Goal: Task Accomplishment & Management: Complete application form

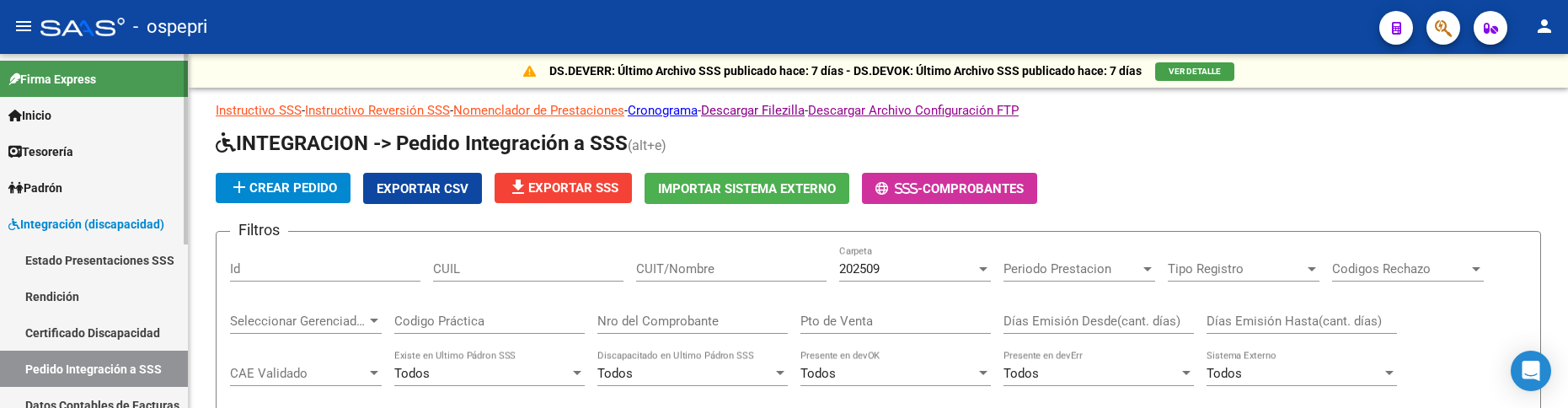
click at [123, 224] on span "Integración (discapacidad)" at bounding box center [86, 224] width 156 height 18
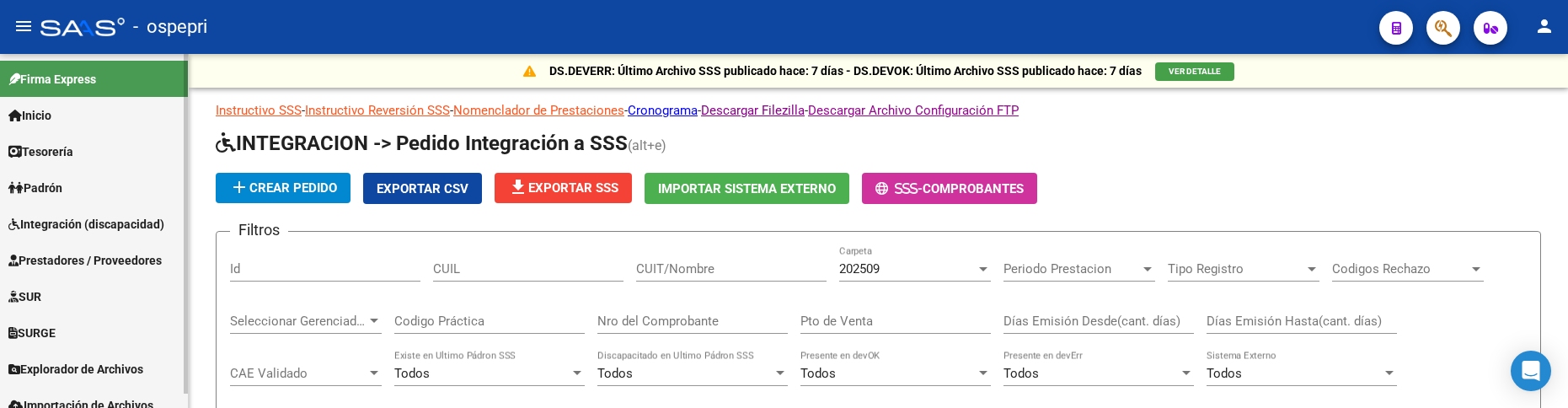
click at [118, 256] on span "Prestadores / Proveedores" at bounding box center [85, 260] width 153 height 18
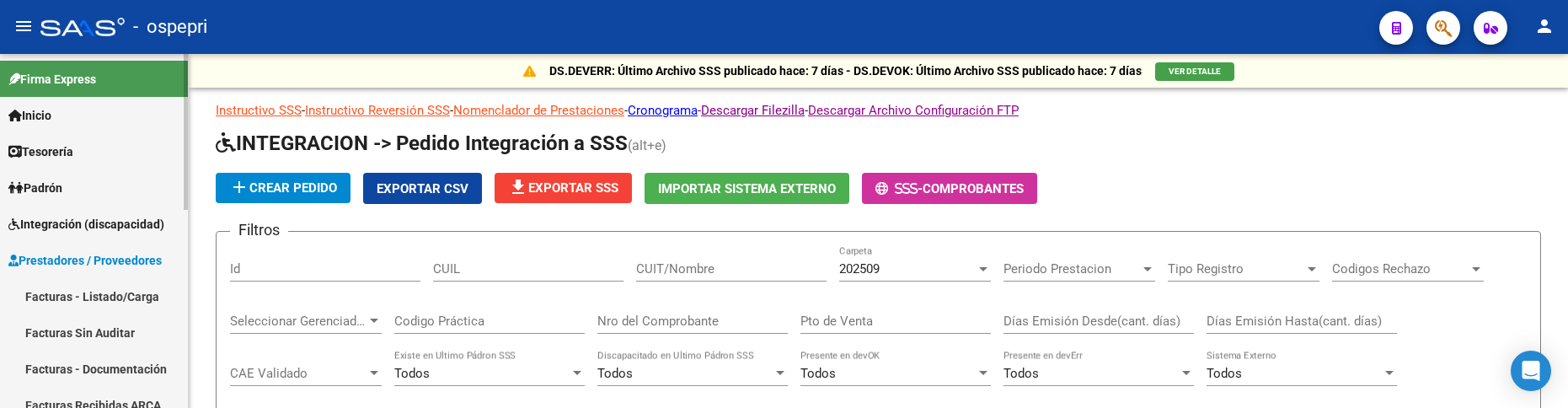
click at [116, 293] on link "Facturas - Listado/Carga" at bounding box center [94, 296] width 188 height 36
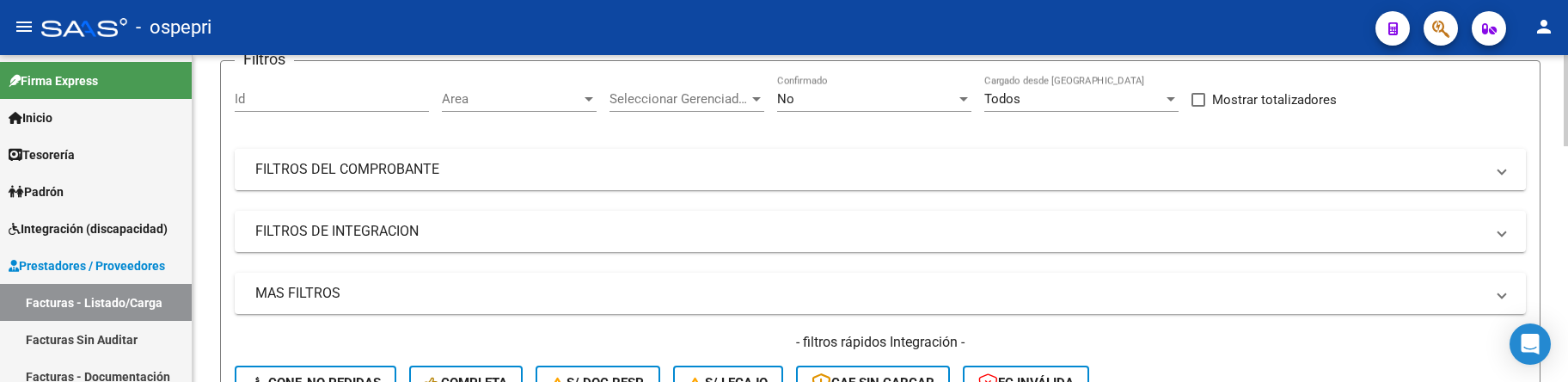
scroll to position [172, 0]
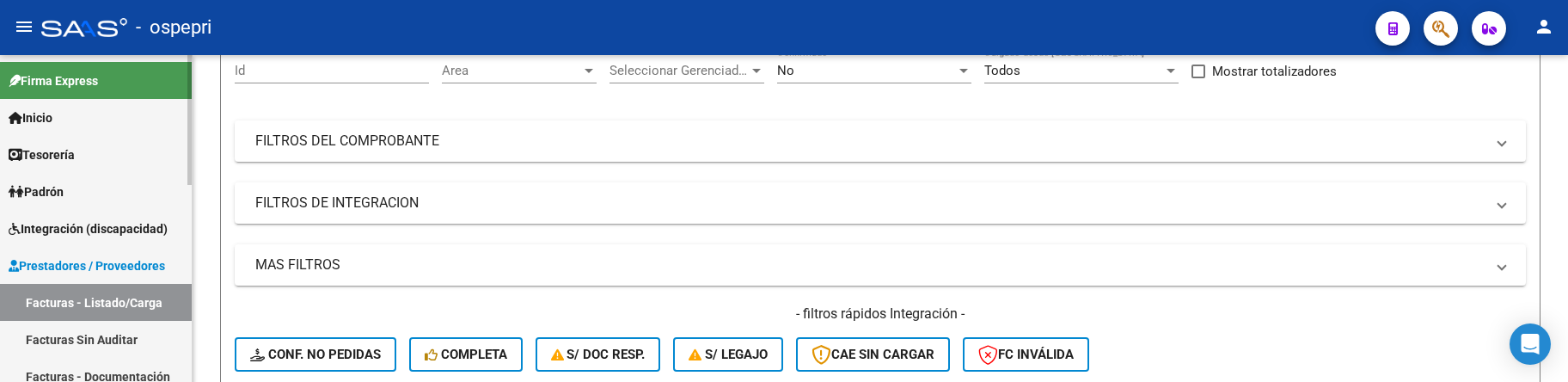
click at [101, 307] on link "Facturas - Listado/Carga" at bounding box center [96, 302] width 192 height 37
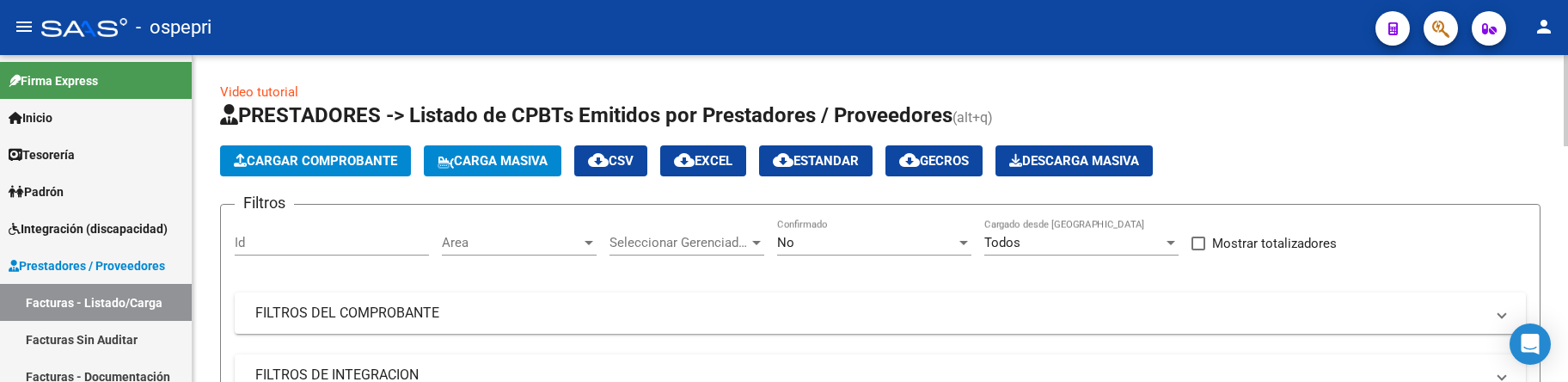
click at [510, 160] on span "Carga Masiva" at bounding box center [492, 161] width 110 height 16
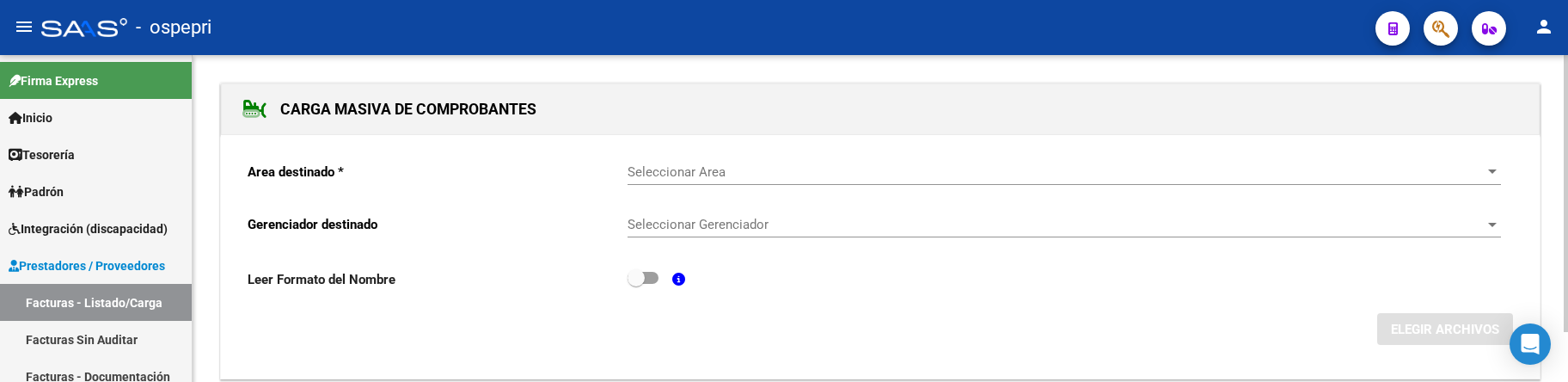
click at [735, 175] on span "Seleccionar Area" at bounding box center [1057, 172] width 858 height 16
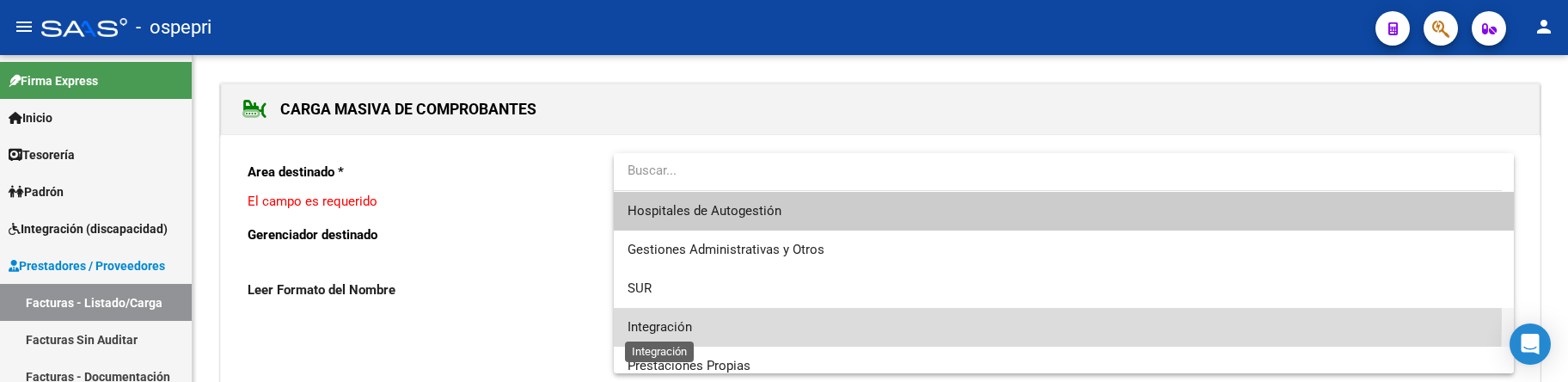
click at [685, 320] on span "Integración" at bounding box center [659, 328] width 64 height 16
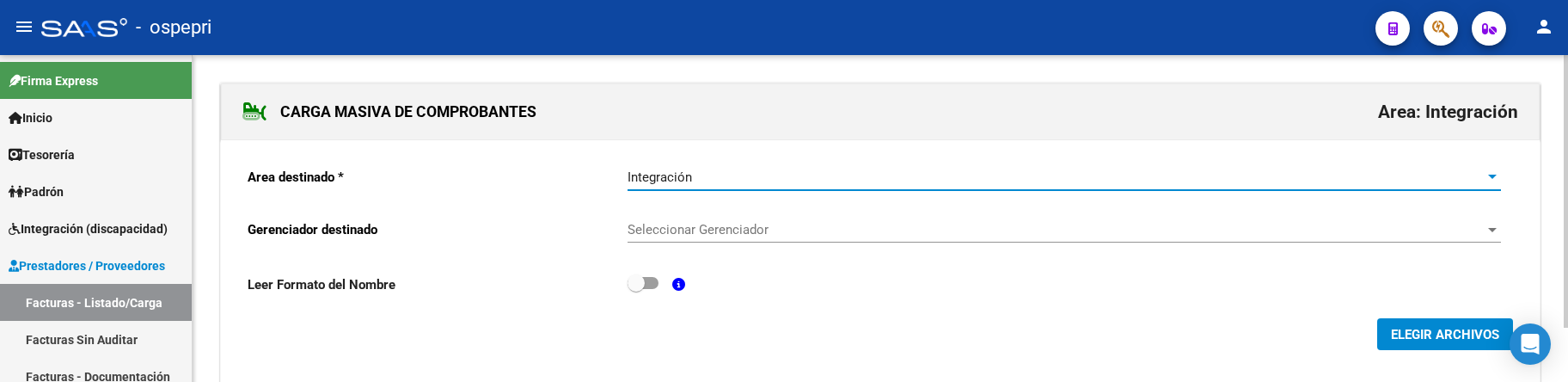
click at [814, 222] on span "Seleccionar Gerenciador" at bounding box center [1057, 230] width 858 height 16
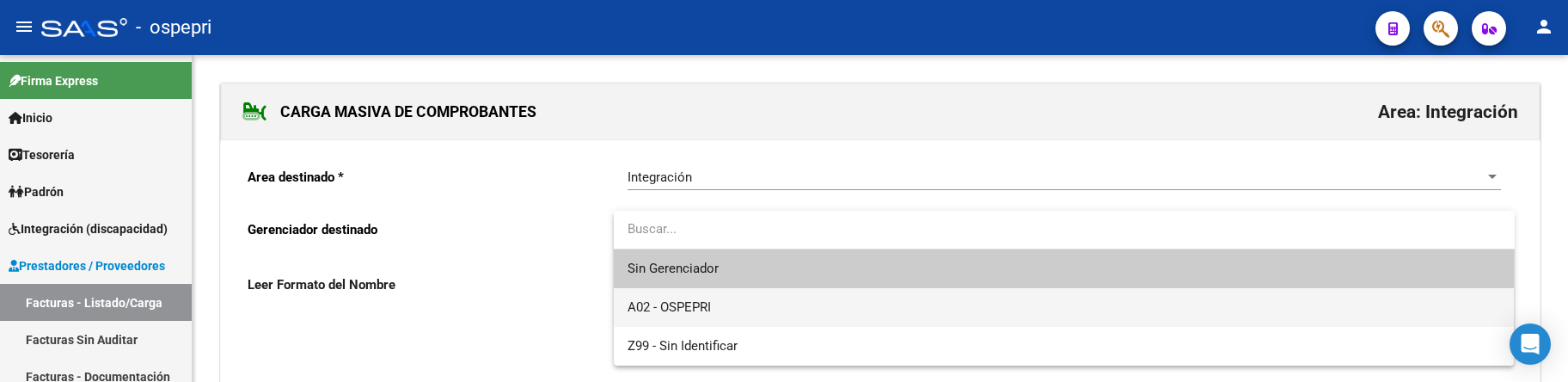
click at [769, 307] on span "A02 - OSPEPRI" at bounding box center [1064, 307] width 873 height 39
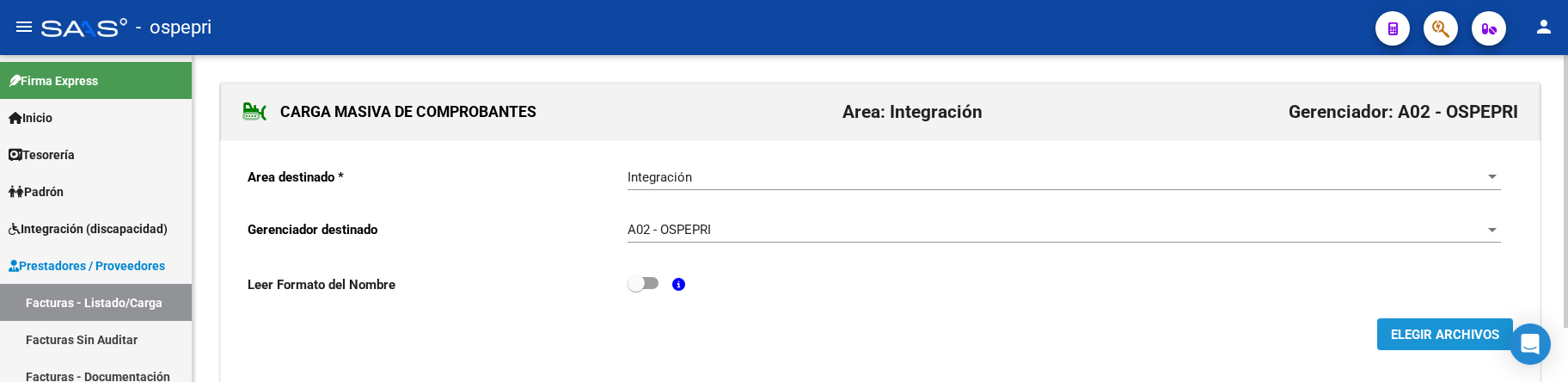
click at [1438, 331] on span "ELEGIR ARCHIVOS" at bounding box center [1445, 334] width 109 height 16
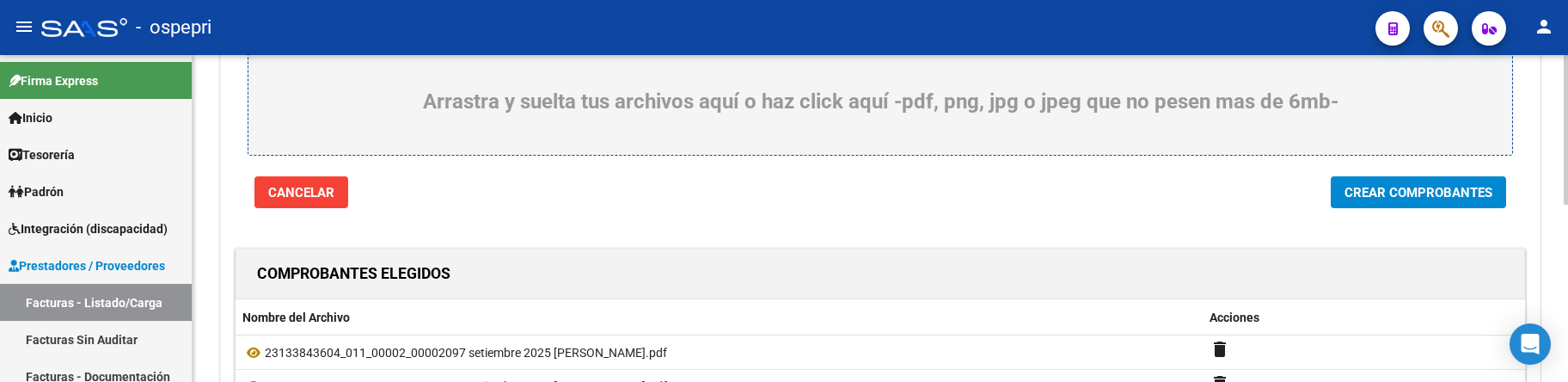
scroll to position [128, 0]
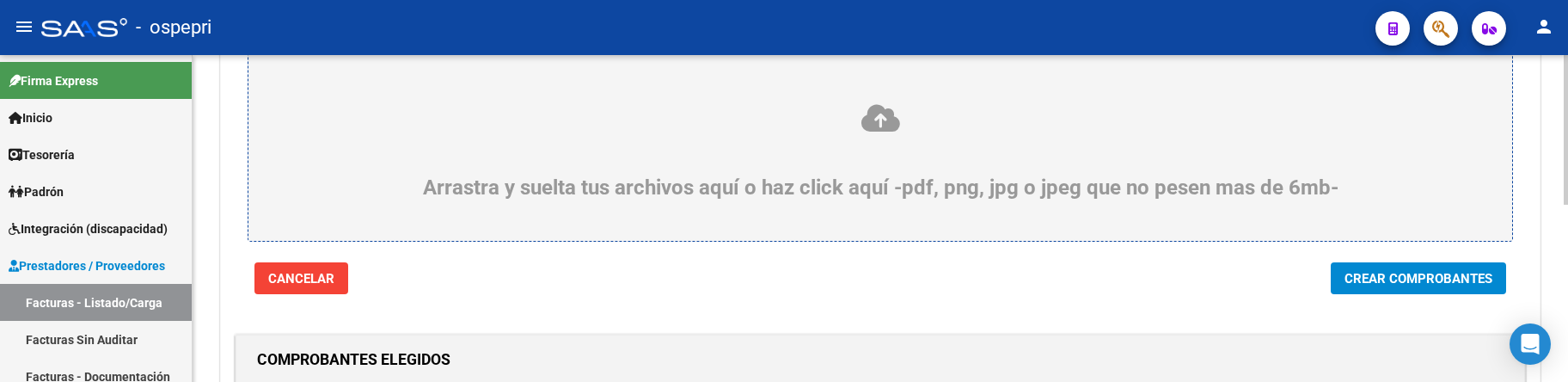
click at [1419, 279] on span "Crear Comprobantes" at bounding box center [1419, 279] width 148 height 16
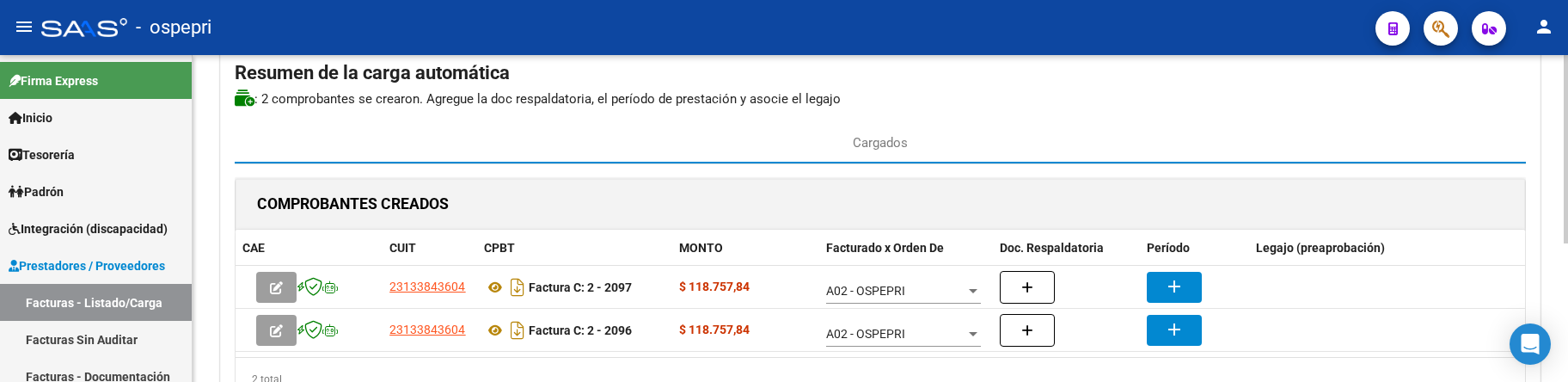
scroll to position [172, 0]
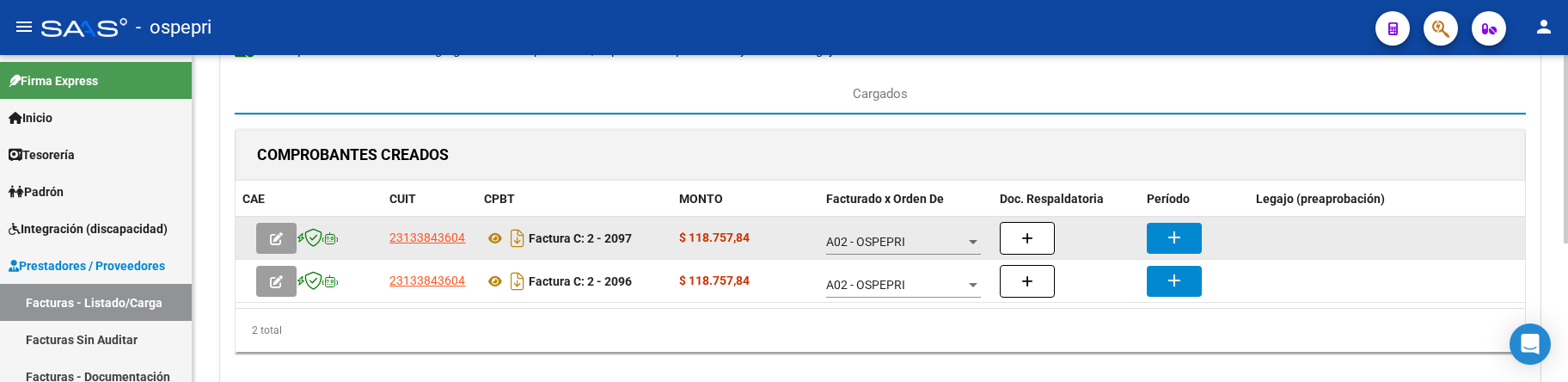
click at [1159, 238] on button "add" at bounding box center [1175, 238] width 55 height 31
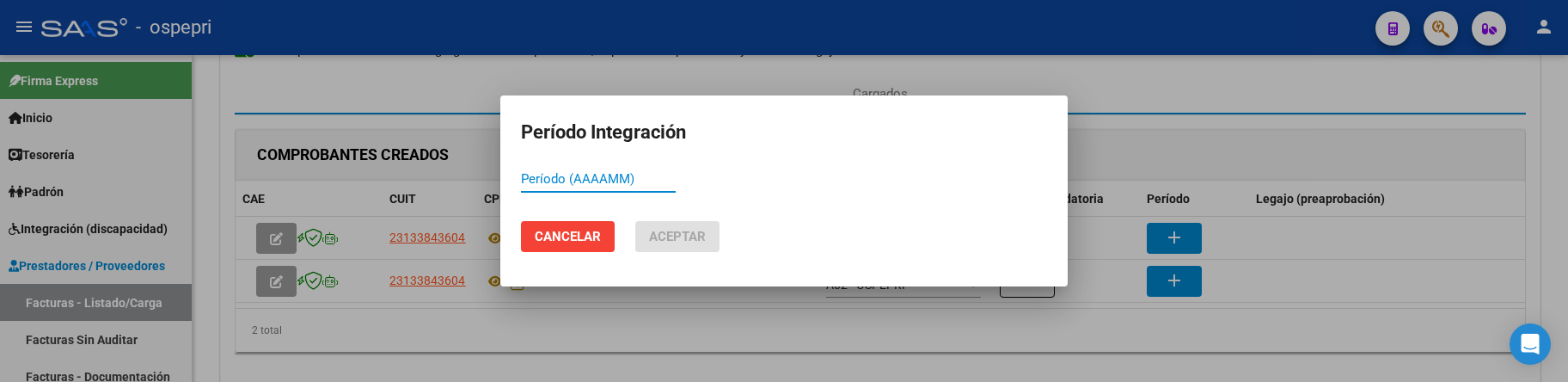
click at [592, 181] on input "Período (AAAAMM)" at bounding box center [598, 179] width 155 height 16
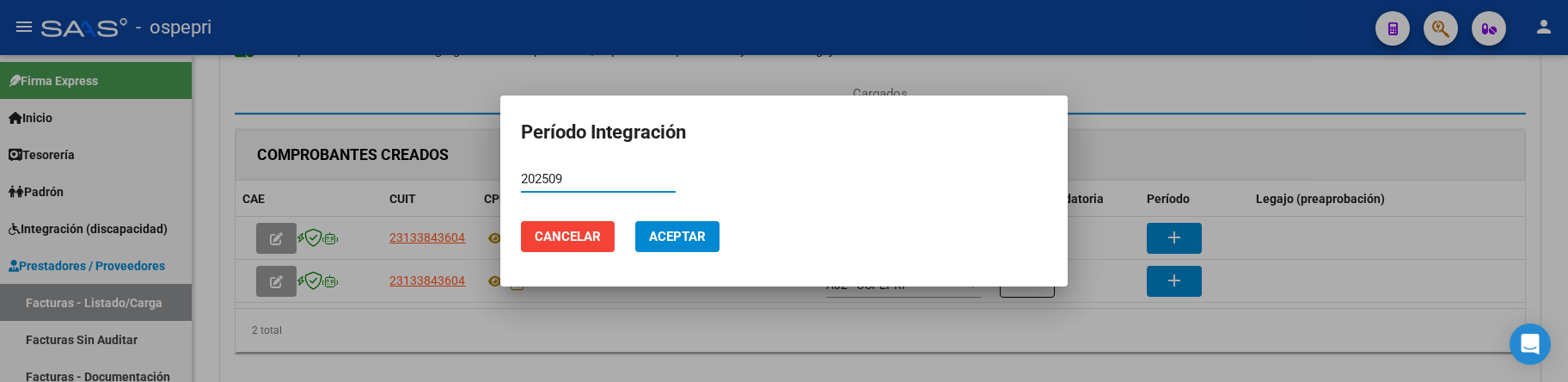
drag, startPoint x: 585, startPoint y: 178, endPoint x: 514, endPoint y: 176, distance: 71.0
click at [514, 176] on mat-dialog-content "202509 Período (AAAAMM)" at bounding box center [784, 187] width 567 height 43
type input "202509"
click at [695, 223] on button "Aceptar" at bounding box center [677, 236] width 84 height 31
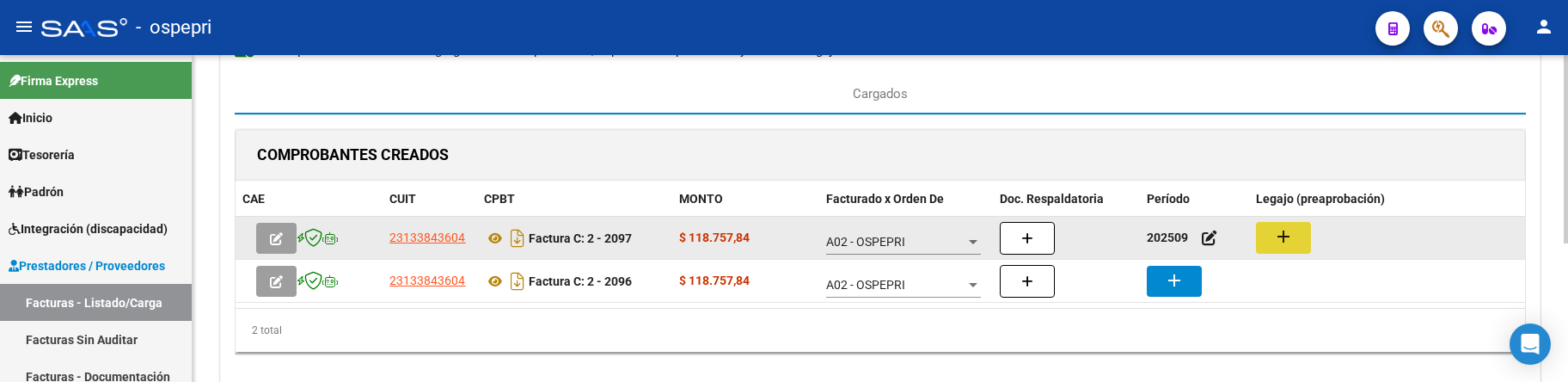
click at [1292, 238] on mat-icon "add" at bounding box center [1283, 237] width 21 height 21
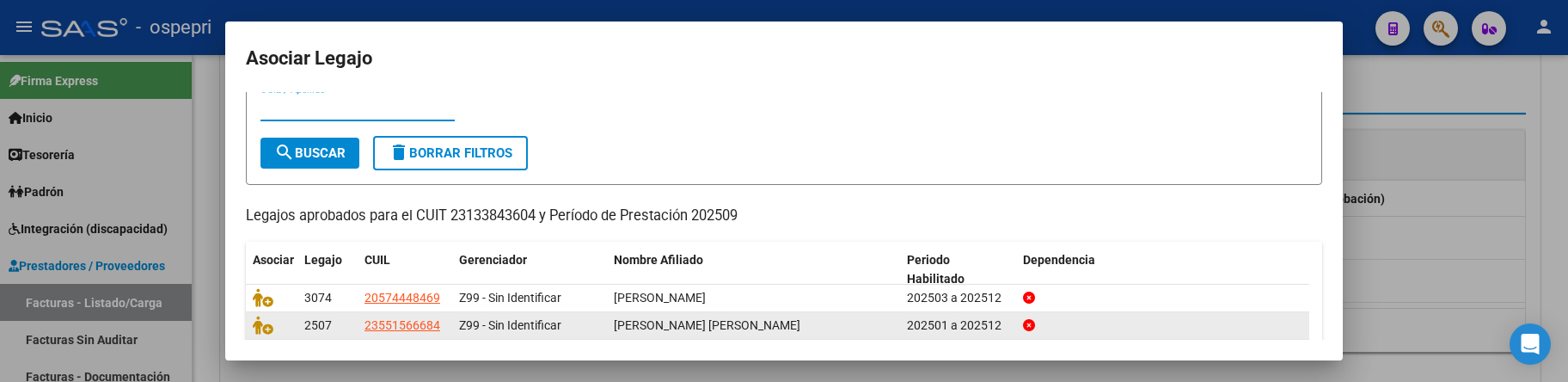
scroll to position [119, 0]
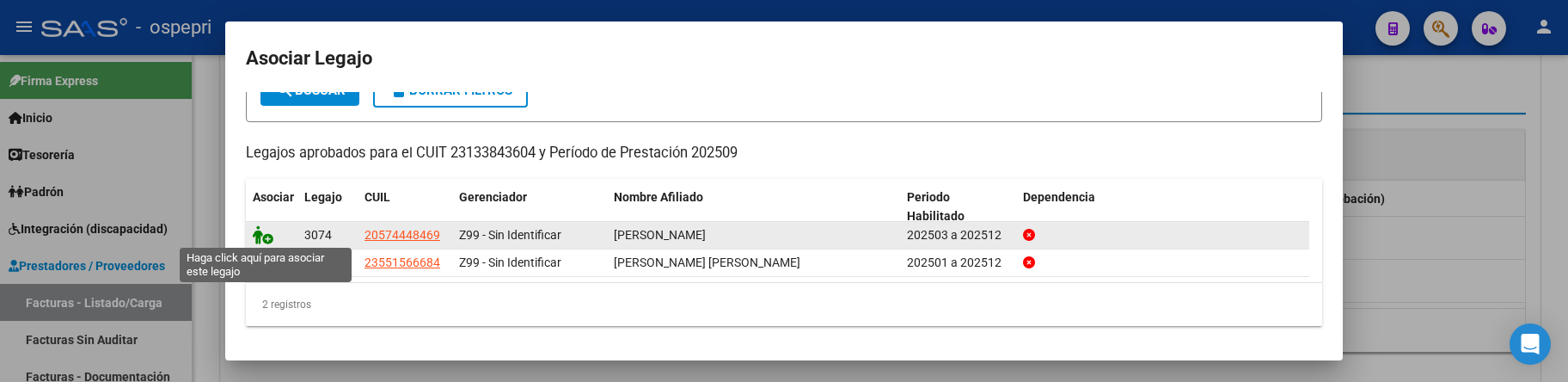
click at [254, 228] on icon at bounding box center [263, 235] width 21 height 19
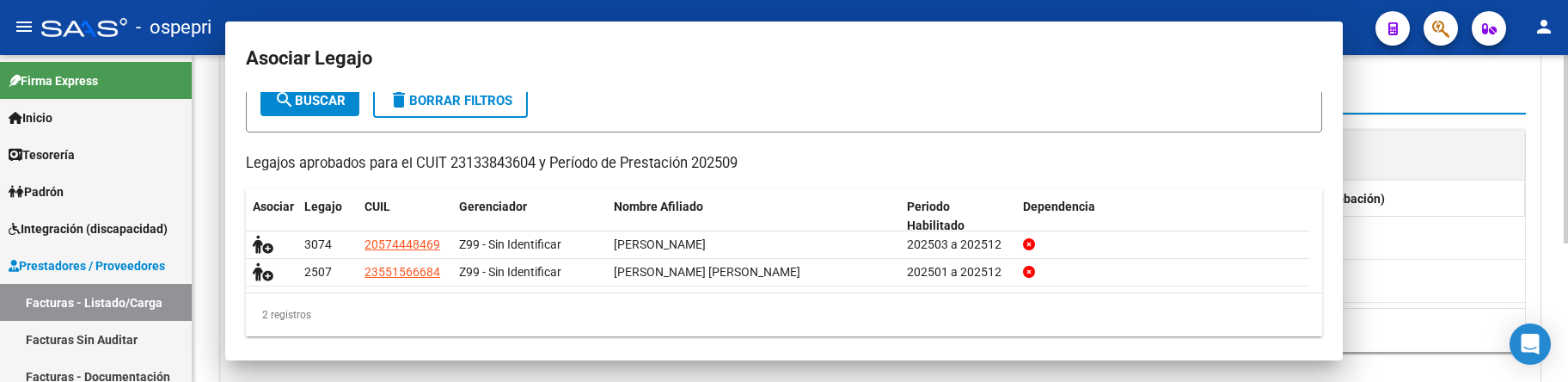
scroll to position [0, 0]
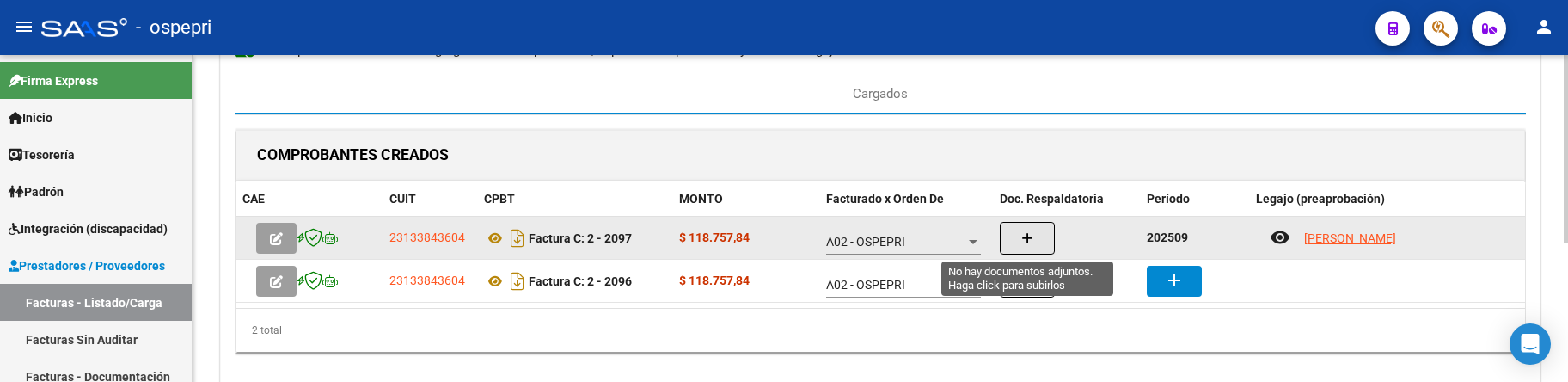
click at [1034, 237] on button "button" at bounding box center [1027, 238] width 55 height 33
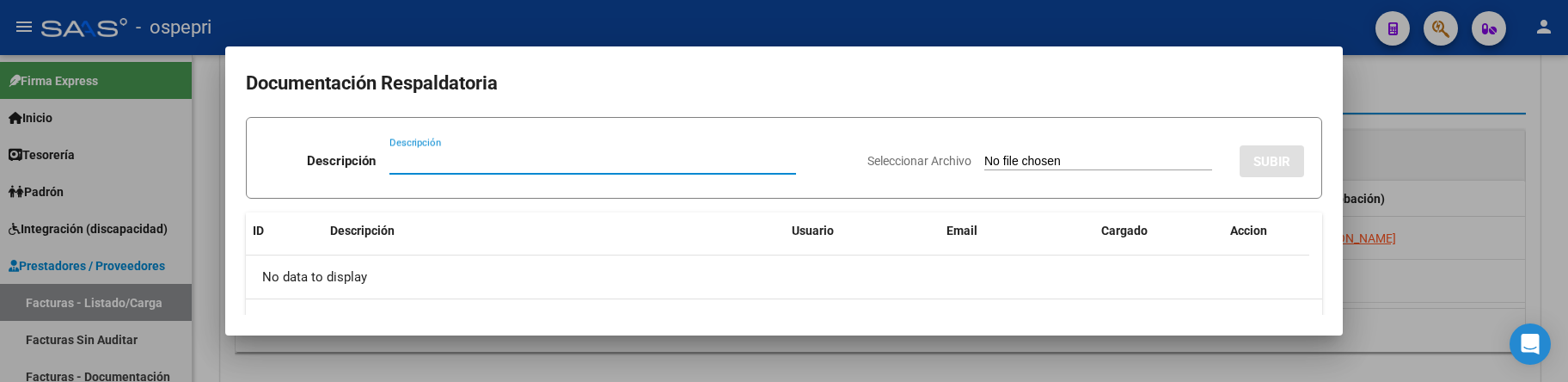
click at [410, 161] on input "Descripción" at bounding box center [592, 161] width 406 height 16
type input "202509"
click at [985, 161] on input "Seleccionar Archivo" at bounding box center [1098, 162] width 227 height 17
type input "C:\fakepath\planilla setiembre 2025 Alveal Adrian.pdf"
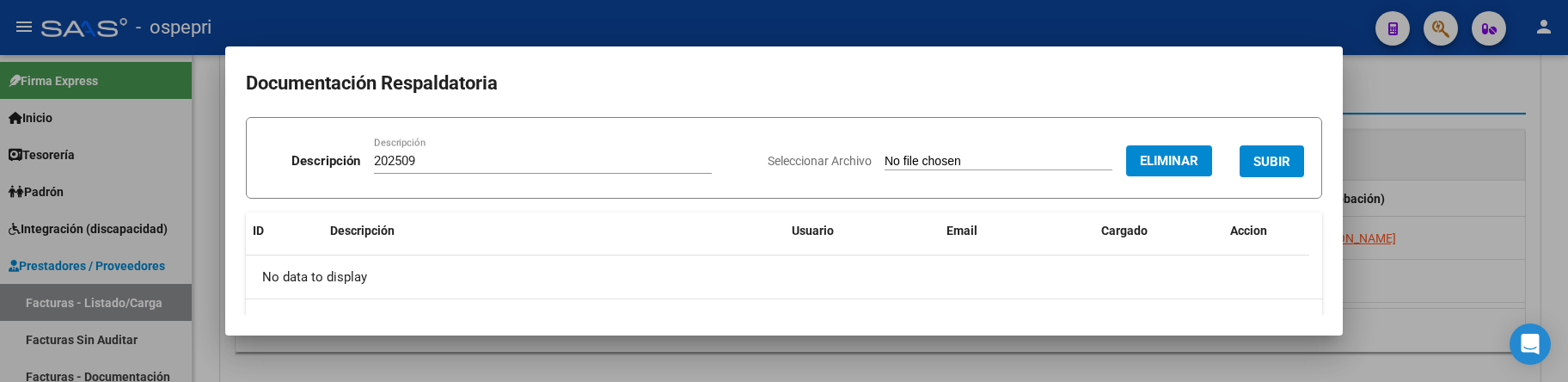
click at [1261, 163] on span "SUBIR" at bounding box center [1271, 162] width 37 height 16
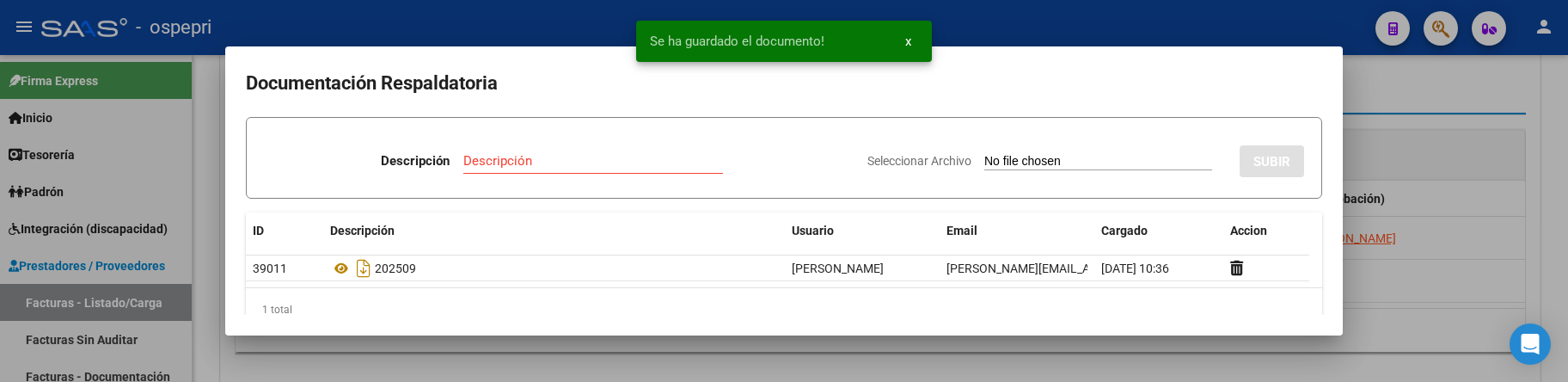
click at [1410, 265] on div at bounding box center [784, 191] width 1568 height 382
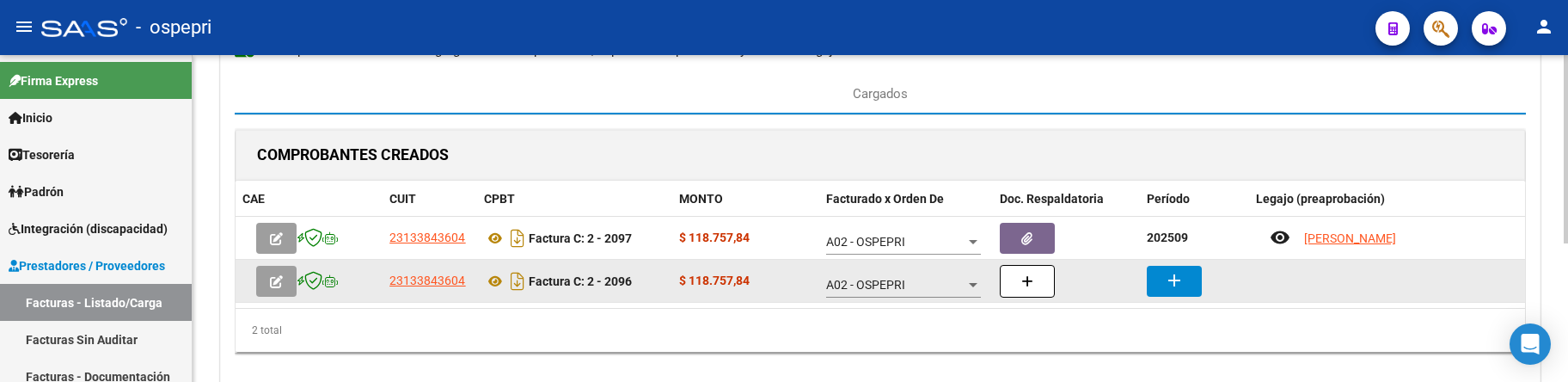
click at [1176, 280] on mat-icon "add" at bounding box center [1174, 280] width 21 height 21
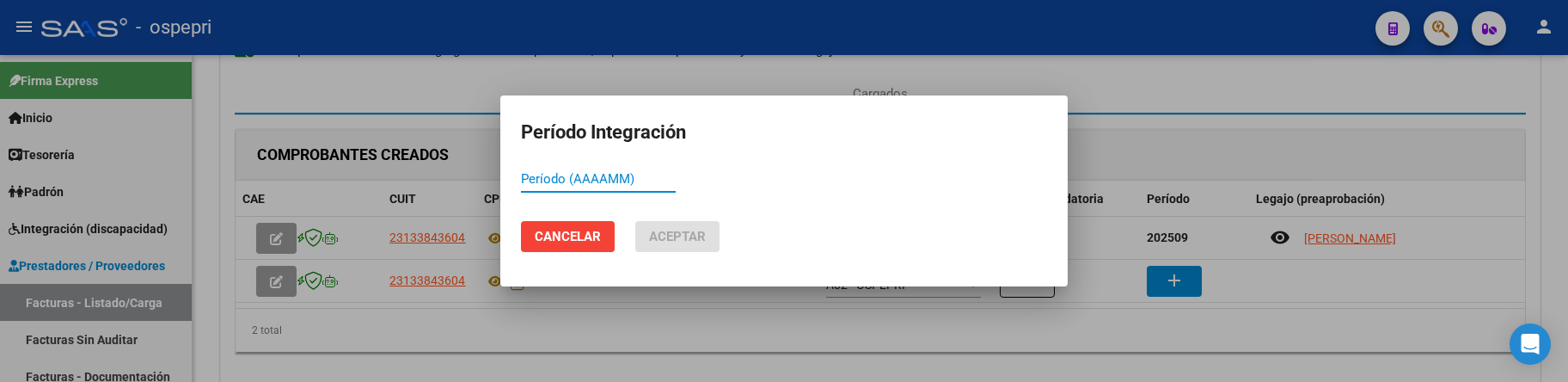
click at [549, 181] on input "Período (AAAAMM)" at bounding box center [598, 179] width 155 height 16
paste input "202509"
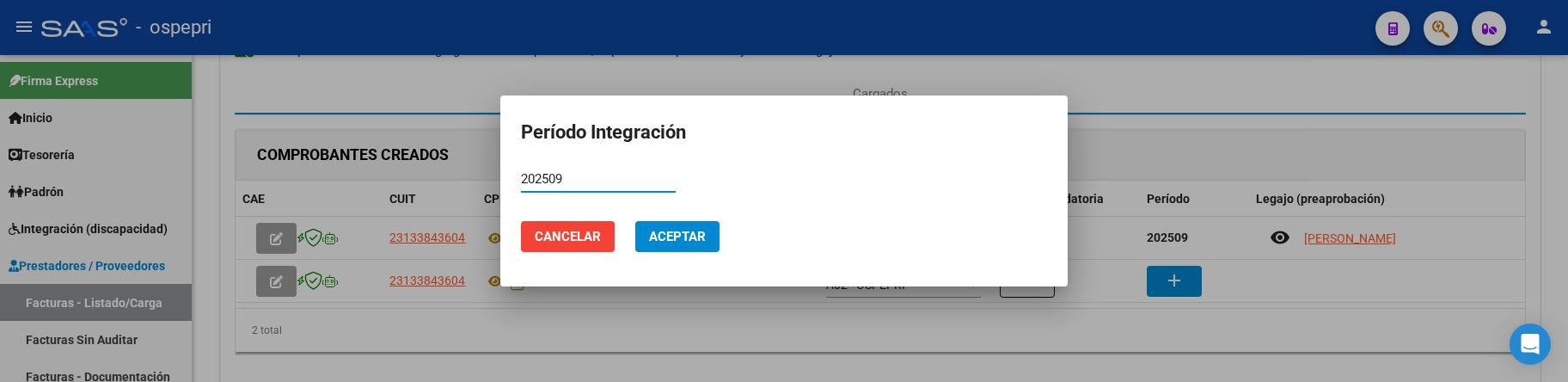
type input "202509"
click at [674, 243] on span "Aceptar" at bounding box center [676, 237] width 56 height 16
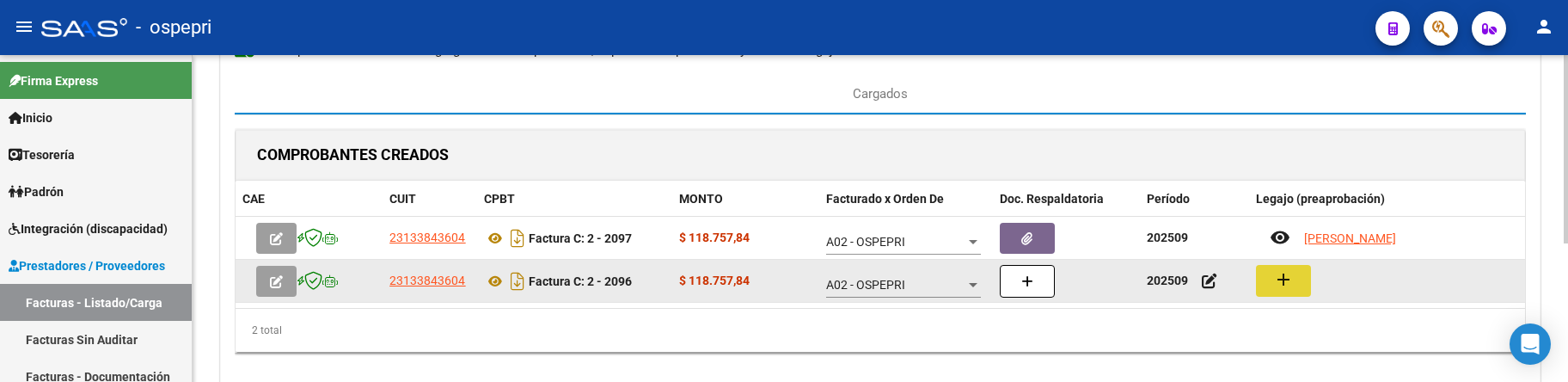
click at [1275, 279] on mat-icon "add" at bounding box center [1283, 279] width 21 height 21
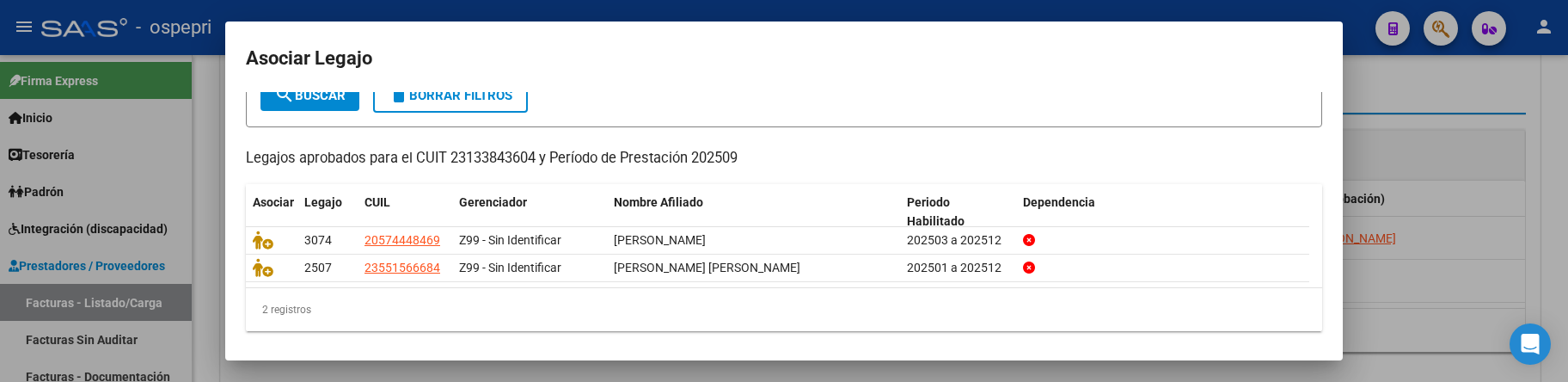
scroll to position [119, 0]
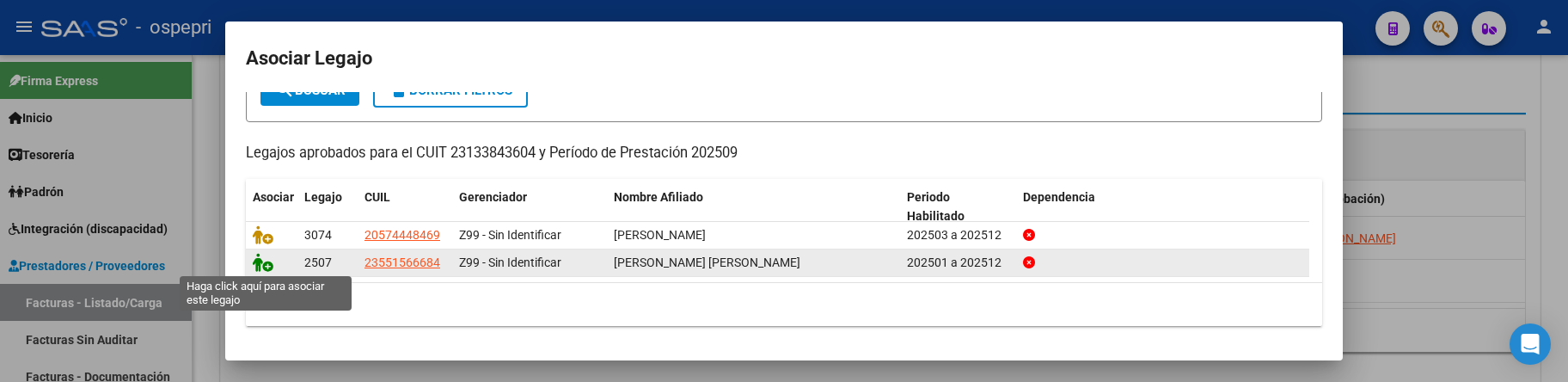
click at [267, 267] on icon at bounding box center [263, 262] width 21 height 19
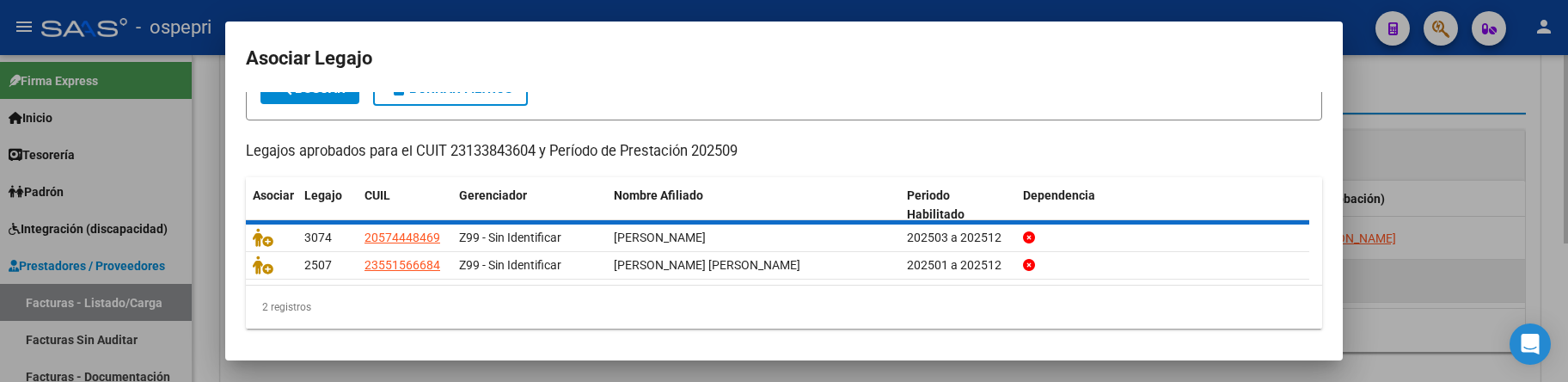
scroll to position [0, 0]
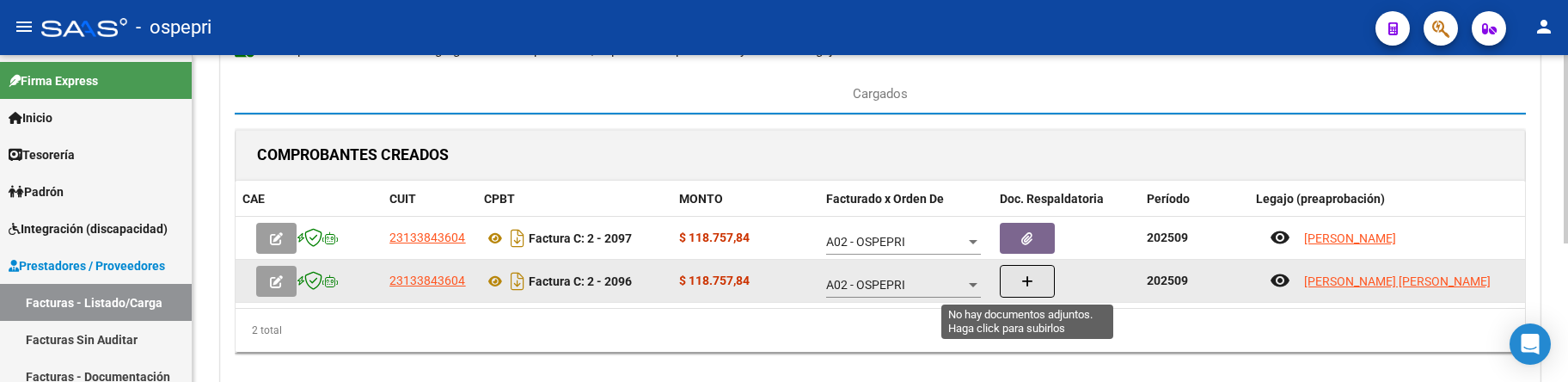
click at [1030, 282] on icon "button" at bounding box center [1027, 281] width 12 height 13
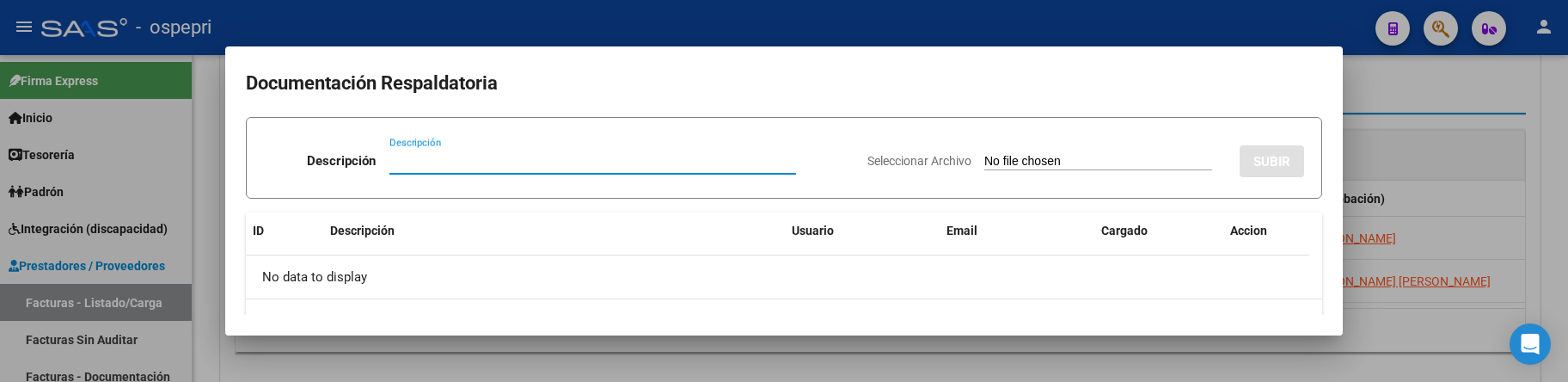
click at [390, 156] on input "Descripción" at bounding box center [592, 161] width 406 height 16
type input "202509"
click at [985, 161] on input "Seleccionar Archivo" at bounding box center [1098, 162] width 227 height 17
type input "C:\fakepath\planilla setiembre 2025 Sandoval Mia.pdf"
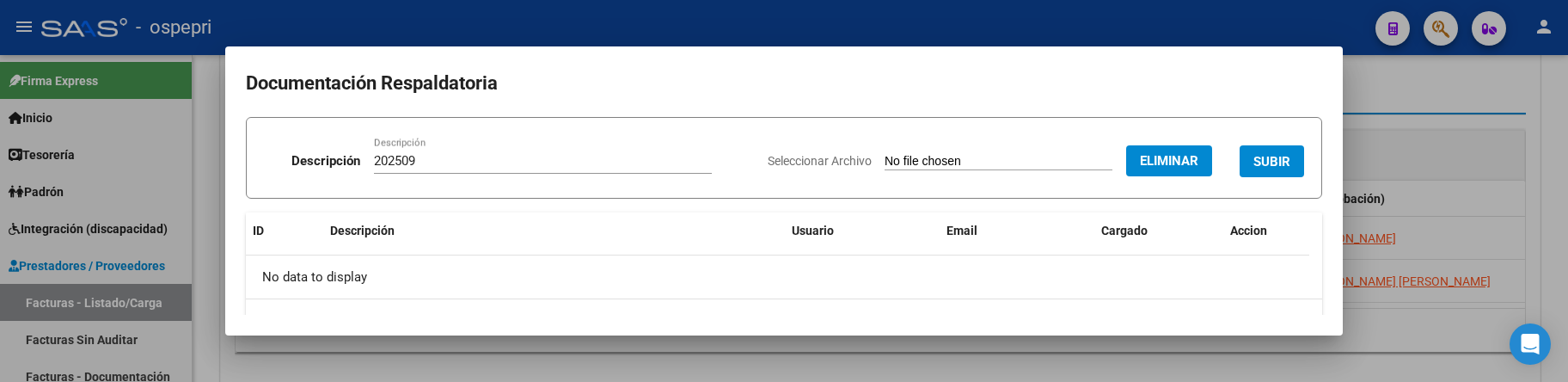
click at [1272, 154] on span "SUBIR" at bounding box center [1271, 162] width 37 height 16
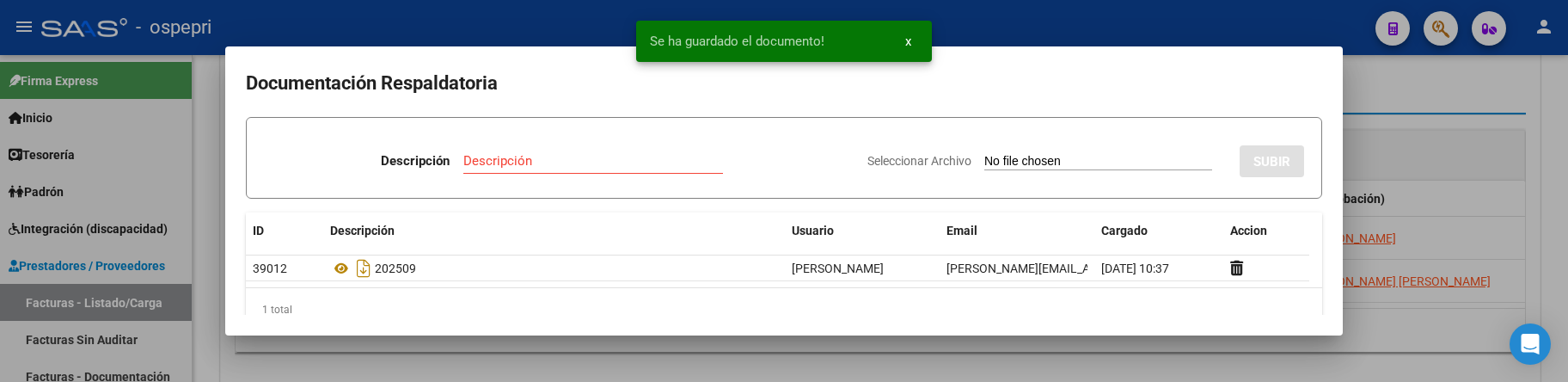
click at [1462, 149] on div at bounding box center [784, 191] width 1568 height 382
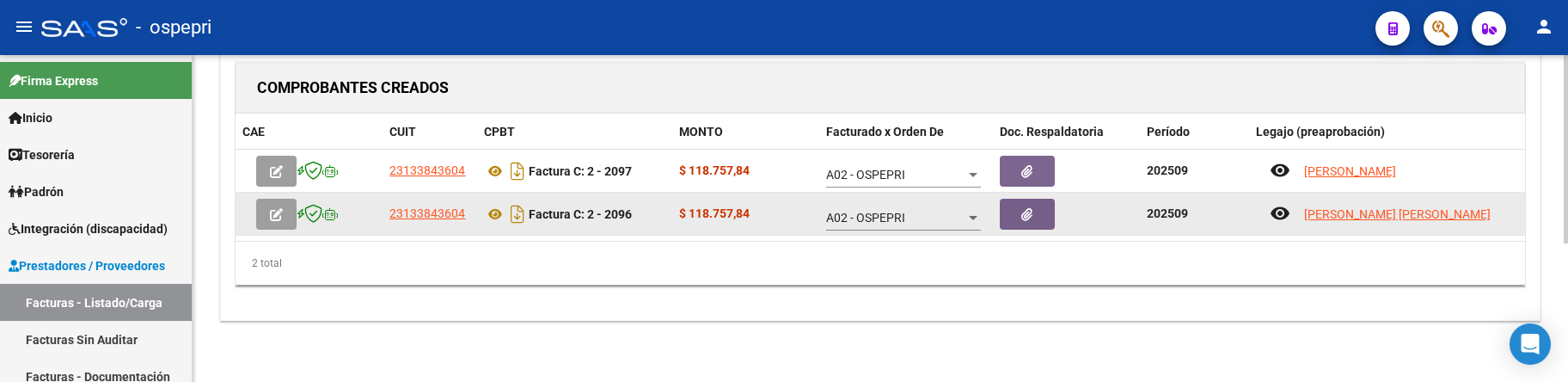
scroll to position [240, 0]
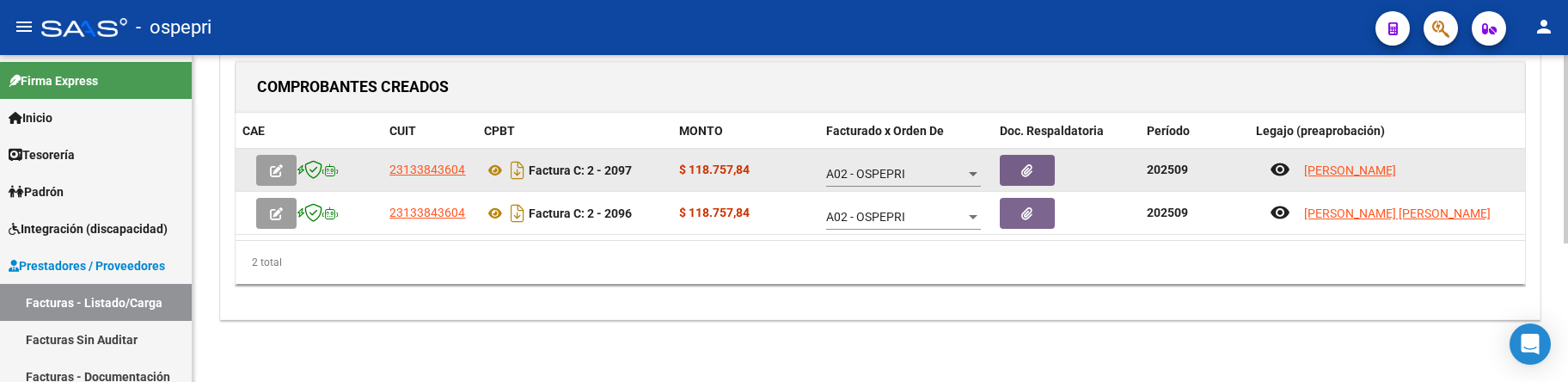
click at [275, 173] on icon "button" at bounding box center [276, 170] width 13 height 13
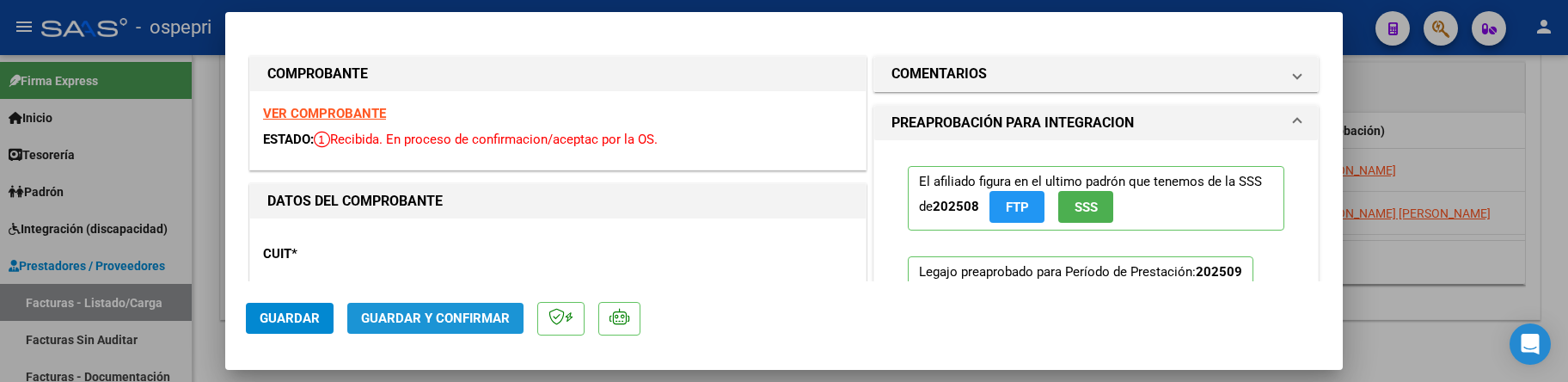
click at [438, 311] on span "Guardar y Confirmar" at bounding box center [435, 319] width 148 height 16
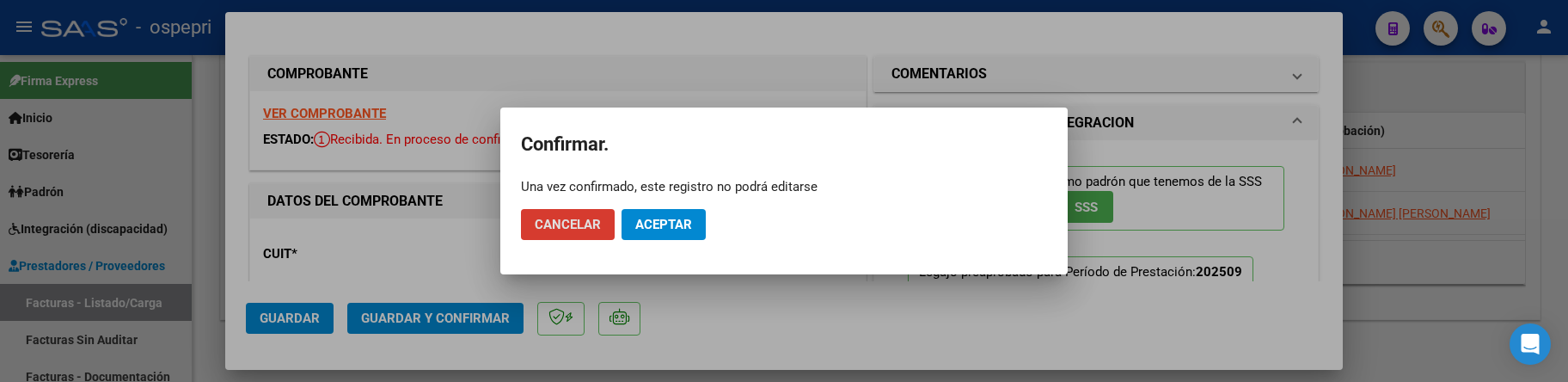
click at [661, 225] on span "Aceptar" at bounding box center [663, 225] width 56 height 16
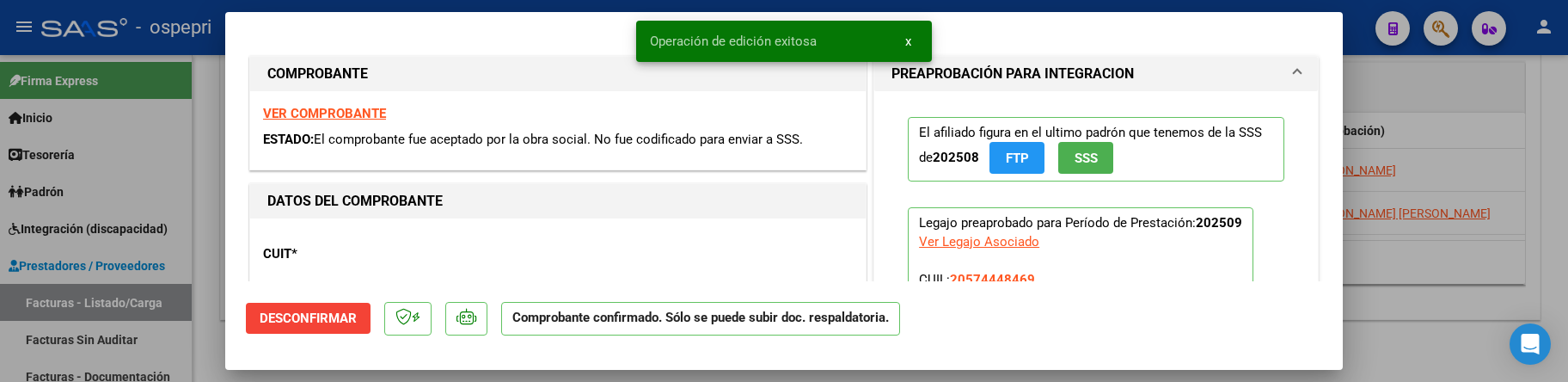
click at [1380, 278] on div at bounding box center [784, 191] width 1568 height 382
type input "$ 0,00"
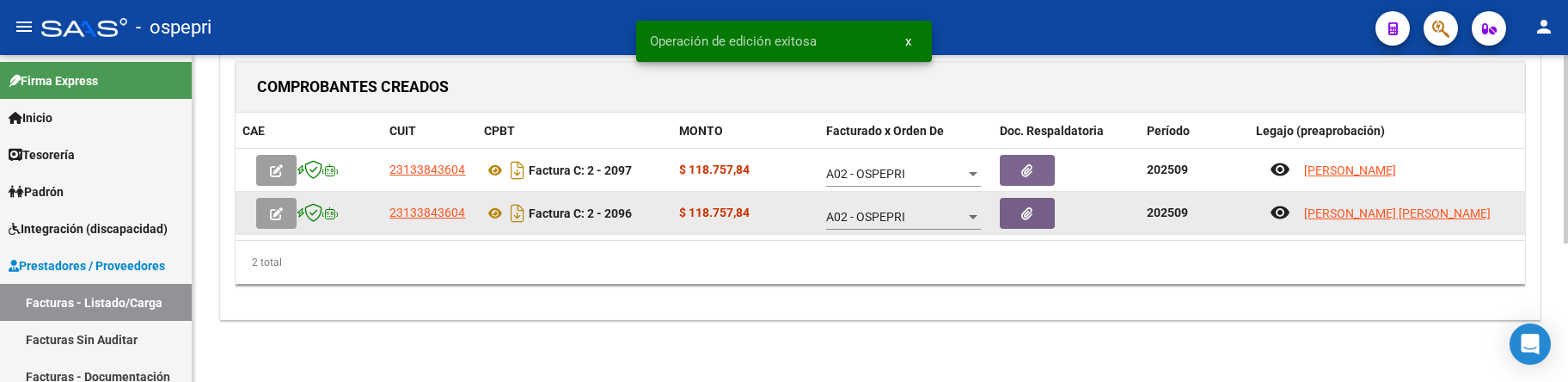
click at [280, 220] on icon "button" at bounding box center [276, 214] width 13 height 13
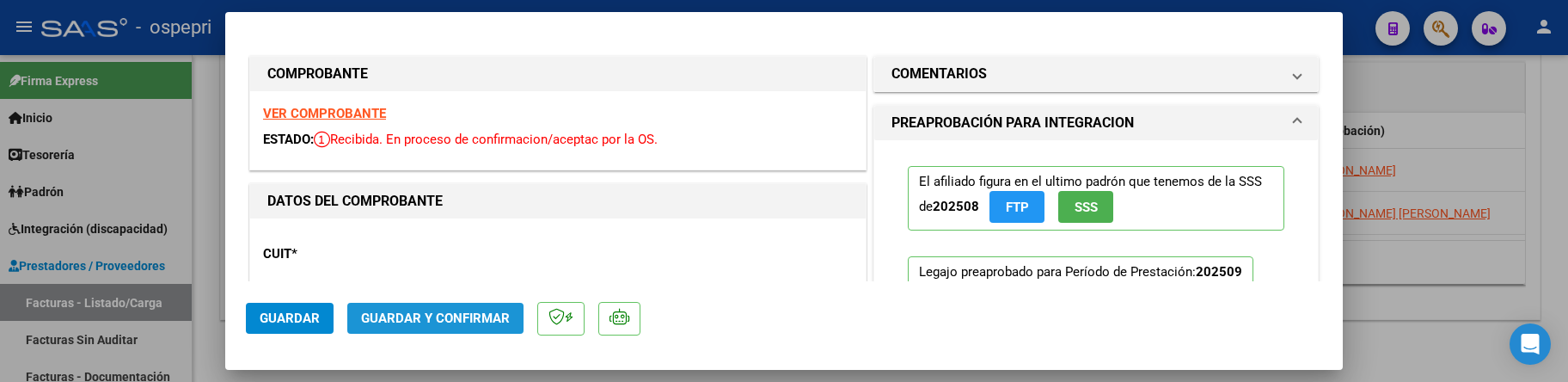
click at [491, 308] on button "Guardar y Confirmar" at bounding box center [435, 318] width 176 height 31
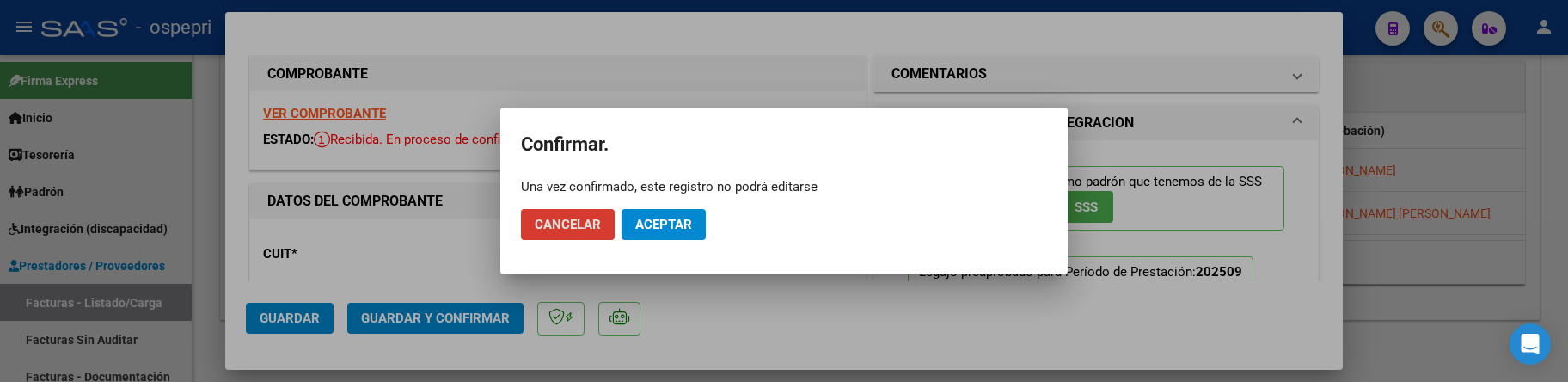
drag, startPoint x: 664, startPoint y: 231, endPoint x: 675, endPoint y: 223, distance: 13.6
click at [664, 230] on span "Aceptar" at bounding box center [663, 225] width 56 height 16
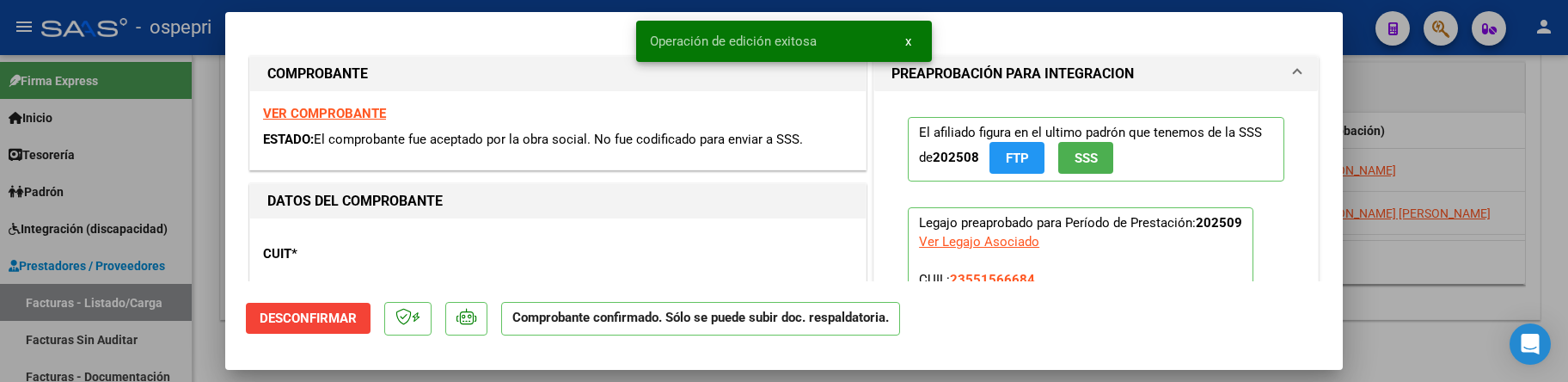
click at [1439, 287] on div at bounding box center [784, 191] width 1568 height 382
type input "$ 0,00"
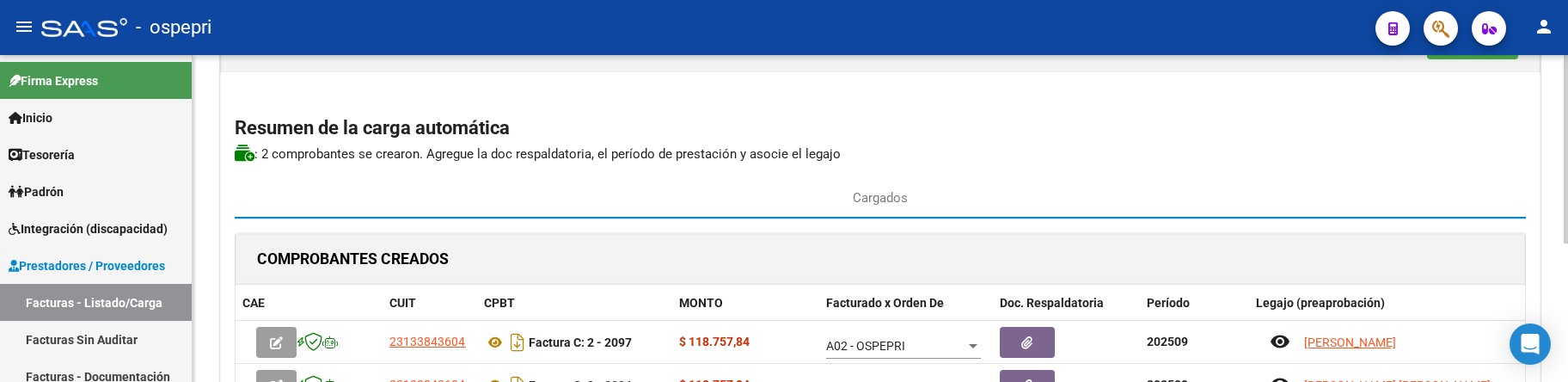
scroll to position [0, 0]
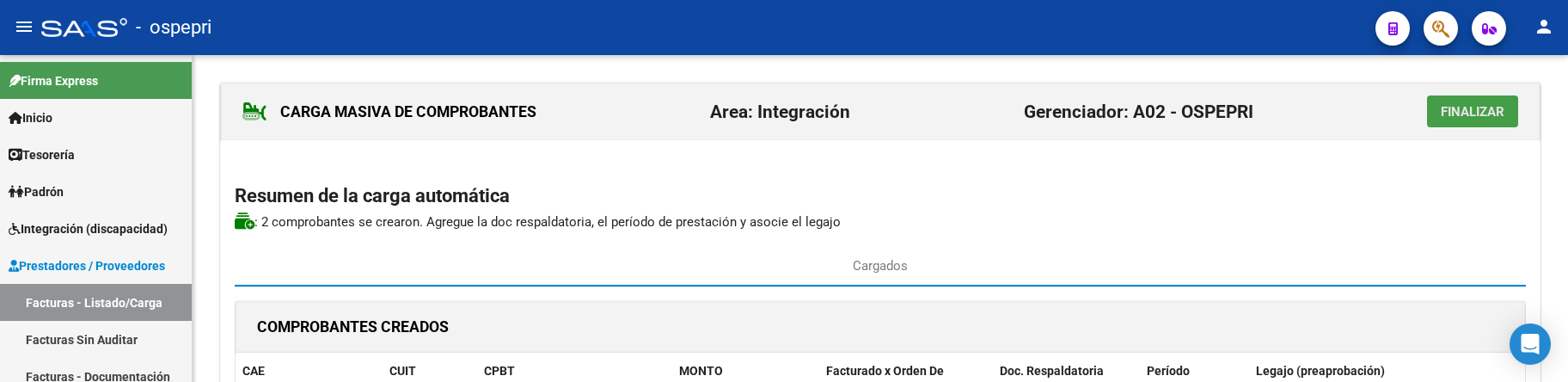
click at [1468, 112] on span "Finalizar" at bounding box center [1472, 112] width 63 height 16
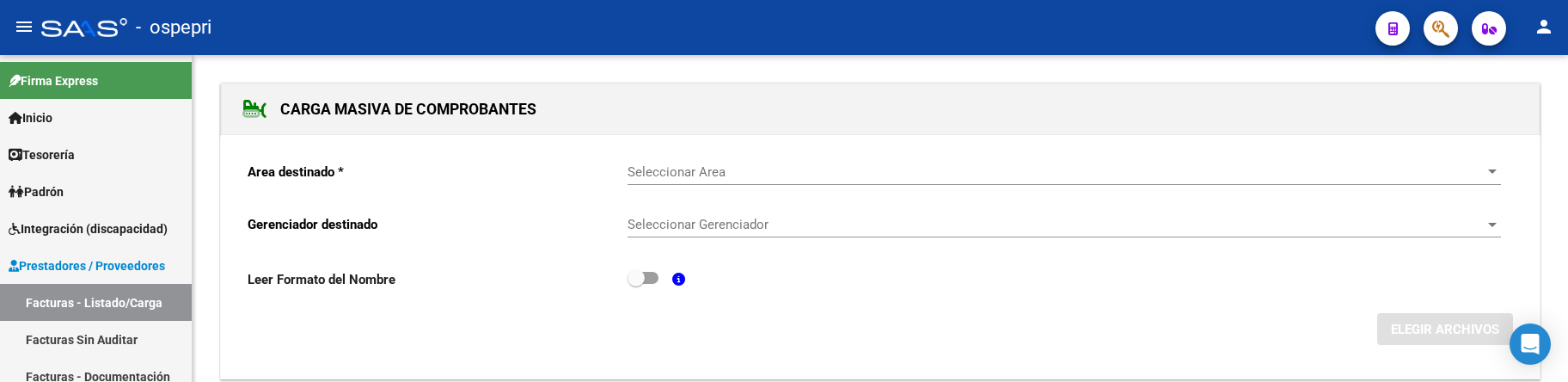
click at [721, 169] on span "Seleccionar Area" at bounding box center [1057, 172] width 858 height 16
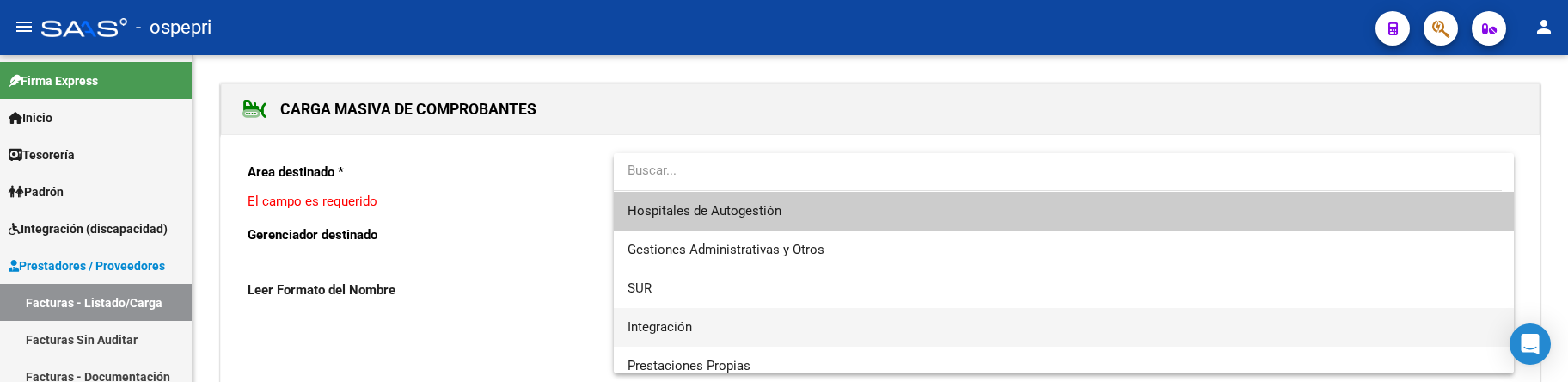
click at [694, 323] on span "Integración" at bounding box center [1064, 327] width 873 height 39
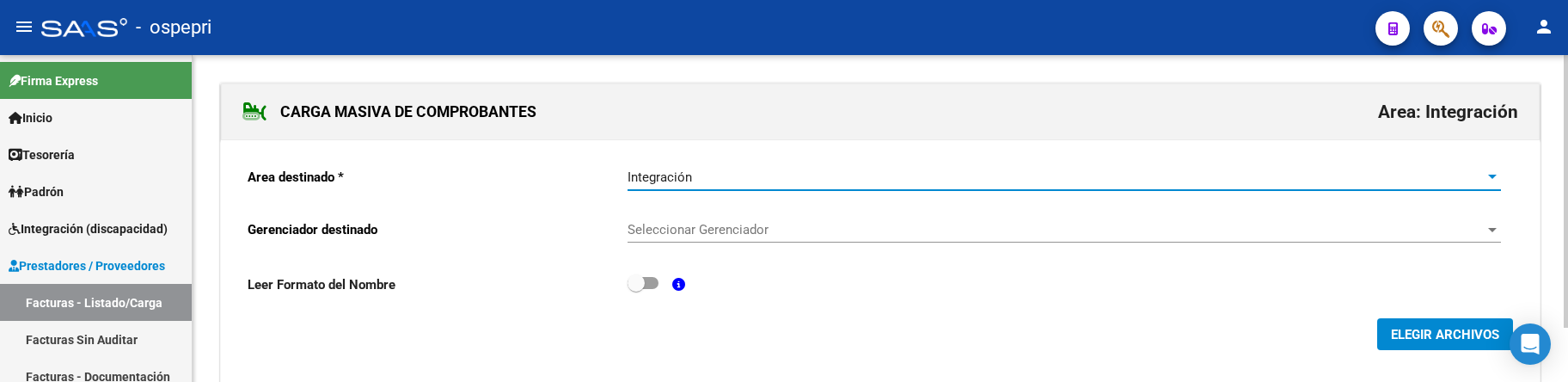
click at [854, 236] on span "Seleccionar Gerenciador" at bounding box center [1057, 230] width 858 height 16
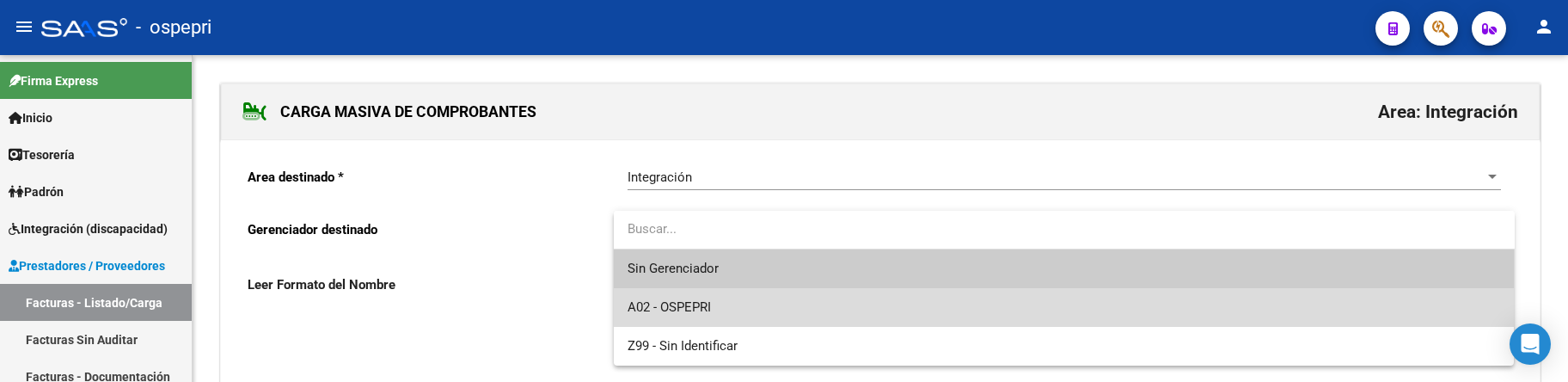
click at [804, 314] on span "A02 - OSPEPRI" at bounding box center [1064, 307] width 873 height 39
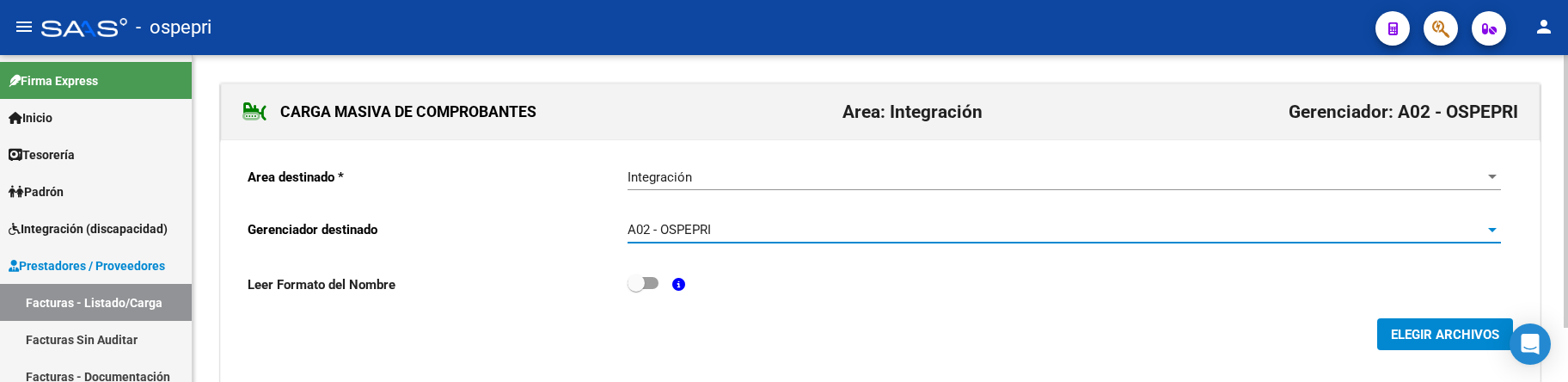
click at [1453, 334] on span "ELEGIR ARCHIVOS" at bounding box center [1445, 334] width 109 height 16
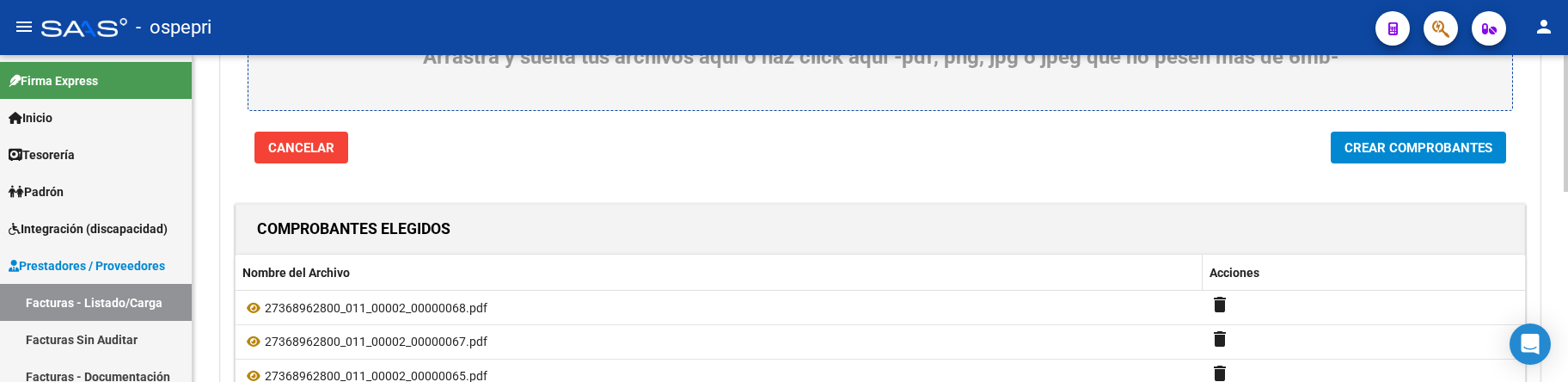
scroll to position [344, 0]
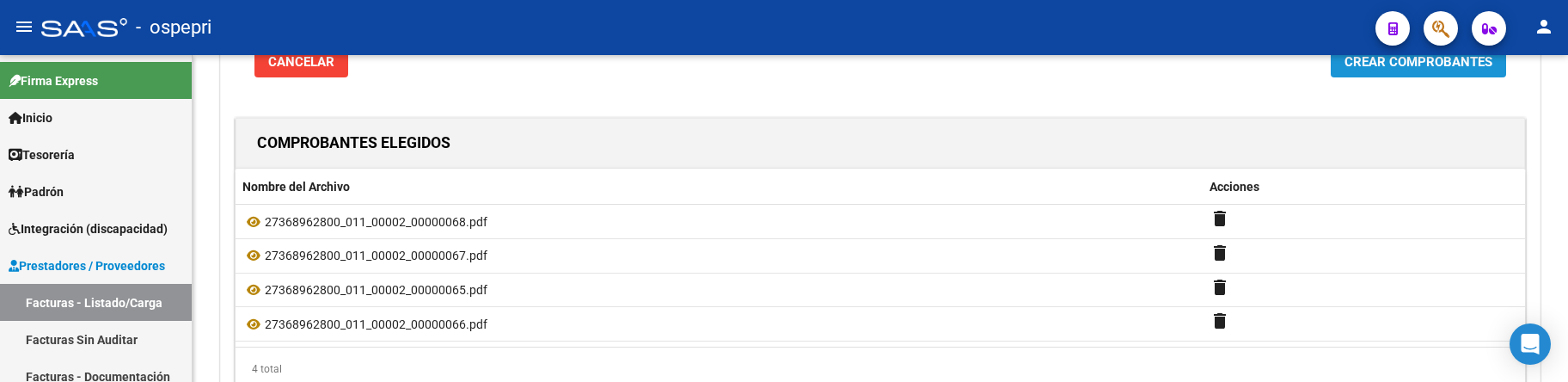
click at [1394, 67] on span "Crear Comprobantes" at bounding box center [1419, 62] width 148 height 16
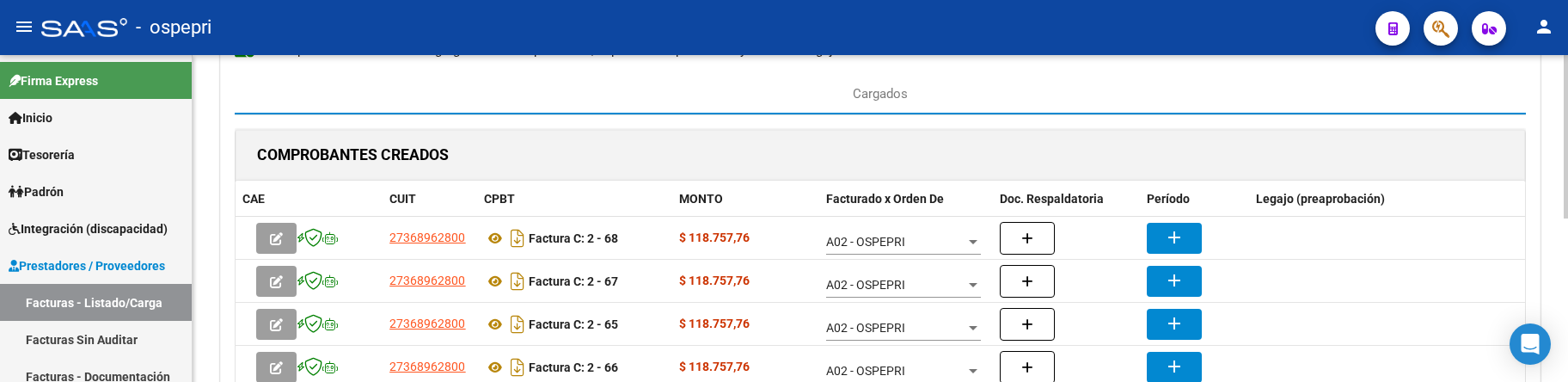
scroll to position [258, 0]
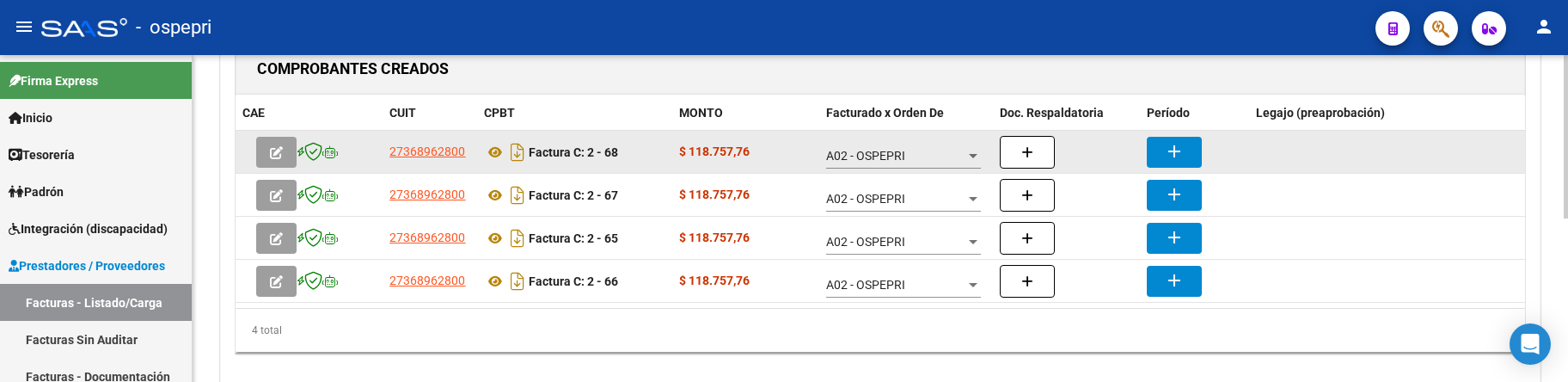
click at [1182, 155] on mat-icon "add" at bounding box center [1174, 151] width 21 height 21
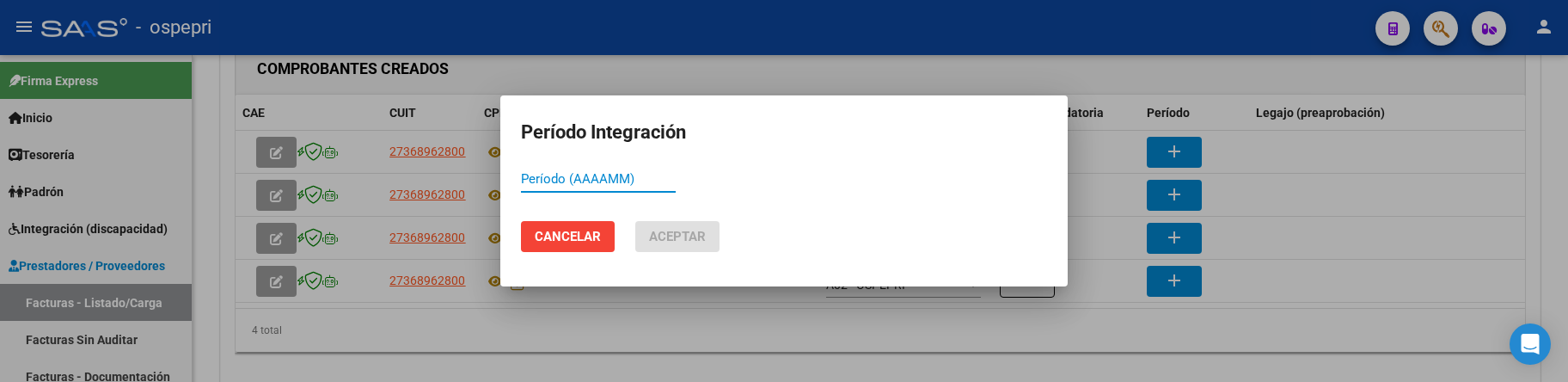
click at [587, 181] on input "Período (AAAAMM)" at bounding box center [598, 179] width 155 height 16
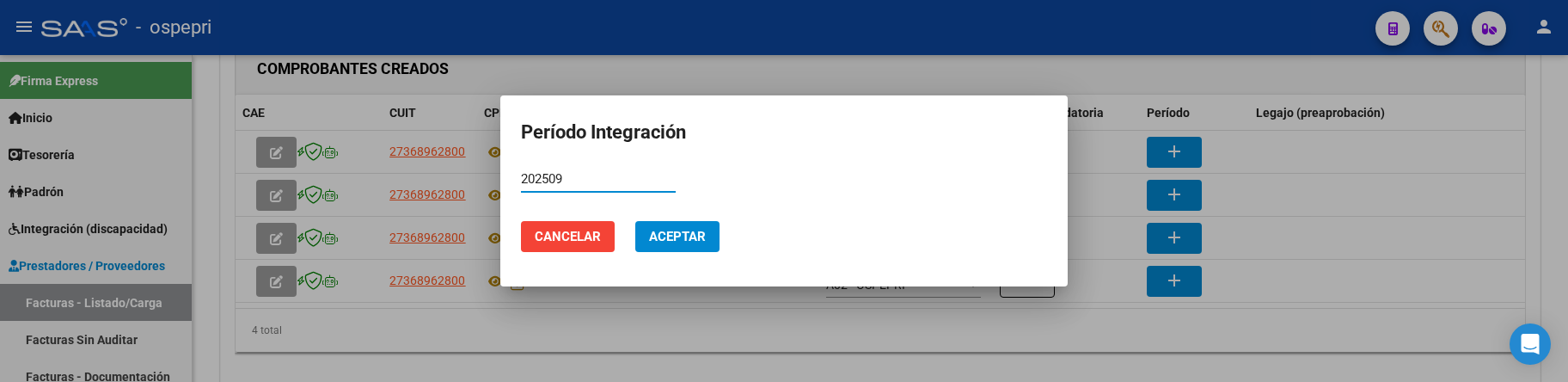
type input "202509"
click at [687, 231] on span "Aceptar" at bounding box center [676, 237] width 56 height 16
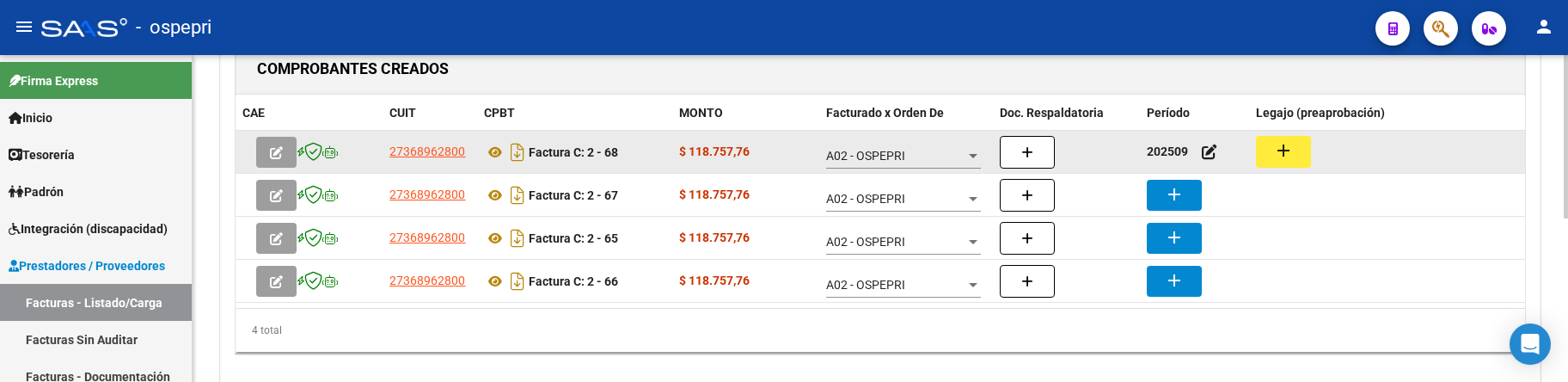
click at [1292, 155] on mat-icon "add" at bounding box center [1283, 150] width 21 height 21
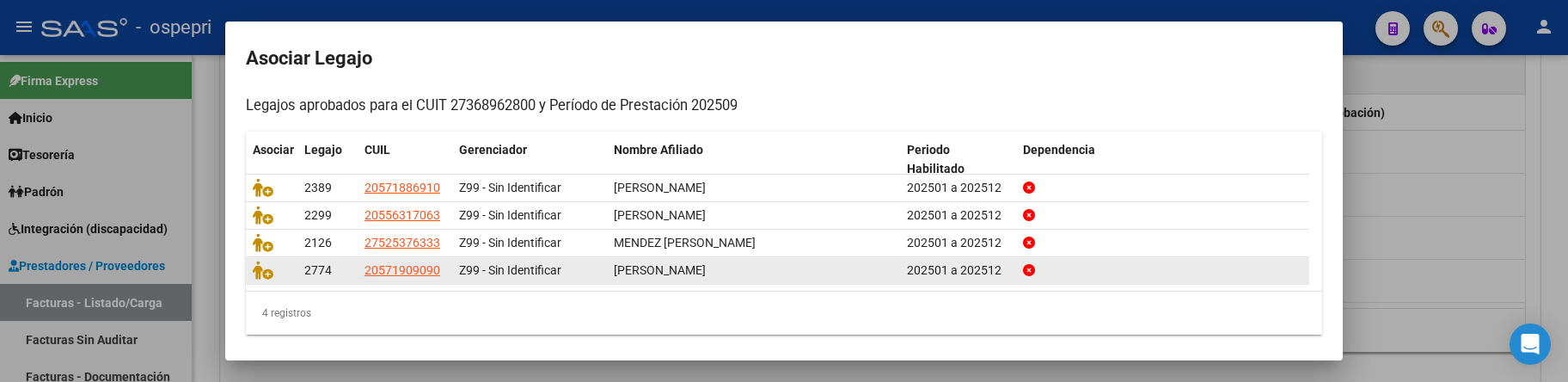
scroll to position [172, 0]
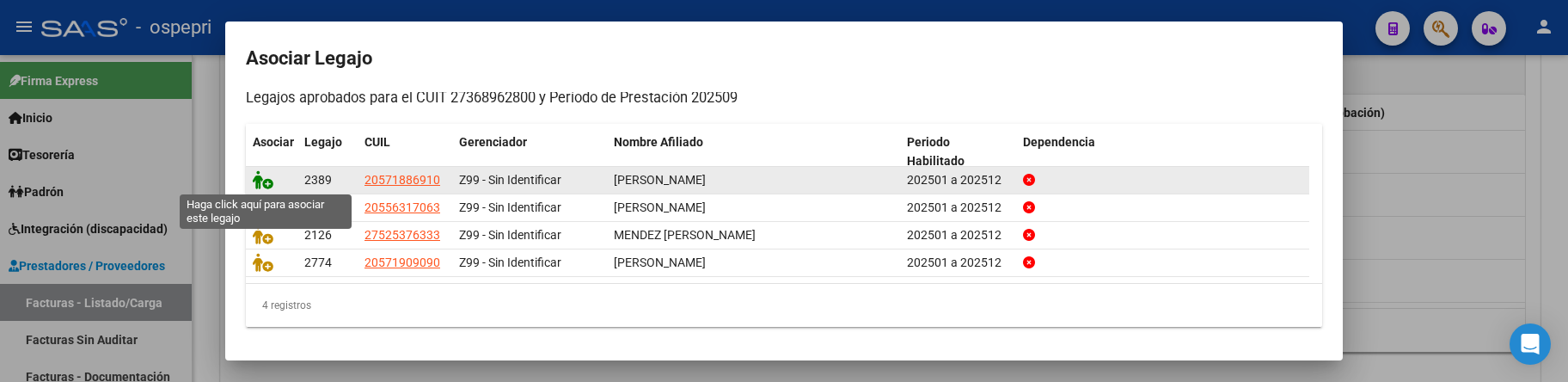
click at [262, 181] on icon at bounding box center [263, 179] width 21 height 19
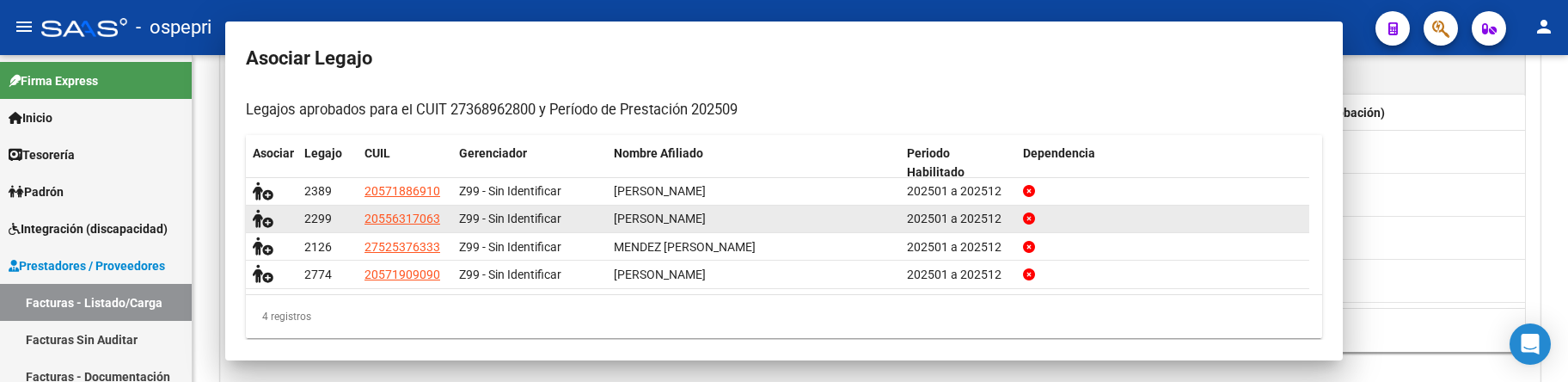
scroll to position [0, 0]
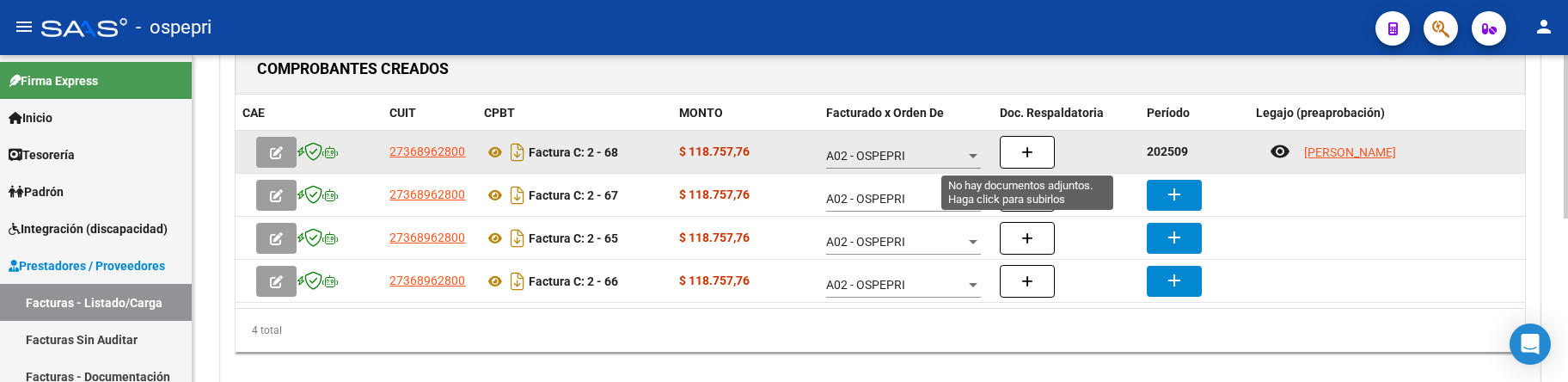
click at [1030, 140] on button "button" at bounding box center [1027, 151] width 55 height 33
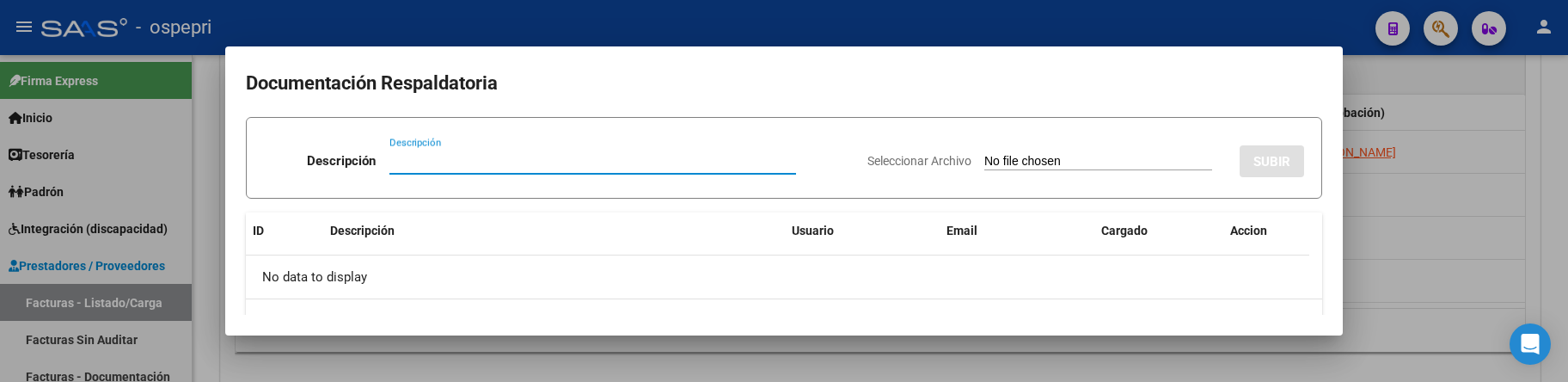
click at [414, 163] on input "Descripción" at bounding box center [592, 161] width 406 height 16
paste input "mabilu_05@hotmail.com"
drag, startPoint x: 551, startPoint y: 159, endPoint x: 368, endPoint y: 161, distance: 183.0
click at [368, 161] on div "Descripción mabilu_05@hotmail.com Descripción" at bounding box center [559, 164] width 589 height 51
paste input "lic.ocamposrocio@g"
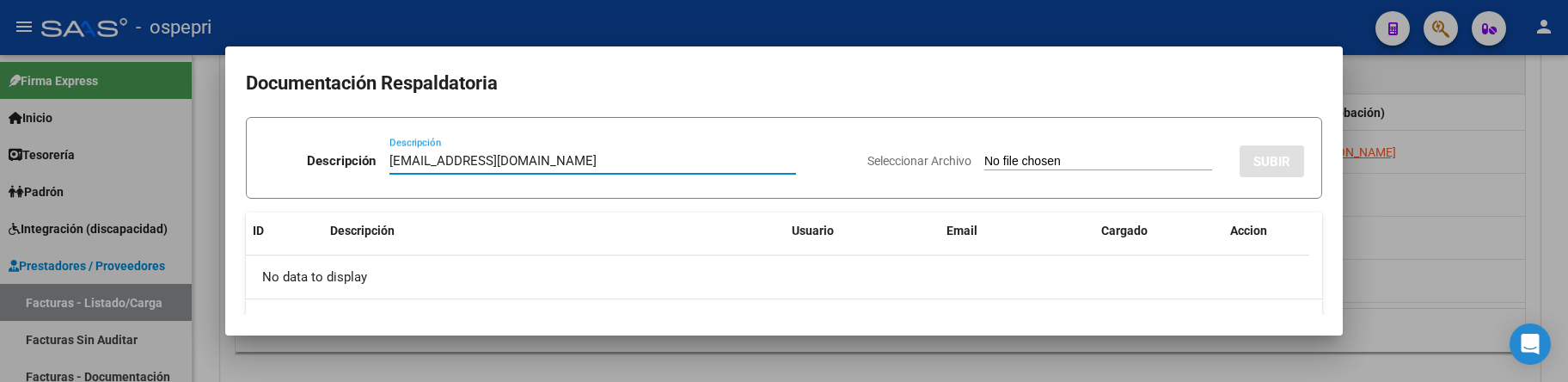
type input "lic.ocamposrocio@gmail.com"
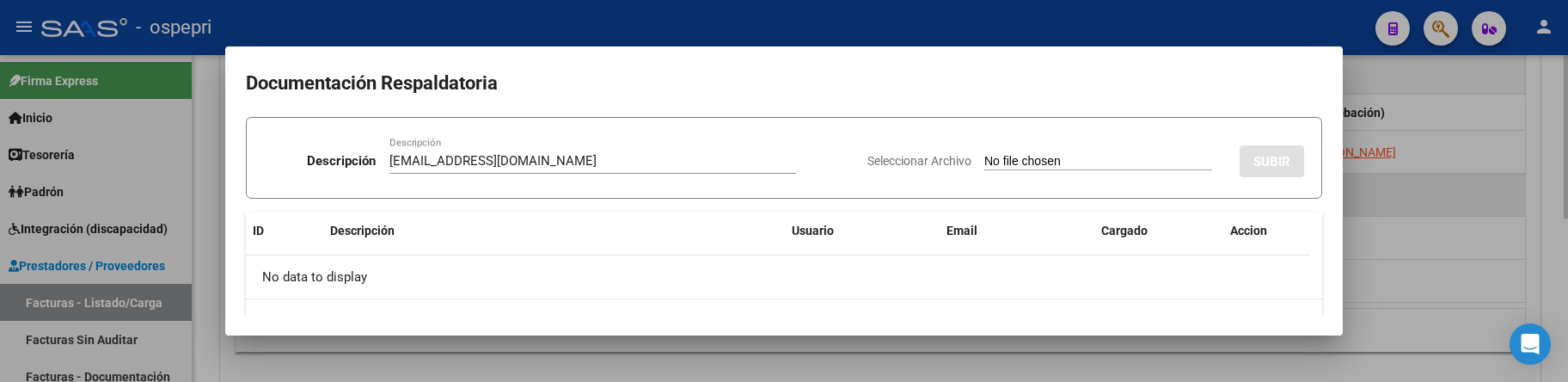
click at [1500, 206] on div at bounding box center [784, 191] width 1568 height 382
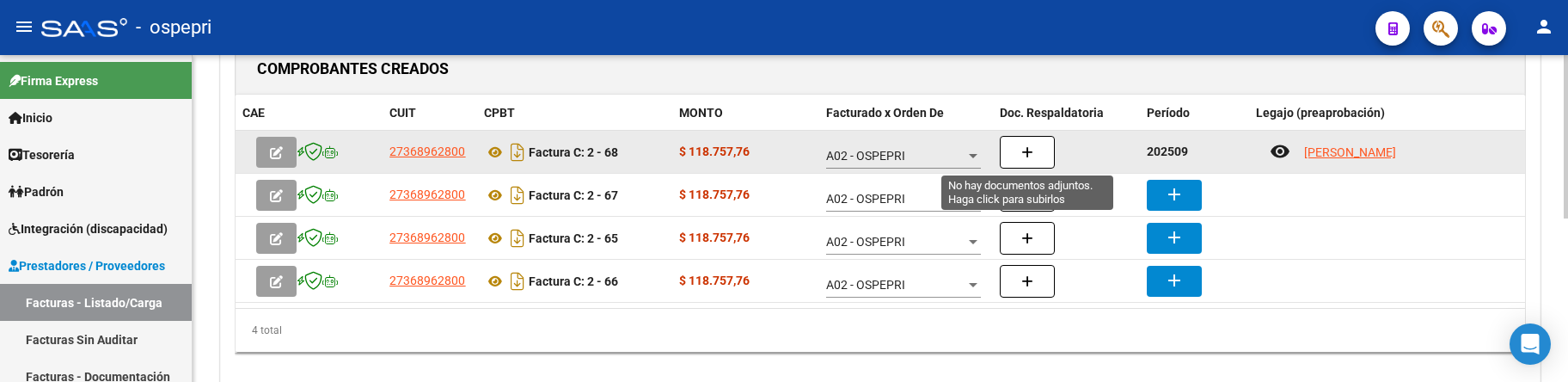
click at [1026, 150] on icon "button" at bounding box center [1027, 152] width 12 height 13
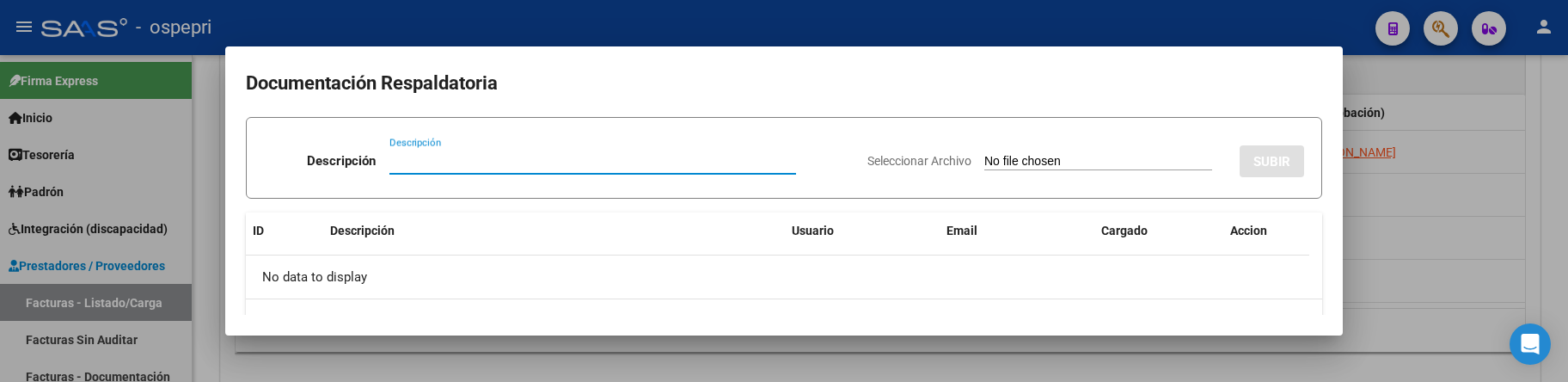
click at [399, 163] on input "Descripción" at bounding box center [592, 161] width 406 height 16
paste input "202509"
type input "202509"
click at [985, 163] on input "Seleccionar Archivo" at bounding box center [1098, 162] width 227 height 17
type input "C:\fakepath\PLANILLAS GONZALES JEREMIAS.pdf"
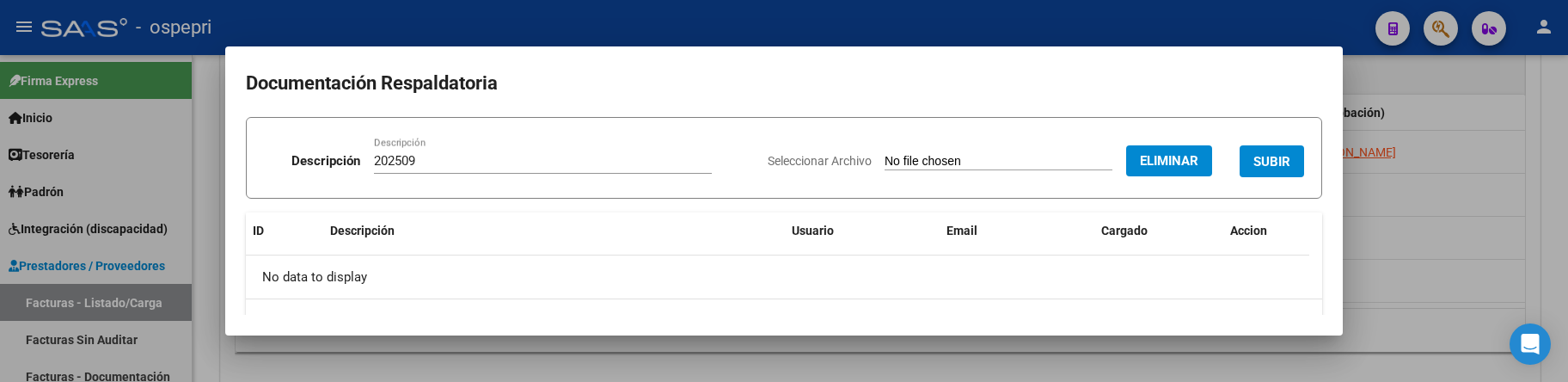
click at [1260, 156] on span "SUBIR" at bounding box center [1271, 162] width 37 height 16
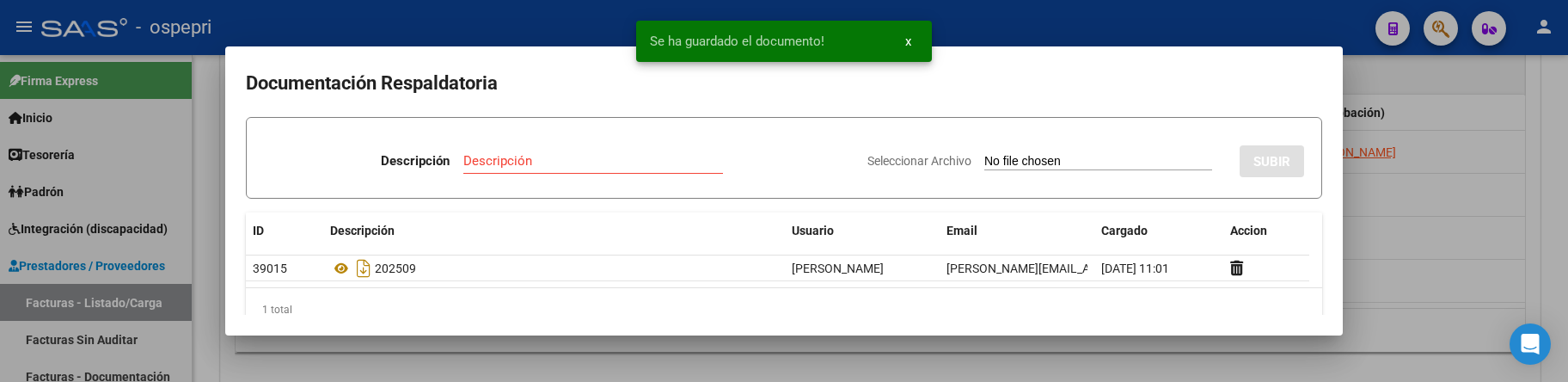
click at [1405, 232] on div at bounding box center [784, 191] width 1568 height 382
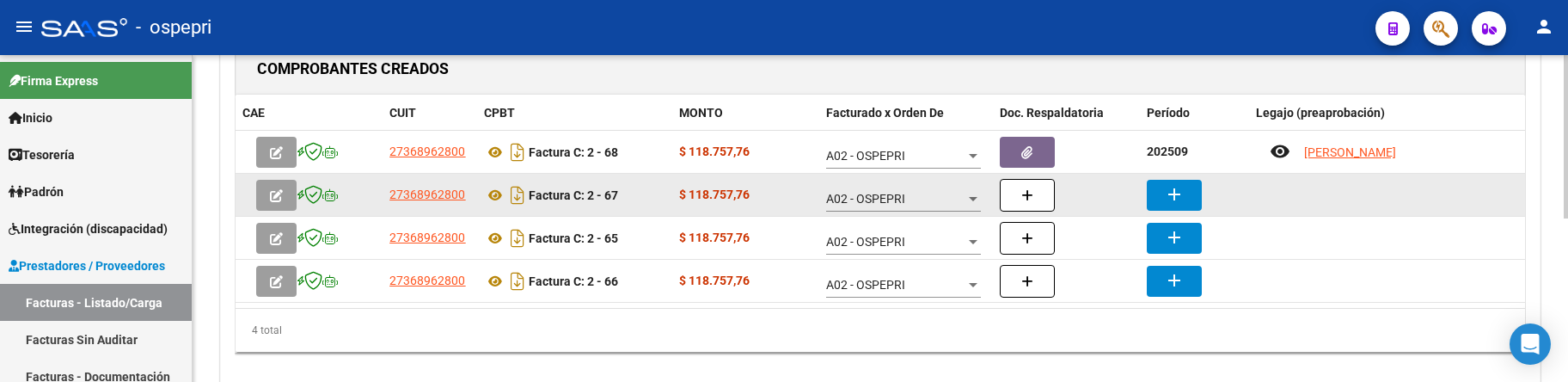
click at [1176, 208] on button "add" at bounding box center [1175, 195] width 55 height 31
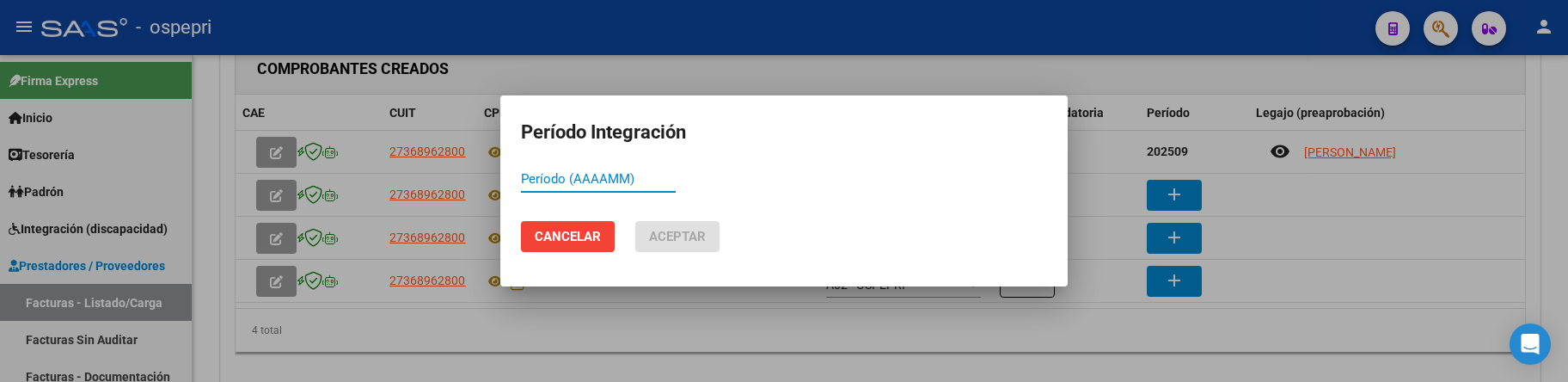
click at [539, 175] on input "Período (AAAAMM)" at bounding box center [598, 179] width 155 height 16
paste input "202509"
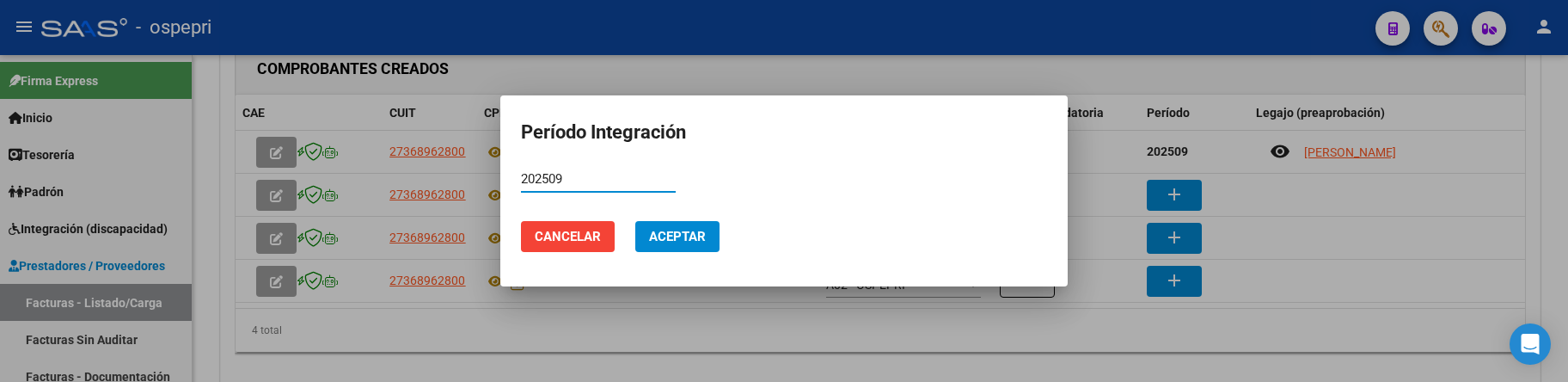
type input "202509"
click at [670, 237] on span "Aceptar" at bounding box center [676, 237] width 56 height 16
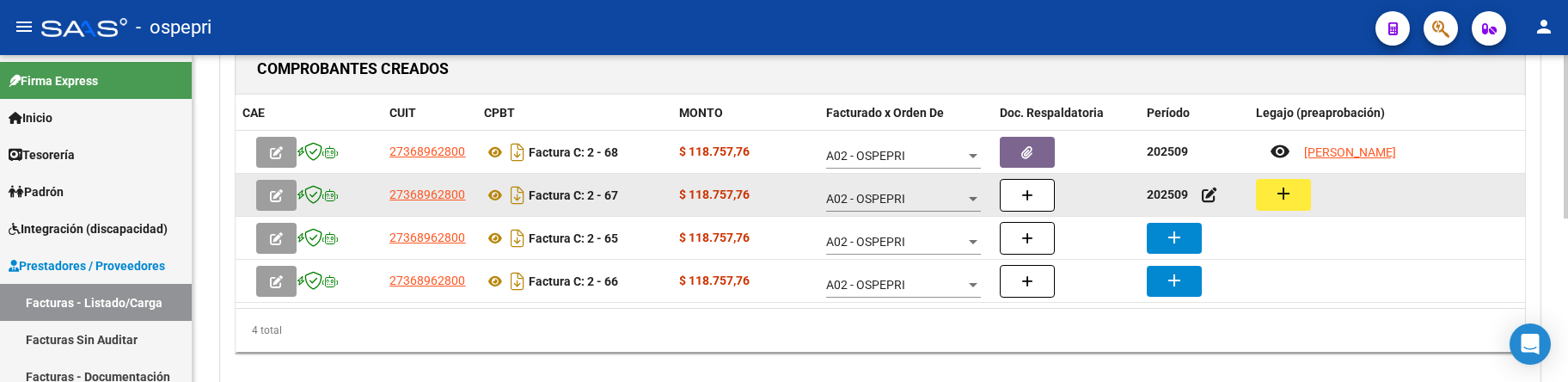
click at [1285, 181] on button "add" at bounding box center [1283, 195] width 55 height 32
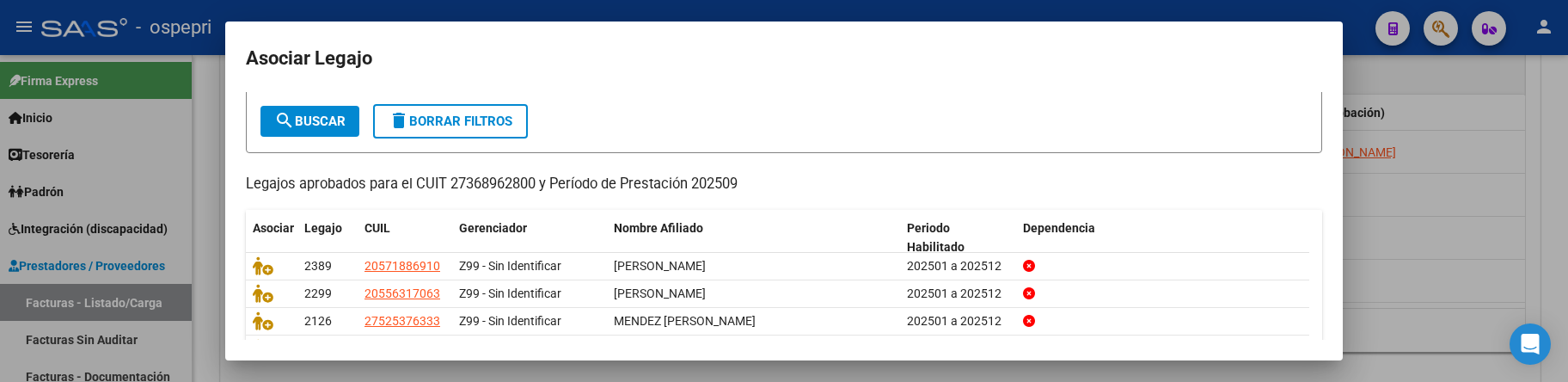
scroll to position [172, 0]
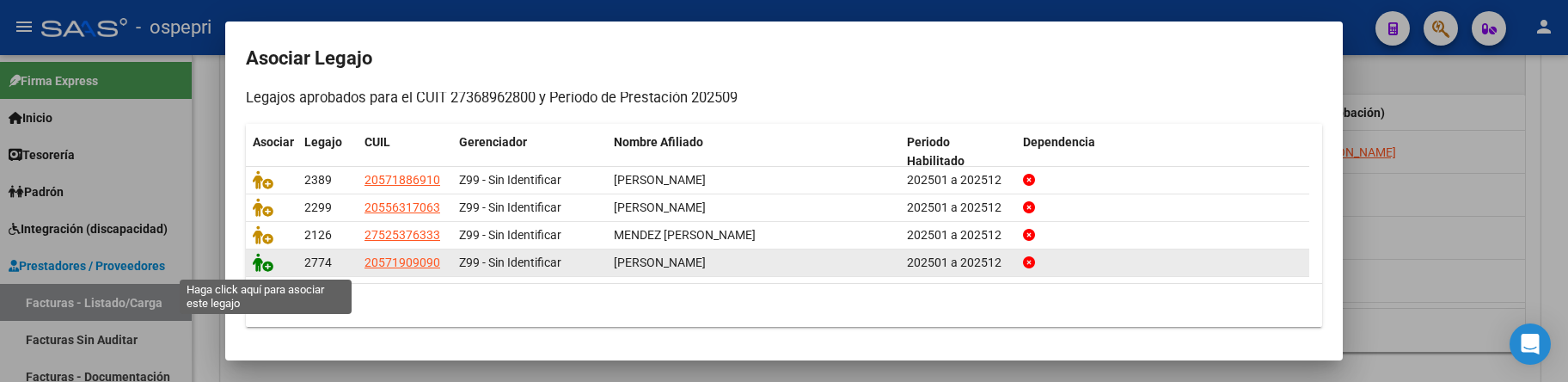
click at [260, 269] on icon at bounding box center [263, 262] width 21 height 19
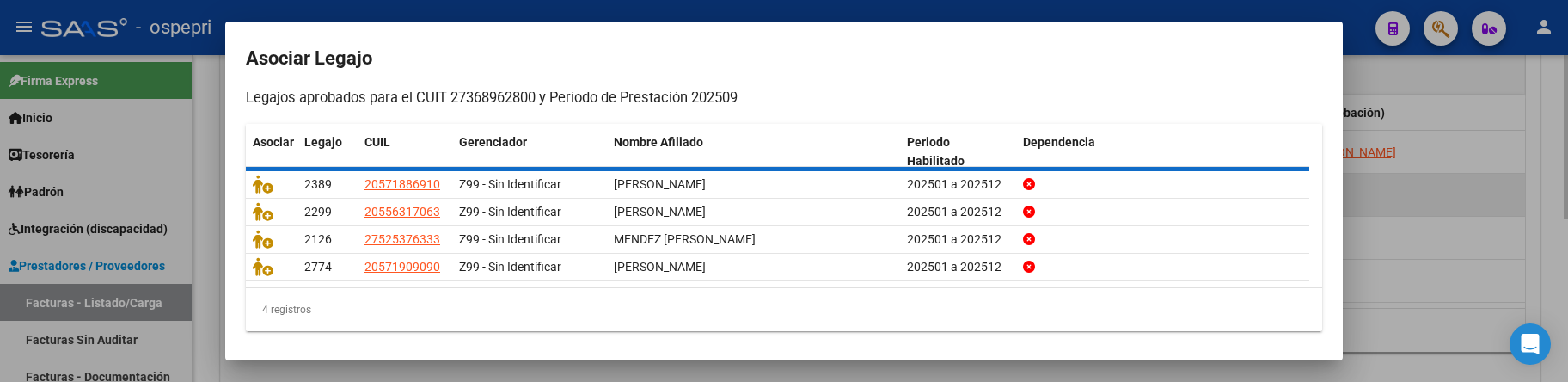
scroll to position [0, 0]
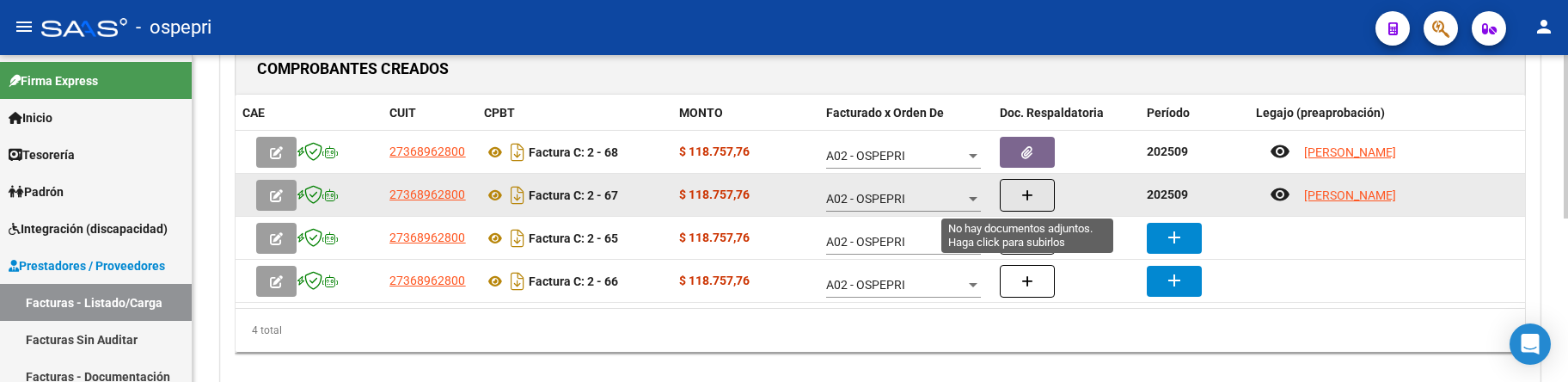
click at [1028, 188] on span "button" at bounding box center [1027, 196] width 12 height 16
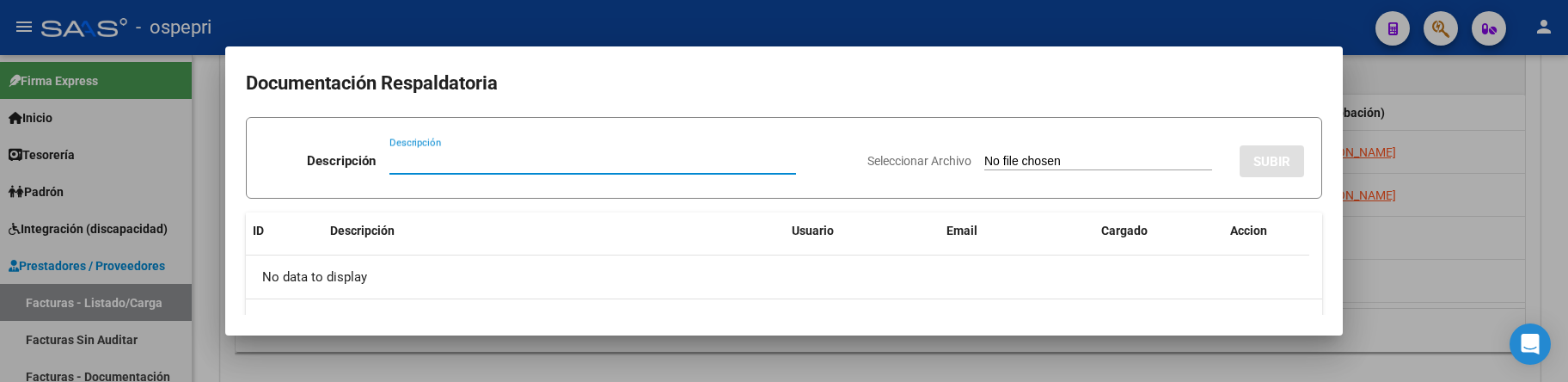
click at [390, 161] on input "Descripción" at bounding box center [592, 161] width 406 height 16
type input "202509"
click at [985, 159] on input "Seleccionar Archivo" at bounding box center [1098, 162] width 227 height 17
type input "C:\fakepath\PLANILLAS SANDOVAL.pdf"
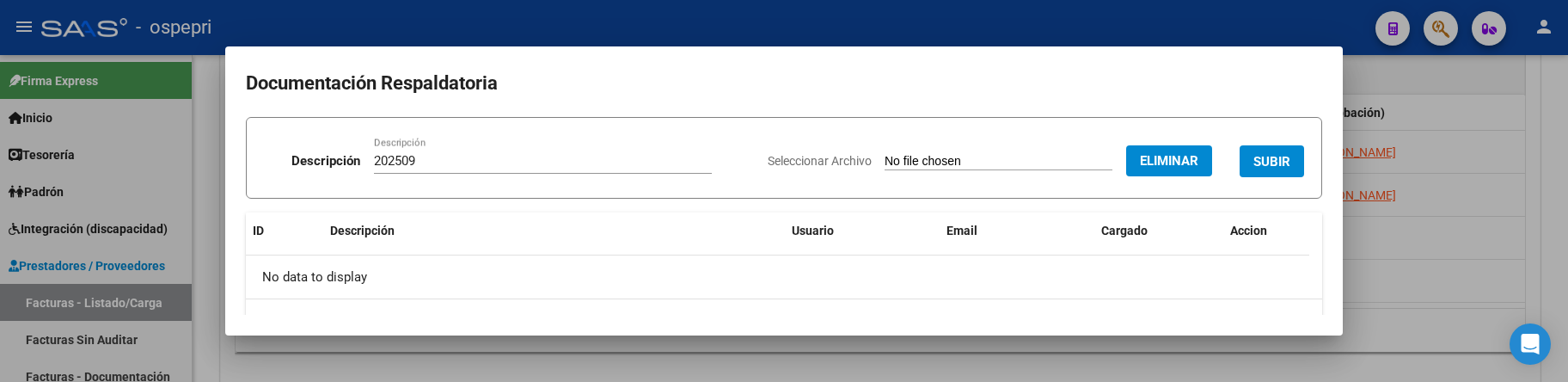
click at [1256, 168] on span "SUBIR" at bounding box center [1271, 162] width 37 height 16
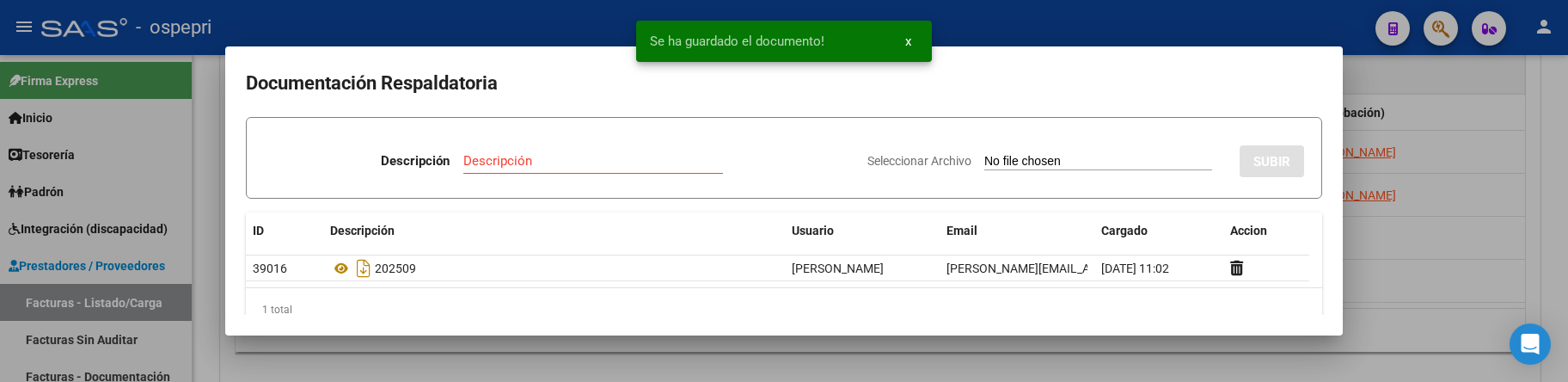
click at [1419, 273] on div at bounding box center [784, 191] width 1568 height 382
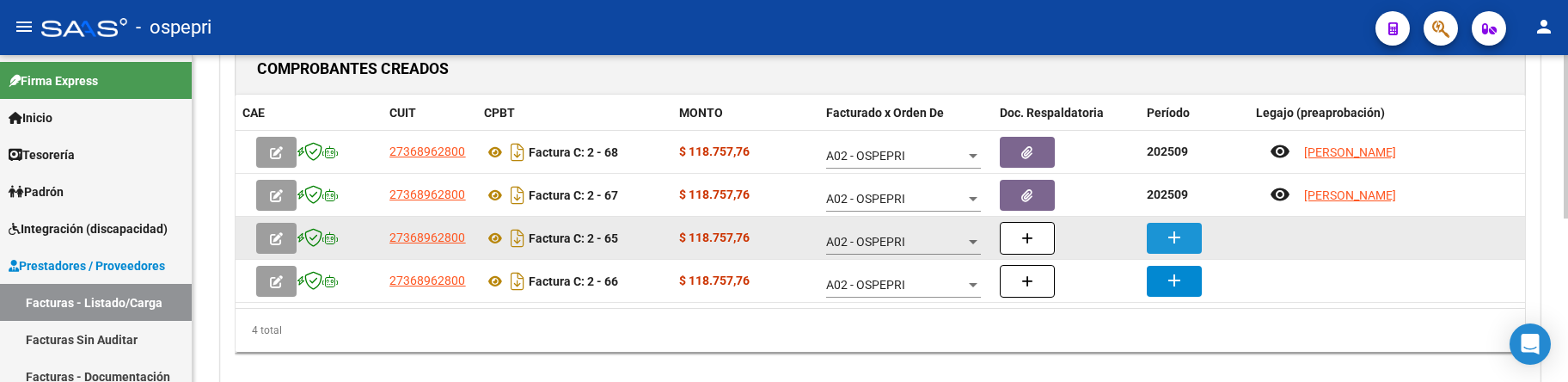
click at [1181, 235] on mat-icon "add" at bounding box center [1174, 238] width 21 height 21
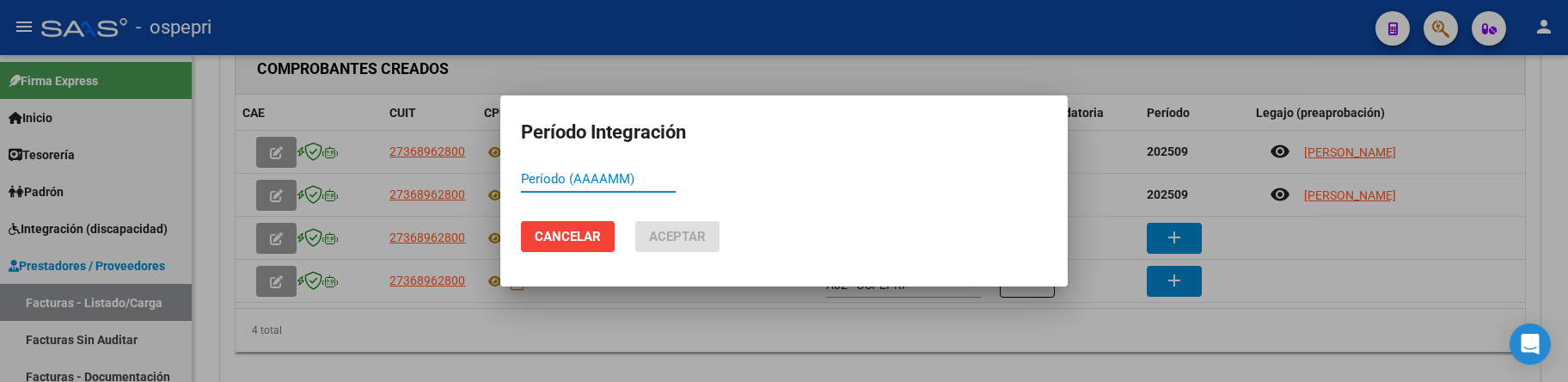
click at [528, 173] on input "Período (AAAAMM)" at bounding box center [598, 179] width 155 height 16
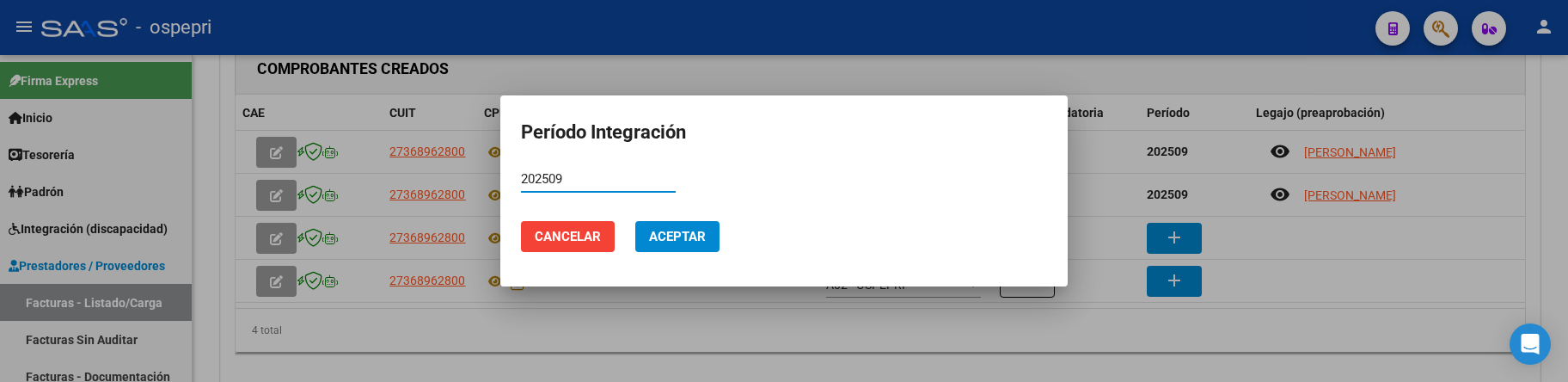
type input "202509"
click at [695, 239] on span "Aceptar" at bounding box center [676, 237] width 56 height 16
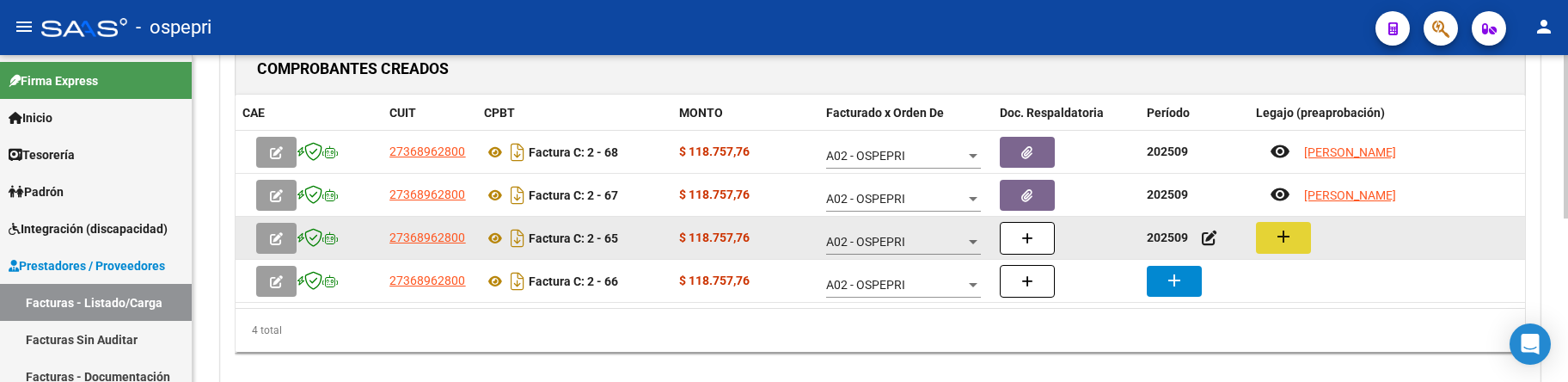
click at [1290, 241] on mat-icon "add" at bounding box center [1283, 237] width 21 height 21
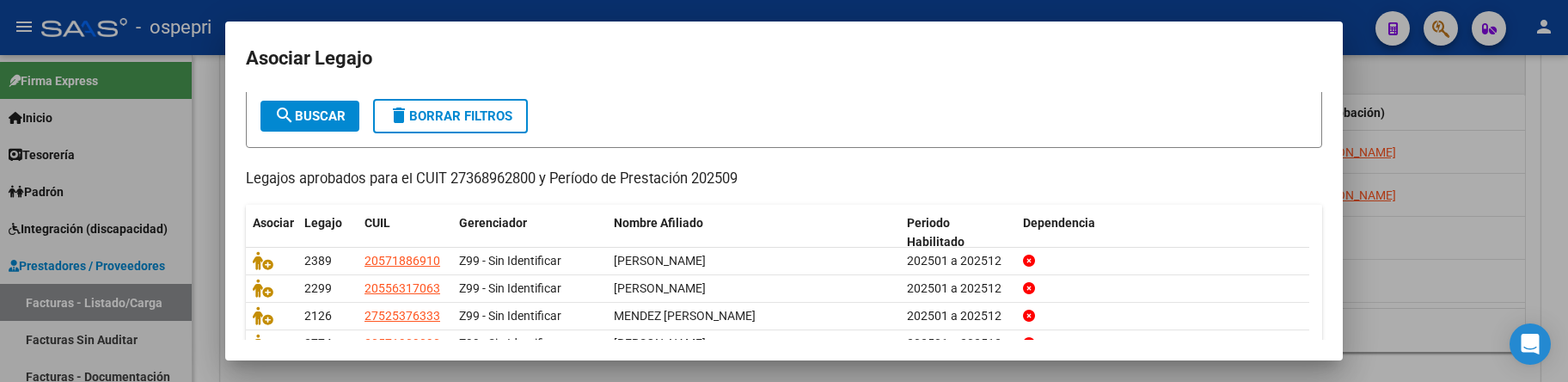
scroll to position [172, 0]
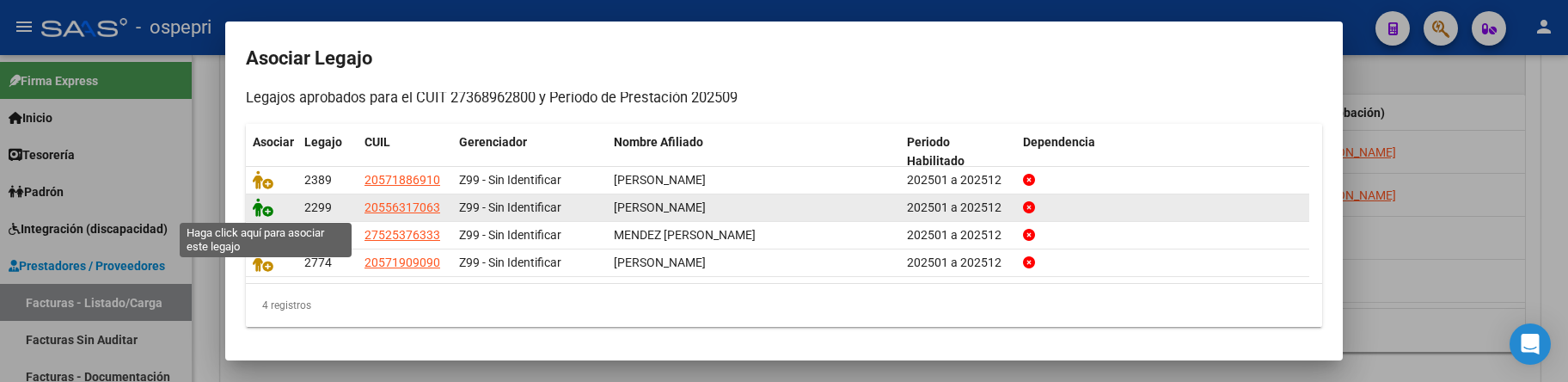
click at [260, 212] on icon at bounding box center [263, 207] width 21 height 19
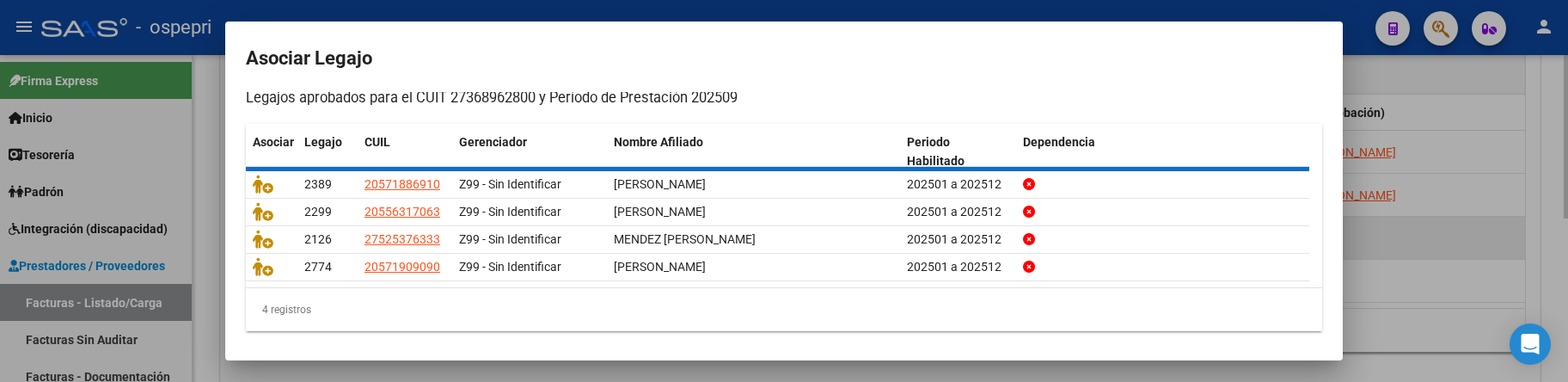
scroll to position [0, 0]
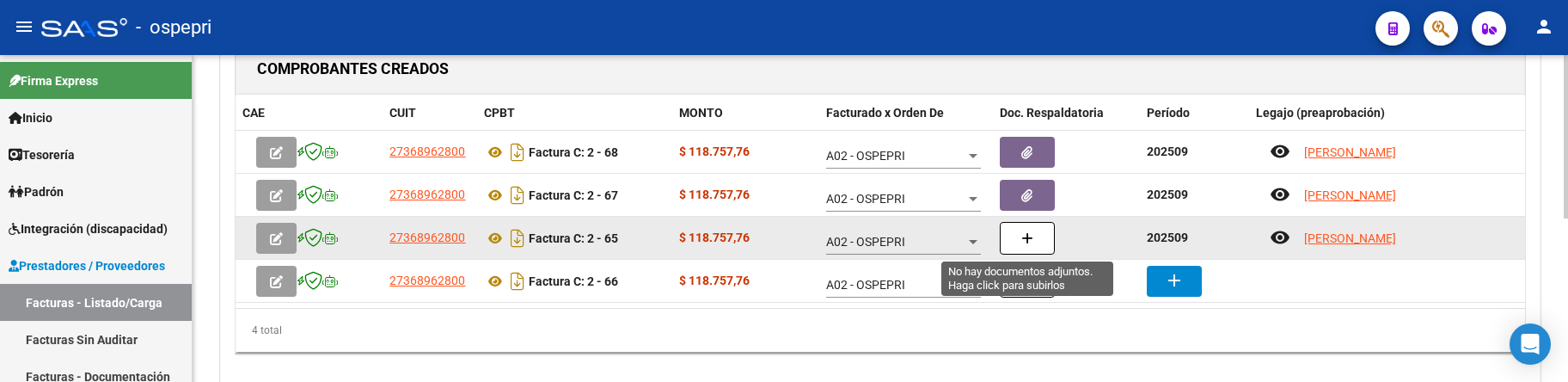
click at [1021, 242] on icon "button" at bounding box center [1027, 239] width 12 height 13
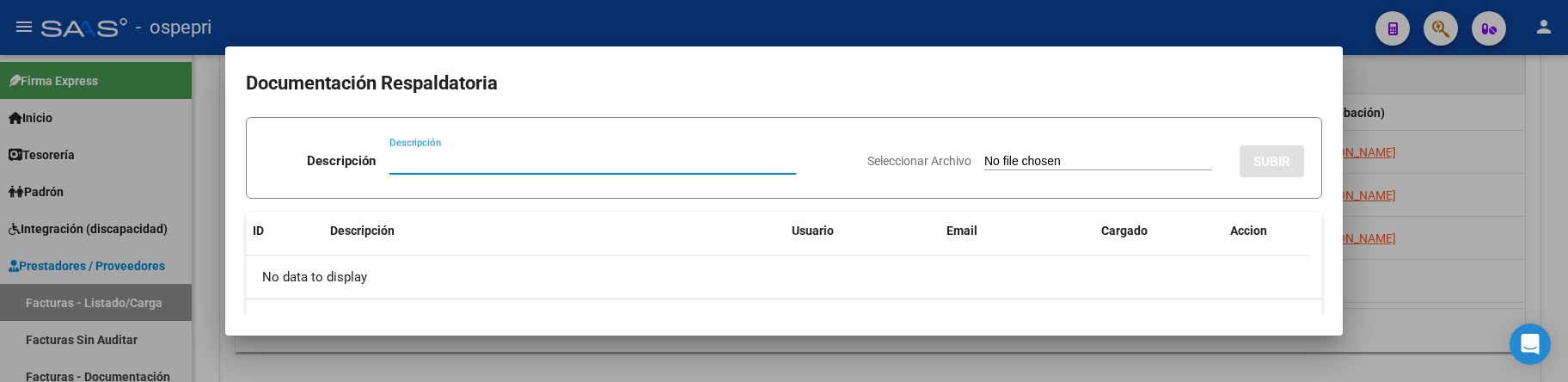
click at [403, 162] on input "Descripción" at bounding box center [592, 161] width 406 height 16
paste input "202509"
type input "202509"
click at [985, 159] on input "Seleccionar Archivo" at bounding box center [1098, 162] width 227 height 17
type input "C:\fakepath\PLANILLAS LOPEZ.pdf"
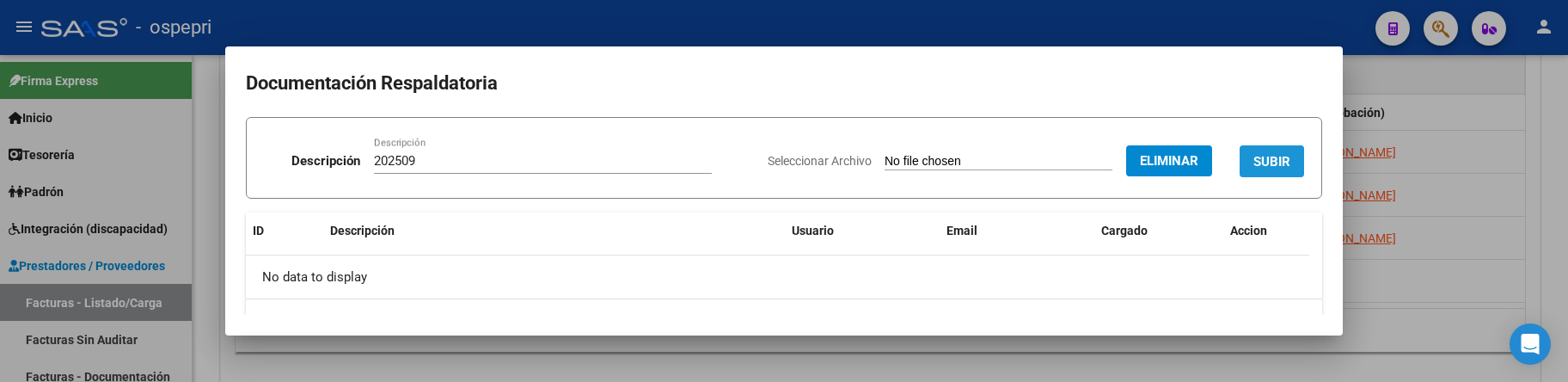
click at [1254, 155] on span "SUBIR" at bounding box center [1271, 162] width 37 height 16
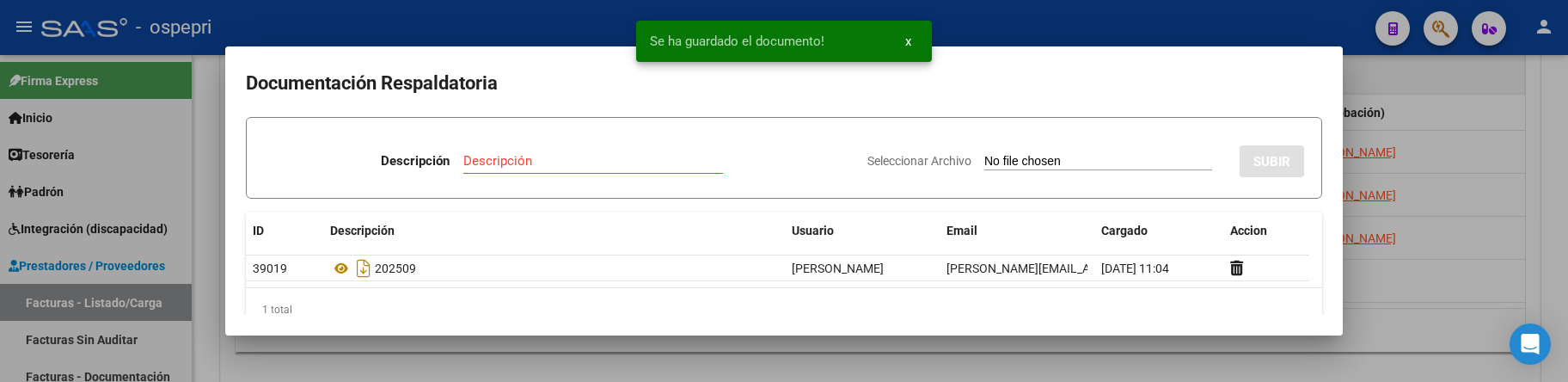
click at [1422, 287] on div at bounding box center [784, 191] width 1568 height 382
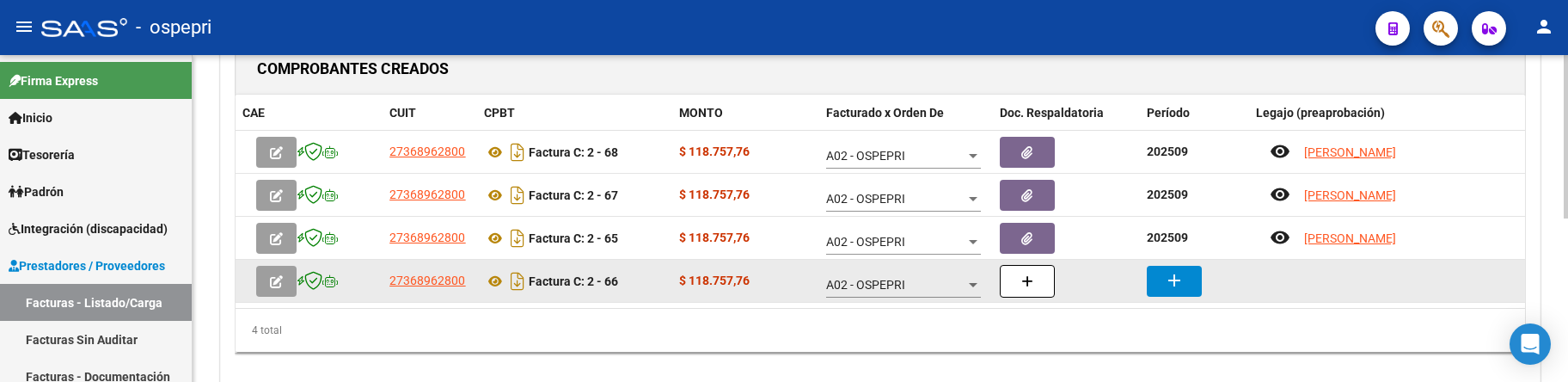
click at [1172, 290] on mat-icon "add" at bounding box center [1174, 280] width 21 height 21
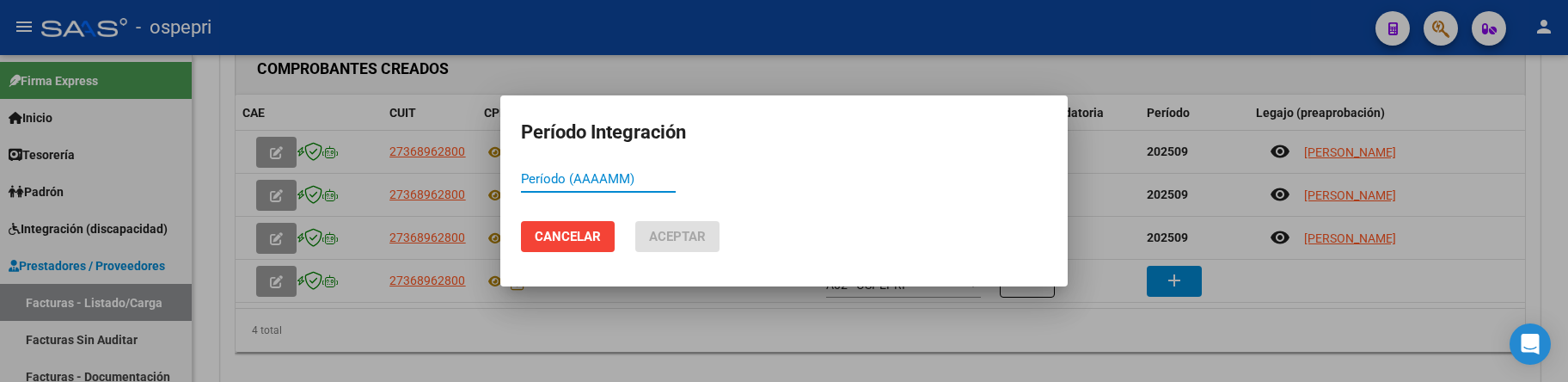
click at [550, 184] on input "Período (AAAAMM)" at bounding box center [598, 179] width 155 height 16
paste input "202509"
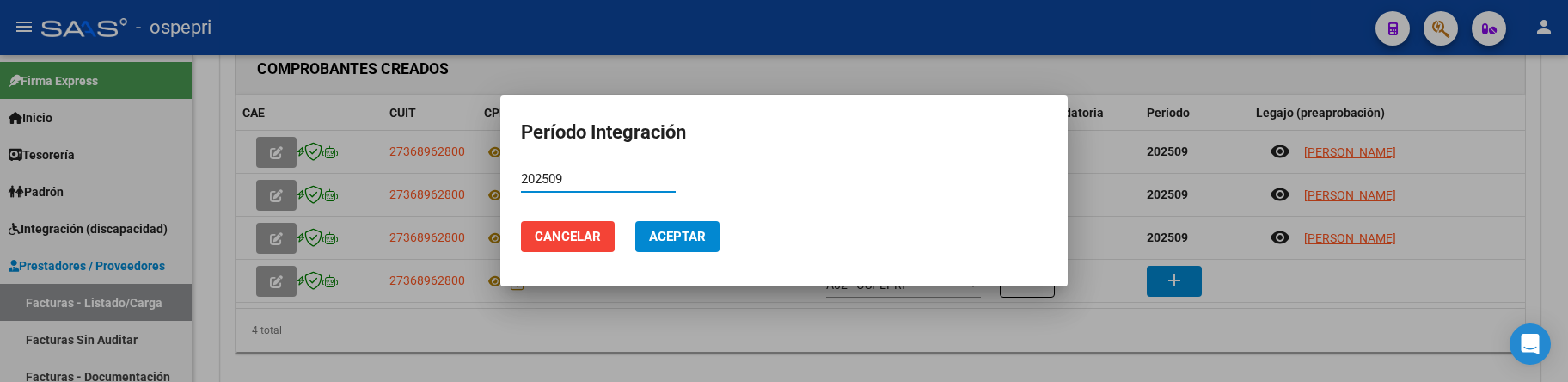
type input "202509"
click at [655, 239] on span "Aceptar" at bounding box center [676, 237] width 56 height 16
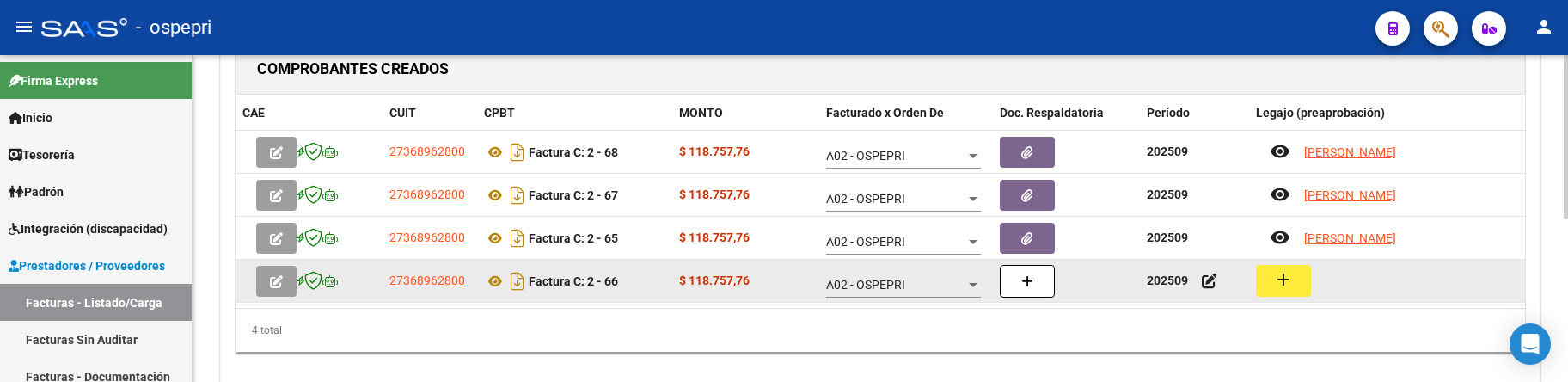
click at [1287, 284] on mat-icon "add" at bounding box center [1283, 279] width 21 height 21
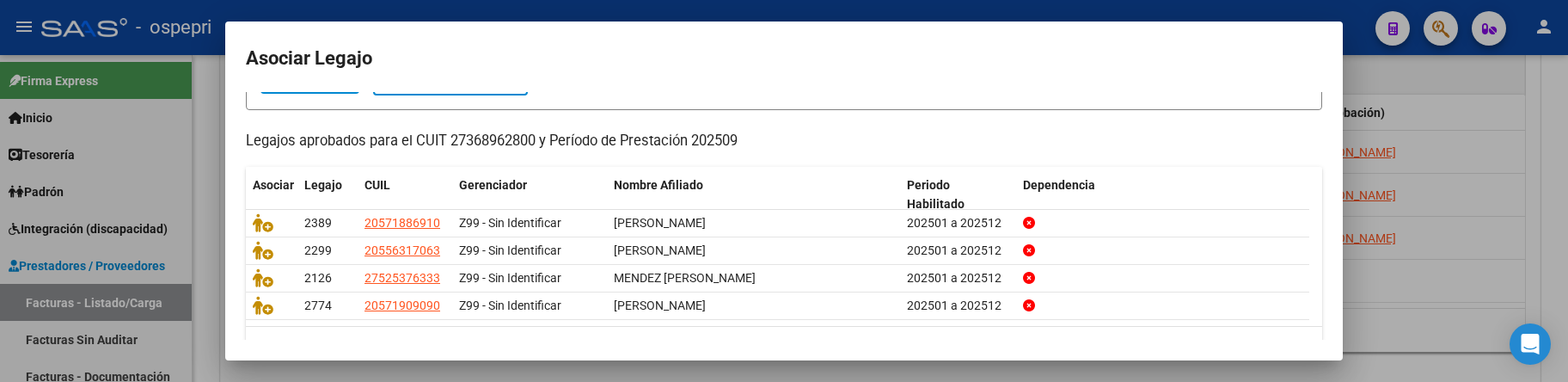
scroll to position [172, 0]
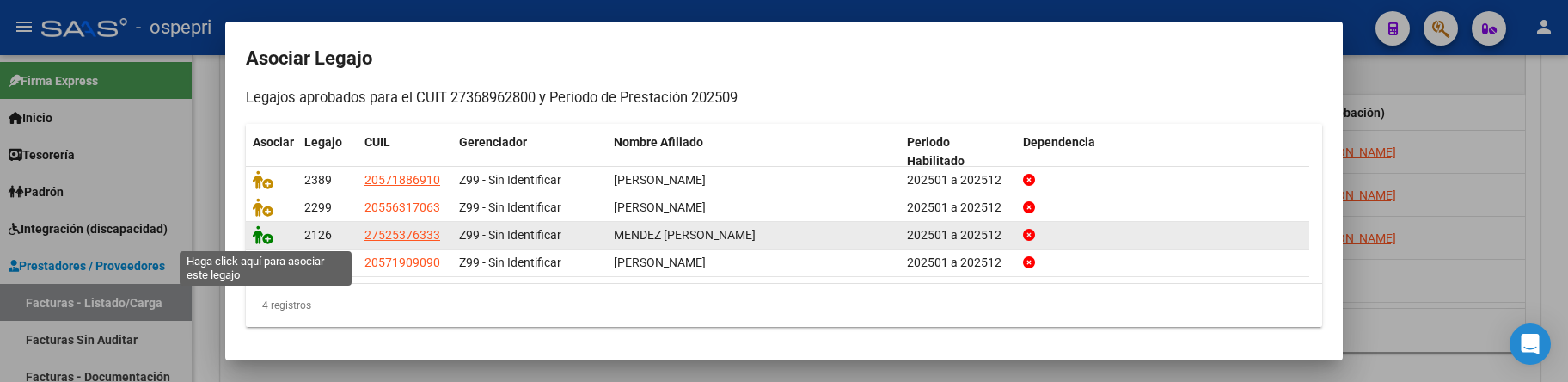
click at [253, 240] on icon at bounding box center [263, 235] width 21 height 19
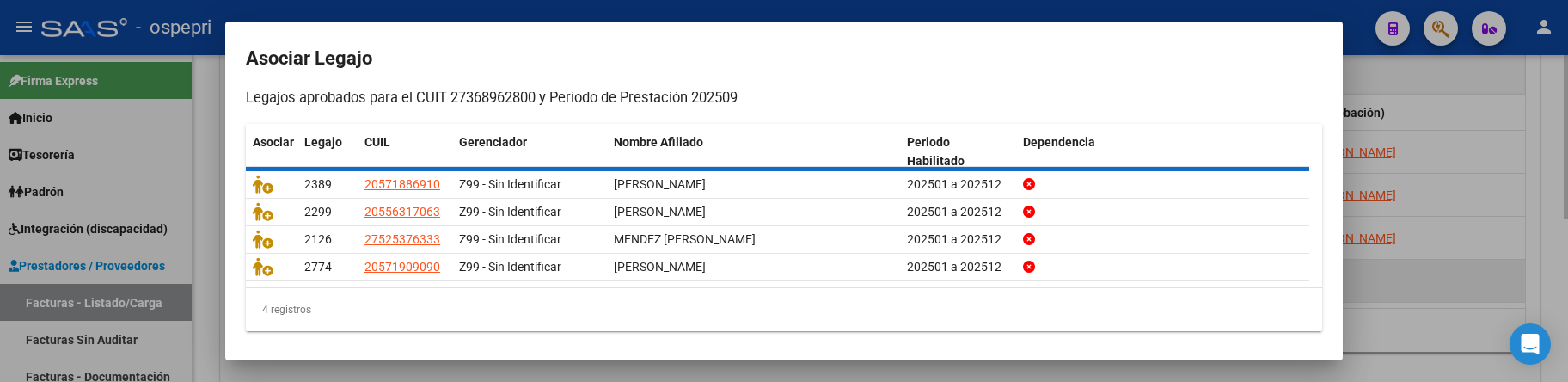
scroll to position [0, 0]
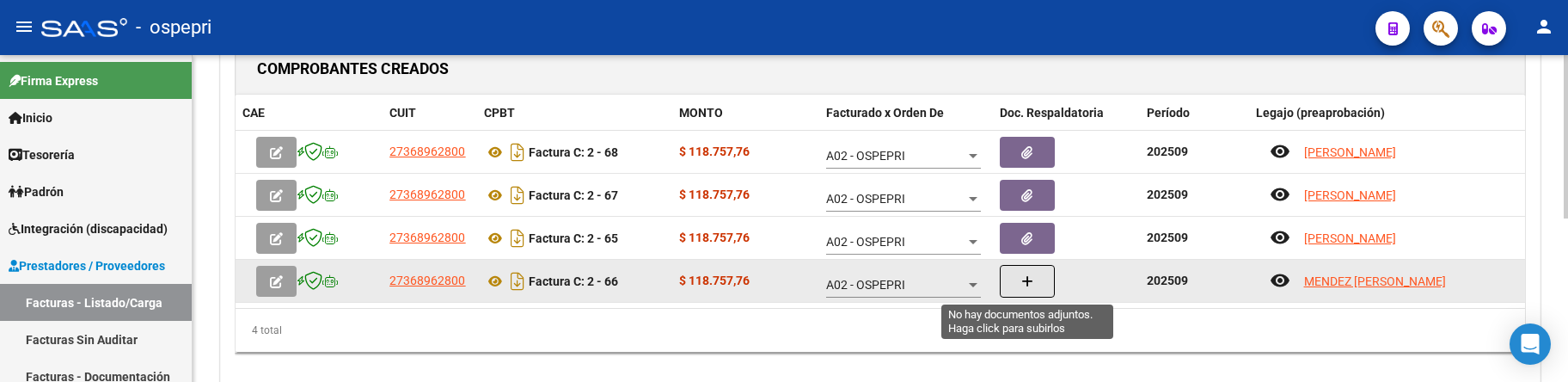
click at [1032, 281] on icon "button" at bounding box center [1027, 281] width 12 height 13
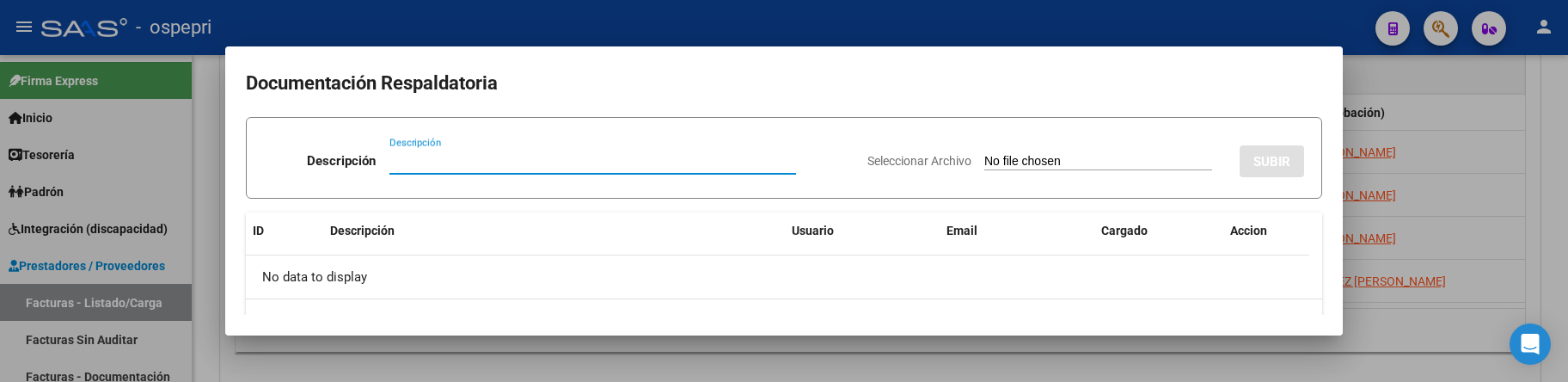
click at [419, 148] on div "Descripción" at bounding box center [592, 161] width 406 height 26
click at [419, 159] on input "Descripción" at bounding box center [592, 161] width 406 height 16
paste input "202509"
type input "202509"
click at [985, 158] on input "Seleccionar Archivo" at bounding box center [1098, 162] width 227 height 17
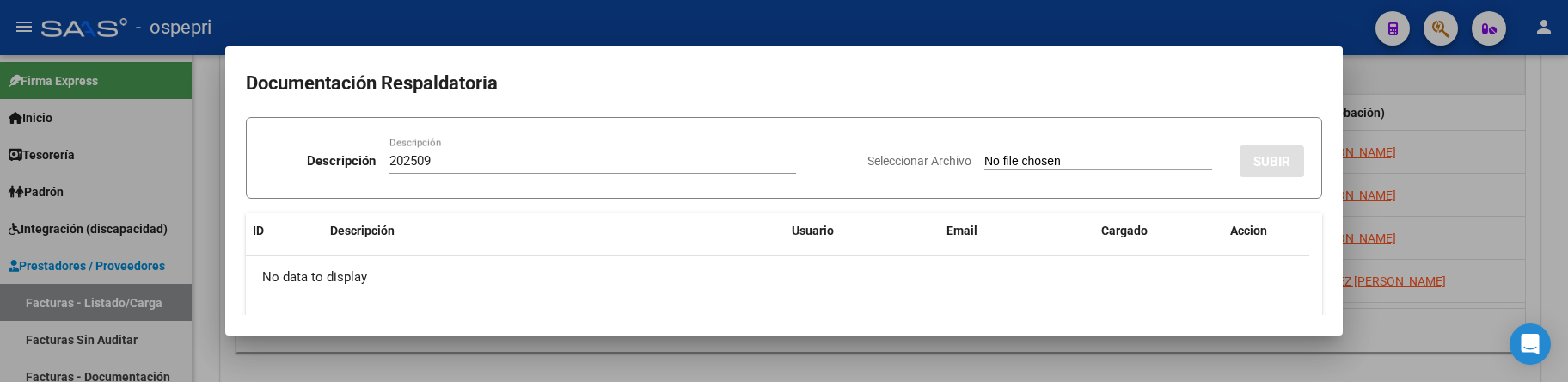
type input "C:\fakepath\PLANILLAS MENDEZ.pdf"
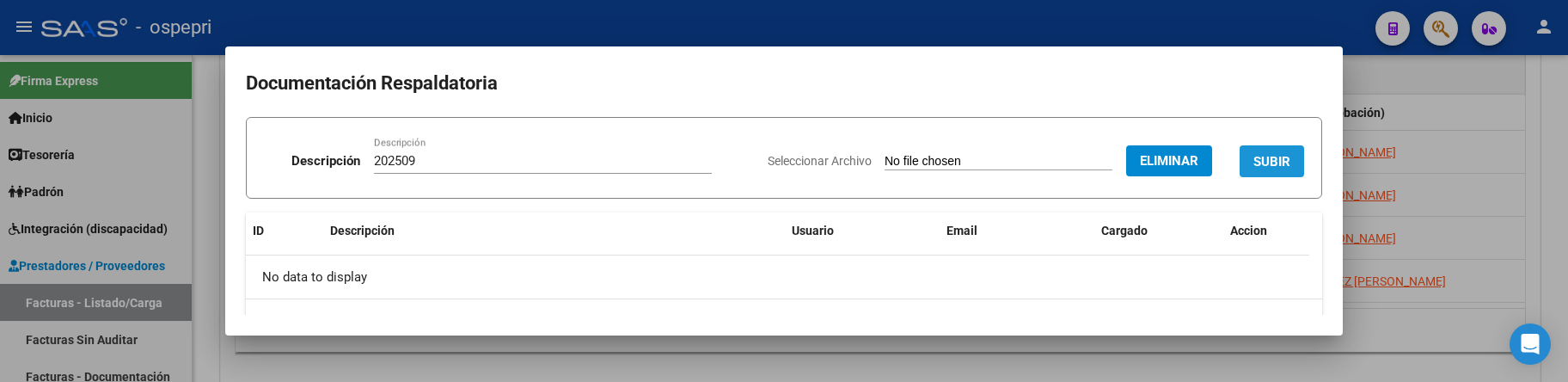
click at [1268, 164] on span "SUBIR" at bounding box center [1271, 162] width 37 height 16
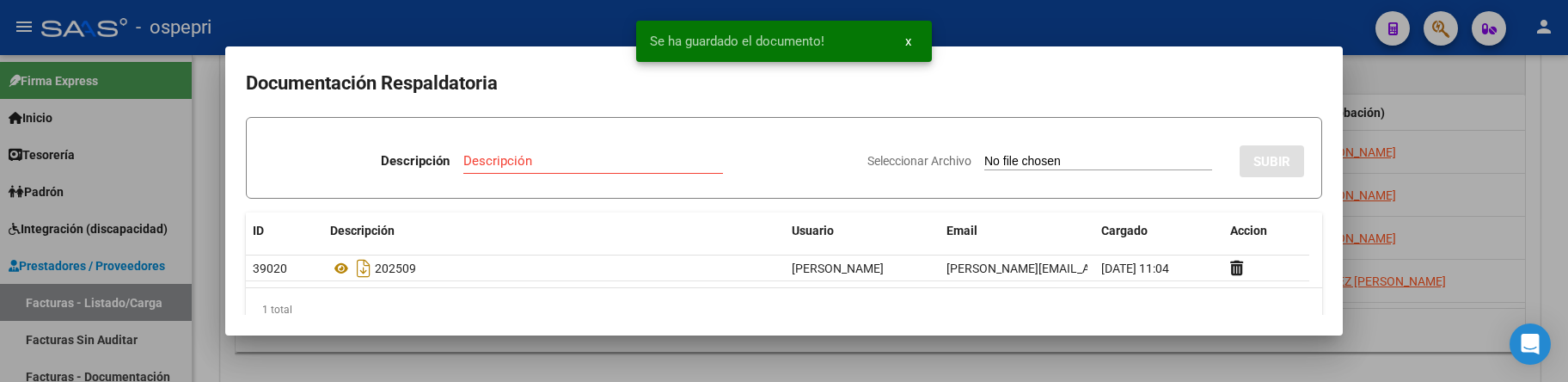
click at [1109, 353] on div at bounding box center [784, 191] width 1568 height 382
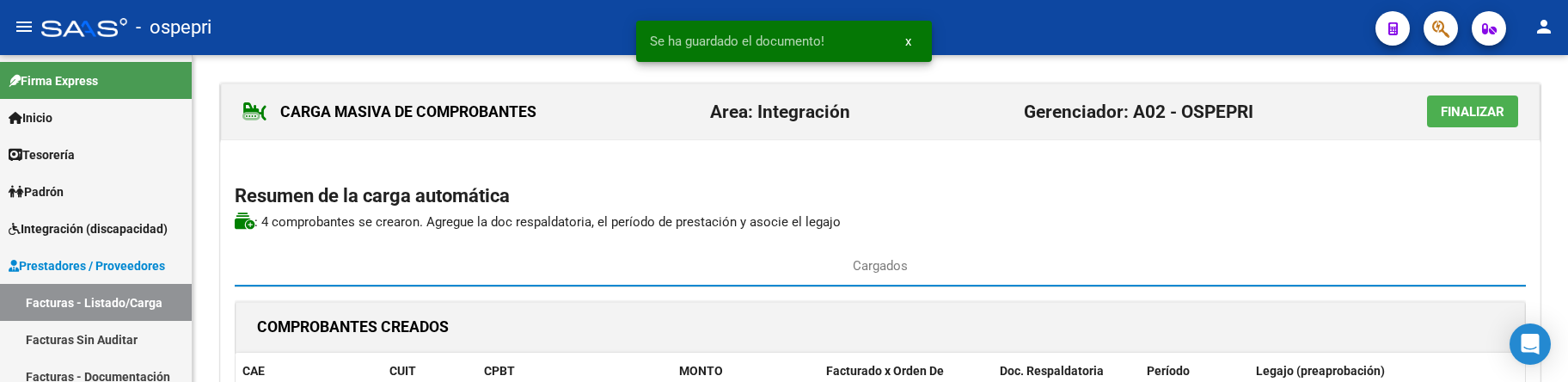
click at [1473, 113] on span "Finalizar" at bounding box center [1472, 112] width 63 height 16
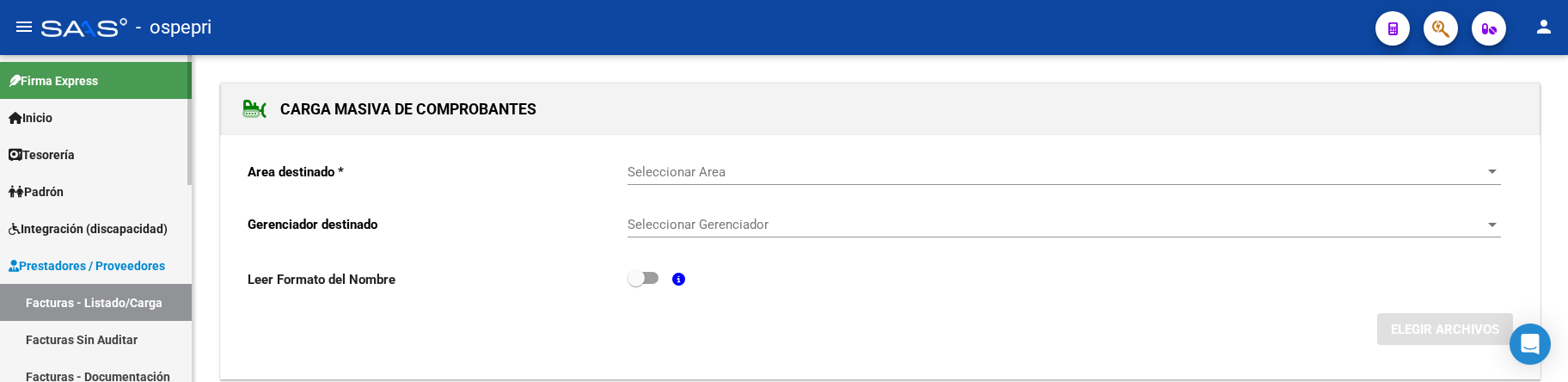
click at [66, 300] on link "Facturas - Listado/Carga" at bounding box center [96, 302] width 192 height 37
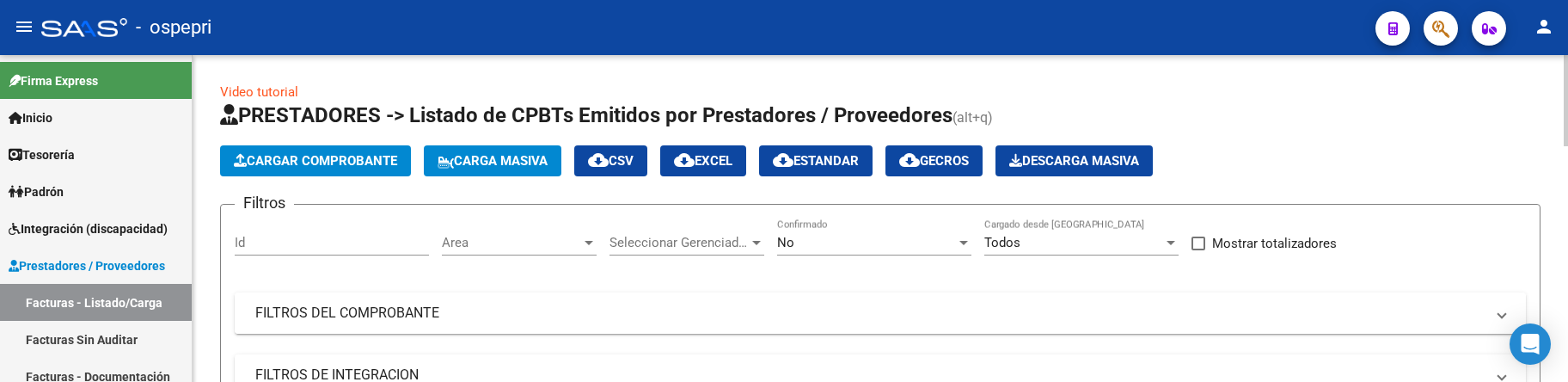
click at [1232, 327] on mat-expansion-panel-header "FILTROS DEL COMPROBANTE" at bounding box center [880, 314] width 1291 height 42
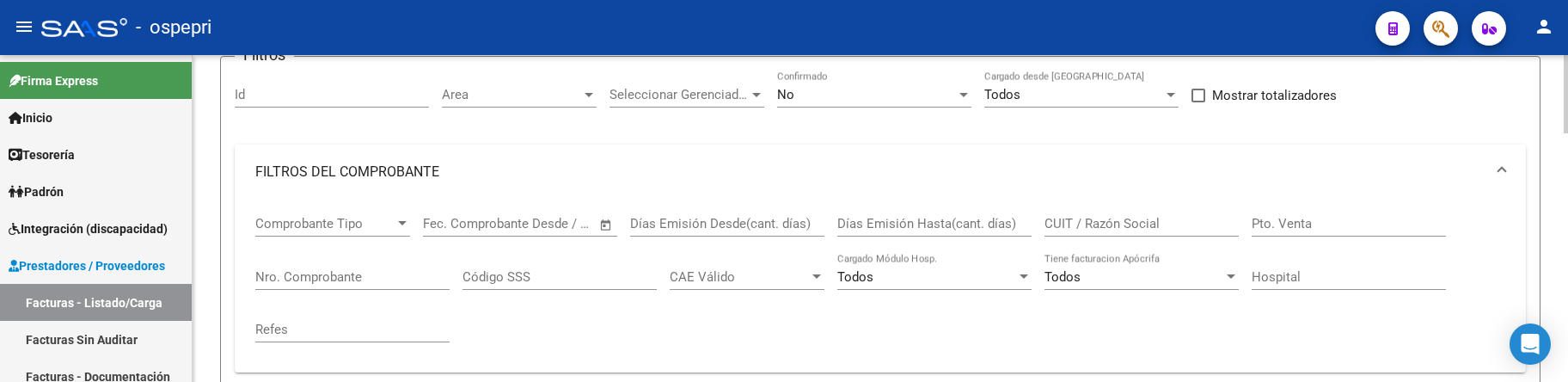
scroll to position [172, 0]
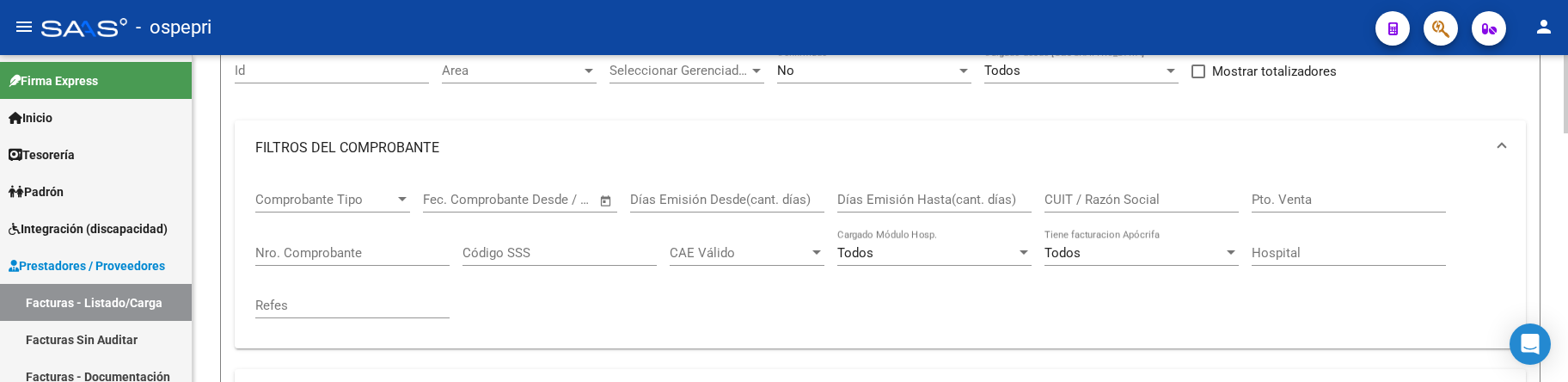
click at [1185, 202] on input "CUIT / Razón Social" at bounding box center [1141, 200] width 195 height 16
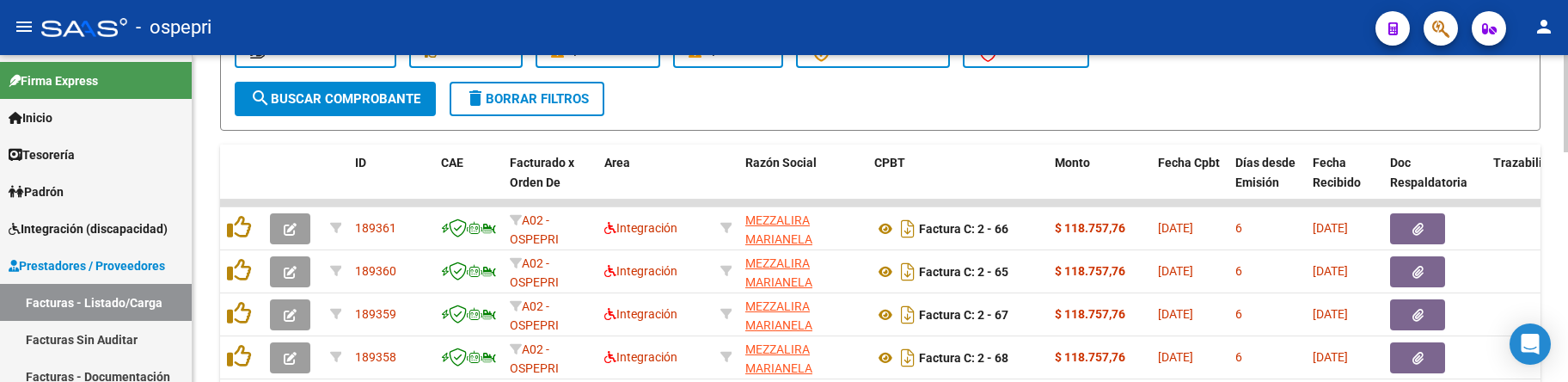
scroll to position [689, 0]
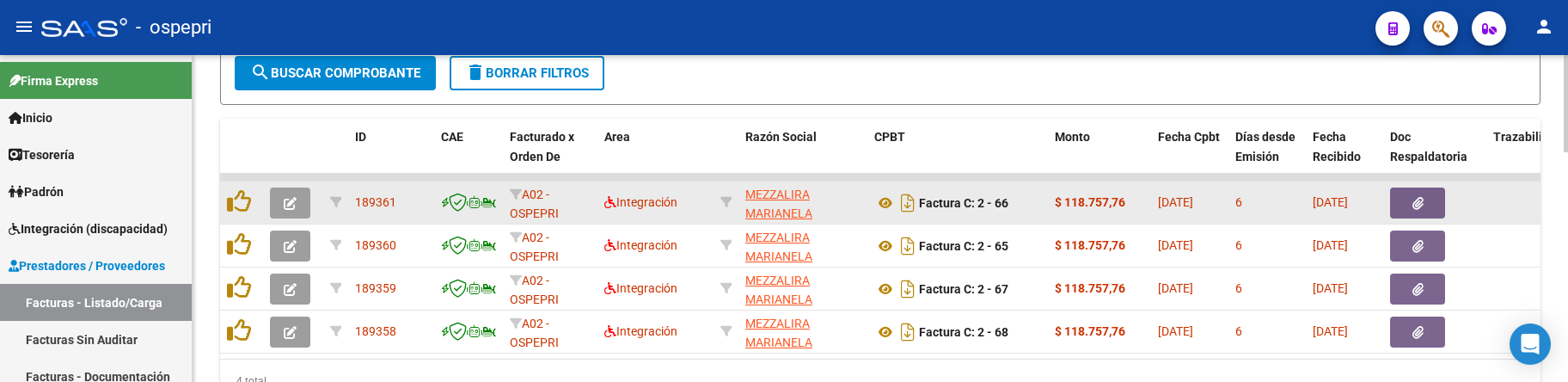
type input "MEZZALIRA"
click at [282, 205] on button "button" at bounding box center [290, 203] width 41 height 31
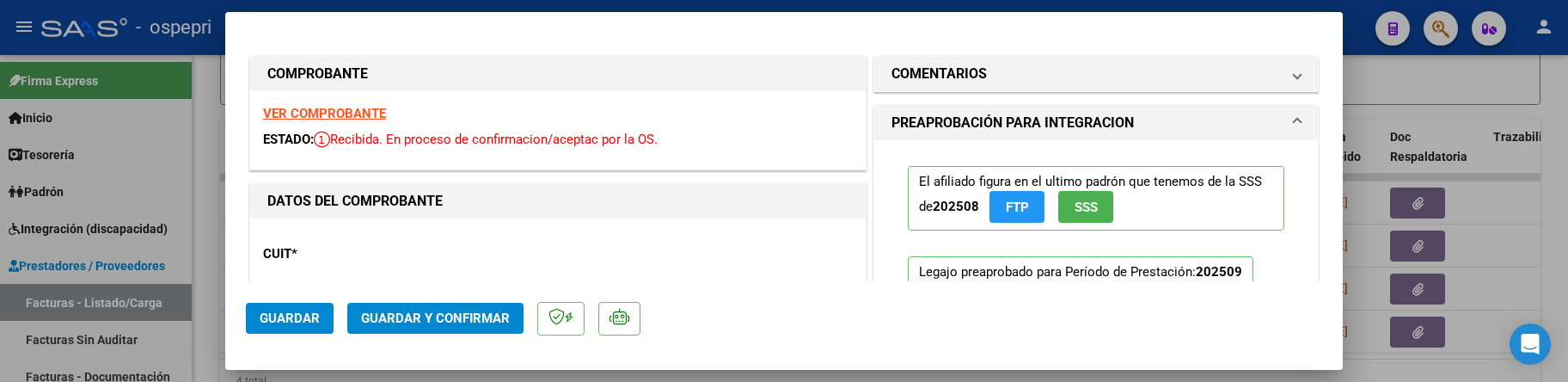
click at [421, 324] on span "Guardar y Confirmar" at bounding box center [435, 319] width 148 height 16
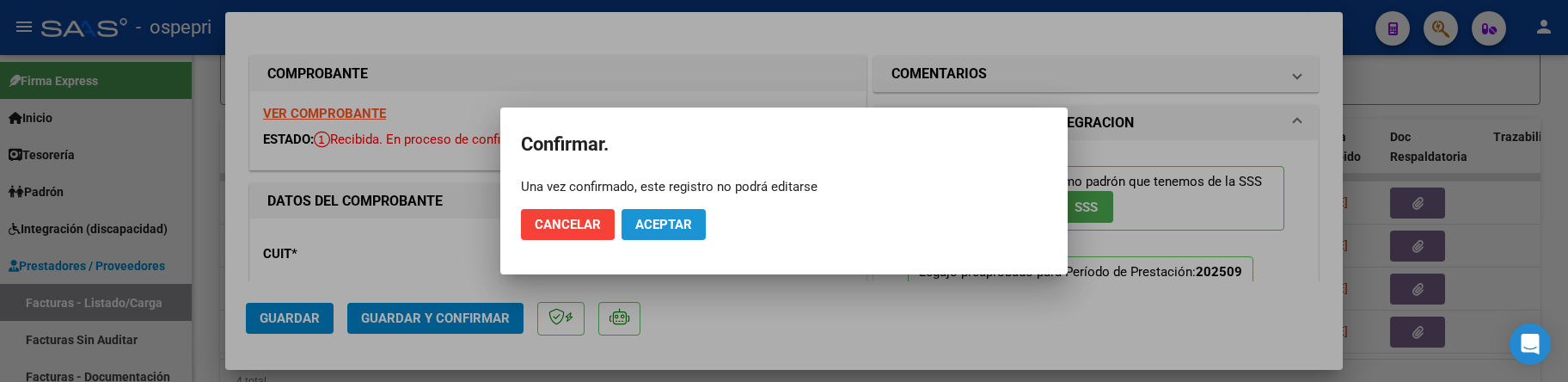
click at [662, 225] on span "Aceptar" at bounding box center [663, 225] width 56 height 16
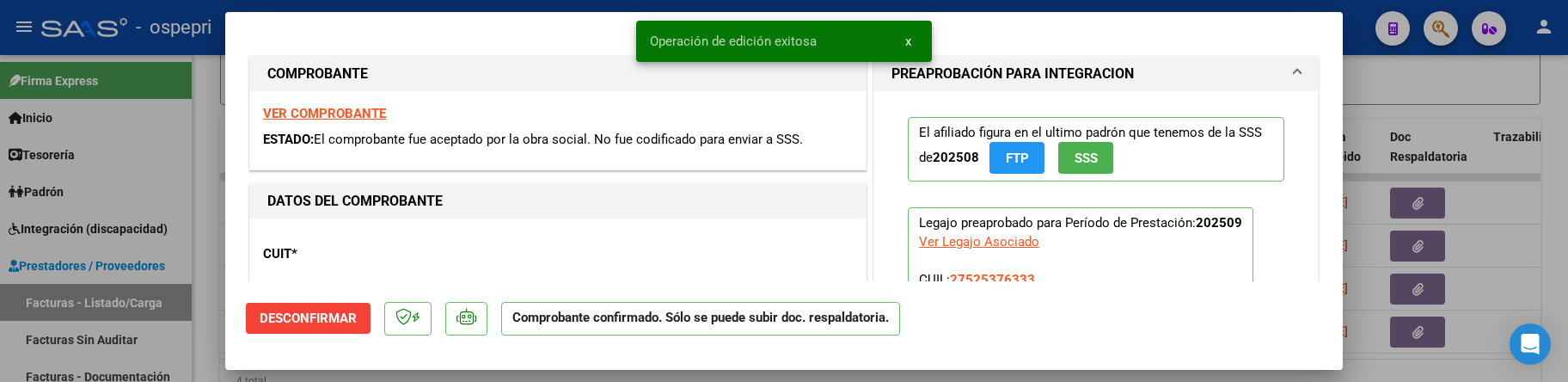
click at [1468, 278] on div at bounding box center [784, 191] width 1568 height 382
type input "$ 0,00"
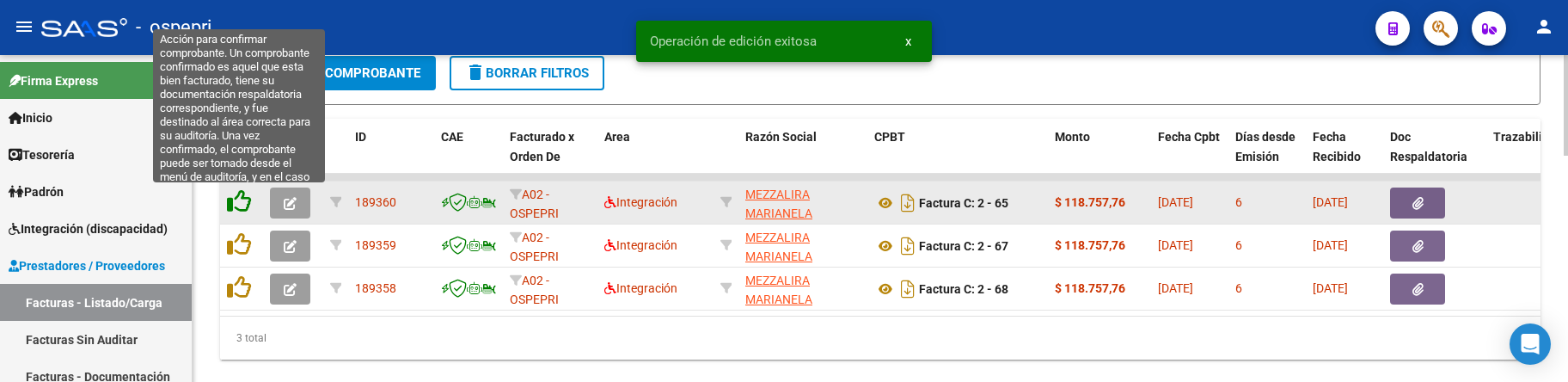
click at [244, 193] on icon at bounding box center [239, 201] width 24 height 24
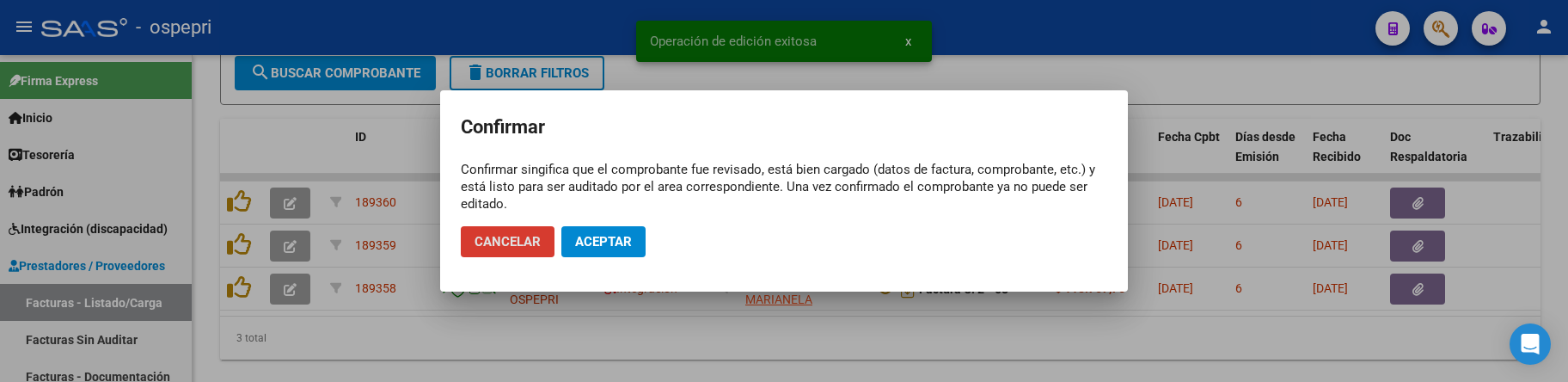
click at [587, 248] on span "Aceptar" at bounding box center [603, 242] width 56 height 16
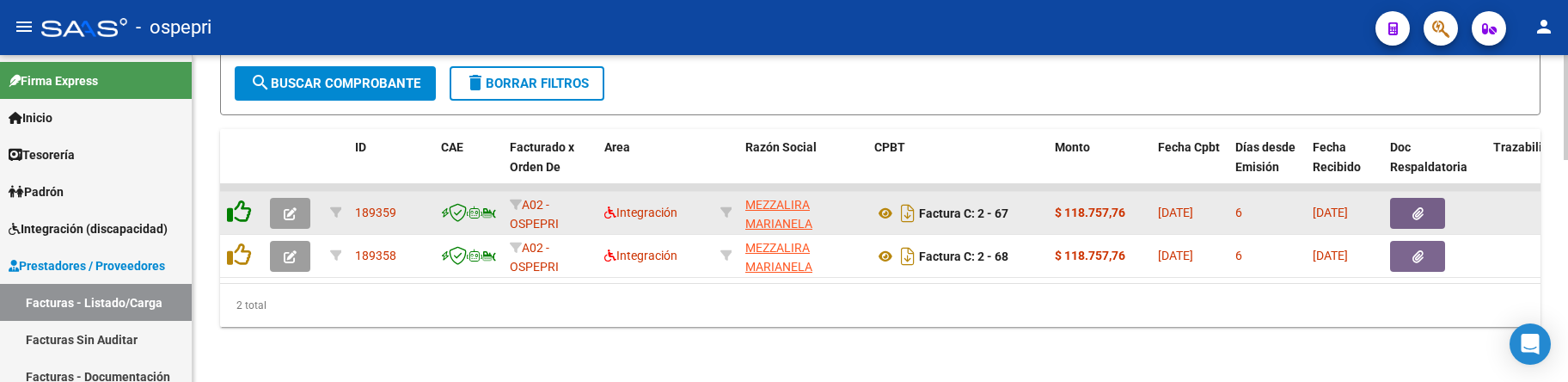
click at [244, 208] on icon at bounding box center [239, 212] width 24 height 24
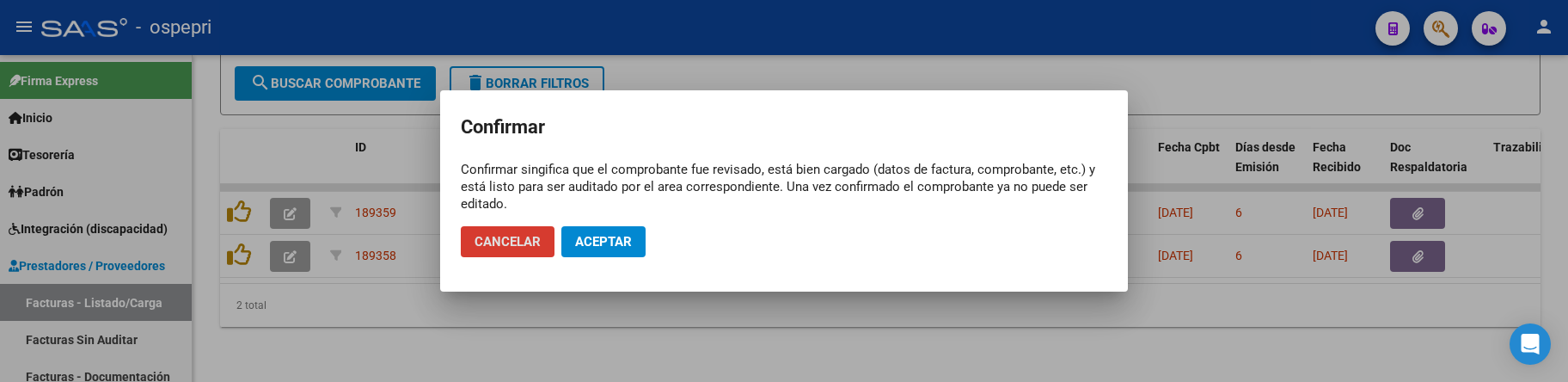
click at [603, 246] on span "Aceptar" at bounding box center [603, 242] width 56 height 16
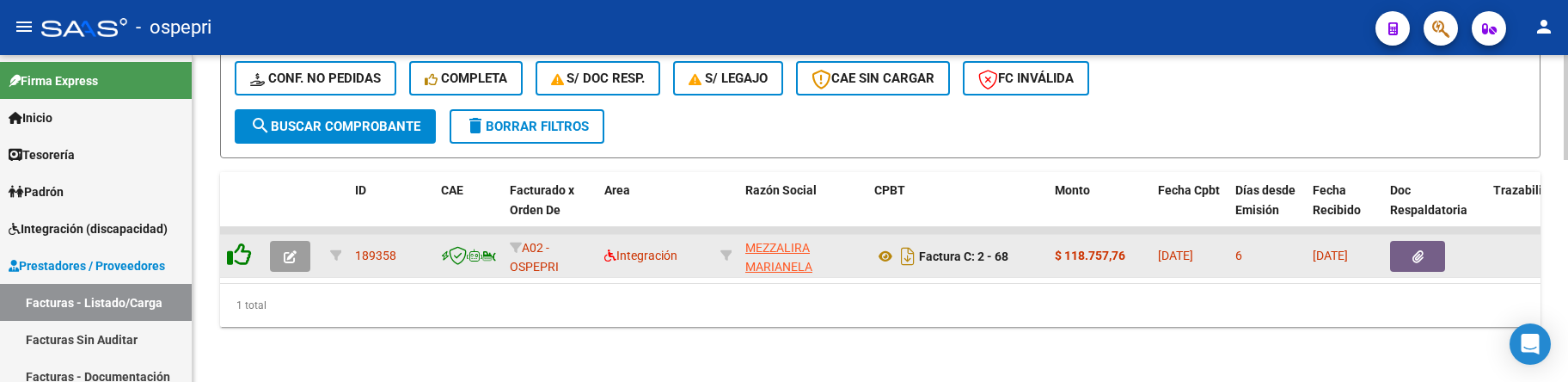
scroll to position [648, 0]
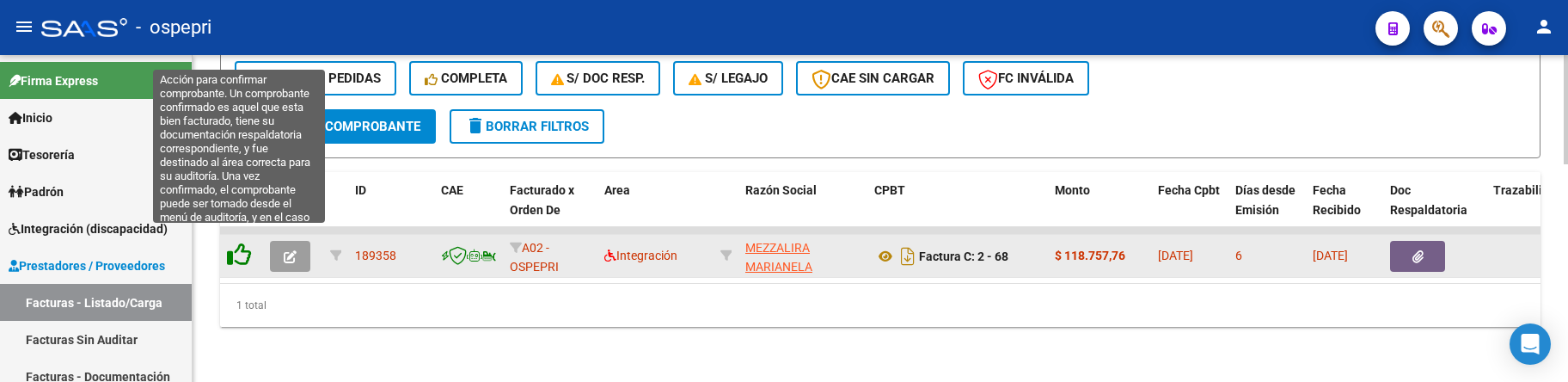
click at [238, 242] on icon at bounding box center [239, 254] width 24 height 24
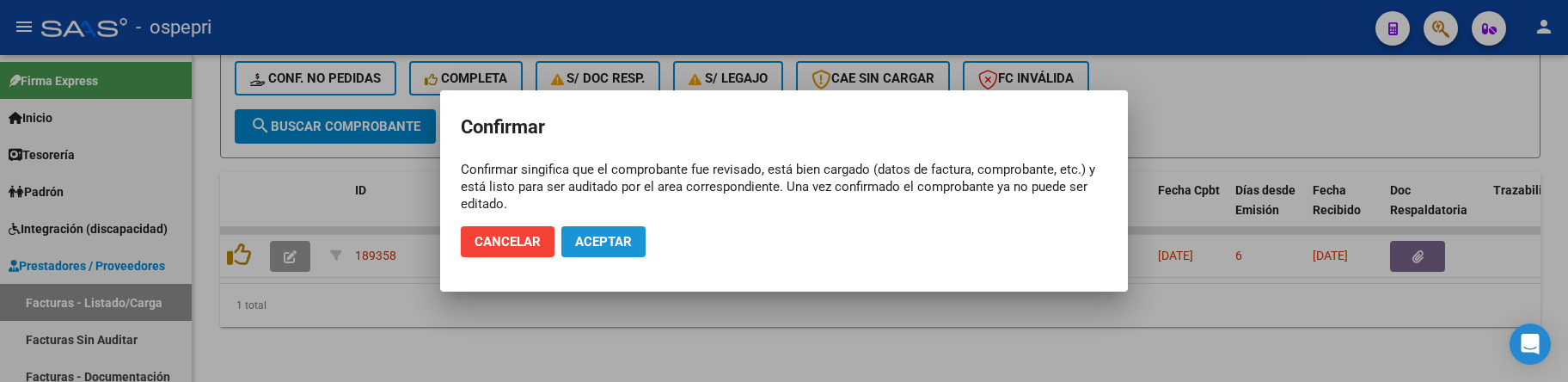
click at [601, 247] on span "Aceptar" at bounding box center [603, 242] width 56 height 16
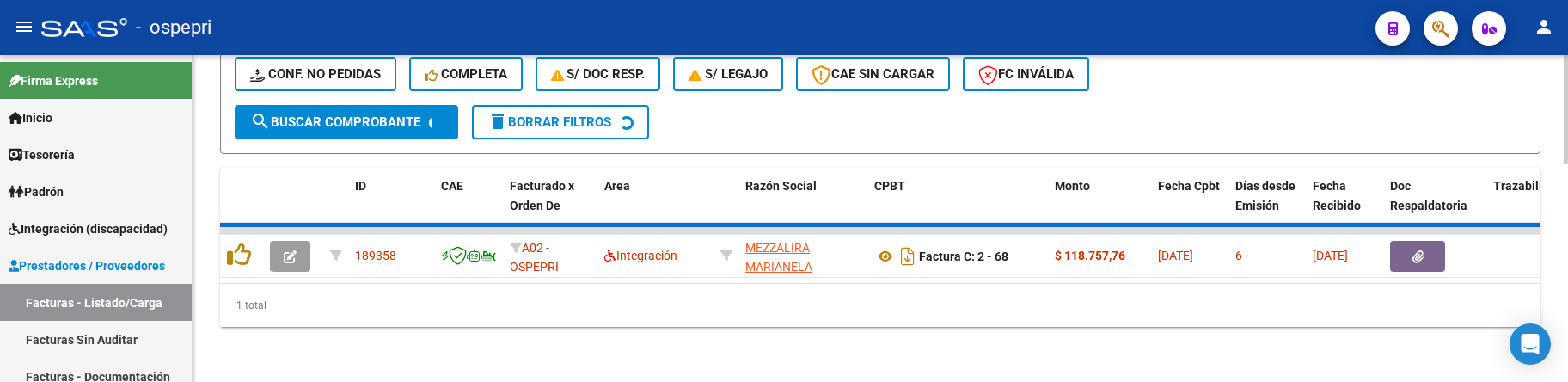
scroll to position [622, 0]
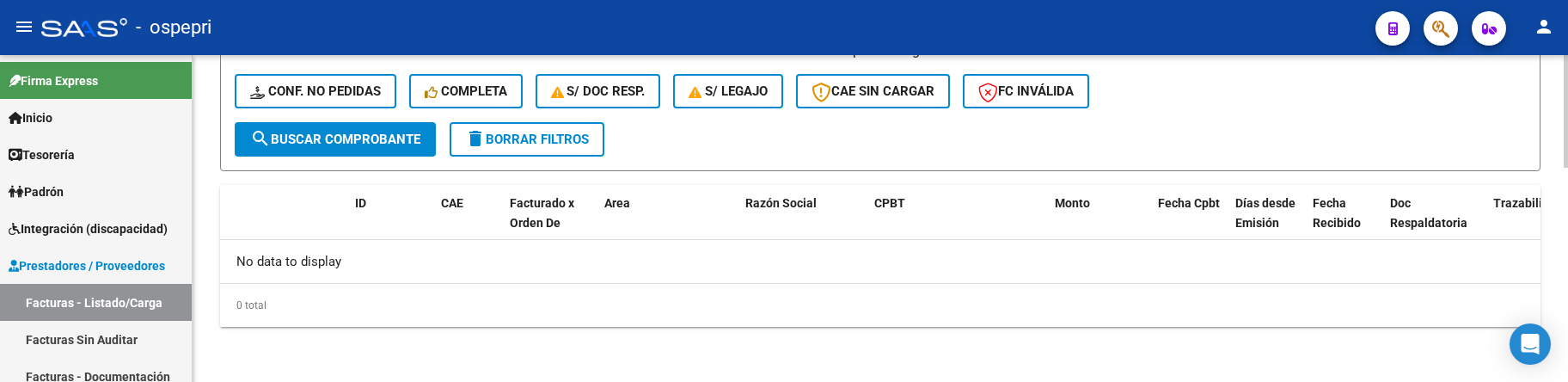
click at [1223, 121] on div "- filtros rápidos Integración - Conf. no pedidas Completa S/ Doc Resp. S/ legaj…" at bounding box center [880, 82] width 1291 height 81
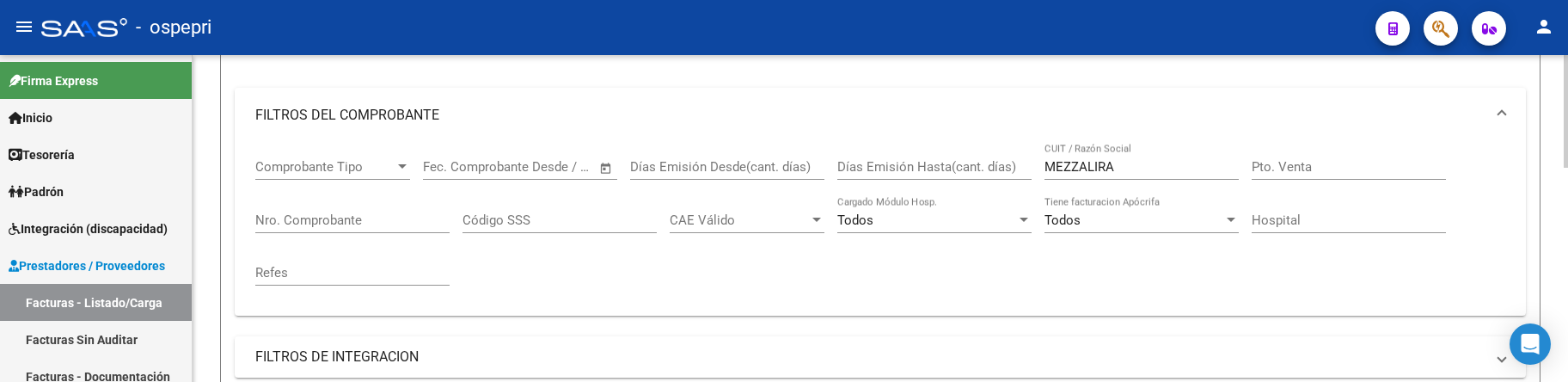
scroll to position [192, 0]
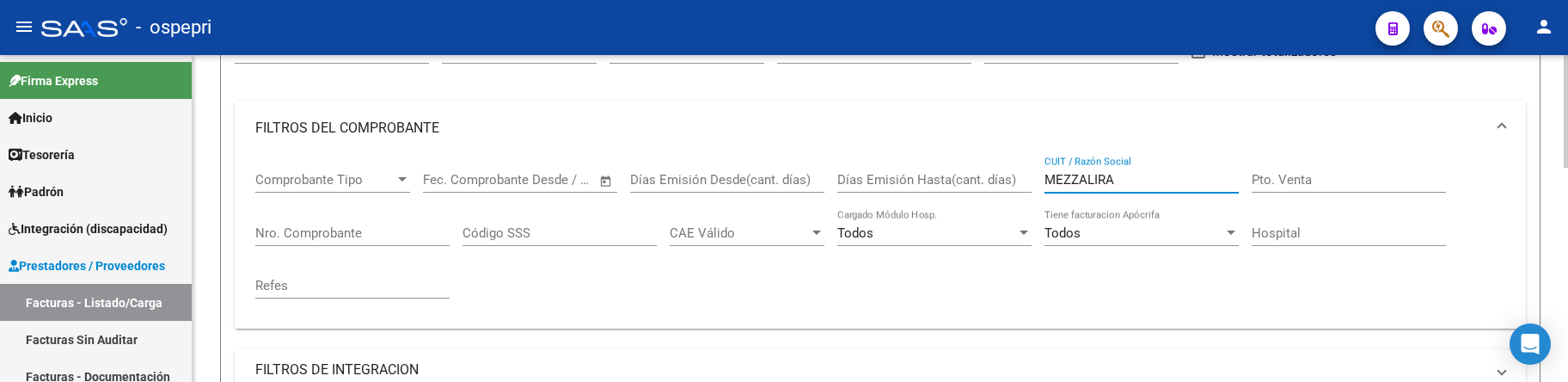
drag, startPoint x: 1153, startPoint y: 173, endPoint x: 1019, endPoint y: 186, distance: 134.6
click at [1019, 186] on div "Comprobante Tipo Comprobante Tipo Fecha inicio – Fecha fin Fec. Comprobante Des…" at bounding box center [880, 235] width 1250 height 159
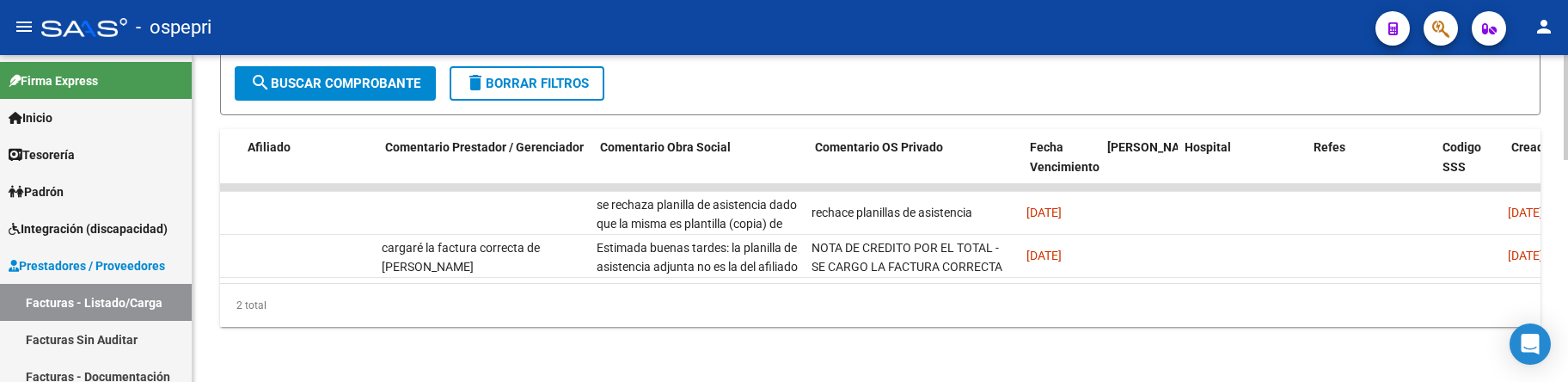
scroll to position [0, 2553]
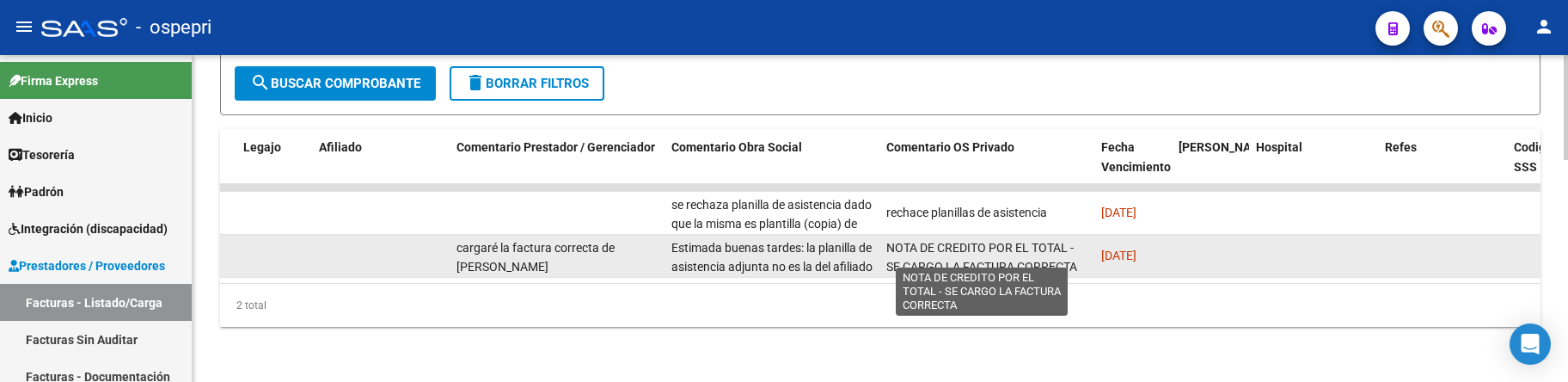
type input "LEONFANTI"
click at [1006, 245] on div "NOTA DE CREDITO POR EL TOTAL - SE CARGO LA FACTURA CORRECTA" at bounding box center [986, 256] width 201 height 37
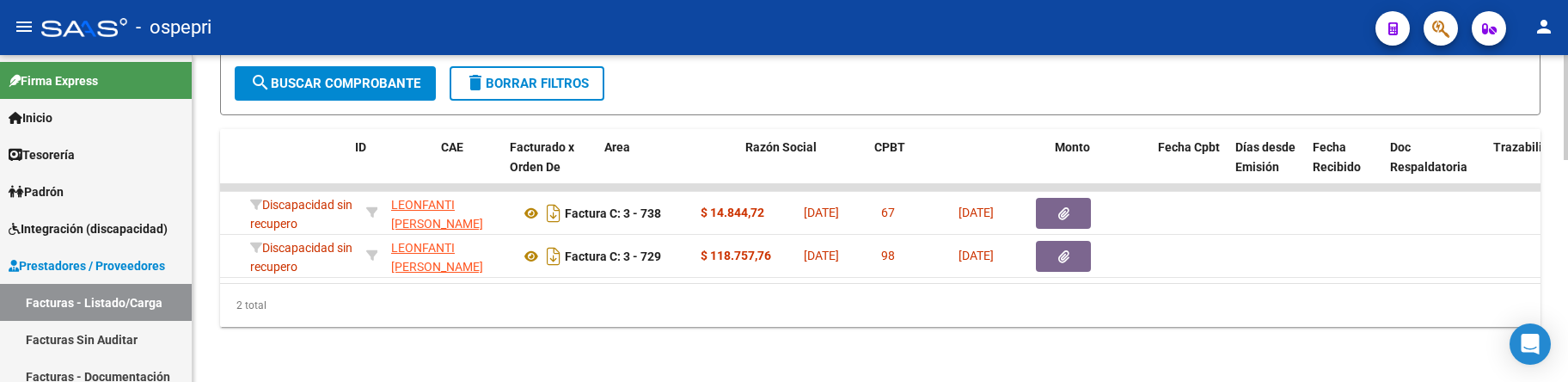
scroll to position [0, 0]
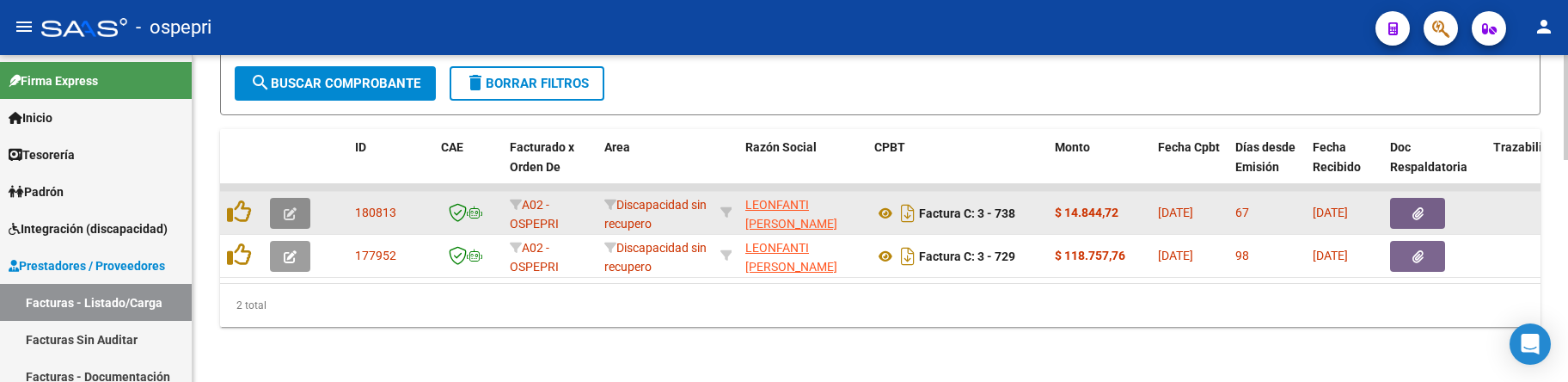
click at [294, 208] on icon "button" at bounding box center [290, 214] width 13 height 13
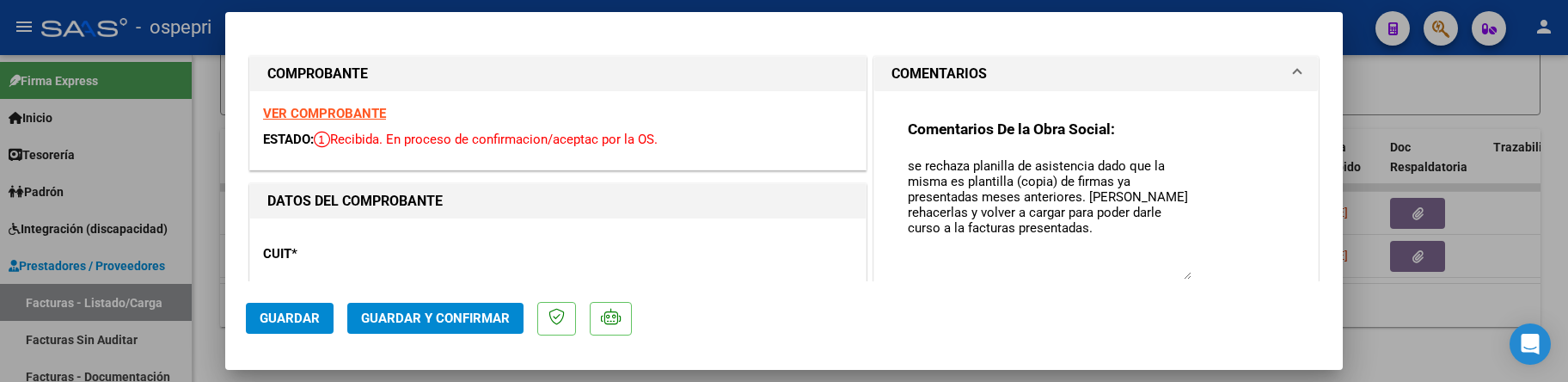
drag, startPoint x: 1181, startPoint y: 188, endPoint x: 1179, endPoint y: 277, distance: 89.0
click at [1179, 277] on textarea "se rechaza planilla de asistencia dado que la misma es plantilla (copia) de fir…" at bounding box center [1049, 218] width 284 height 123
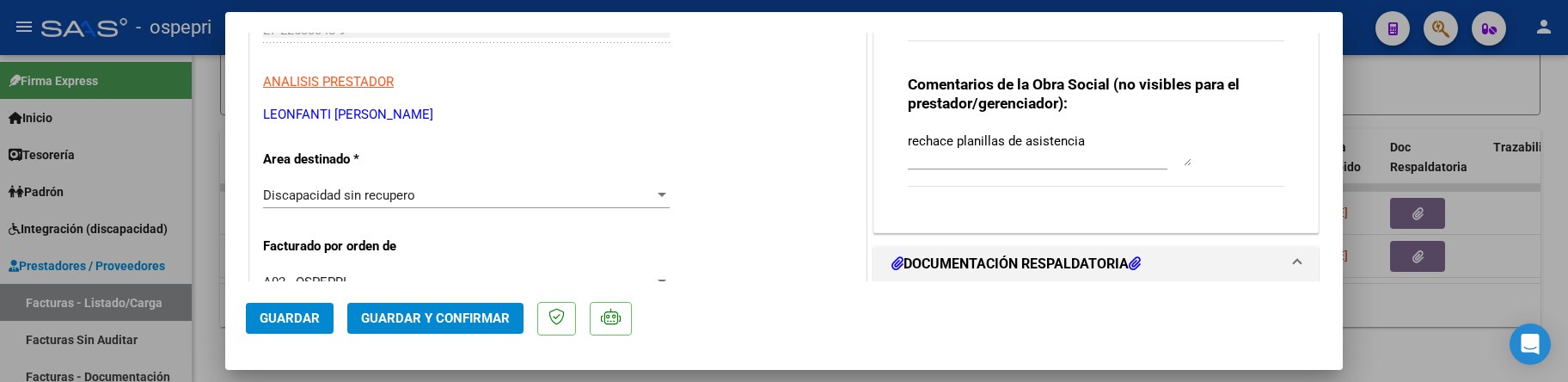
scroll to position [258, 0]
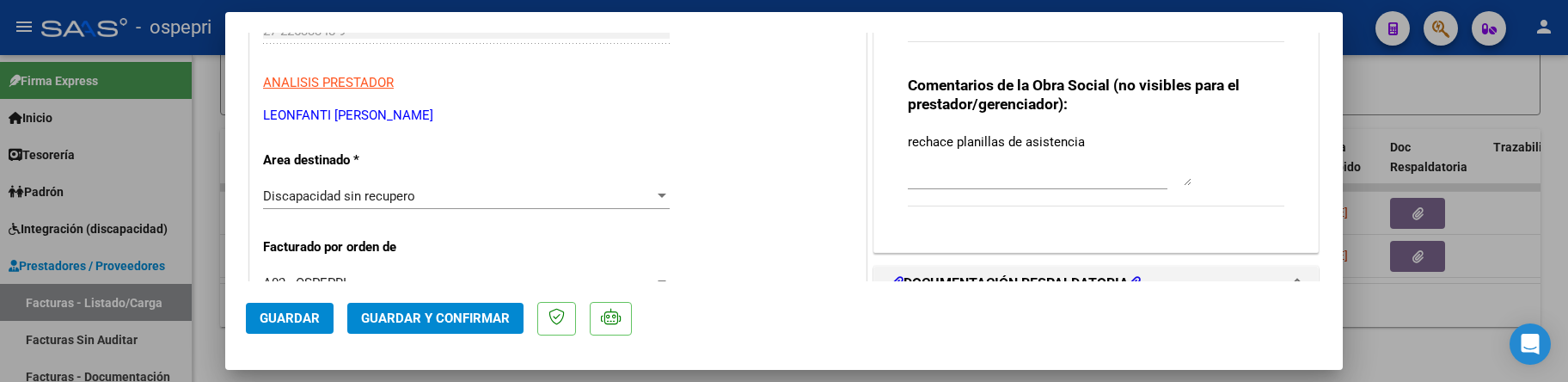
drag, startPoint x: 1182, startPoint y: 164, endPoint x: 1182, endPoint y: 183, distance: 19.0
click at [1182, 183] on textarea "rechace planillas de asistencia" at bounding box center [1049, 159] width 284 height 53
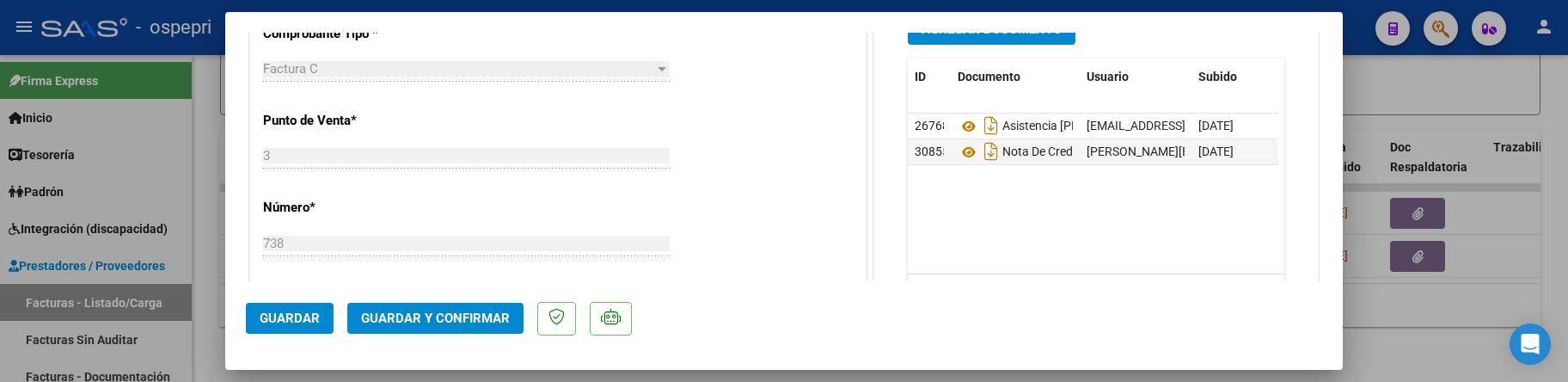
scroll to position [517, 0]
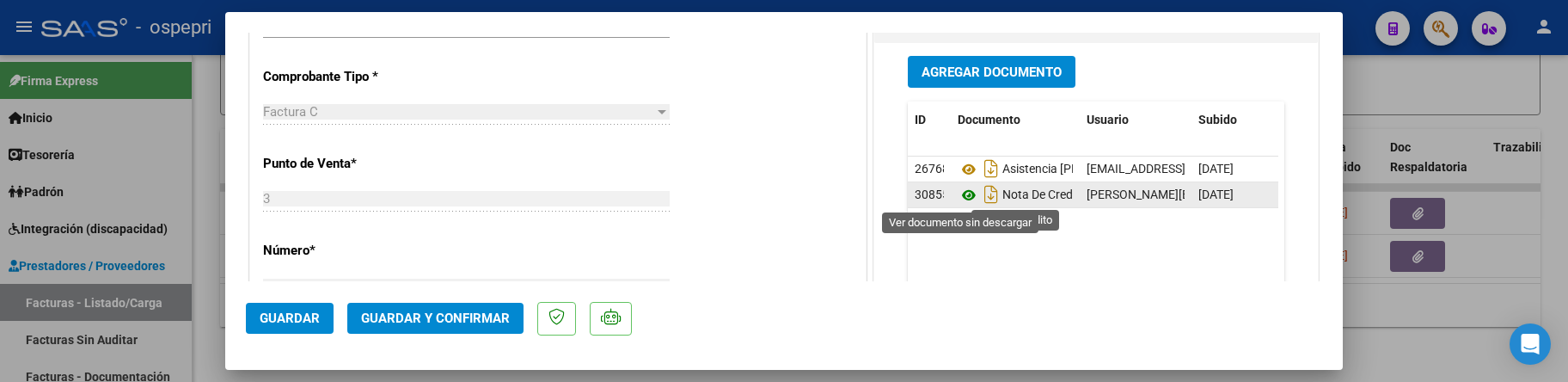
click at [960, 195] on icon at bounding box center [969, 195] width 23 height 21
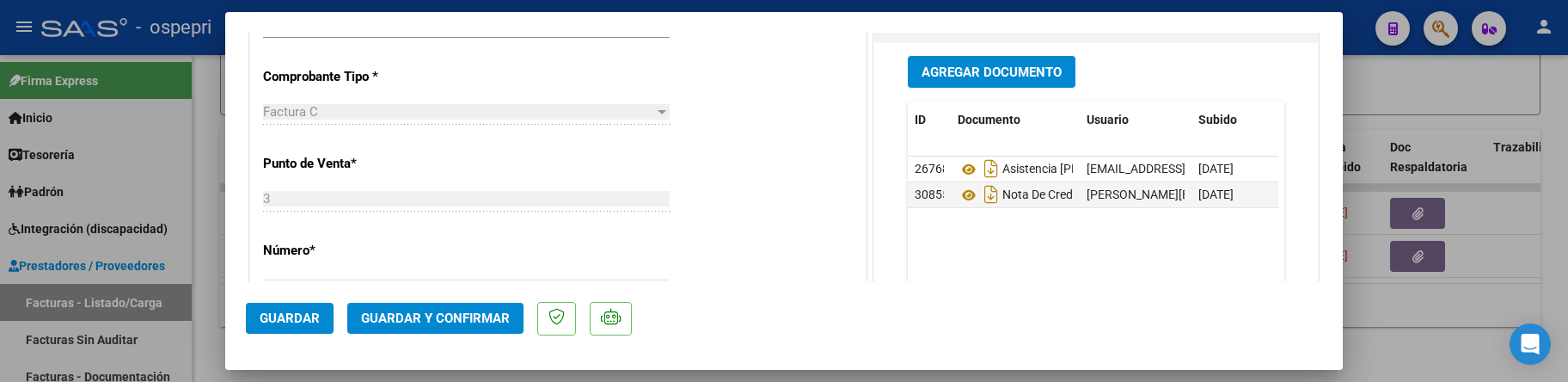
click at [1416, 322] on div at bounding box center [784, 191] width 1568 height 382
type input "$ 0,00"
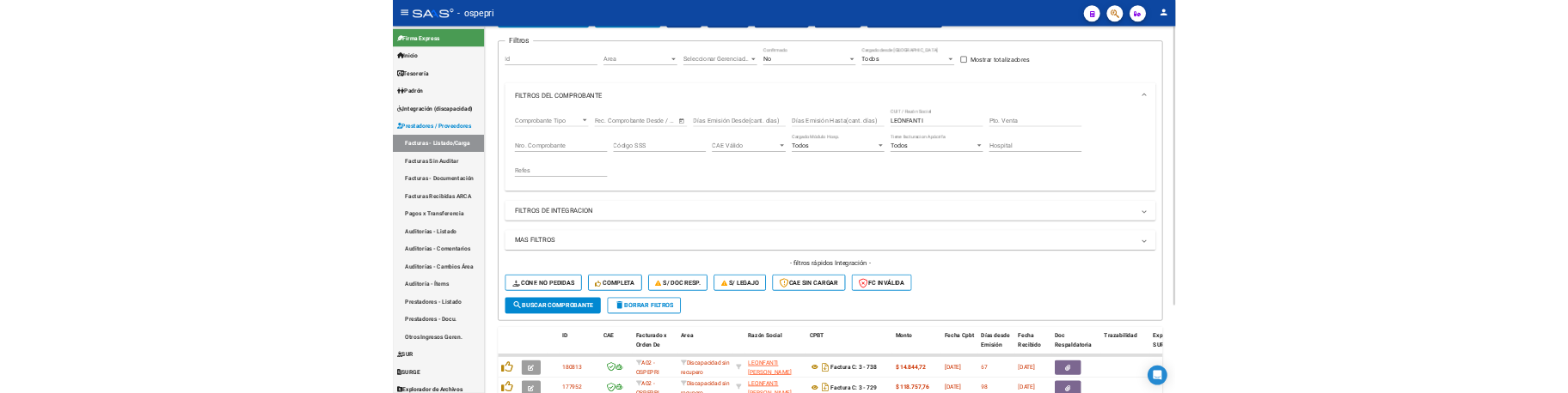
scroll to position [0, 0]
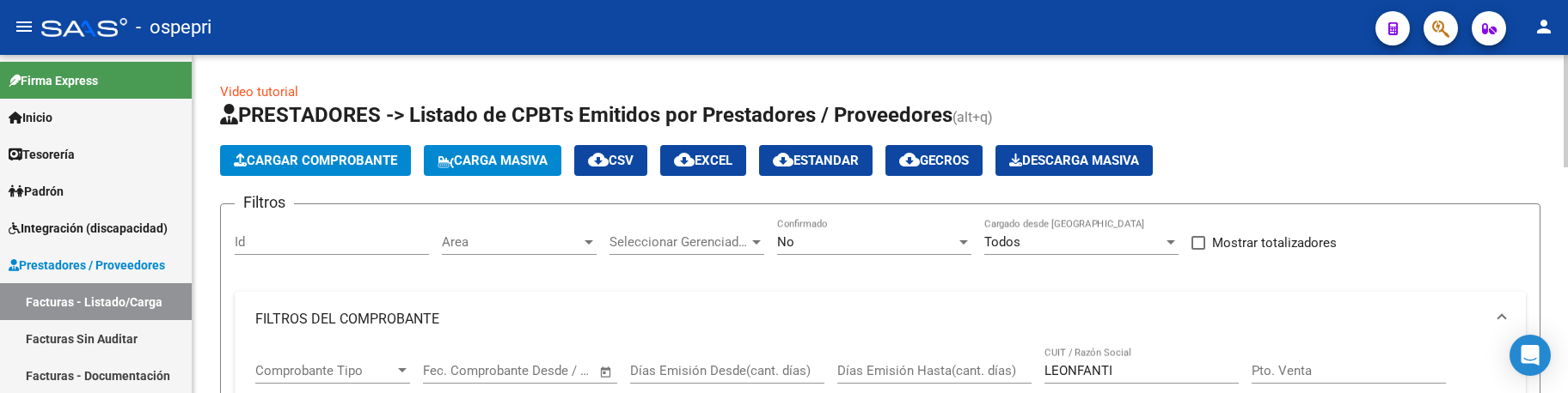
click at [1393, 116] on h1 "PRESTADORES -> Listado de CPBTs Emitidos por Prestadores / Proveedores (alt+q)" at bounding box center [881, 117] width 1321 height 30
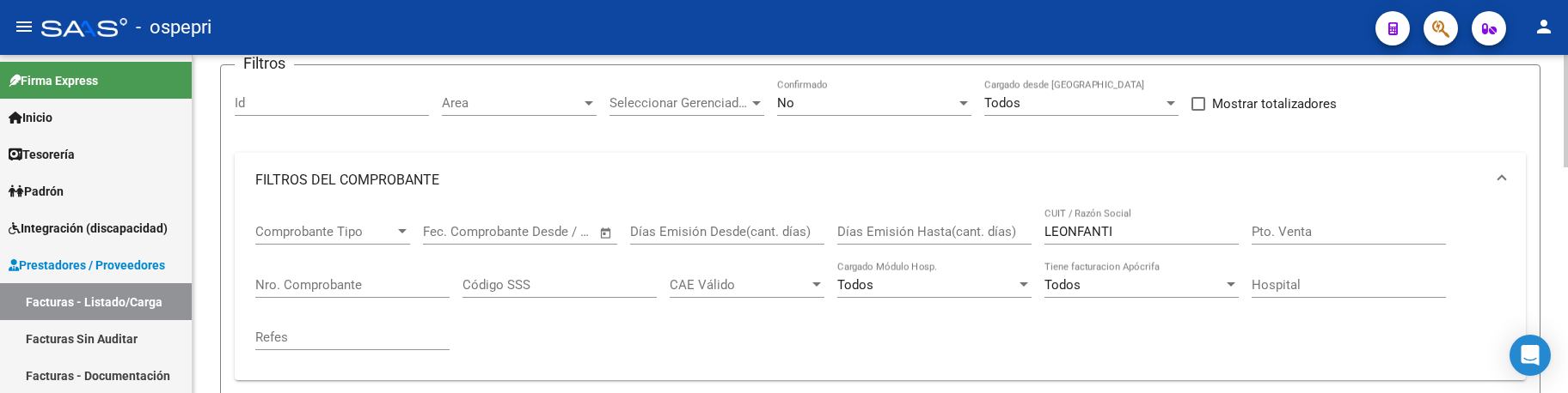
scroll to position [172, 0]
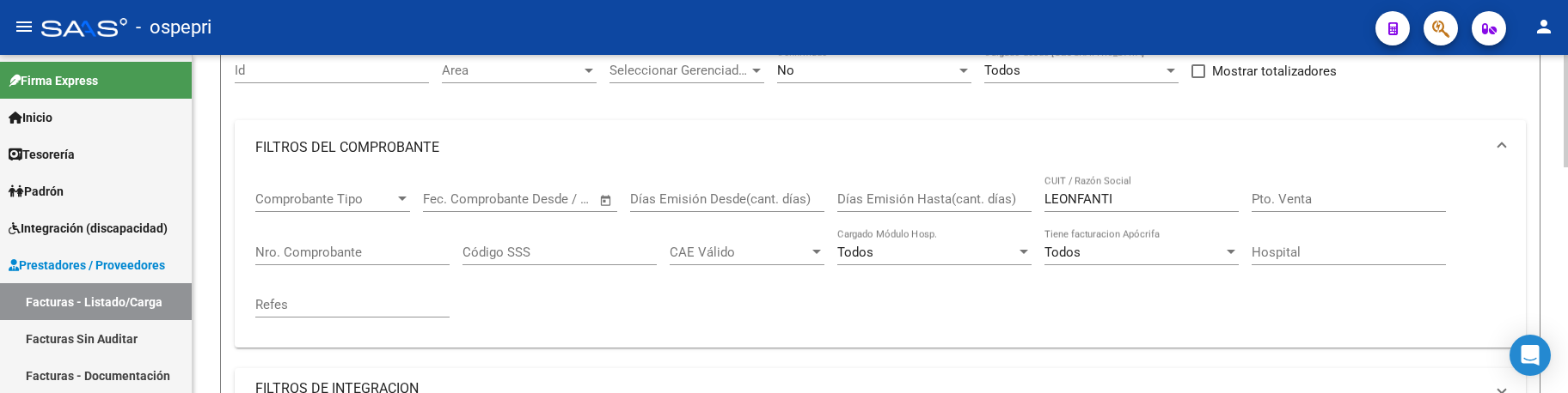
click at [1565, 179] on div at bounding box center [1566, 170] width 4 height 113
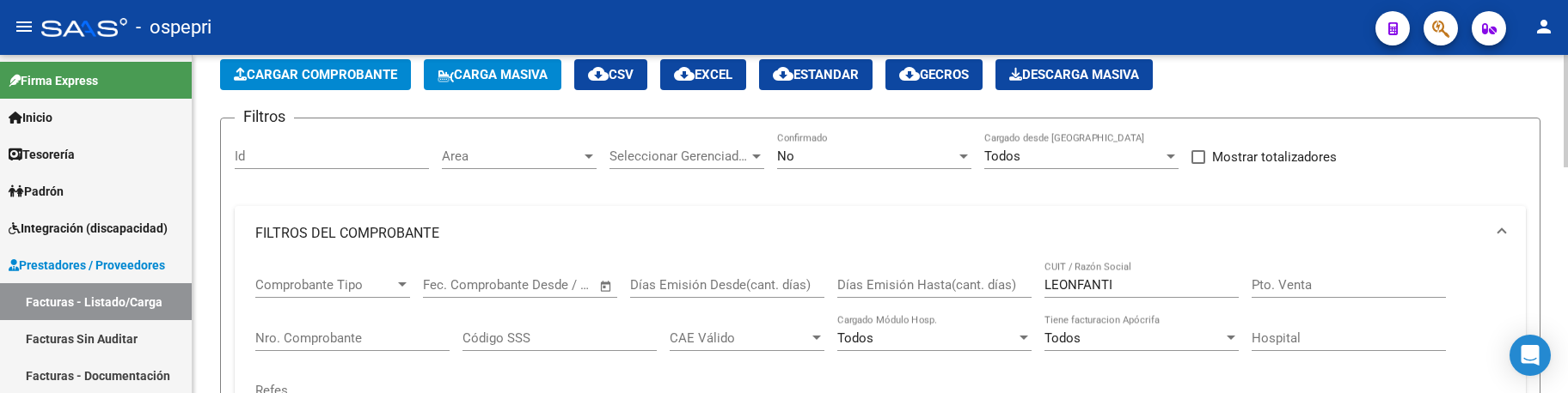
scroll to position [0, 0]
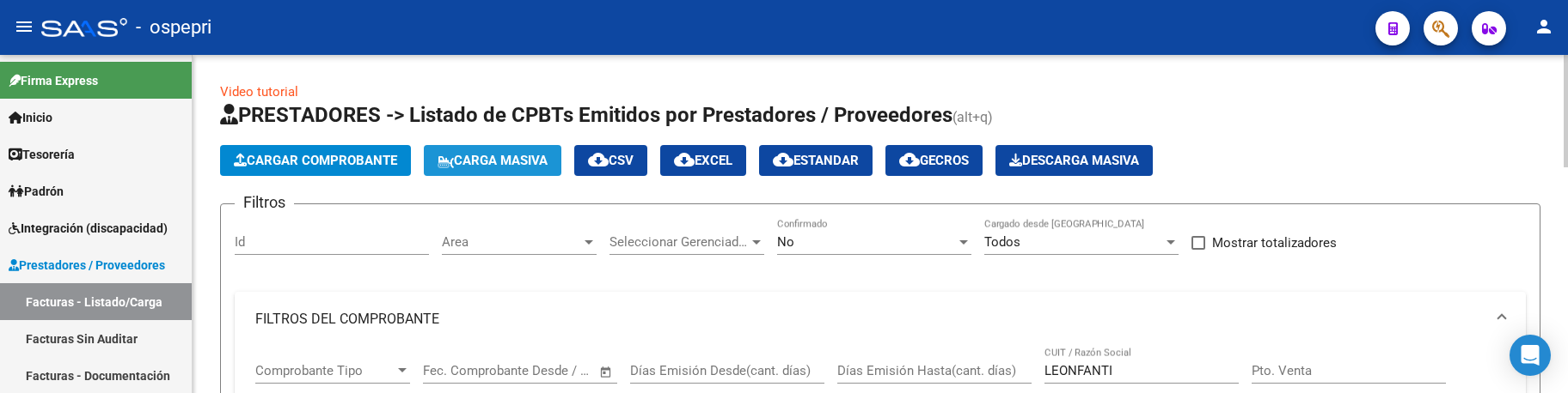
click at [522, 161] on span "Carga Masiva" at bounding box center [492, 161] width 110 height 16
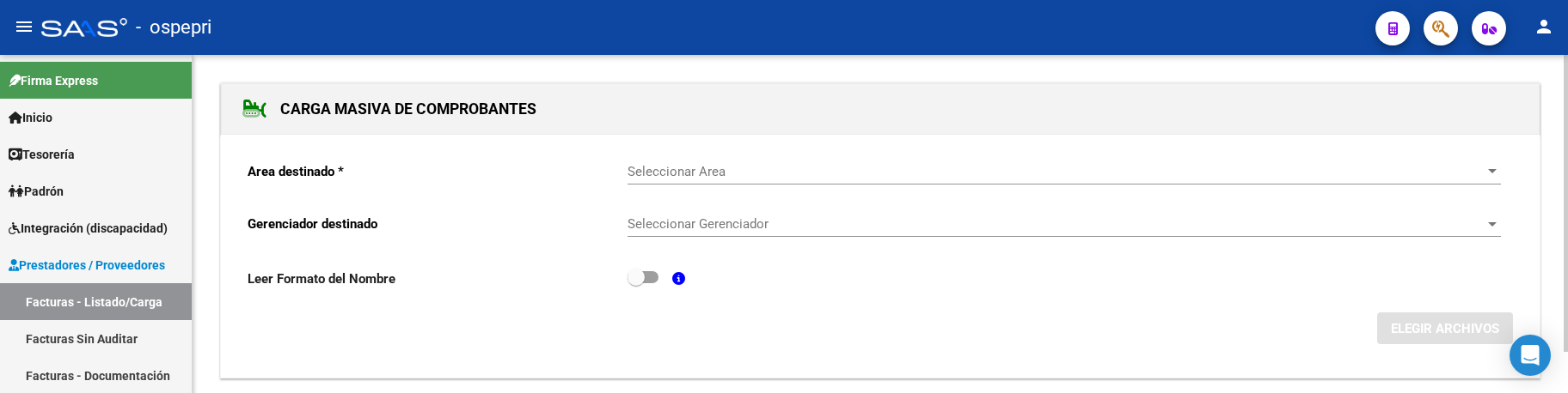
click at [781, 166] on span "Seleccionar Area" at bounding box center [1057, 172] width 858 height 16
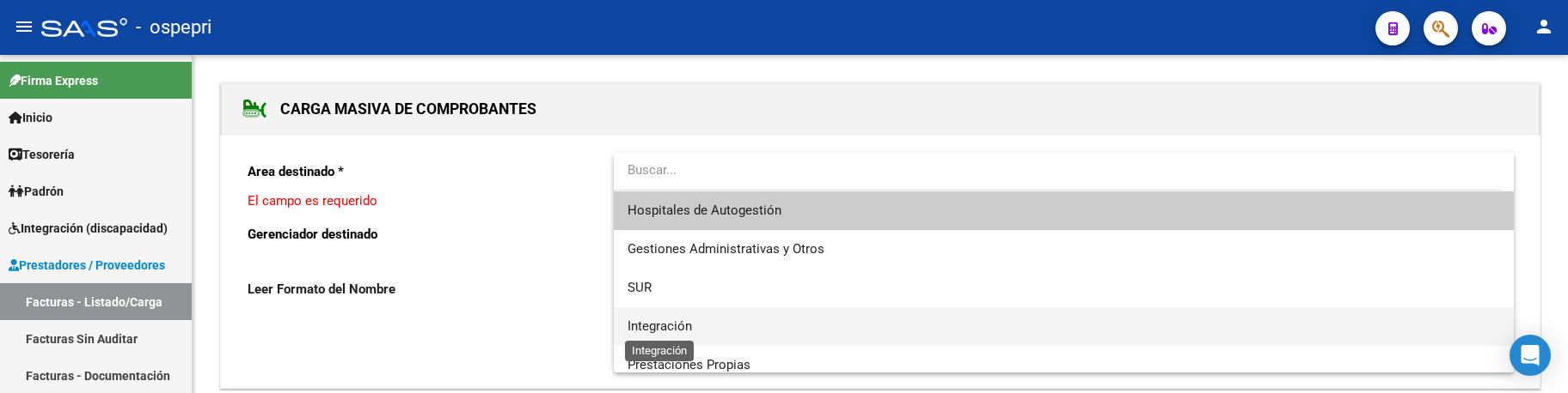
click at [671, 325] on span "Integración" at bounding box center [659, 327] width 64 height 16
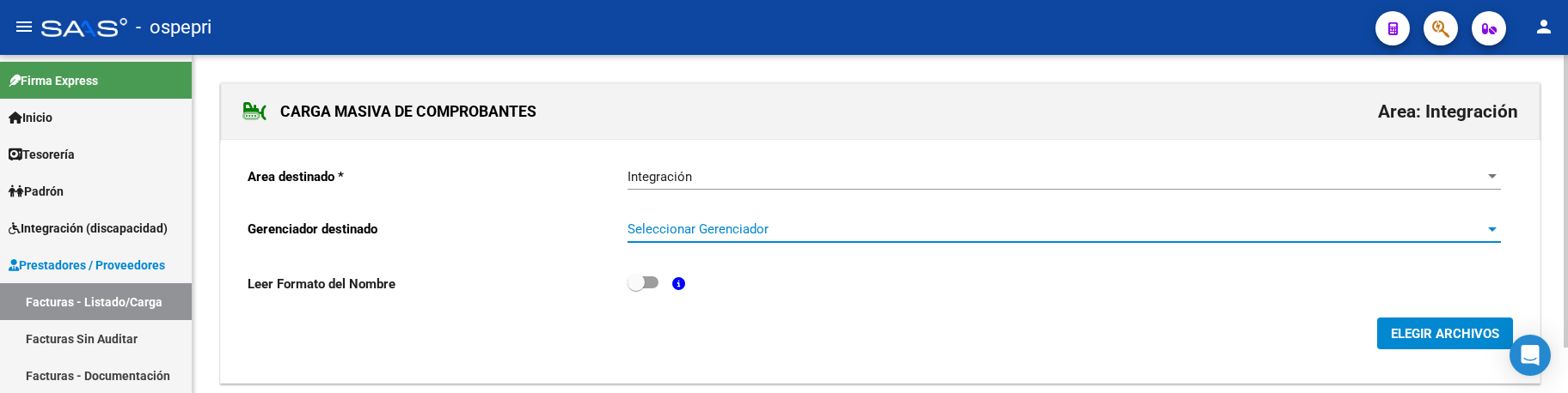
click at [772, 221] on span "Seleccionar Gerenciador" at bounding box center [1057, 229] width 858 height 16
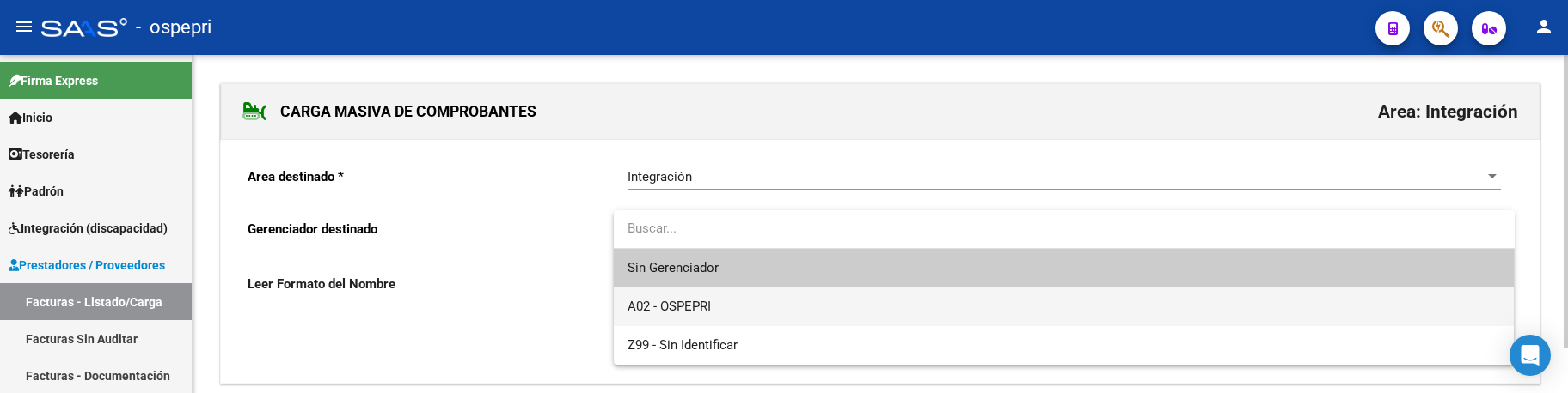
click at [752, 304] on span "A02 - OSPEPRI" at bounding box center [1064, 306] width 873 height 39
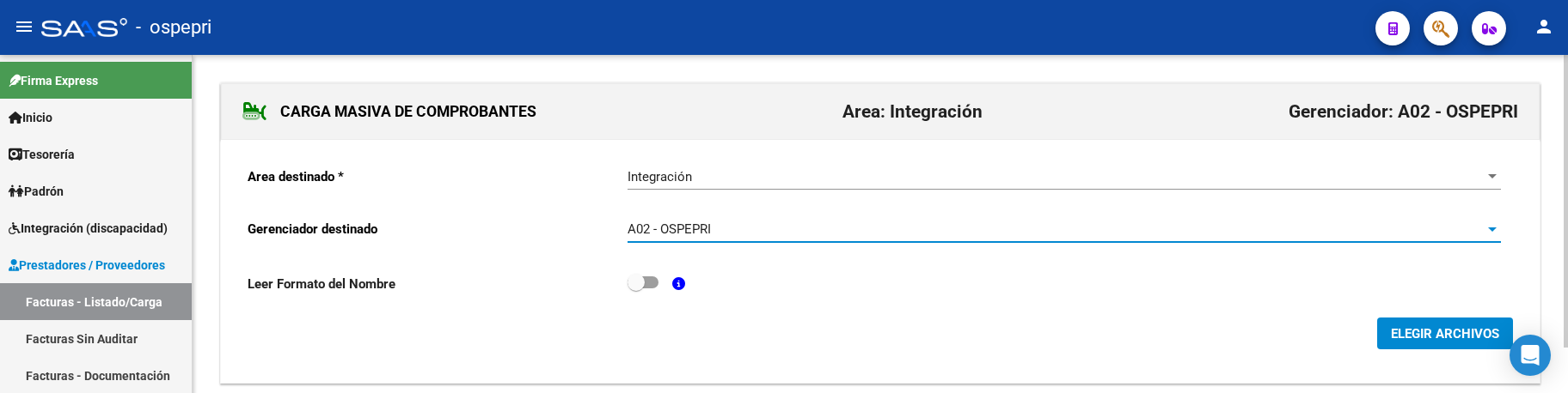
click at [1446, 335] on span "ELEGIR ARCHIVOS" at bounding box center [1445, 334] width 109 height 16
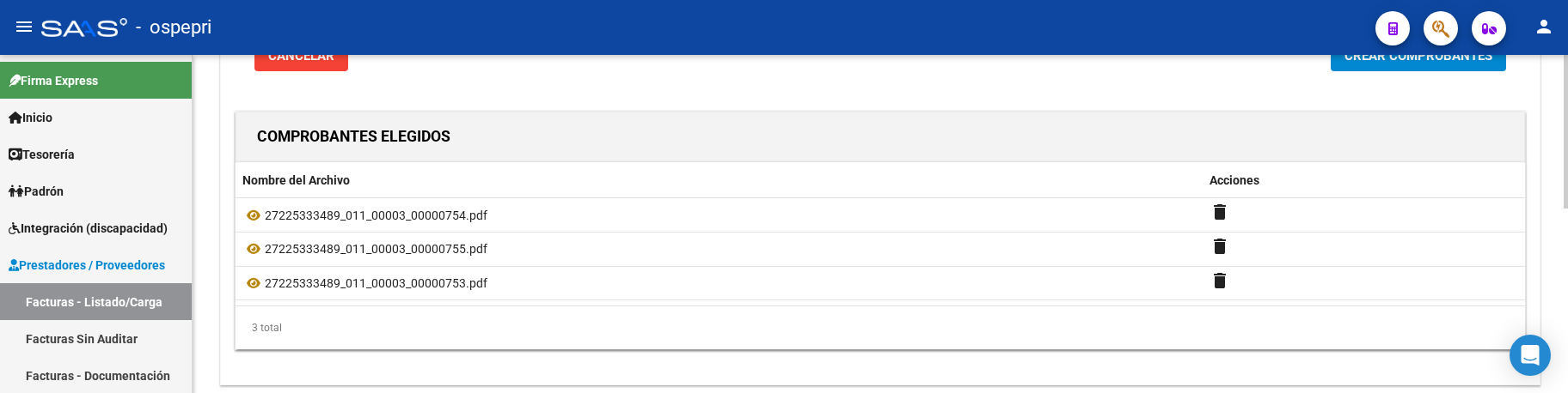
scroll to position [321, 0]
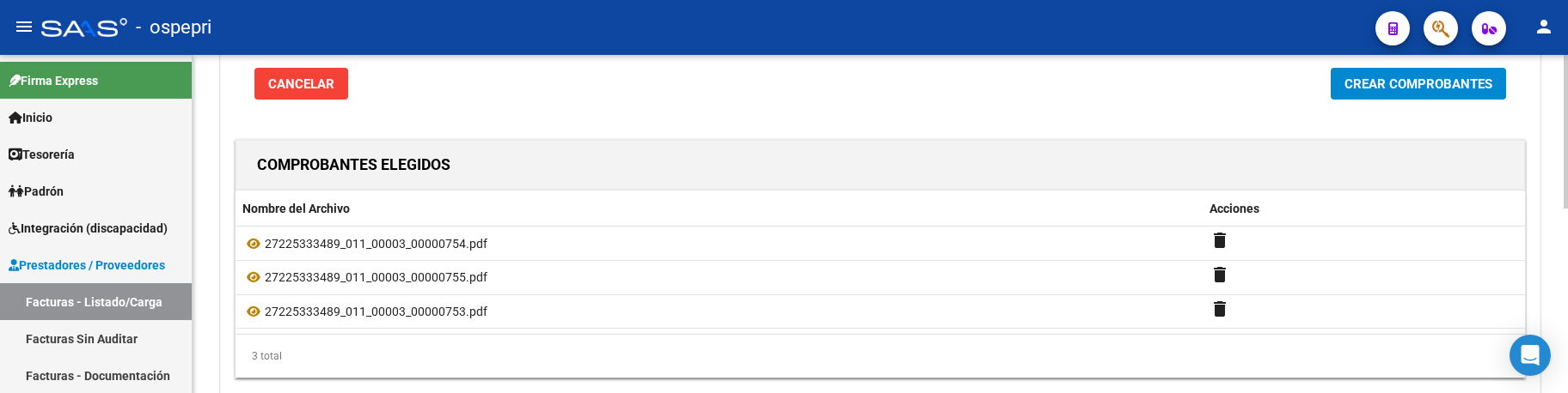
click at [1407, 92] on span "Crear Comprobantes" at bounding box center [1419, 84] width 148 height 16
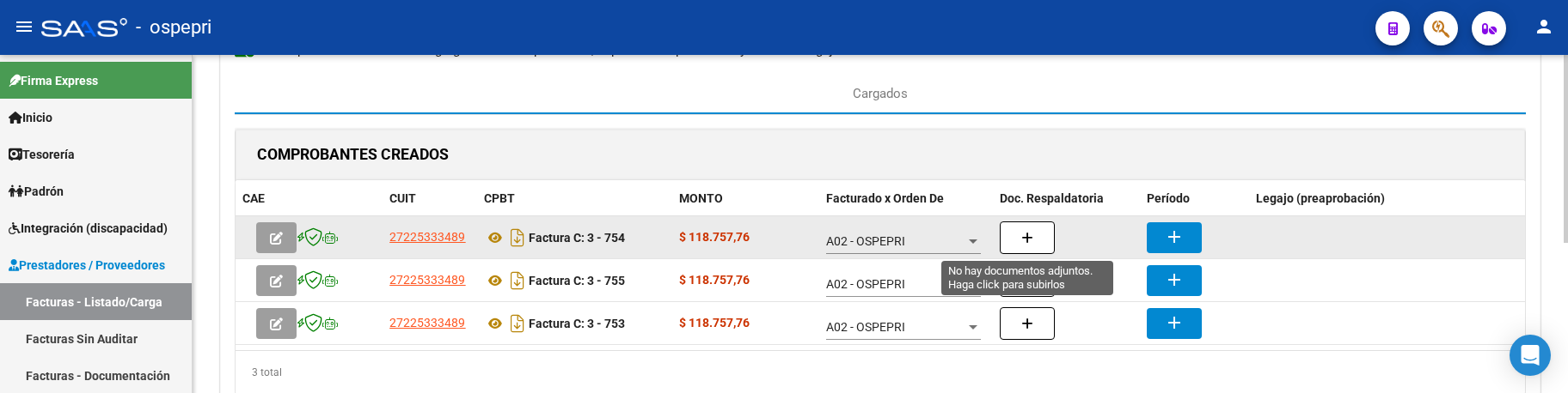
scroll to position [258, 0]
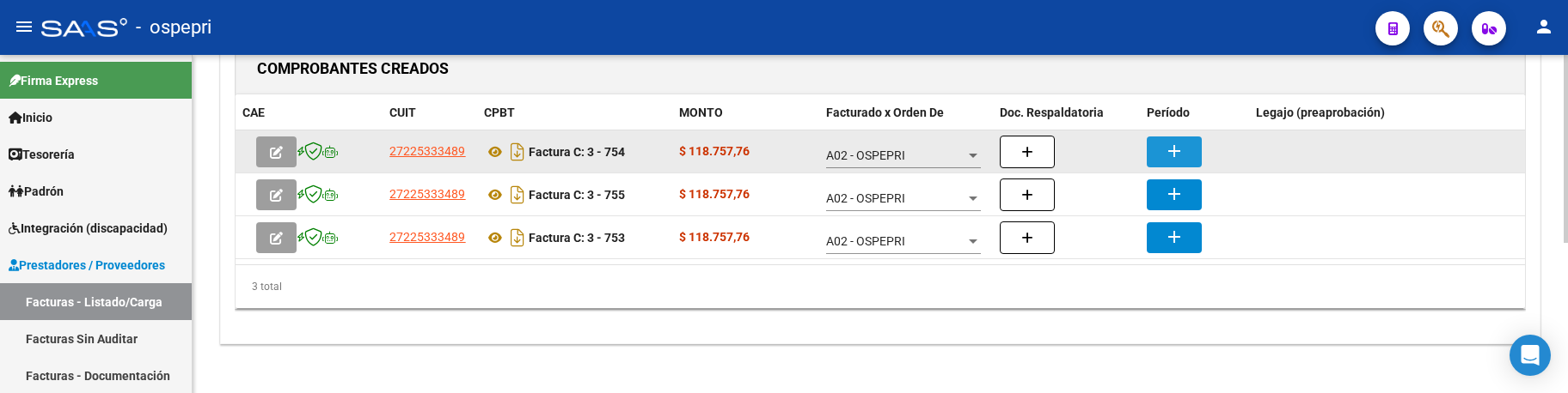
click at [1177, 156] on mat-icon "add" at bounding box center [1174, 151] width 21 height 21
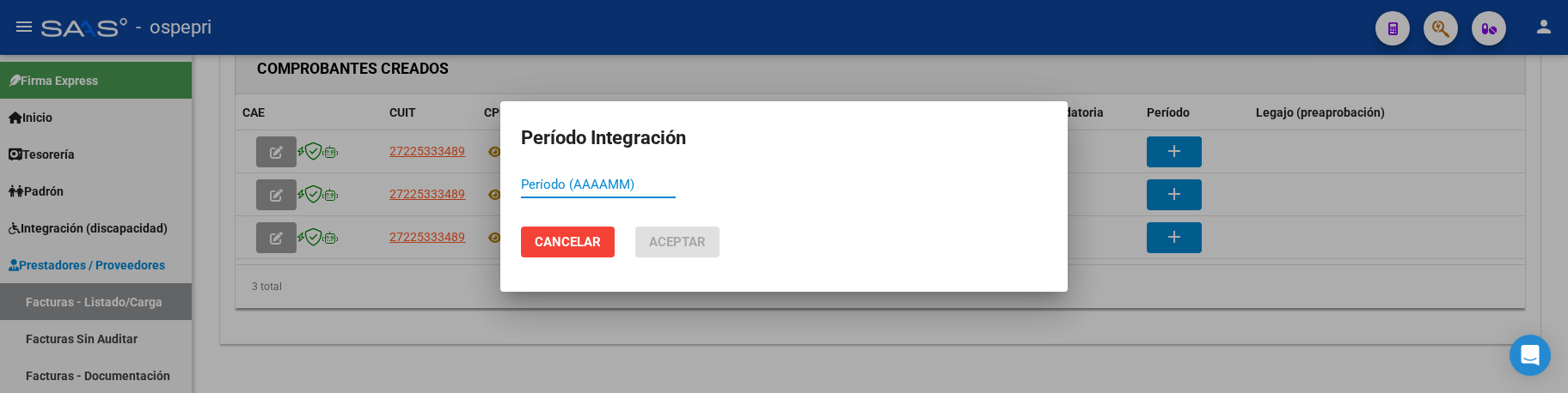
click at [533, 188] on input "Período (AAAAMM)" at bounding box center [598, 185] width 155 height 16
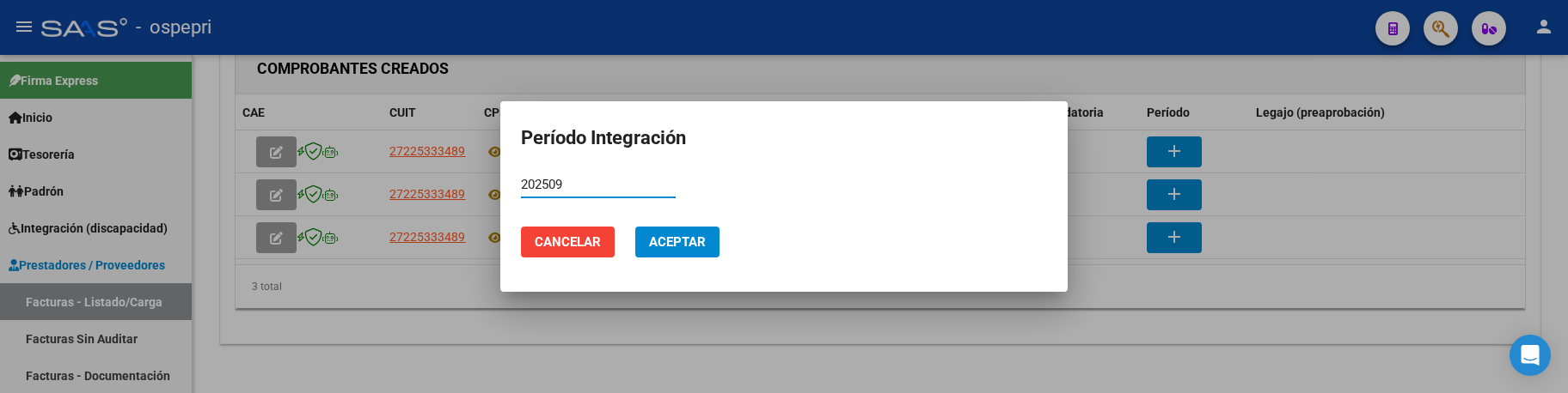
type input "202509"
click at [699, 236] on span "Aceptar" at bounding box center [676, 242] width 56 height 16
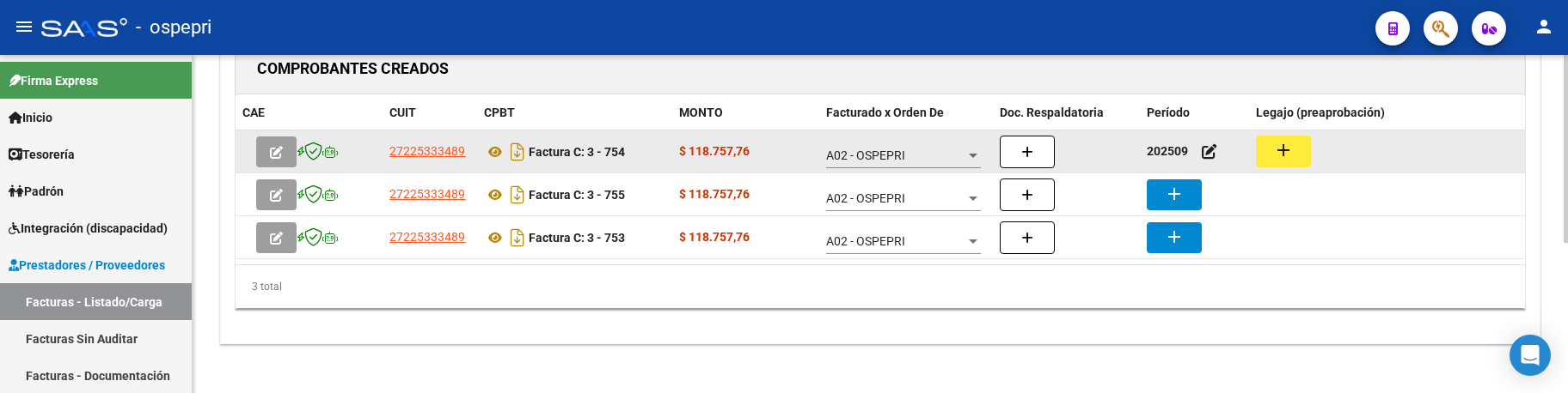
click at [1286, 161] on mat-icon "add" at bounding box center [1283, 150] width 21 height 21
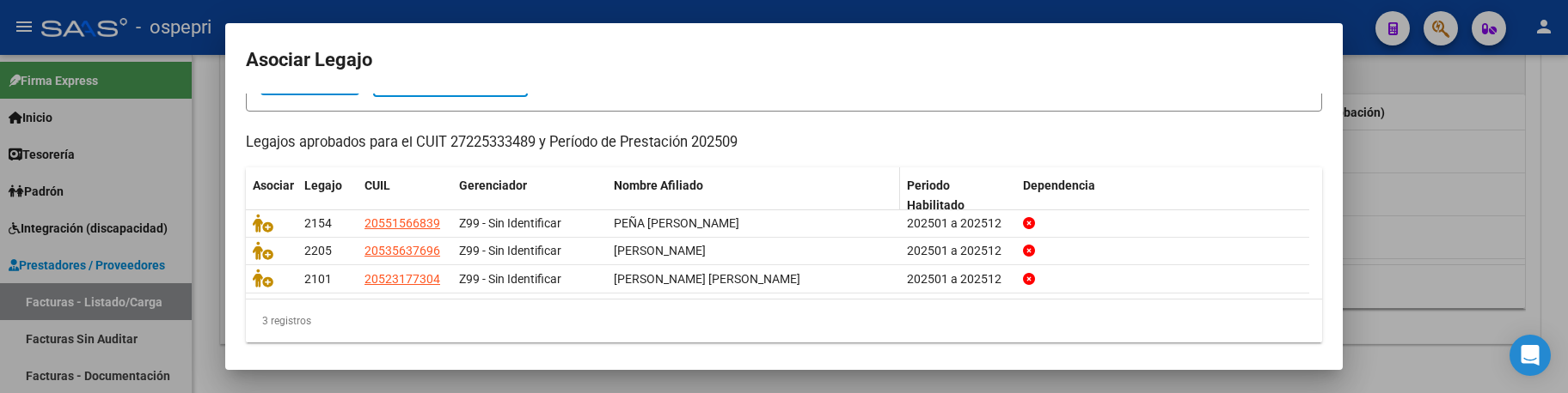
scroll to position [139, 0]
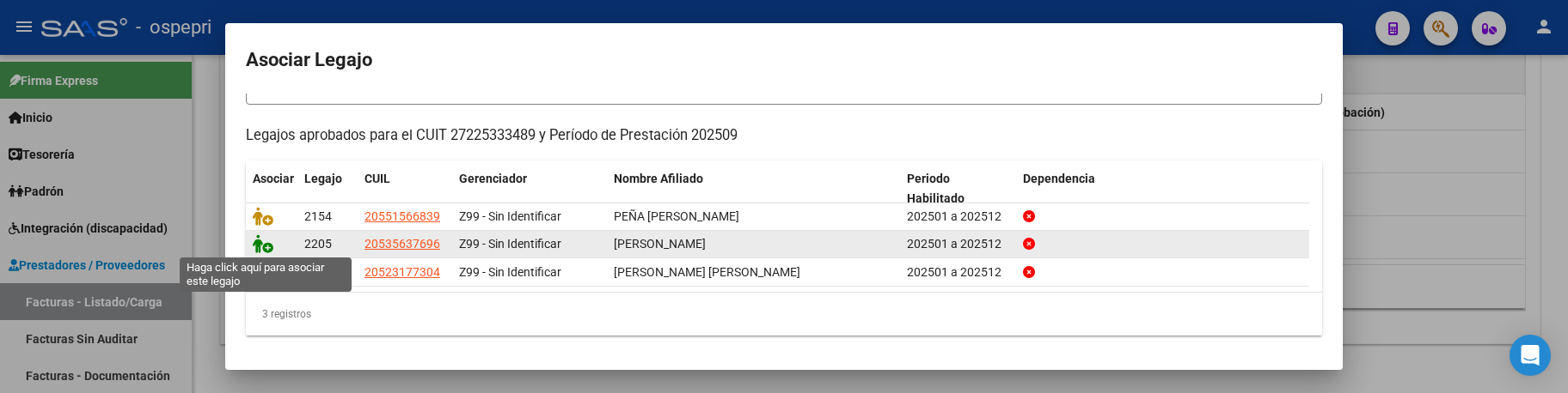
click at [258, 245] on icon at bounding box center [263, 243] width 21 height 19
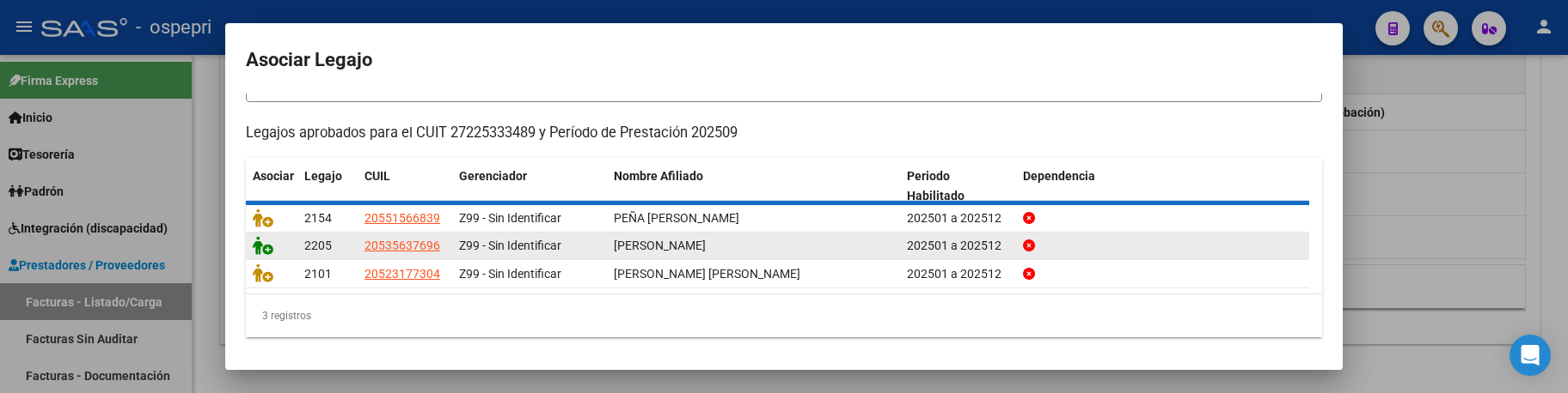
scroll to position [0, 0]
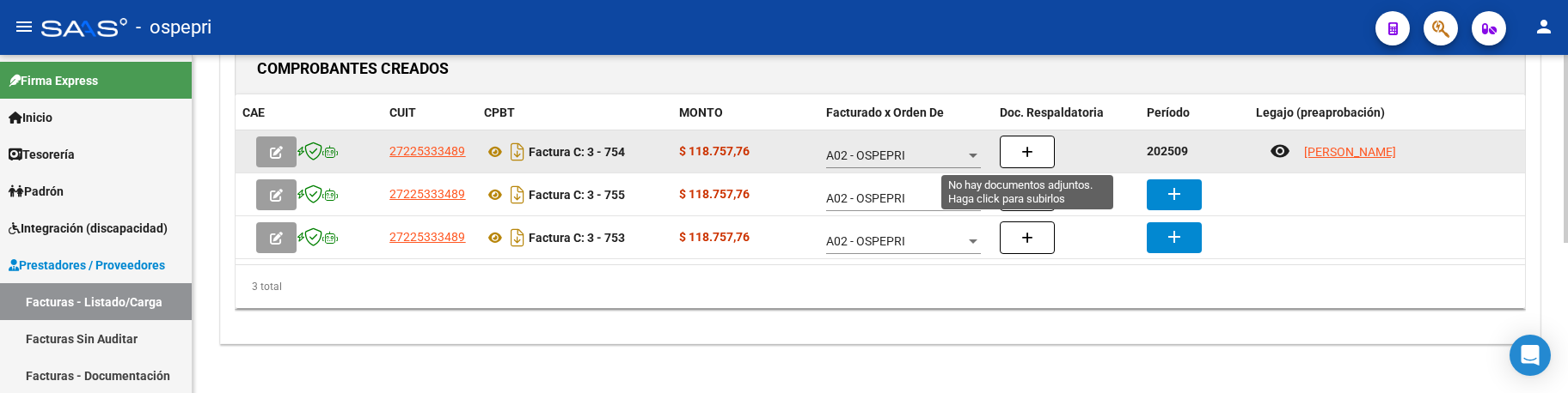
click at [1033, 152] on button "button" at bounding box center [1027, 151] width 55 height 33
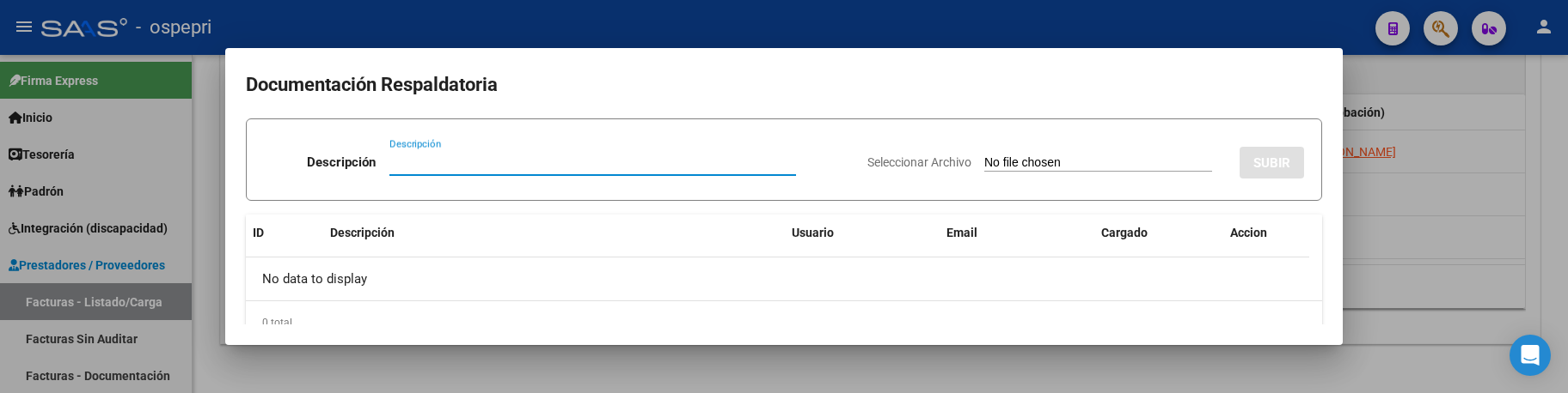
paste input "202509"
type input "202509"
click at [985, 165] on input "Seleccionar Archivo" at bounding box center [1098, 163] width 227 height 17
type input "C:\fakepath\Asis septiembre Gonza.pdf"
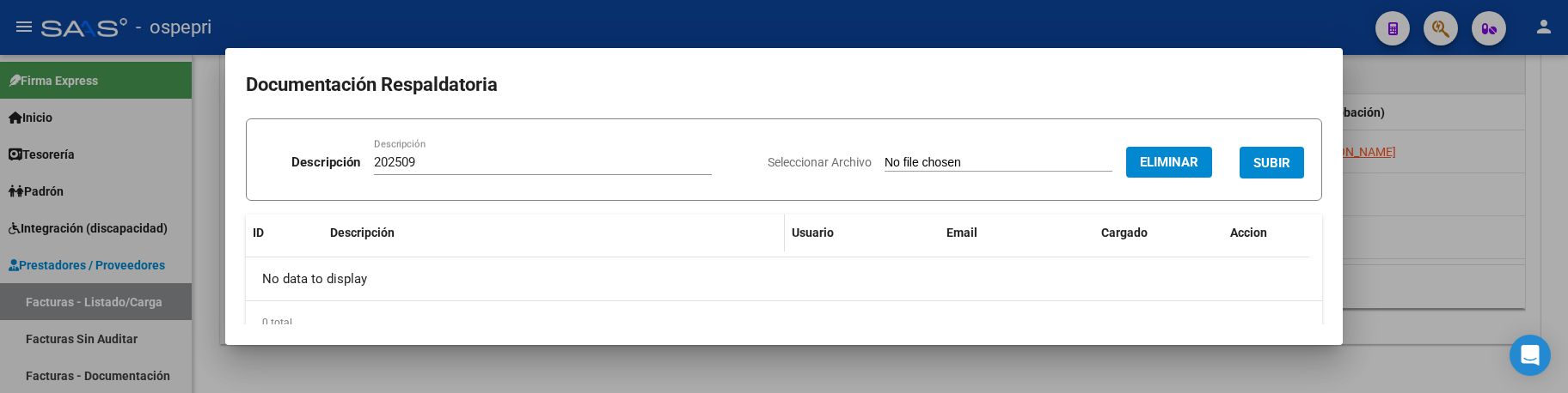
scroll to position [34, 0]
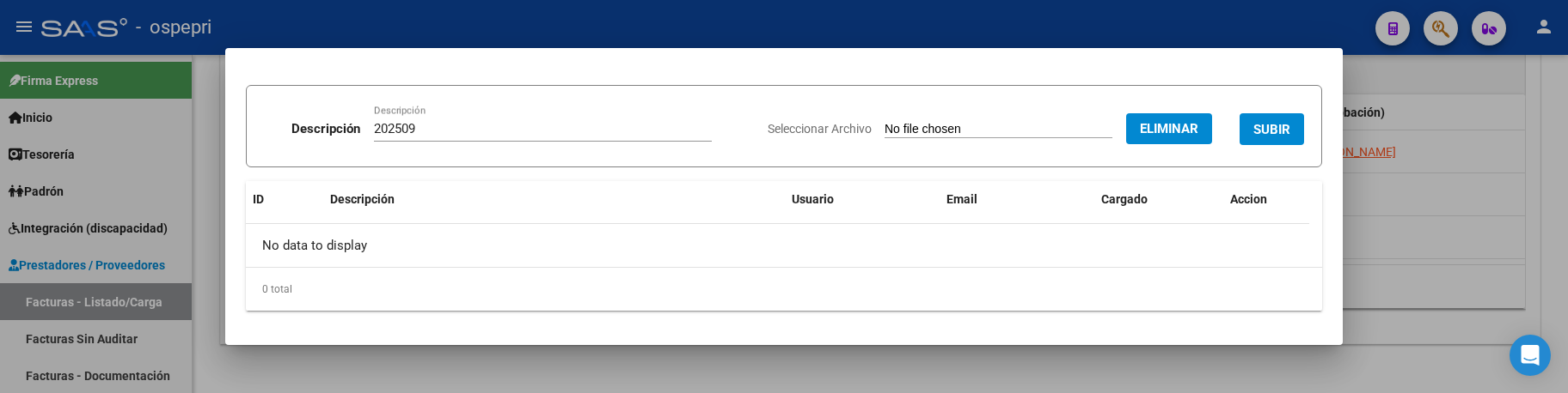
click at [1270, 121] on span "SUBIR" at bounding box center [1271, 129] width 37 height 16
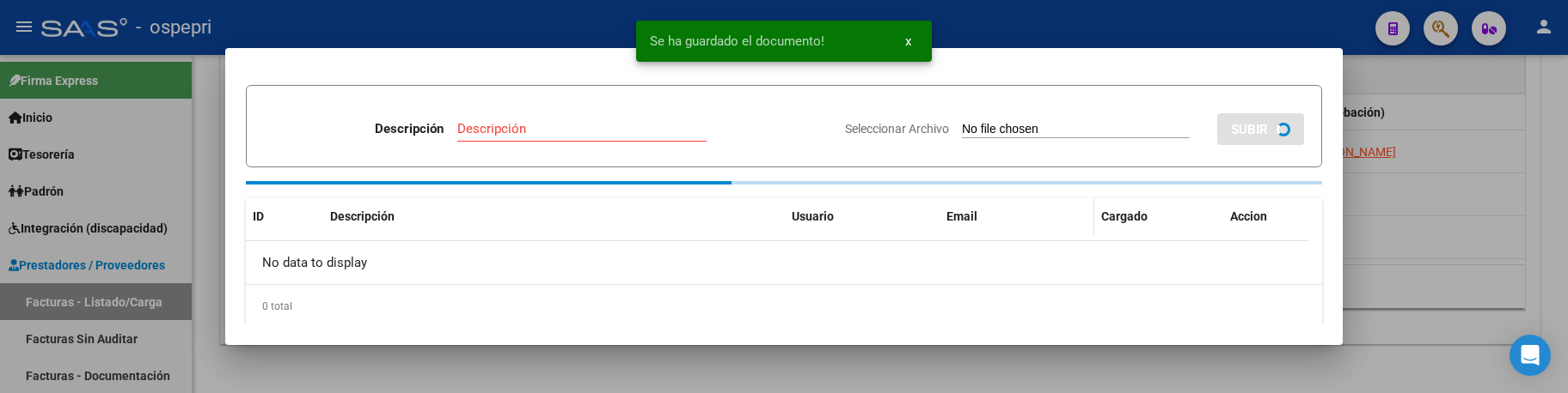
scroll to position [22, 0]
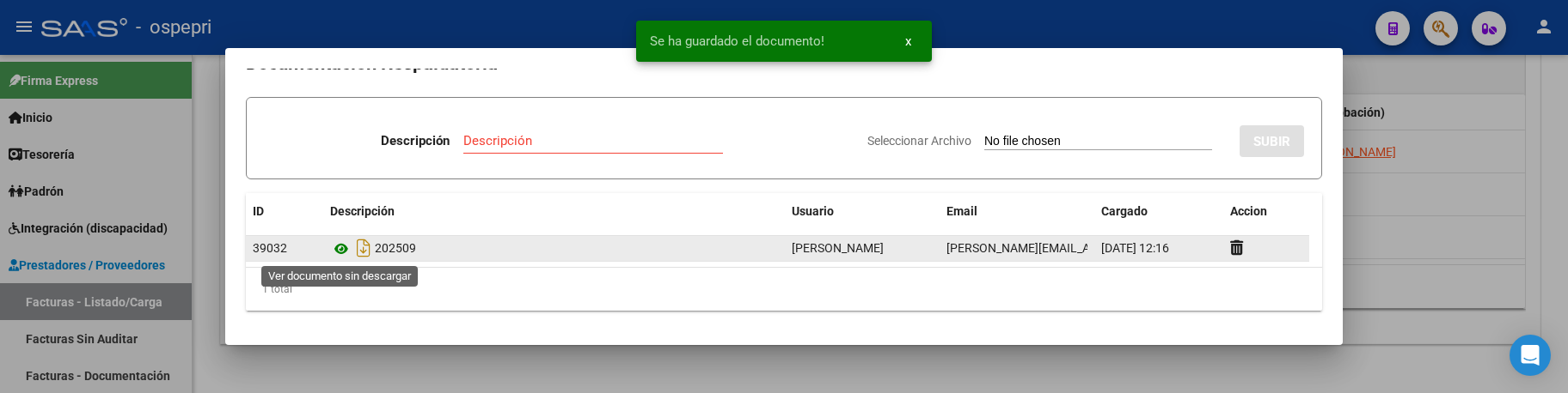
click at [337, 257] on icon at bounding box center [341, 249] width 23 height 21
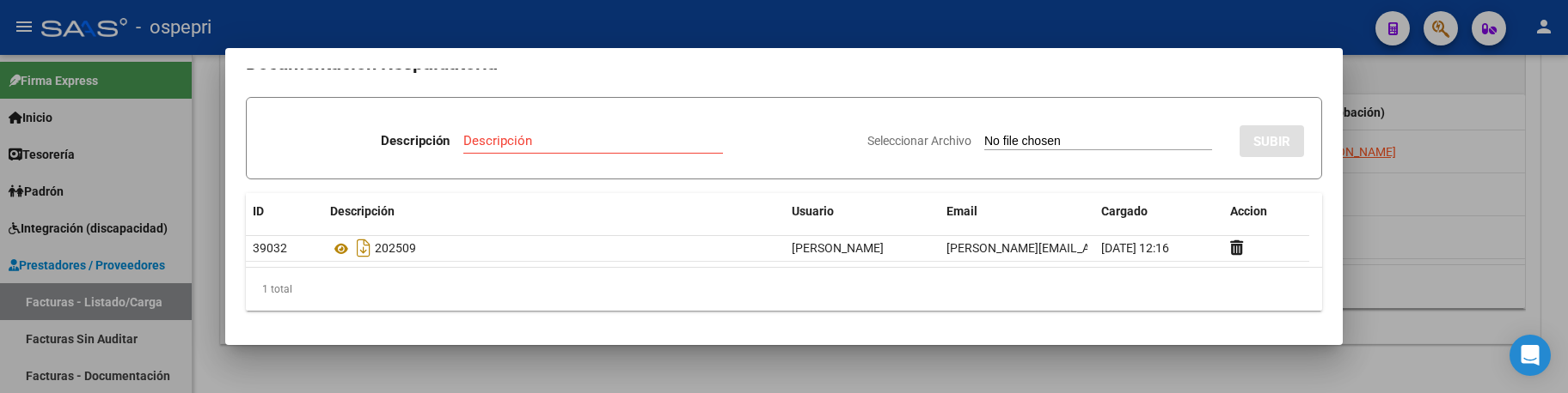
click at [1403, 246] on div at bounding box center [784, 196] width 1568 height 393
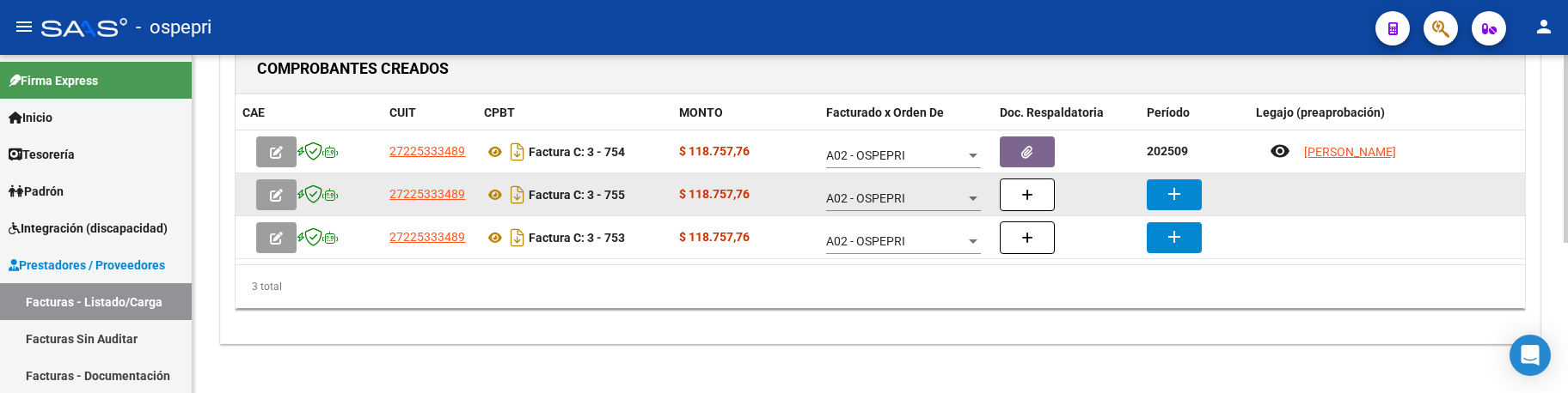
click at [1180, 188] on mat-icon "add" at bounding box center [1174, 194] width 21 height 21
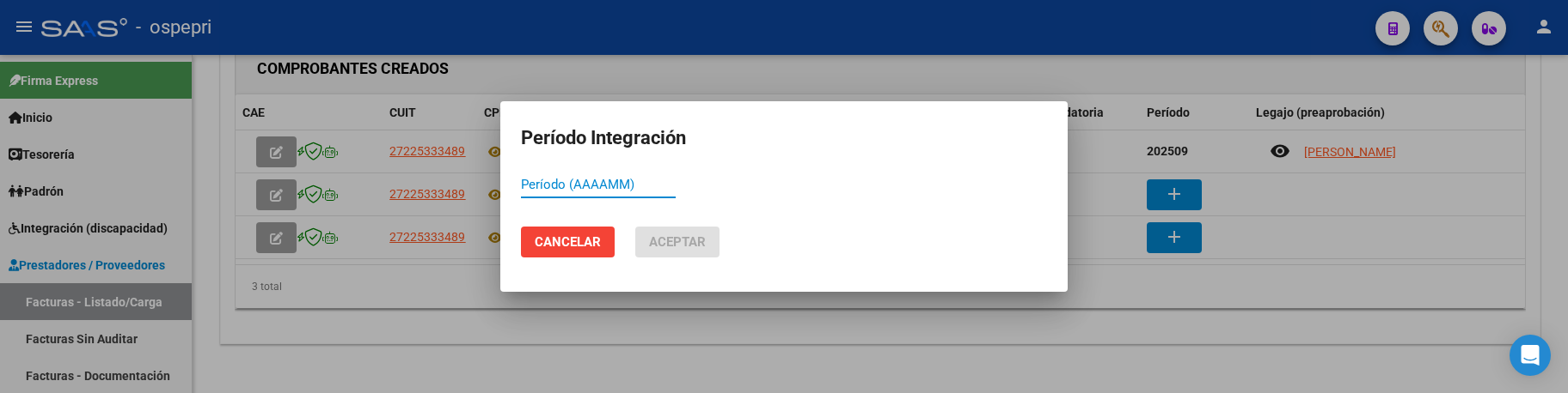
paste input "202509"
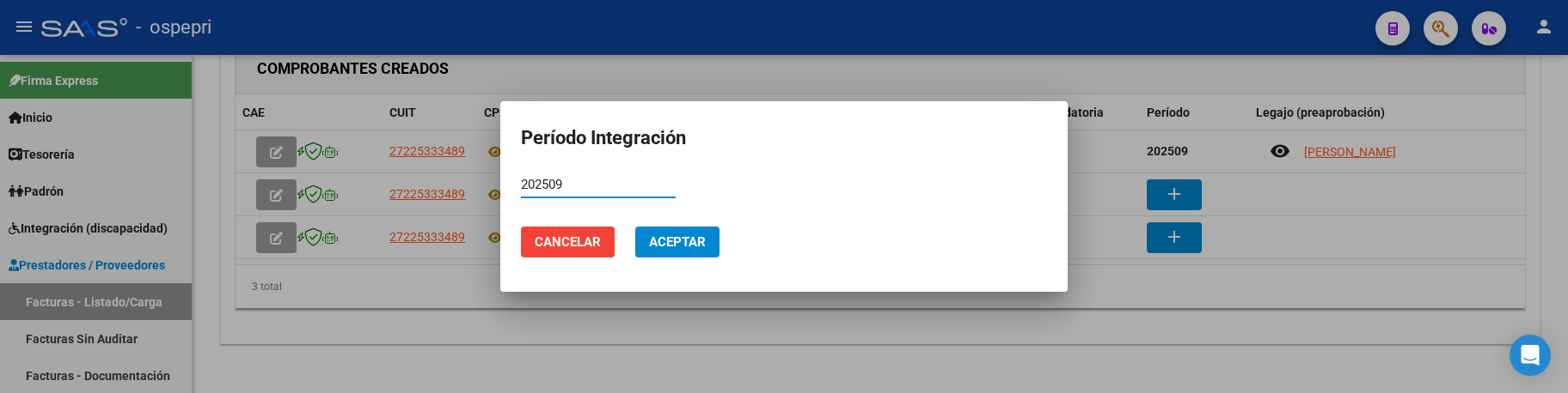
type input "202509"
click at [703, 247] on span "Aceptar" at bounding box center [676, 242] width 56 height 16
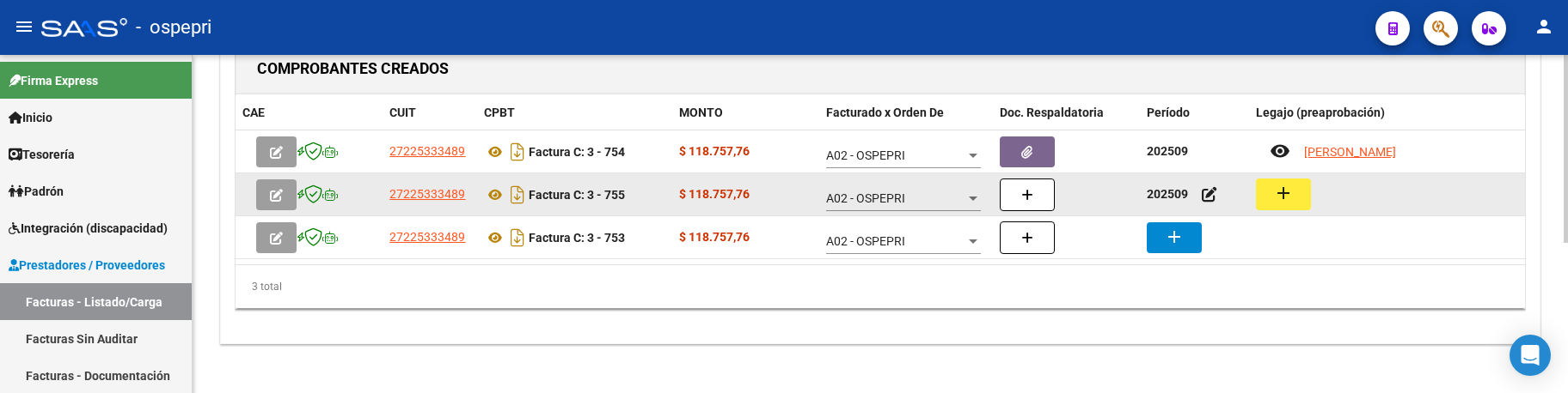
click at [1280, 194] on mat-icon "add" at bounding box center [1283, 193] width 21 height 21
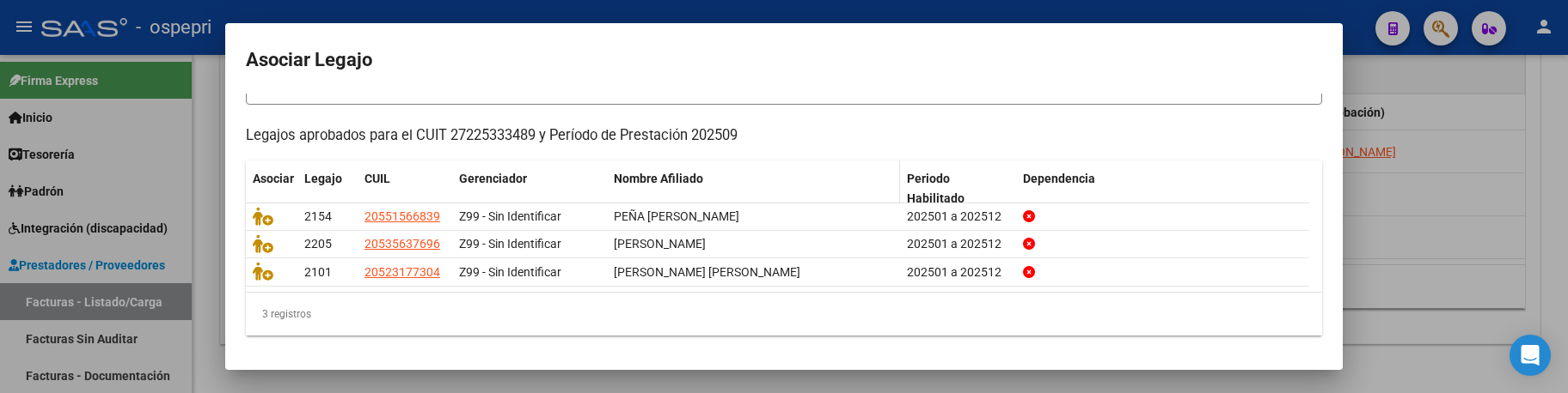
scroll to position [139, 0]
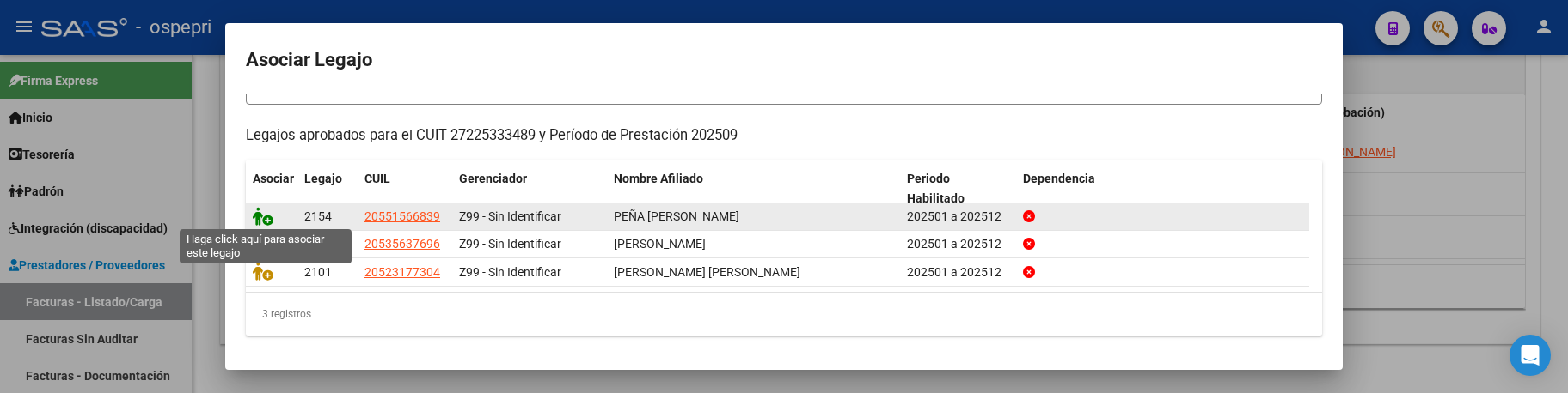
click at [260, 208] on icon at bounding box center [263, 216] width 21 height 19
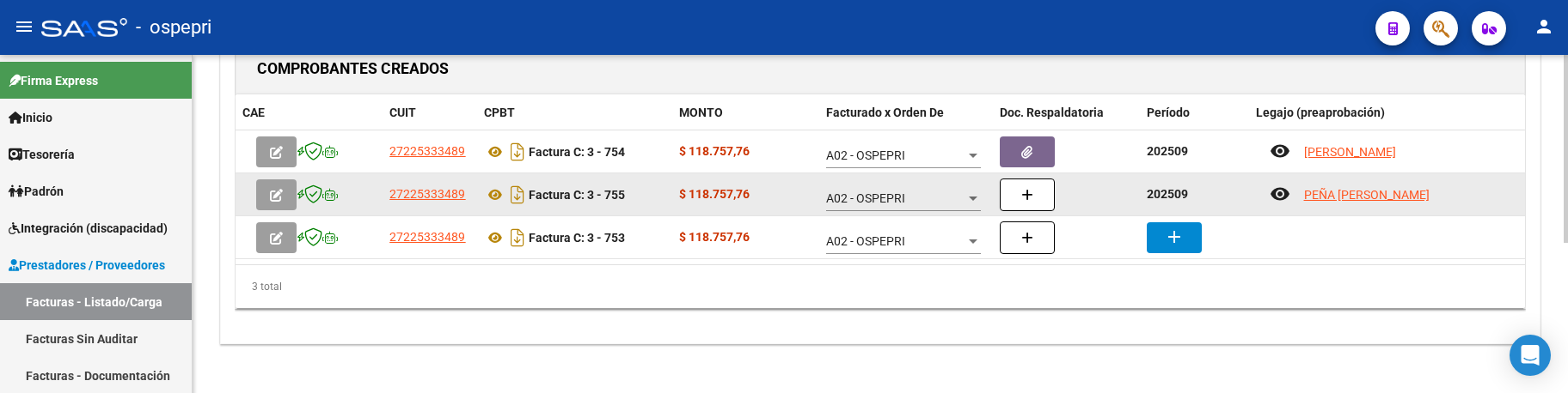
click at [1034, 195] on button "button" at bounding box center [1027, 195] width 55 height 33
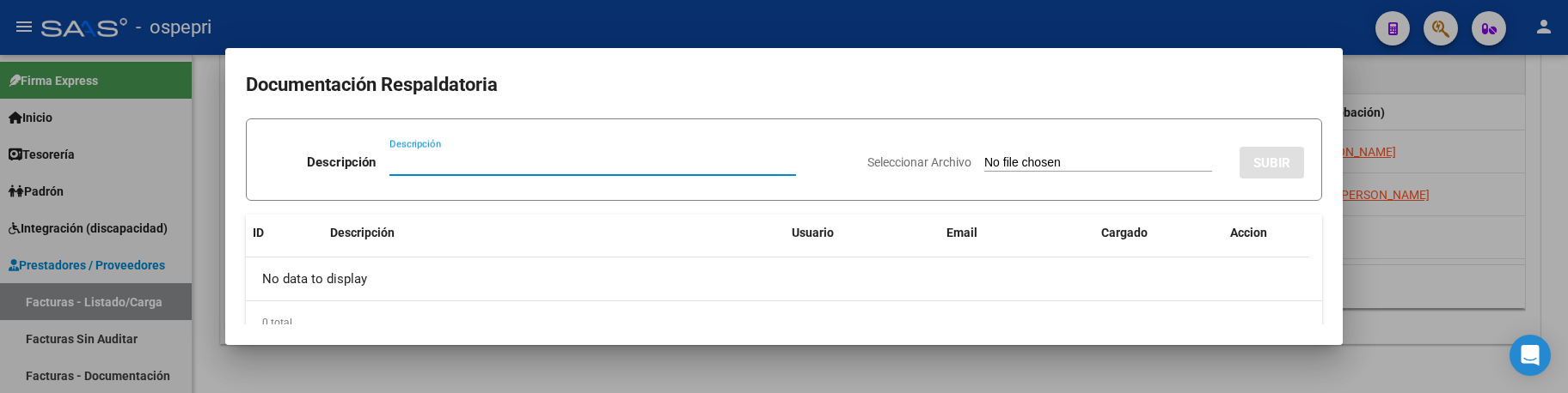
click at [409, 164] on input "Descripción" at bounding box center [592, 163] width 406 height 16
paste input "202509"
type input "202509"
click at [985, 160] on input "Seleccionar Archivo" at bounding box center [1098, 163] width 227 height 17
type input "C:\fakepath\Asis septiembre Juan.pdf"
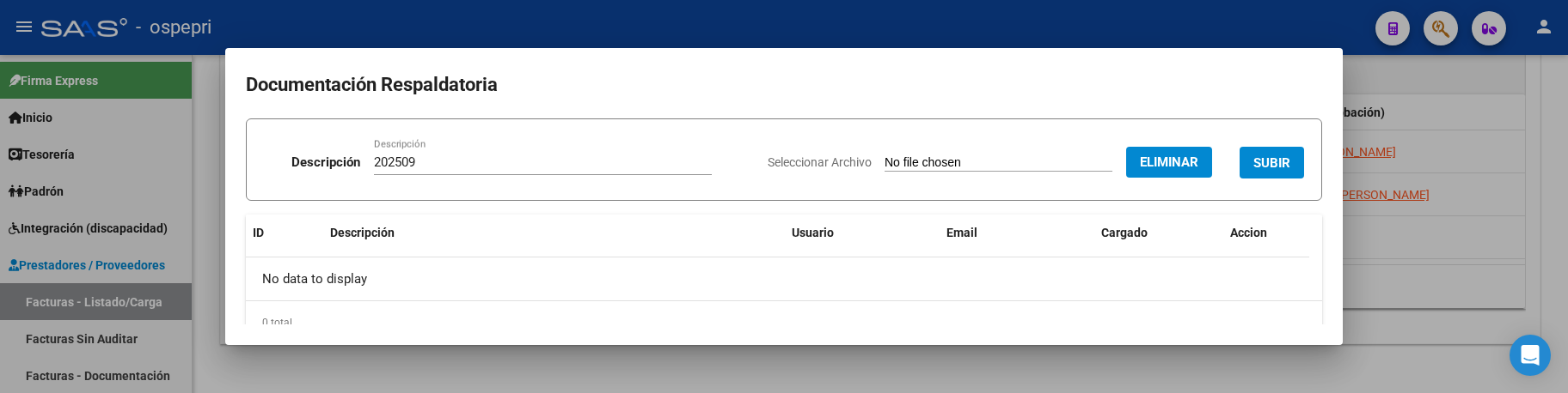
click at [1265, 167] on span "SUBIR" at bounding box center [1271, 163] width 37 height 16
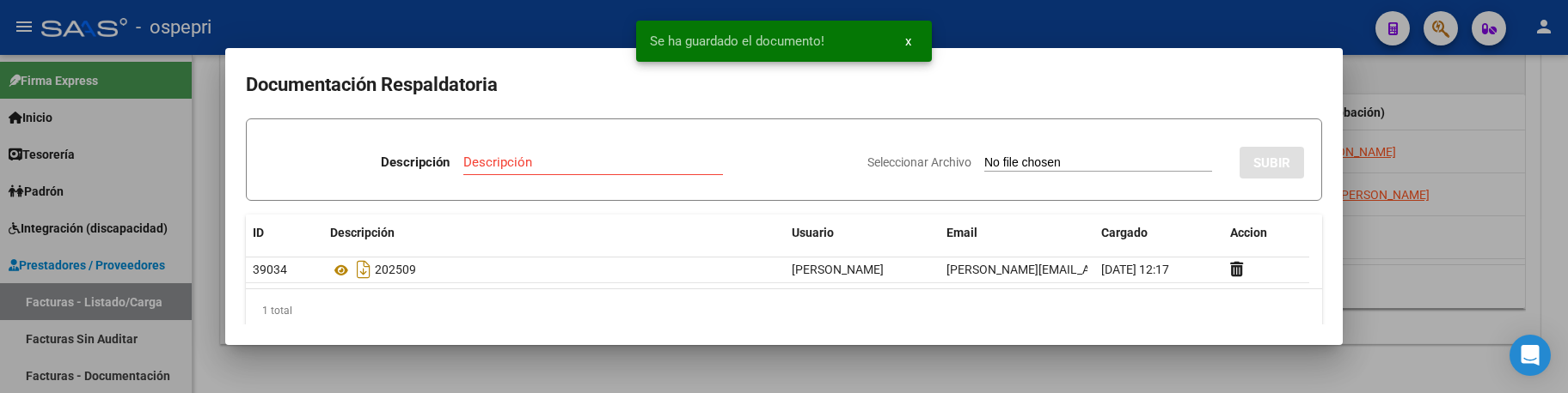
click at [1411, 255] on div at bounding box center [784, 196] width 1568 height 393
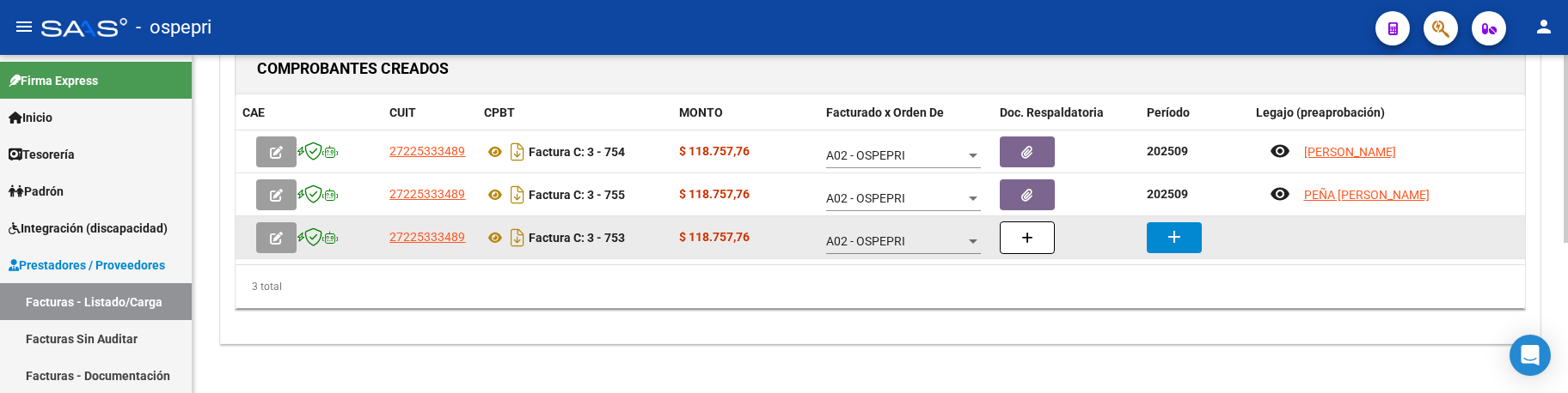
click at [1186, 238] on button "add" at bounding box center [1175, 237] width 55 height 31
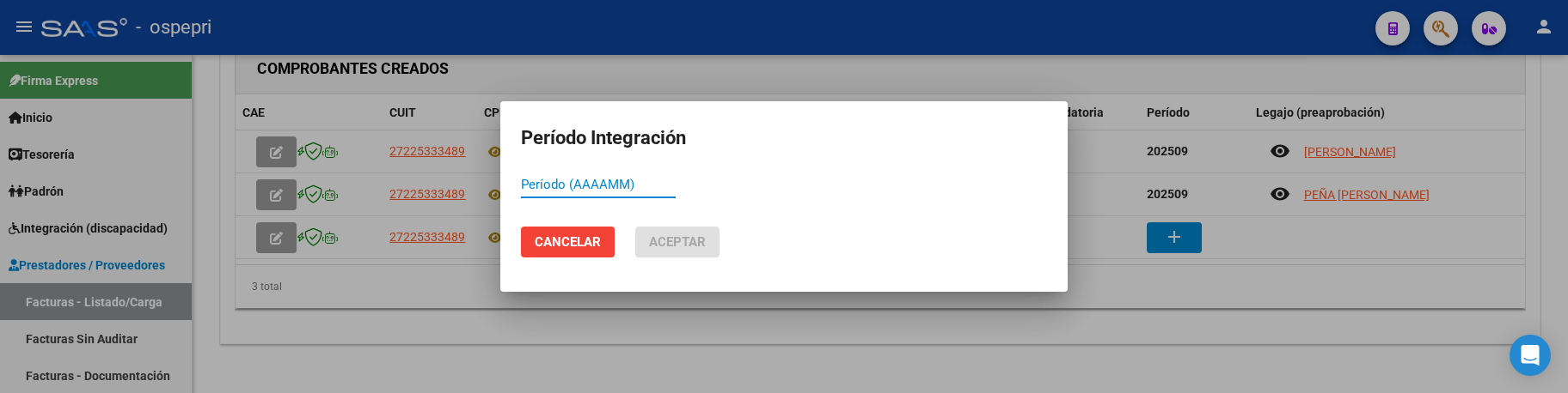
click at [540, 184] on input "Período (AAAAMM)" at bounding box center [598, 185] width 155 height 16
paste input "202509"
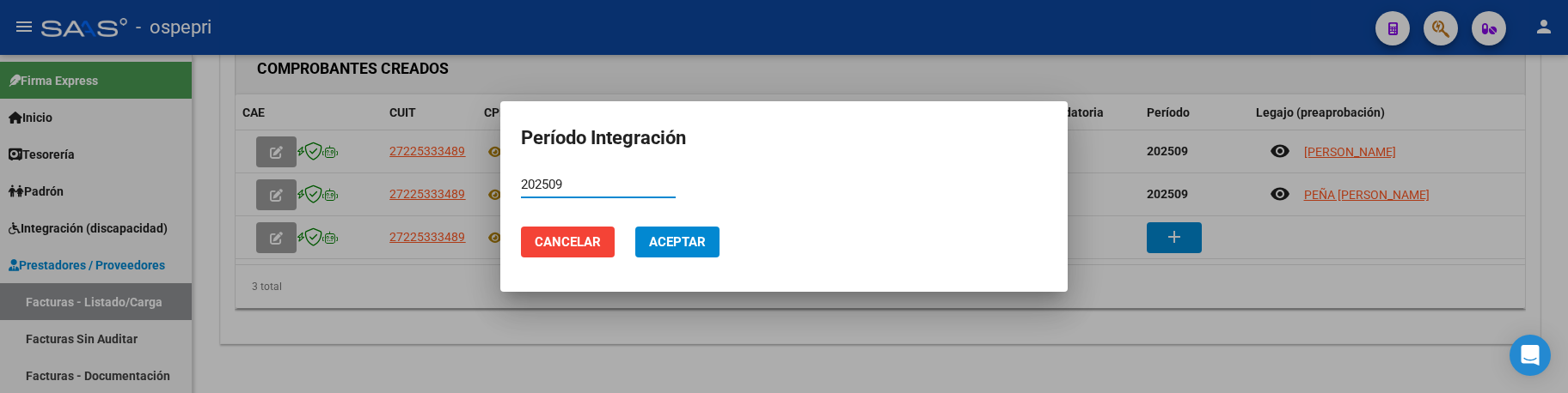
type input "202509"
click at [671, 246] on span "Aceptar" at bounding box center [676, 242] width 56 height 16
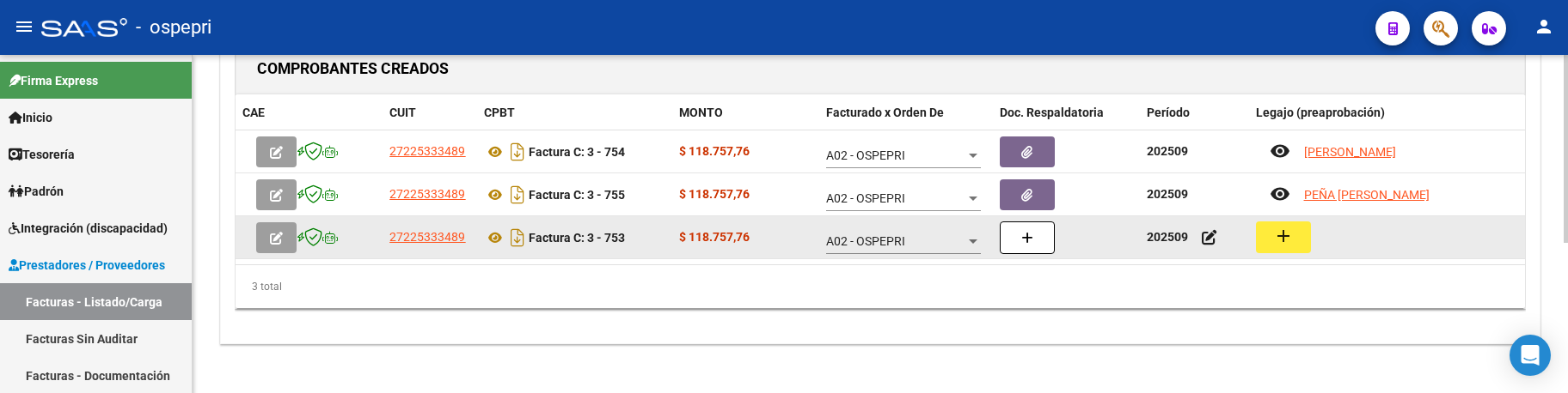
click at [1286, 246] on mat-icon "add" at bounding box center [1283, 236] width 21 height 21
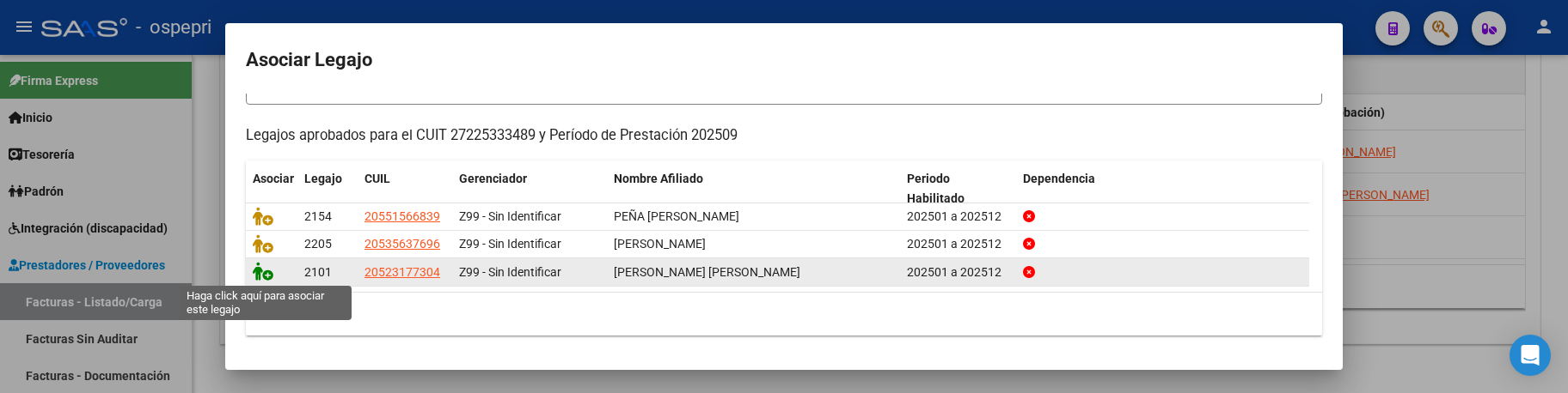
click at [265, 275] on icon at bounding box center [263, 271] width 21 height 19
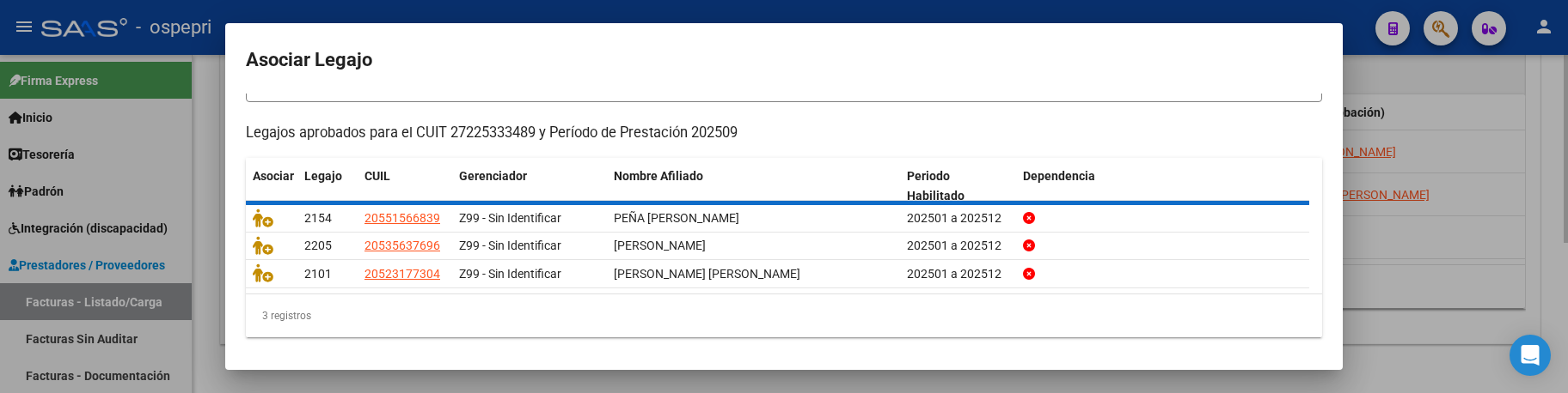
scroll to position [0, 0]
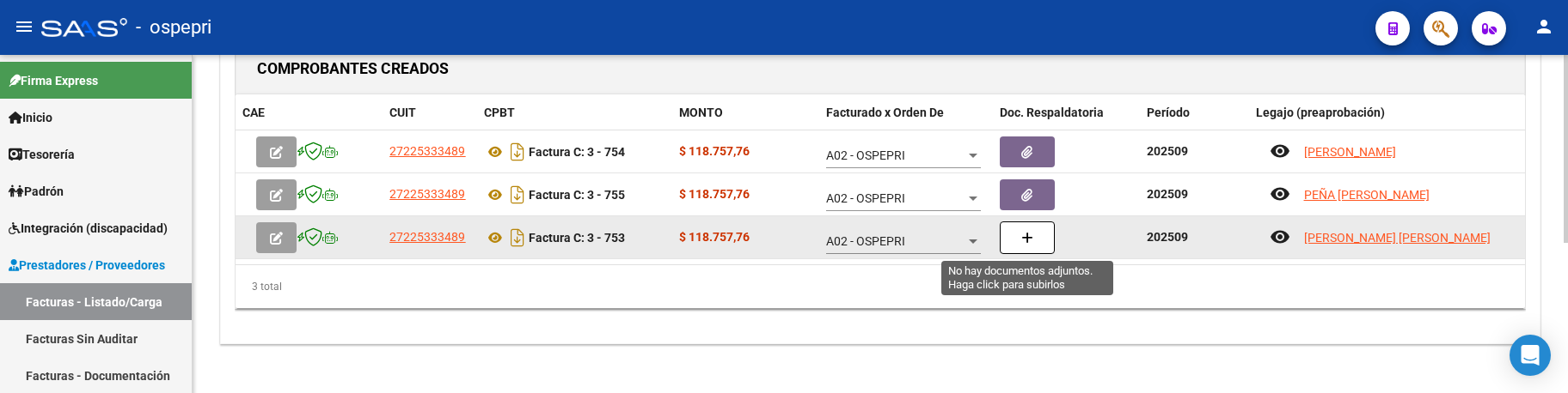
click at [1034, 237] on button "button" at bounding box center [1027, 237] width 55 height 33
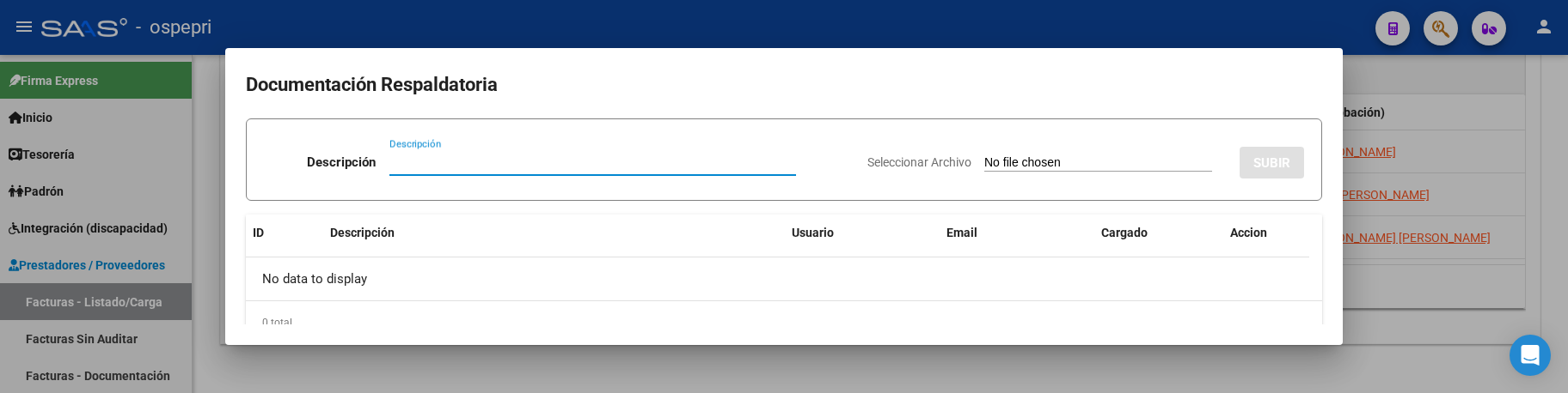
click at [411, 163] on input "Descripción" at bounding box center [592, 163] width 406 height 16
paste input "202509"
type input "202509"
click at [985, 164] on input "Seleccionar Archivo" at bounding box center [1098, 163] width 227 height 17
type input "C:\fakepath\Asis septiembre sibilla.pdf"
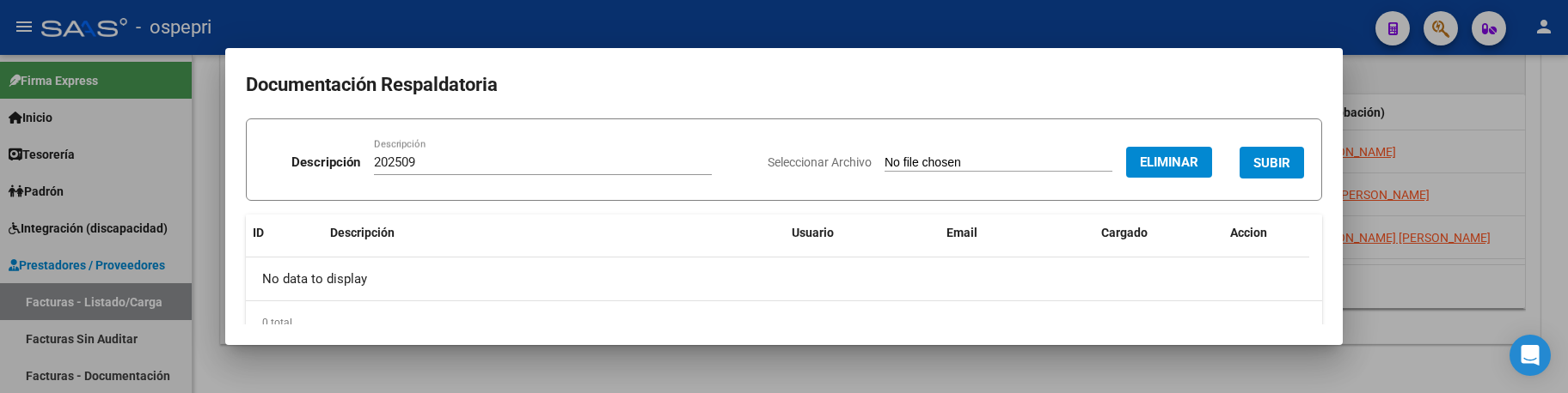
click at [1274, 166] on span "SUBIR" at bounding box center [1271, 163] width 37 height 16
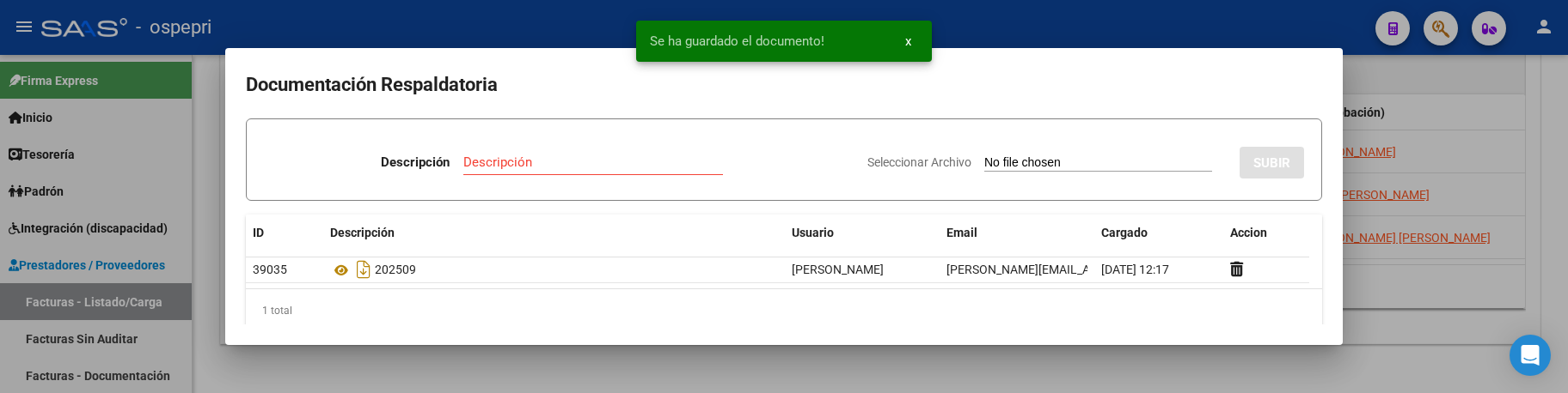
click at [1440, 284] on div at bounding box center [784, 196] width 1568 height 393
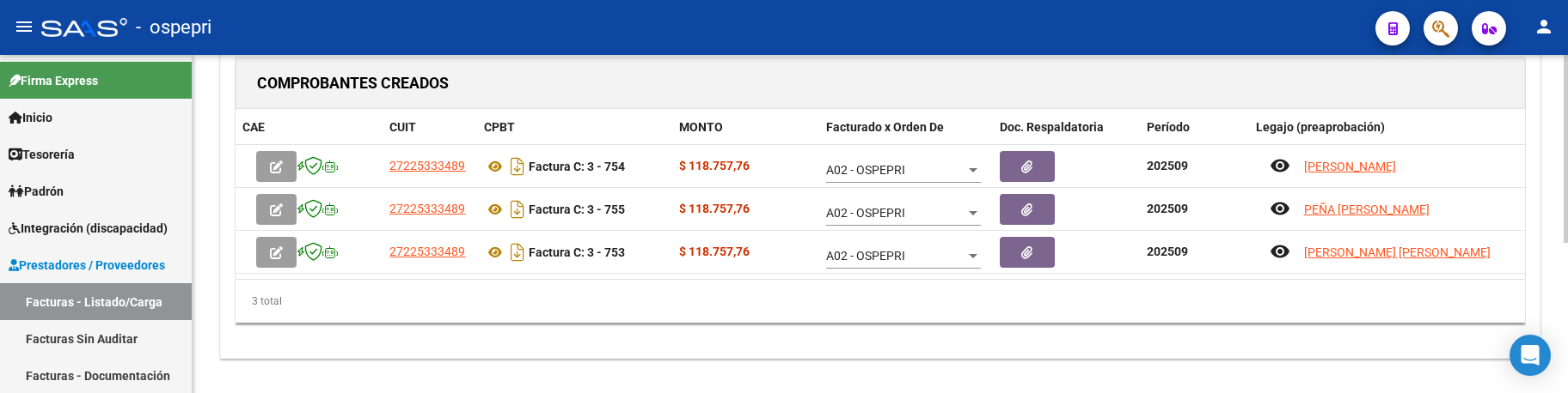
scroll to position [271, 0]
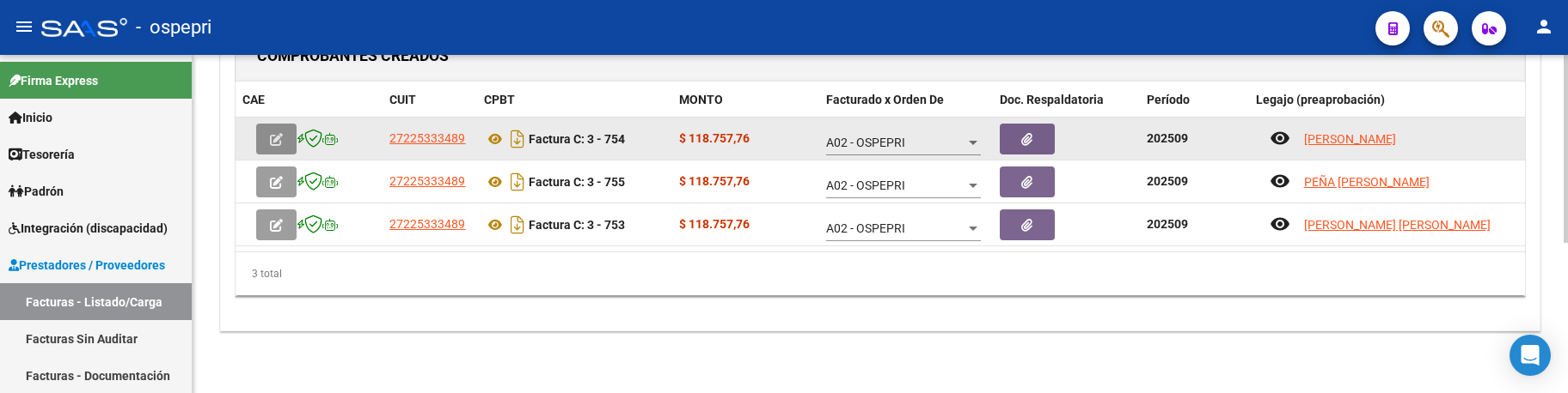
click at [268, 138] on button "button" at bounding box center [276, 138] width 41 height 31
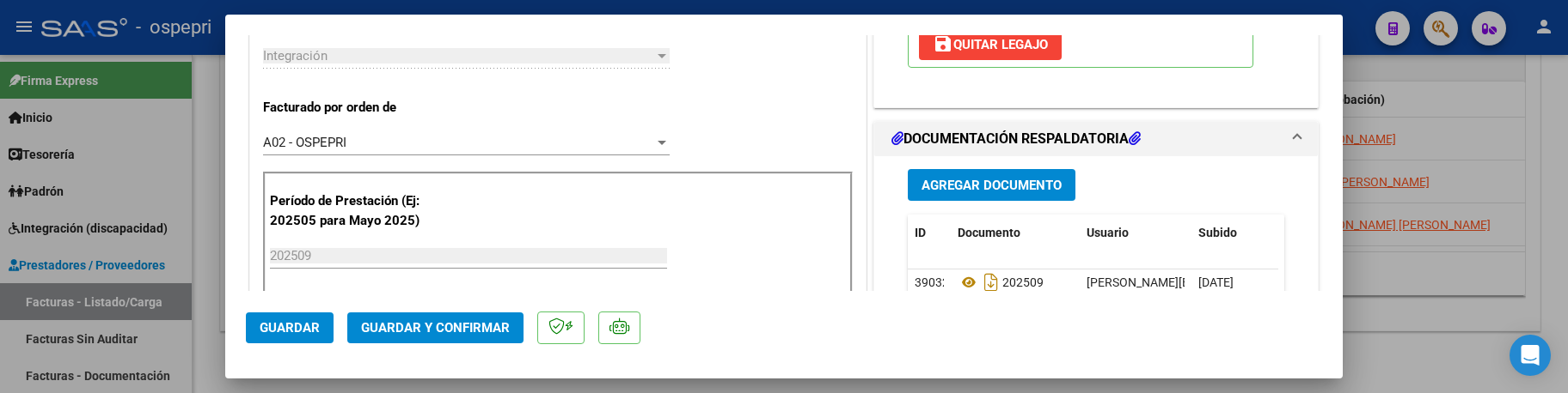
scroll to position [430, 0]
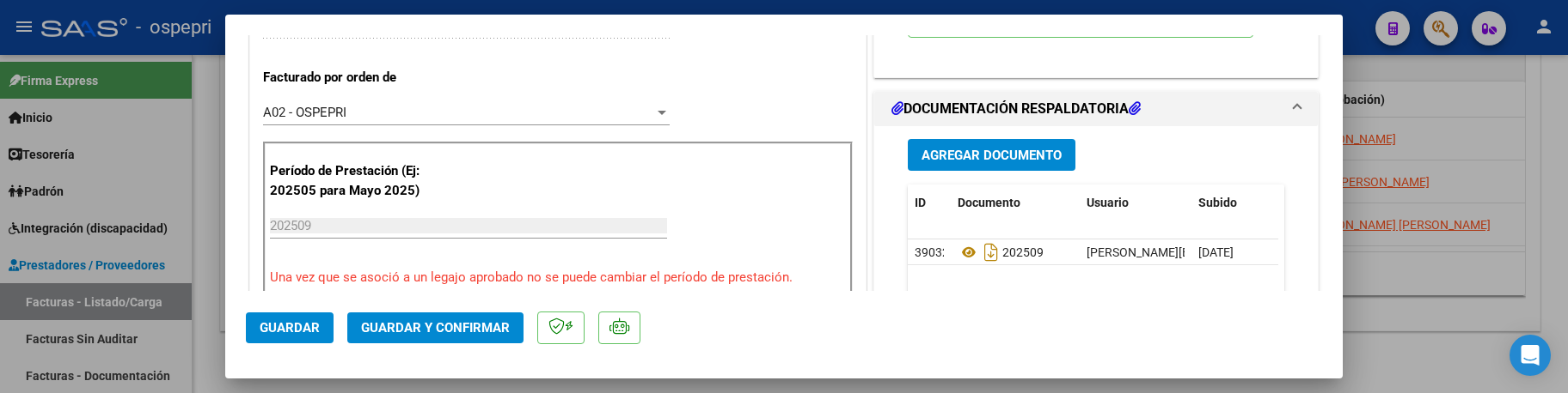
click at [441, 317] on button "Guardar y Confirmar" at bounding box center [435, 328] width 176 height 31
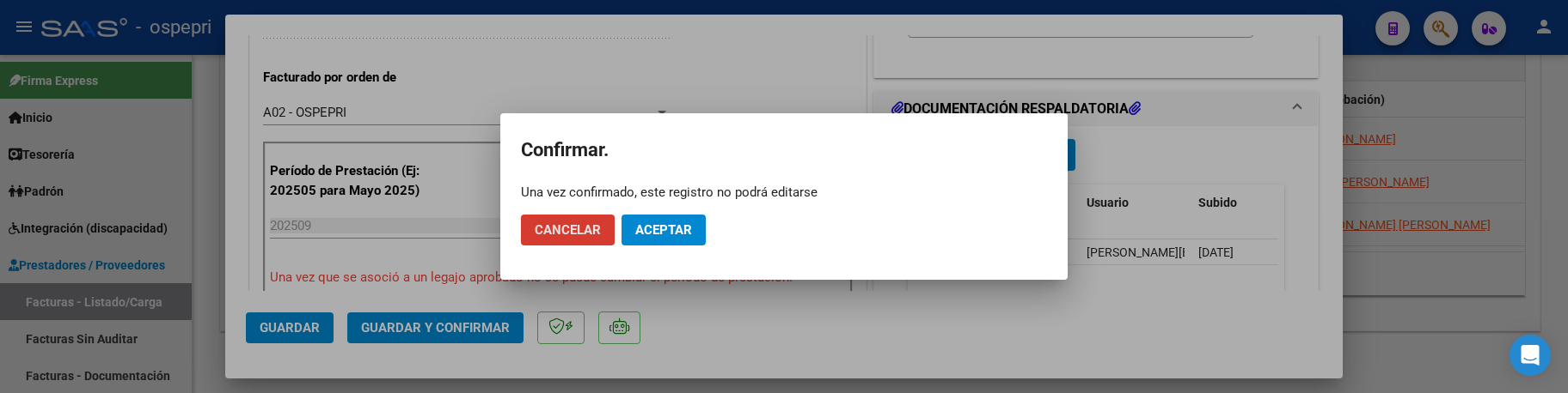
click at [668, 227] on span "Aceptar" at bounding box center [663, 230] width 56 height 16
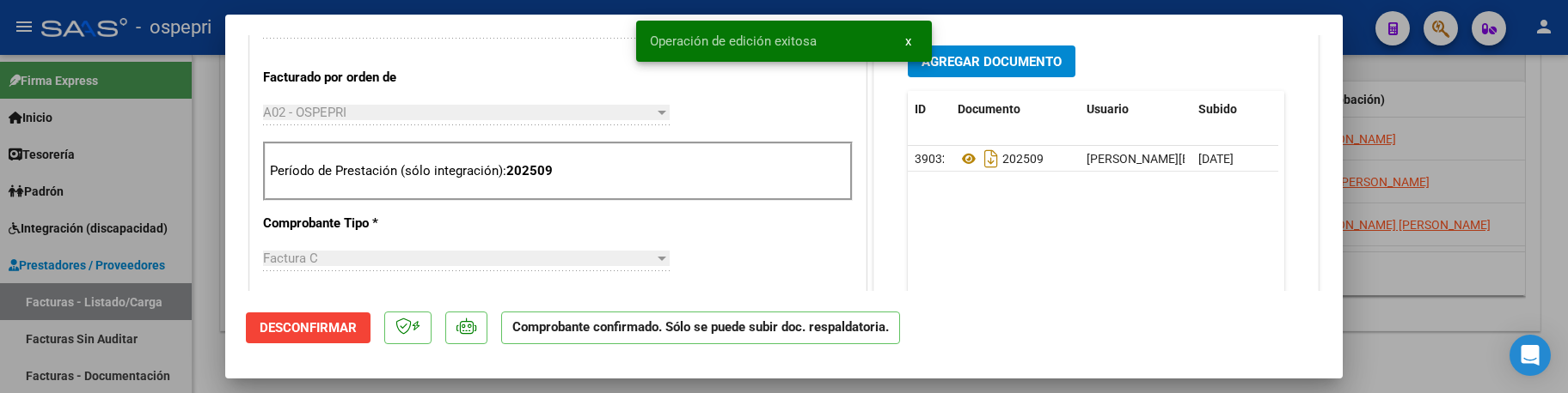
click at [1510, 279] on div at bounding box center [784, 196] width 1568 height 393
type input "$ 0,00"
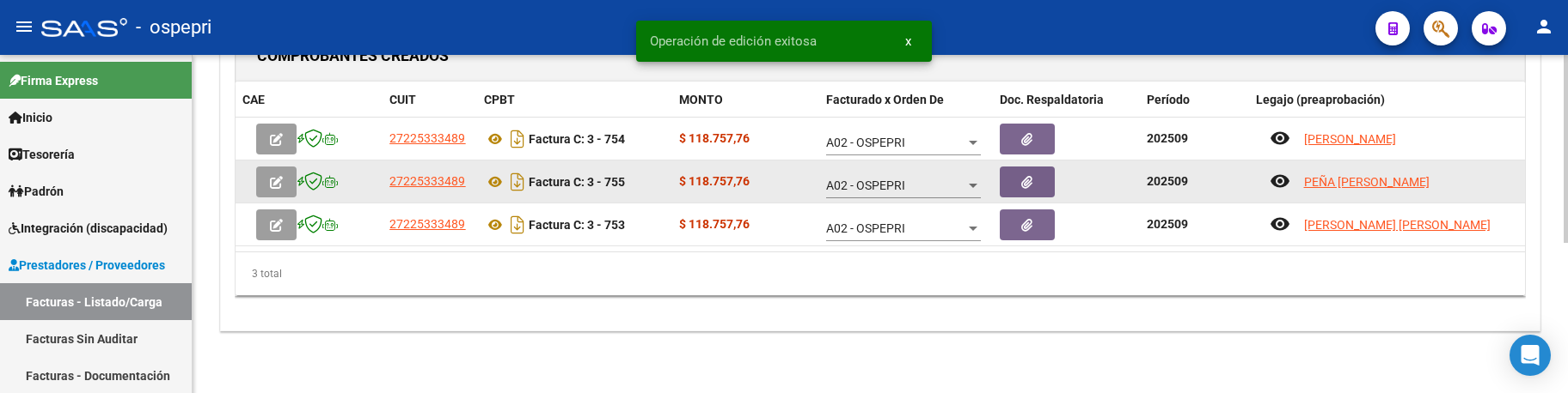
click at [266, 179] on button "button" at bounding box center [276, 182] width 41 height 31
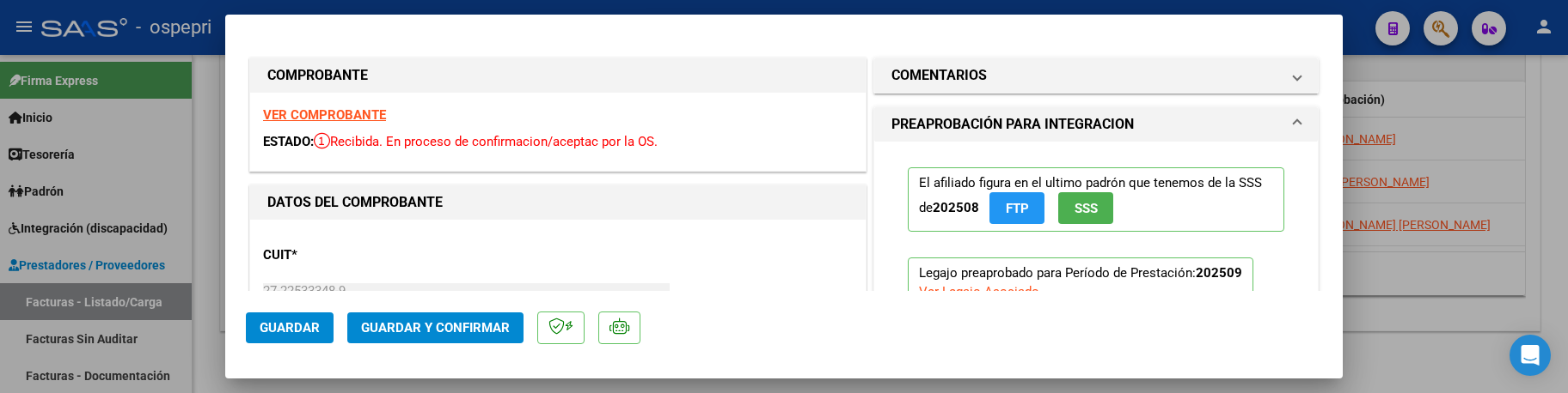
click at [437, 323] on span "Guardar y Confirmar" at bounding box center [435, 328] width 148 height 16
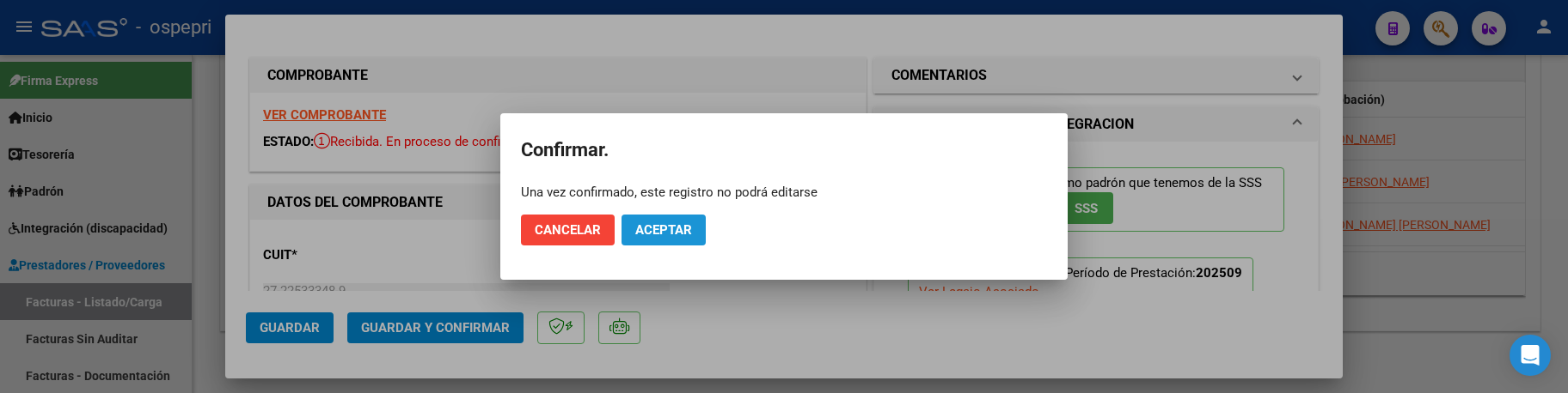
click at [662, 227] on span "Aceptar" at bounding box center [663, 230] width 56 height 16
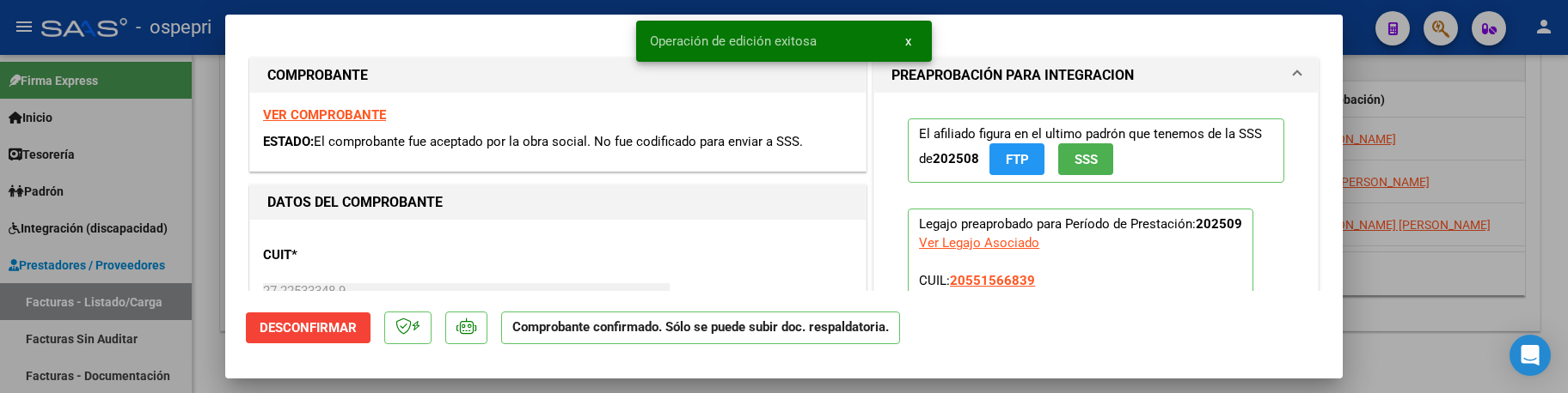
click at [1452, 279] on div at bounding box center [784, 196] width 1568 height 393
type input "$ 0,00"
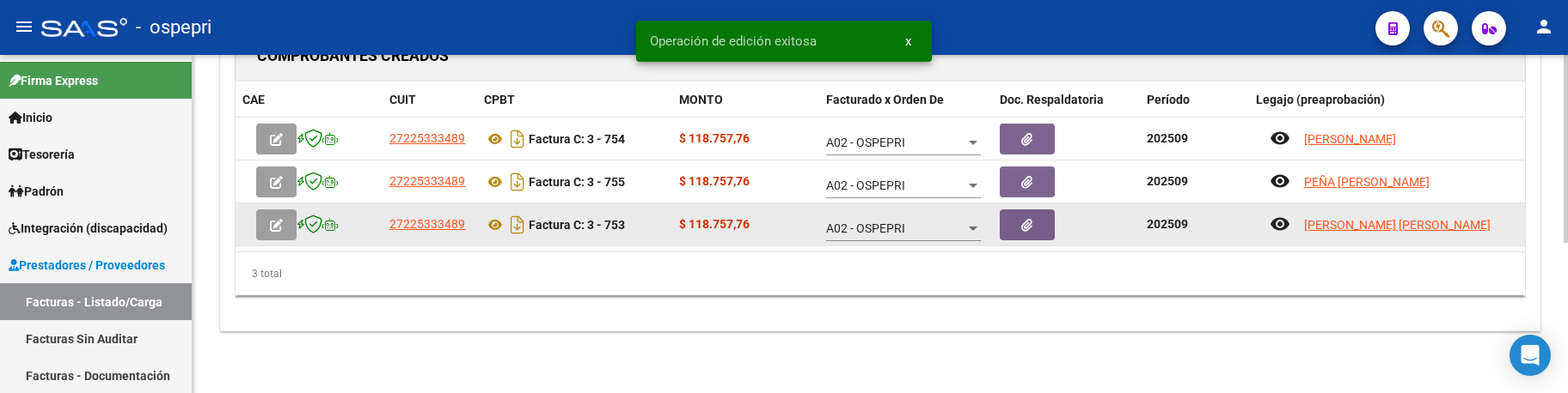
click at [290, 233] on button "button" at bounding box center [276, 224] width 41 height 31
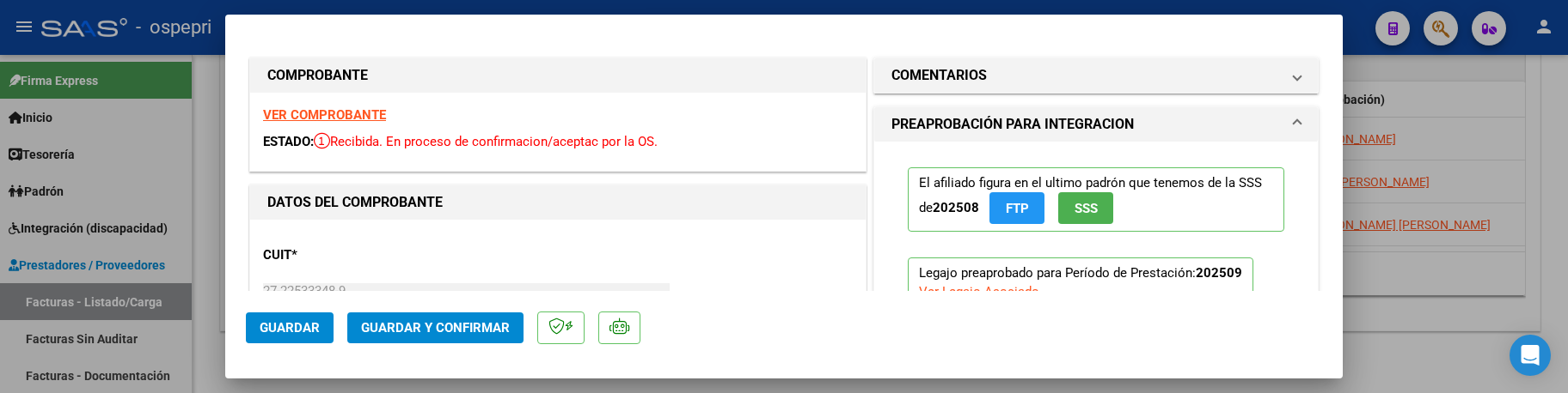
click at [428, 326] on span "Guardar y Confirmar" at bounding box center [435, 328] width 148 height 16
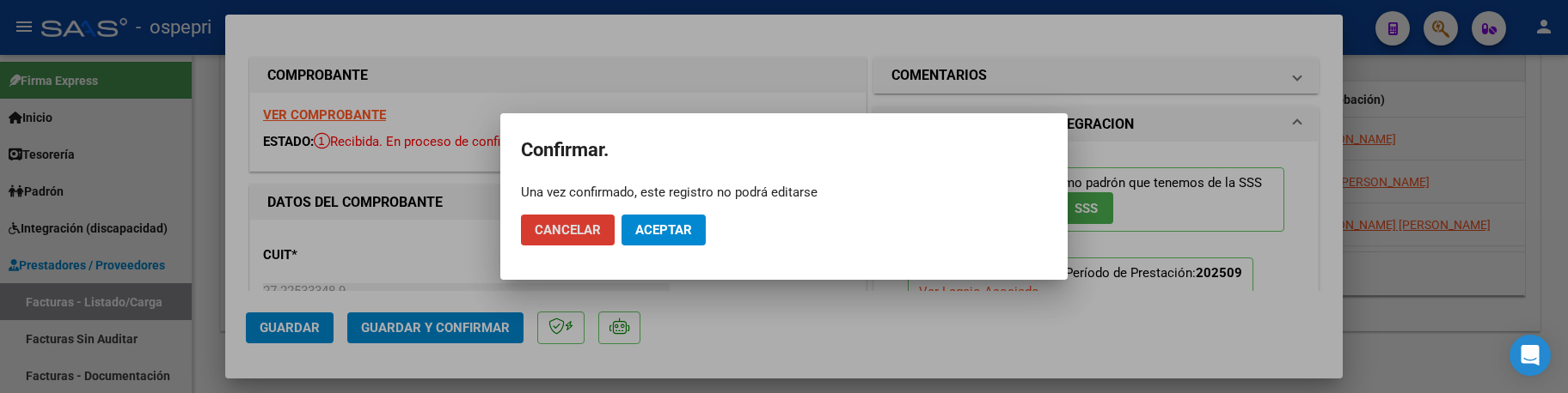
click at [676, 226] on span "Aceptar" at bounding box center [663, 230] width 56 height 16
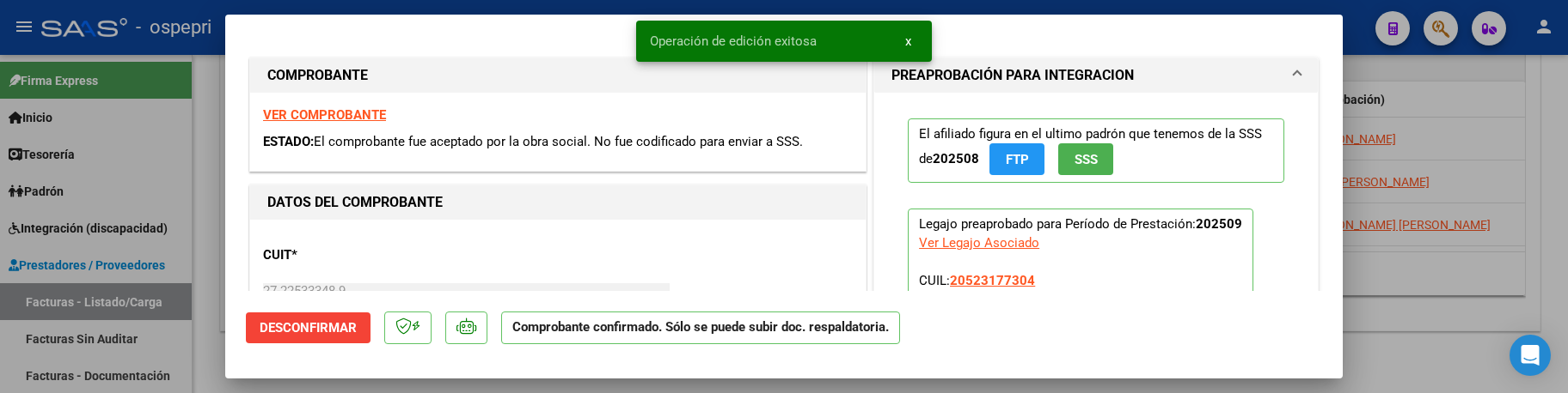
click at [1427, 290] on div at bounding box center [784, 196] width 1568 height 393
type input "$ 0,00"
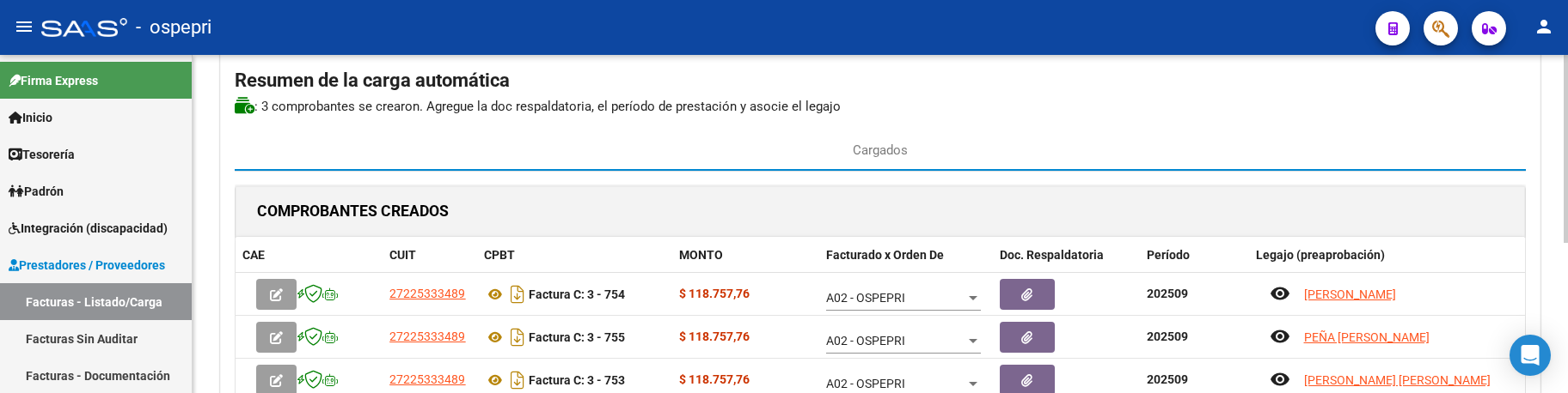
scroll to position [185, 0]
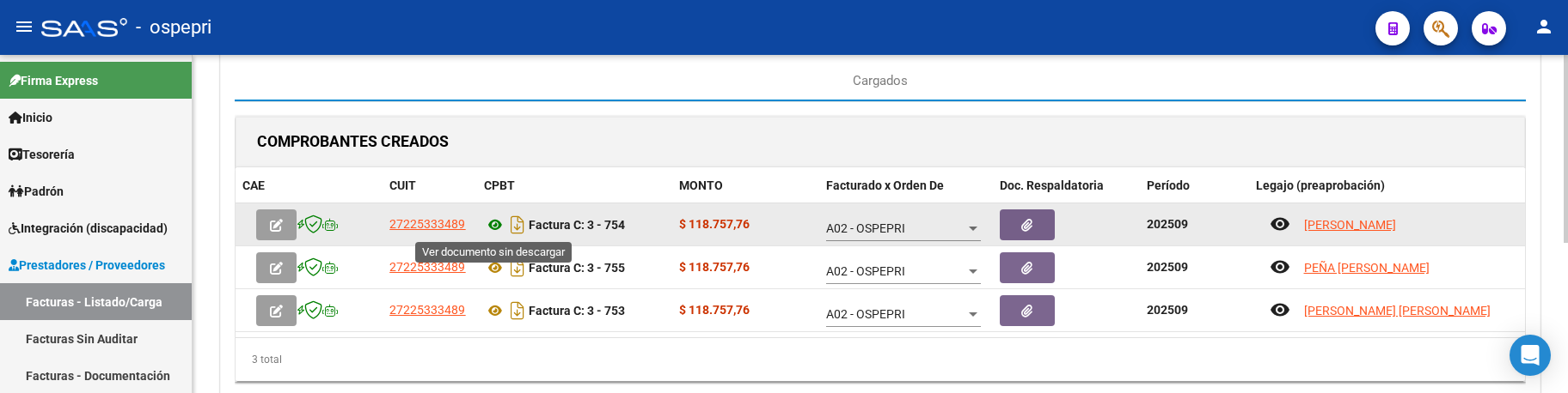
click at [495, 222] on icon at bounding box center [495, 224] width 23 height 21
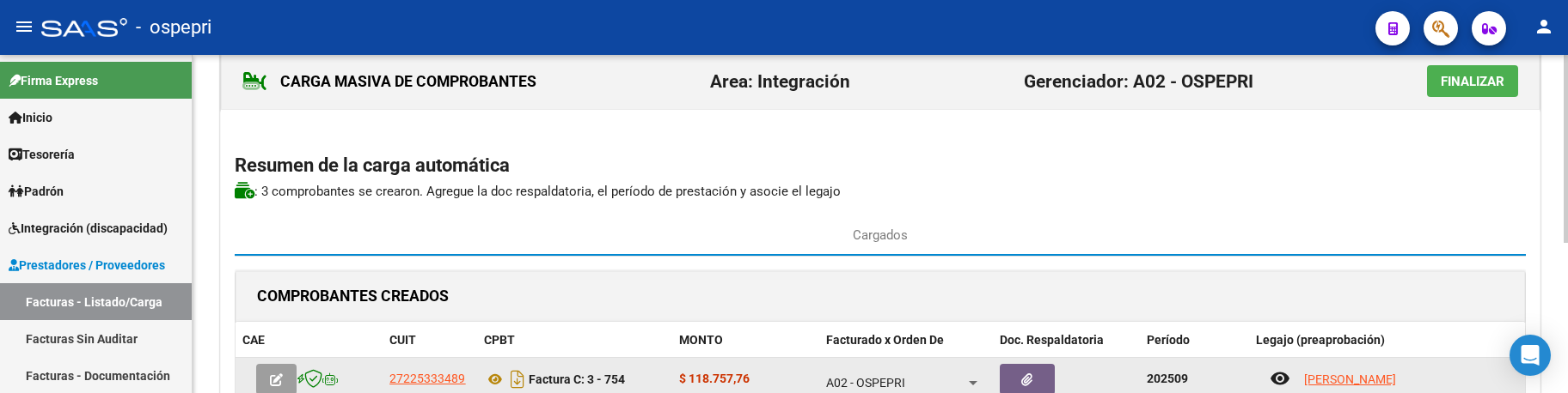
scroll to position [0, 0]
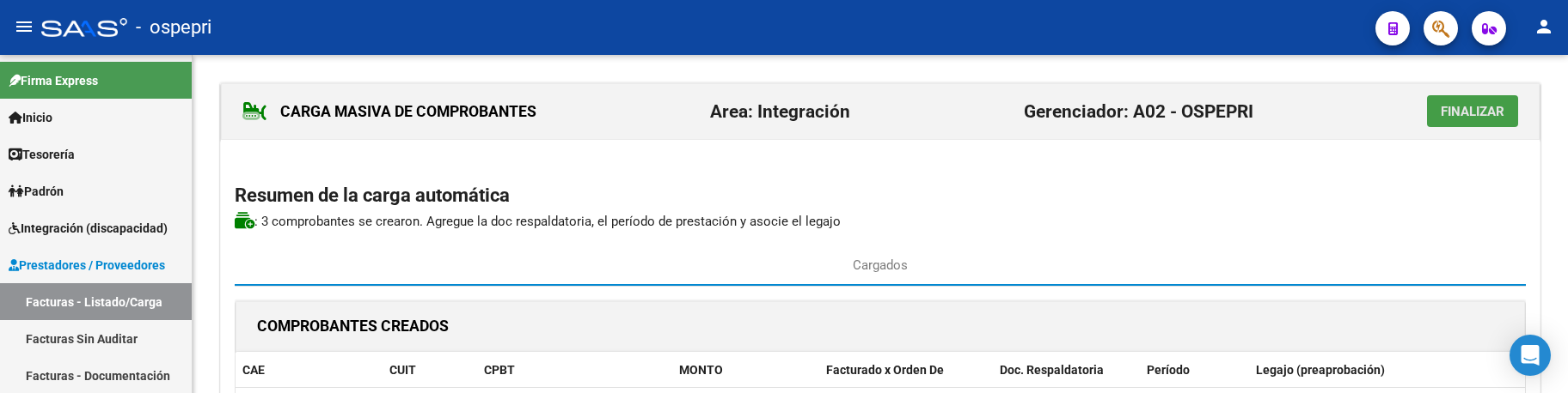
click at [1461, 110] on span "Finalizar" at bounding box center [1472, 112] width 63 height 16
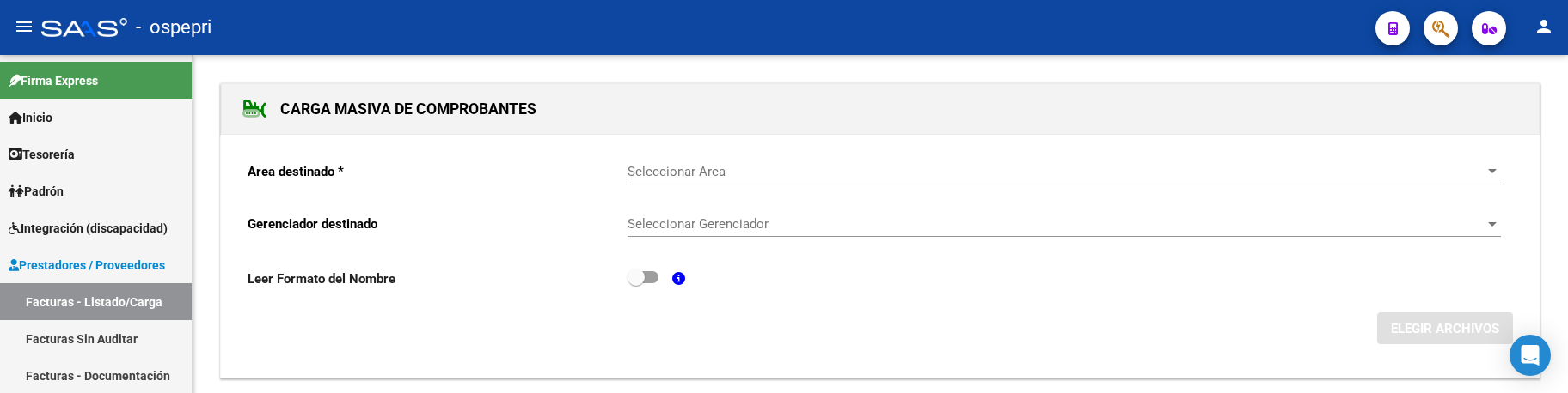
click at [677, 173] on span "Seleccionar Area" at bounding box center [1057, 172] width 858 height 16
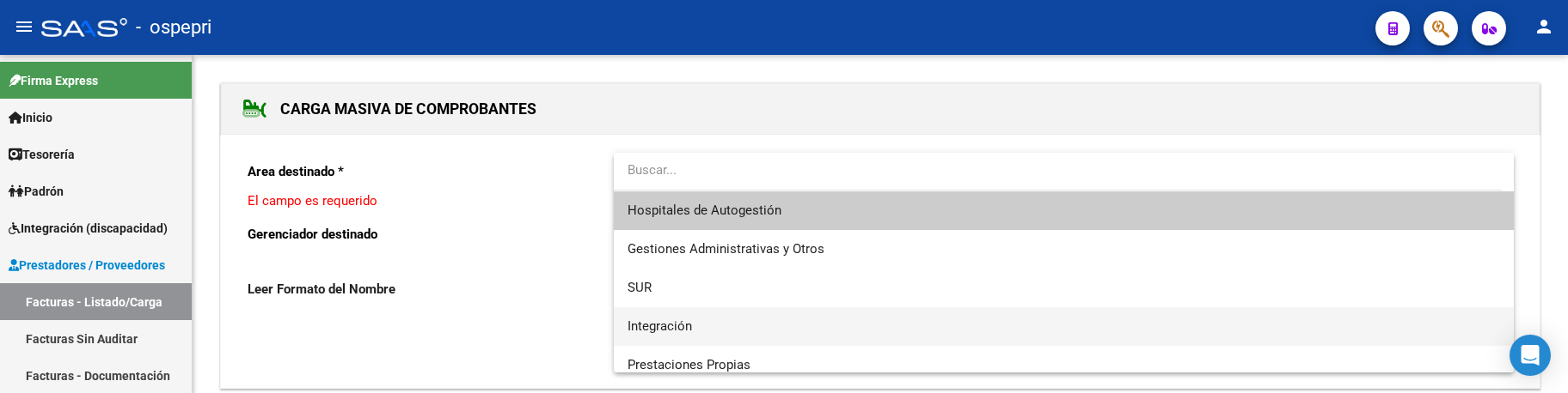
click at [664, 328] on span "Integración" at bounding box center [659, 327] width 64 height 16
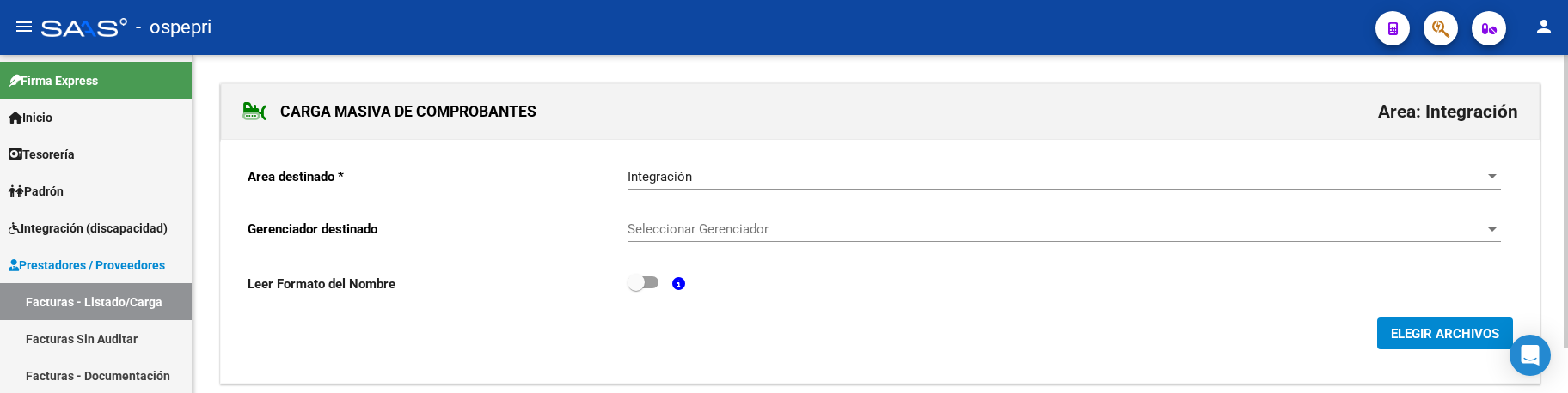
click at [786, 240] on div "Seleccionar Gerenciador Seleccionar Gerenciador" at bounding box center [1064, 223] width 873 height 37
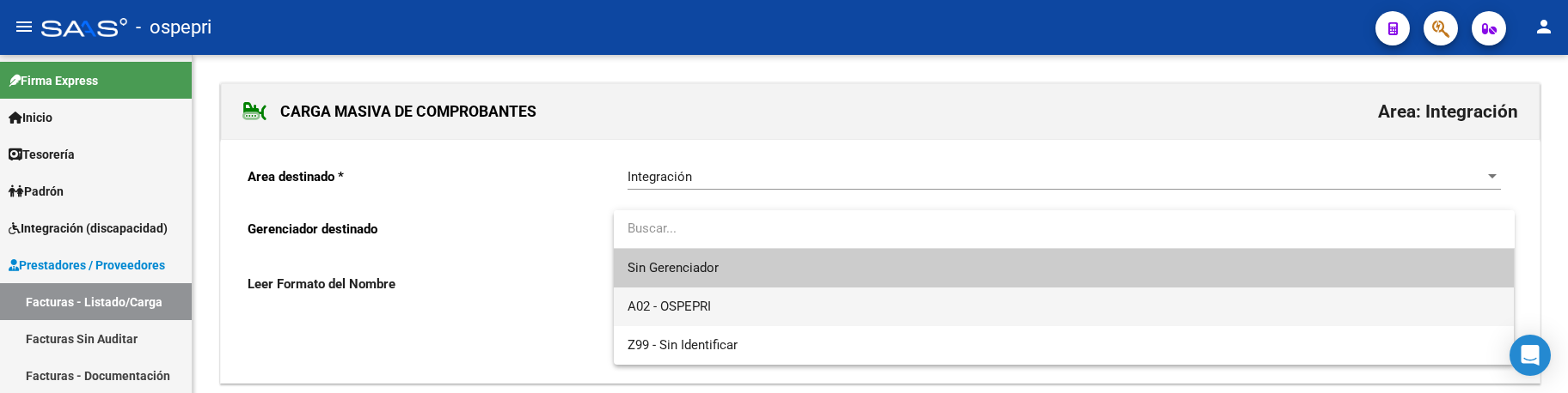
click at [776, 312] on span "A02 - OSPEPRI" at bounding box center [1064, 306] width 873 height 39
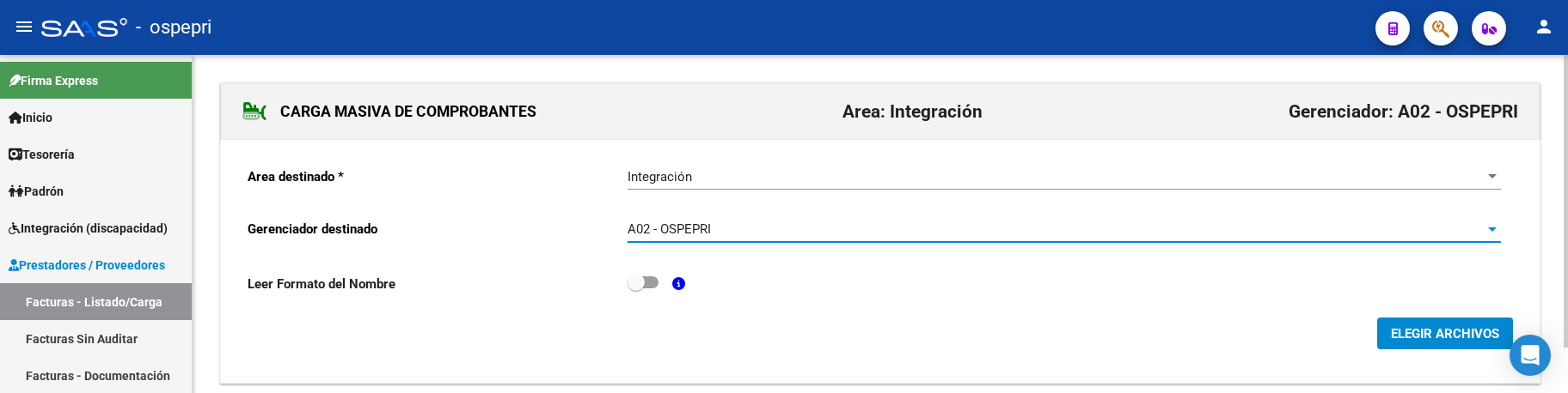
click at [1448, 333] on span "ELEGIR ARCHIVOS" at bounding box center [1445, 334] width 109 height 16
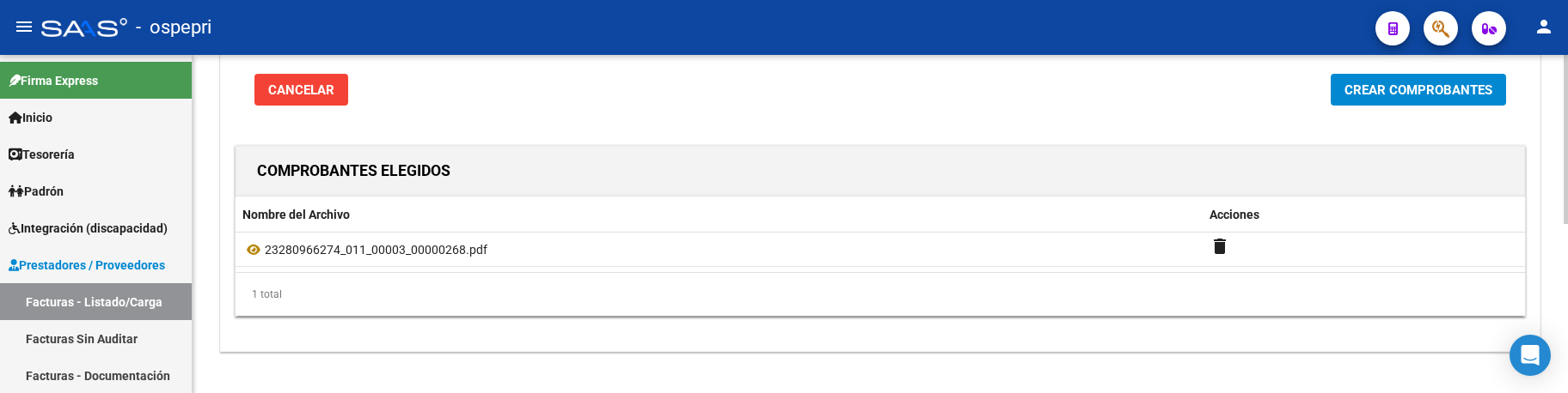
scroll to position [338, 0]
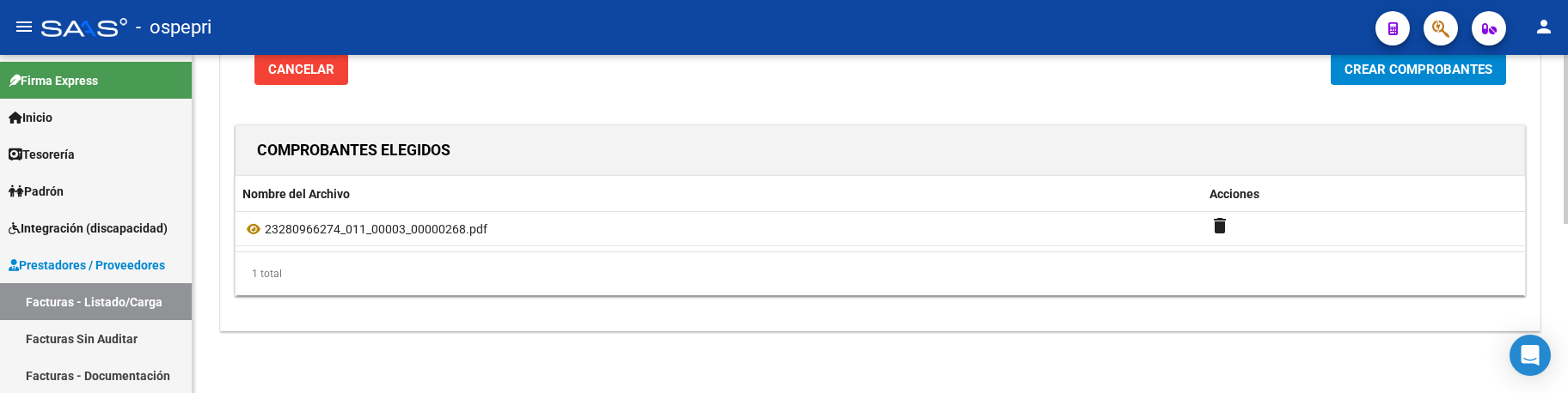
click at [1418, 67] on span "Crear Comprobantes" at bounding box center [1419, 70] width 148 height 16
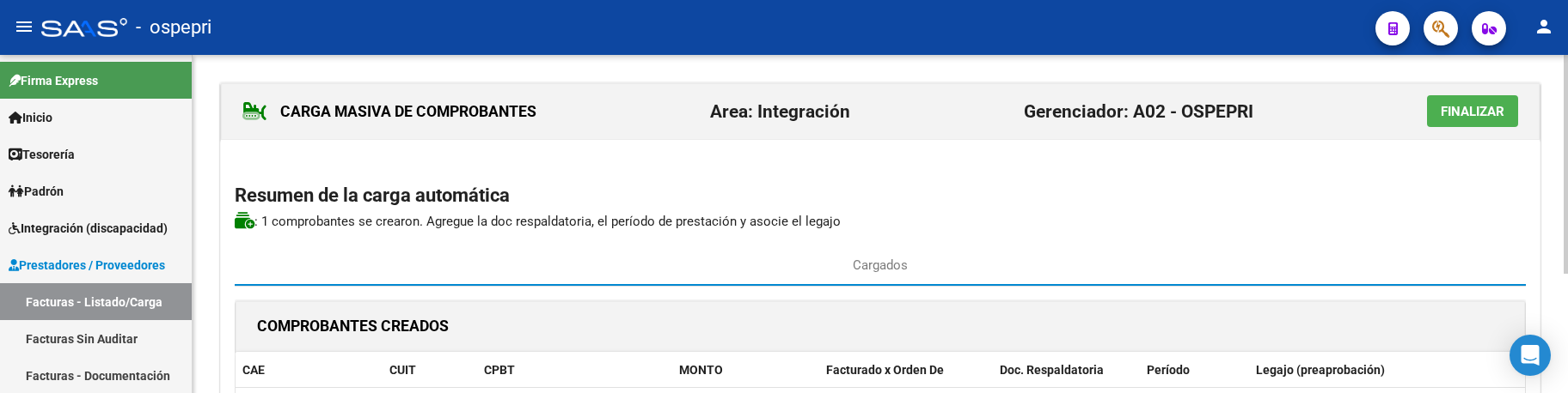
click at [1040, 222] on p ": 1 comprobantes se crearon. Agregue la doc respaldatoria , el período de prest…" at bounding box center [880, 221] width 1291 height 19
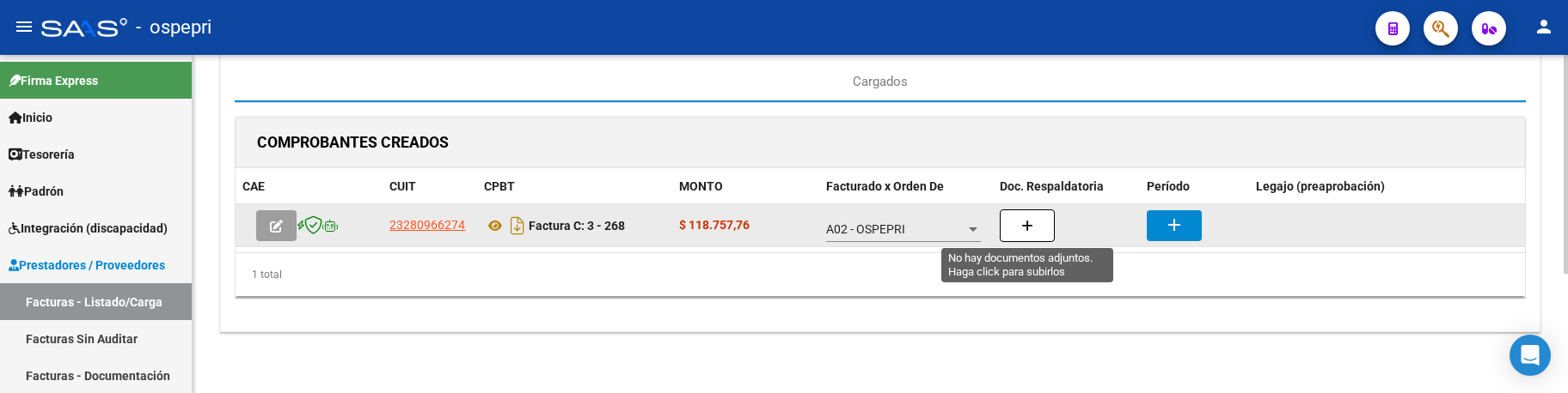
scroll to position [185, 0]
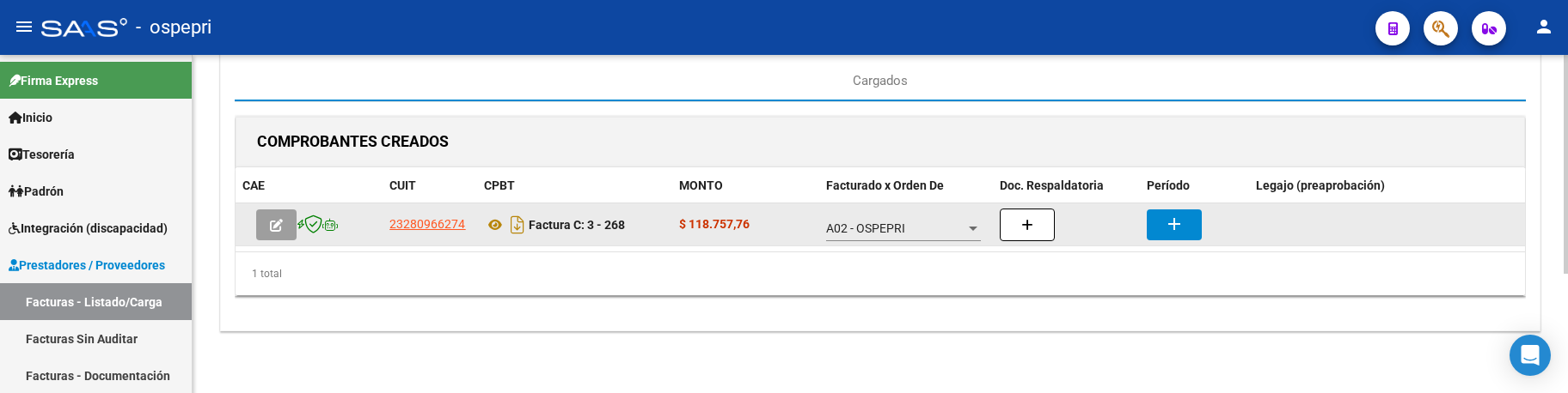
click at [1176, 231] on mat-icon "add" at bounding box center [1174, 224] width 21 height 21
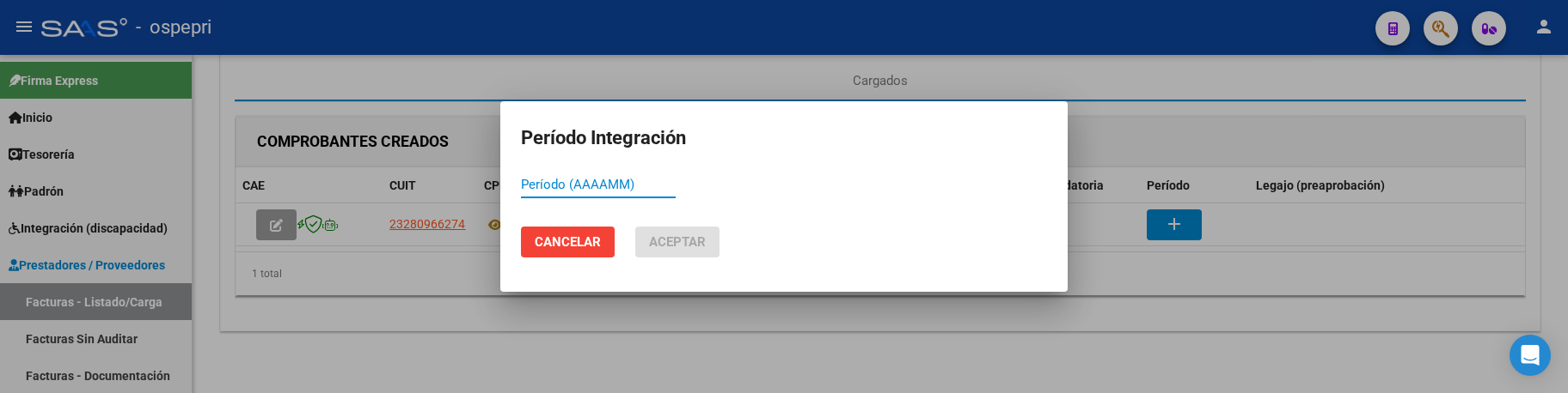
click at [589, 190] on input "Período (AAAAMM)" at bounding box center [598, 185] width 155 height 16
paste input
click at [614, 178] on input "Período (AAAAMM)" at bounding box center [598, 185] width 155 height 16
paste input "202509"
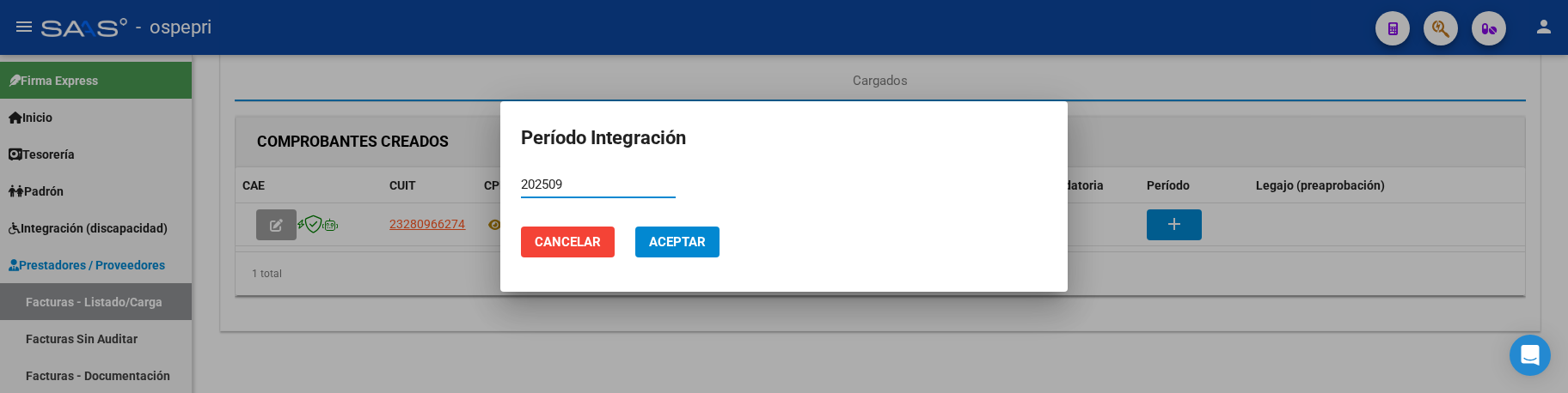
type input "202509"
click at [673, 239] on span "Aceptar" at bounding box center [676, 242] width 56 height 16
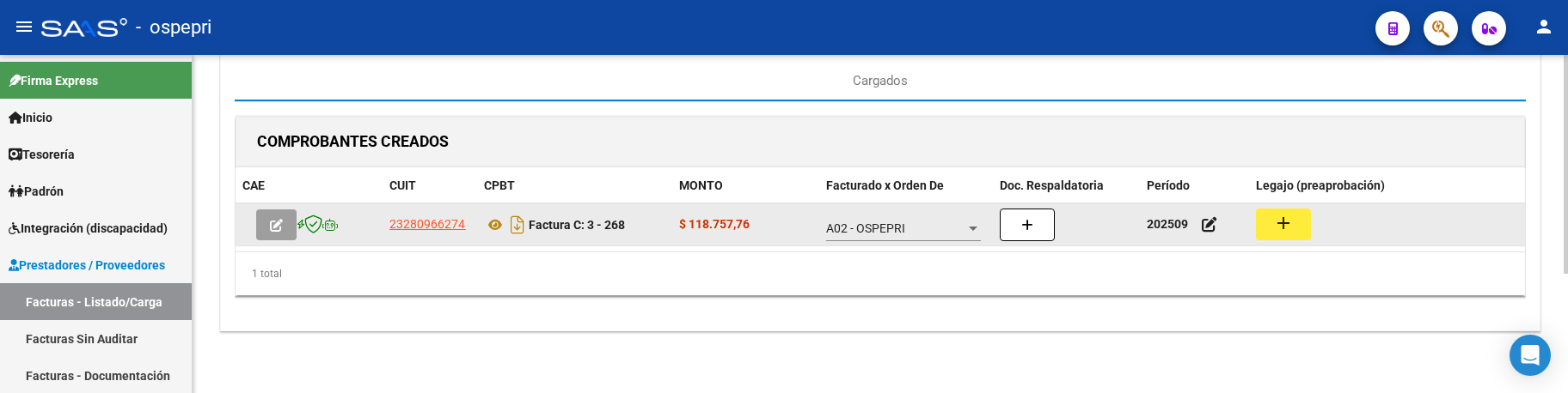
click at [1278, 220] on mat-icon "add" at bounding box center [1283, 223] width 21 height 21
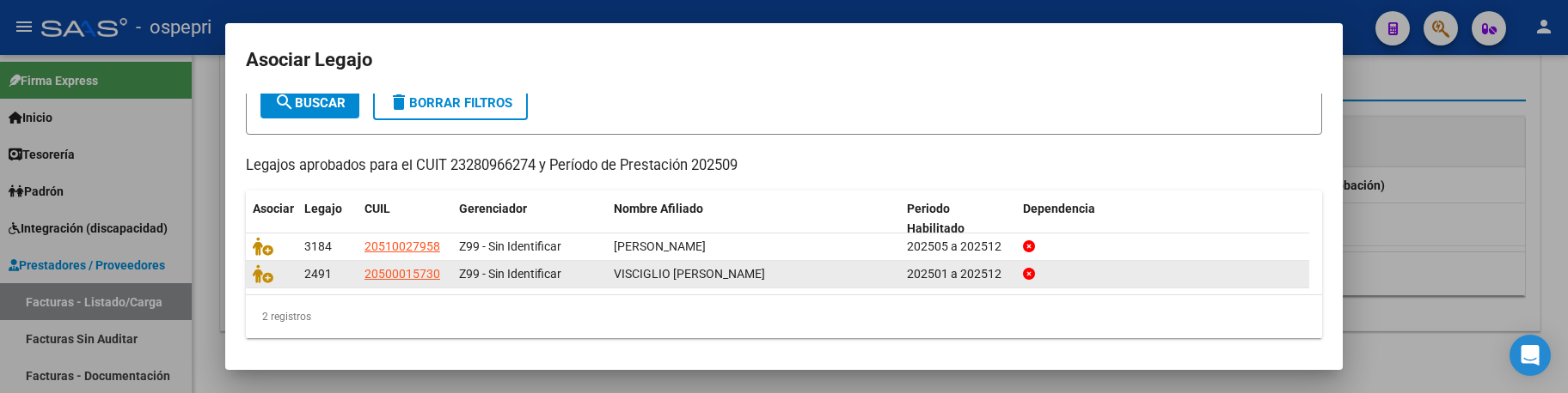
scroll to position [111, 0]
click at [259, 275] on icon at bounding box center [263, 271] width 21 height 19
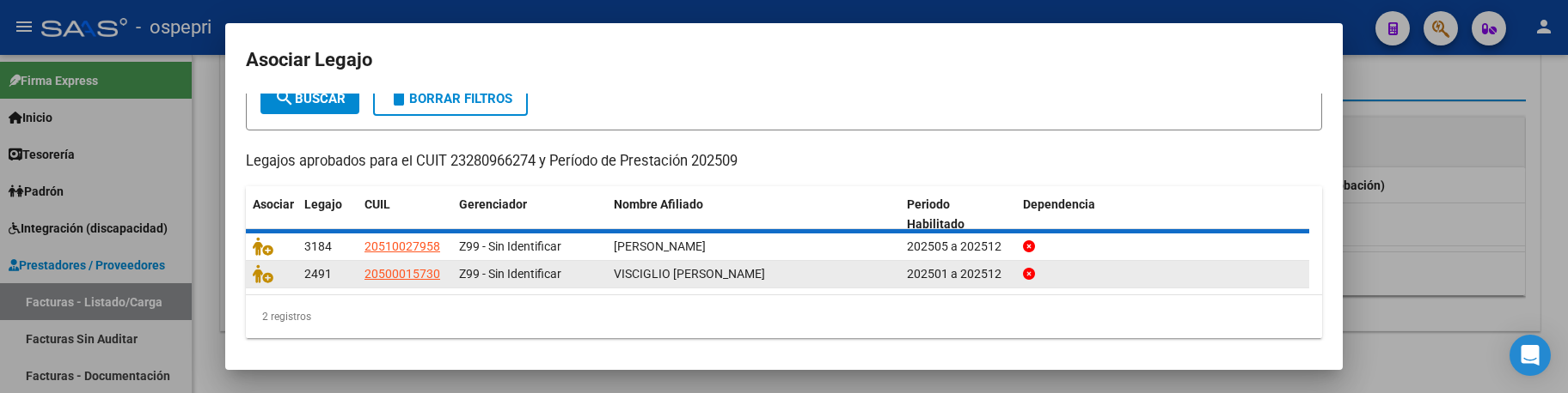
scroll to position [0, 0]
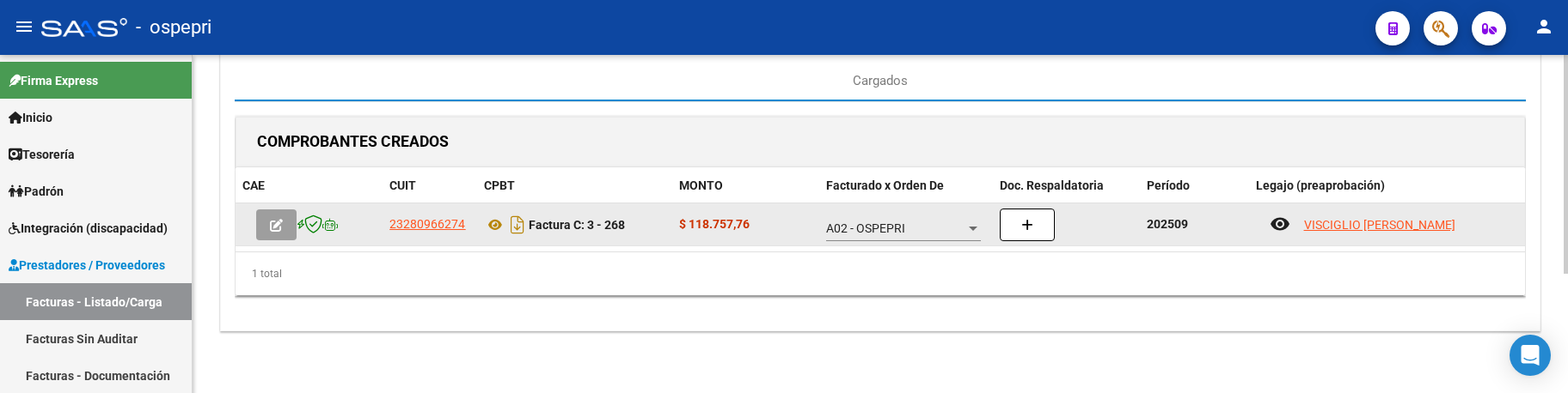
click at [1027, 233] on button "button" at bounding box center [1027, 224] width 55 height 33
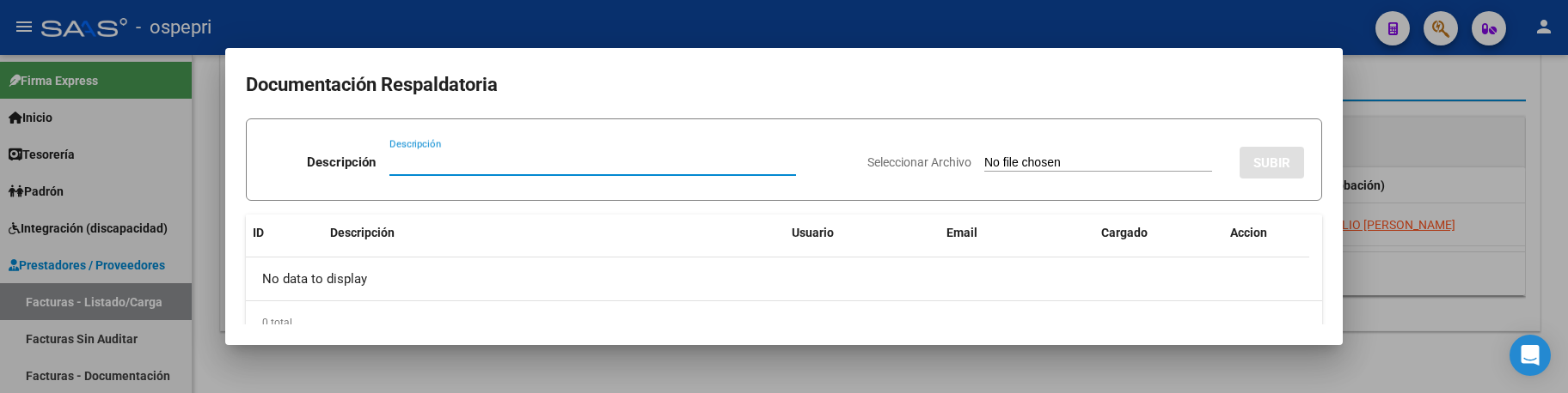
click at [443, 158] on input "Descripción" at bounding box center [592, 163] width 406 height 16
paste input "202509"
type input "202509"
click at [985, 165] on input "Seleccionar Archivo" at bounding box center [1098, 163] width 227 height 17
type input "C:\fakepath\Adobe Scan 05 oct 2025.pdf"
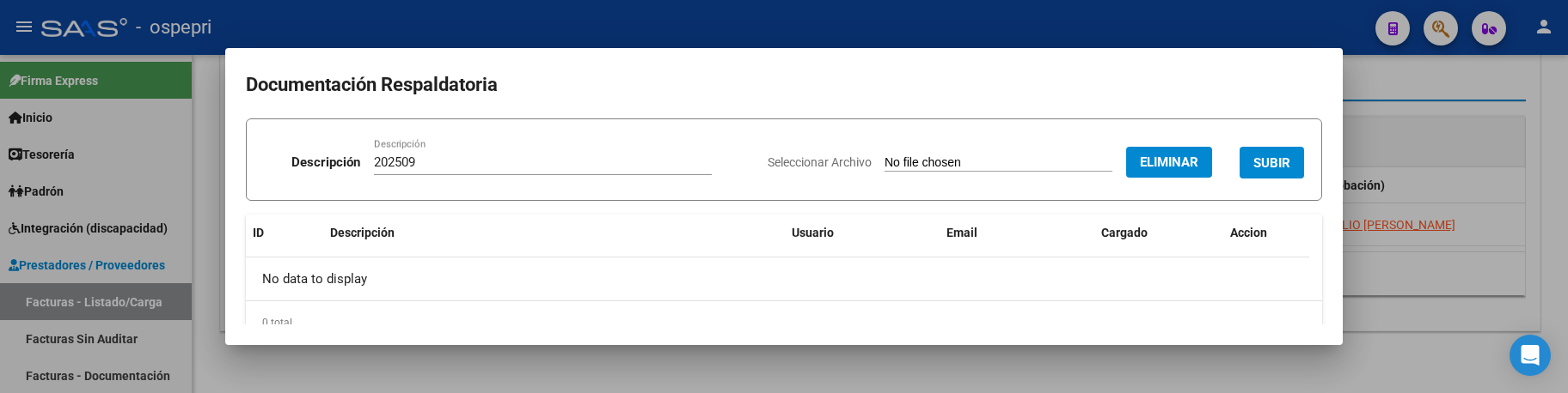
click at [1254, 158] on span "SUBIR" at bounding box center [1271, 163] width 37 height 16
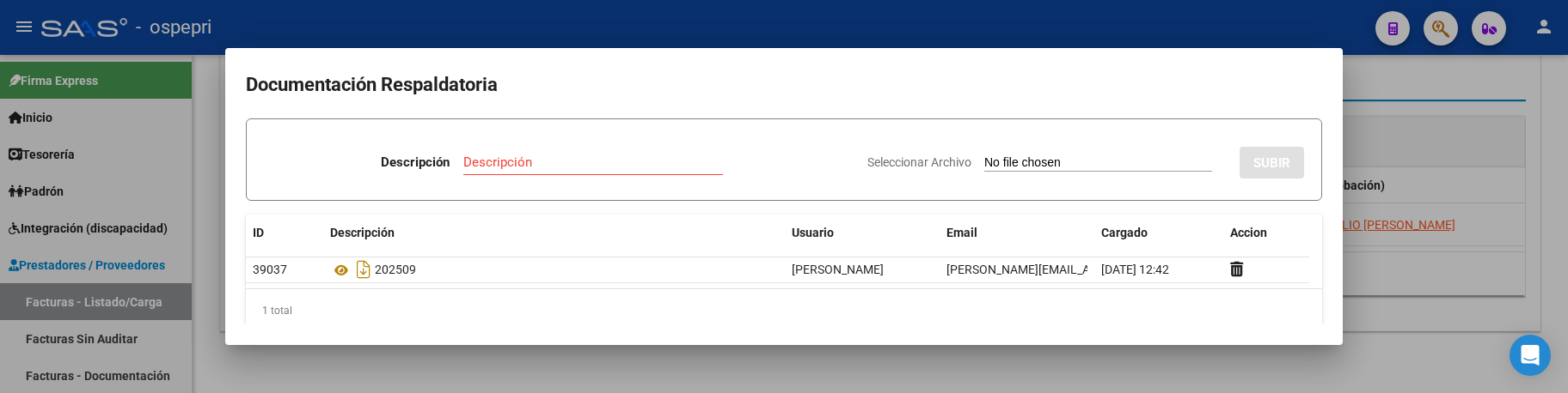
click at [1420, 285] on div at bounding box center [784, 196] width 1568 height 393
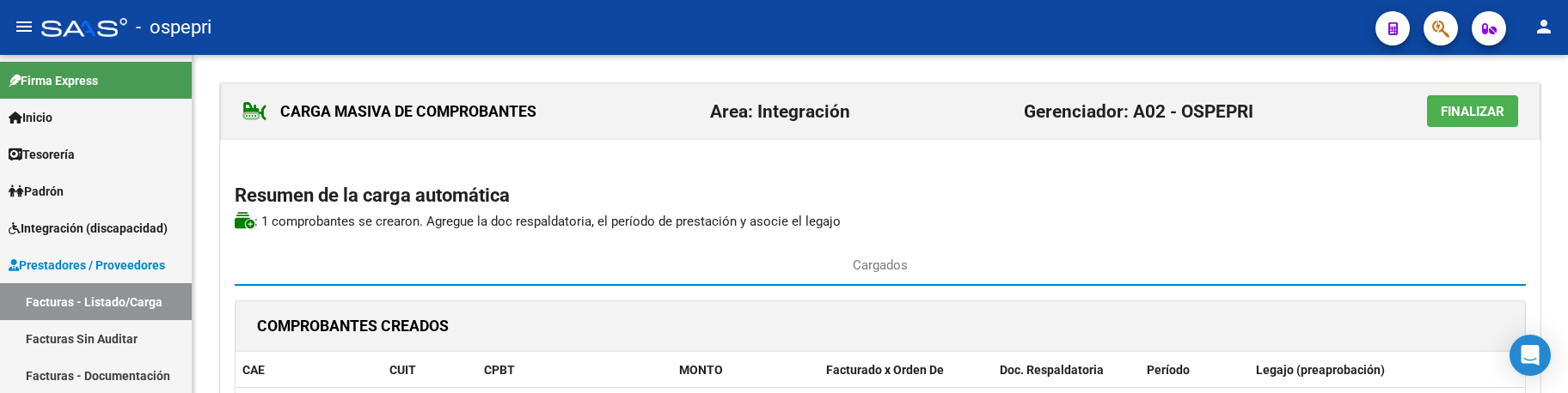
click at [1490, 117] on span "Finalizar" at bounding box center [1472, 112] width 63 height 16
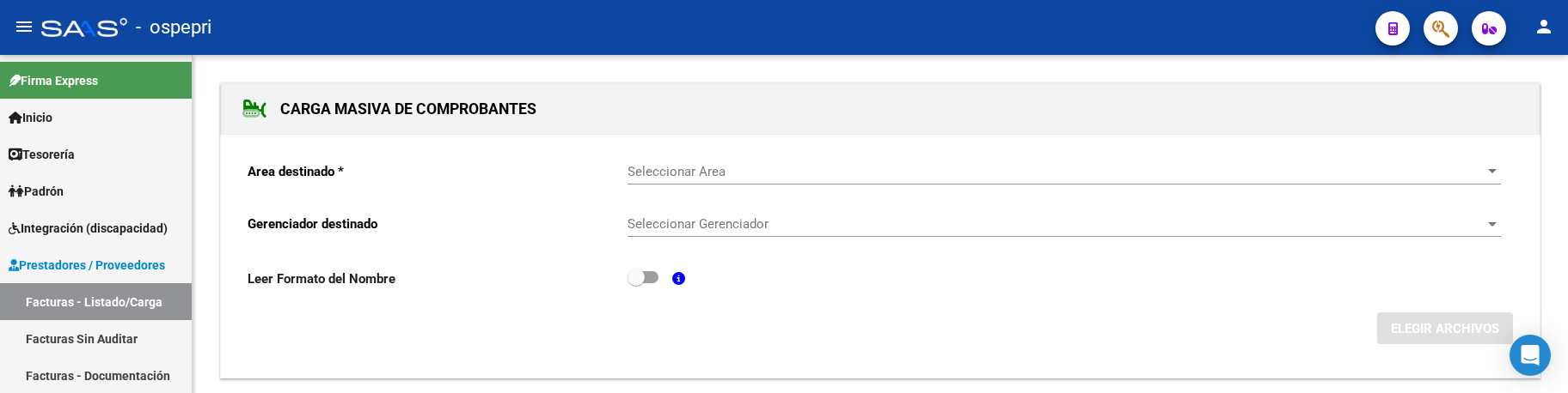
drag, startPoint x: 1190, startPoint y: 339, endPoint x: 1200, endPoint y: 323, distance: 18.9
click at [1190, 338] on div "ELEGIR ARCHIVOS" at bounding box center [880, 329] width 1265 height 32
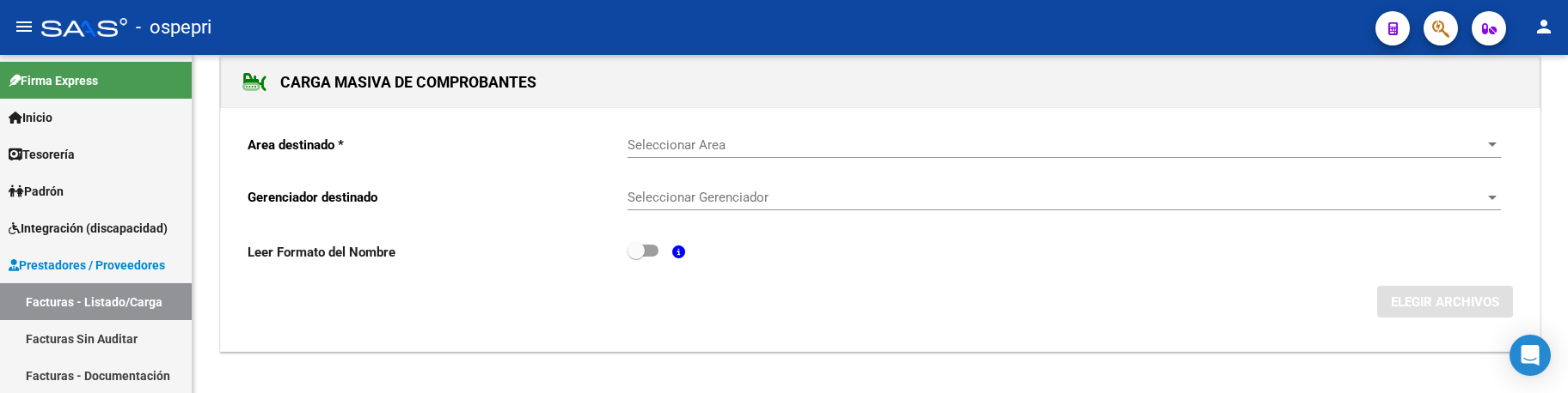
scroll to position [47, 0]
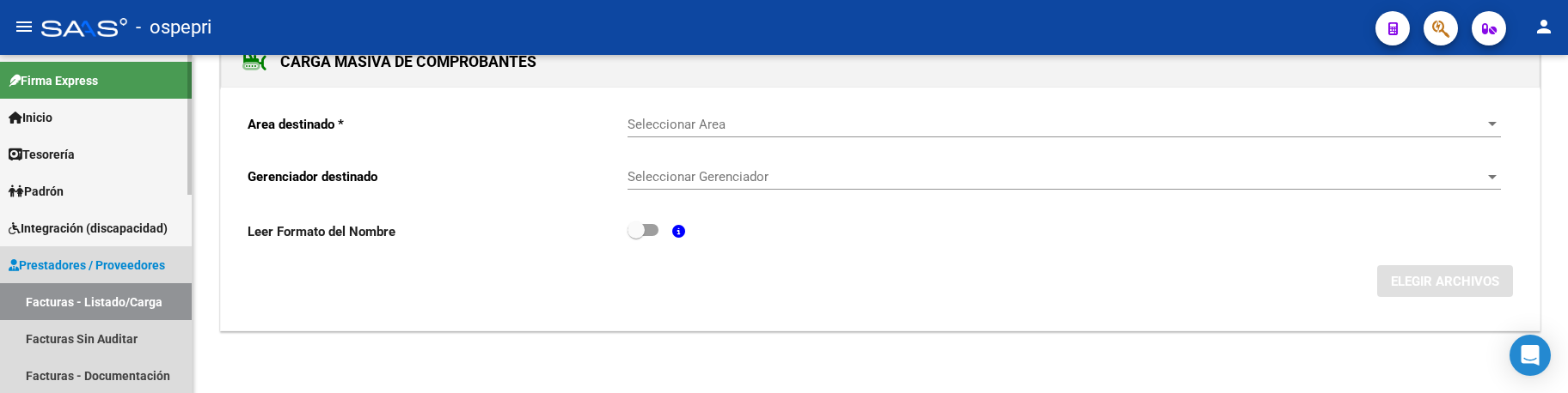
click at [136, 295] on link "Facturas - Listado/Carga" at bounding box center [96, 301] width 192 height 37
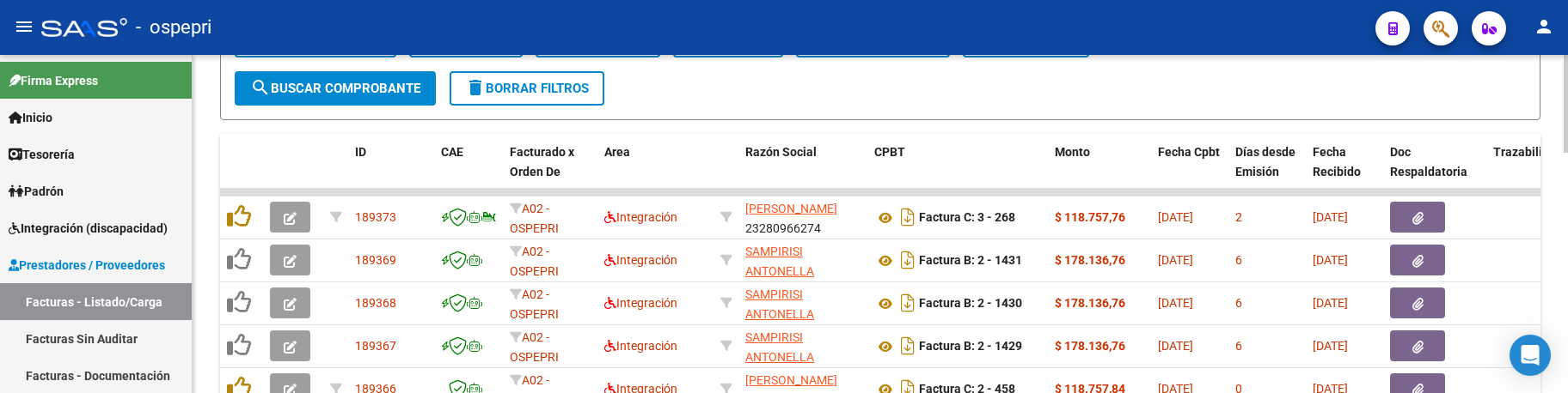
scroll to position [515, 0]
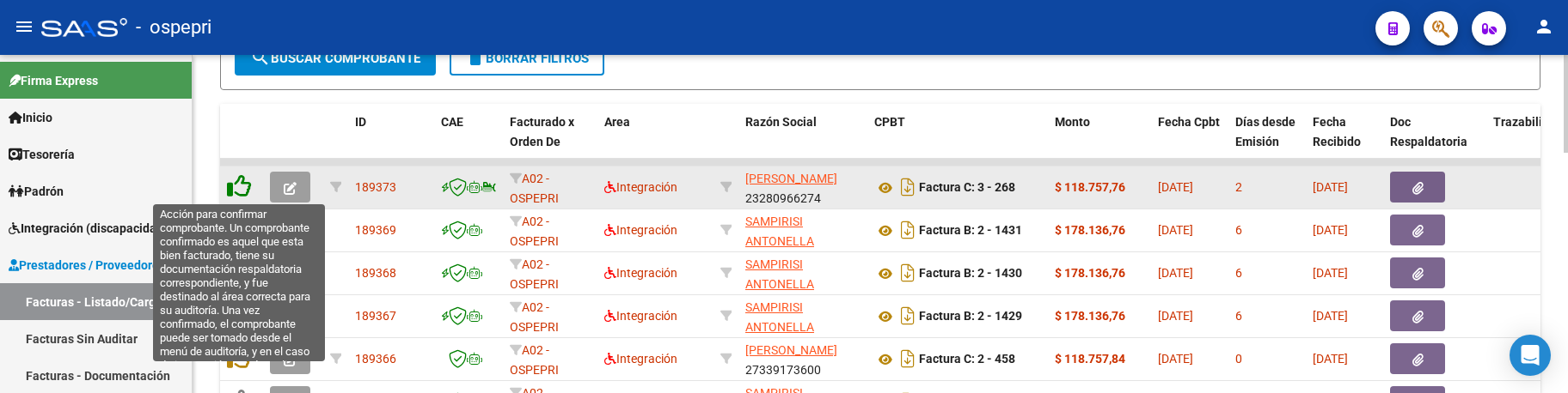
click at [241, 183] on icon at bounding box center [239, 187] width 24 height 24
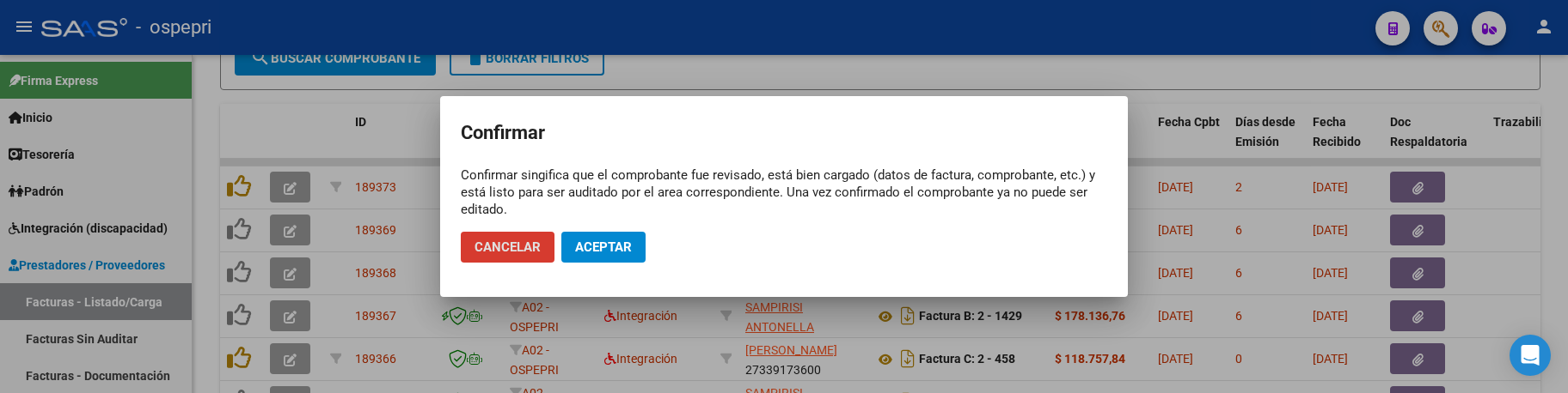
click at [589, 242] on span "Aceptar" at bounding box center [603, 248] width 56 height 16
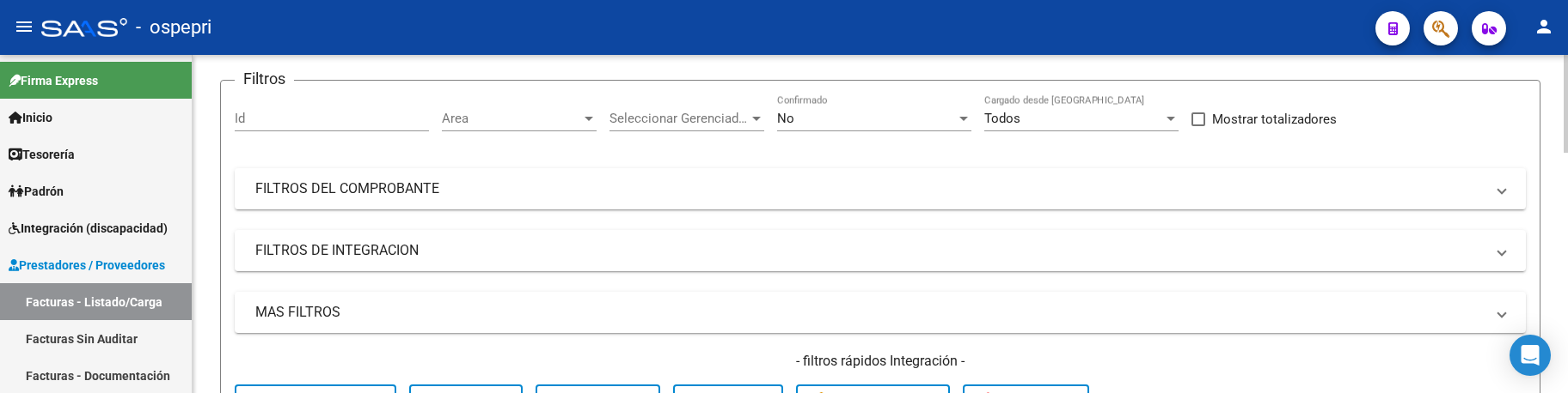
scroll to position [88, 0]
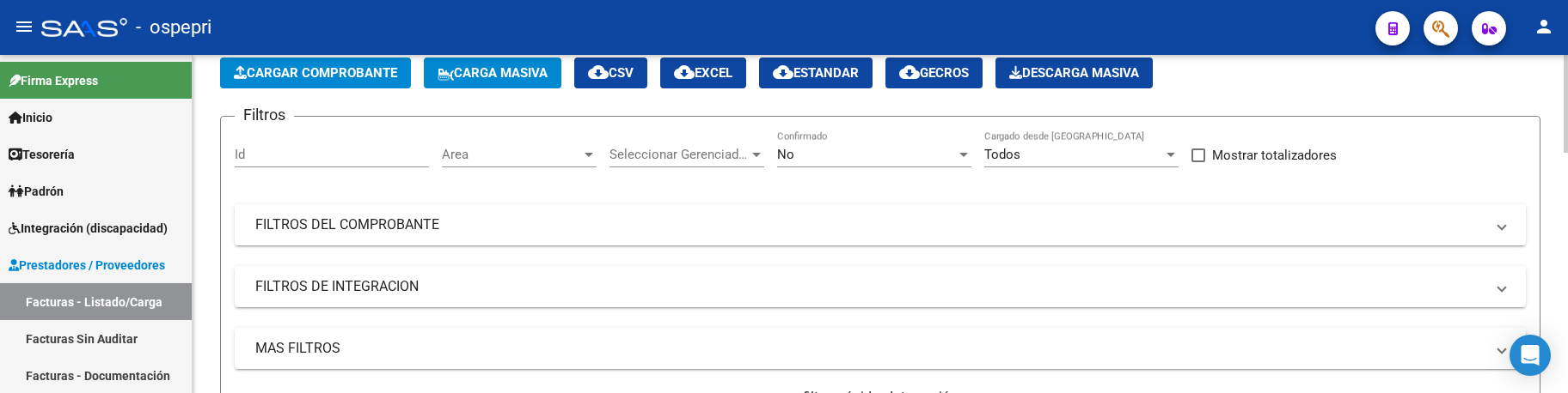
click at [1078, 226] on mat-panel-title "FILTROS DEL COMPROBANTE" at bounding box center [869, 224] width 1229 height 19
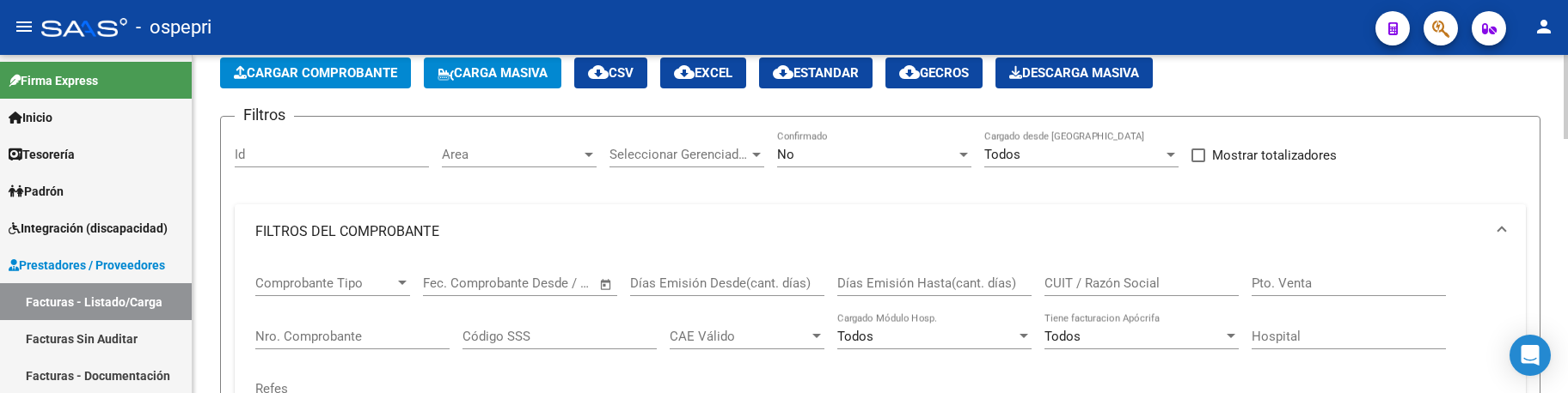
click at [1147, 286] on input "CUIT / Razón Social" at bounding box center [1141, 283] width 195 height 16
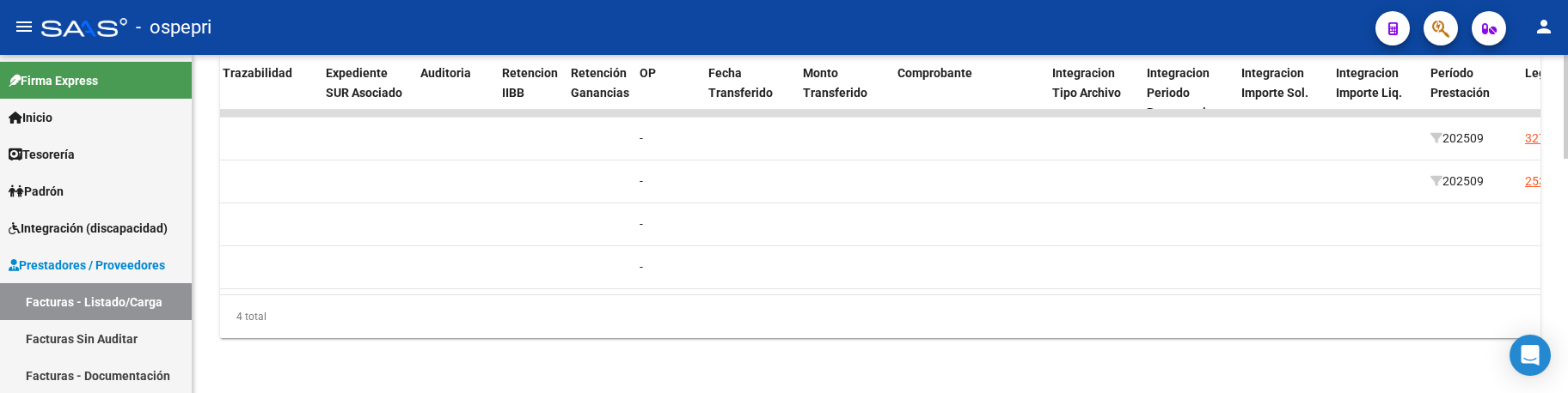
scroll to position [0, 0]
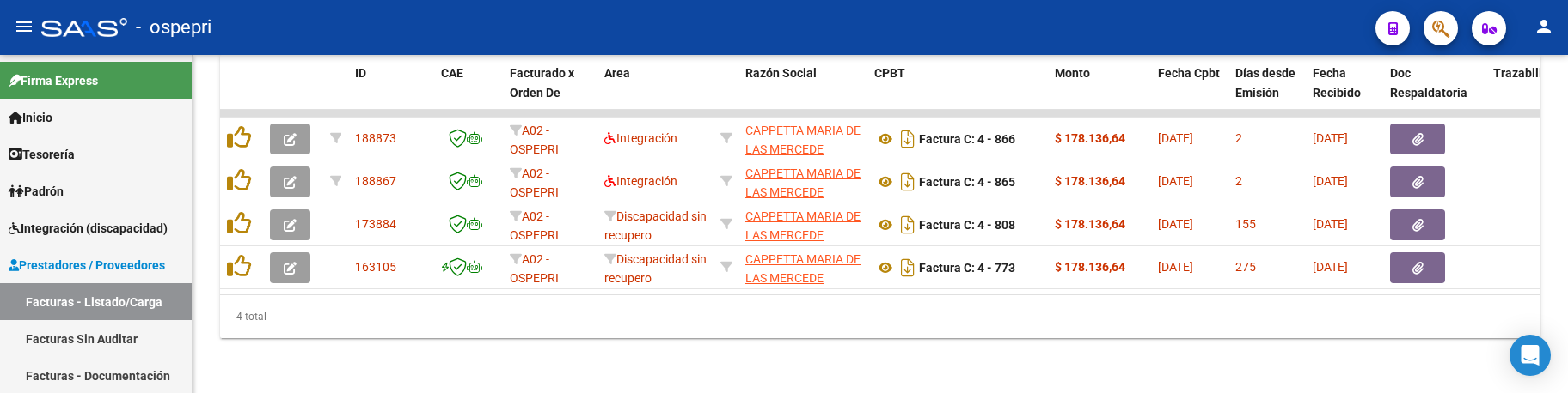
type input "cappetta"
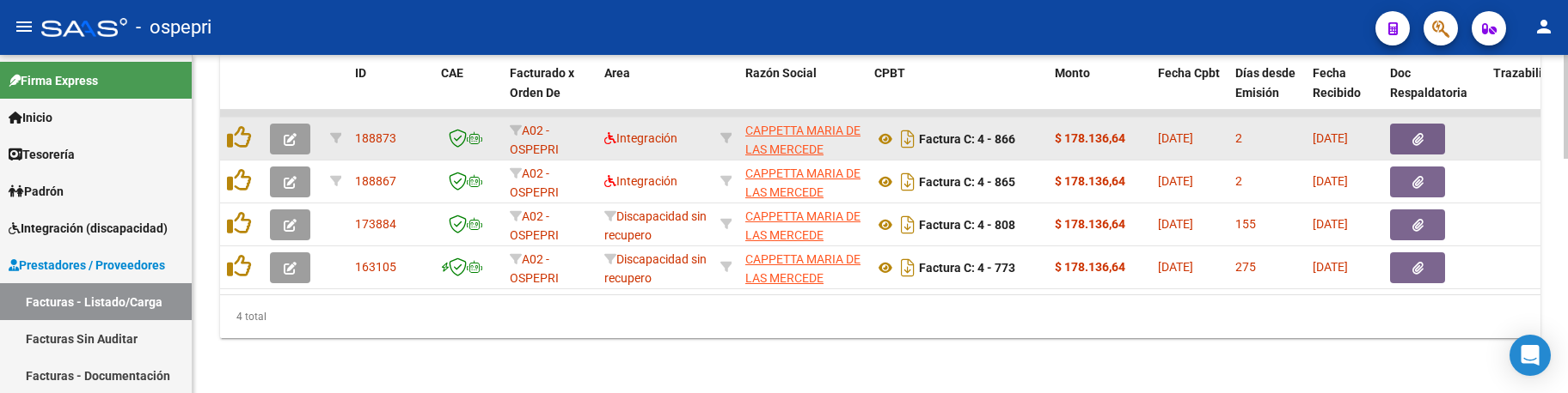
click at [294, 134] on button "button" at bounding box center [290, 138] width 41 height 31
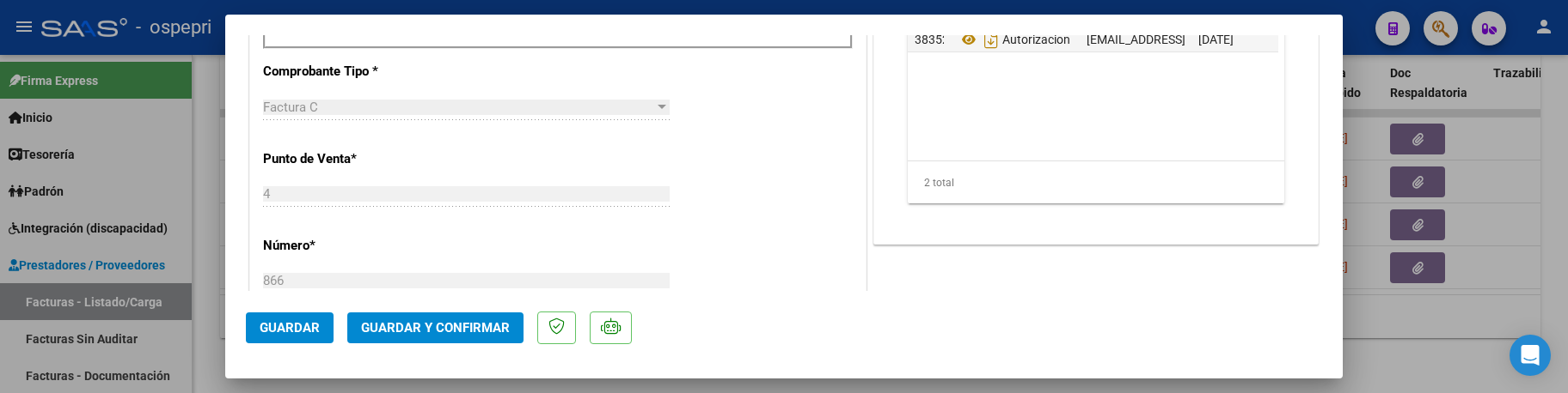
scroll to position [601, 0]
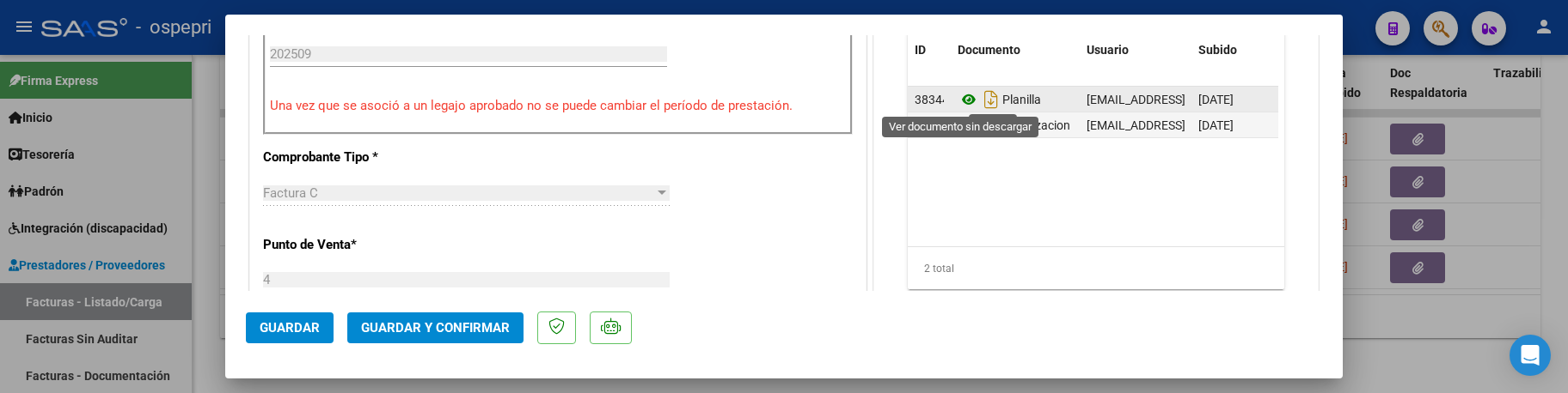
click at [962, 97] on icon at bounding box center [969, 99] width 23 height 21
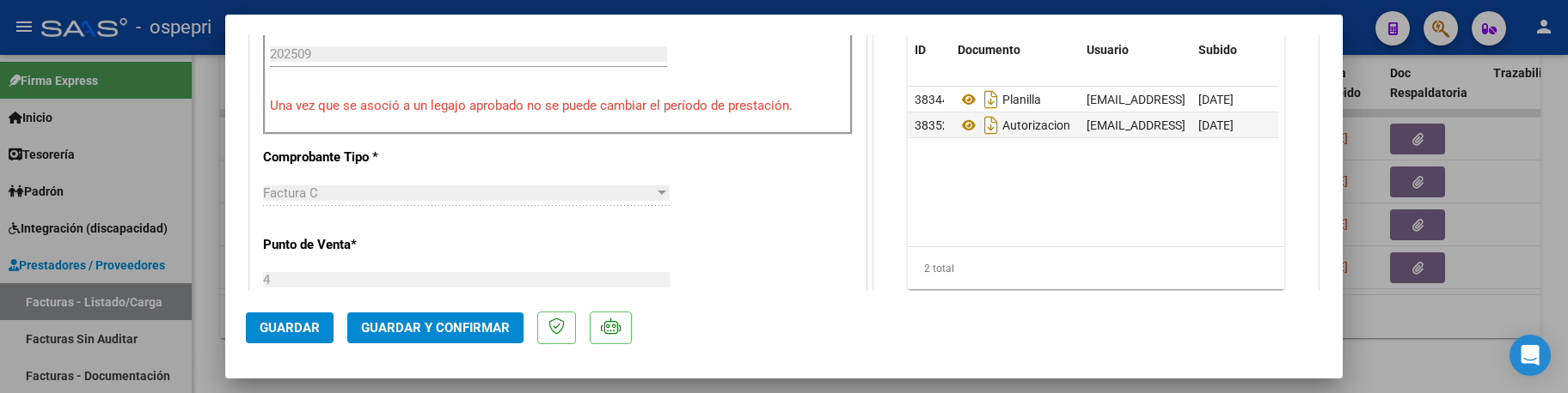
click at [1499, 164] on div at bounding box center [784, 196] width 1568 height 393
type input "$ 0,00"
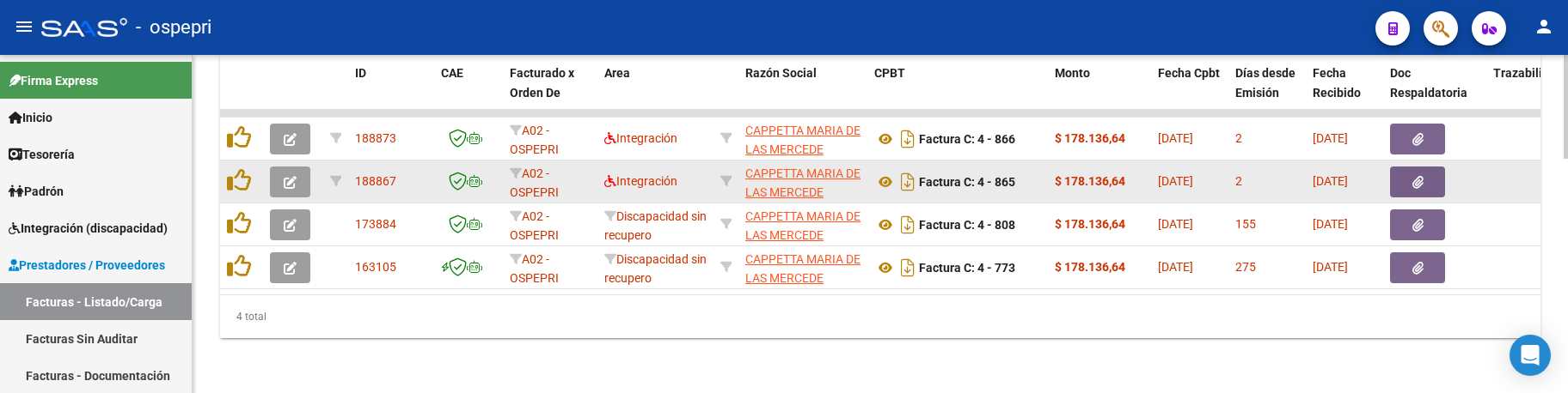
click at [300, 172] on button "button" at bounding box center [290, 182] width 41 height 31
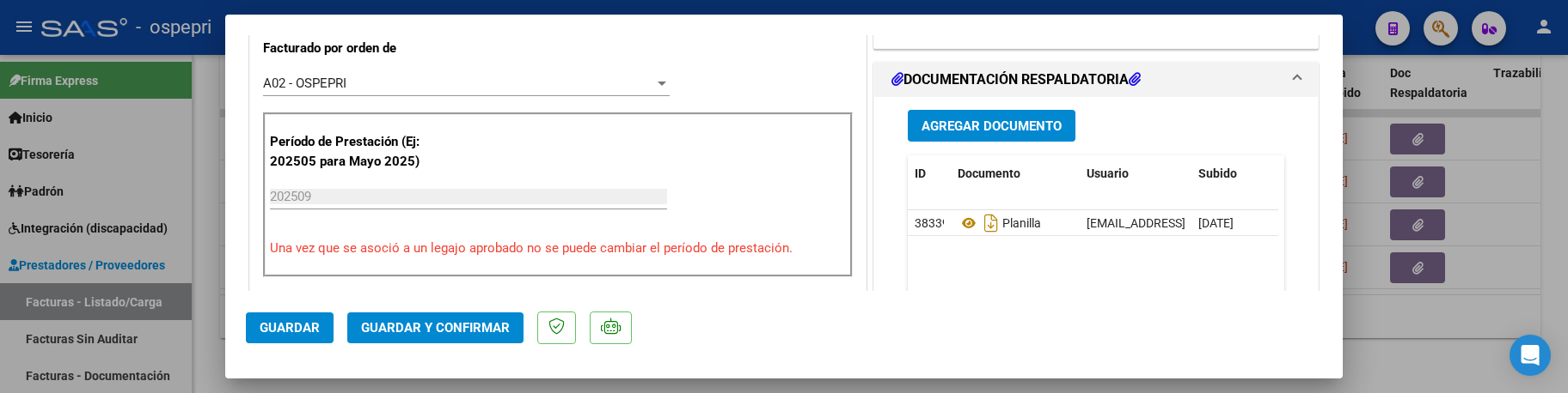
scroll to position [515, 0]
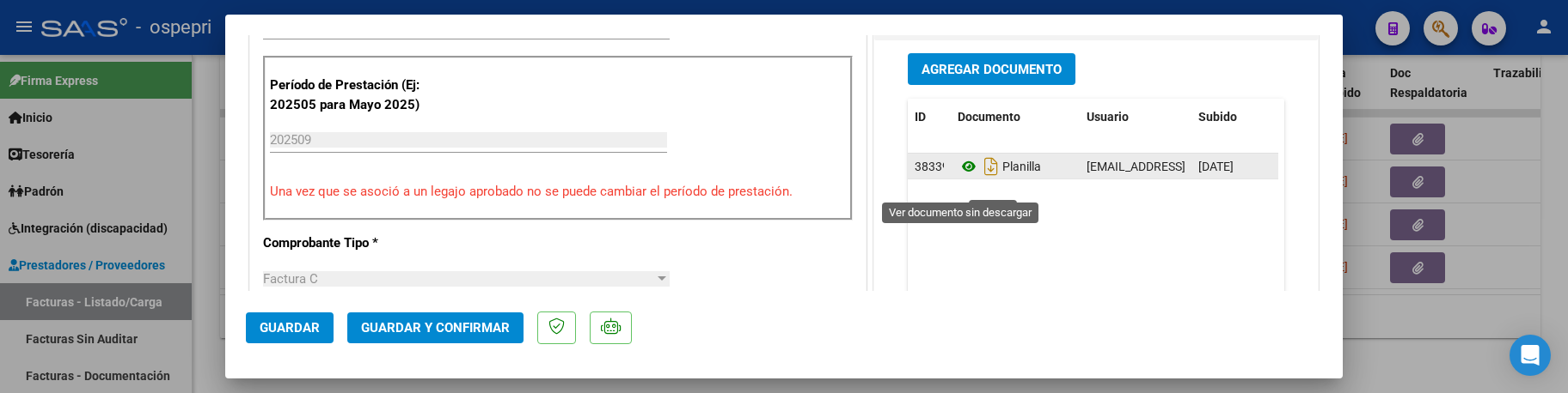
click at [958, 177] on icon at bounding box center [969, 166] width 23 height 21
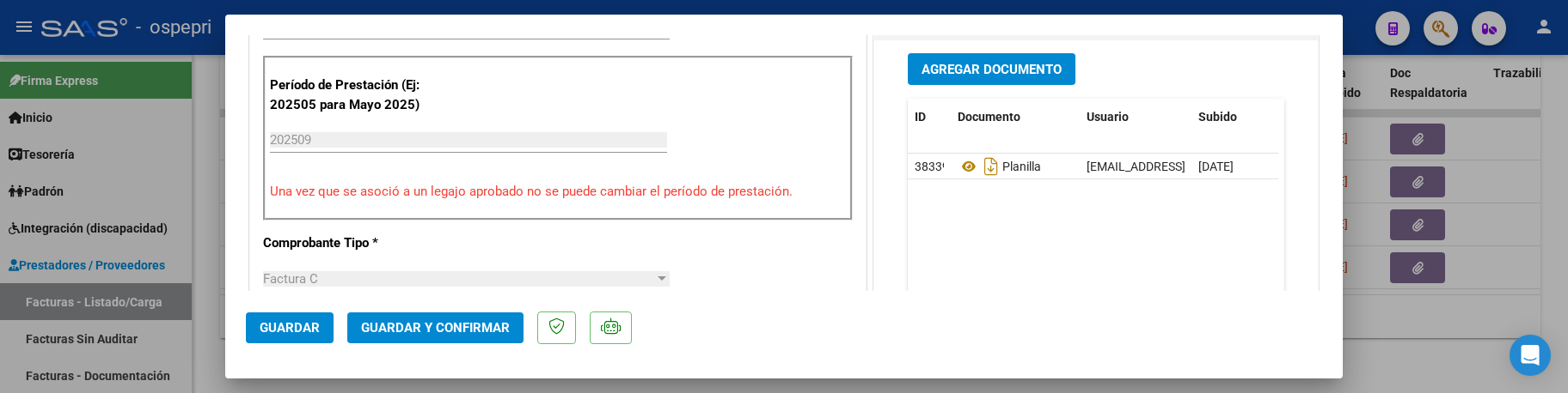
click at [1479, 154] on div at bounding box center [784, 196] width 1568 height 393
type input "$ 0,00"
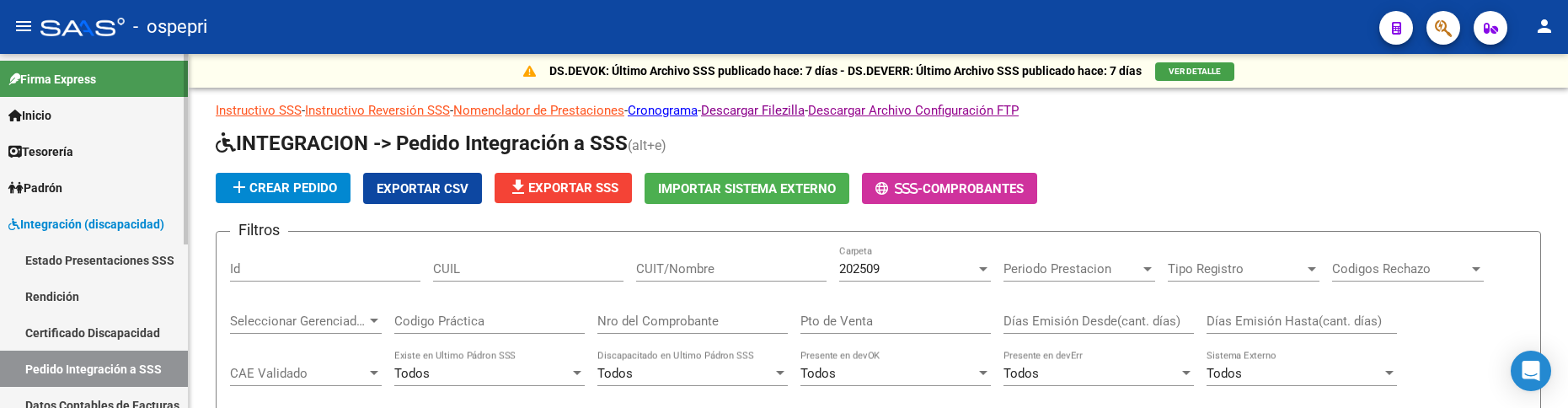
click at [120, 210] on link "Integración (discapacidad)" at bounding box center [94, 223] width 188 height 36
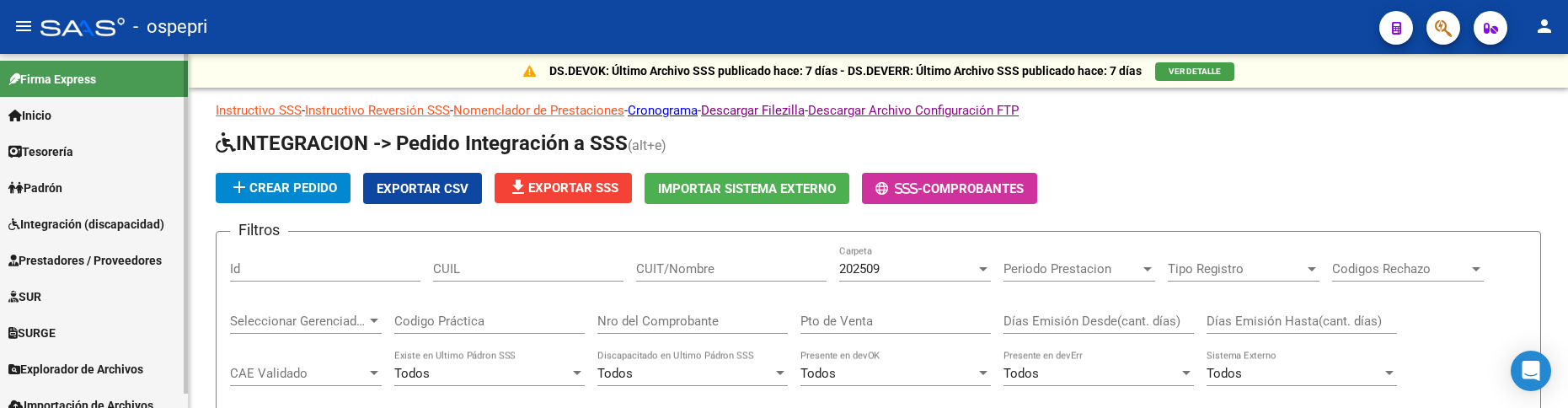
click at [120, 258] on span "Prestadores / Proveedores" at bounding box center [85, 260] width 153 height 18
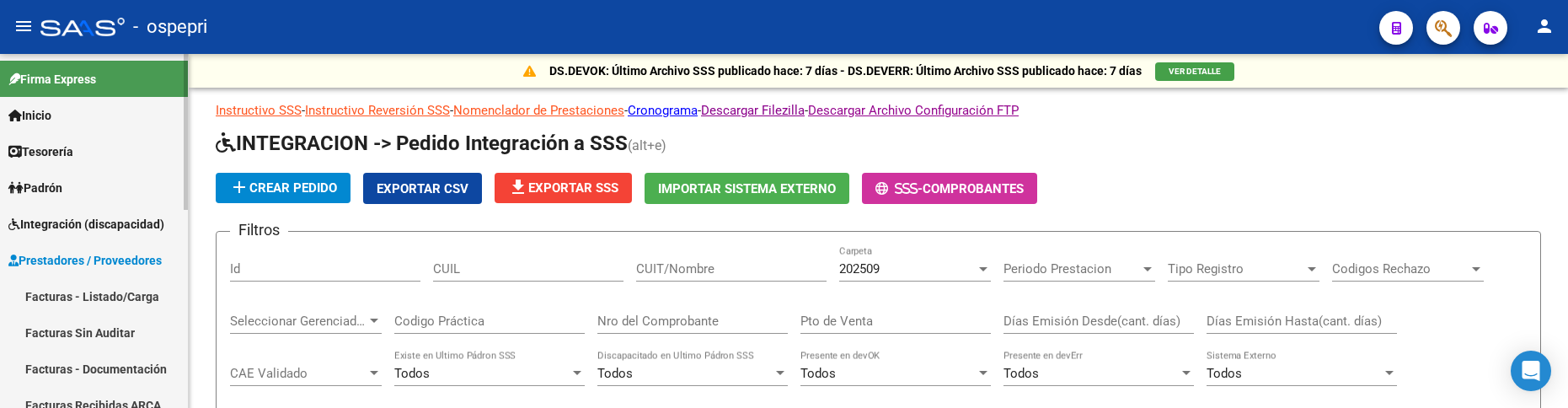
click at [119, 296] on link "Facturas - Listado/Carga" at bounding box center [94, 296] width 188 height 36
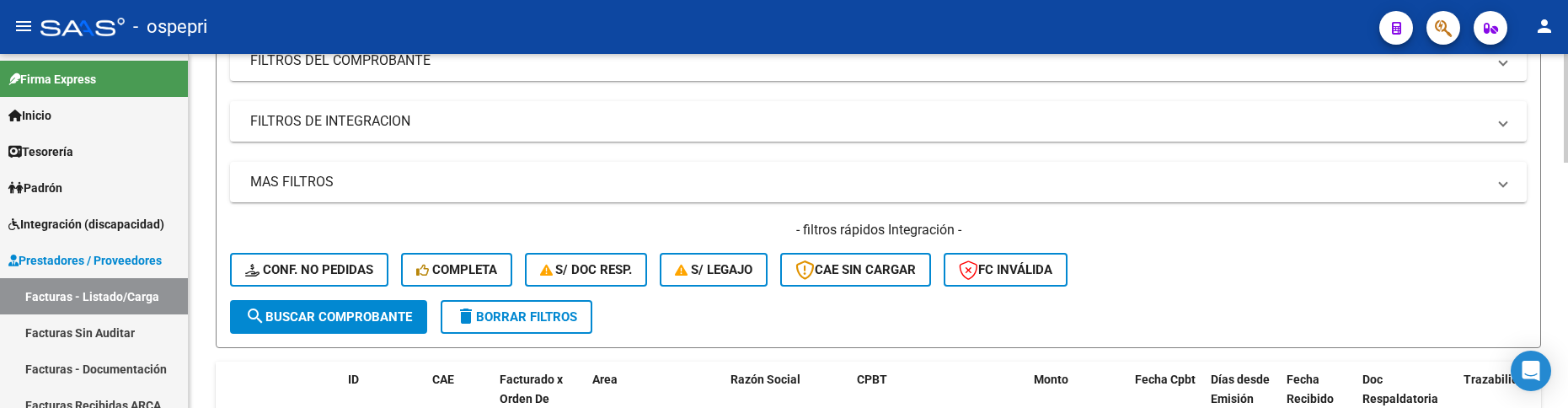
scroll to position [253, 0]
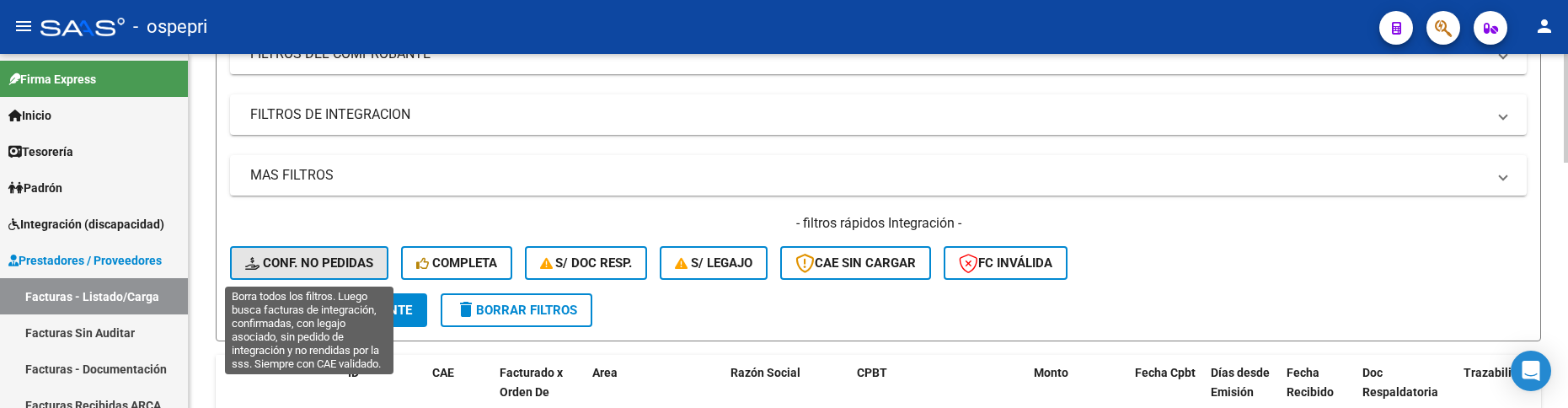
click at [363, 261] on span "Conf. no pedidas" at bounding box center [309, 263] width 128 height 16
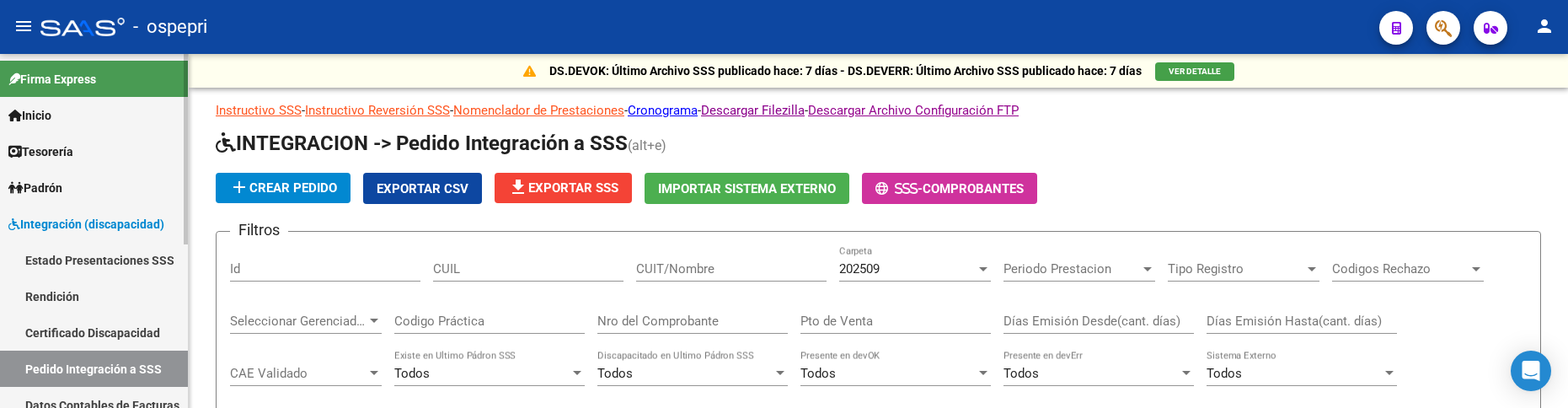
click at [120, 224] on span "Integración (discapacidad)" at bounding box center [86, 224] width 156 height 18
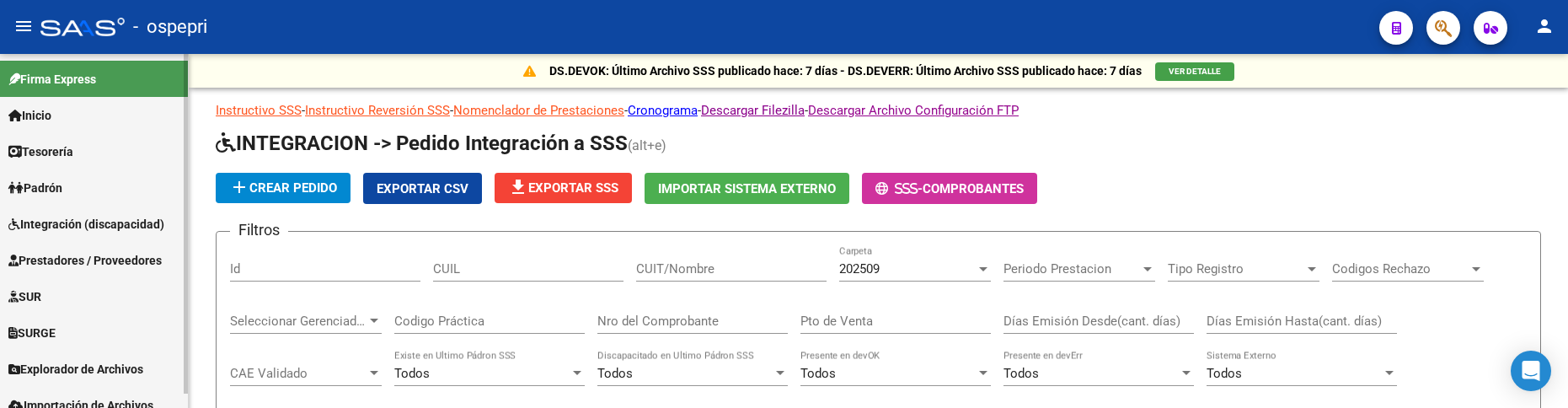
click at [124, 223] on span "Integración (discapacidad)" at bounding box center [86, 224] width 156 height 18
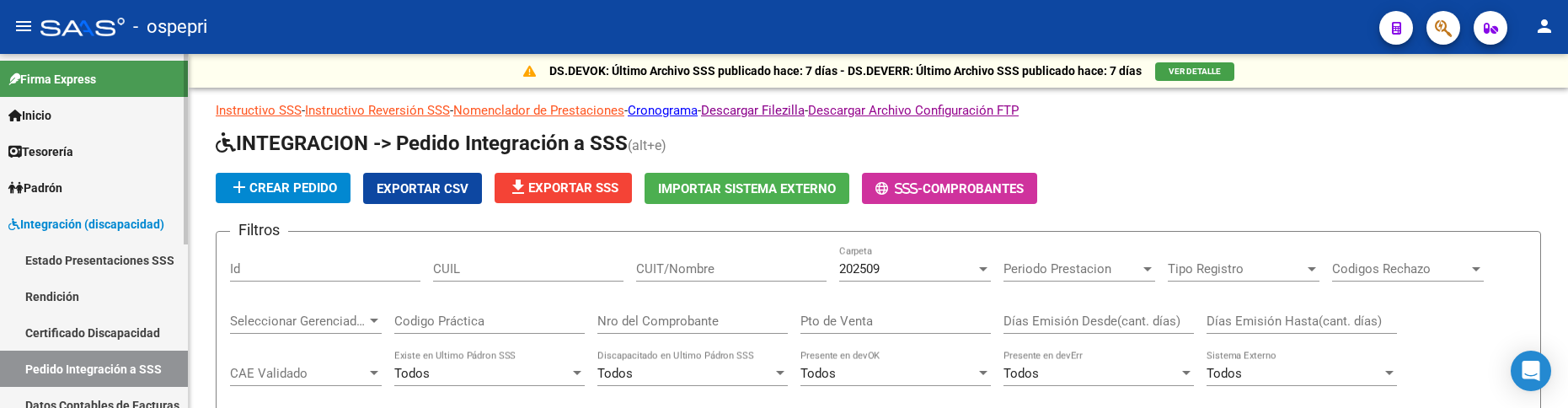
click at [105, 364] on link "Pedido Integración a SSS" at bounding box center [94, 368] width 188 height 36
click at [1119, 185] on div "add Crear Pedido Exportar CSV file_download Exportar SSS Importar Sistema Exter…" at bounding box center [879, 188] width 1326 height 31
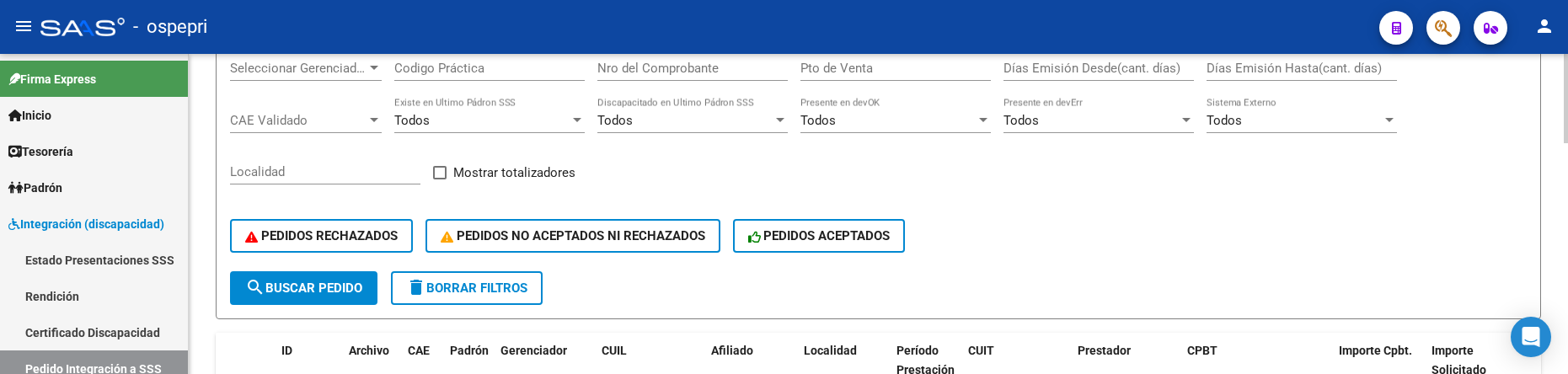
scroll to position [169, 0]
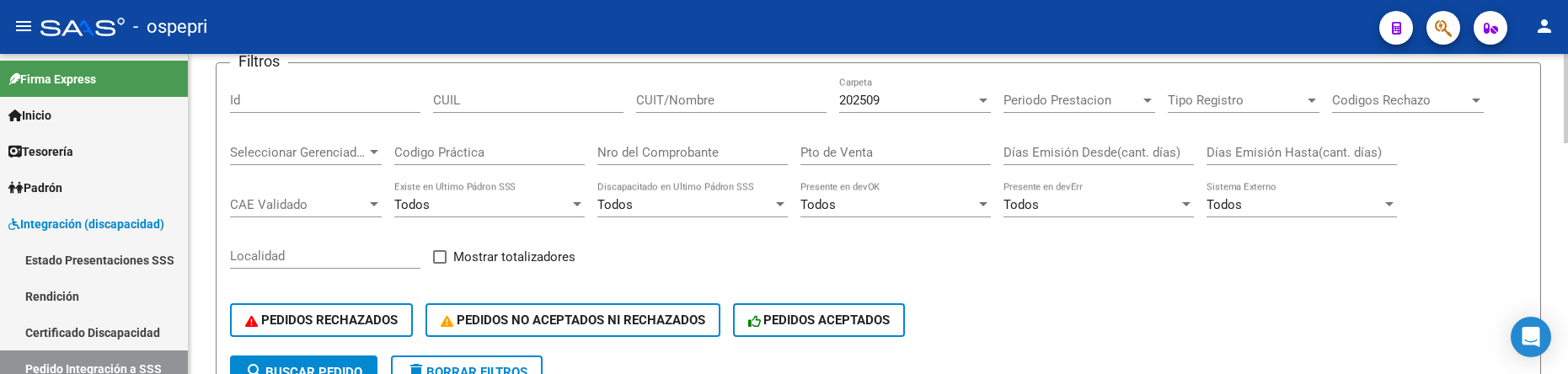
click at [754, 107] on input "CUIT/Nombre" at bounding box center [731, 101] width 191 height 16
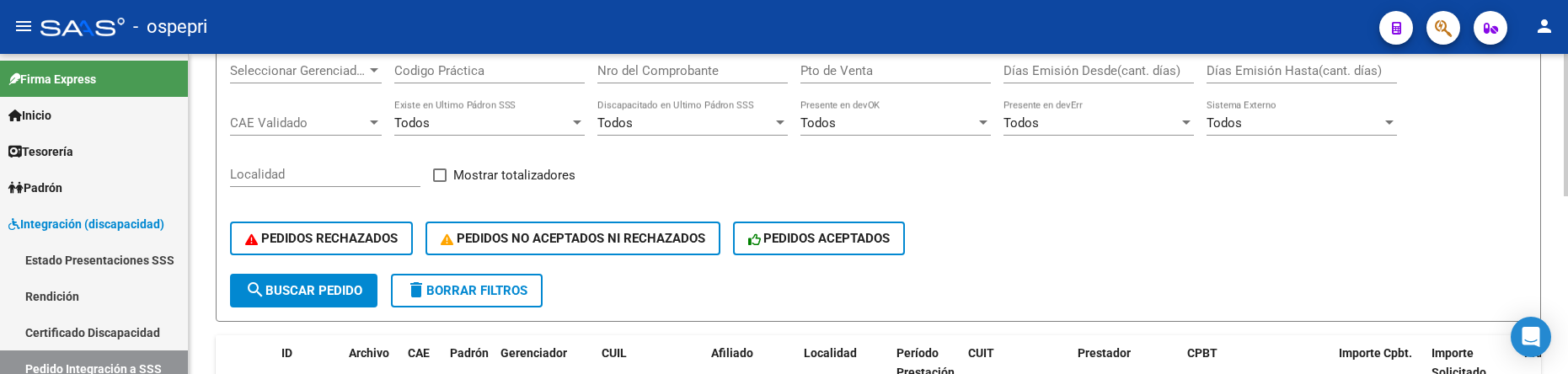
scroll to position [148, 0]
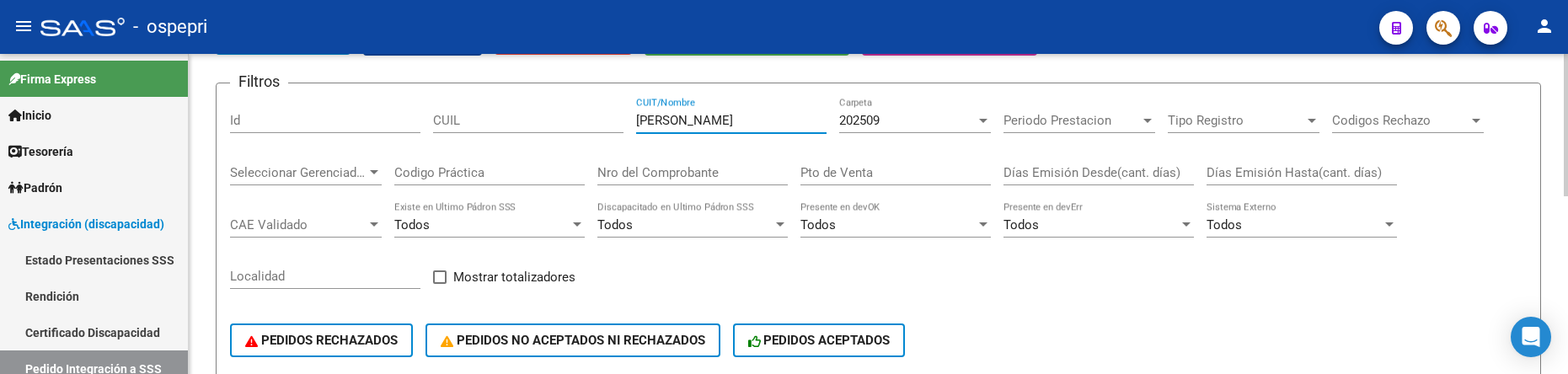
click at [985, 121] on div at bounding box center [983, 121] width 9 height 4
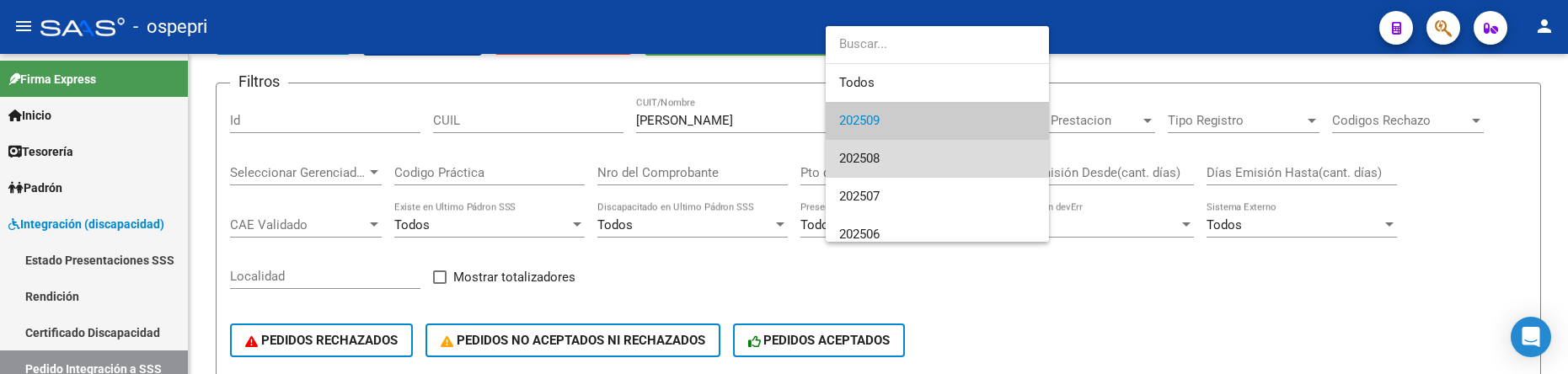
click at [978, 148] on span "202508" at bounding box center [937, 158] width 197 height 38
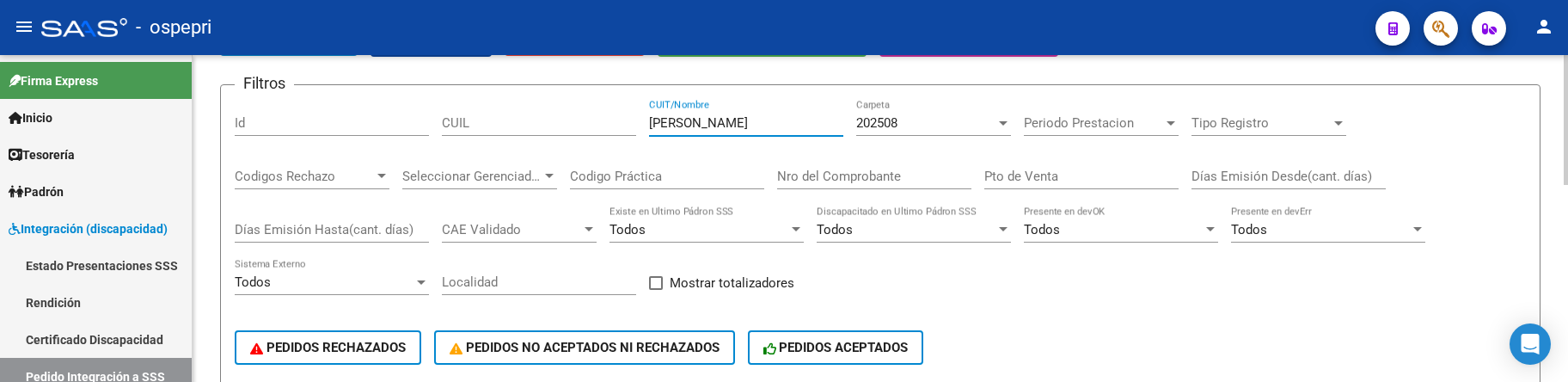
drag, startPoint x: 722, startPoint y: 121, endPoint x: 819, endPoint y: 131, distance: 97.5
click at [819, 131] on input "landolfo" at bounding box center [745, 124] width 195 height 16
click at [1000, 125] on div at bounding box center [1002, 124] width 9 height 4
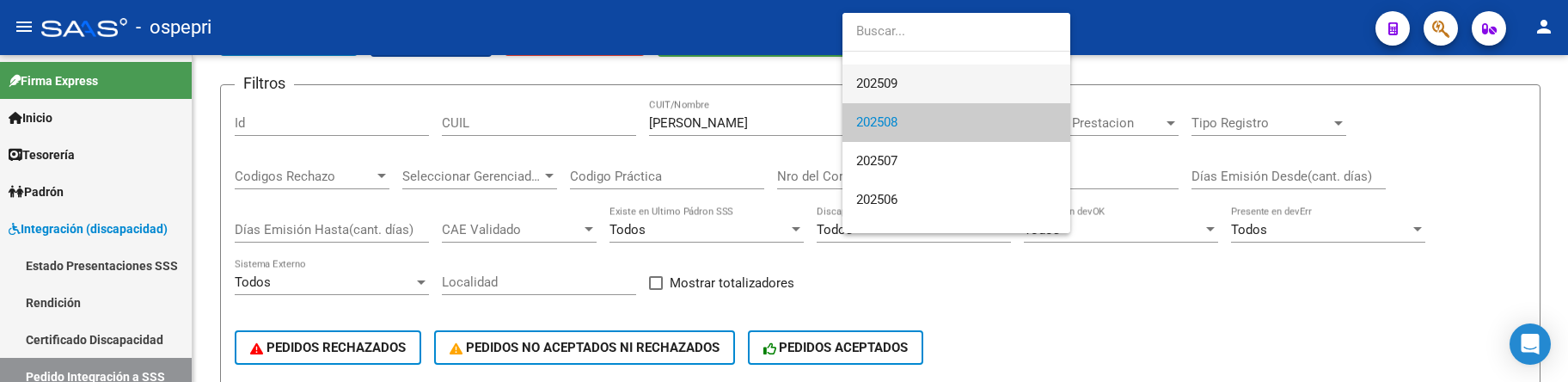
click at [930, 80] on span "202509" at bounding box center [956, 83] width 201 height 39
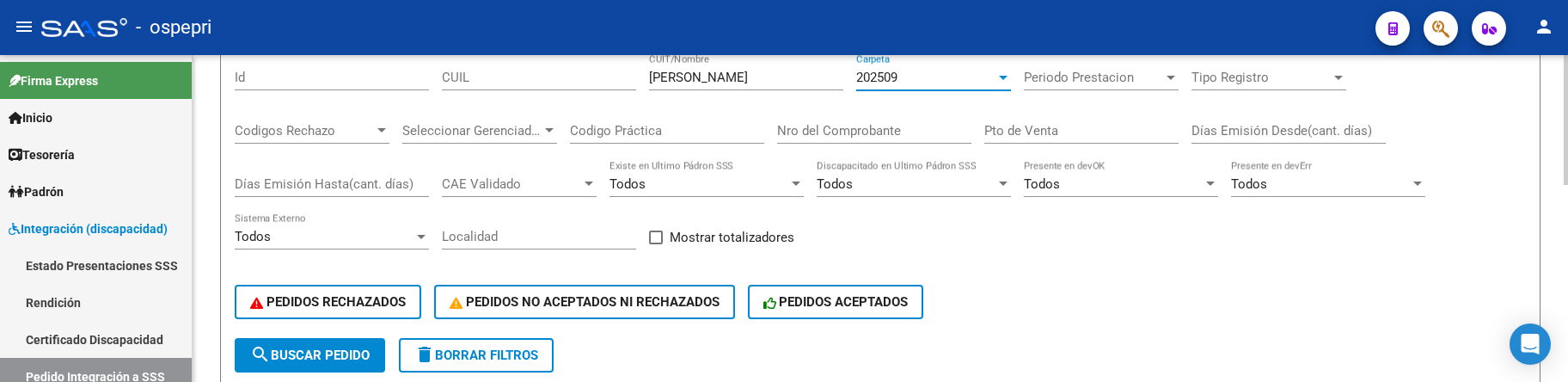
scroll to position [498, 0]
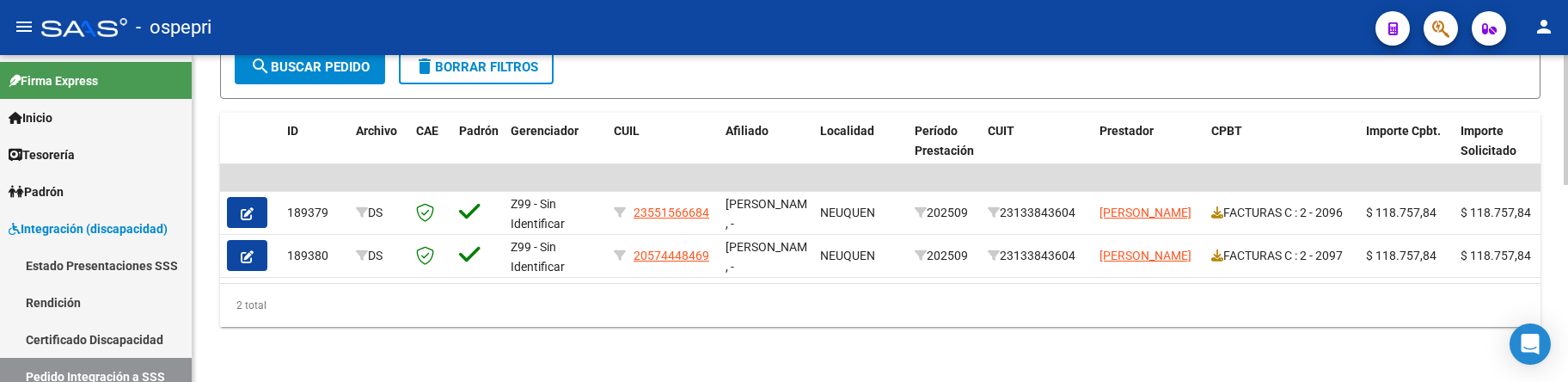
click at [636, 325] on div "2 total" at bounding box center [881, 305] width 1321 height 43
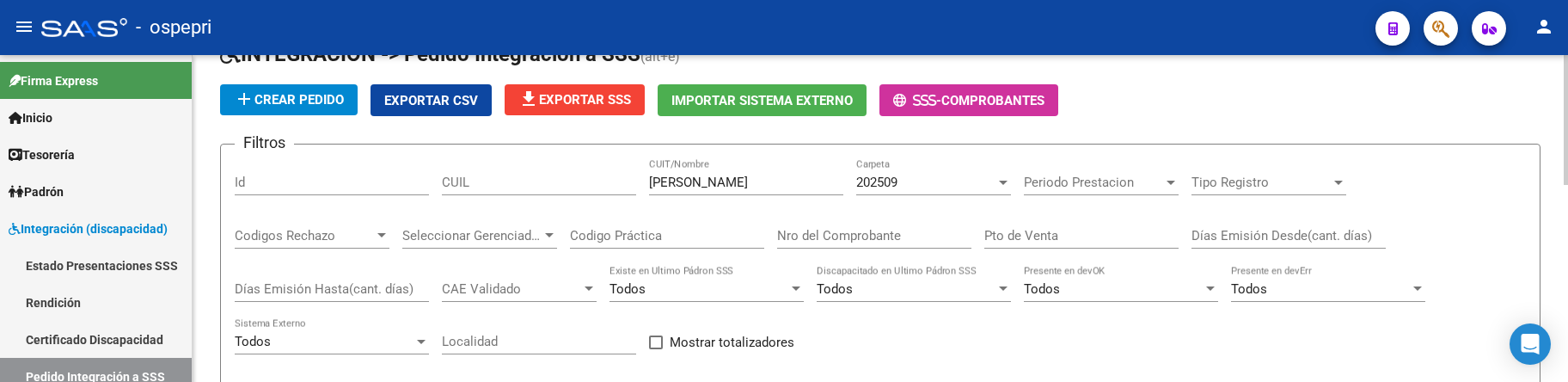
scroll to position [68, 0]
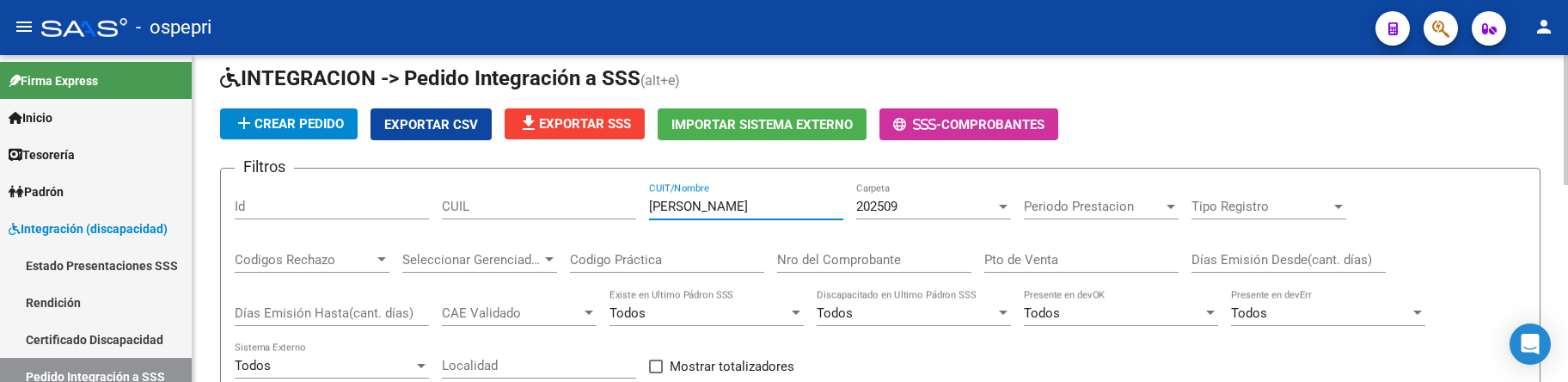
drag, startPoint x: 718, startPoint y: 207, endPoint x: 616, endPoint y: 208, distance: 102.0
click at [616, 208] on div "Filtros Id CUIL landolfo CUIT/Nombre 202509 Carpeta Periodo Prestacion Periodo …" at bounding box center [880, 325] width 1291 height 285
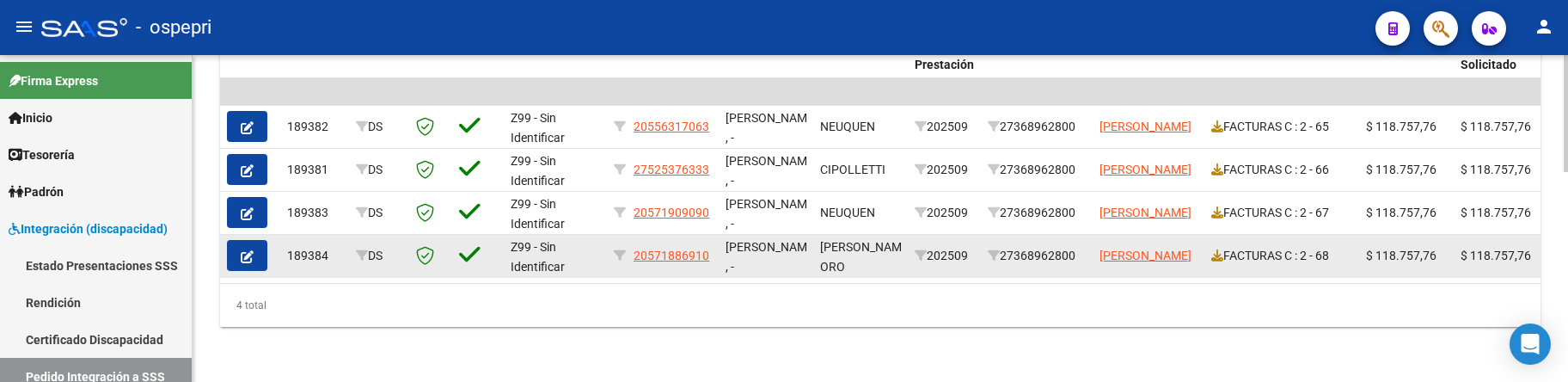
scroll to position [584, 0]
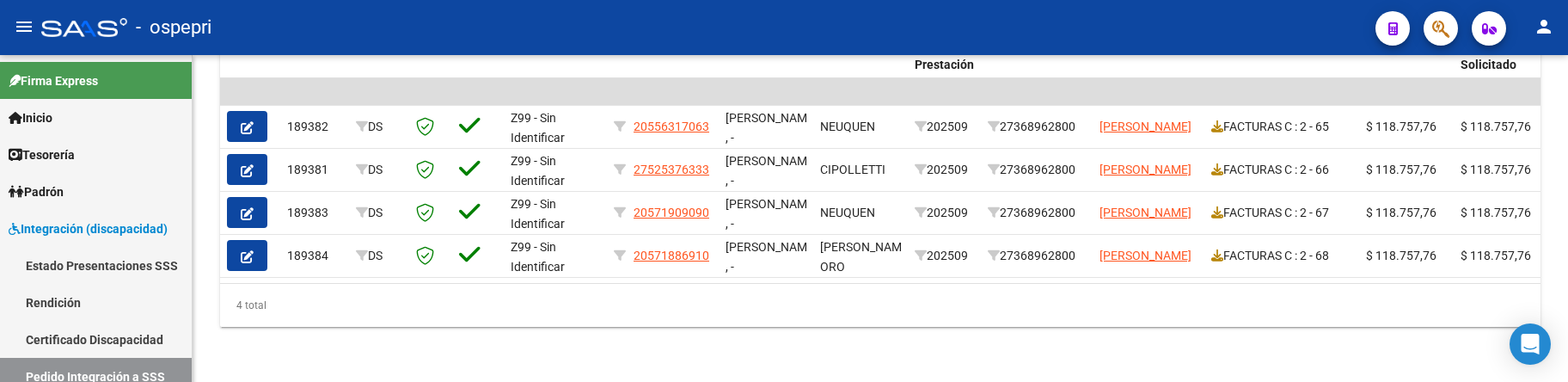
type input "MEZZALIRA"
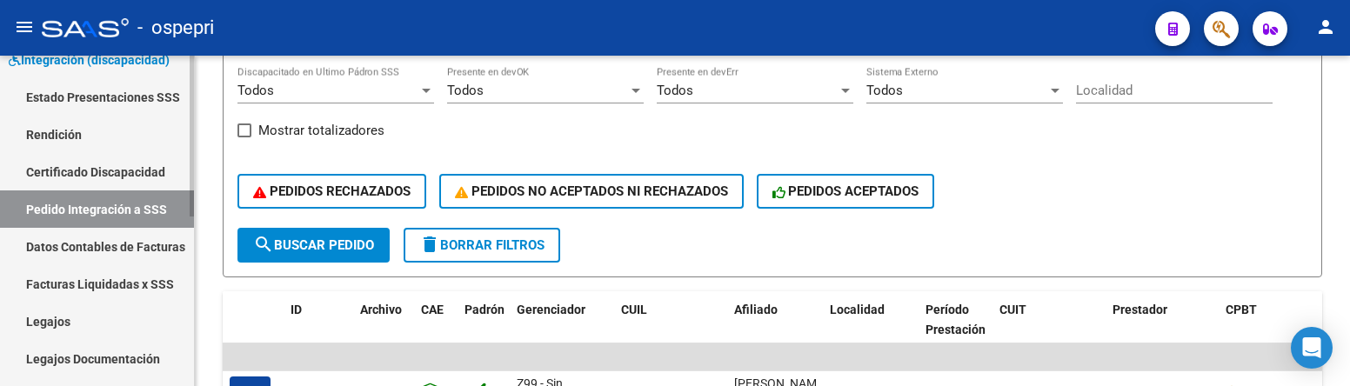
scroll to position [174, 0]
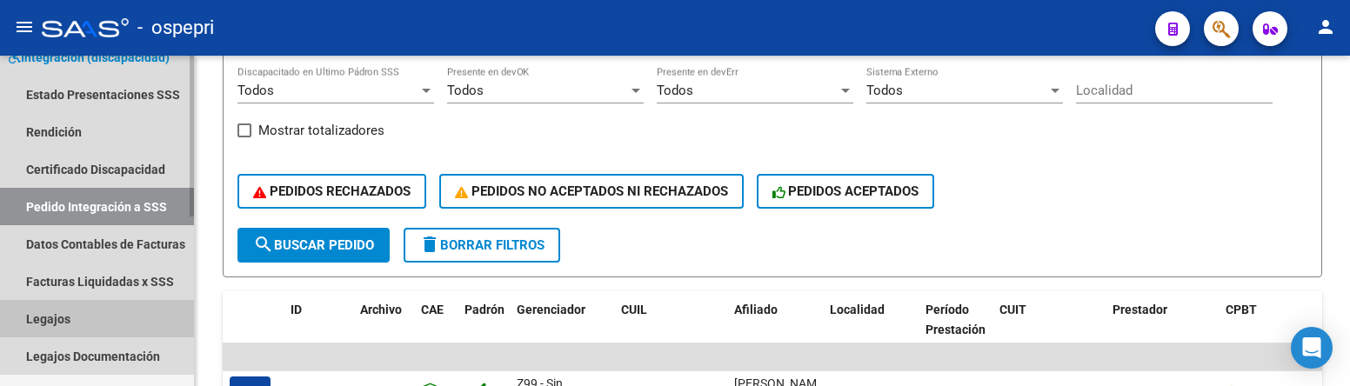
click at [61, 321] on link "Legajos" at bounding box center [97, 318] width 194 height 37
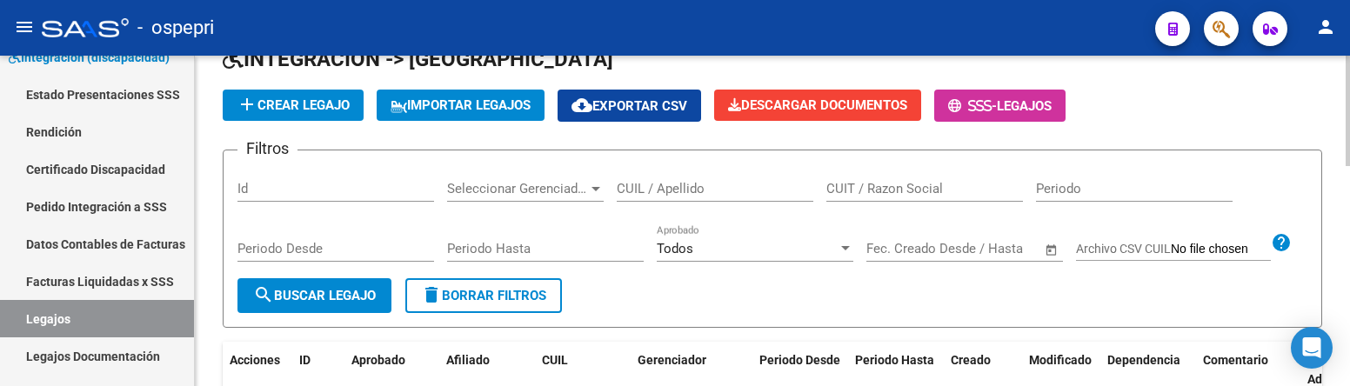
scroll to position [87, 0]
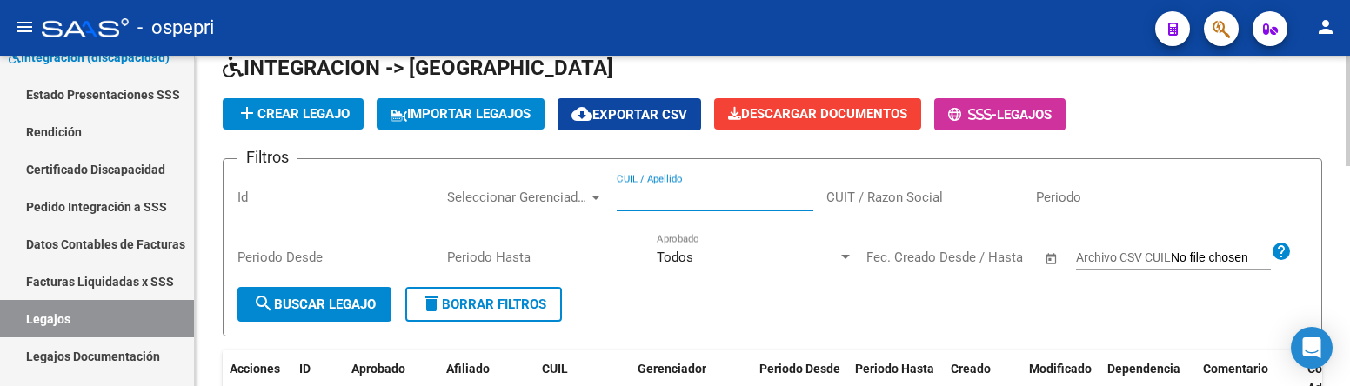
click at [691, 192] on input "CUIL / Apellido" at bounding box center [714, 198] width 197 height 16
type input "57444846"
click at [333, 304] on span "search Buscar Legajo" at bounding box center [314, 305] width 123 height 16
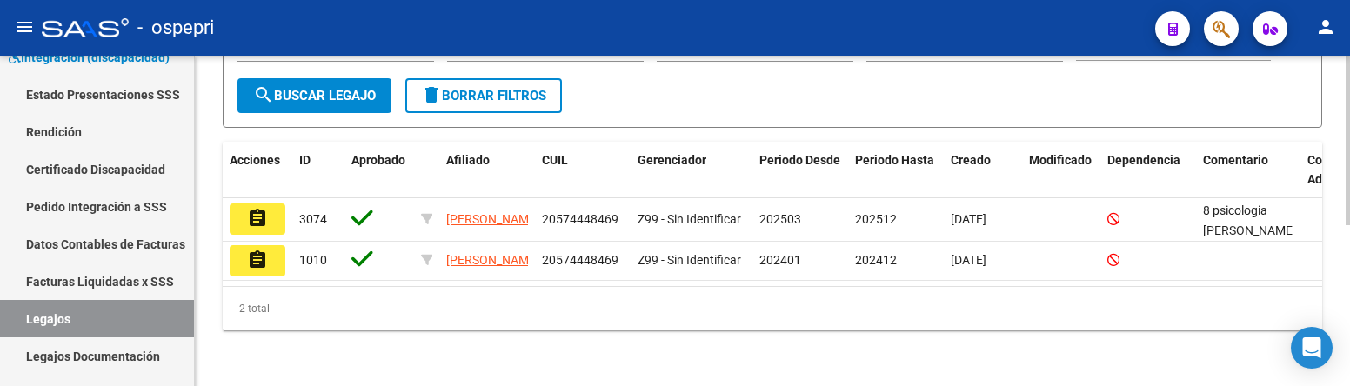
scroll to position [313, 0]
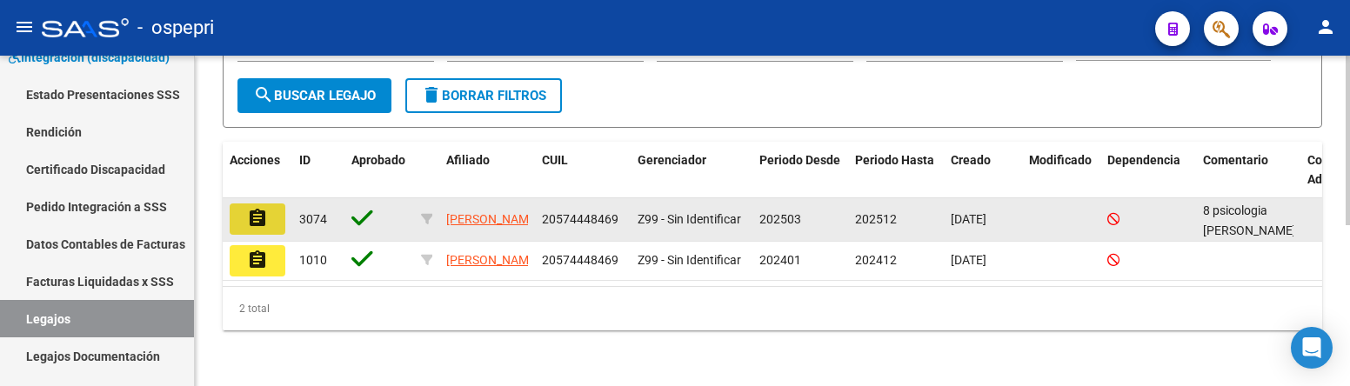
click at [252, 208] on mat-icon "assignment" at bounding box center [257, 218] width 21 height 21
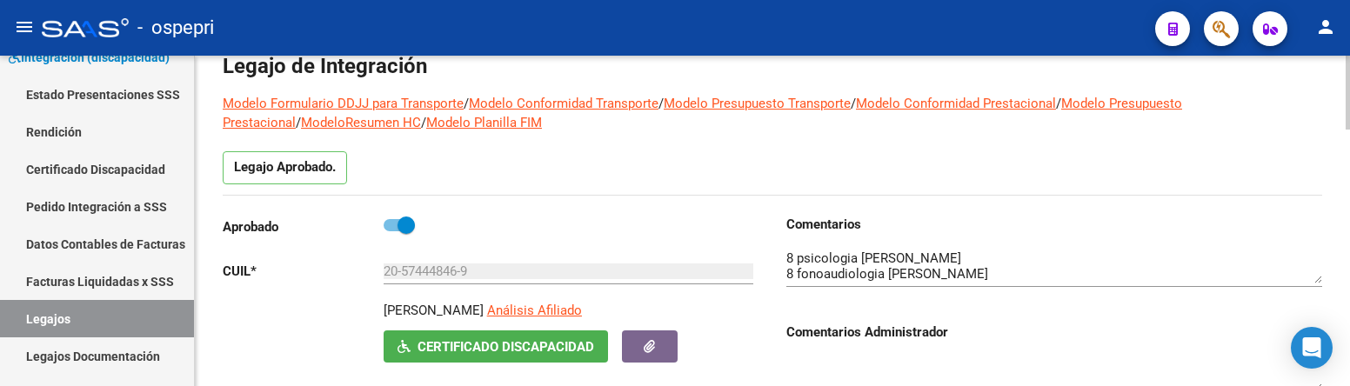
scroll to position [174, 0]
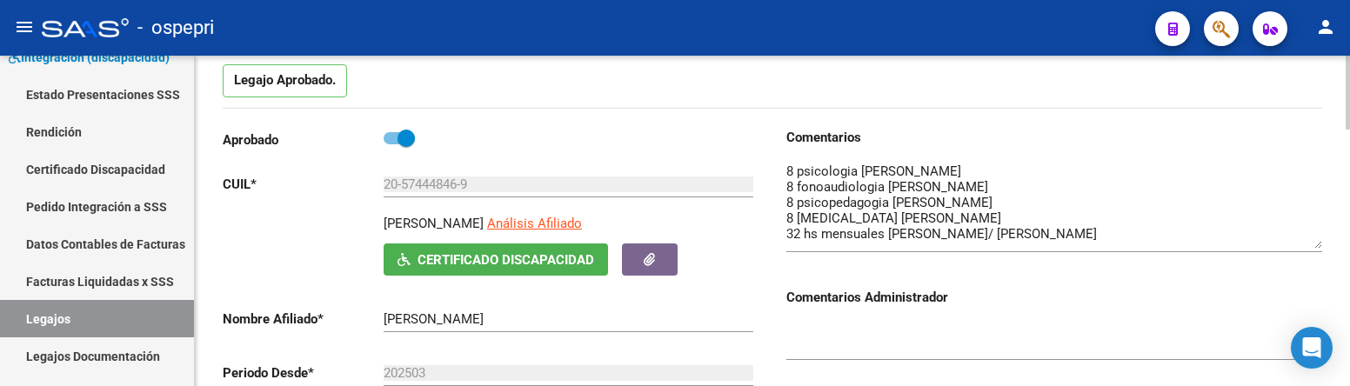
drag, startPoint x: 1318, startPoint y: 195, endPoint x: 1317, endPoint y: 247, distance: 52.2
click at [1317, 247] on textarea at bounding box center [1054, 205] width 536 height 87
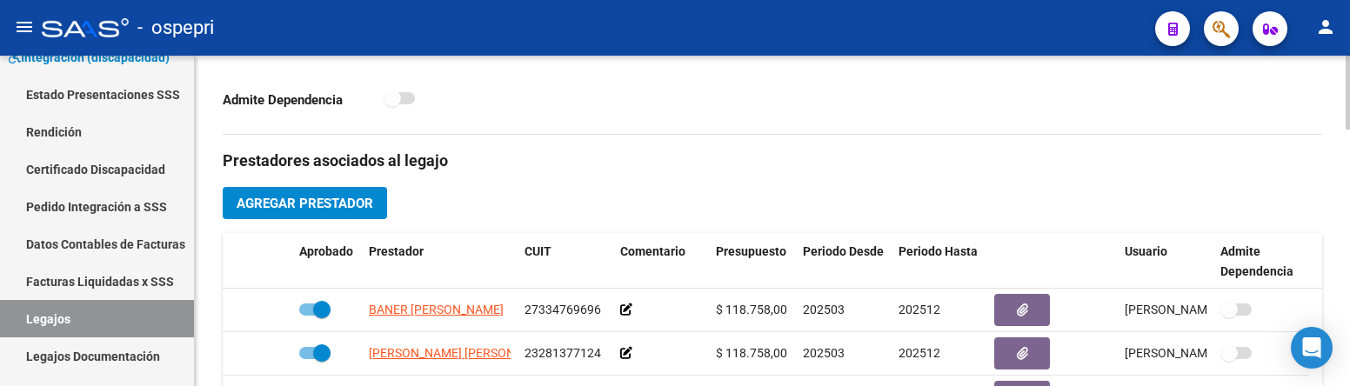
scroll to position [609, 0]
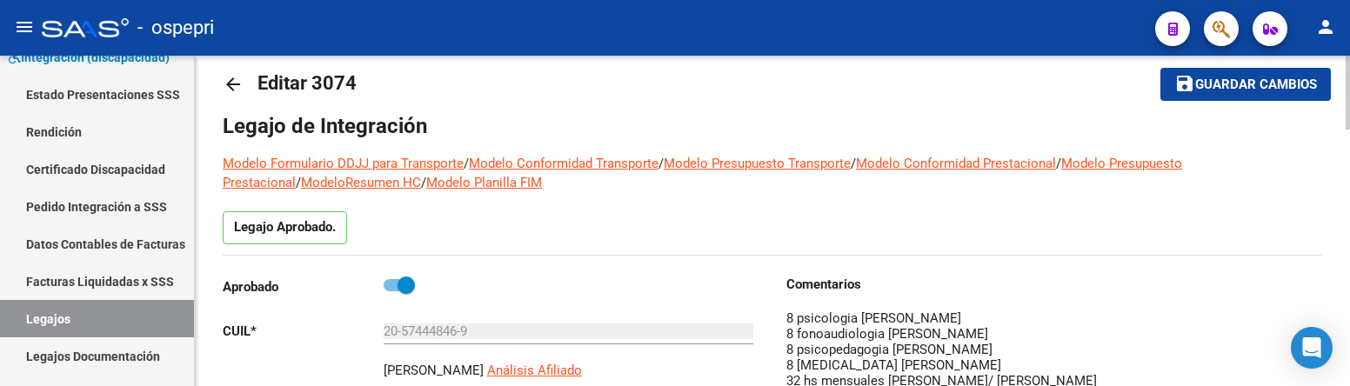
scroll to position [0, 0]
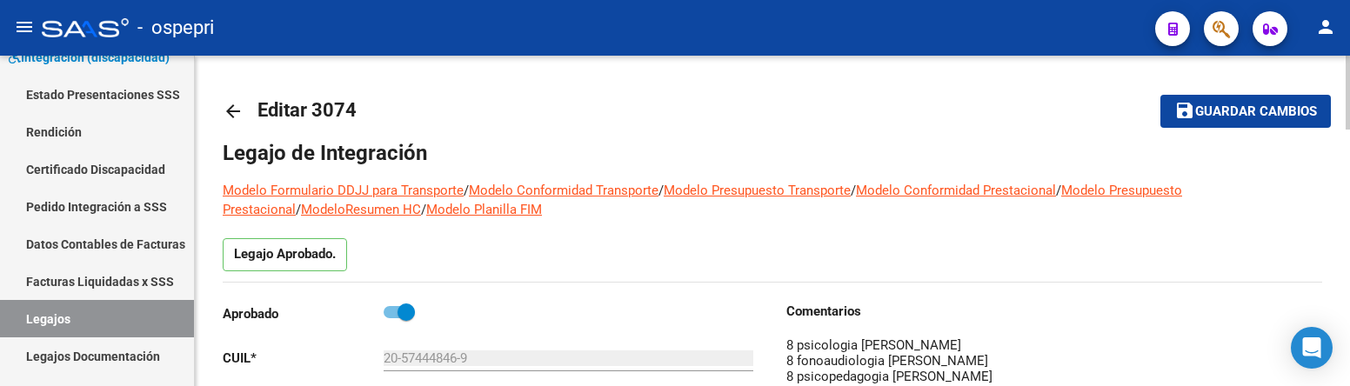
click at [233, 114] on mat-icon "arrow_back" at bounding box center [233, 111] width 21 height 21
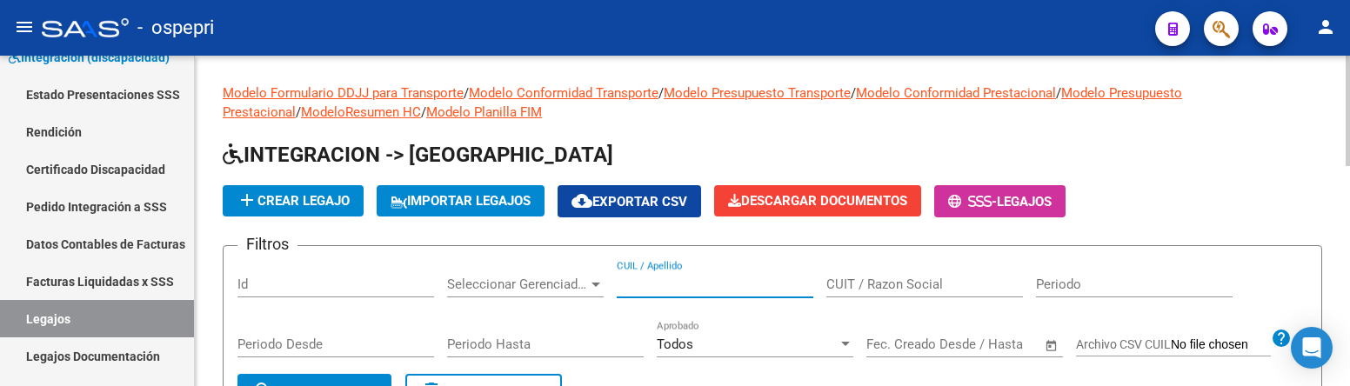
click at [716, 289] on input "CUIL / Apellido" at bounding box center [714, 285] width 197 height 16
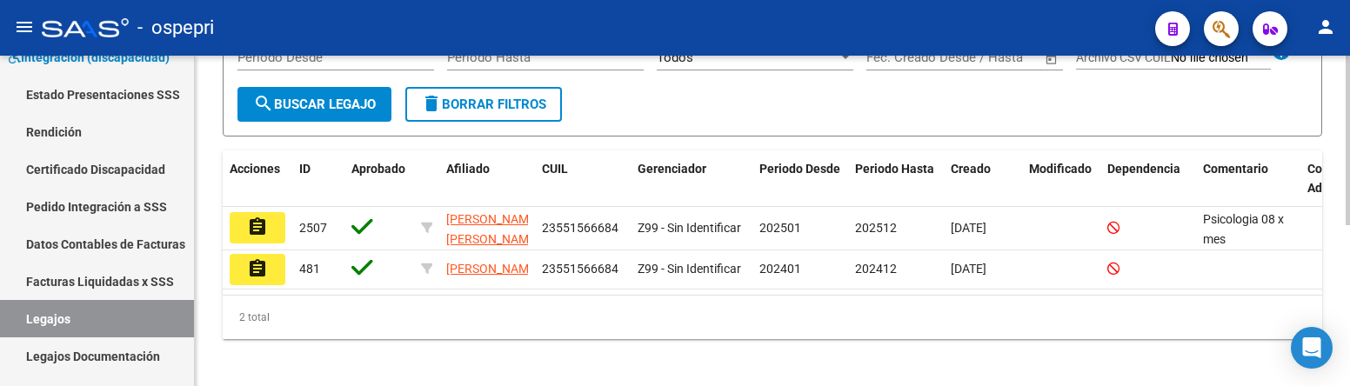
scroll to position [313, 0]
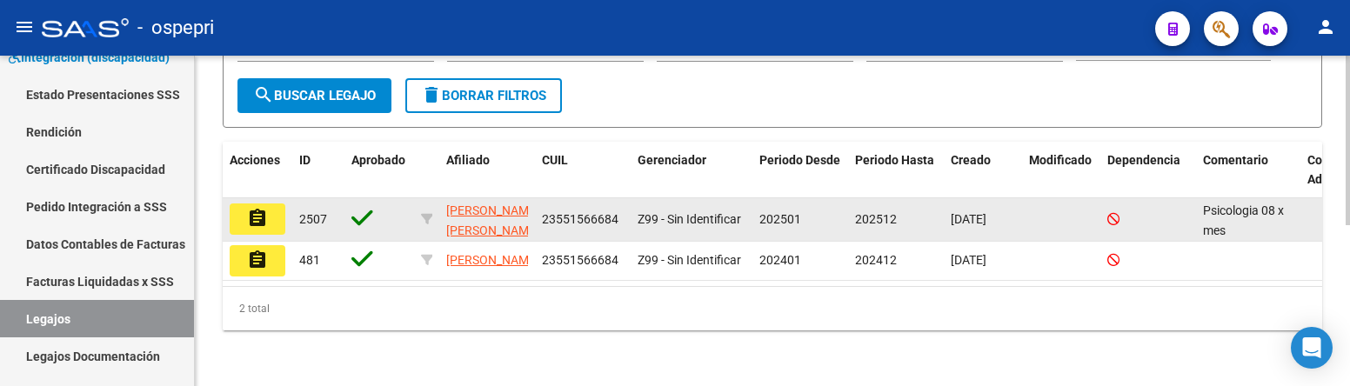
type input "55156668"
click at [248, 208] on mat-icon "assignment" at bounding box center [257, 218] width 21 height 21
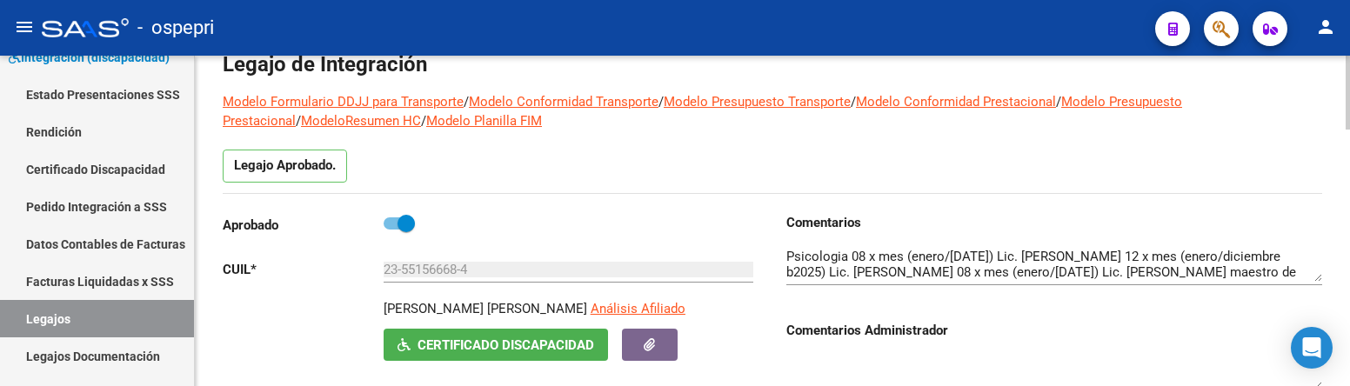
scroll to position [174, 0]
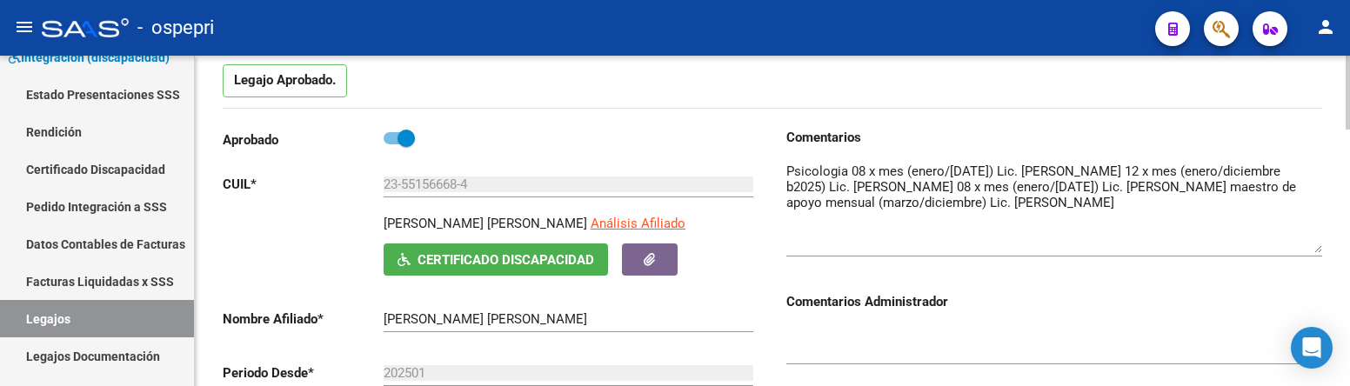
drag, startPoint x: 1318, startPoint y: 193, endPoint x: 1312, endPoint y: 250, distance: 56.8
click at [1312, 250] on textarea at bounding box center [1054, 207] width 536 height 91
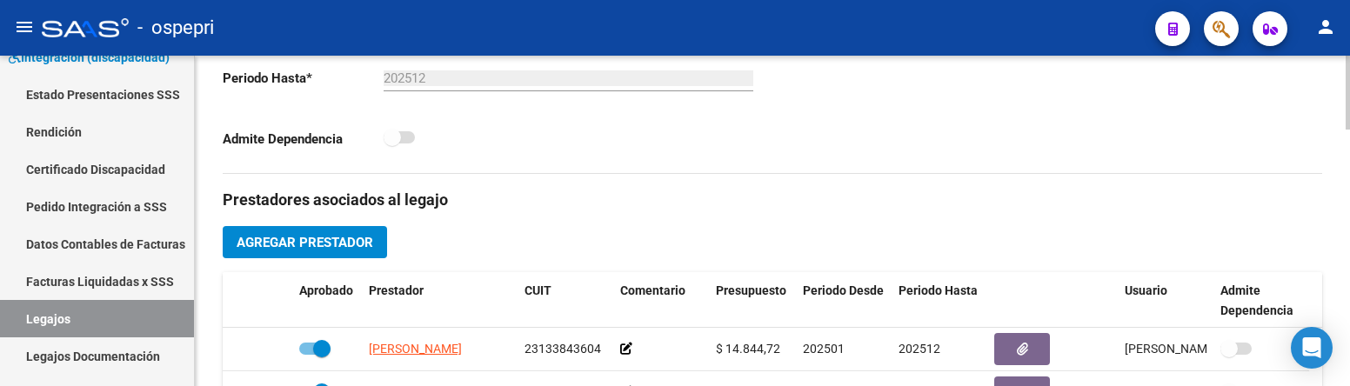
scroll to position [609, 0]
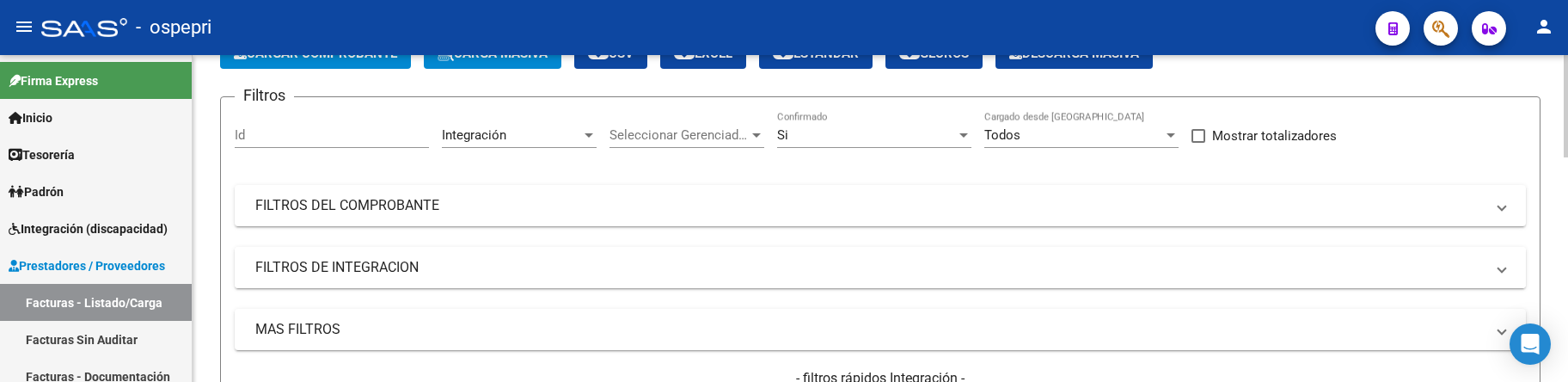
scroll to position [86, 0]
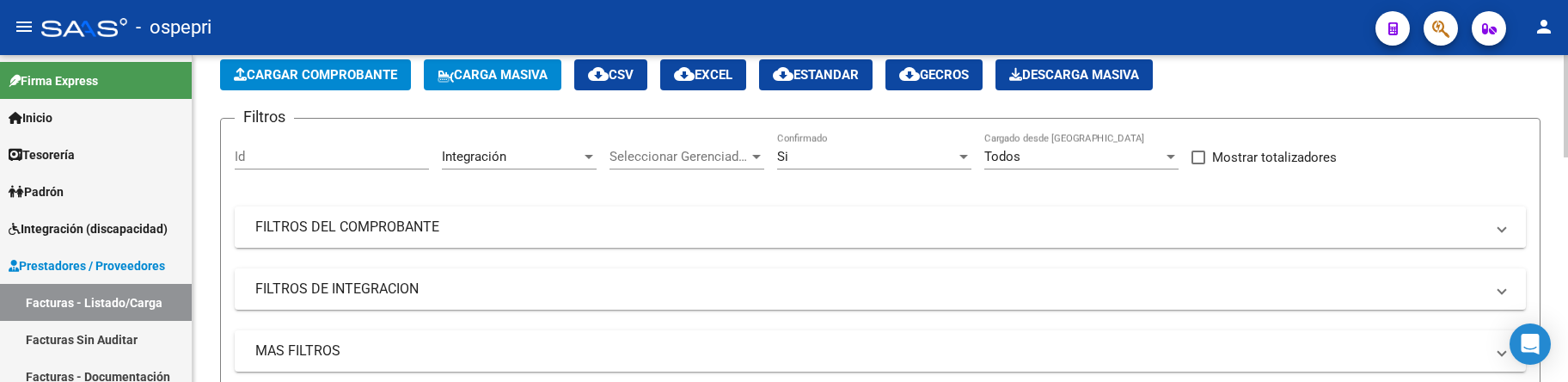
click at [1170, 237] on mat-expansion-panel-header "FILTROS DEL COMPROBANTE" at bounding box center [880, 228] width 1291 height 42
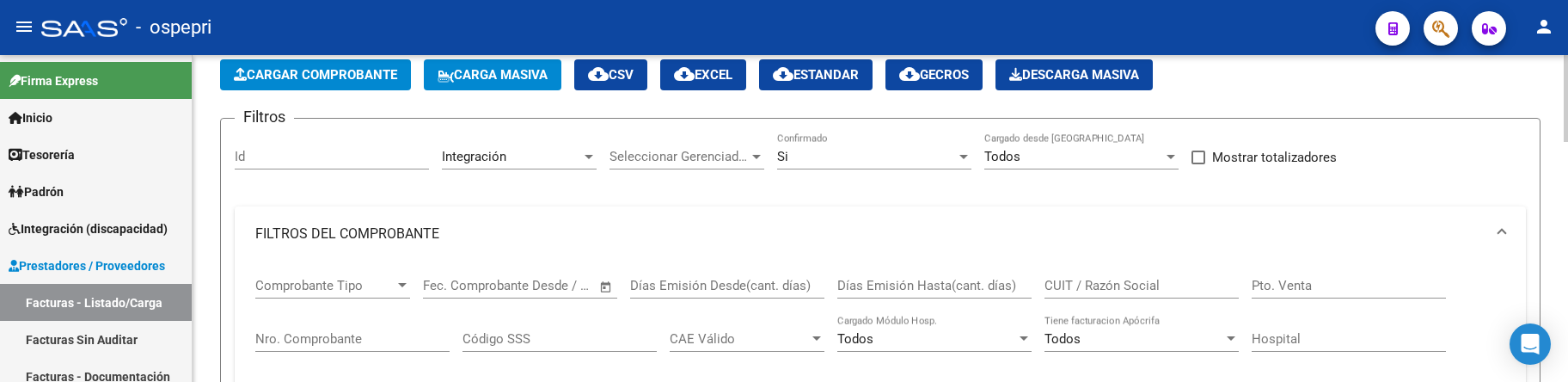
click at [1130, 278] on input "CUIT / Razón Social" at bounding box center [1141, 286] width 195 height 16
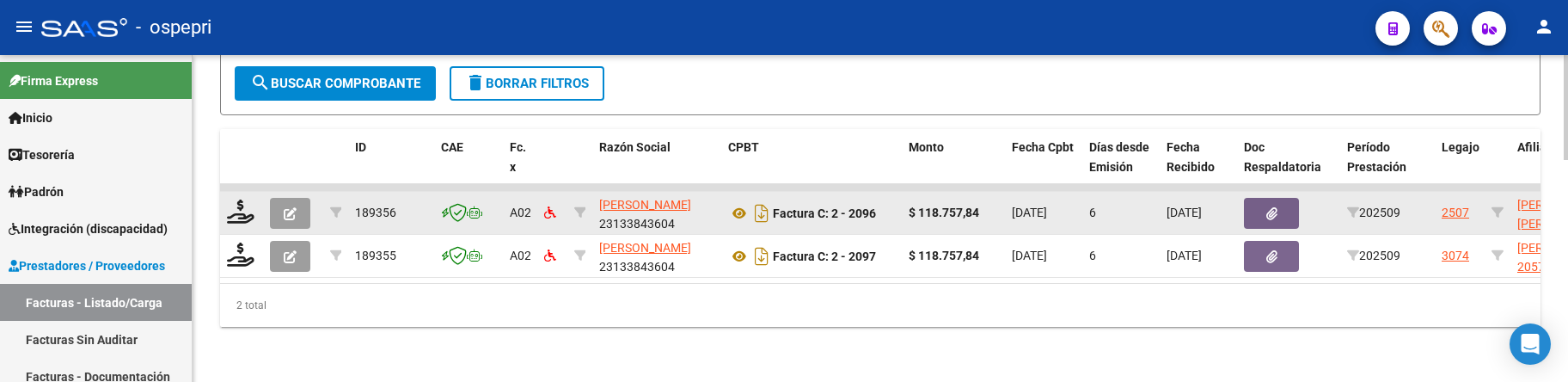
scroll to position [689, 0]
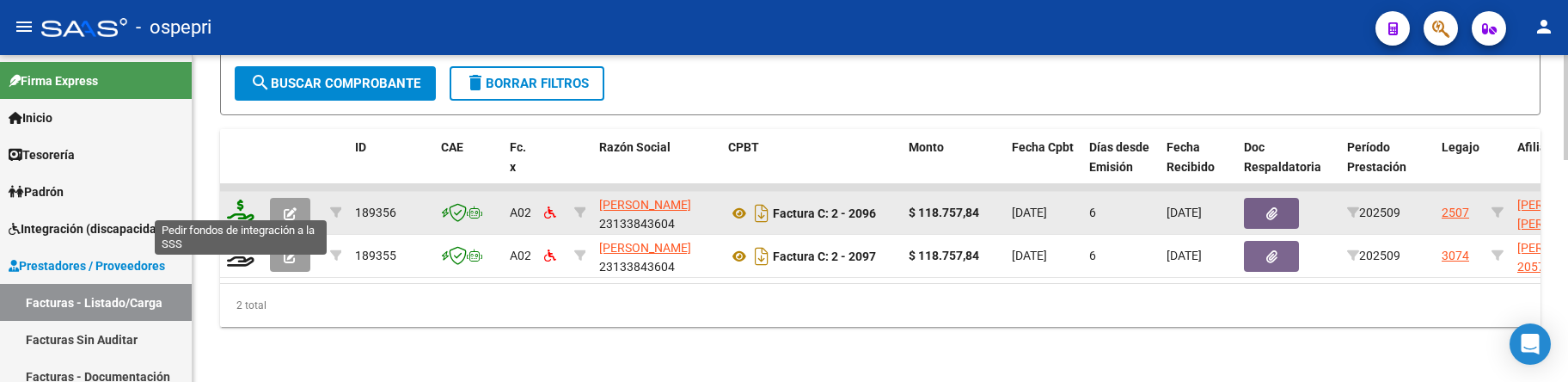
type input "[PERSON_NAME]"
click at [230, 208] on icon at bounding box center [241, 212] width 28 height 24
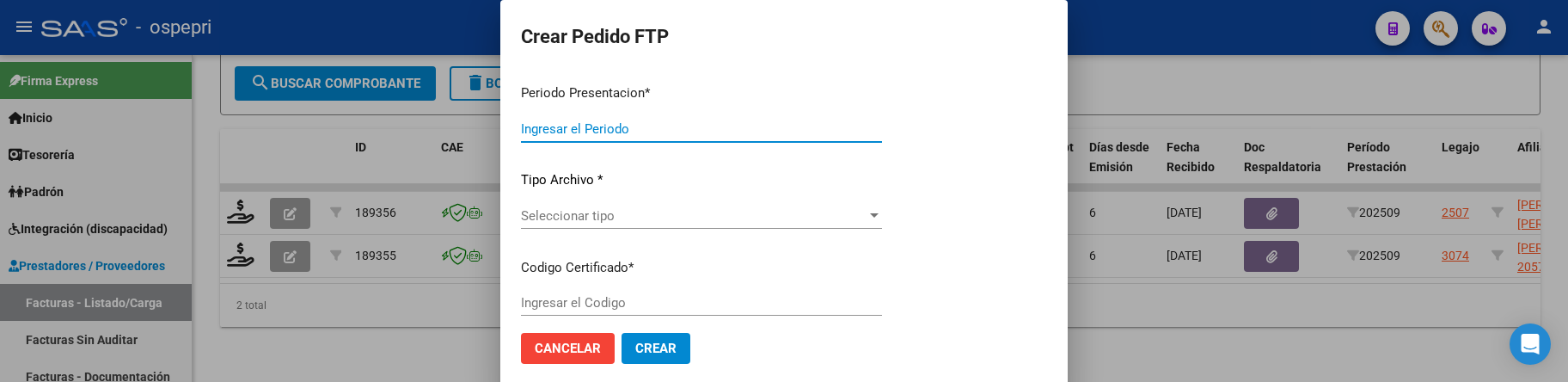
type input "202509"
type input "$ 118.757,84"
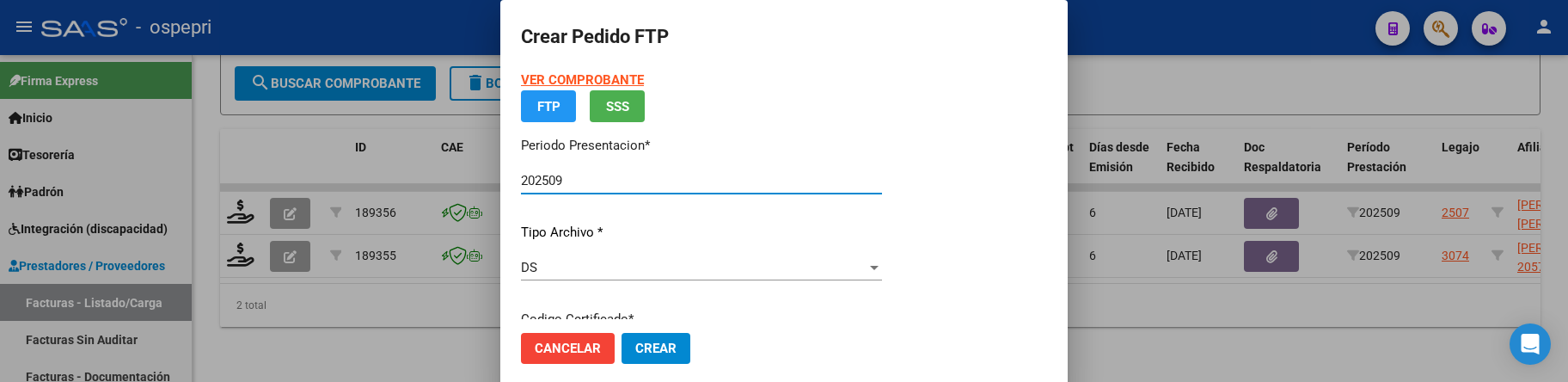
type input "2355156668-4"
type input "[DATE]"
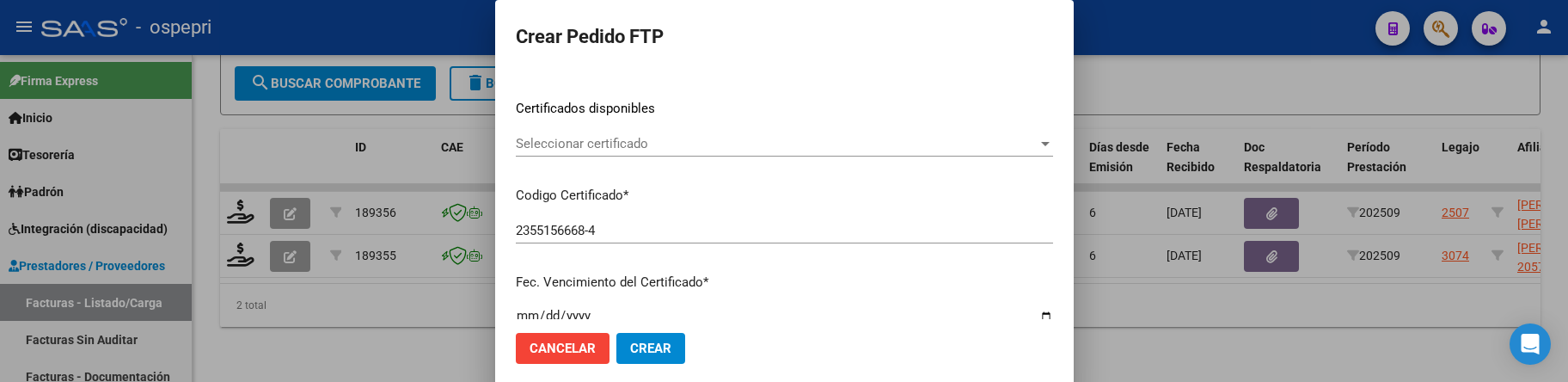
scroll to position [258, 0]
click at [1041, 141] on div at bounding box center [1045, 143] width 9 height 4
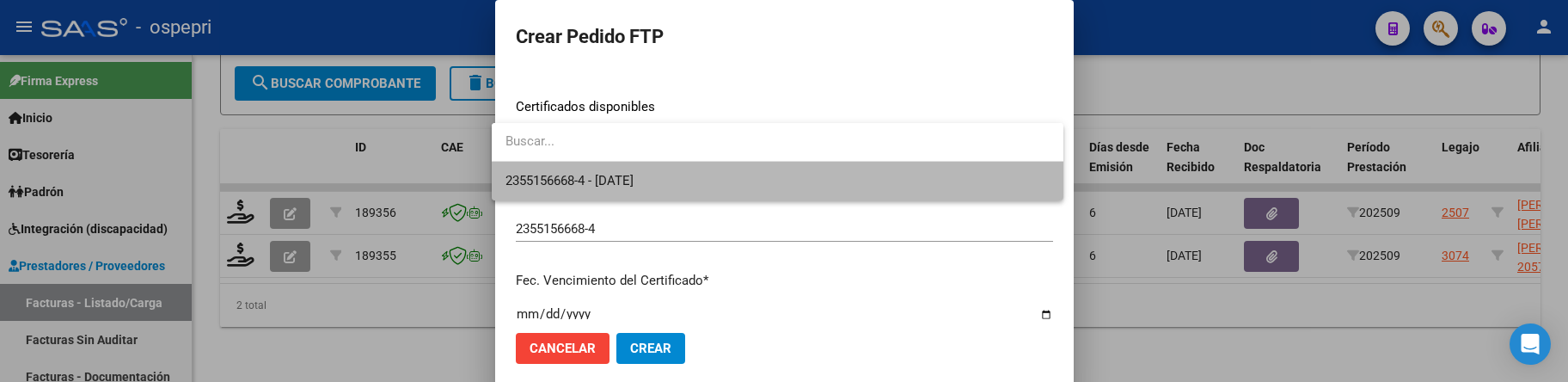
click at [942, 176] on span "2355156668-4 - 2026-04-27" at bounding box center [777, 180] width 544 height 39
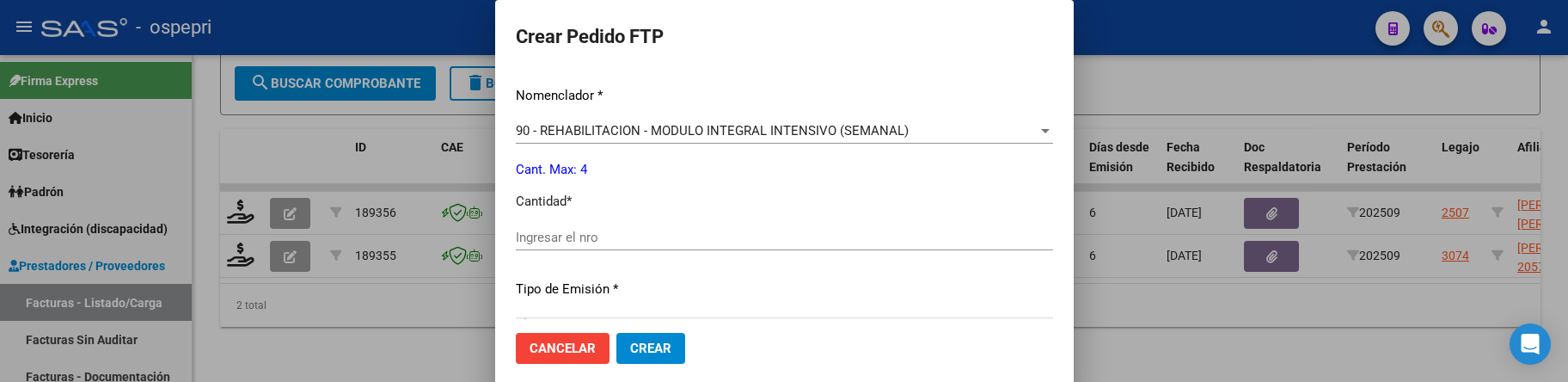
scroll to position [689, 0]
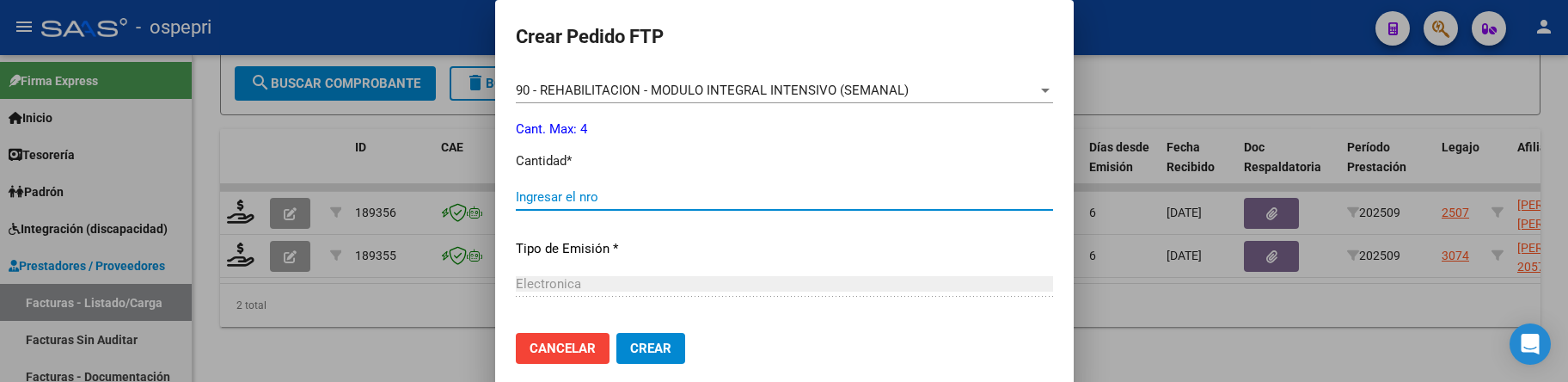
click at [602, 201] on input "Ingresar el nro" at bounding box center [784, 197] width 537 height 16
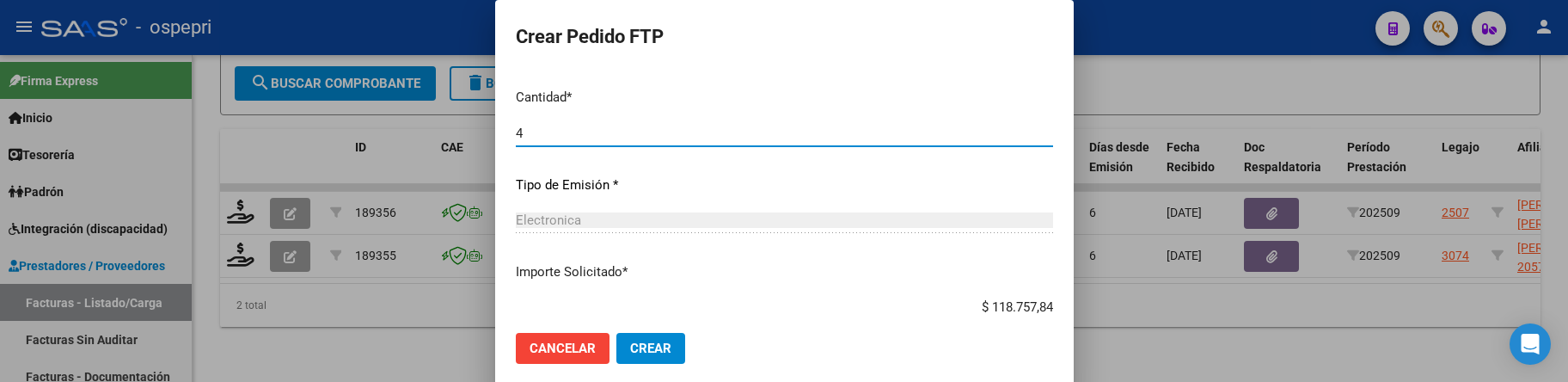
scroll to position [856, 0]
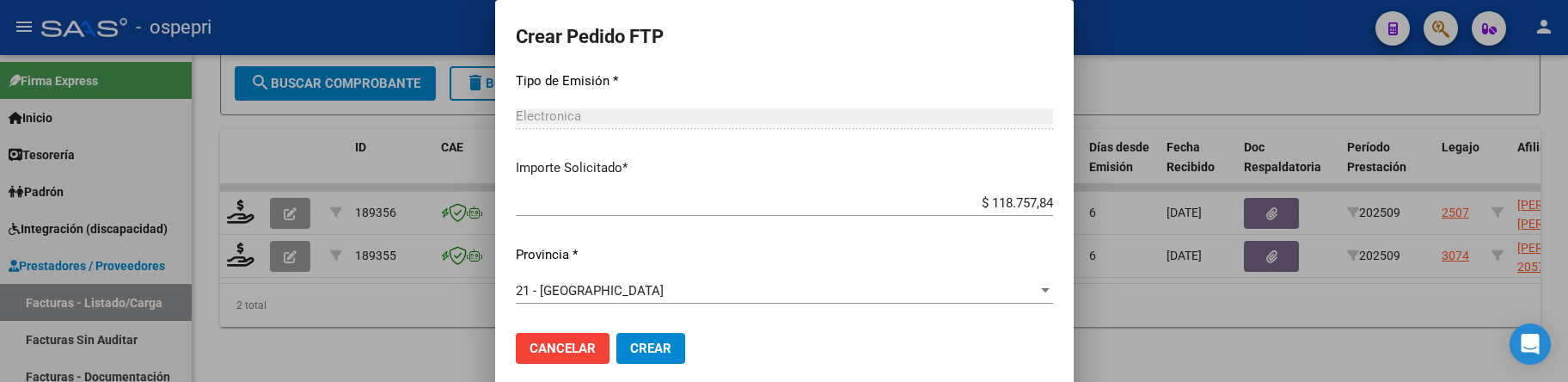
type input "4"
click at [646, 347] on span "Crear" at bounding box center [651, 348] width 42 height 16
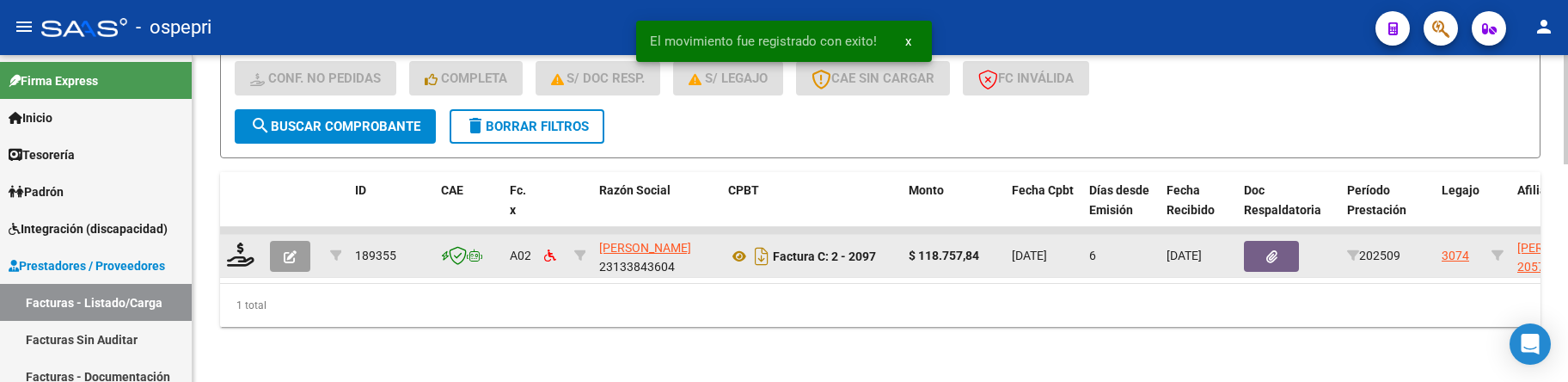
scroll to position [648, 0]
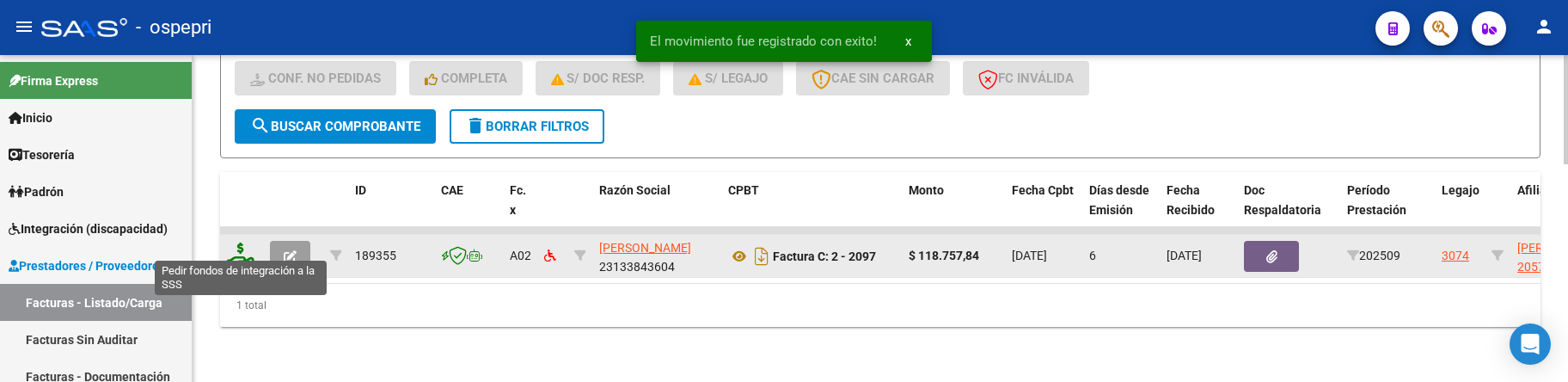
click at [240, 242] on icon at bounding box center [241, 254] width 28 height 24
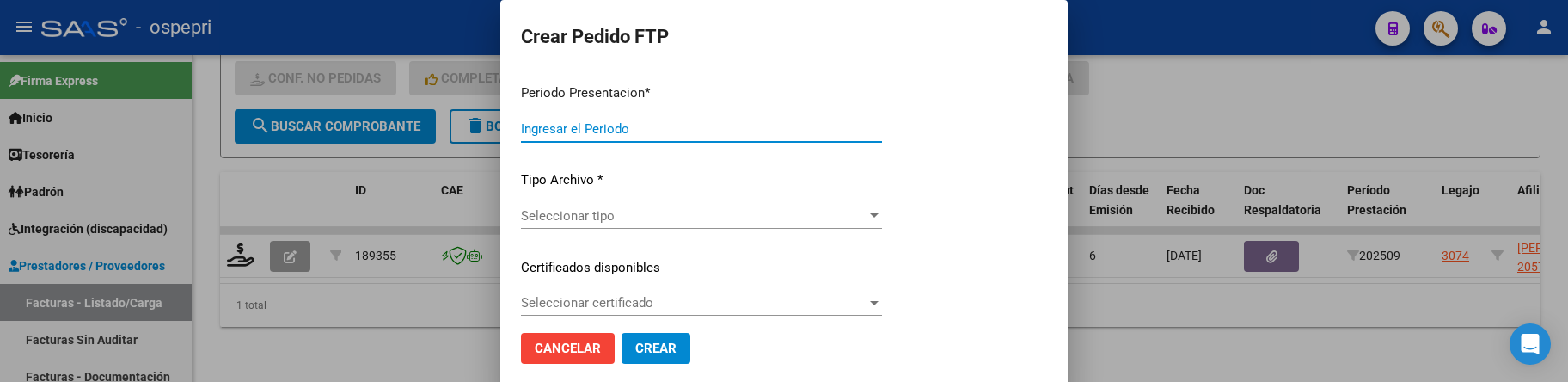
type input "202509"
type input "$ 118.757,84"
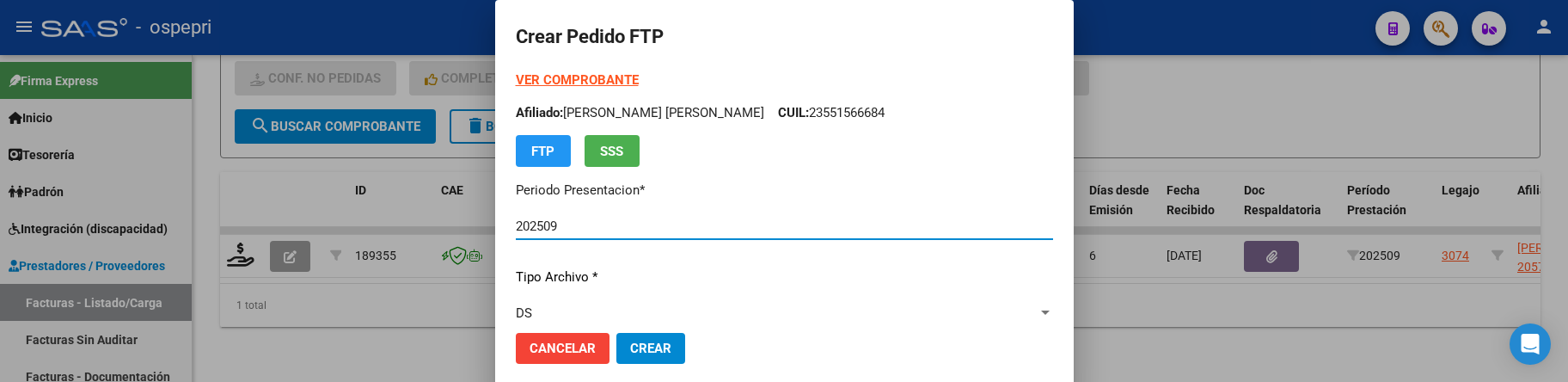
type input "20574448469"
type input "2027-05-01"
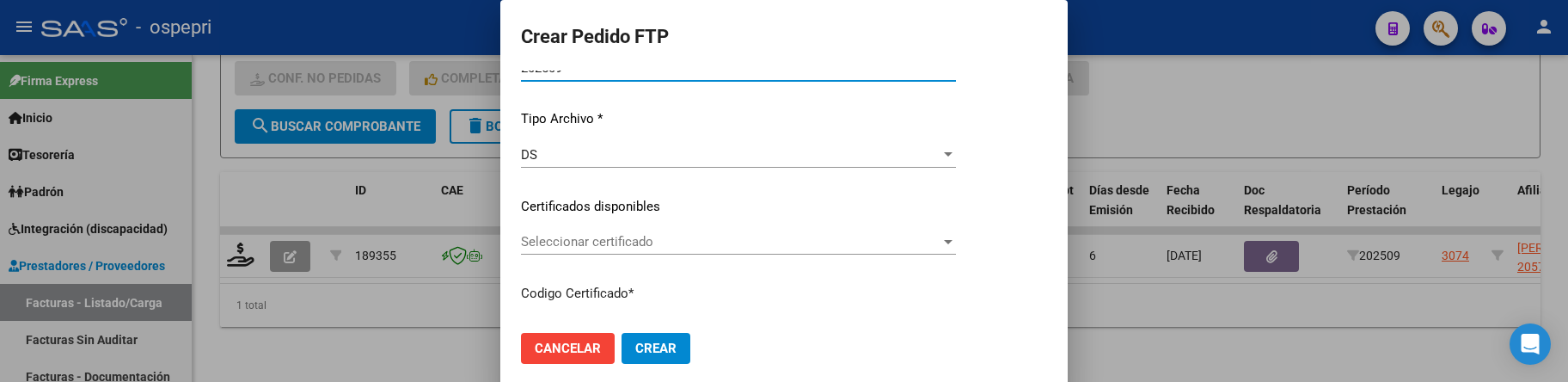
scroll to position [172, 0]
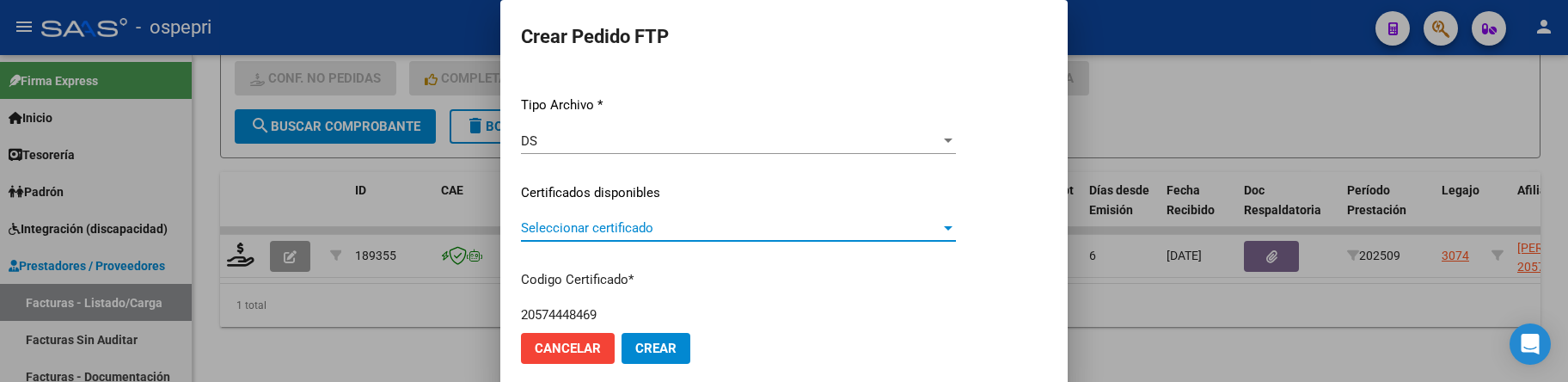
click at [952, 227] on div at bounding box center [948, 229] width 9 height 4
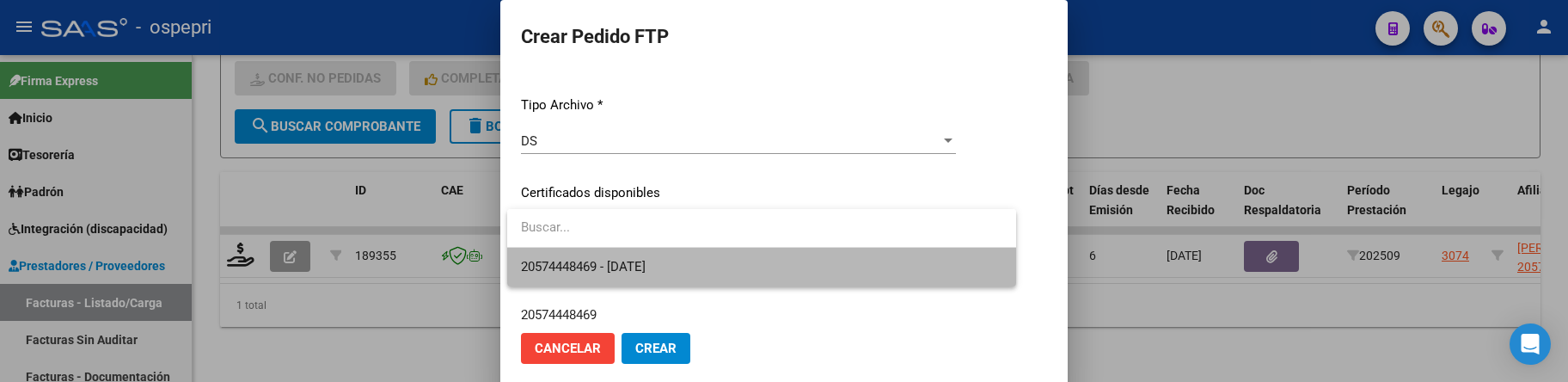
click at [873, 247] on span "20574448469 - 2027-05-01" at bounding box center [761, 266] width 481 height 39
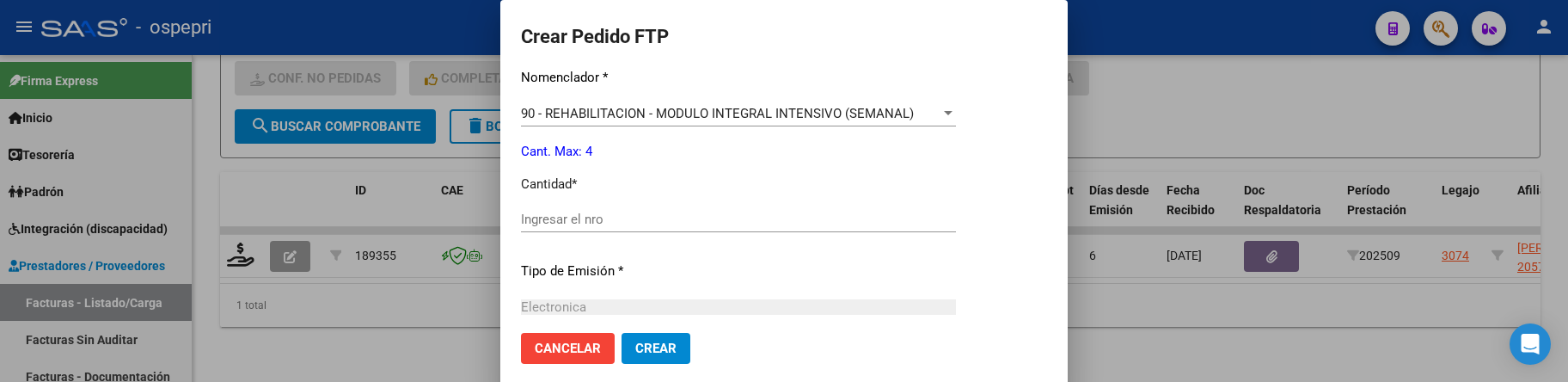
scroll to position [689, 0]
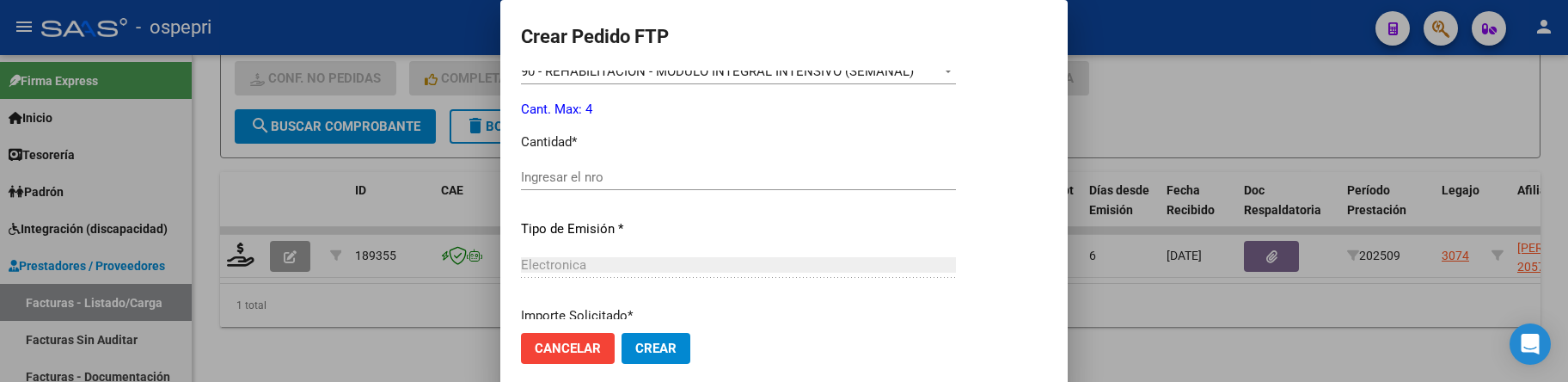
click at [576, 180] on input "Ingresar el nro" at bounding box center [739, 177] width 435 height 16
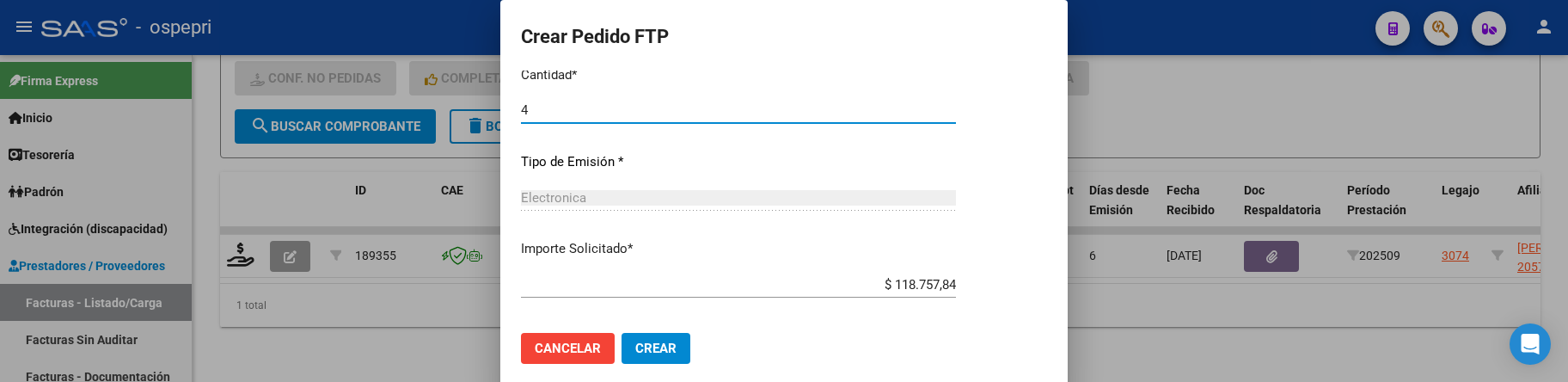
scroll to position [837, 0]
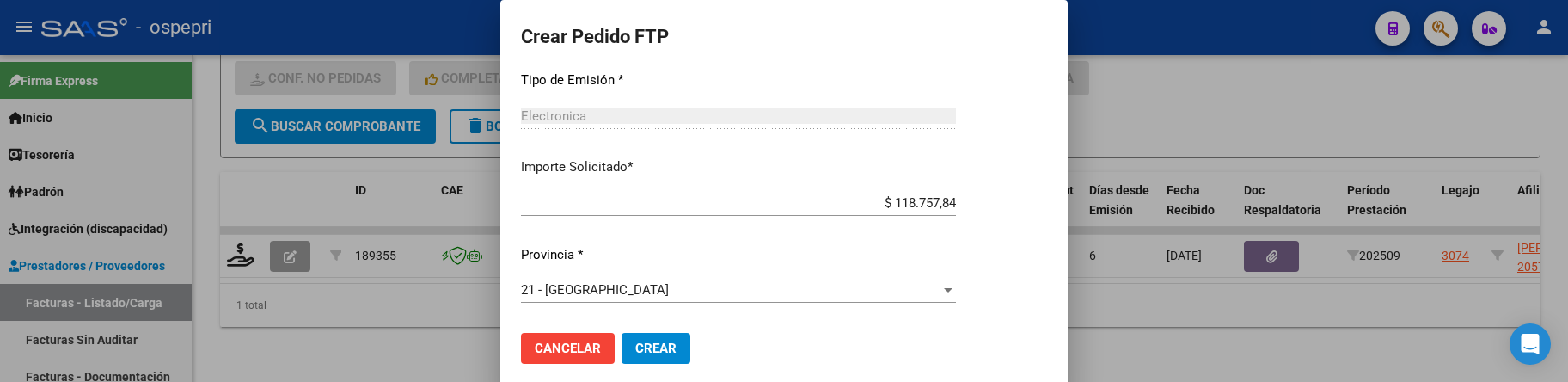
type input "4"
click at [667, 343] on span "Crear" at bounding box center [656, 348] width 42 height 16
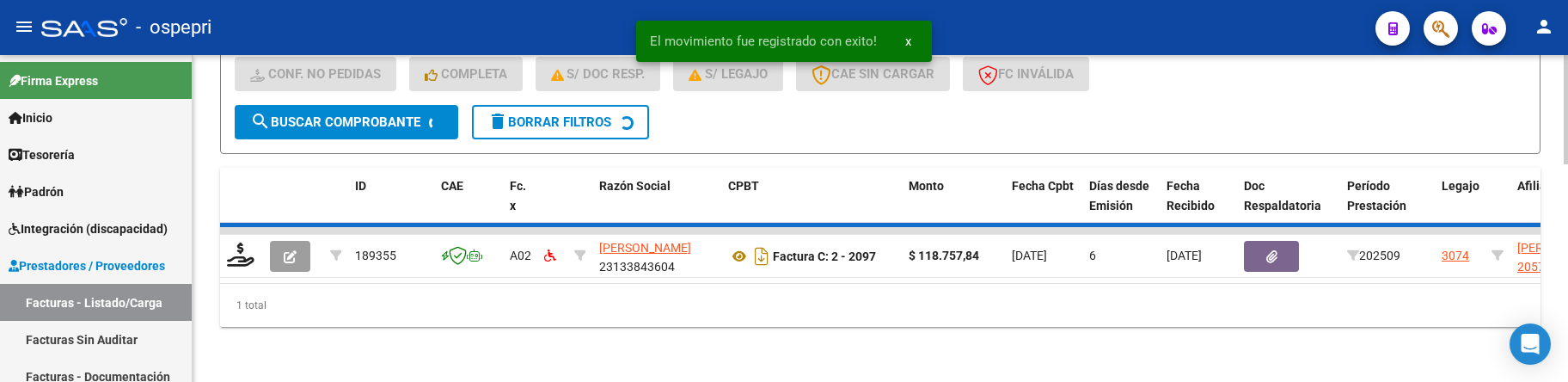
scroll to position [622, 0]
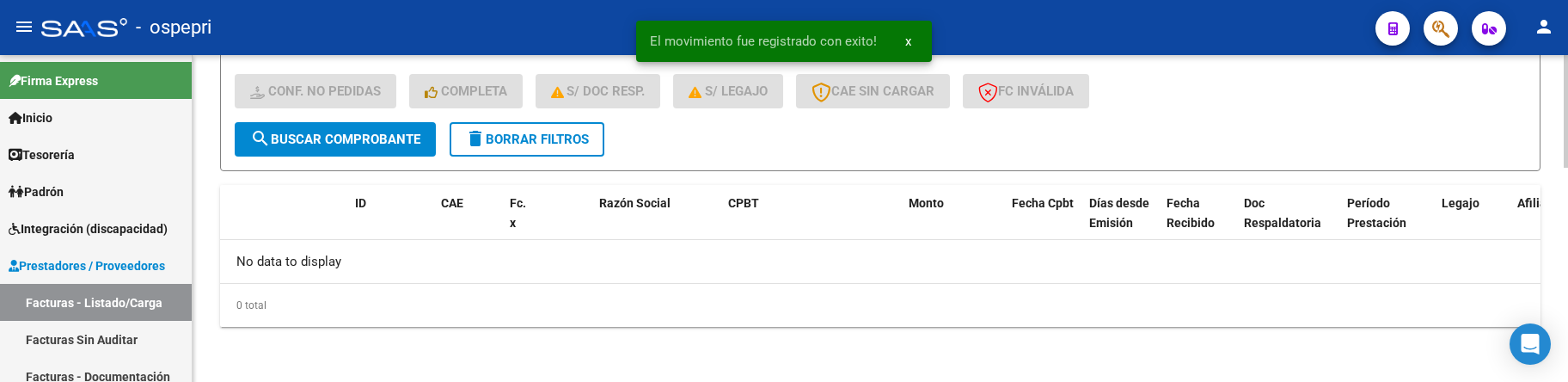
click at [891, 311] on div "0 total" at bounding box center [881, 305] width 1321 height 43
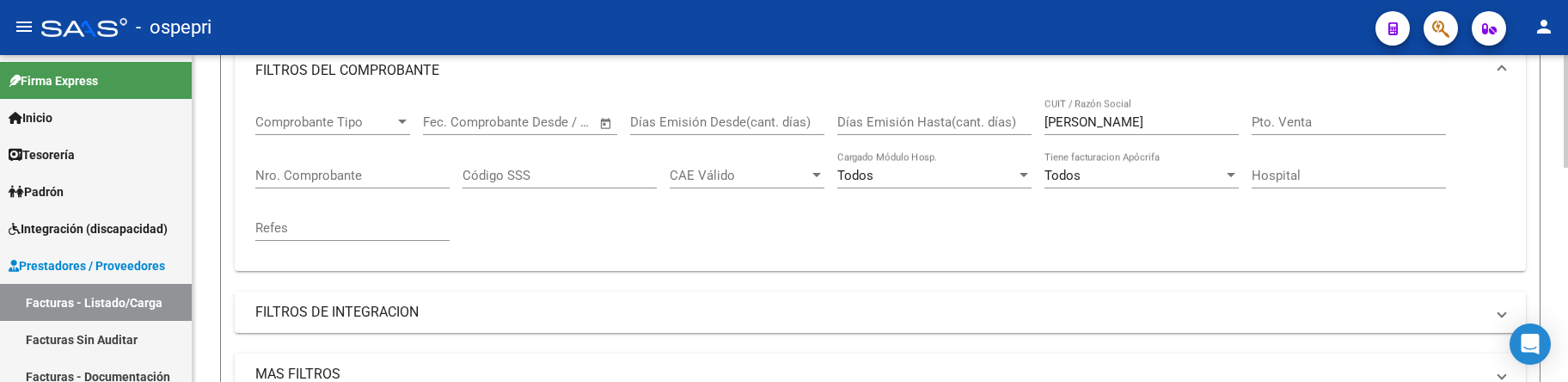
scroll to position [192, 0]
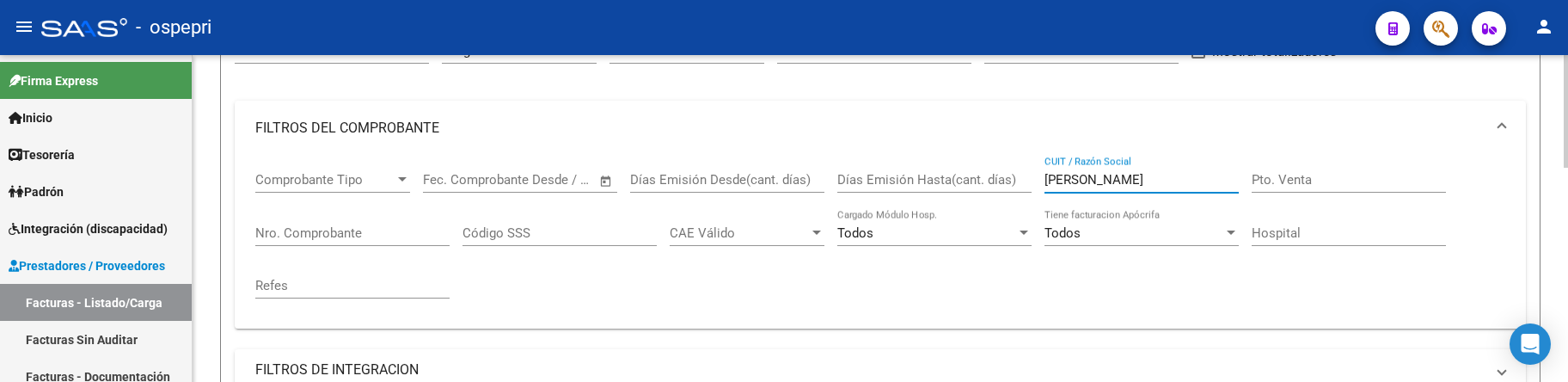
drag, startPoint x: 1106, startPoint y: 182, endPoint x: 1027, endPoint y: 181, distance: 79.0
click at [1027, 181] on div "Comprobante Tipo Comprobante Tipo Fecha inicio – Fecha fin Fec. Comprobante Des…" at bounding box center [880, 235] width 1250 height 159
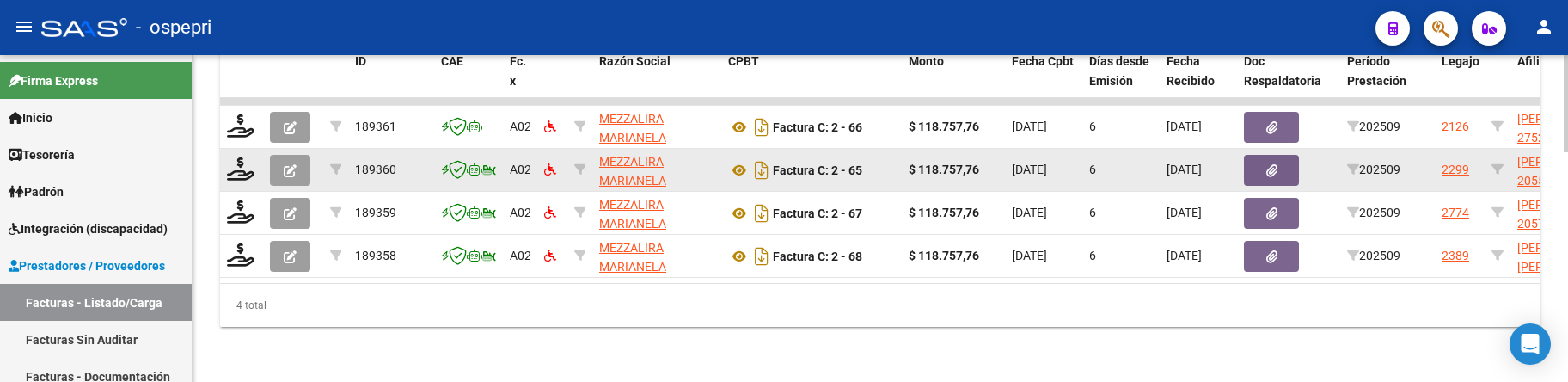
scroll to position [777, 0]
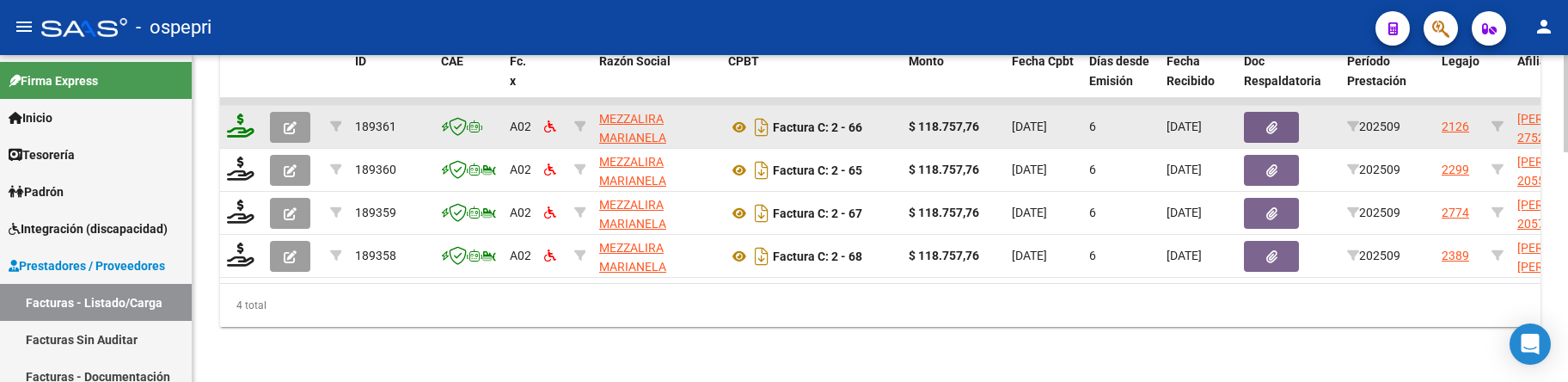
type input "MEZZALIRA"
click at [246, 120] on icon at bounding box center [241, 126] width 28 height 24
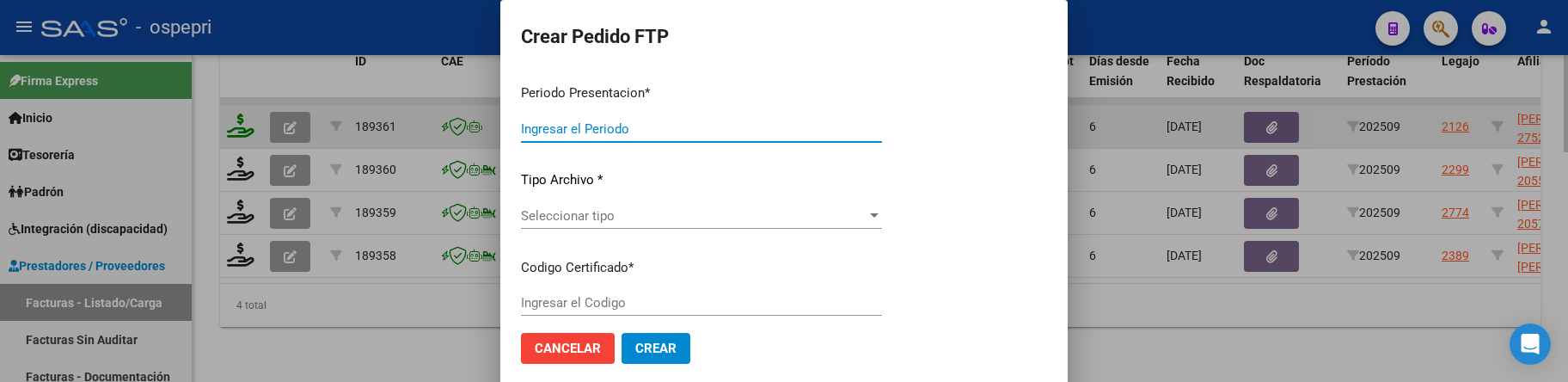
type input "202509"
type input "$ 118.757,76"
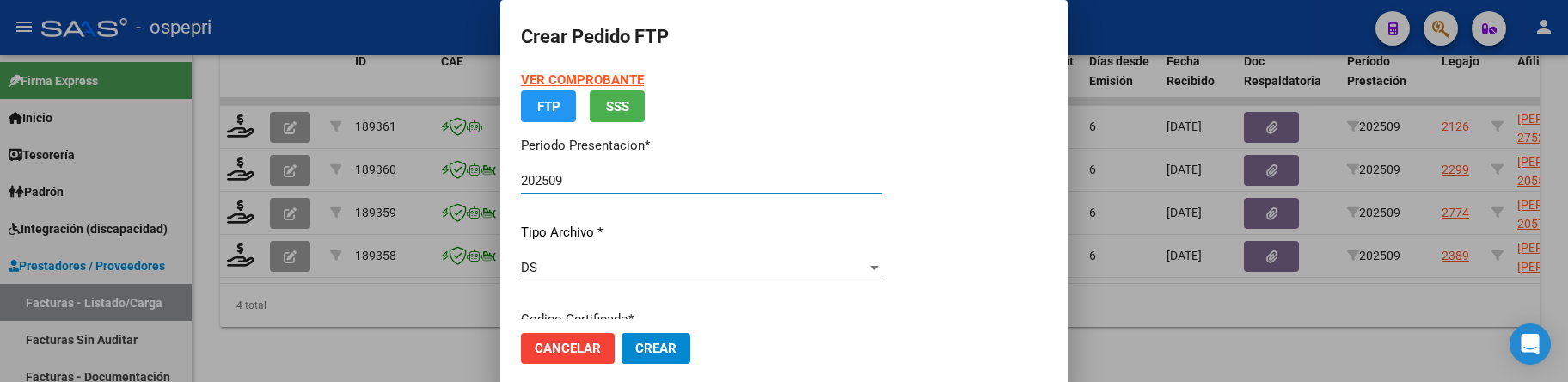
type input "2752537633-3"
type input "2028-06-01"
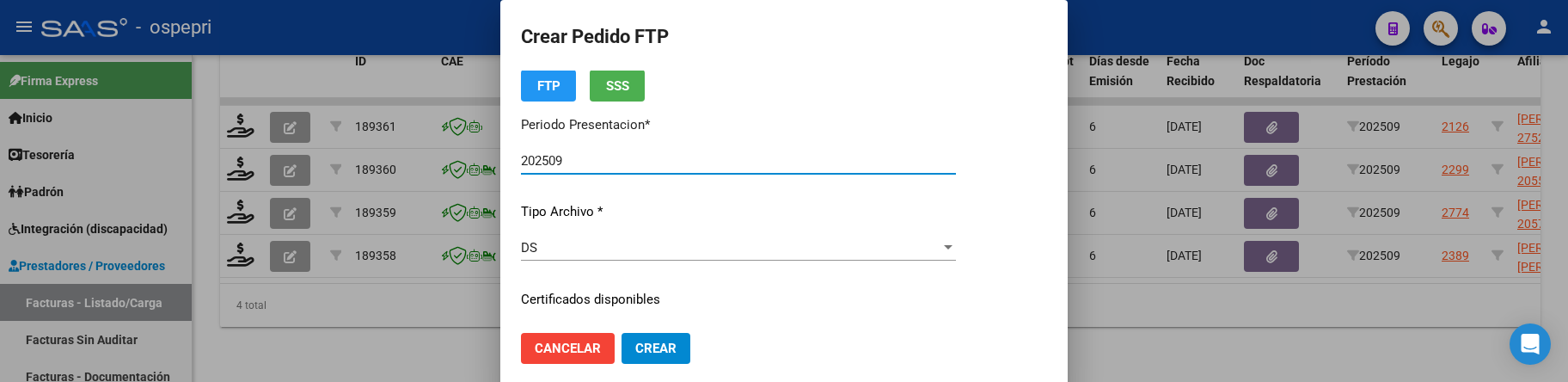
scroll to position [172, 0]
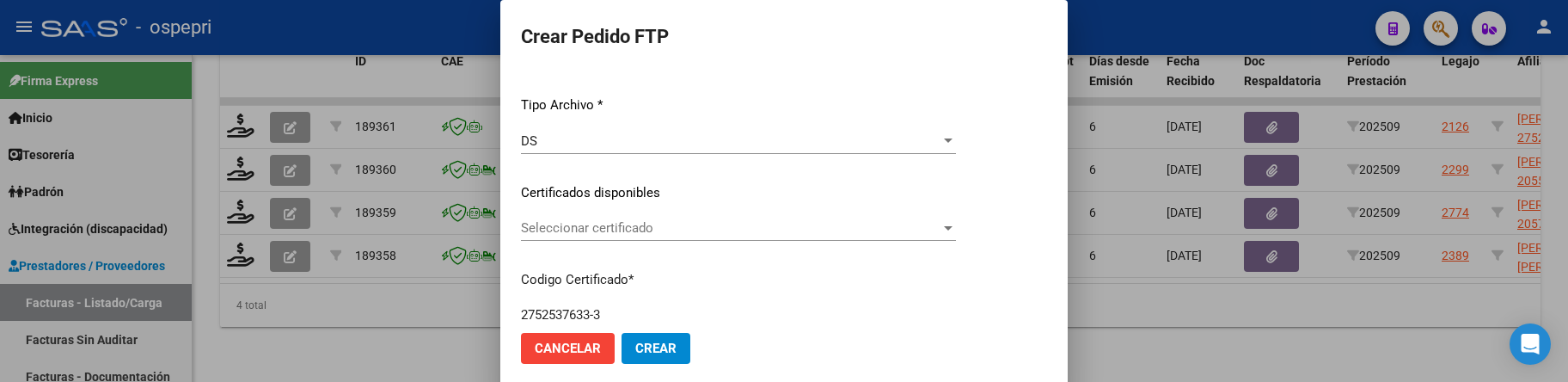
click at [952, 228] on div at bounding box center [948, 229] width 9 height 4
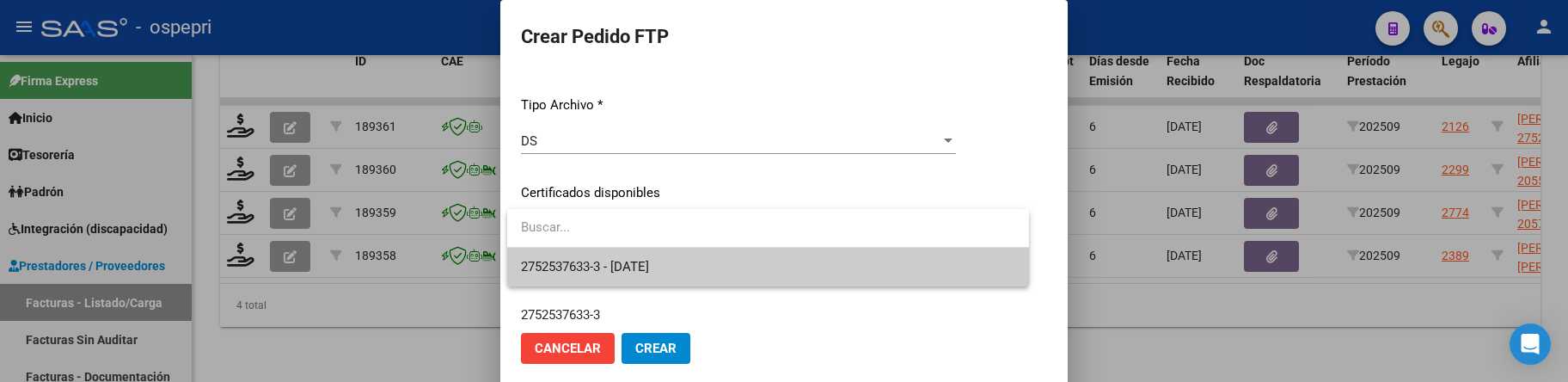
click at [912, 261] on span "2752537633-3 - 2028-06-01" at bounding box center [768, 266] width 494 height 39
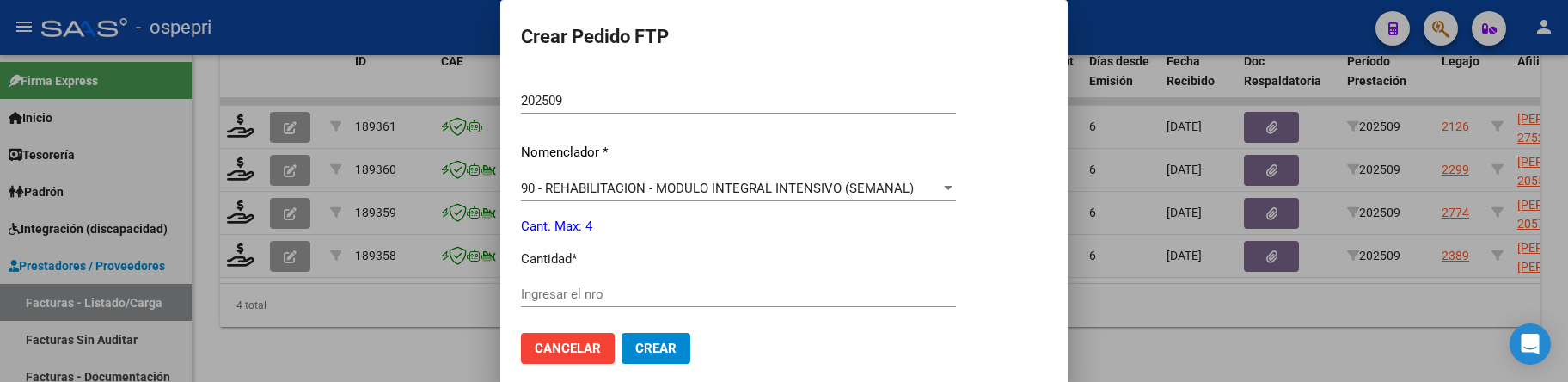
scroll to position [603, 0]
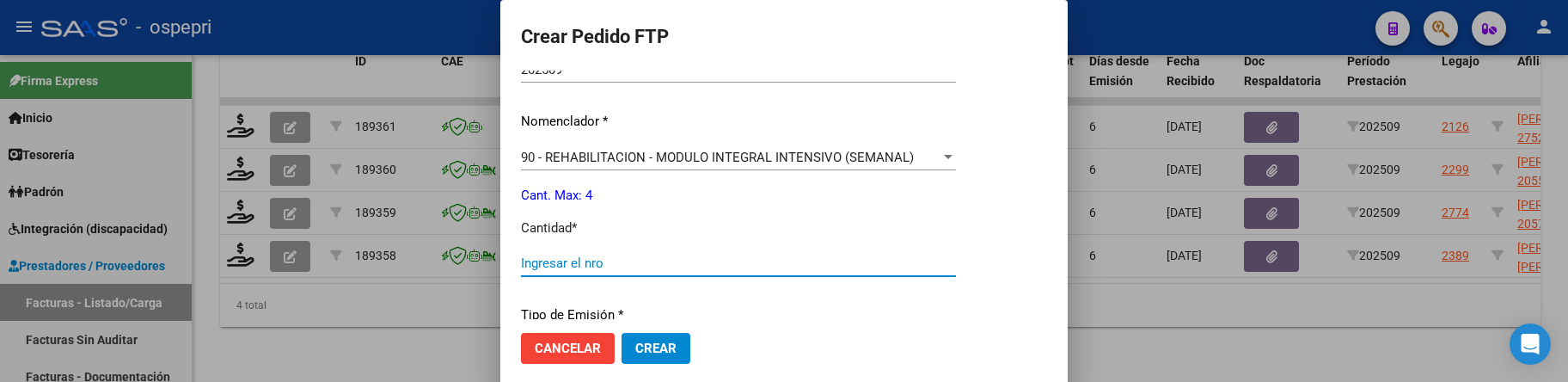
click at [820, 263] on input "Ingresar el nro" at bounding box center [739, 263] width 435 height 16
type input "4"
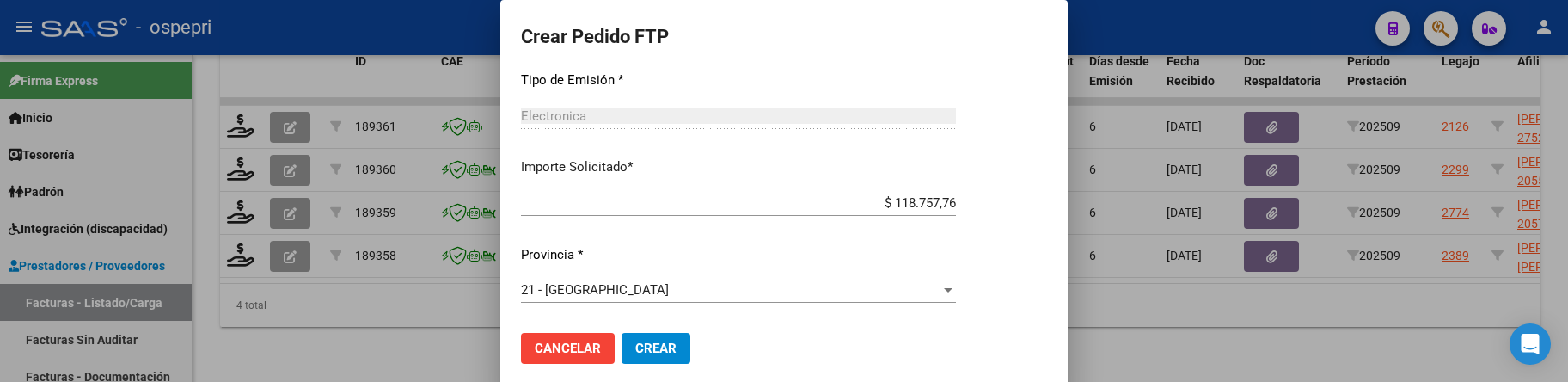
click at [643, 342] on span "Crear" at bounding box center [656, 348] width 42 height 16
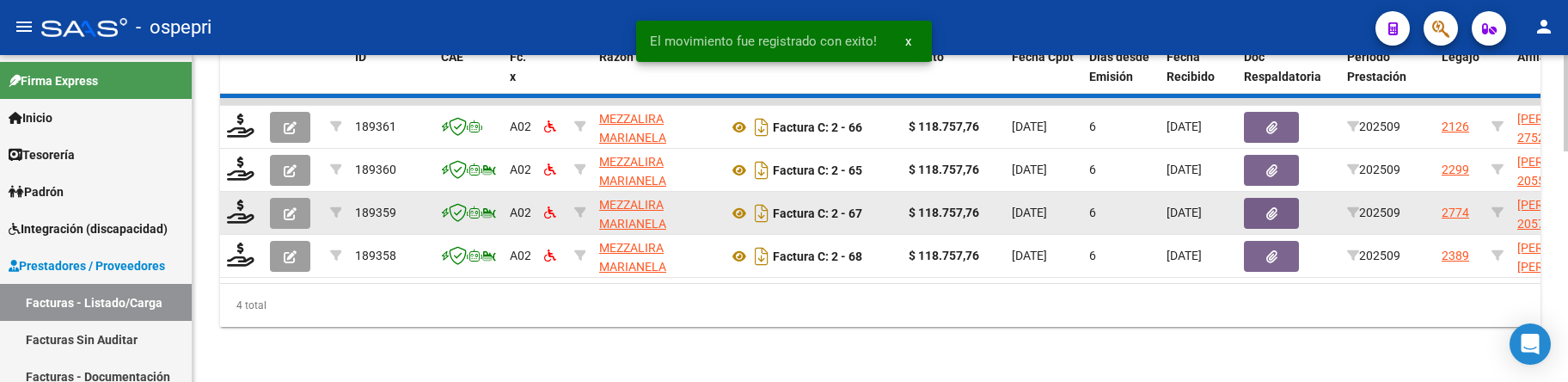
scroll to position [734, 0]
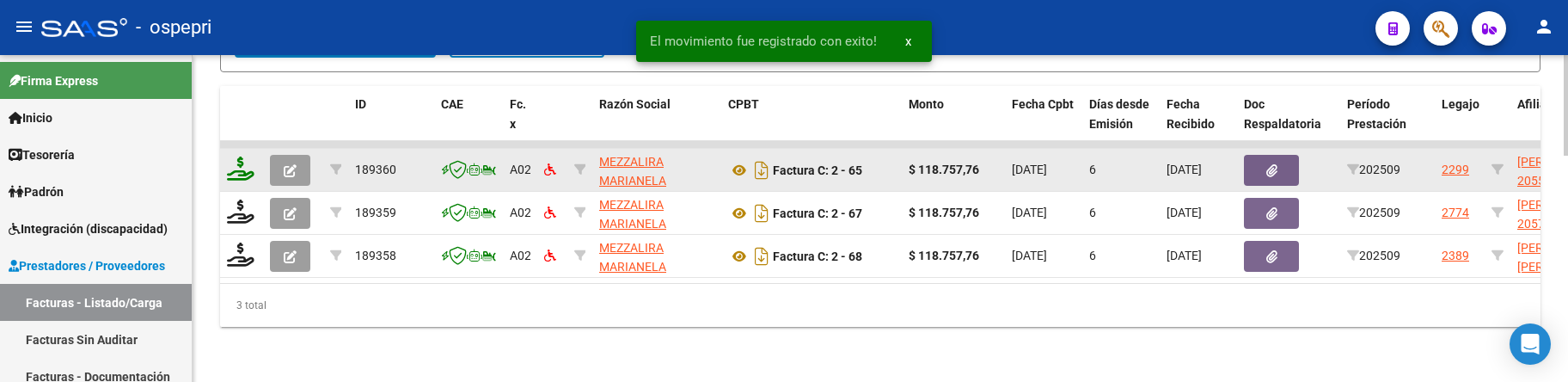
click at [239, 160] on icon at bounding box center [241, 168] width 28 height 24
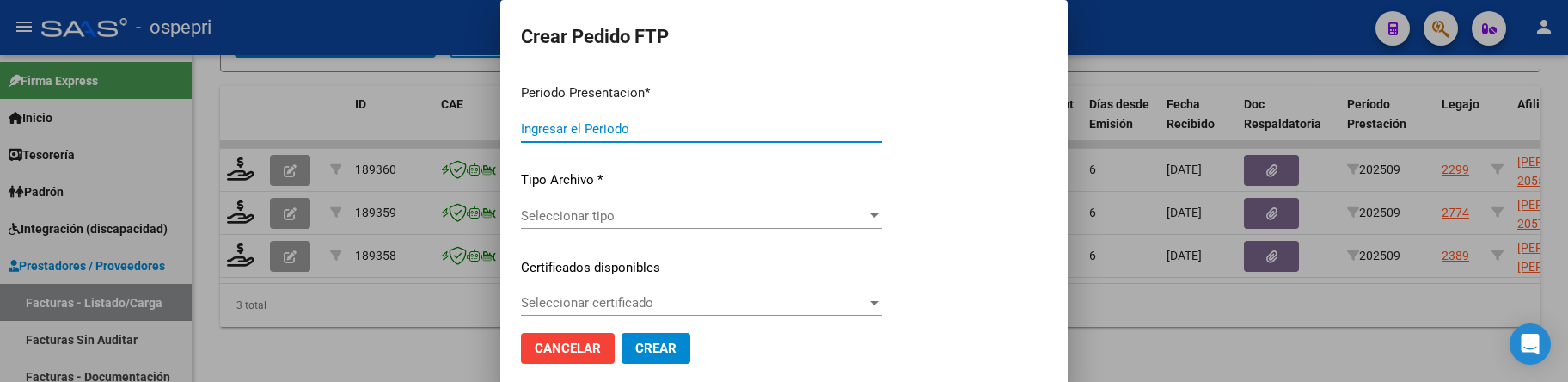
type input "202509"
type input "$ 118.757,76"
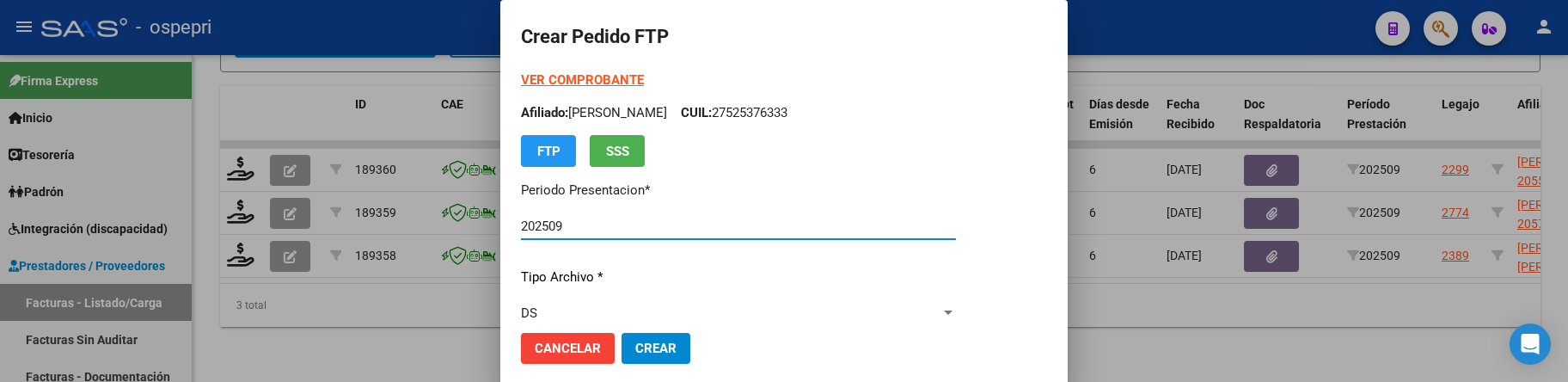
type input "20556317063"
type input "2030-01-23"
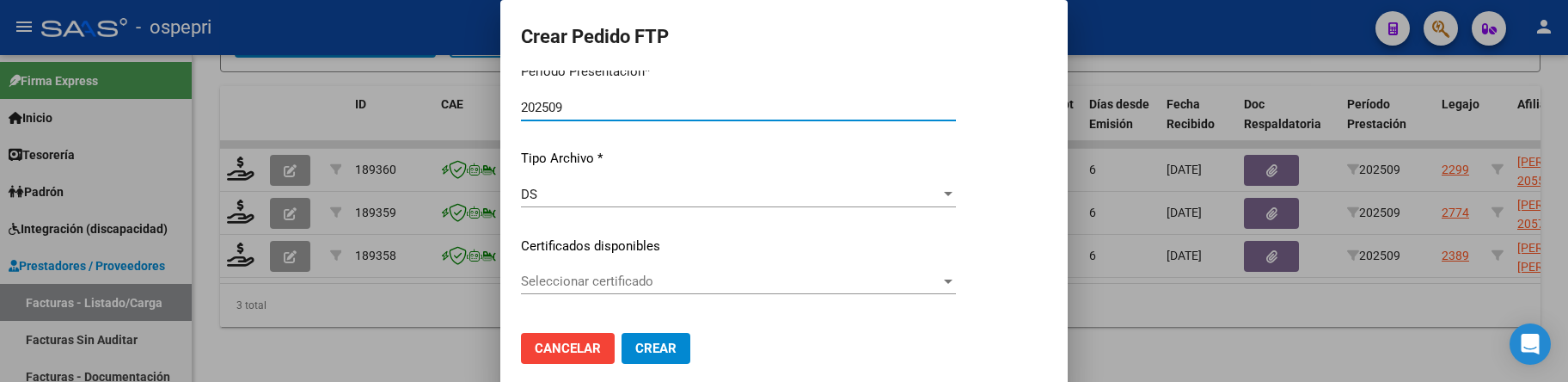
scroll to position [172, 0]
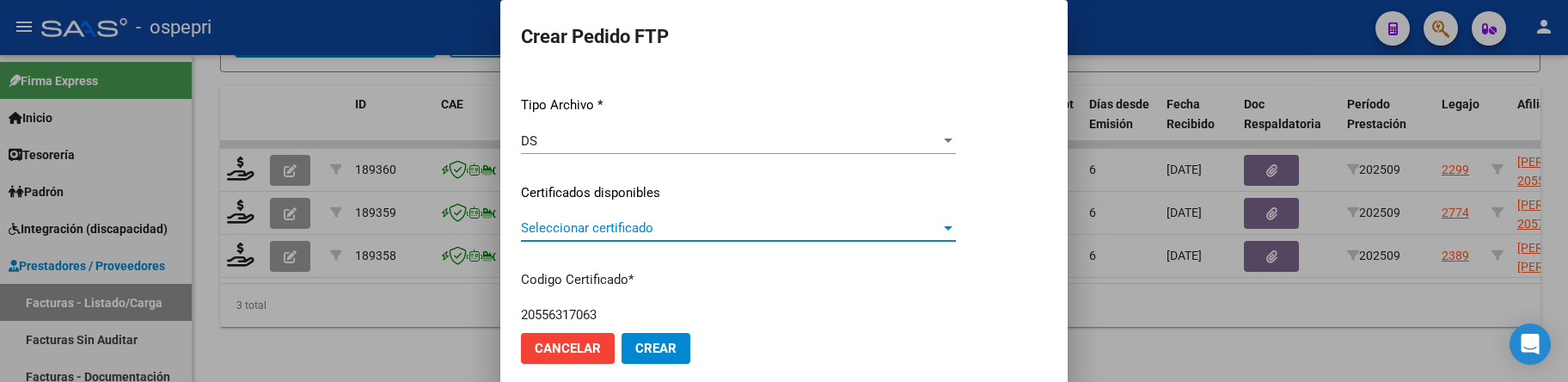
click at [956, 222] on div at bounding box center [948, 228] width 16 height 14
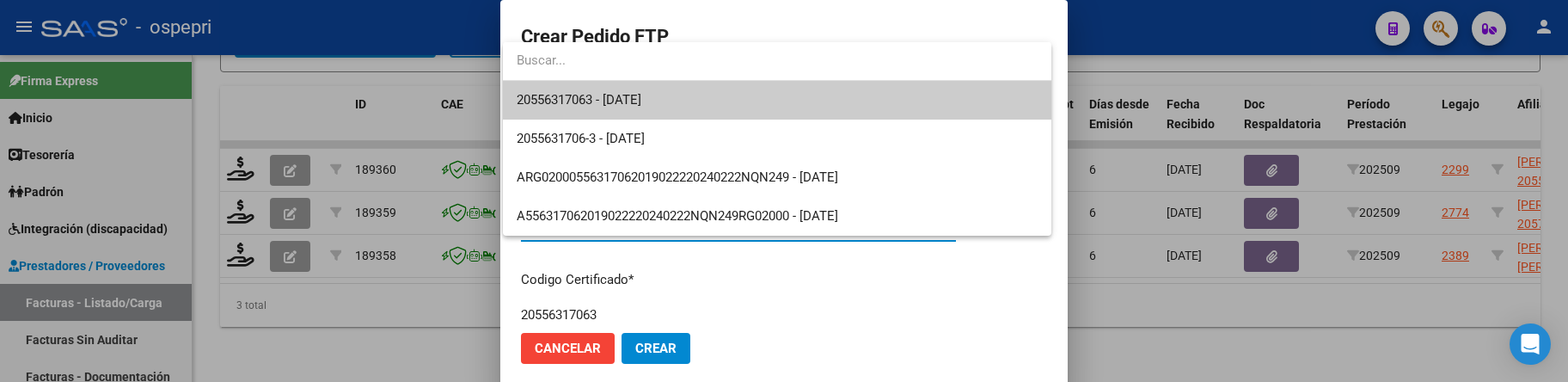
click at [679, 109] on span "20556317063 - 2030-01-23" at bounding box center [777, 100] width 521 height 39
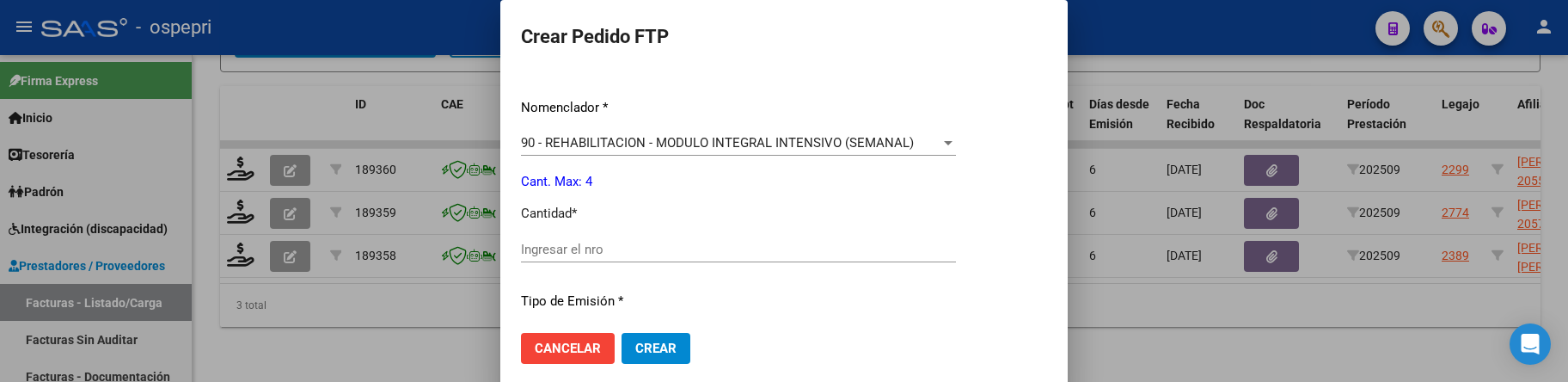
scroll to position [689, 0]
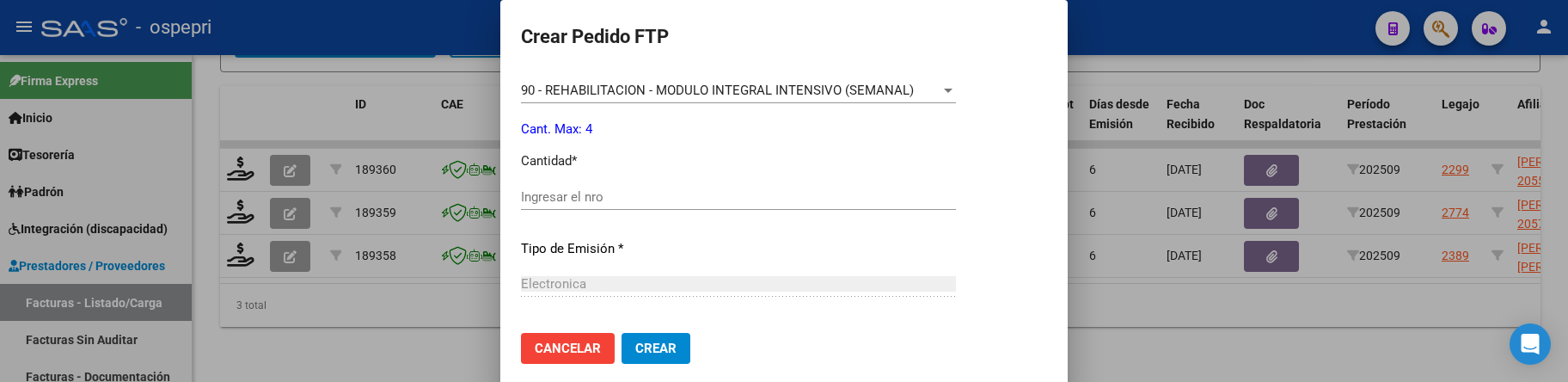
click at [610, 197] on input "Ingresar el nro" at bounding box center [739, 197] width 435 height 16
type input "4"
click at [640, 346] on span "Crear" at bounding box center [656, 348] width 42 height 16
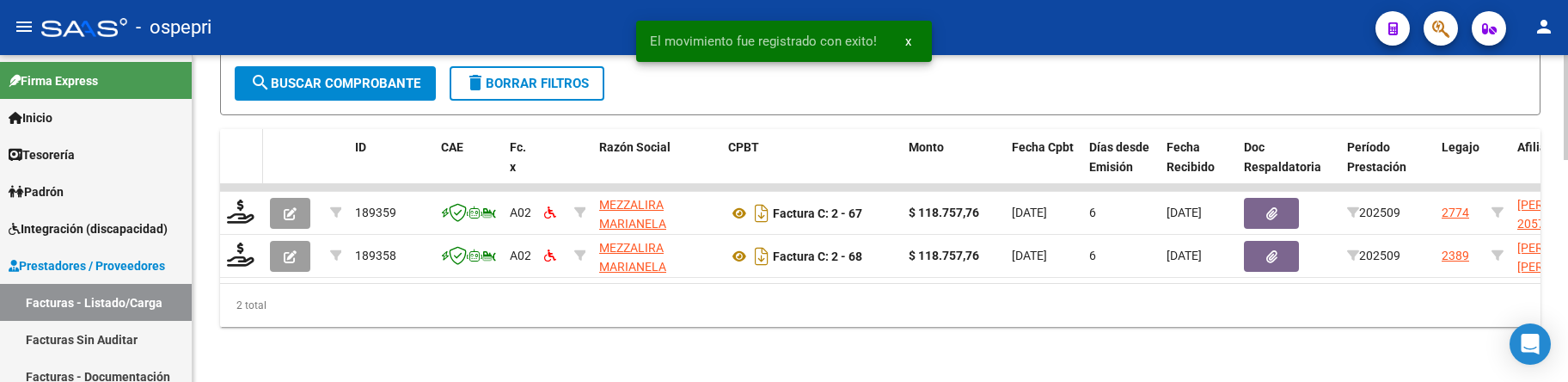
scroll to position [691, 0]
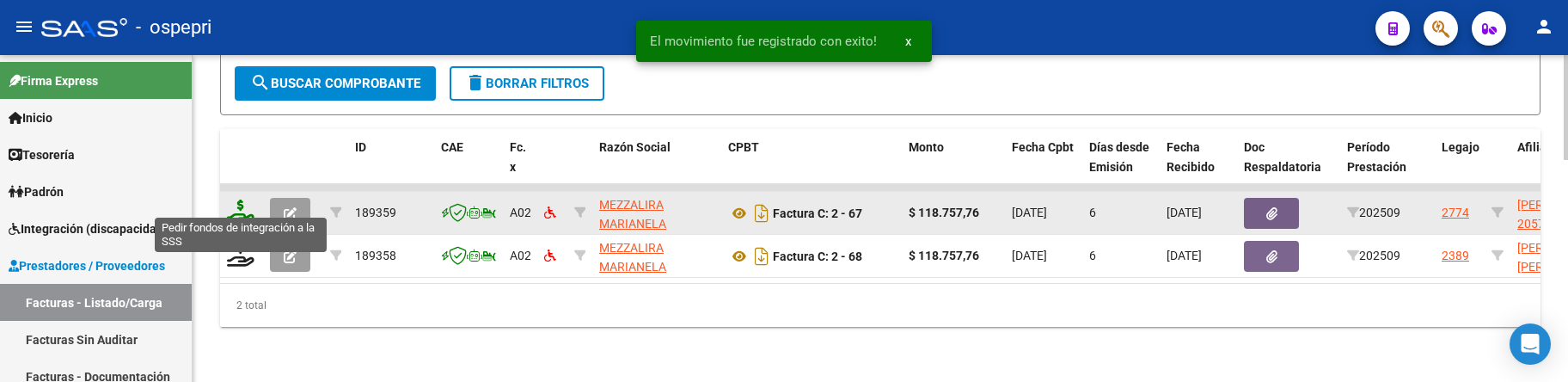
click at [240, 200] on icon at bounding box center [241, 212] width 28 height 24
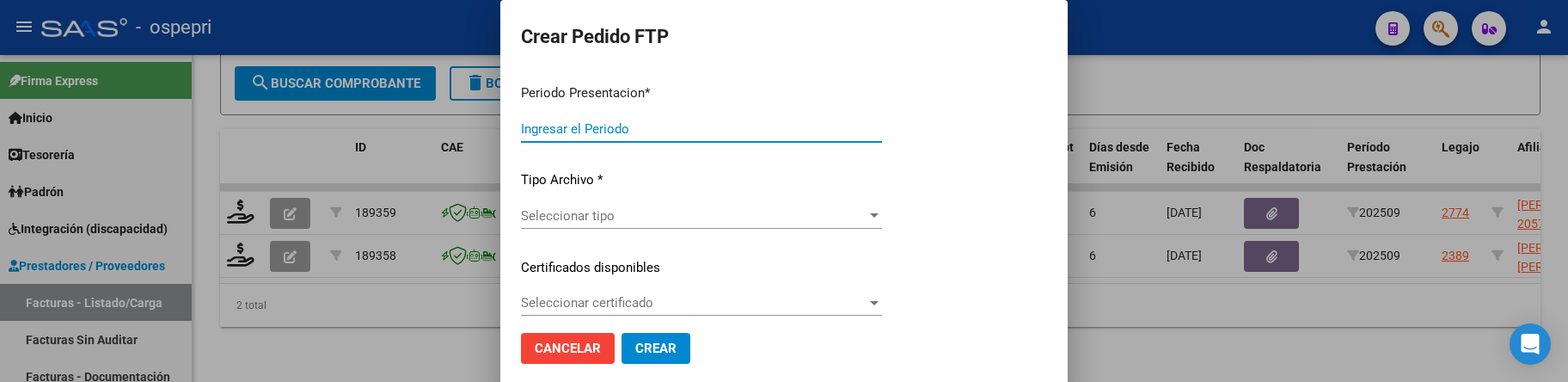
type input "202509"
type input "$ 118.757,76"
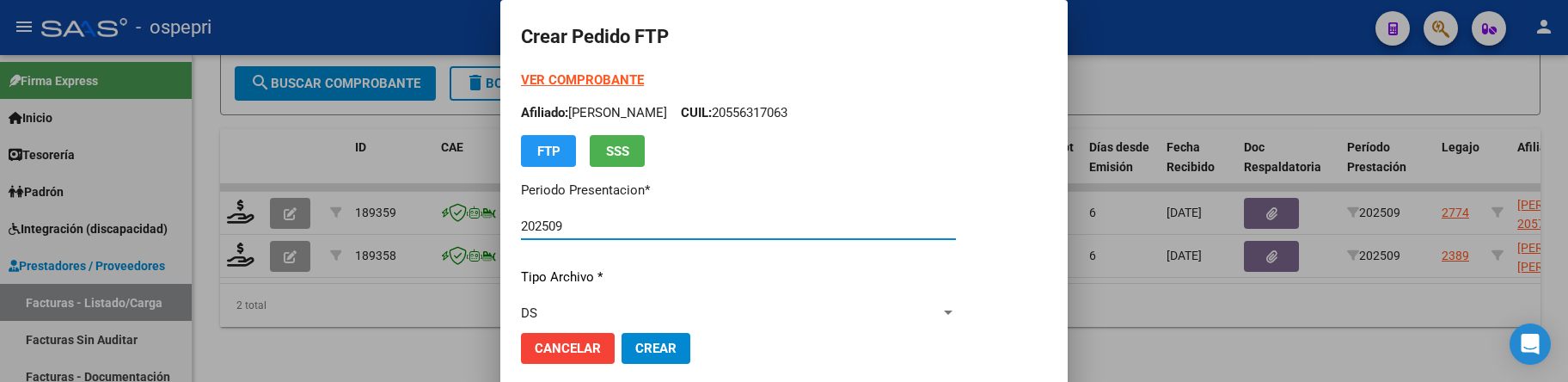
type input "20571909090"
type input "2027-08-30"
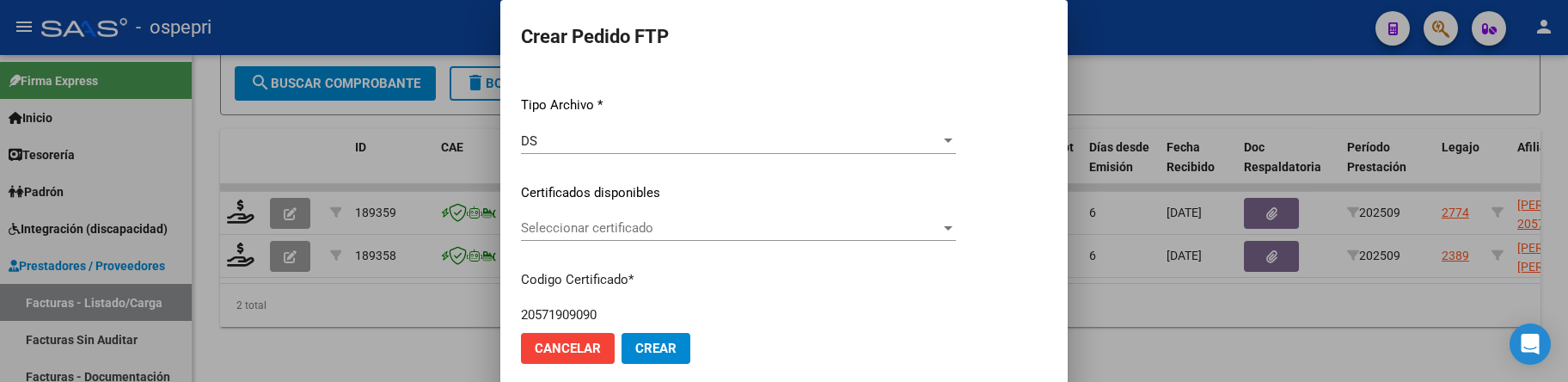
scroll to position [258, 0]
click at [952, 143] on div at bounding box center [948, 143] width 9 height 4
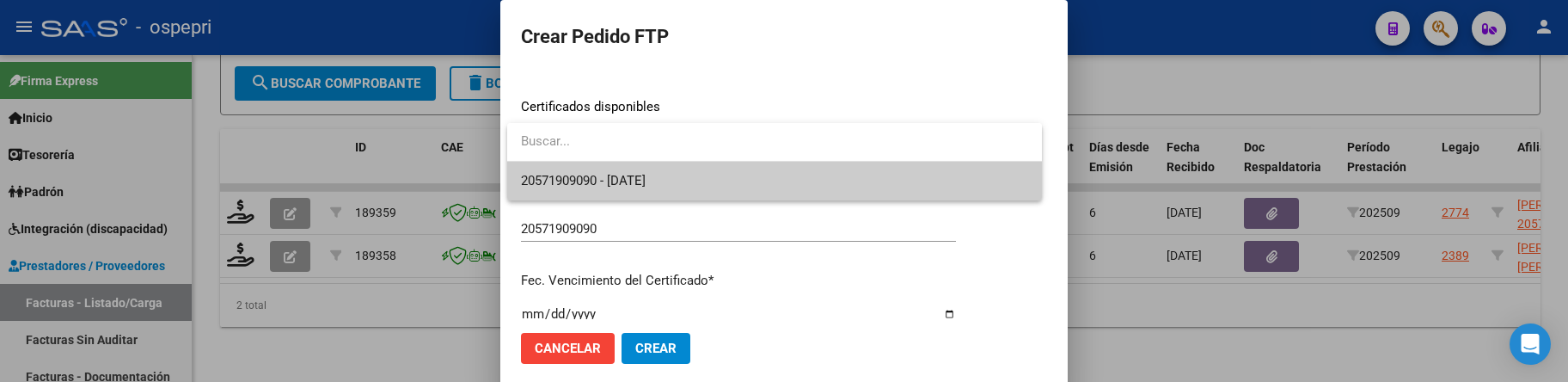
click at [860, 183] on span "20571909090 - 2027-08-30" at bounding box center [774, 180] width 507 height 39
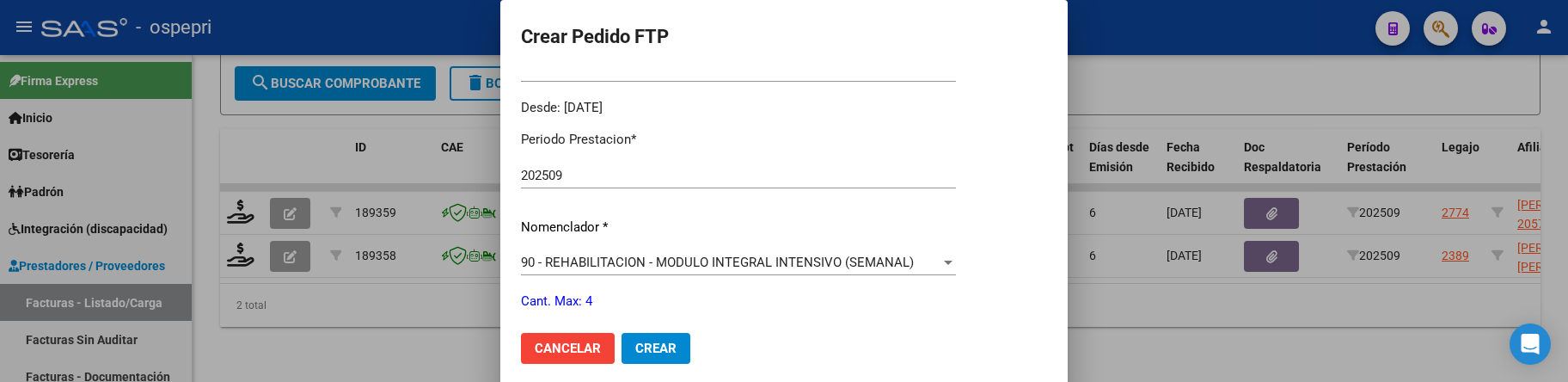
scroll to position [603, 0]
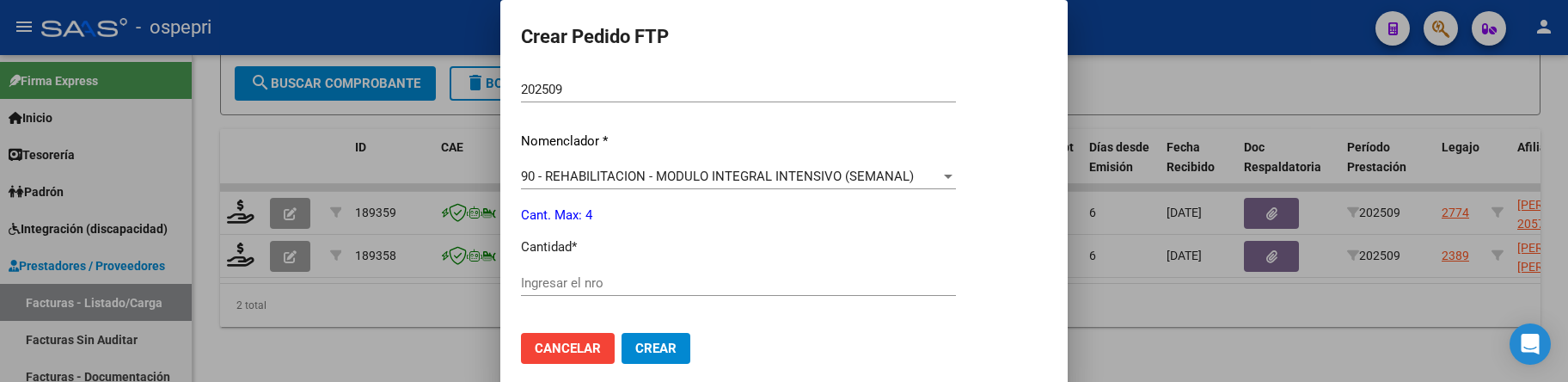
click at [629, 280] on input "Ingresar el nro" at bounding box center [739, 283] width 435 height 16
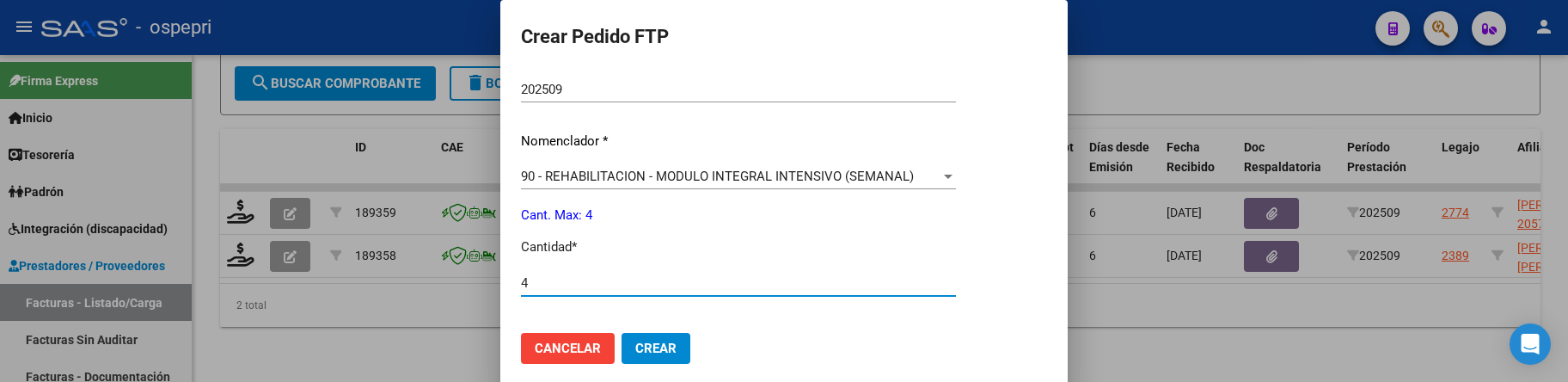
type input "4"
click at [654, 351] on span "Crear" at bounding box center [656, 348] width 42 height 16
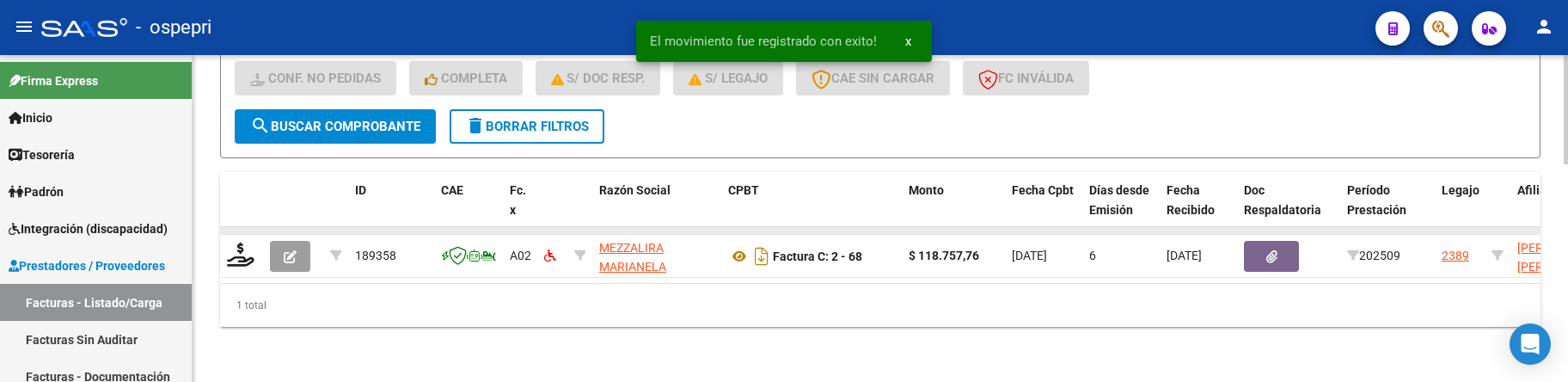
scroll to position [648, 0]
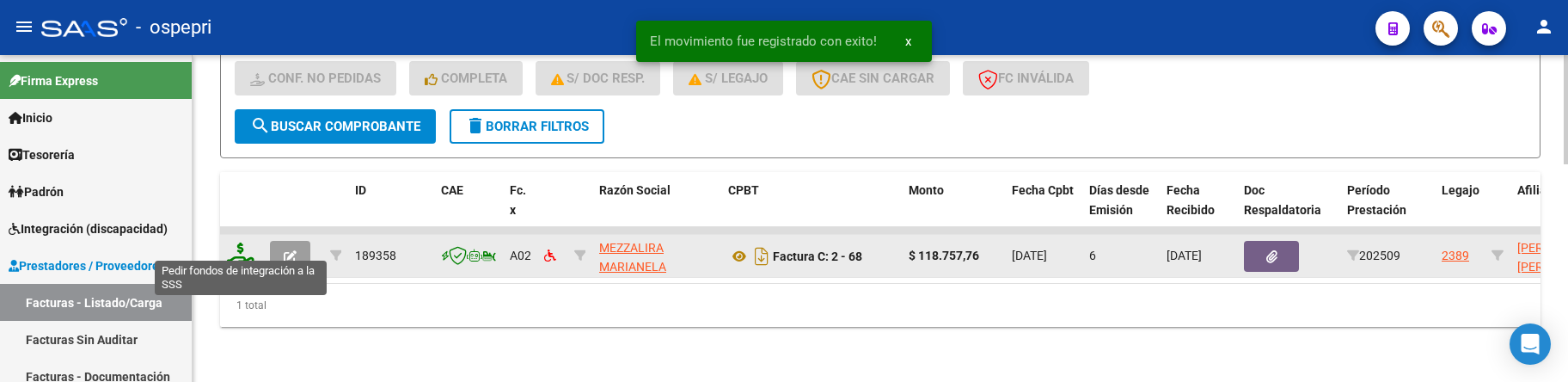
click at [244, 244] on icon at bounding box center [241, 254] width 28 height 24
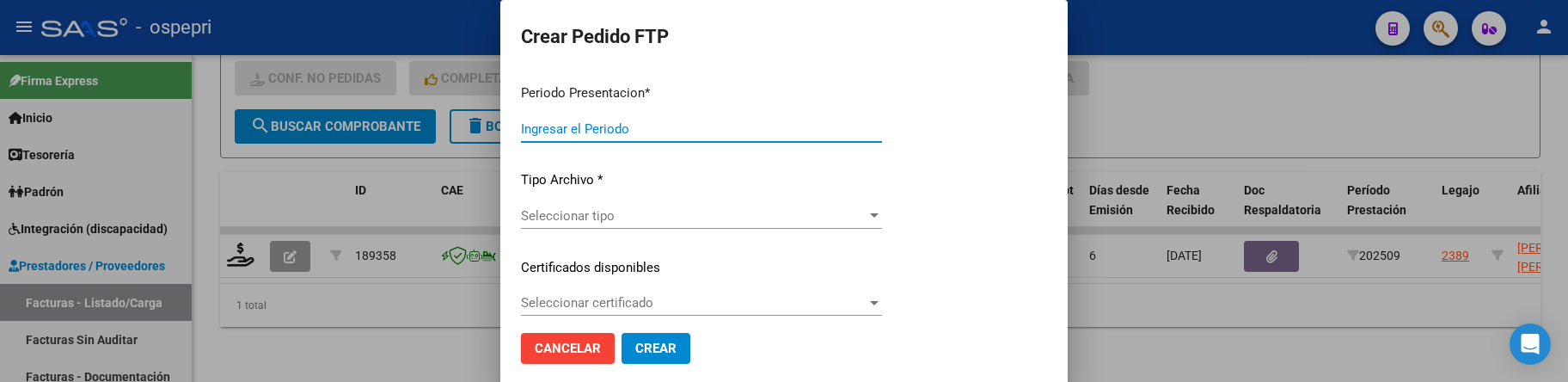
type input "202509"
type input "$ 118.757,76"
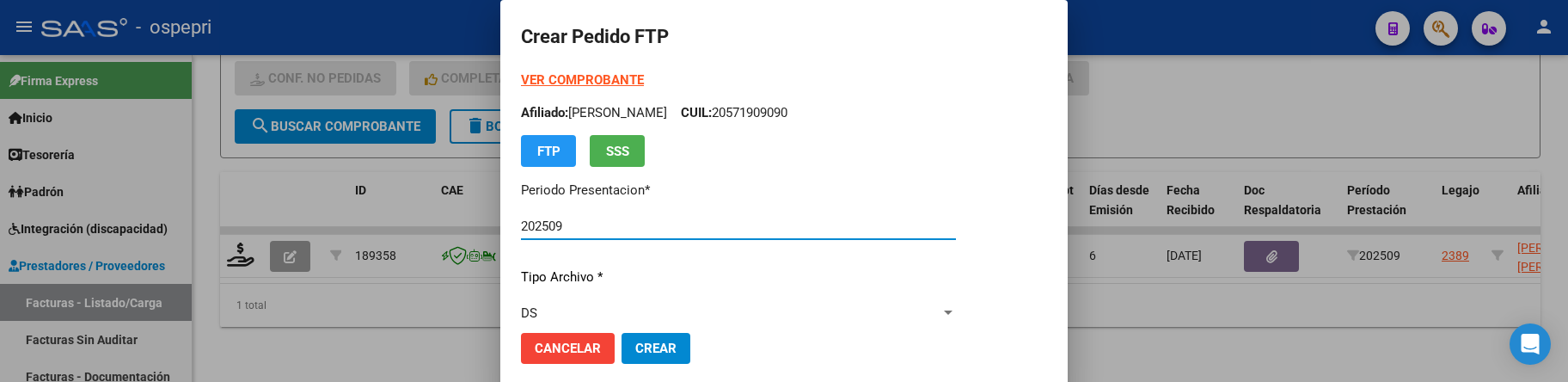
type input "2057188691-0"
type input "2031-10-09"
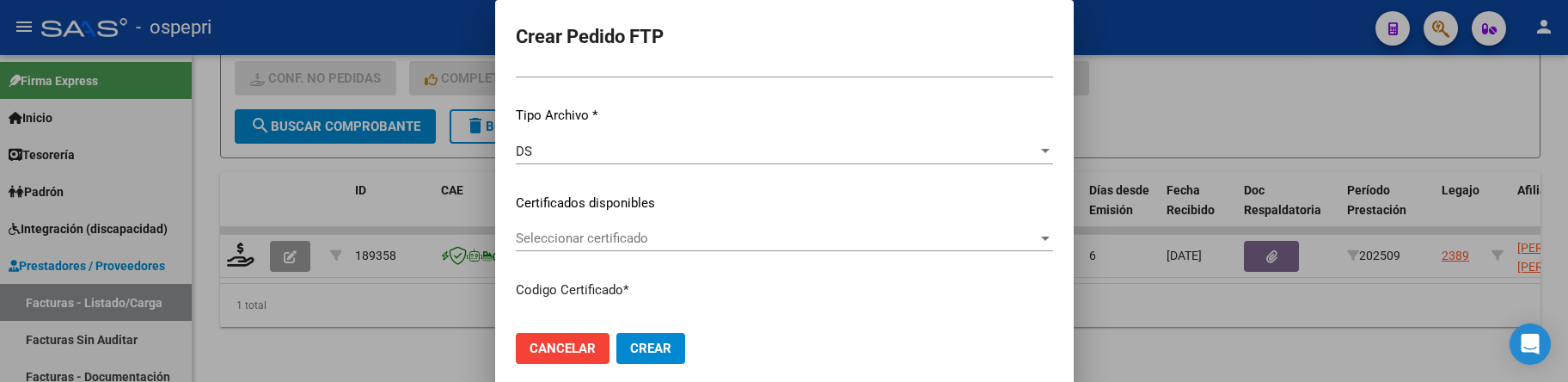
scroll to position [172, 0]
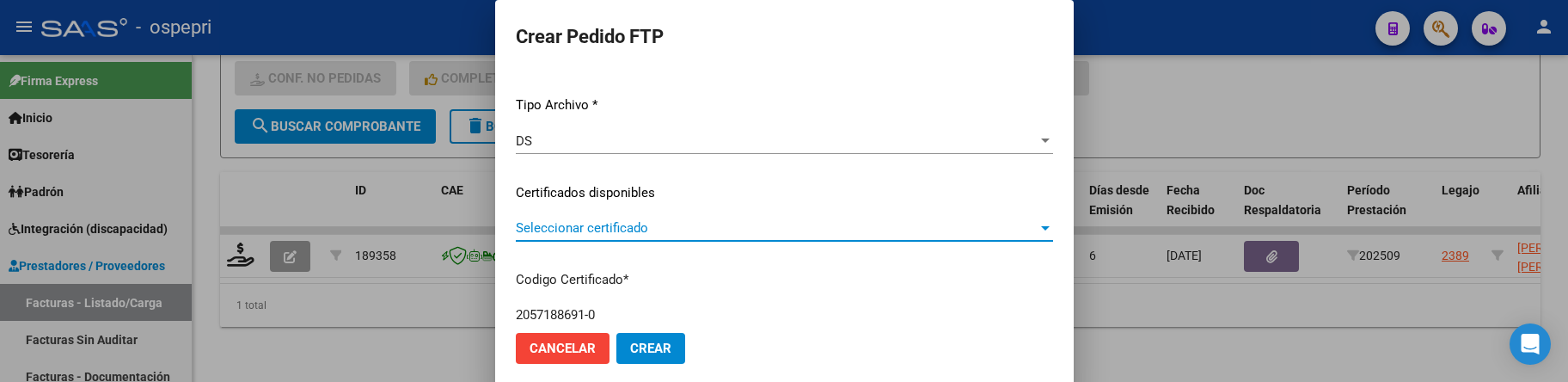
click at [1050, 228] on div at bounding box center [1045, 229] width 9 height 4
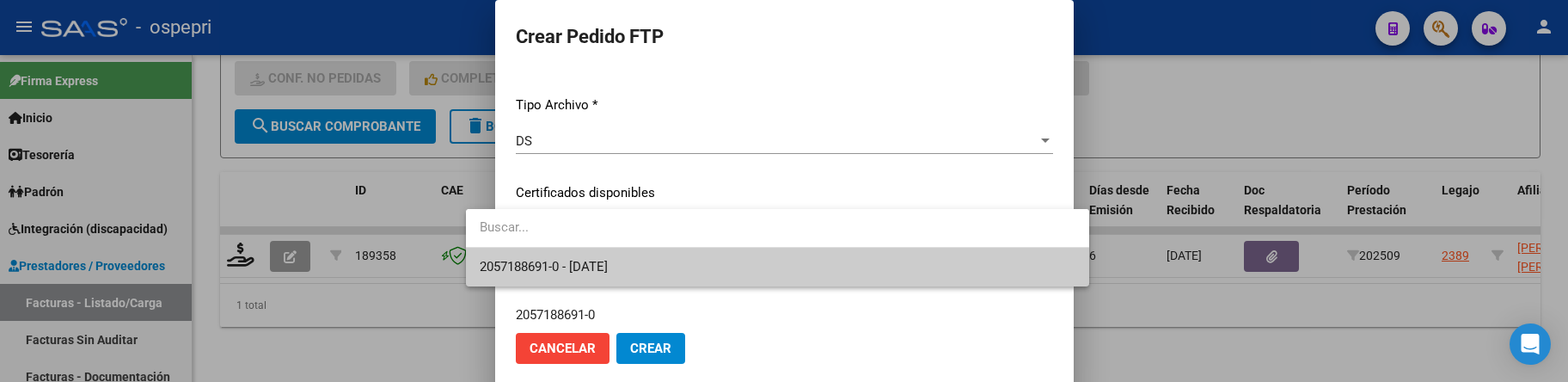
click at [877, 264] on span "2057188691-0 - 2031-10-09" at bounding box center [777, 266] width 596 height 39
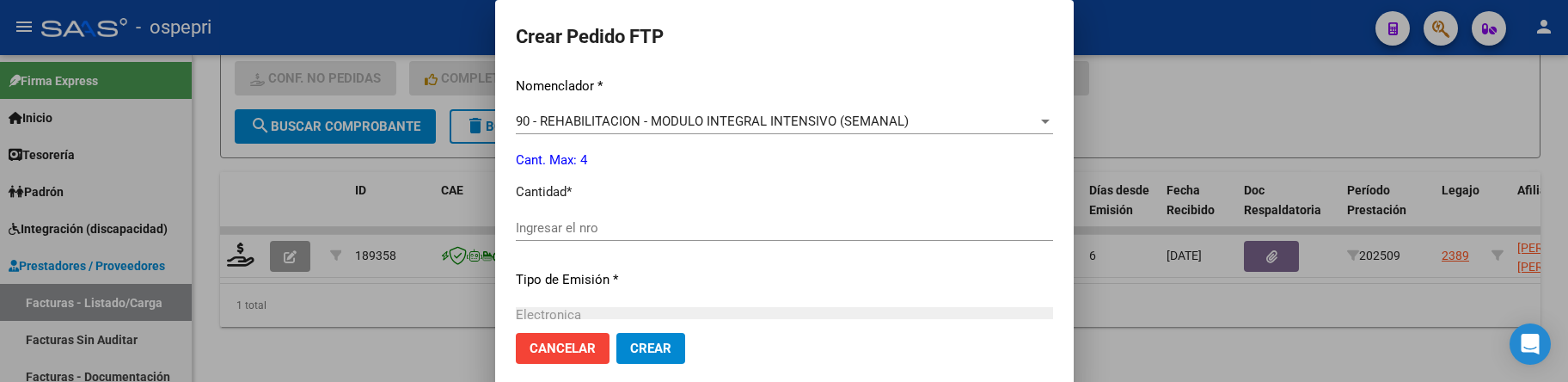
scroll to position [689, 0]
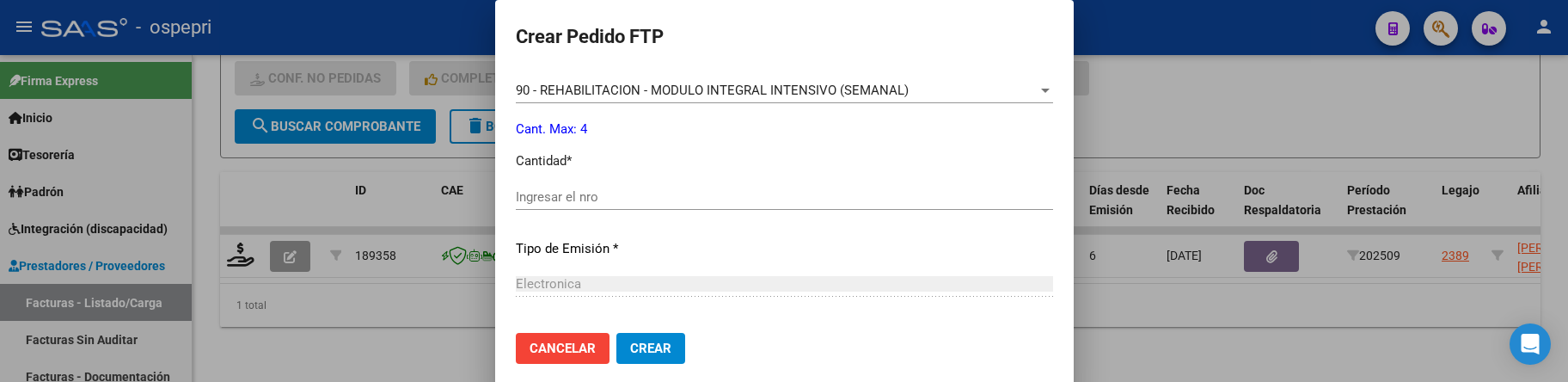
click at [528, 195] on input "Ingresar el nro" at bounding box center [784, 197] width 537 height 16
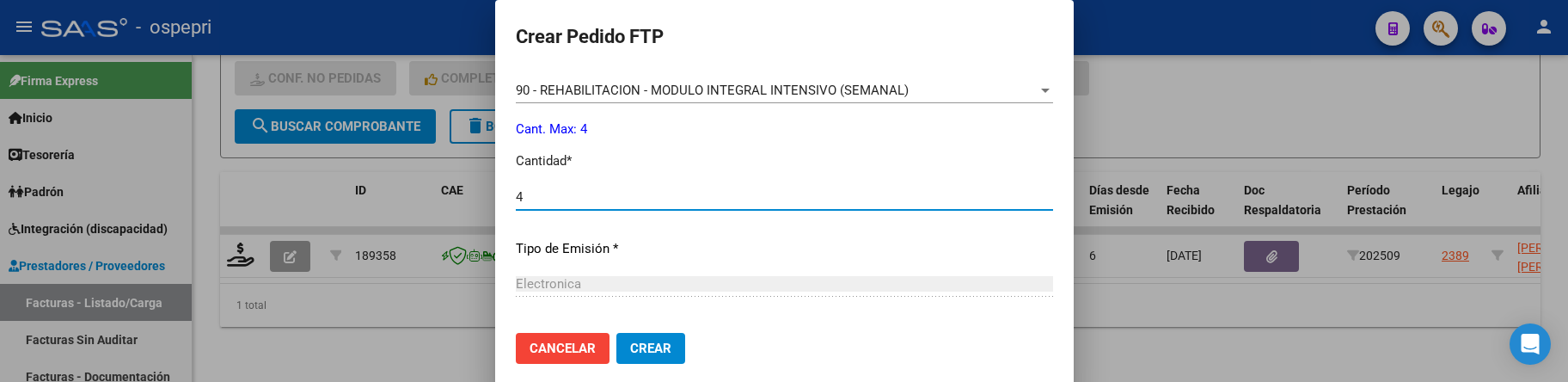
type input "4"
click at [630, 346] on span "Crear" at bounding box center [651, 348] width 42 height 16
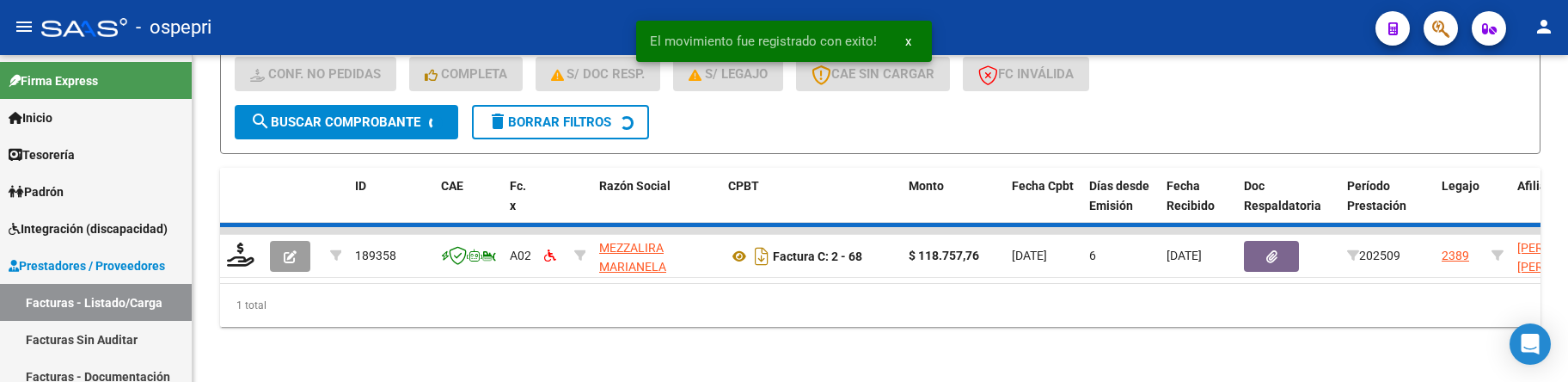
scroll to position [622, 0]
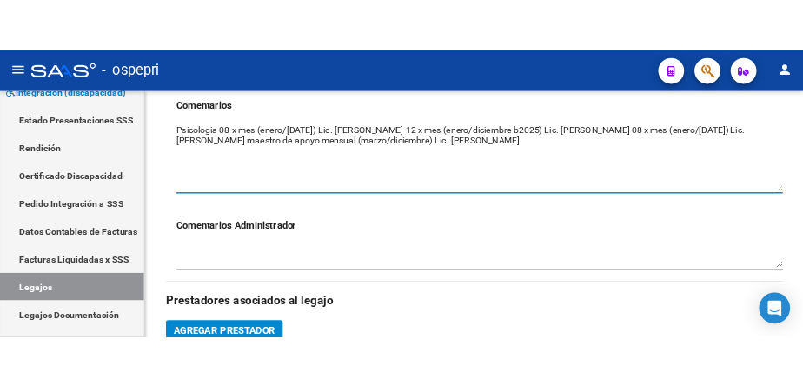
scroll to position [750, 0]
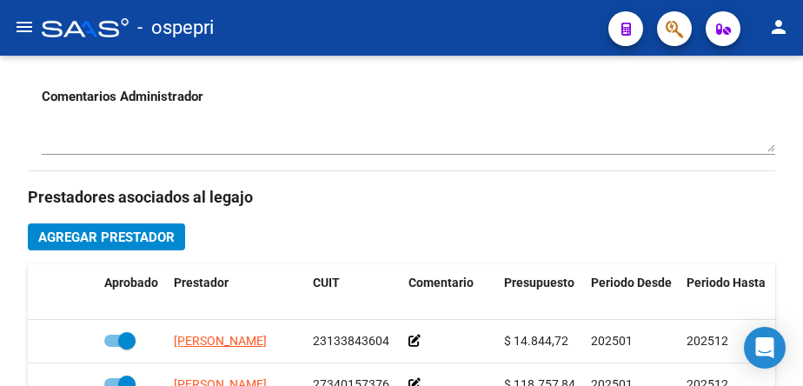
click at [24, 30] on mat-icon "menu" at bounding box center [24, 27] width 21 height 21
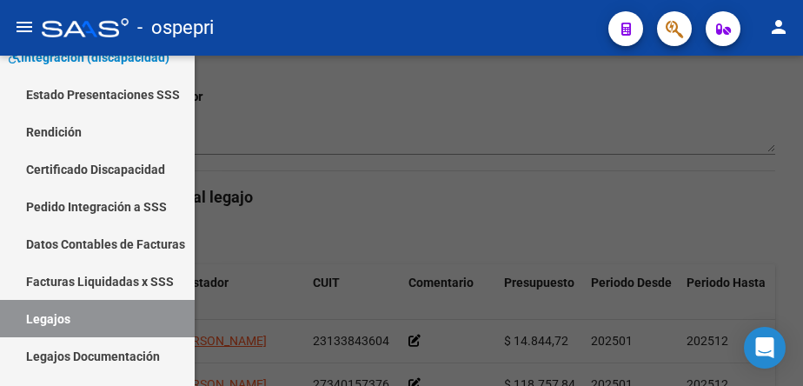
scroll to position [0, 0]
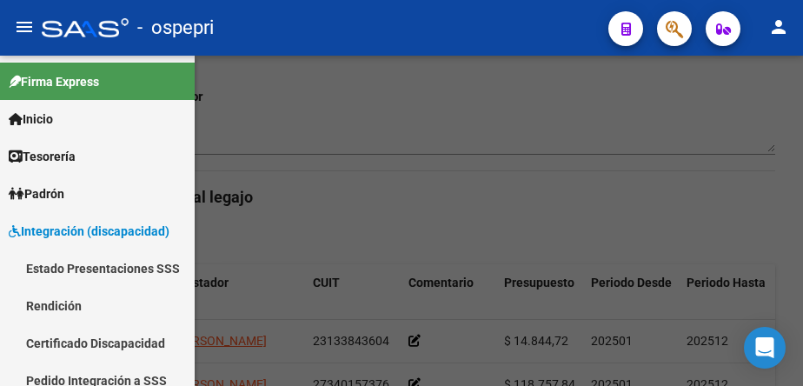
click at [24, 30] on mat-icon "menu" at bounding box center [24, 27] width 21 height 21
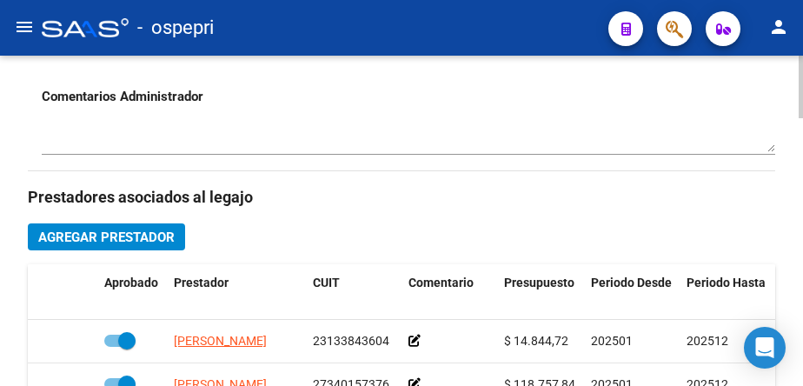
click at [368, 97] on h3 "Comentarios Administrador" at bounding box center [409, 96] width 734 height 19
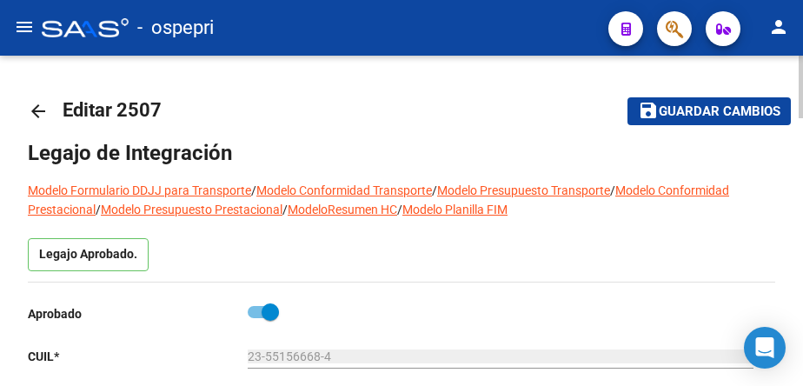
click at [39, 110] on mat-icon "arrow_back" at bounding box center [38, 111] width 21 height 21
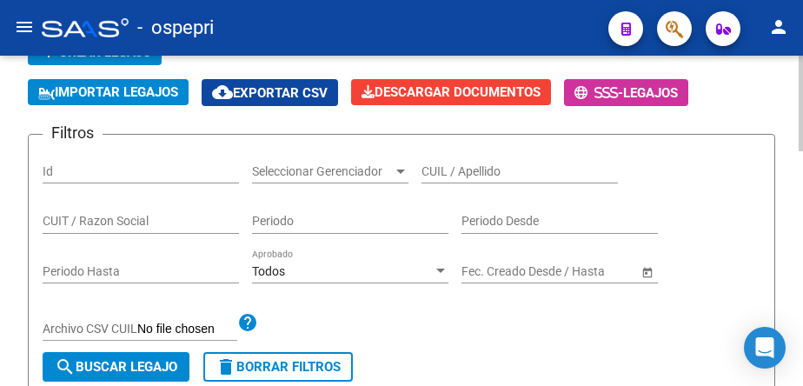
scroll to position [174, 0]
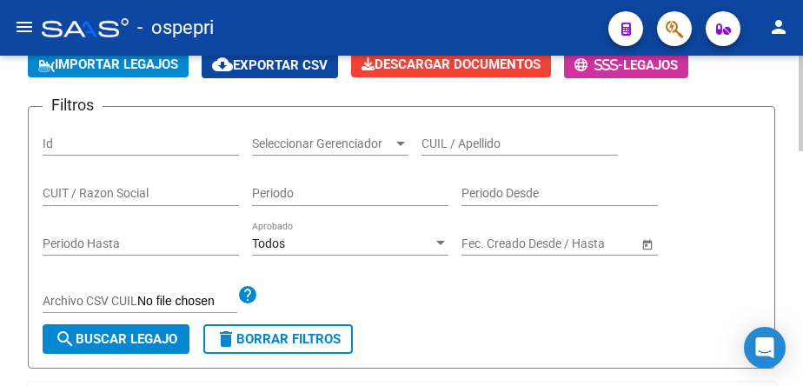
click at [447, 150] on input "CUIL / Apellido" at bounding box center [520, 144] width 197 height 15
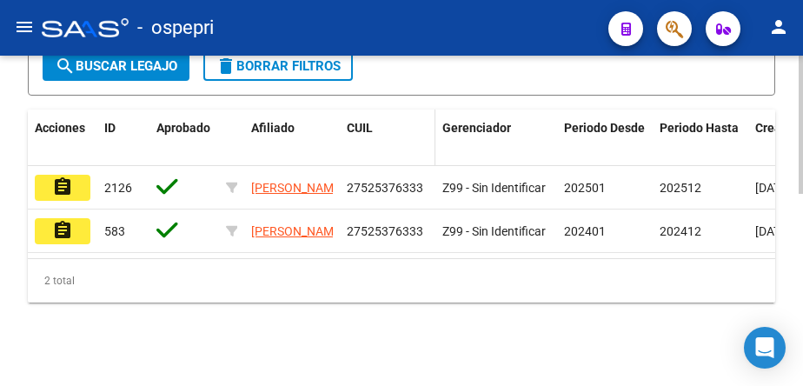
scroll to position [462, 0]
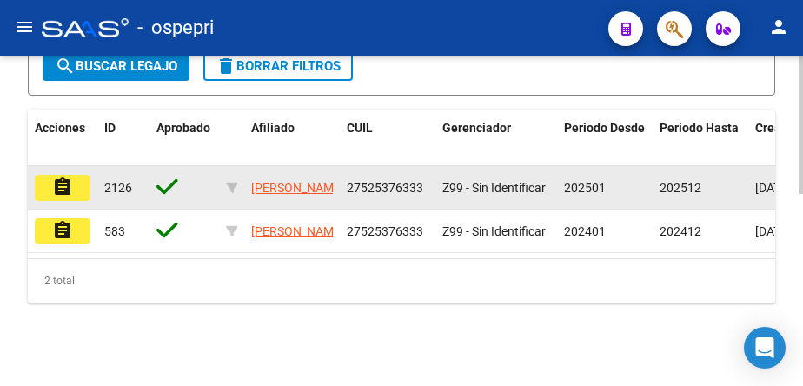
type input "52537633"
click at [63, 177] on mat-icon "assignment" at bounding box center [62, 187] width 21 height 21
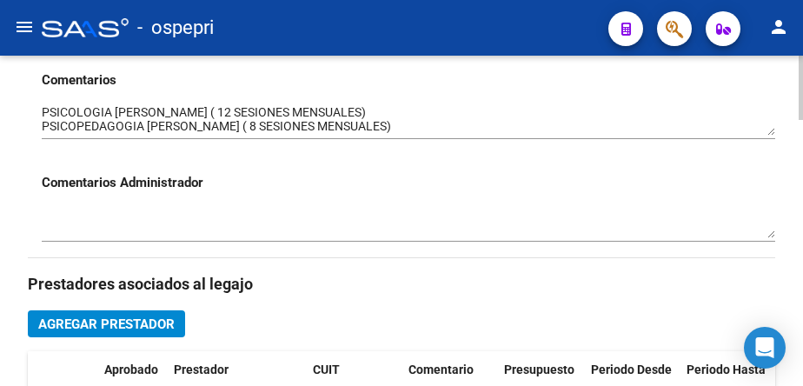
scroll to position [609, 0]
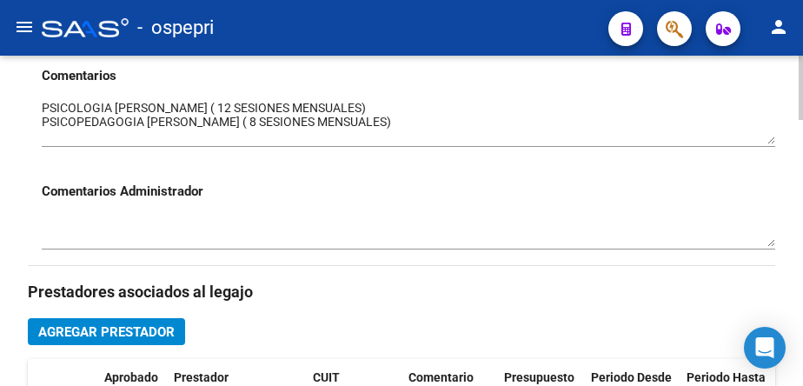
drag, startPoint x: 772, startPoint y: 129, endPoint x: 774, endPoint y: 141, distance: 12.3
click at [774, 141] on textarea at bounding box center [409, 121] width 734 height 45
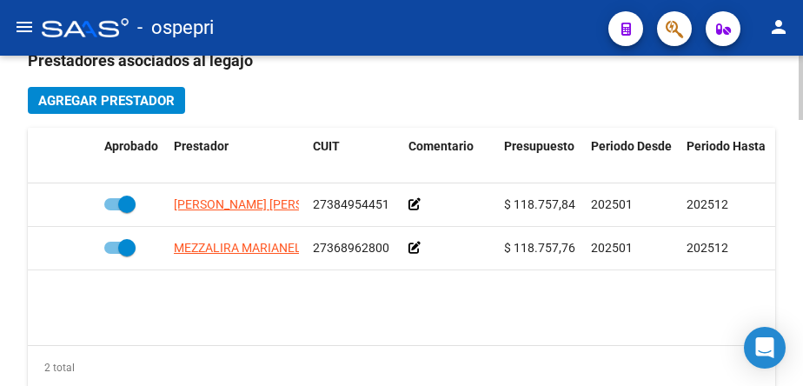
scroll to position [870, 0]
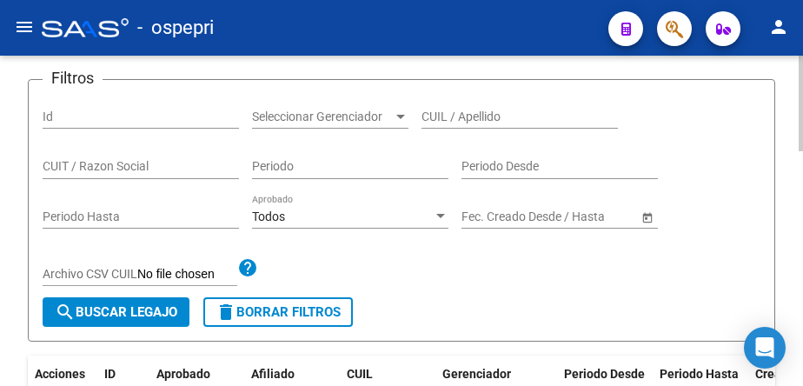
scroll to position [114, 0]
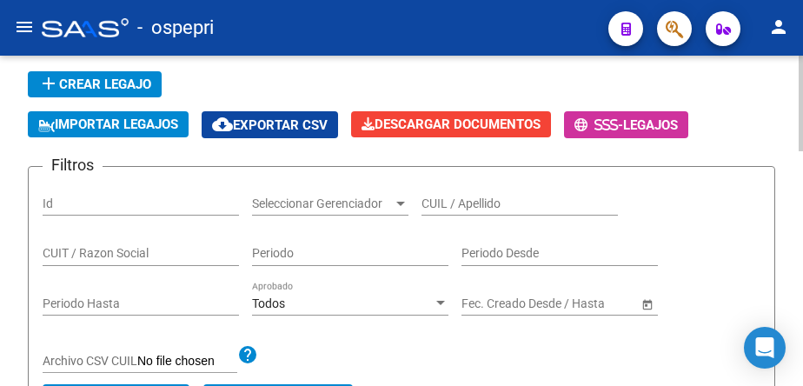
click at [496, 204] on input "CUIL / Apellido" at bounding box center [520, 204] width 197 height 15
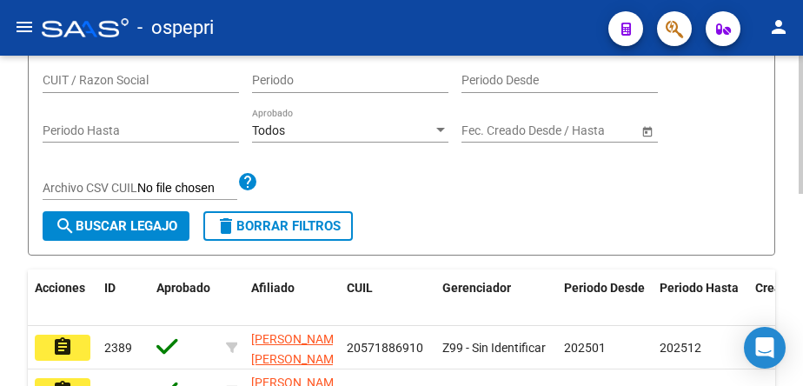
scroll to position [375, 0]
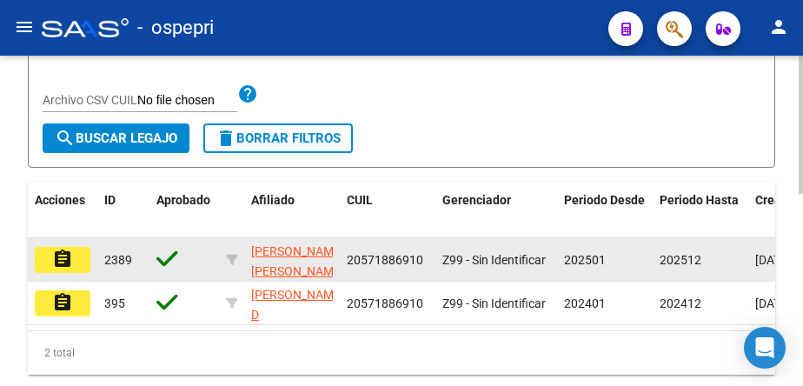
type input "57188691"
click at [68, 265] on mat-icon "assignment" at bounding box center [62, 259] width 21 height 21
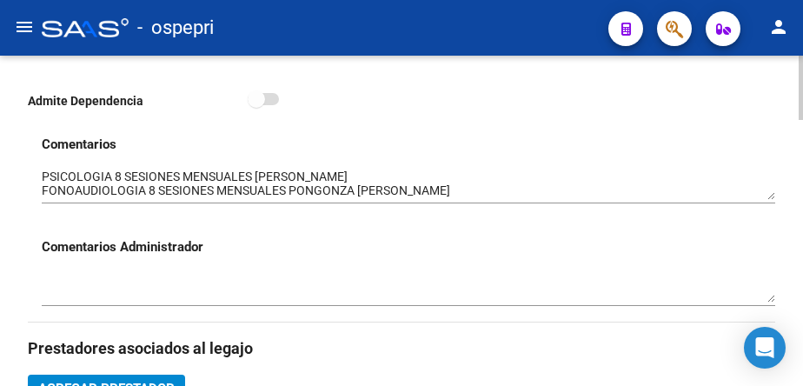
scroll to position [609, 0]
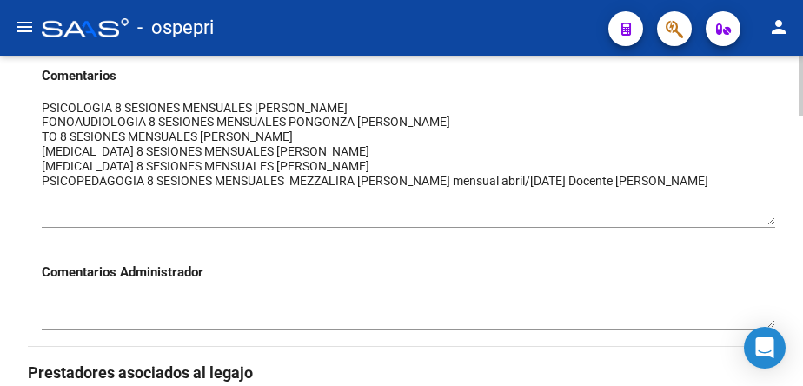
drag, startPoint x: 770, startPoint y: 129, endPoint x: 763, endPoint y: 222, distance: 93.3
click at [763, 222] on textarea at bounding box center [409, 162] width 734 height 126
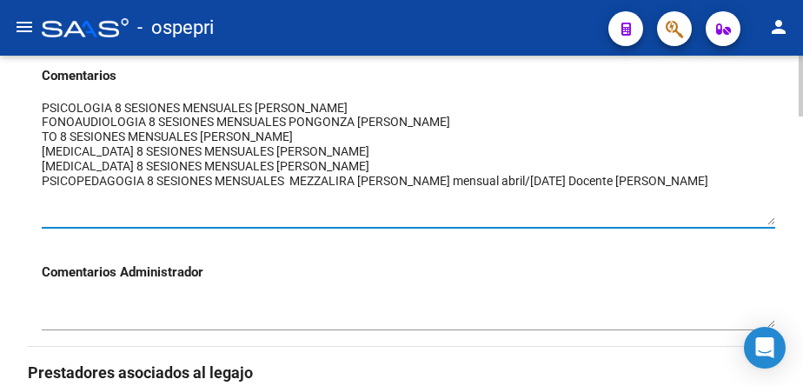
click at [423, 181] on textarea at bounding box center [409, 162] width 734 height 126
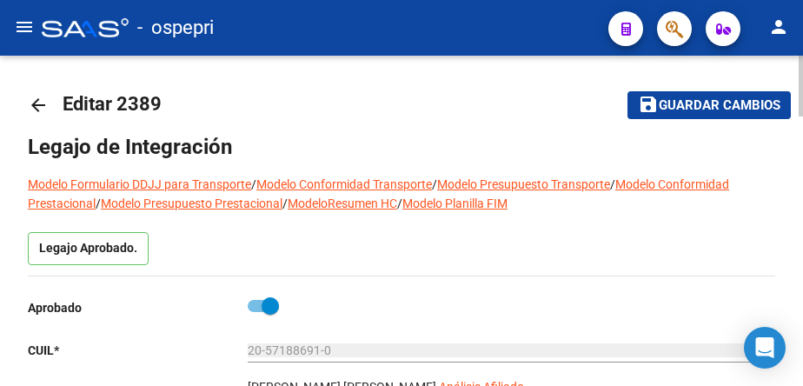
scroll to position [0, 0]
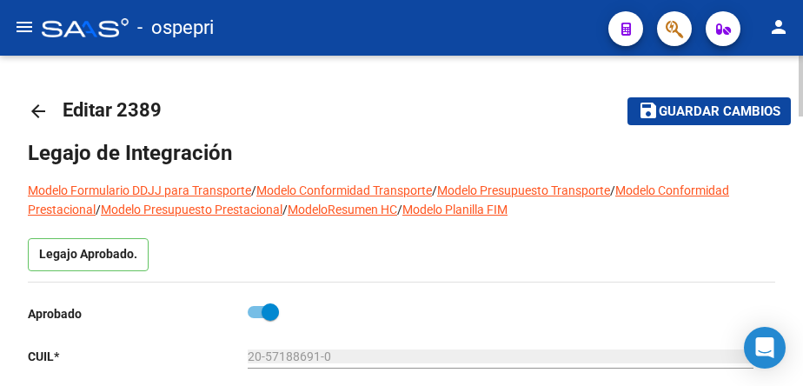
click at [39, 115] on mat-icon "arrow_back" at bounding box center [38, 111] width 21 height 21
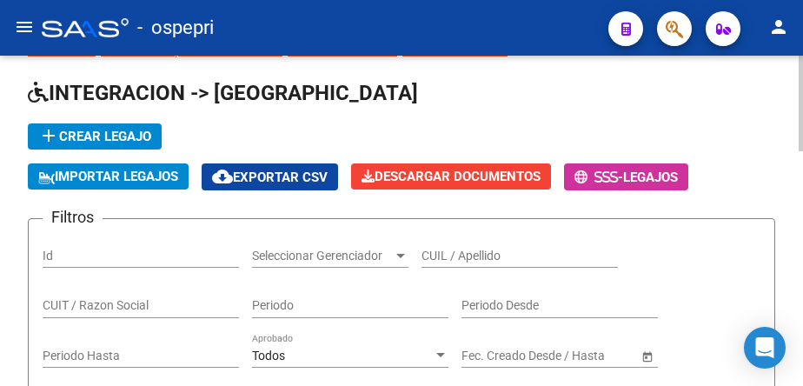
scroll to position [174, 0]
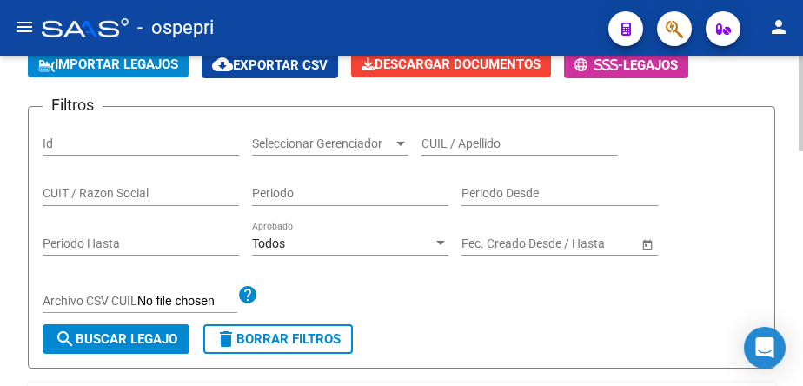
click at [464, 141] on input "CUIL / Apellido" at bounding box center [520, 144] width 197 height 15
click at [495, 143] on input "CUIL / Apellido" at bounding box center [520, 144] width 197 height 15
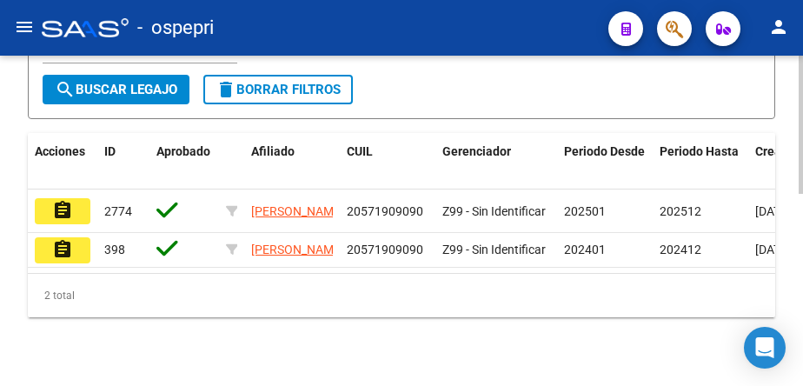
scroll to position [435, 0]
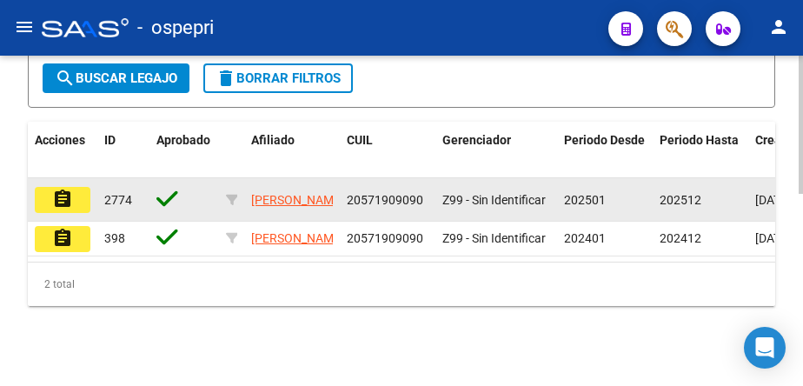
type input "57190909"
click at [66, 197] on mat-icon "assignment" at bounding box center [62, 199] width 21 height 21
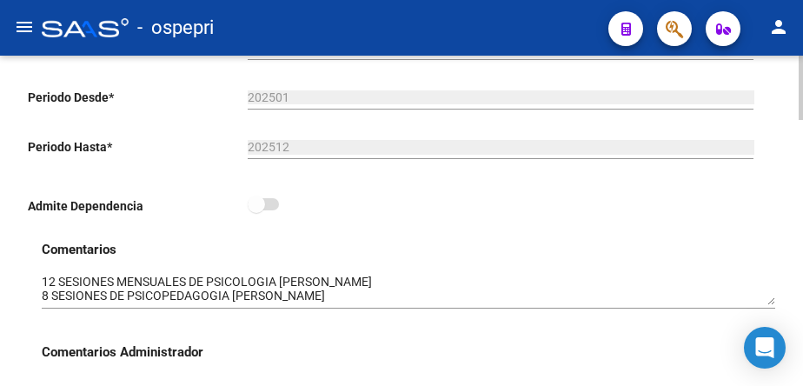
scroll to position [522, 0]
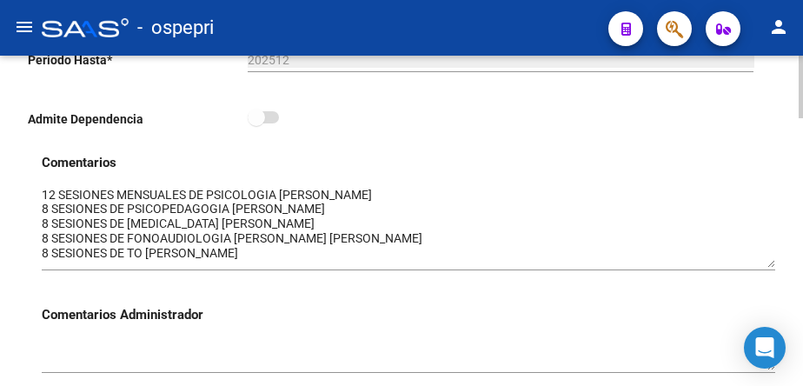
drag, startPoint x: 771, startPoint y: 217, endPoint x: 772, endPoint y: 265, distance: 48.7
click at [772, 265] on textarea at bounding box center [409, 227] width 734 height 82
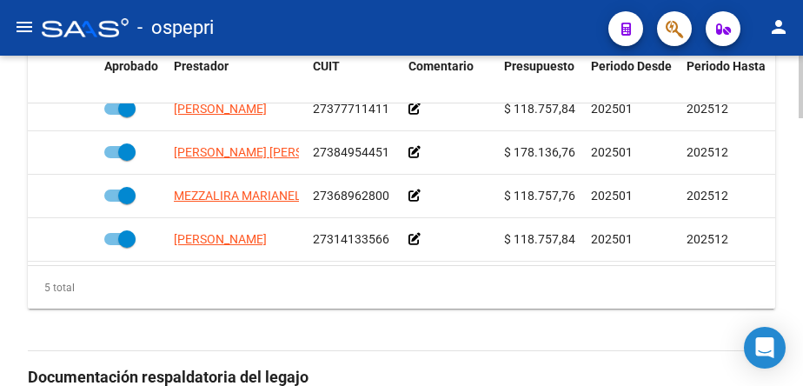
scroll to position [75, 0]
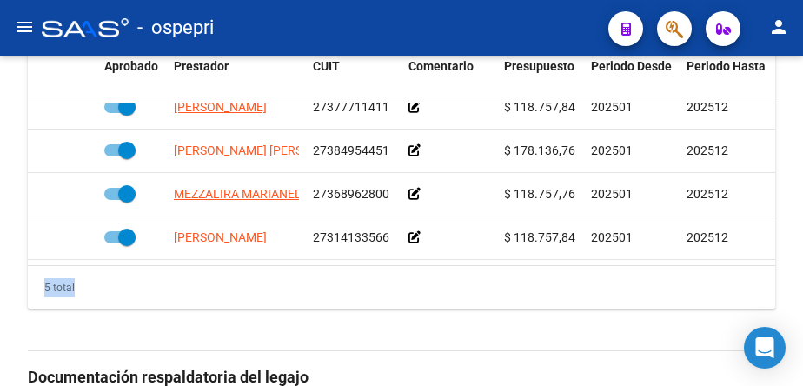
drag, startPoint x: 798, startPoint y: 271, endPoint x: 803, endPoint y: 109, distance: 162.7
click at [803, 109] on html "menu - ospepri person Firma Express Inicio Calendario SSS Instructivos Contacto…" at bounding box center [401, 193] width 803 height 386
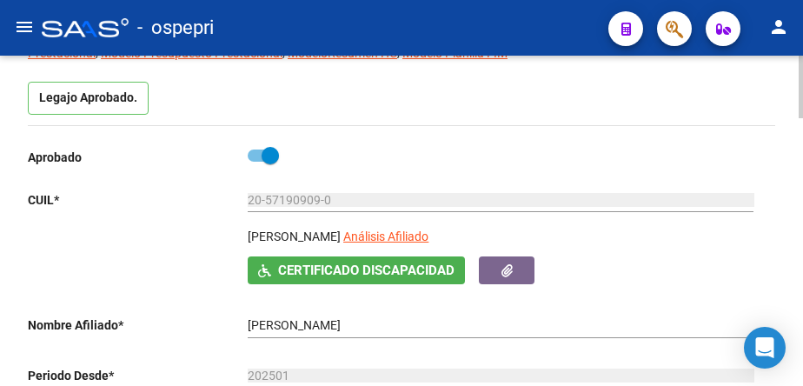
scroll to position [0, 0]
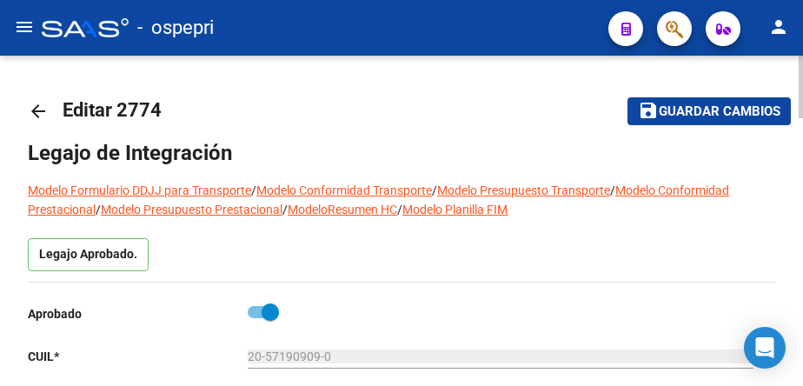
click at [33, 115] on mat-icon "arrow_back" at bounding box center [38, 111] width 21 height 21
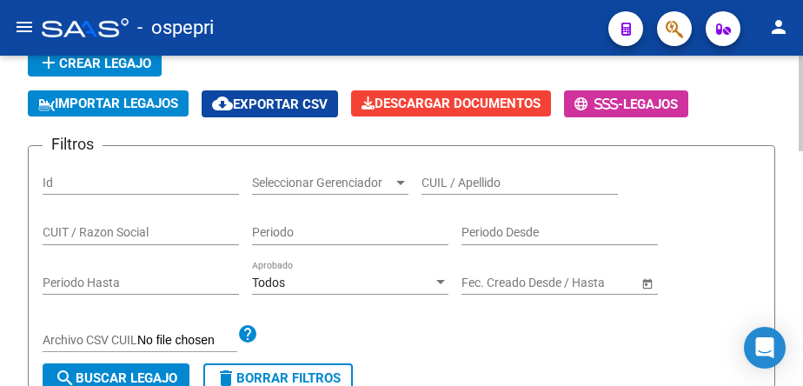
scroll to position [174, 0]
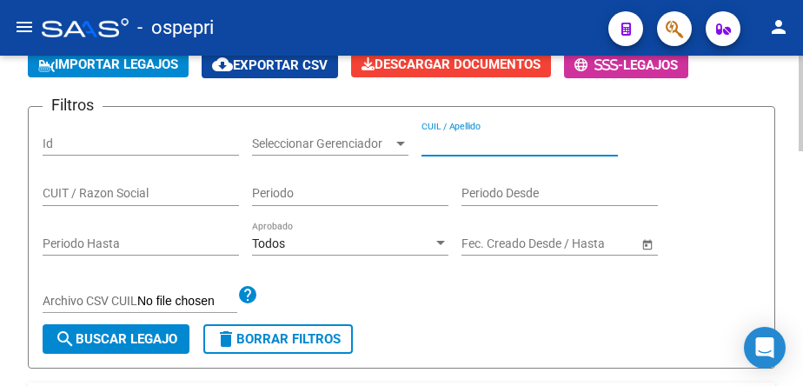
click at [483, 150] on input "CUIL / Apellido" at bounding box center [520, 144] width 197 height 15
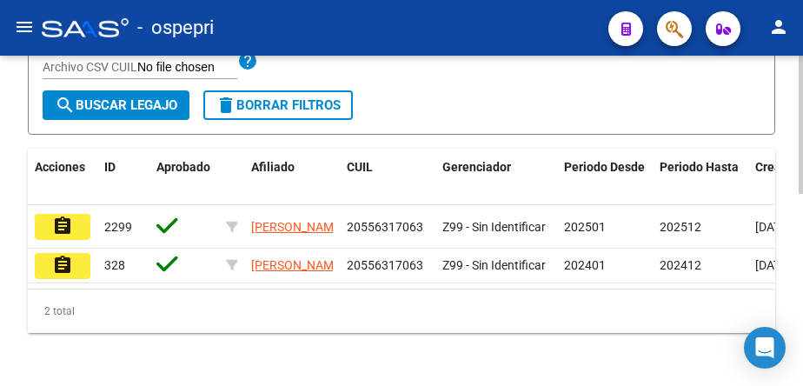
scroll to position [435, 0]
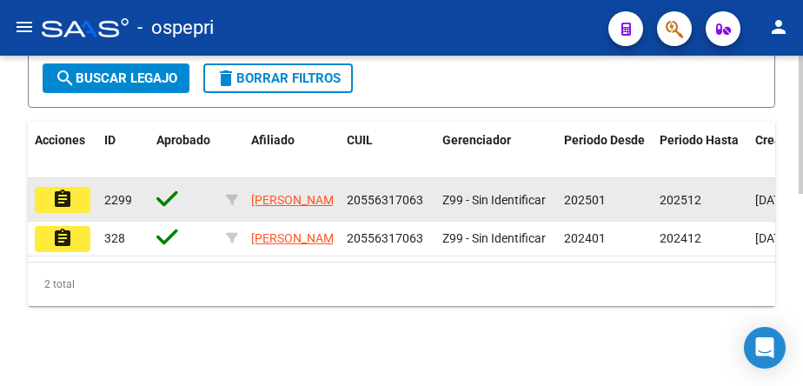
type input "55631706"
click at [71, 200] on mat-icon "assignment" at bounding box center [62, 199] width 21 height 21
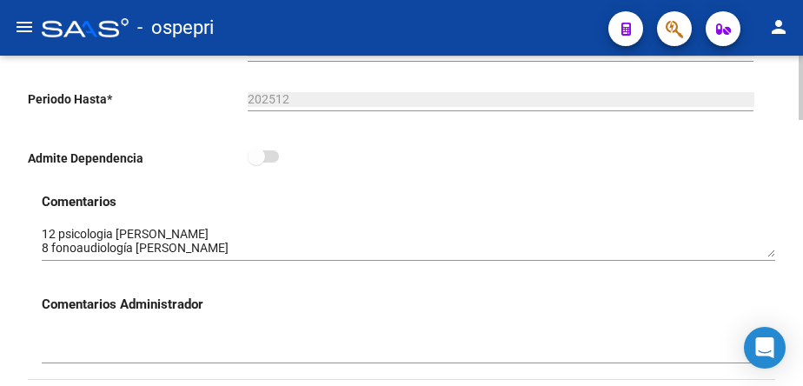
scroll to position [522, 0]
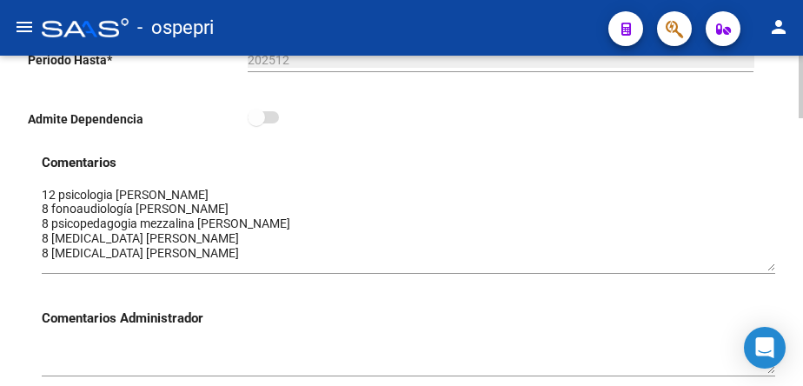
drag, startPoint x: 771, startPoint y: 218, endPoint x: 770, endPoint y: 273, distance: 54.8
click at [770, 271] on textarea at bounding box center [409, 228] width 734 height 85
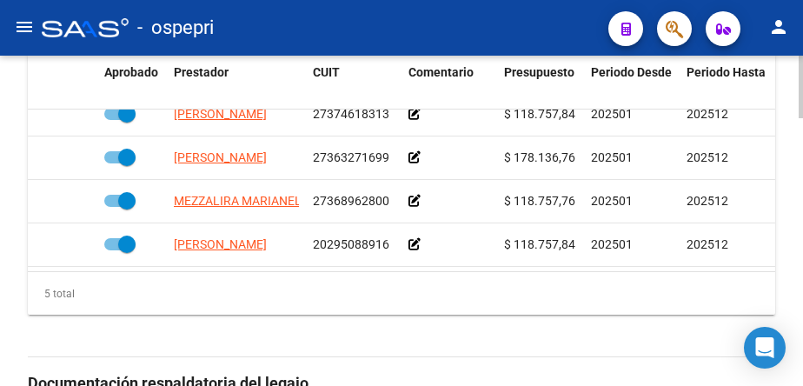
scroll to position [68, 0]
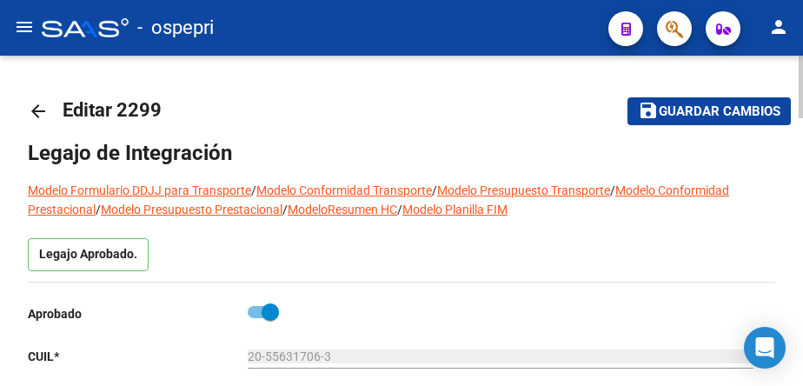
click at [36, 114] on mat-icon "arrow_back" at bounding box center [38, 111] width 21 height 21
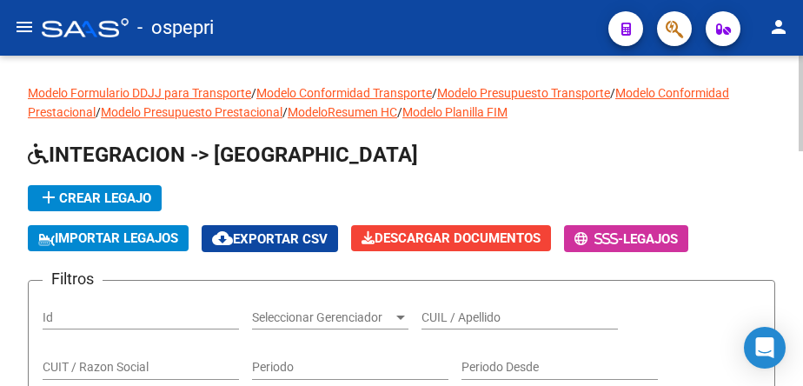
scroll to position [87, 0]
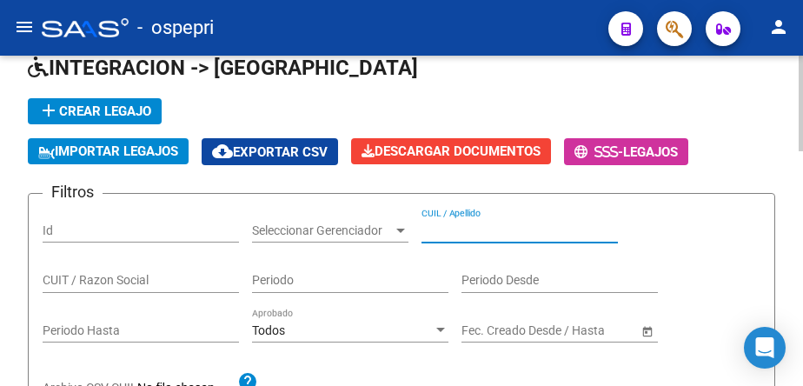
click at [497, 230] on input "CUIL / Apellido" at bounding box center [520, 230] width 197 height 15
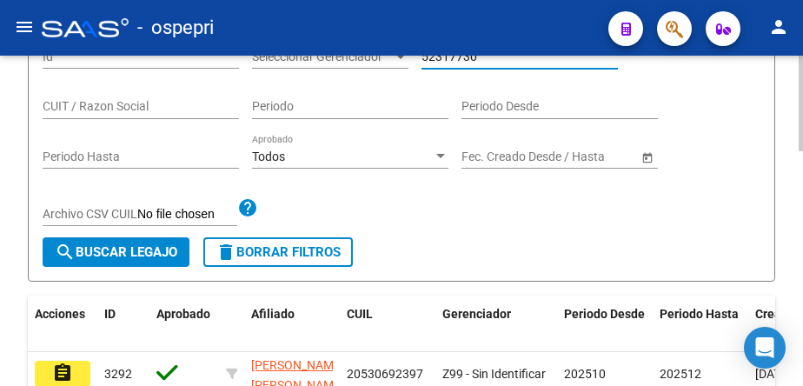
scroll to position [348, 0]
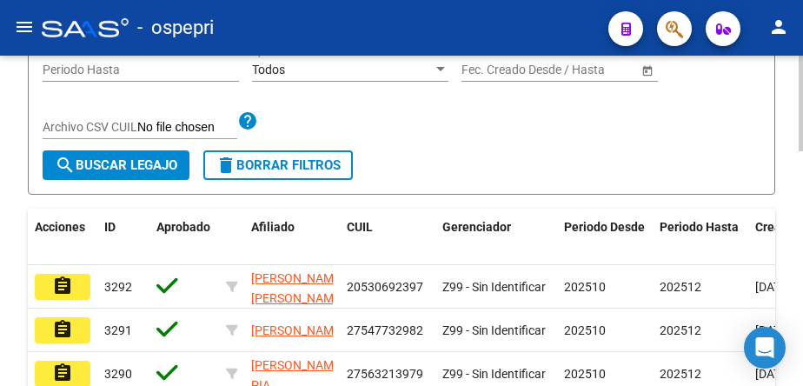
type input "52317730"
click at [130, 172] on span "search Buscar Legajo" at bounding box center [116, 165] width 123 height 16
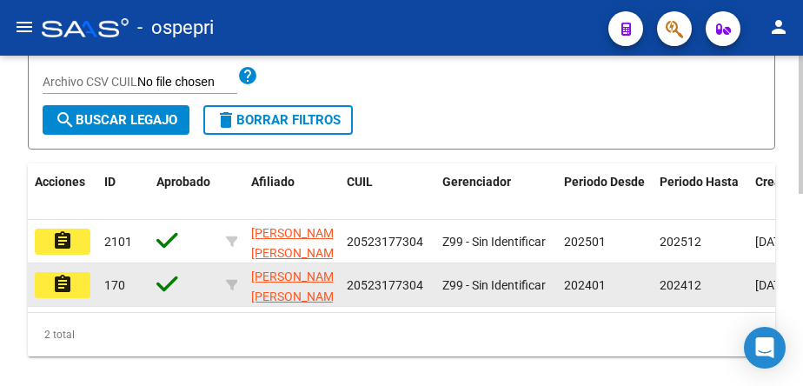
scroll to position [435, 0]
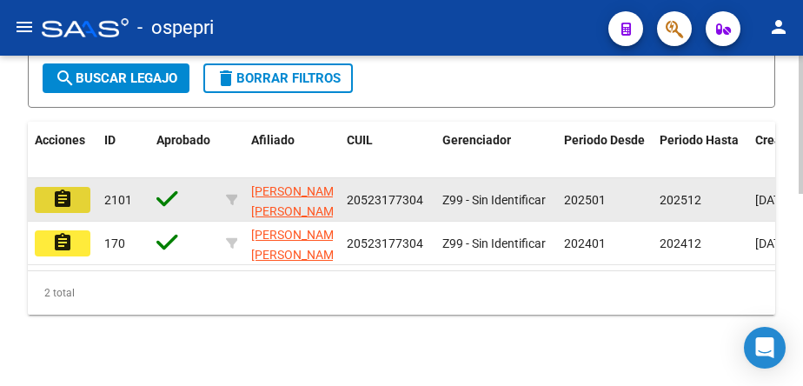
click at [63, 195] on mat-icon "assignment" at bounding box center [62, 199] width 21 height 21
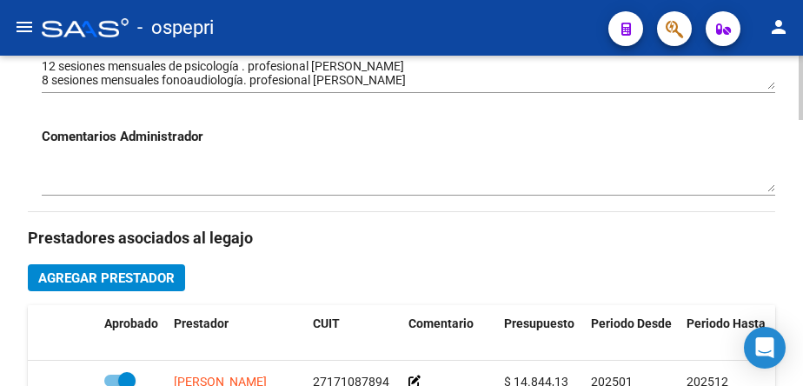
scroll to position [522, 0]
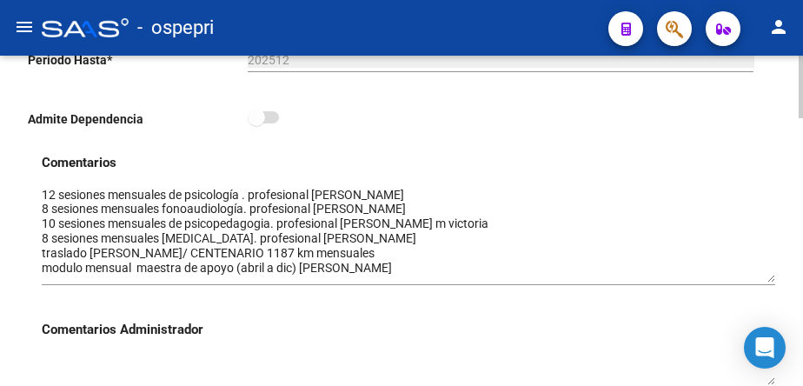
drag, startPoint x: 770, startPoint y: 219, endPoint x: 767, endPoint y: 283, distance: 63.6
click at [767, 283] on textarea at bounding box center [409, 234] width 734 height 97
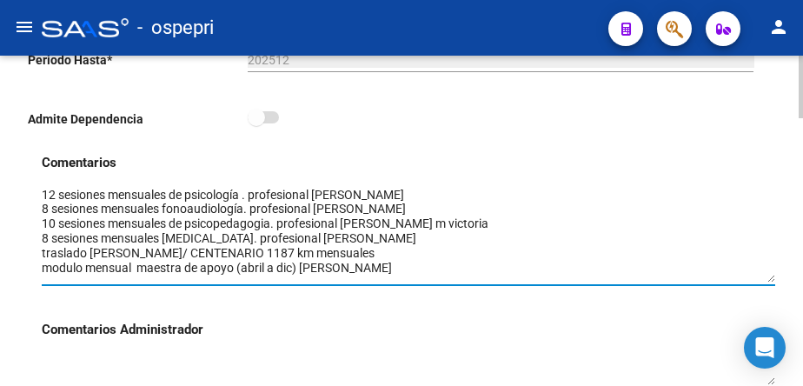
drag, startPoint x: 451, startPoint y: 226, endPoint x: 41, endPoint y: 224, distance: 410.4
click at [41, 224] on div "Comentarios Comentarios Administrador" at bounding box center [402, 278] width 748 height 250
click at [606, 208] on textarea at bounding box center [409, 234] width 734 height 97
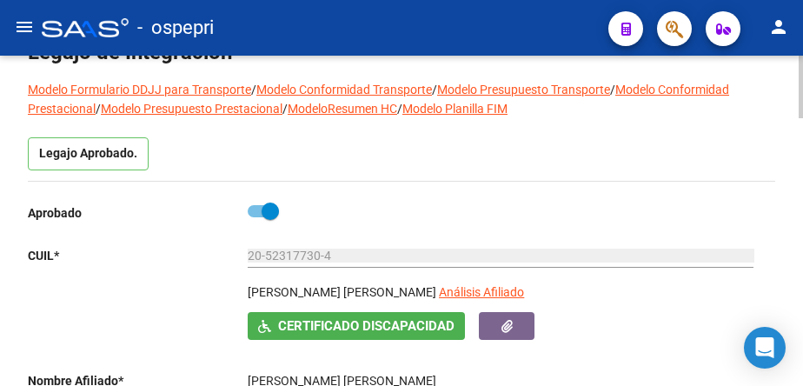
scroll to position [0, 0]
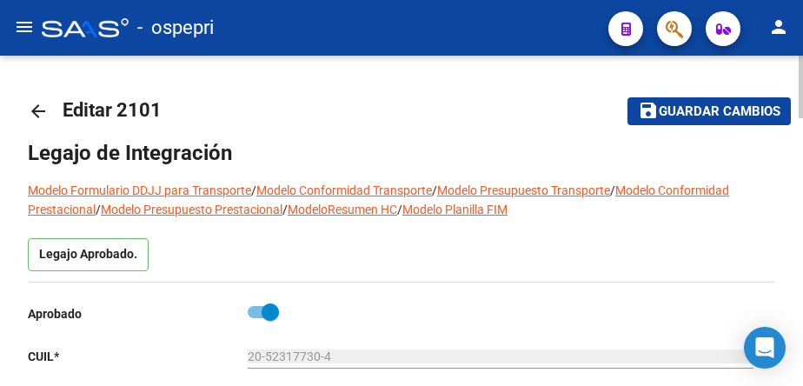
click at [41, 109] on mat-icon "arrow_back" at bounding box center [38, 111] width 21 height 21
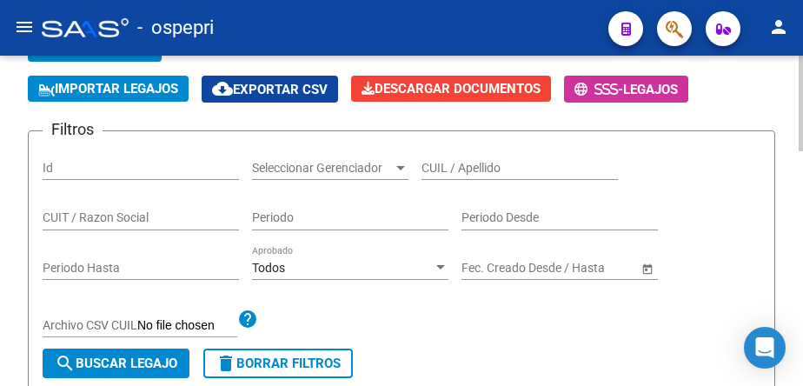
scroll to position [174, 0]
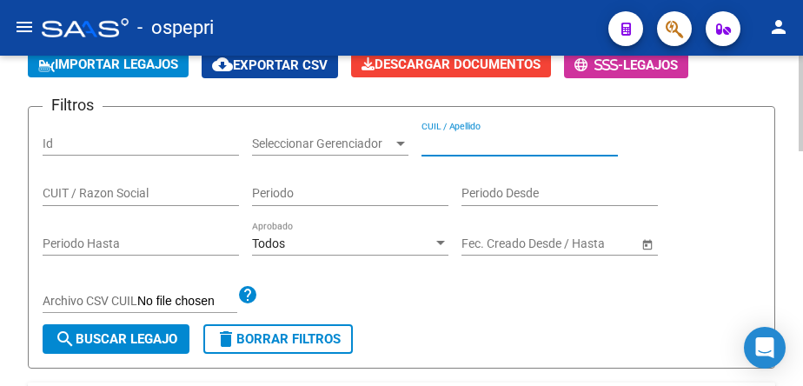
click at [487, 140] on input "CUIL / Apellido" at bounding box center [520, 144] width 197 height 15
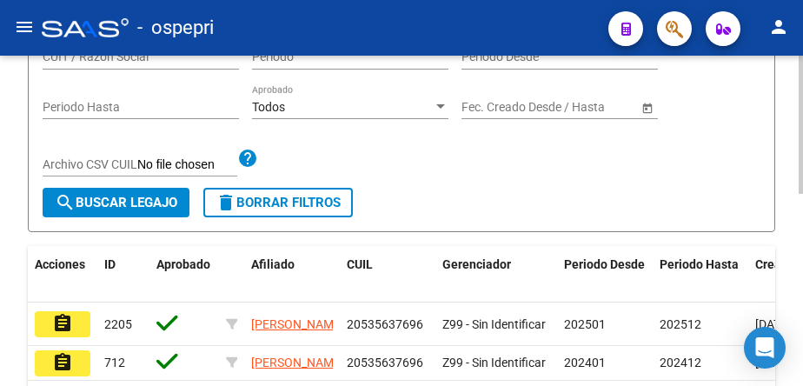
scroll to position [348, 0]
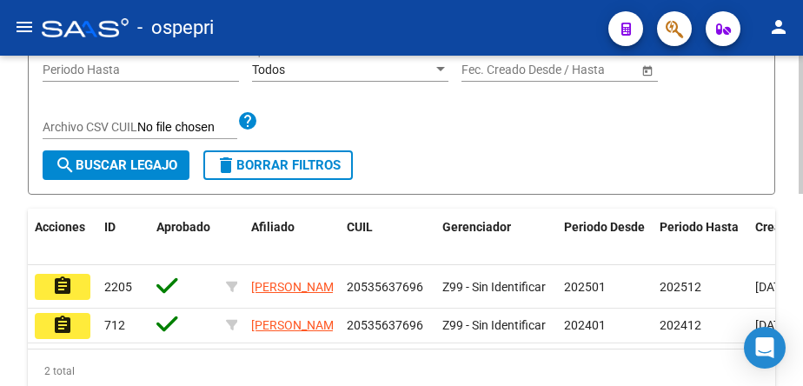
type input "53563769"
click at [139, 164] on span "search Buscar Legajo" at bounding box center [116, 165] width 123 height 16
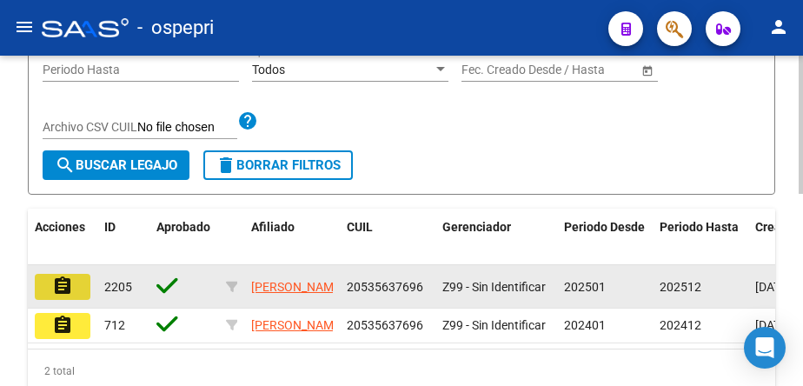
click at [54, 283] on mat-icon "assignment" at bounding box center [62, 286] width 21 height 21
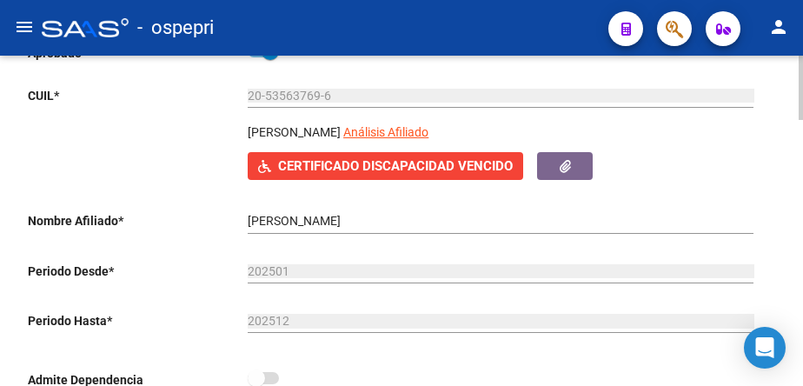
scroll to position [174, 0]
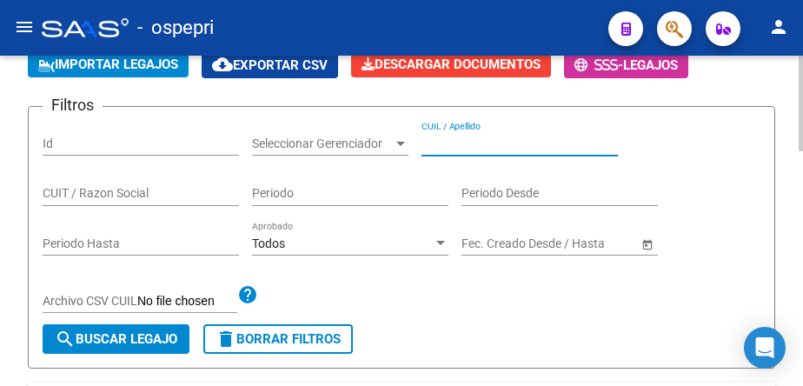
click at [454, 137] on input "CUIL / Apellido" at bounding box center [520, 144] width 197 height 15
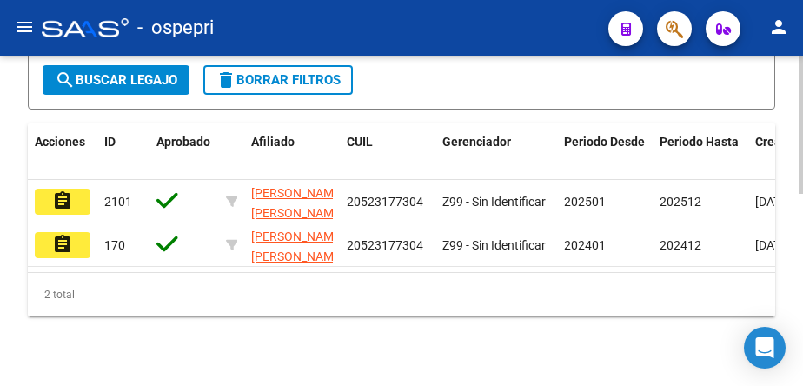
scroll to position [435, 0]
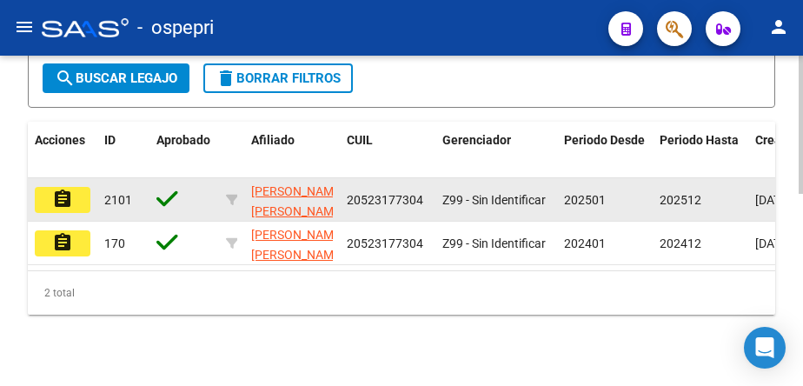
type input "52317730"
click at [69, 207] on mat-icon "assignment" at bounding box center [62, 199] width 21 height 21
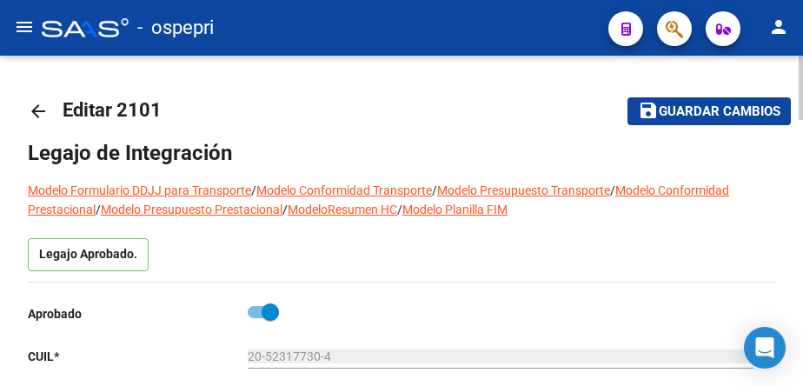
click at [41, 114] on mat-icon "arrow_back" at bounding box center [38, 111] width 21 height 21
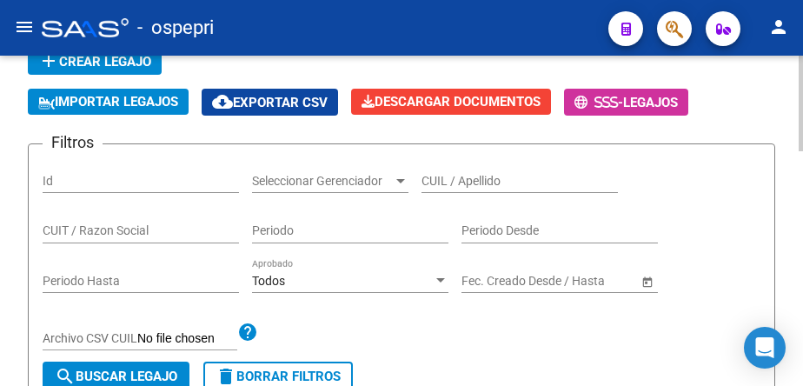
scroll to position [174, 0]
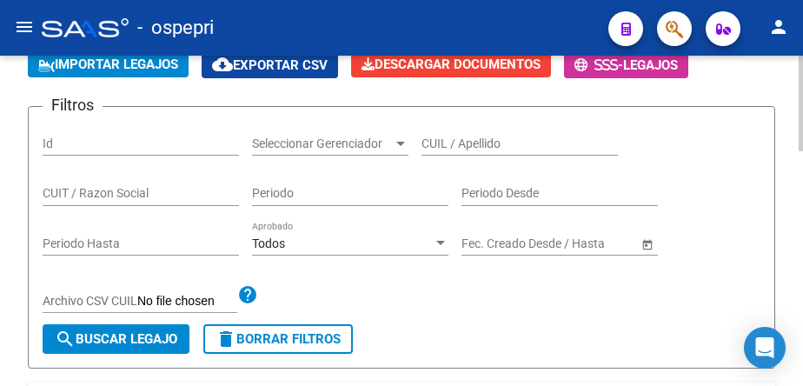
click at [486, 143] on input "CUIL / Apellido" at bounding box center [520, 144] width 197 height 15
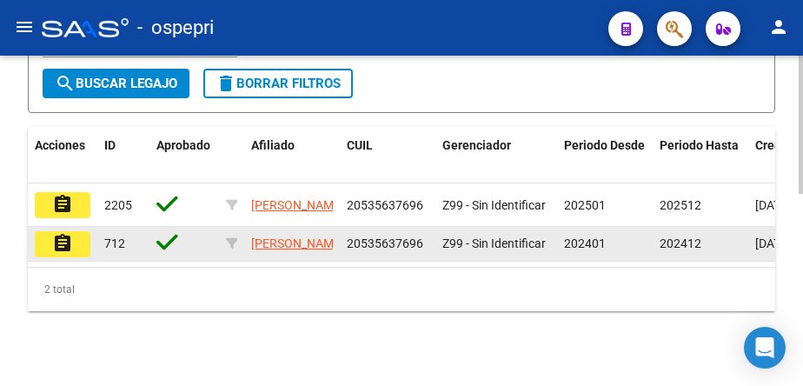
scroll to position [435, 0]
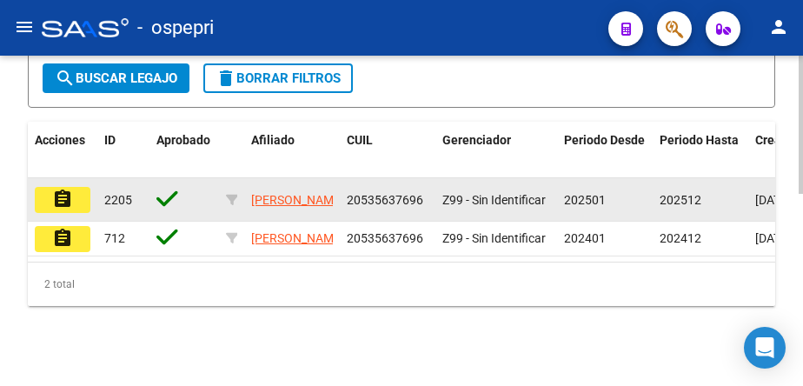
type input "53563769"
click at [70, 203] on mat-icon "assignment" at bounding box center [62, 199] width 21 height 21
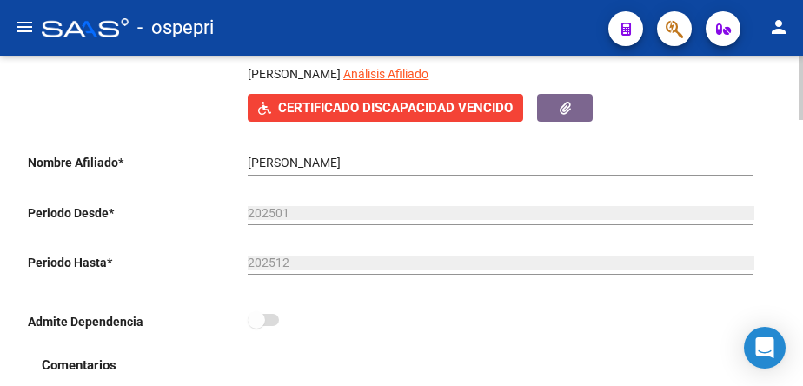
scroll to position [348, 0]
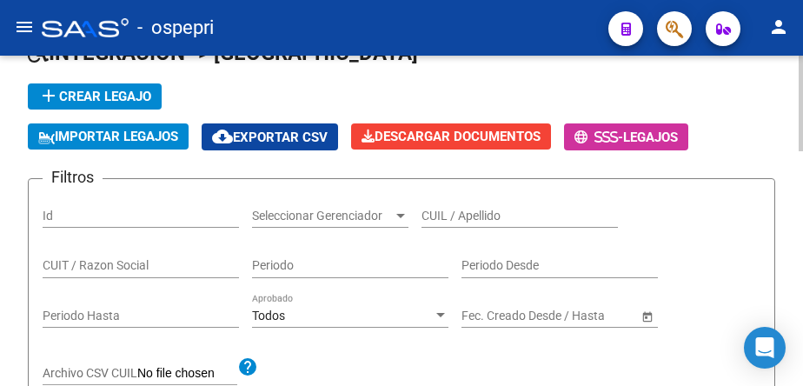
scroll to position [87, 0]
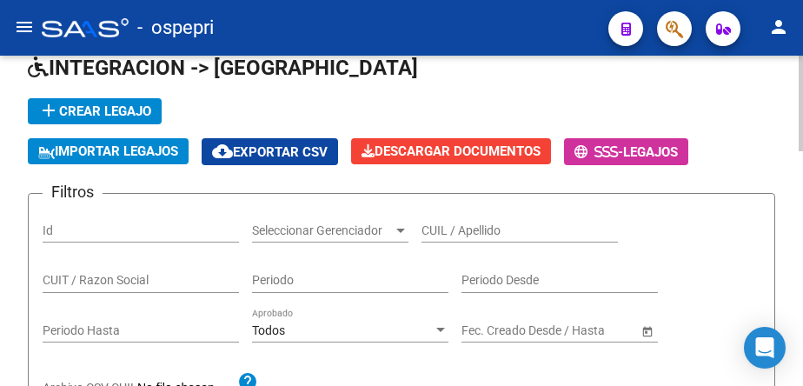
click at [477, 227] on input "CUIL / Apellido" at bounding box center [520, 230] width 197 height 15
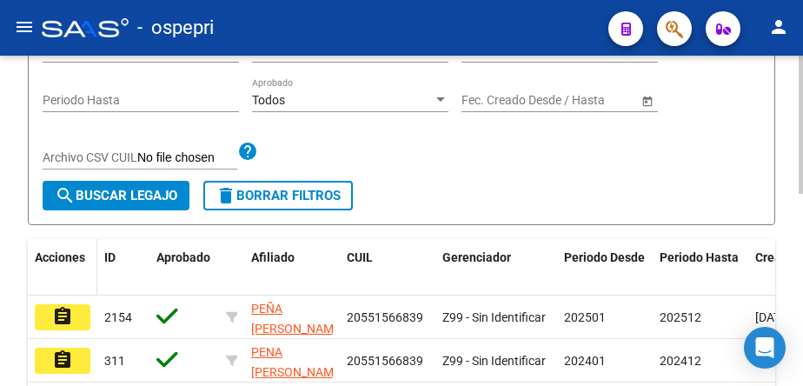
scroll to position [348, 0]
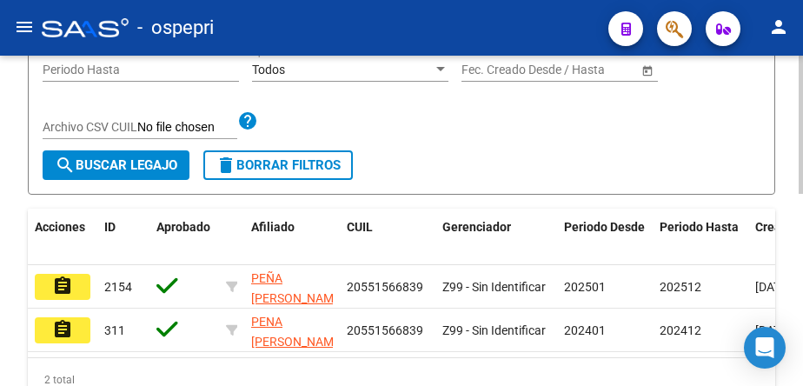
type input "55156683"
click at [123, 165] on span "search Buscar Legajo" at bounding box center [116, 165] width 123 height 16
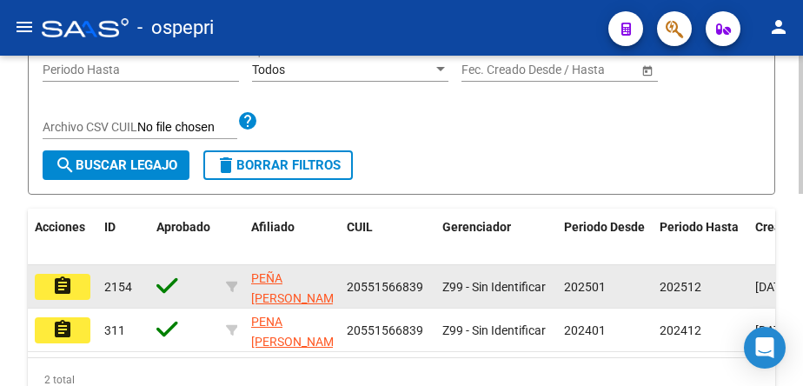
click at [71, 295] on mat-icon "assignment" at bounding box center [62, 286] width 21 height 21
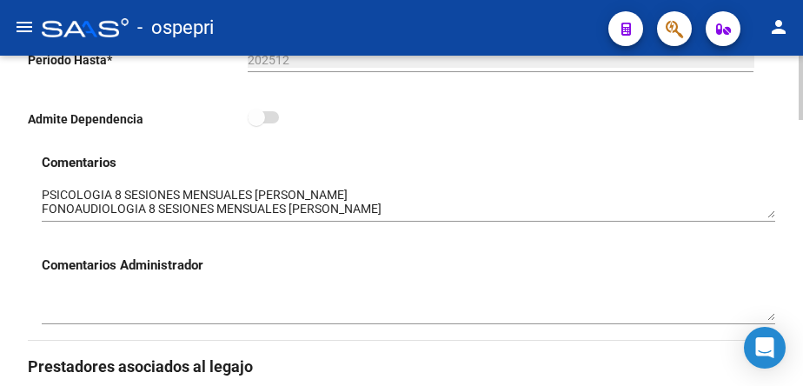
scroll to position [609, 0]
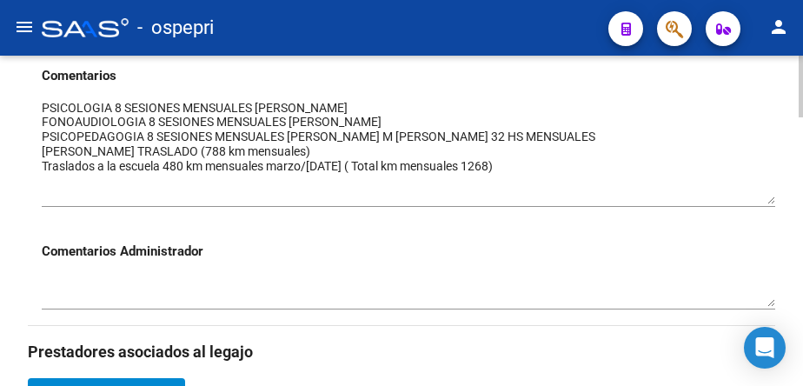
drag, startPoint x: 770, startPoint y: 130, endPoint x: 770, endPoint y: 202, distance: 72.2
click at [770, 202] on textarea at bounding box center [409, 151] width 734 height 105
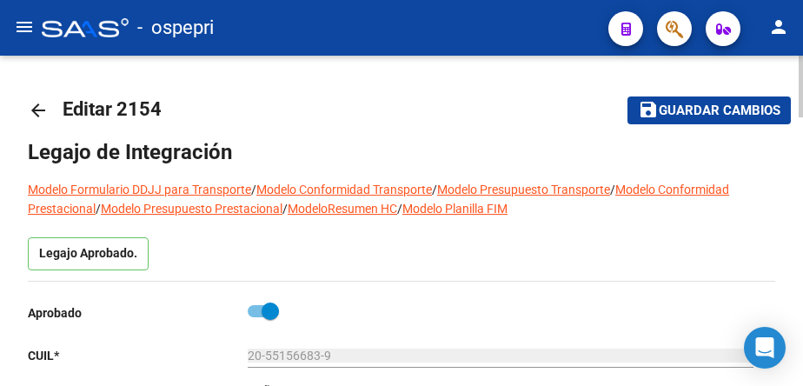
scroll to position [0, 0]
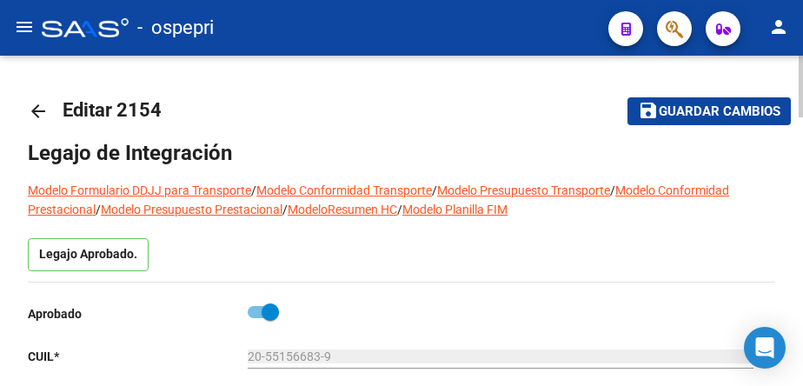
click at [37, 112] on mat-icon "arrow_back" at bounding box center [38, 111] width 21 height 21
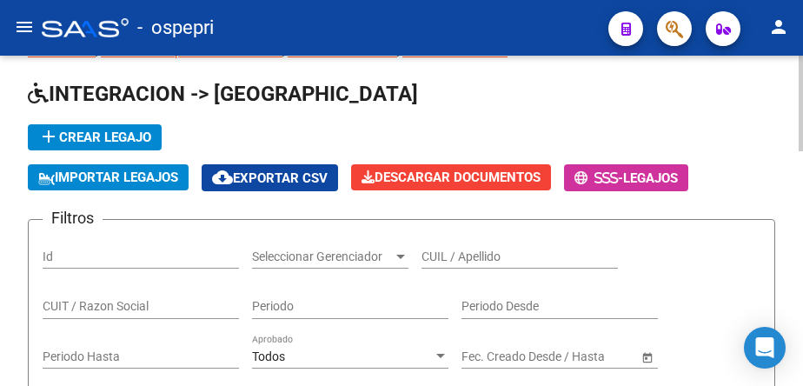
scroll to position [174, 0]
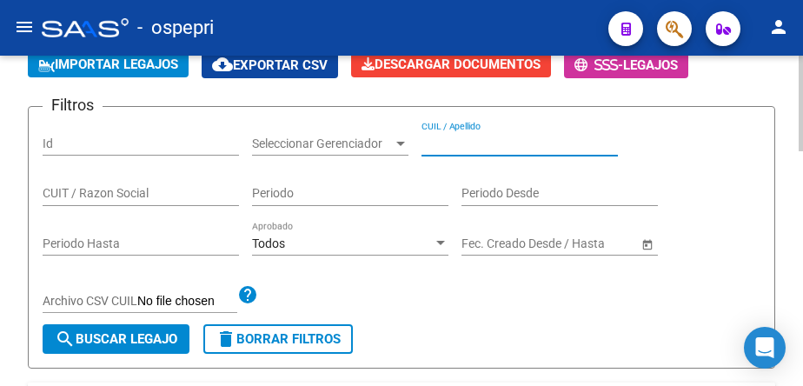
click at [478, 143] on input "CUIL / Apellido" at bounding box center [520, 144] width 197 height 15
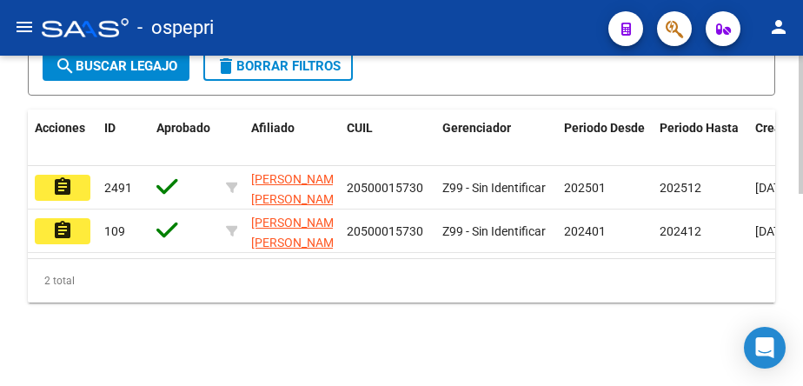
scroll to position [462, 0]
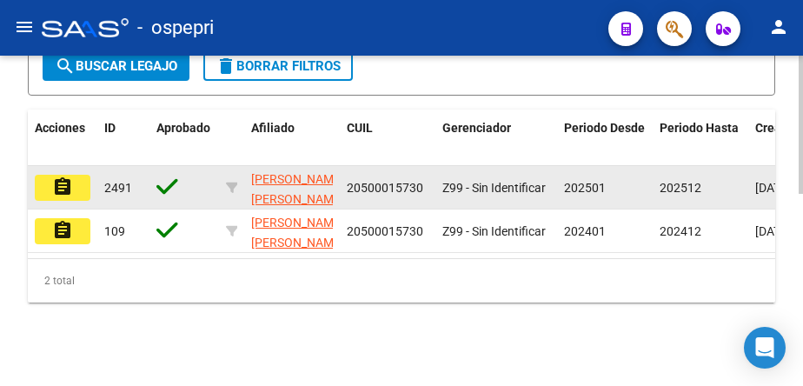
type input "50001573"
click at [67, 177] on mat-icon "assignment" at bounding box center [62, 187] width 21 height 21
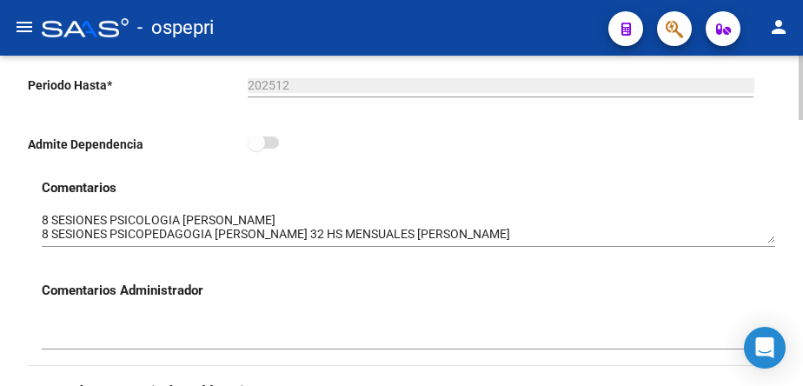
scroll to position [522, 0]
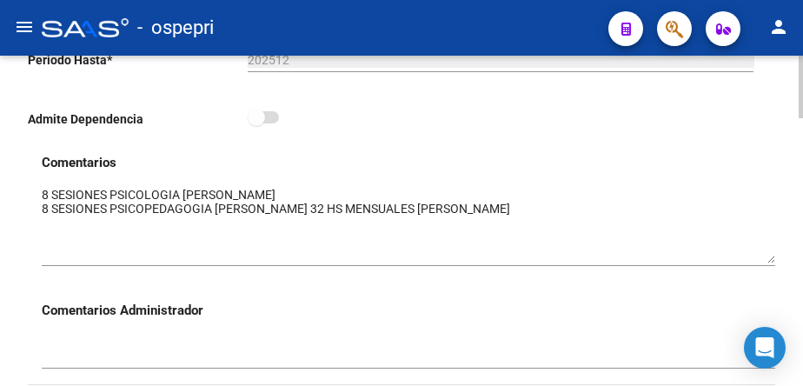
drag, startPoint x: 767, startPoint y: 212, endPoint x: 764, endPoint y: 257, distance: 44.4
click at [764, 257] on textarea at bounding box center [409, 224] width 734 height 77
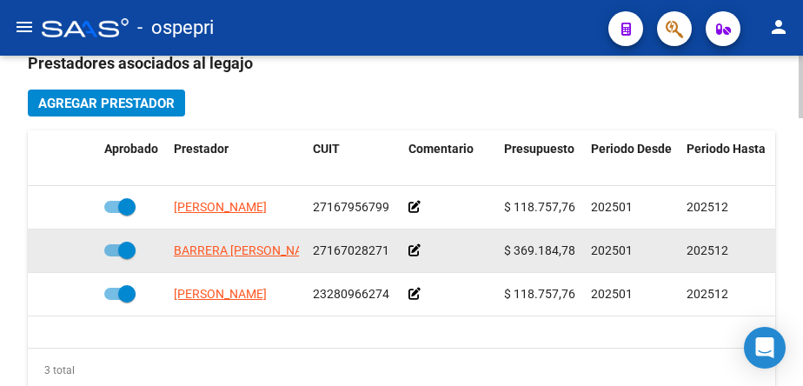
scroll to position [956, 0]
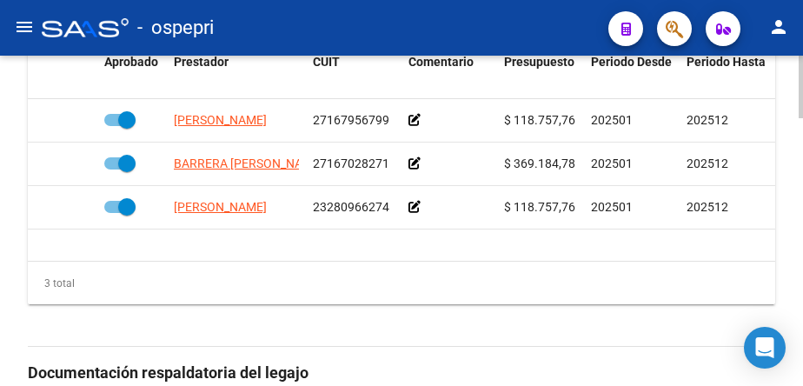
click at [723, 271] on div "3 total" at bounding box center [402, 283] width 748 height 43
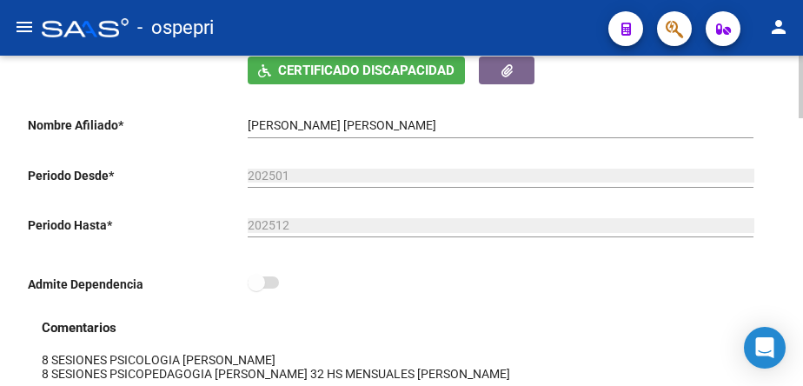
scroll to position [348, 0]
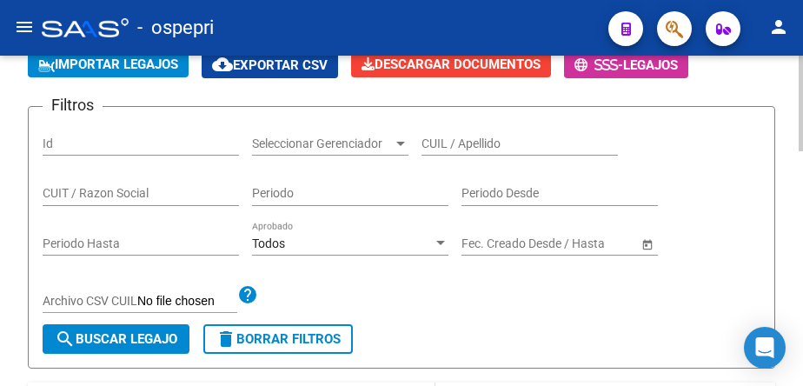
scroll to position [87, 0]
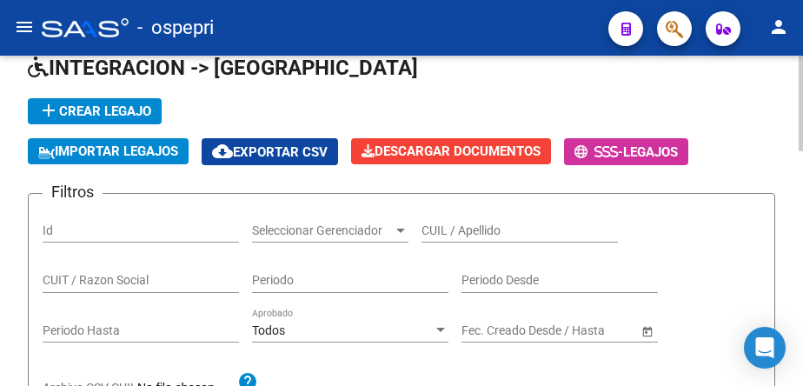
click at [482, 231] on input "CUIL / Apellido" at bounding box center [520, 230] width 197 height 15
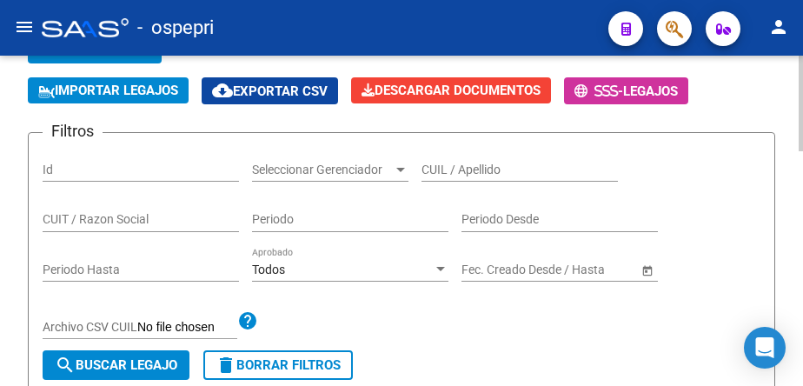
scroll to position [174, 0]
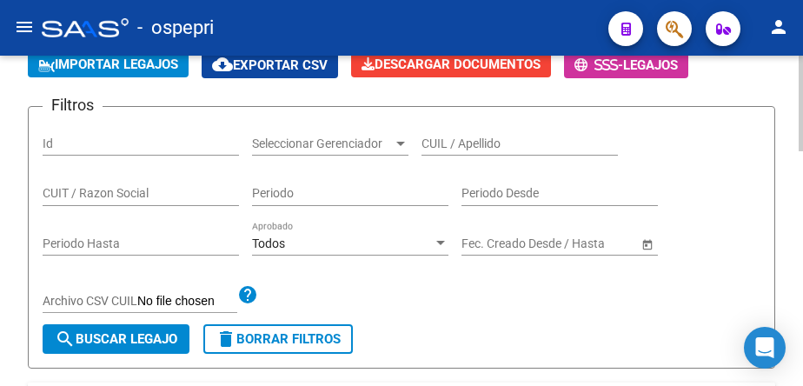
click at [515, 145] on input "CUIL / Apellido" at bounding box center [520, 144] width 197 height 15
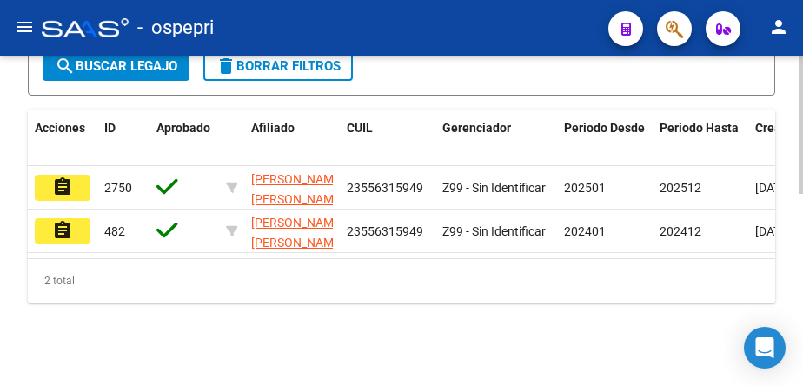
scroll to position [462, 0]
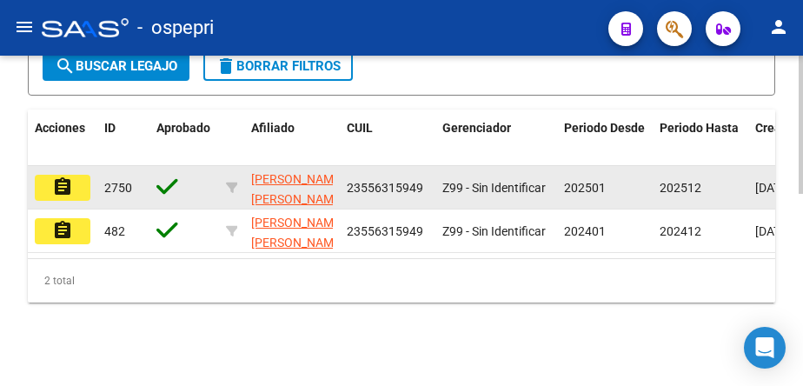
type input "55631594"
click at [59, 177] on mat-icon "assignment" at bounding box center [62, 187] width 21 height 21
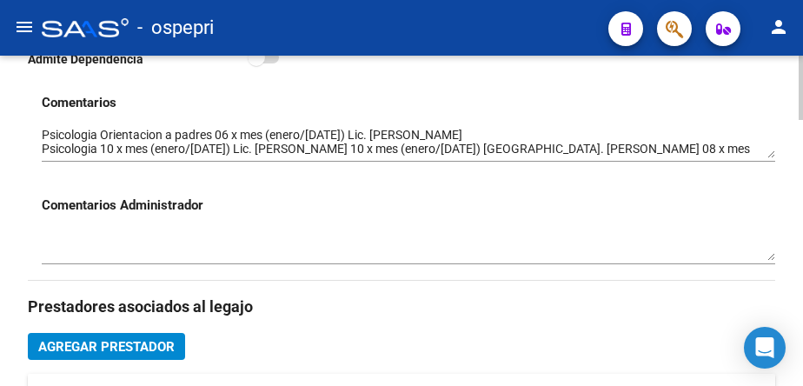
scroll to position [609, 0]
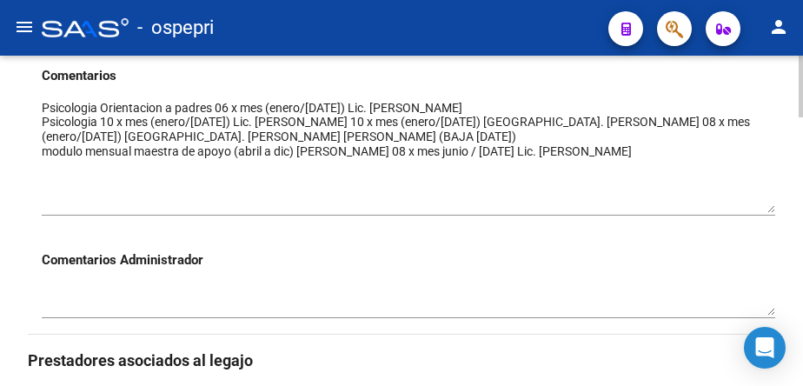
drag, startPoint x: 767, startPoint y: 129, endPoint x: 767, endPoint y: 210, distance: 80.9
click at [767, 210] on textarea at bounding box center [409, 156] width 734 height 114
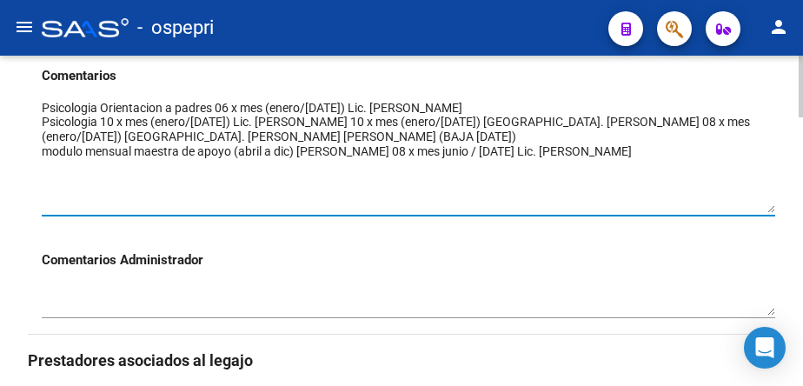
click at [323, 279] on div at bounding box center [409, 295] width 734 height 50
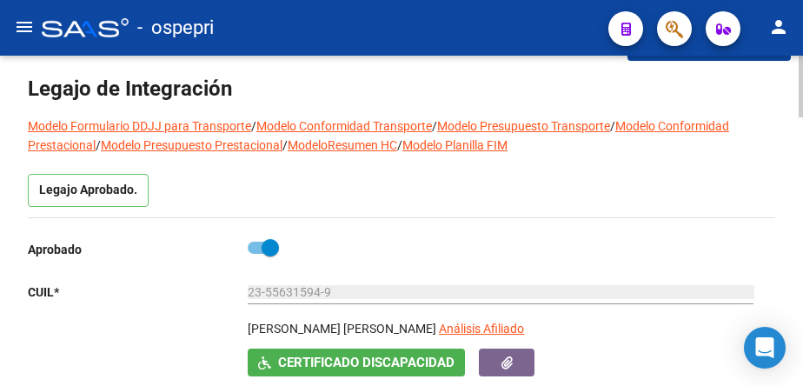
scroll to position [0, 0]
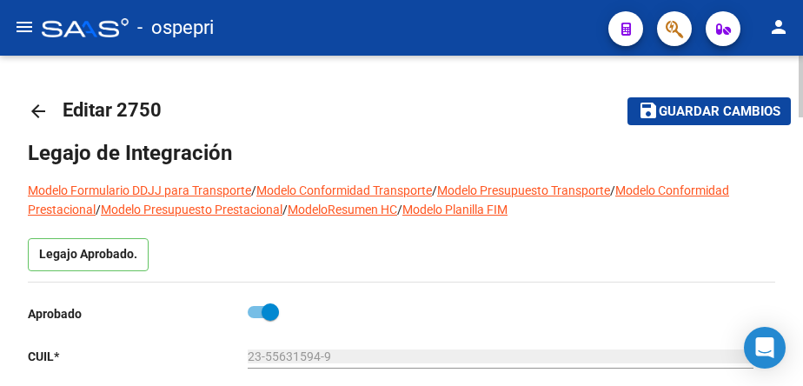
click at [40, 110] on mat-icon "arrow_back" at bounding box center [38, 111] width 21 height 21
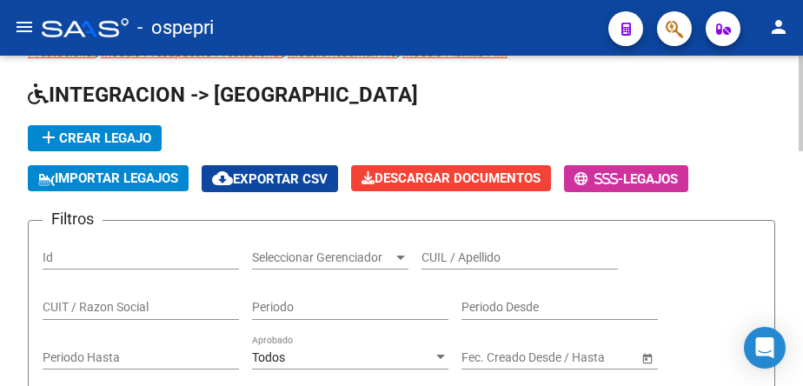
scroll to position [87, 0]
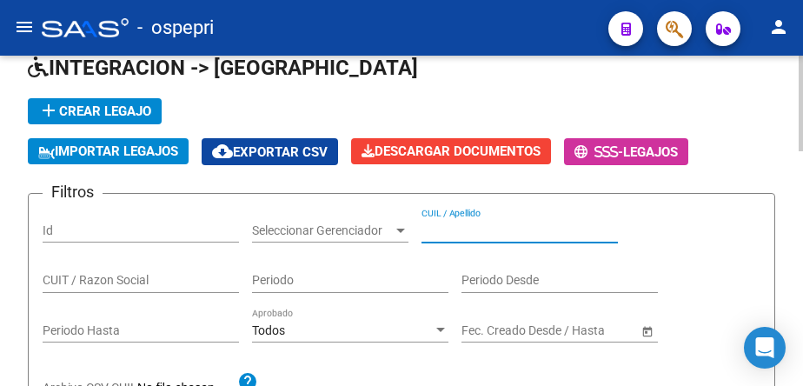
click at [512, 224] on input "CUIL / Apellido" at bounding box center [520, 230] width 197 height 15
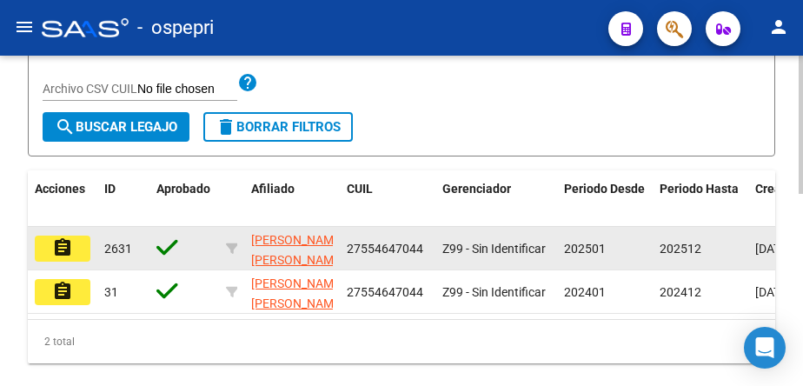
scroll to position [435, 0]
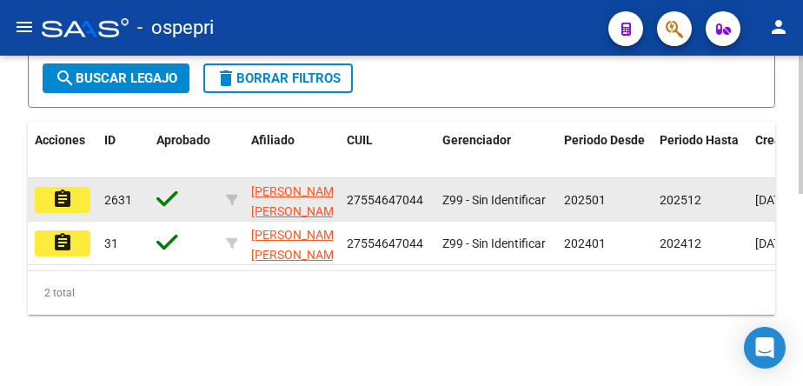
type input "55464704"
click at [58, 202] on mat-icon "assignment" at bounding box center [62, 199] width 21 height 21
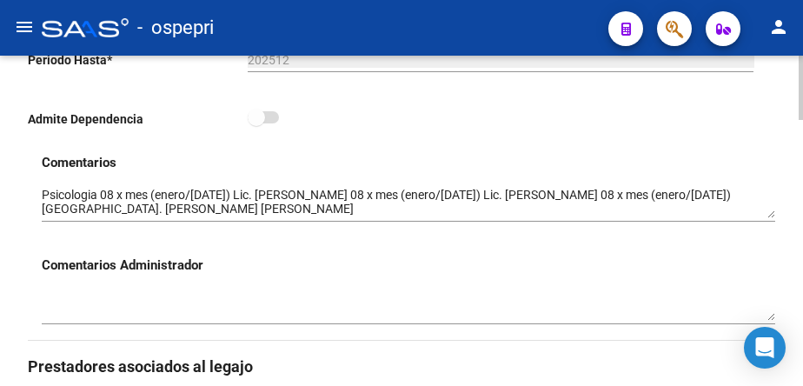
scroll to position [609, 0]
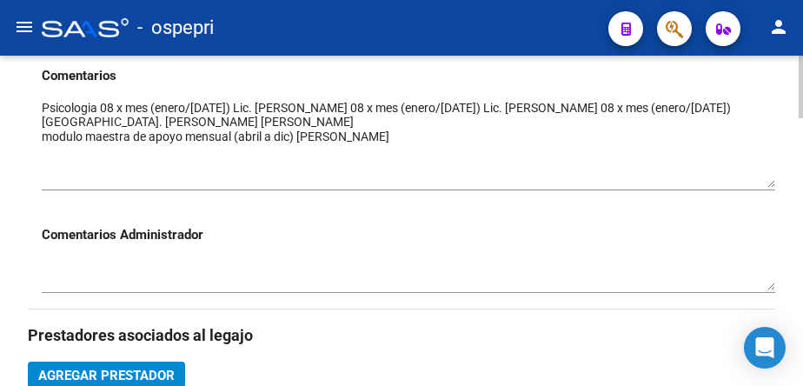
drag, startPoint x: 770, startPoint y: 128, endPoint x: 770, endPoint y: 183, distance: 55.6
click at [770, 183] on textarea at bounding box center [409, 143] width 734 height 89
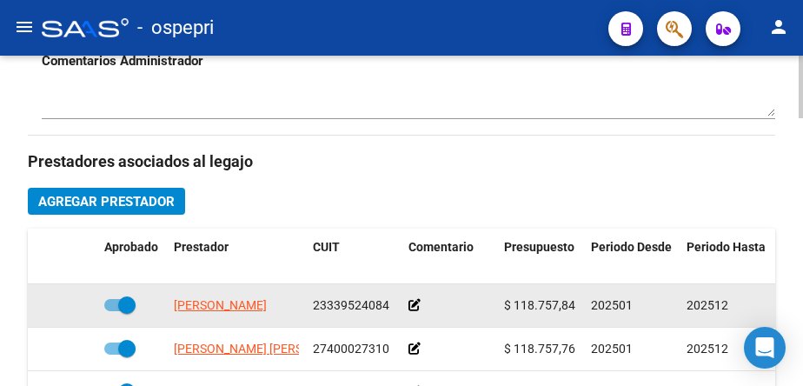
scroll to position [870, 0]
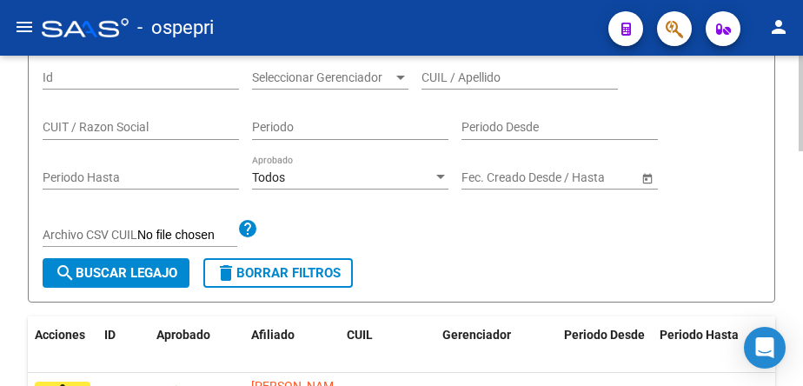
scroll to position [114, 0]
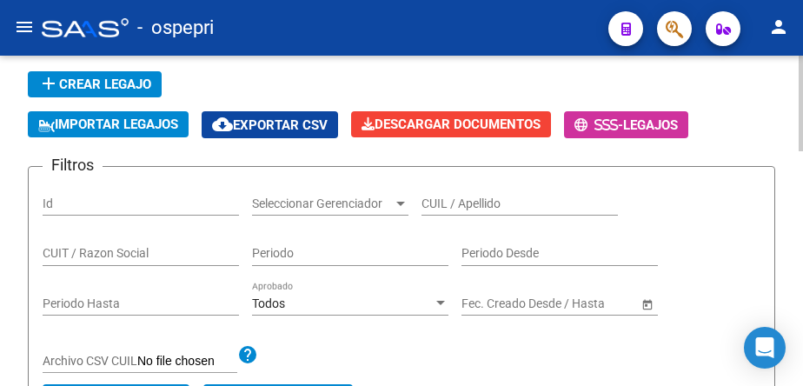
click at [458, 206] on input "CUIL / Apellido" at bounding box center [520, 204] width 197 height 15
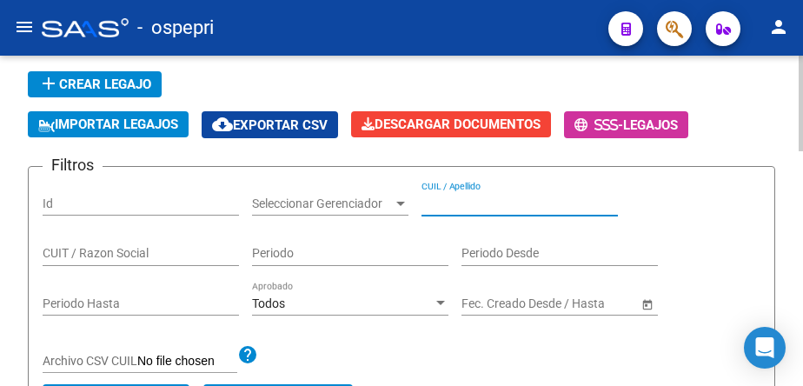
click at [526, 207] on input "CUIL / Apellido" at bounding box center [520, 204] width 197 height 15
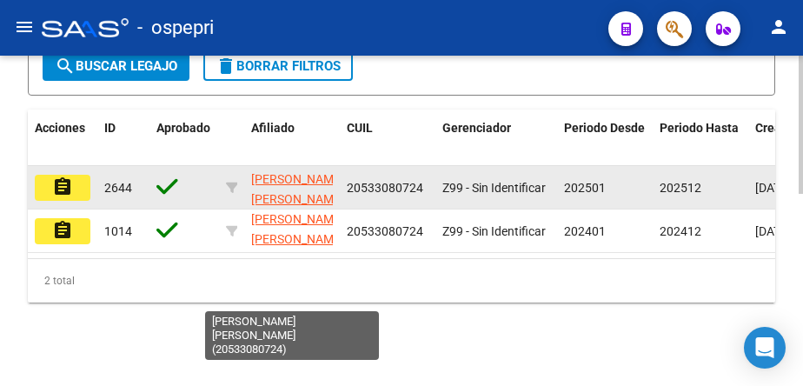
scroll to position [37, 0]
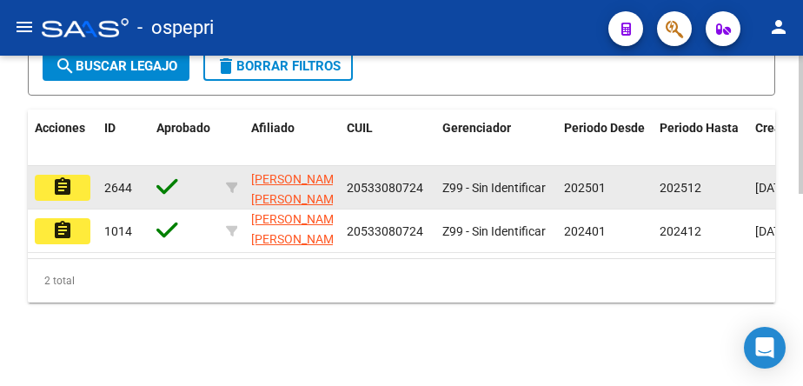
type input "53308072"
click at [59, 181] on mat-icon "assignment" at bounding box center [62, 187] width 21 height 21
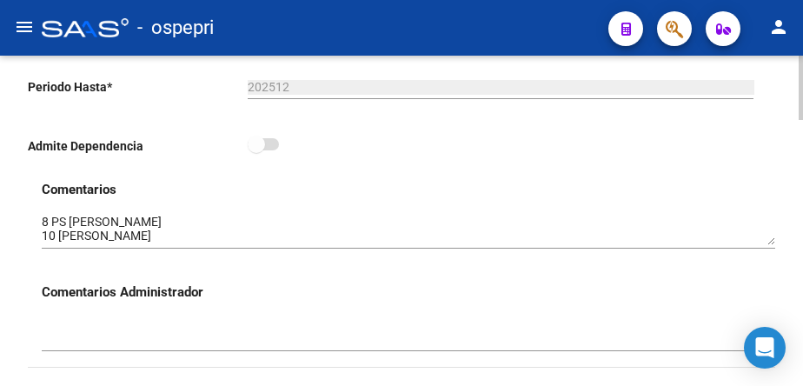
scroll to position [522, 0]
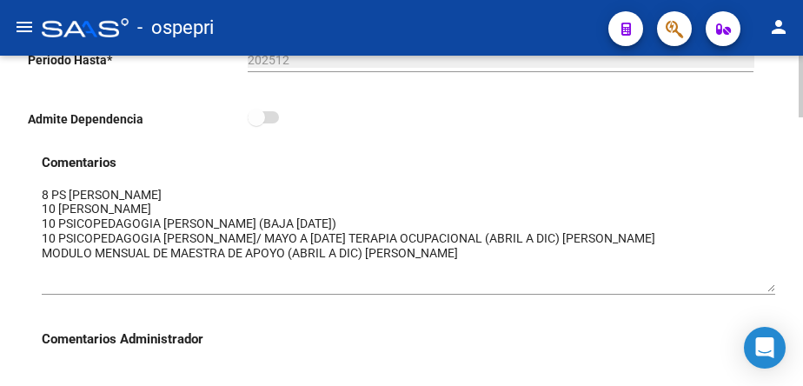
drag, startPoint x: 770, startPoint y: 216, endPoint x: 759, endPoint y: 289, distance: 73.9
click at [759, 289] on textarea at bounding box center [409, 239] width 734 height 106
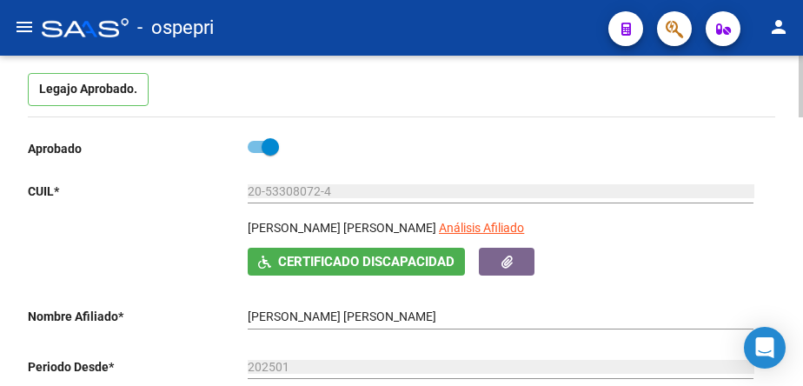
scroll to position [0, 0]
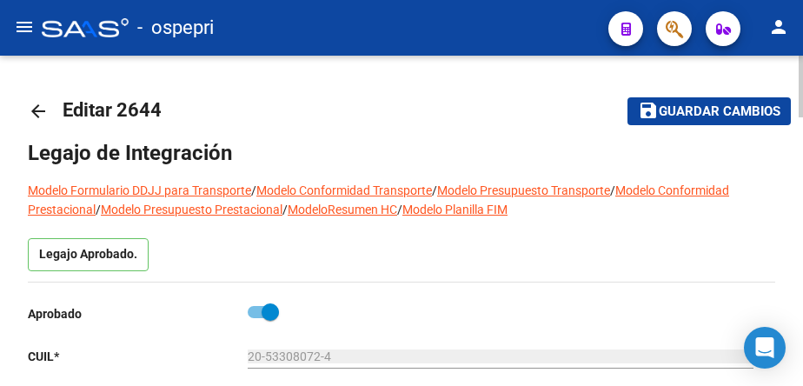
click at [39, 113] on mat-icon "arrow_back" at bounding box center [38, 111] width 21 height 21
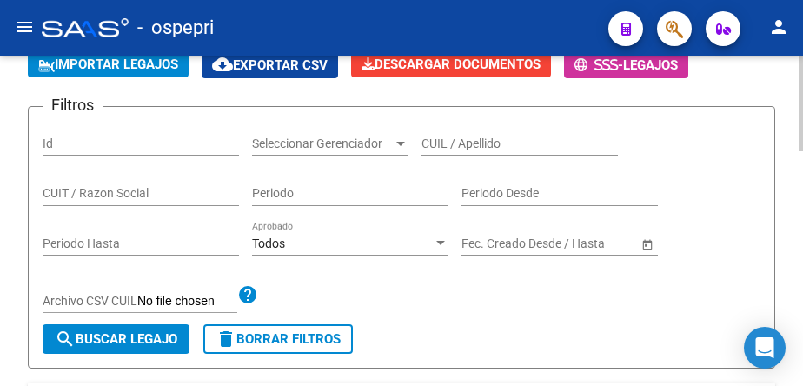
scroll to position [87, 0]
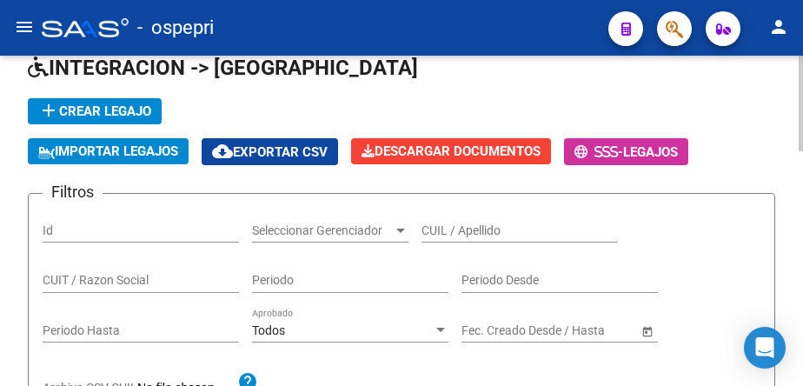
click at [449, 234] on input "CUIL / Apellido" at bounding box center [520, 230] width 197 height 15
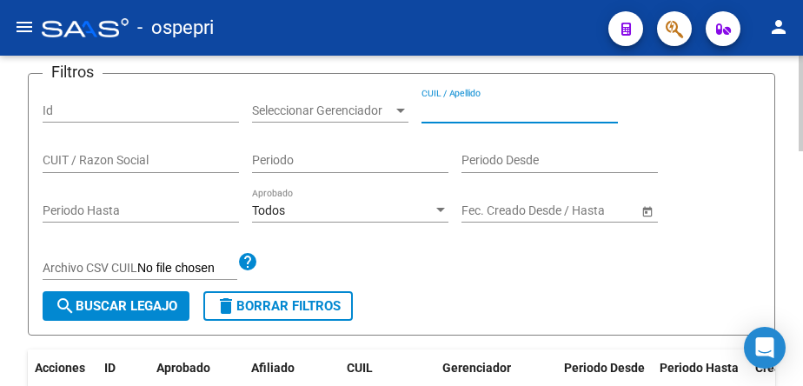
scroll to position [210, 0]
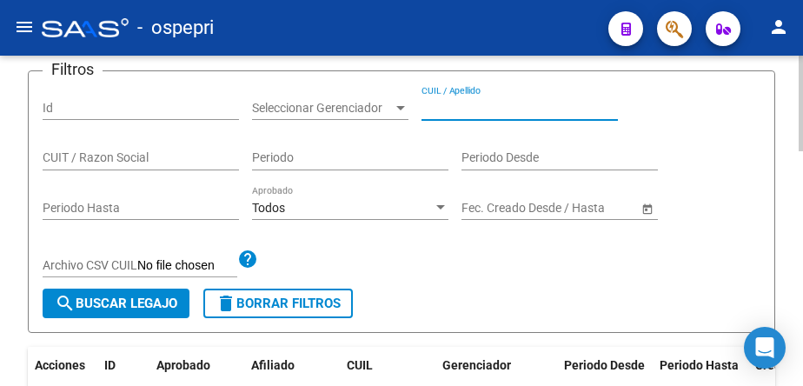
click at [801, 171] on div at bounding box center [801, 165] width 4 height 96
click at [446, 107] on input "CUIL / Apellido" at bounding box center [520, 108] width 197 height 15
click at [473, 110] on input "CUIL / Apellido" at bounding box center [520, 108] width 197 height 15
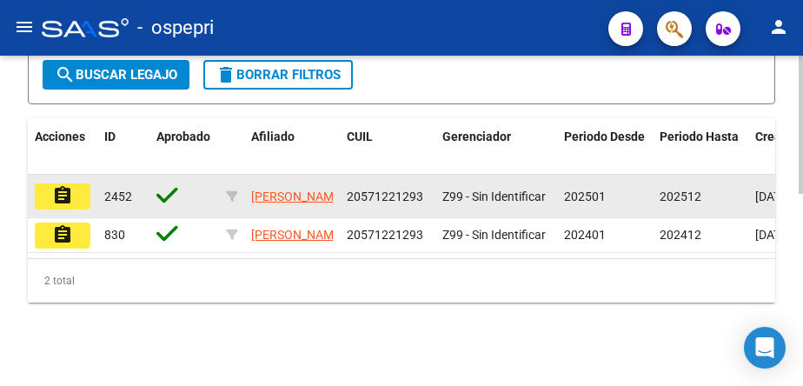
type input "57122129"
click at [66, 185] on mat-icon "assignment" at bounding box center [62, 195] width 21 height 21
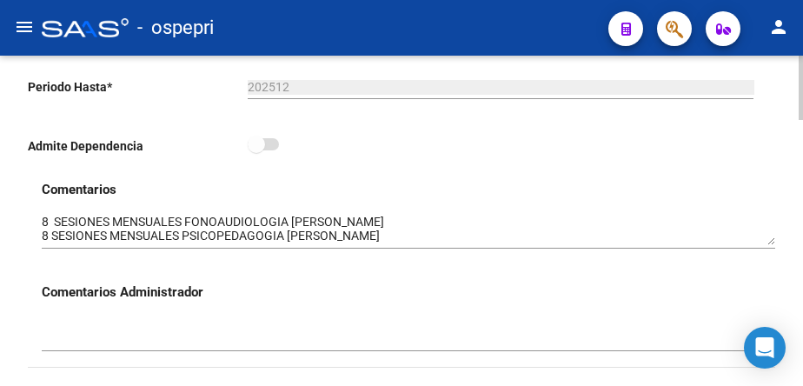
scroll to position [522, 0]
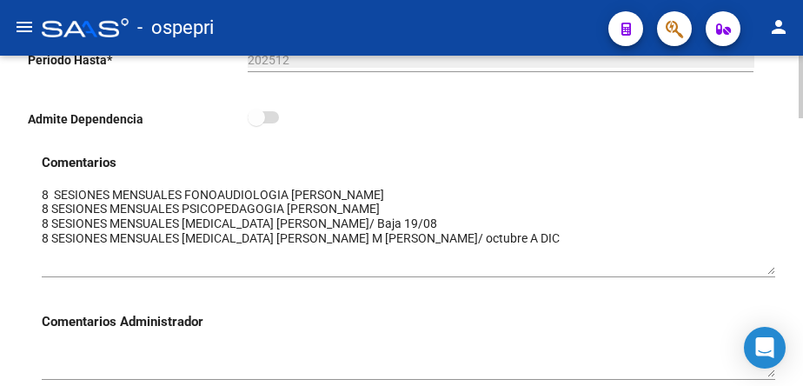
drag, startPoint x: 768, startPoint y: 217, endPoint x: 770, endPoint y: 273, distance: 55.7
click at [770, 273] on textarea at bounding box center [409, 230] width 734 height 89
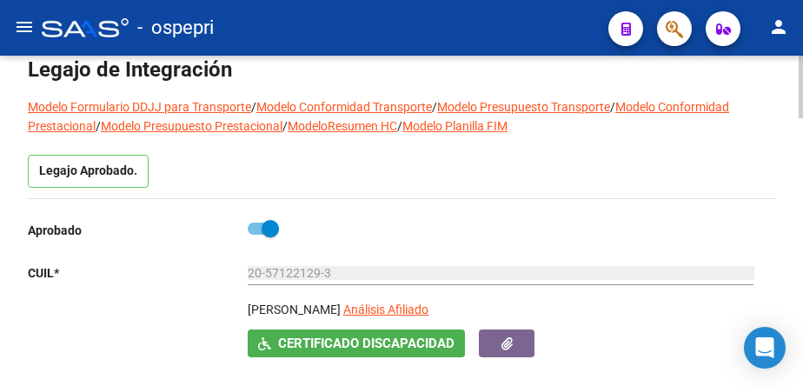
scroll to position [0, 0]
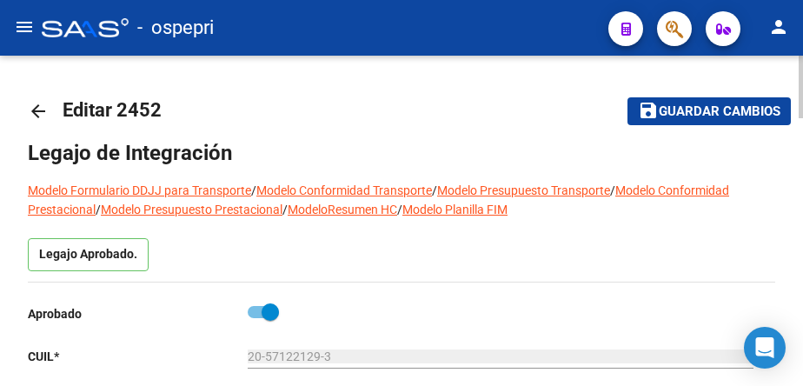
click at [40, 113] on mat-icon "arrow_back" at bounding box center [38, 111] width 21 height 21
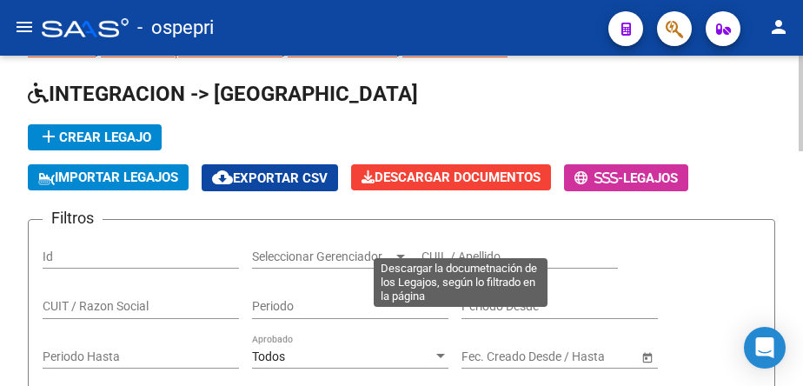
scroll to position [87, 0]
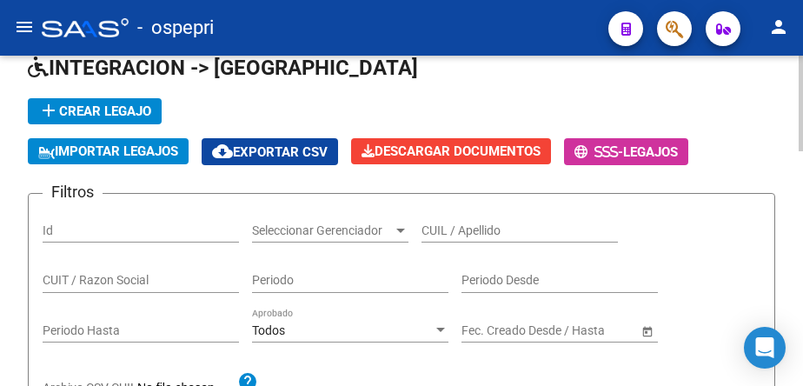
click at [500, 222] on div "CUIL / Apellido" at bounding box center [520, 225] width 197 height 35
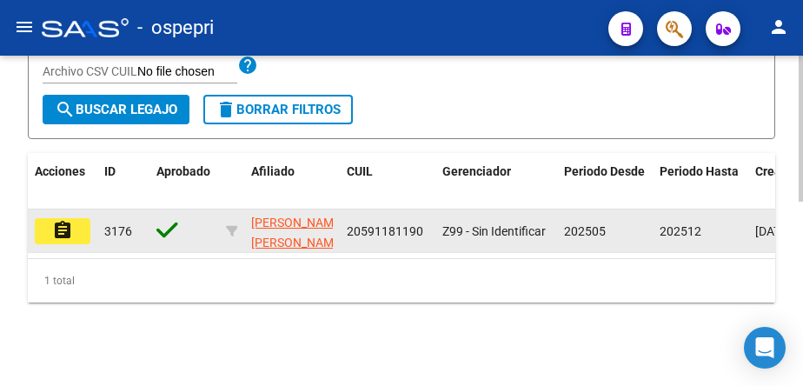
scroll to position [1, 0]
type input "59118119"
click at [65, 222] on mat-icon "assignment" at bounding box center [62, 230] width 21 height 21
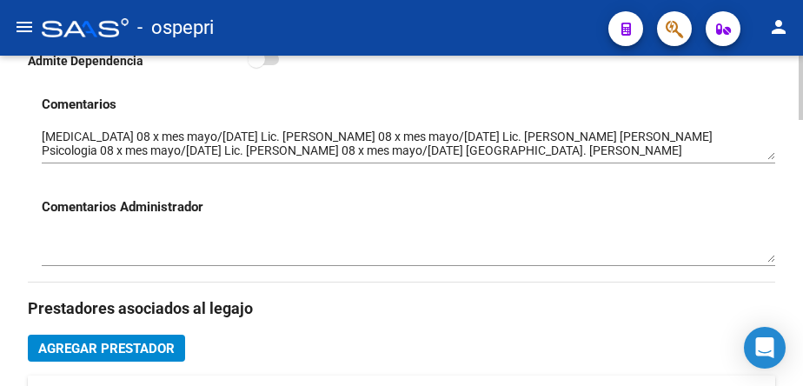
scroll to position [609, 0]
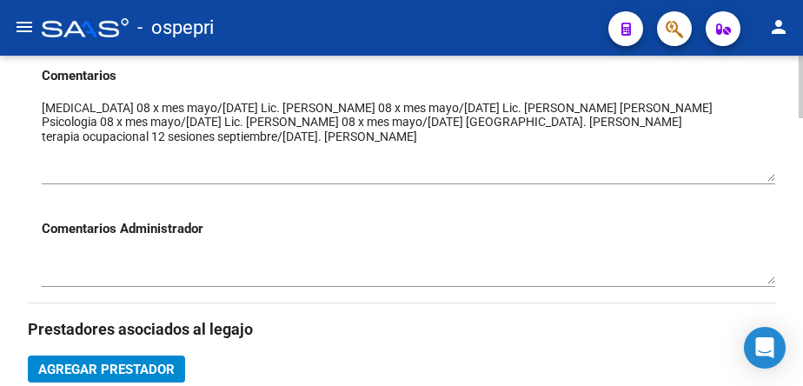
drag, startPoint x: 772, startPoint y: 124, endPoint x: 768, endPoint y: 174, distance: 49.8
click at [768, 174] on textarea at bounding box center [409, 140] width 734 height 83
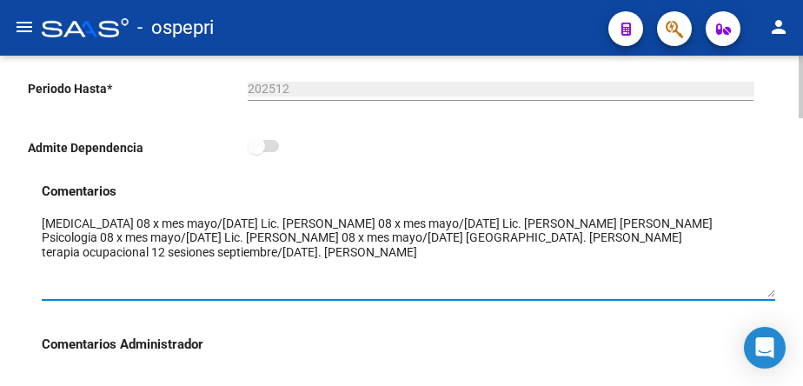
scroll to position [522, 0]
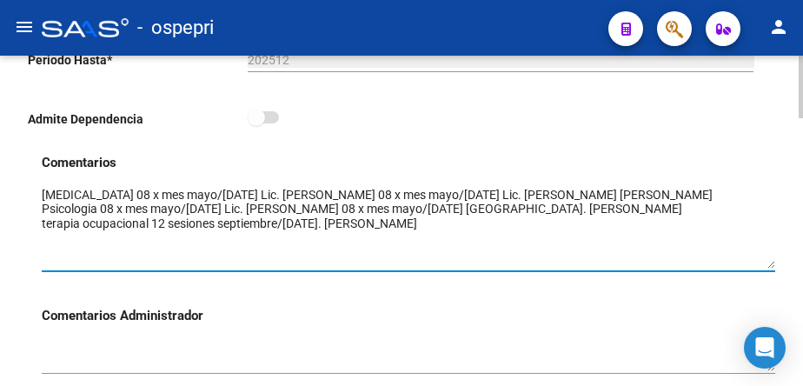
click at [542, 193] on textarea at bounding box center [409, 227] width 734 height 83
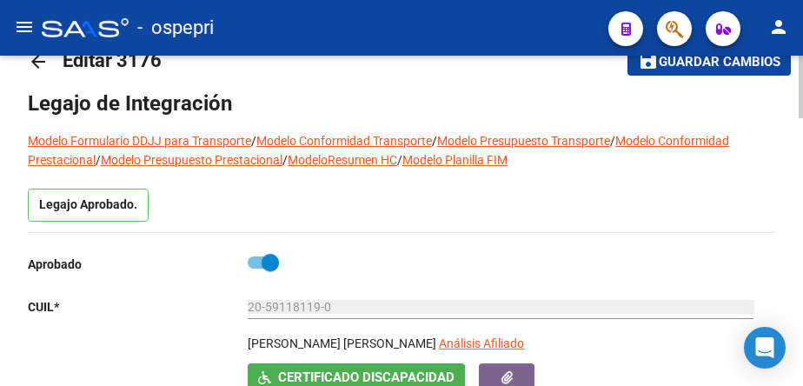
scroll to position [0, 0]
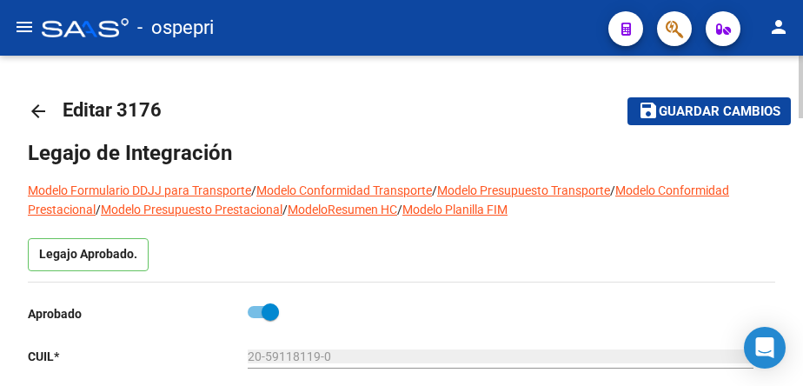
click at [39, 115] on mat-icon "arrow_back" at bounding box center [38, 111] width 21 height 21
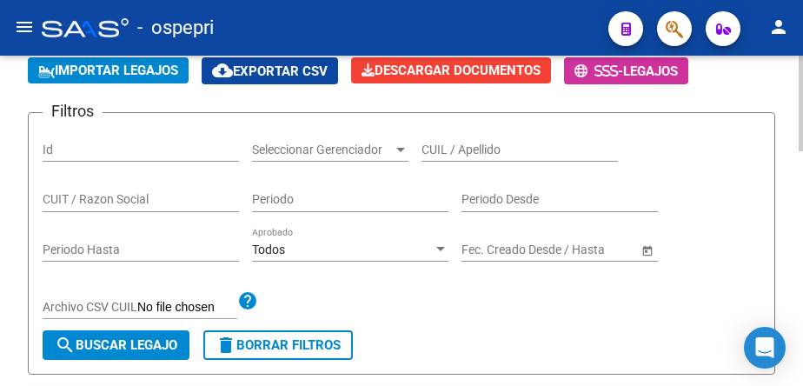
scroll to position [174, 0]
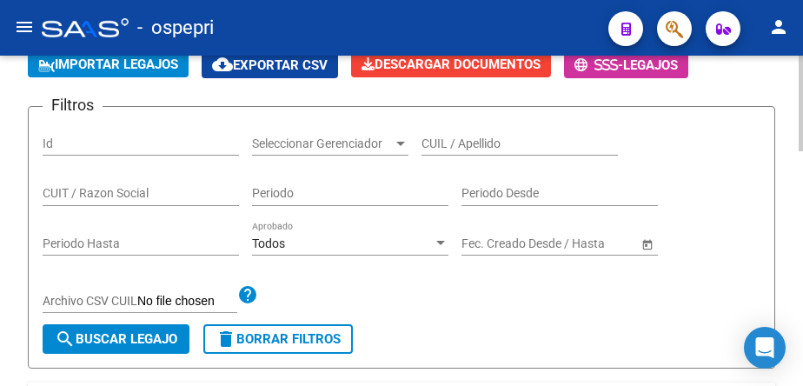
click at [472, 140] on input "CUIL / Apellido" at bounding box center [520, 144] width 197 height 15
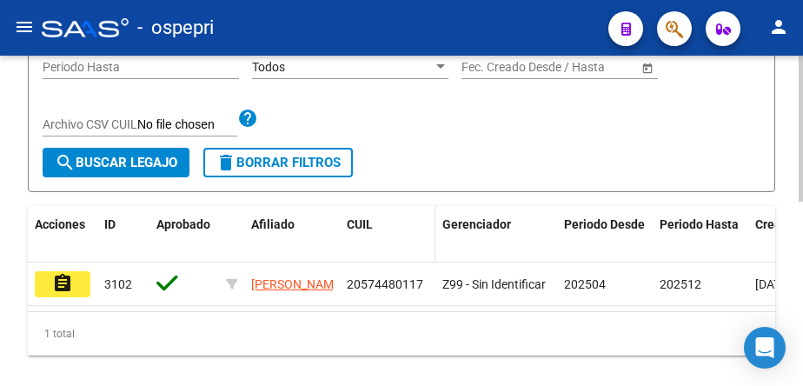
scroll to position [418, 0]
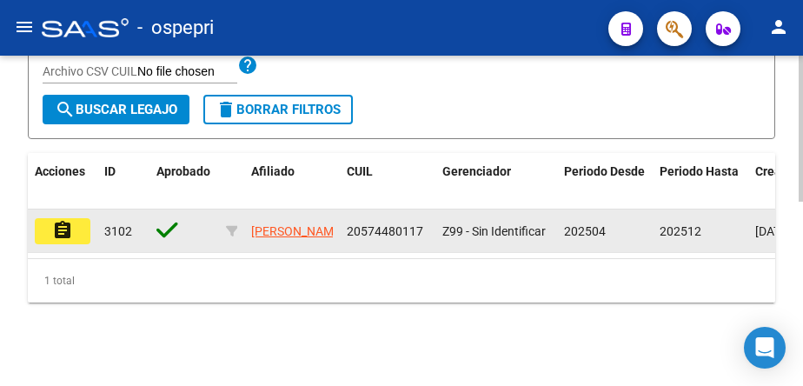
type input "57448011"
click at [53, 220] on mat-icon "assignment" at bounding box center [62, 230] width 21 height 21
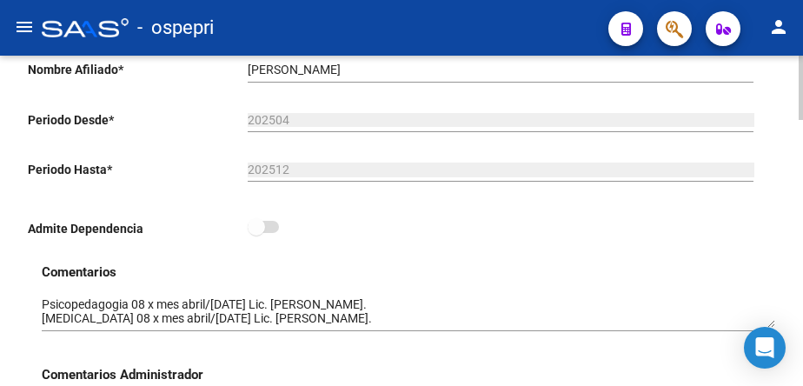
scroll to position [435, 0]
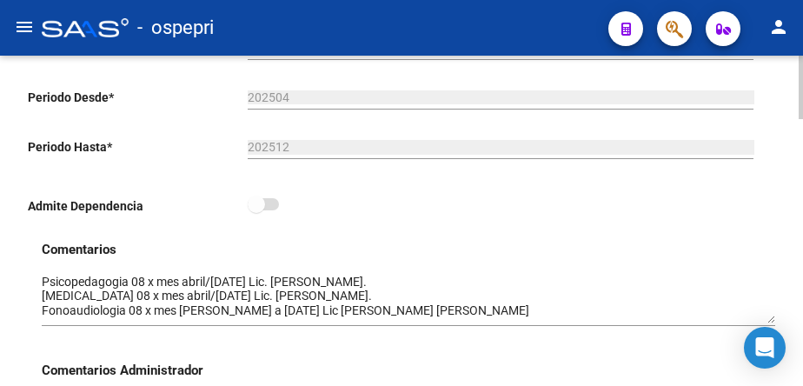
drag, startPoint x: 767, startPoint y: 303, endPoint x: 765, endPoint y: 321, distance: 17.5
click at [765, 321] on textarea at bounding box center [409, 298] width 734 height 50
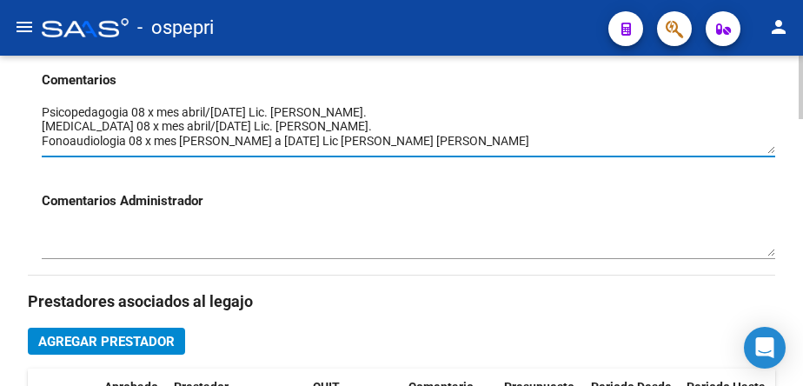
scroll to position [609, 0]
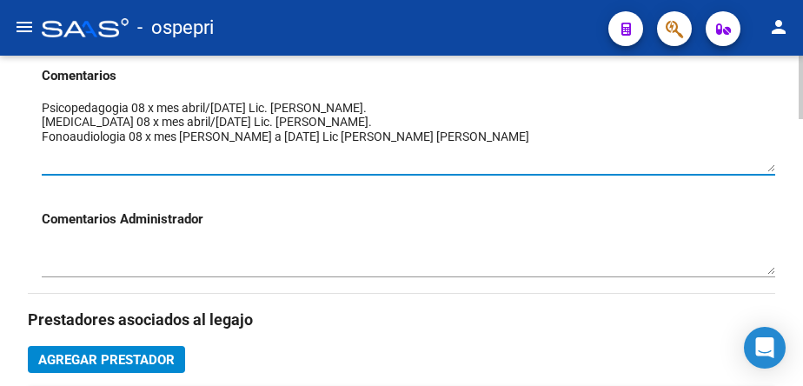
drag, startPoint x: 772, startPoint y: 146, endPoint x: 771, endPoint y: 169, distance: 22.6
click at [771, 169] on textarea at bounding box center [409, 135] width 734 height 73
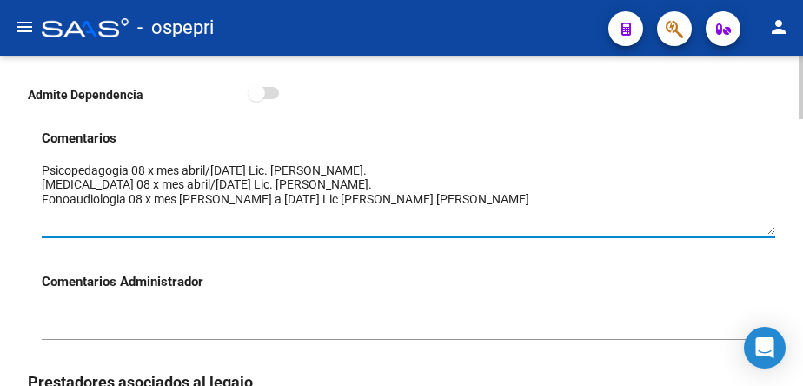
scroll to position [522, 0]
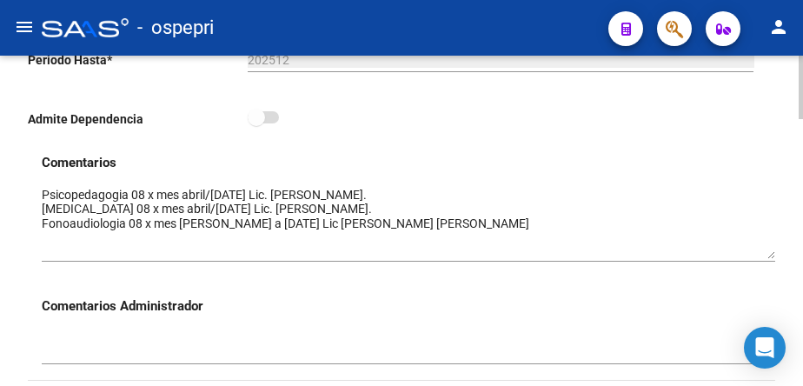
click at [659, 247] on textarea at bounding box center [409, 222] width 734 height 73
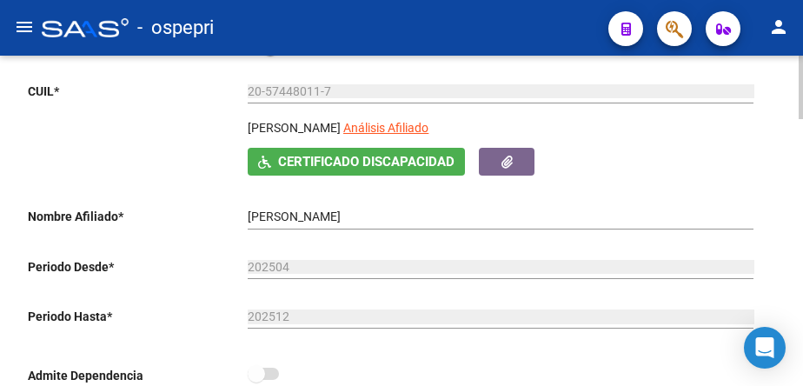
scroll to position [261, 0]
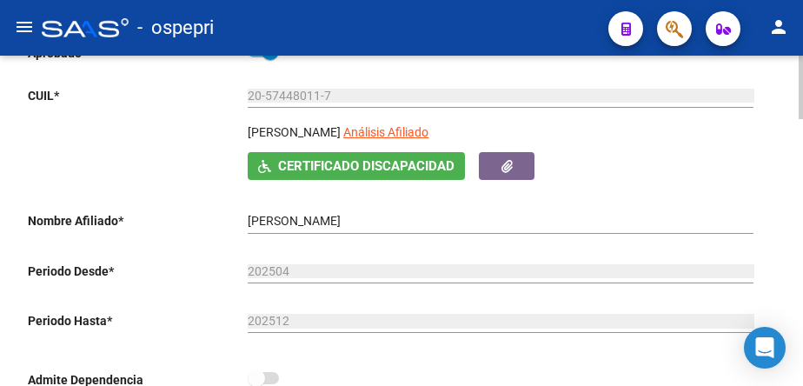
click at [749, 187] on div "Aprobado CUIL * 20-57448011-7 Ingresar CUIL SANDOVAL SANTINO ROMAN Análisis Afi…" at bounding box center [395, 220] width 734 height 359
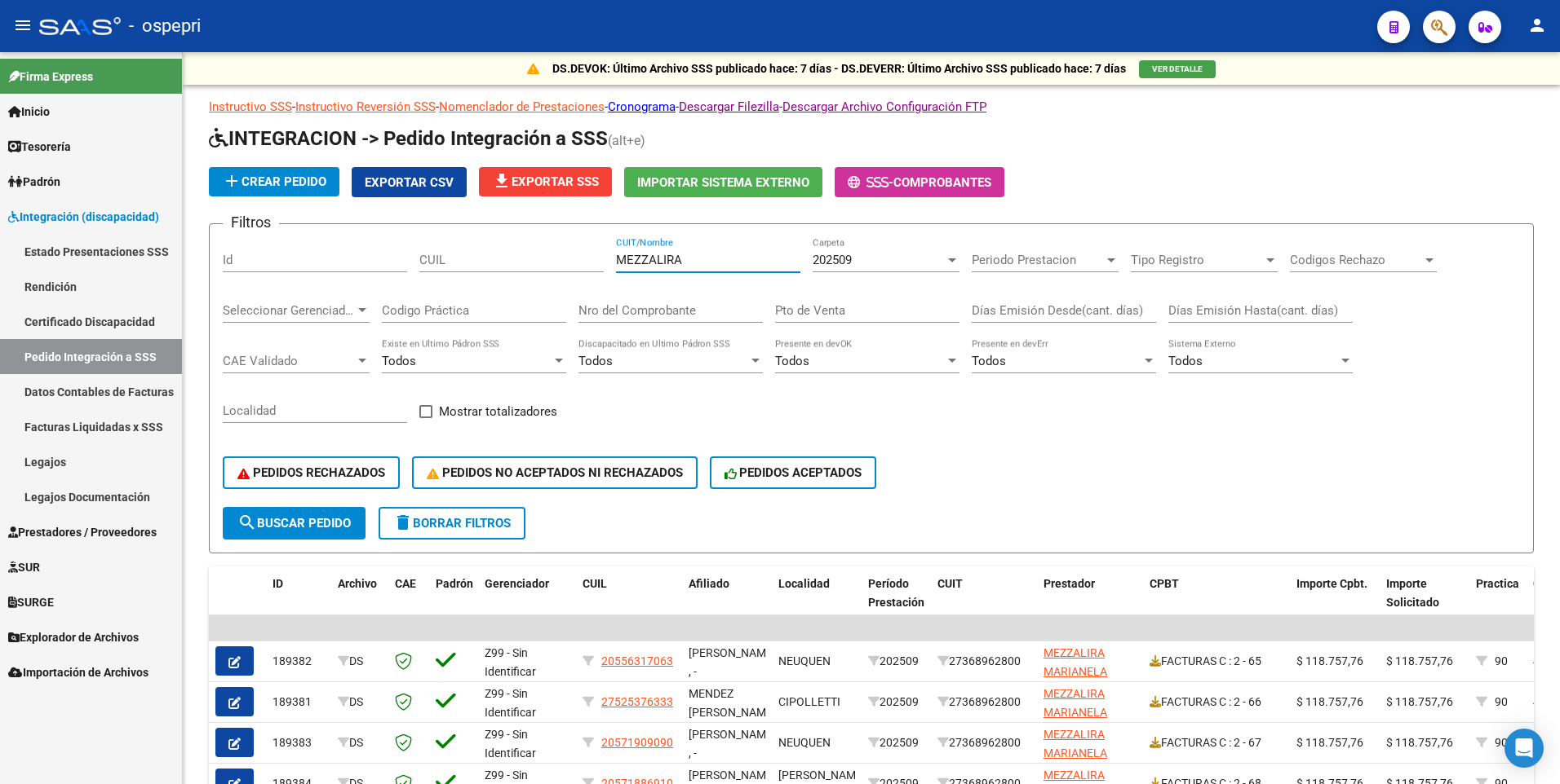
scroll to position [131, 0]
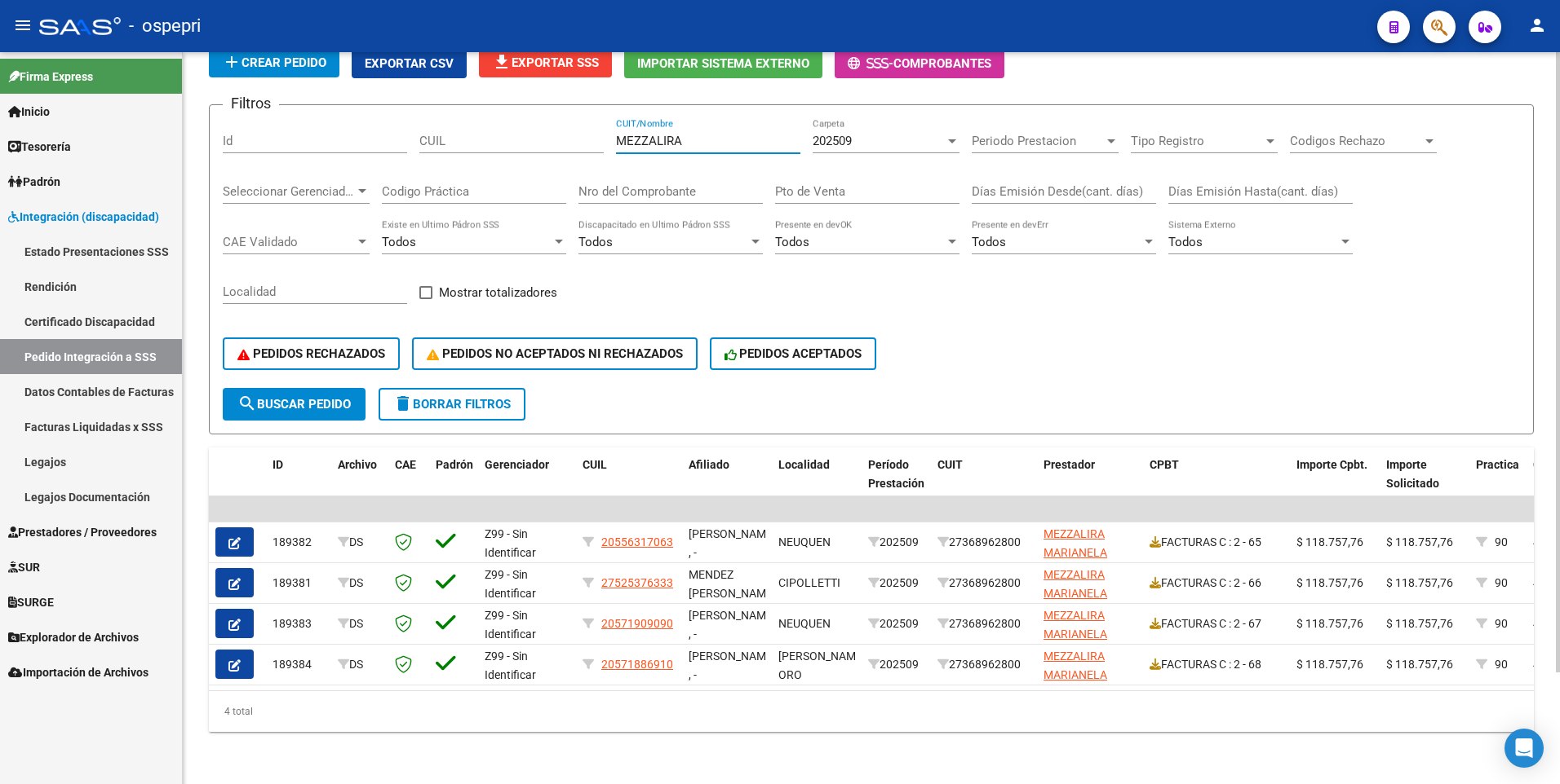
drag, startPoint x: 725, startPoint y: 128, endPoint x: 611, endPoint y: 121, distance: 114.2
click at [611, 121] on div "Filtros Id CUIL MEZZALIRA CUIT/Nombre 202509 Carpeta Periodo Prestacion Periodo…" at bounding box center [871, 253] width 1297 height 270
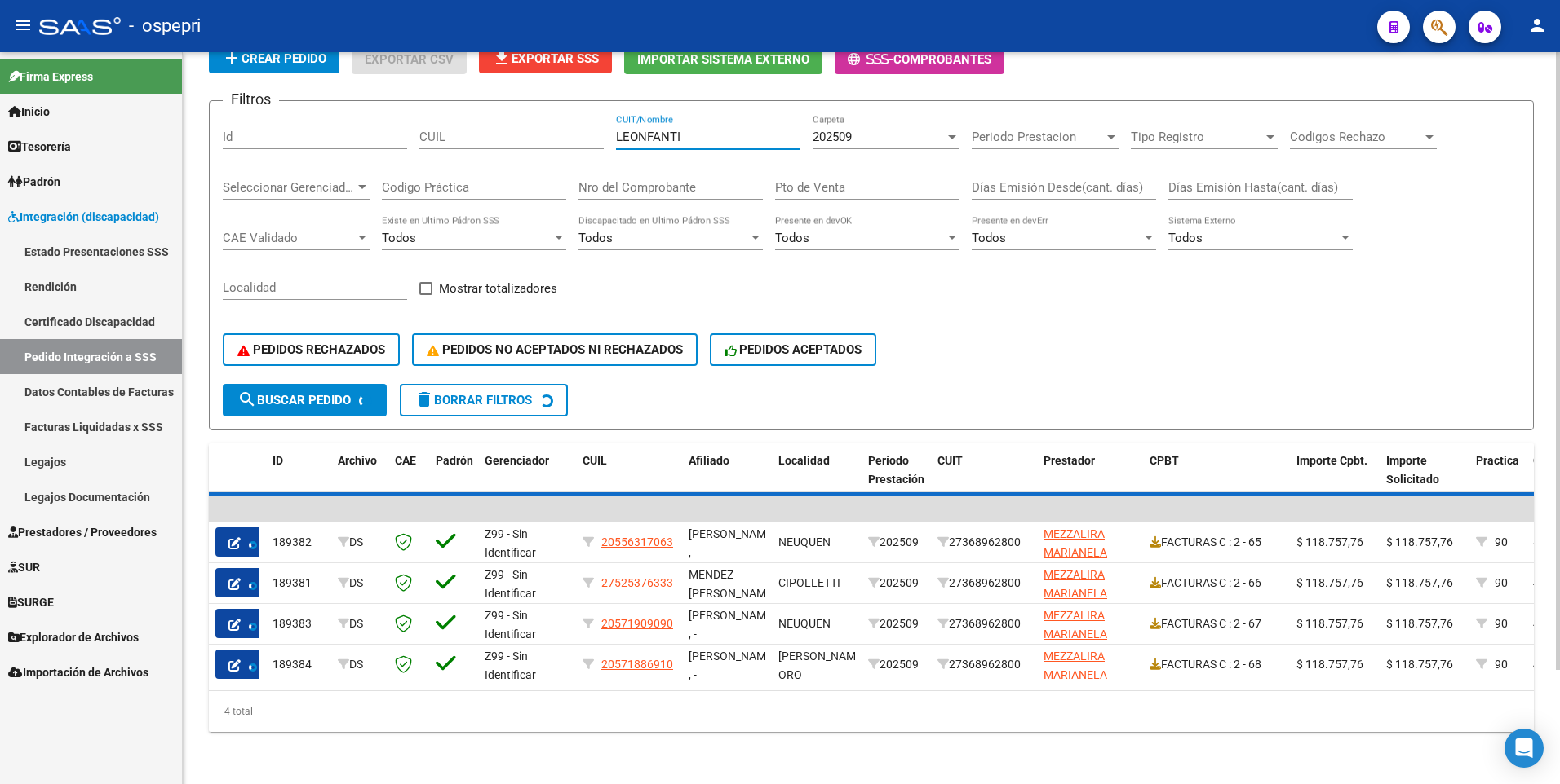
scroll to position [0, 0]
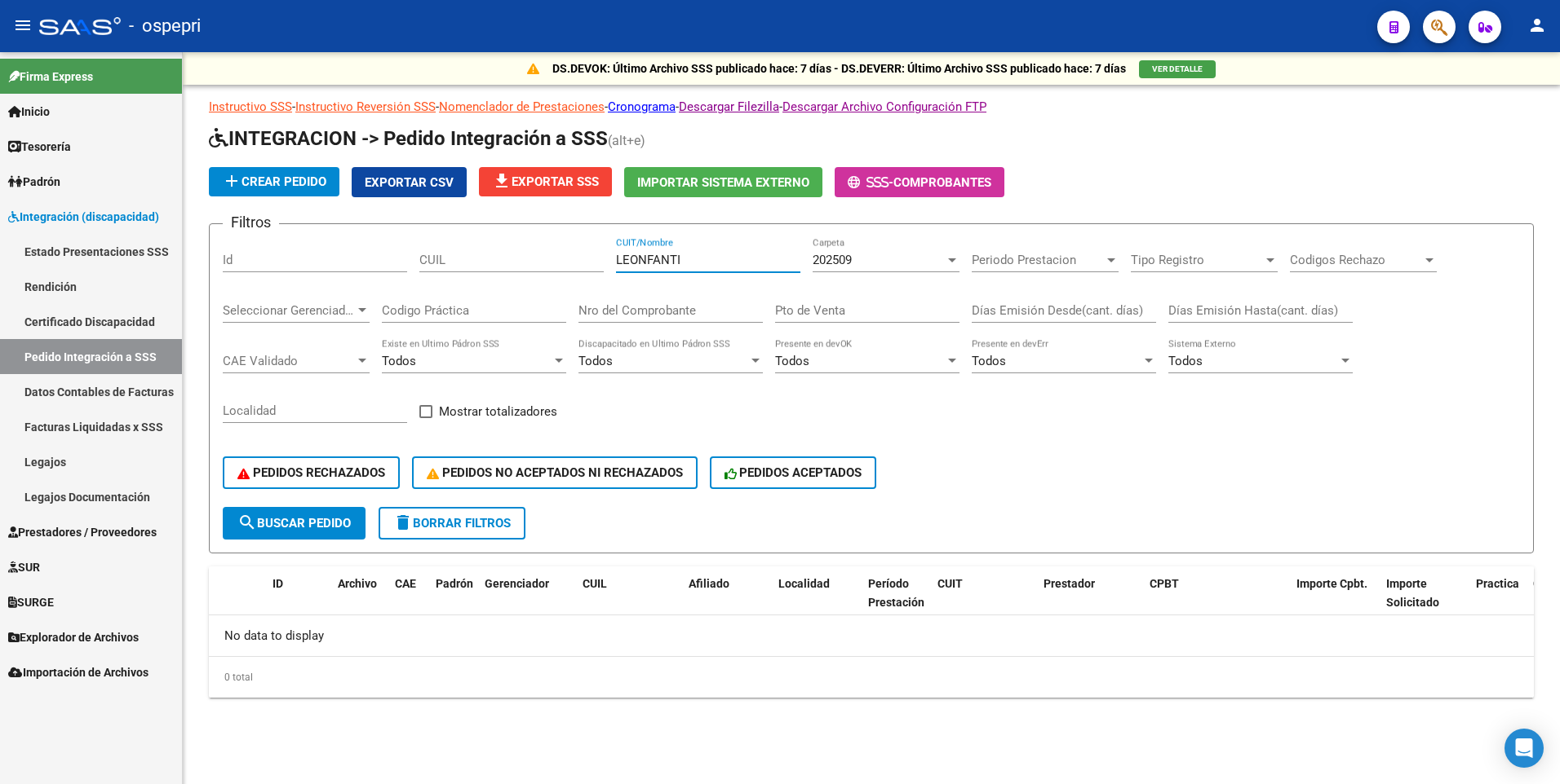
type input "LEONFANTI"
click at [961, 261] on app-drop-down-list "202509 Carpeta" at bounding box center [892, 261] width 159 height 15
click at [950, 259] on div at bounding box center [951, 261] width 8 height 4
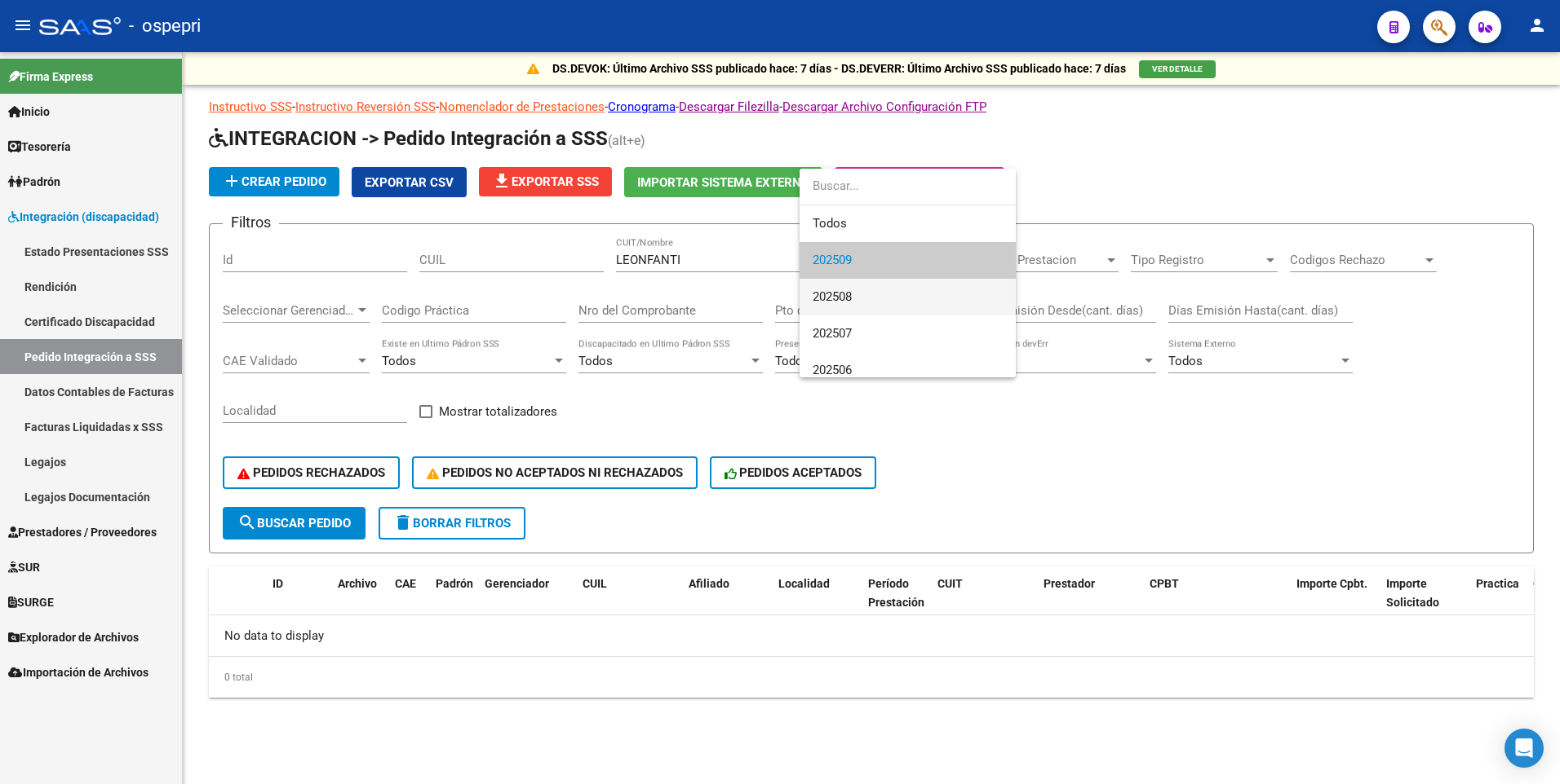
click at [933, 295] on span "202508" at bounding box center [907, 296] width 190 height 37
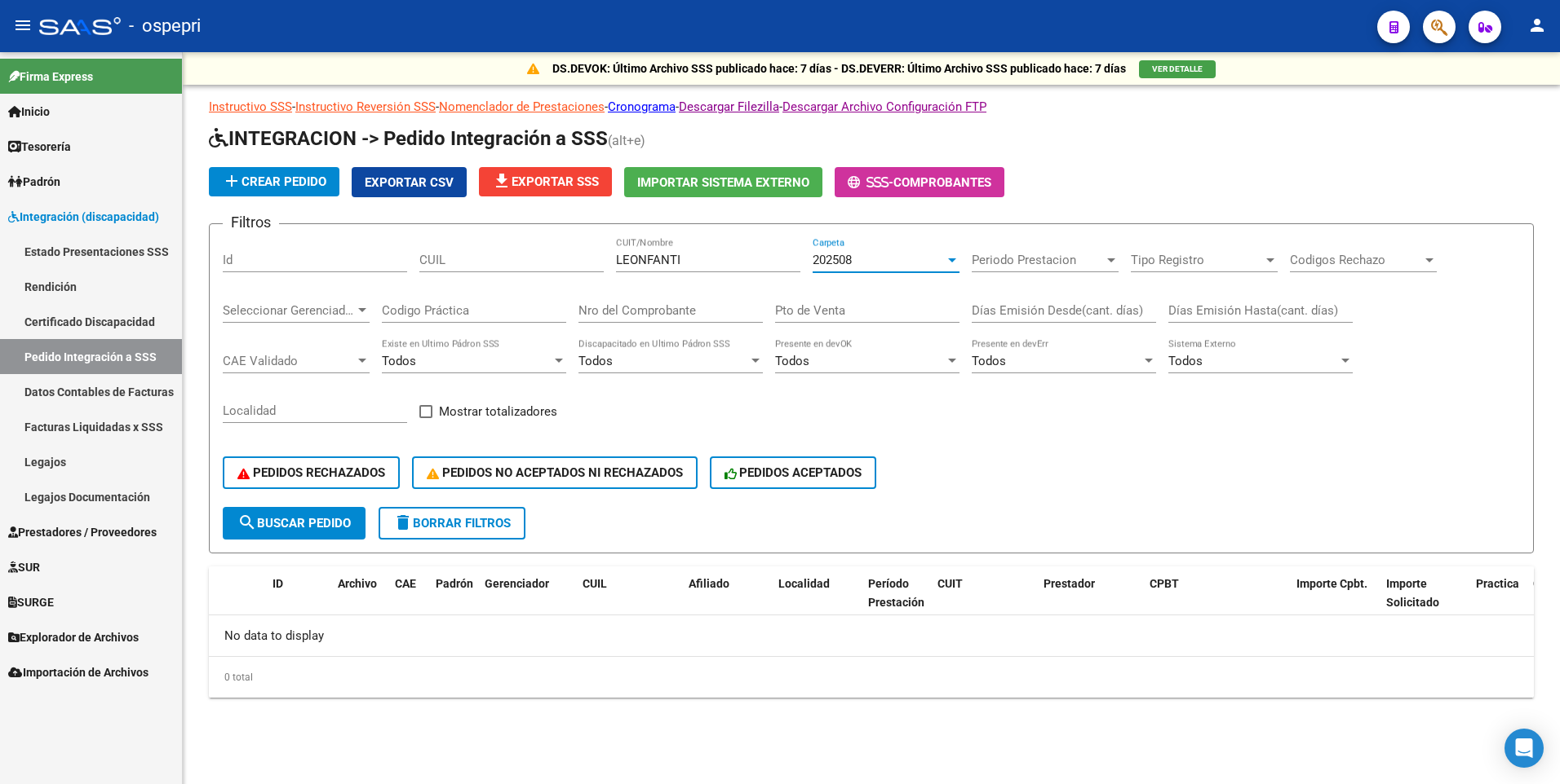
click at [949, 260] on div at bounding box center [951, 261] width 8 height 4
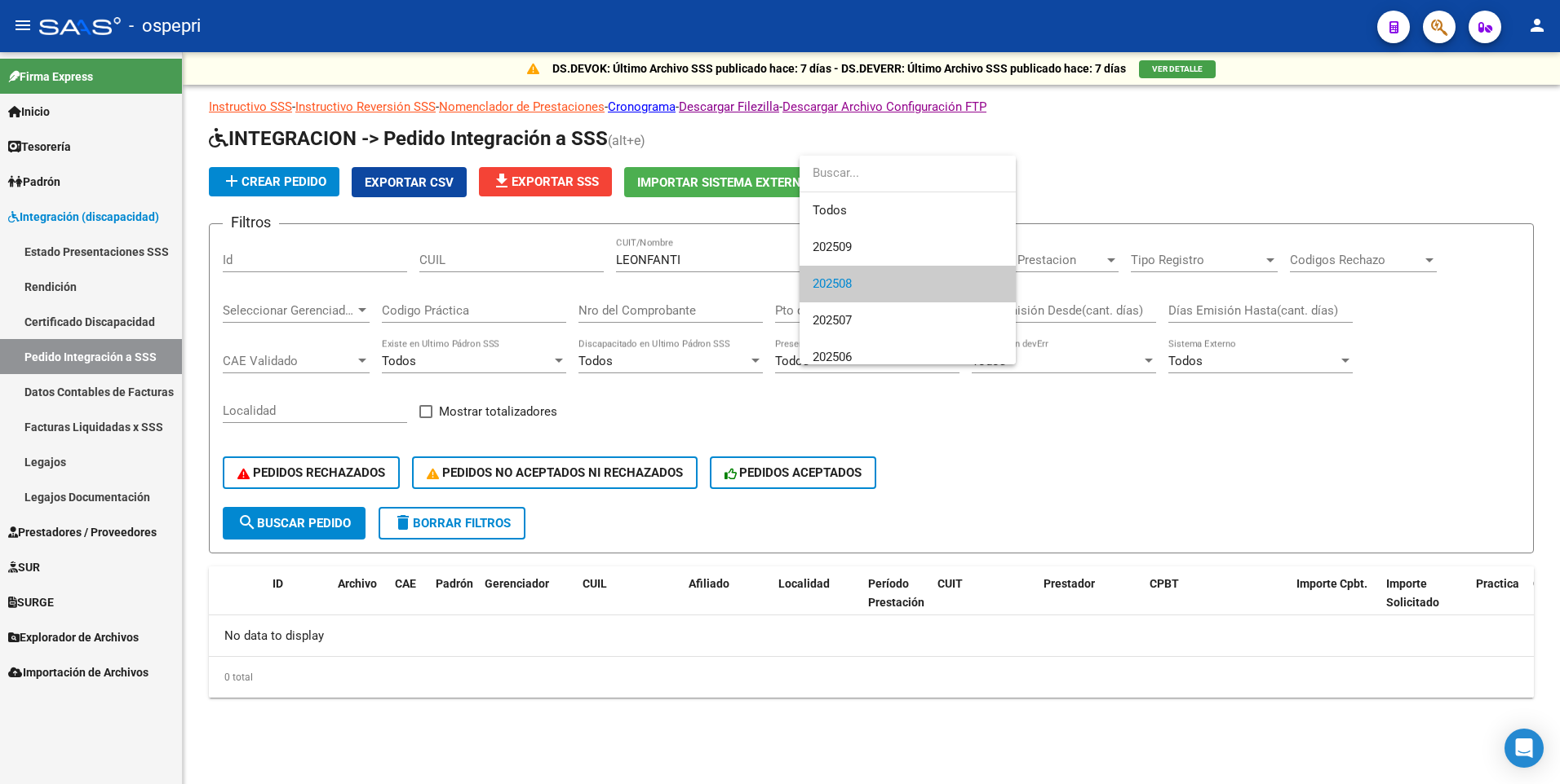
scroll to position [24, 0]
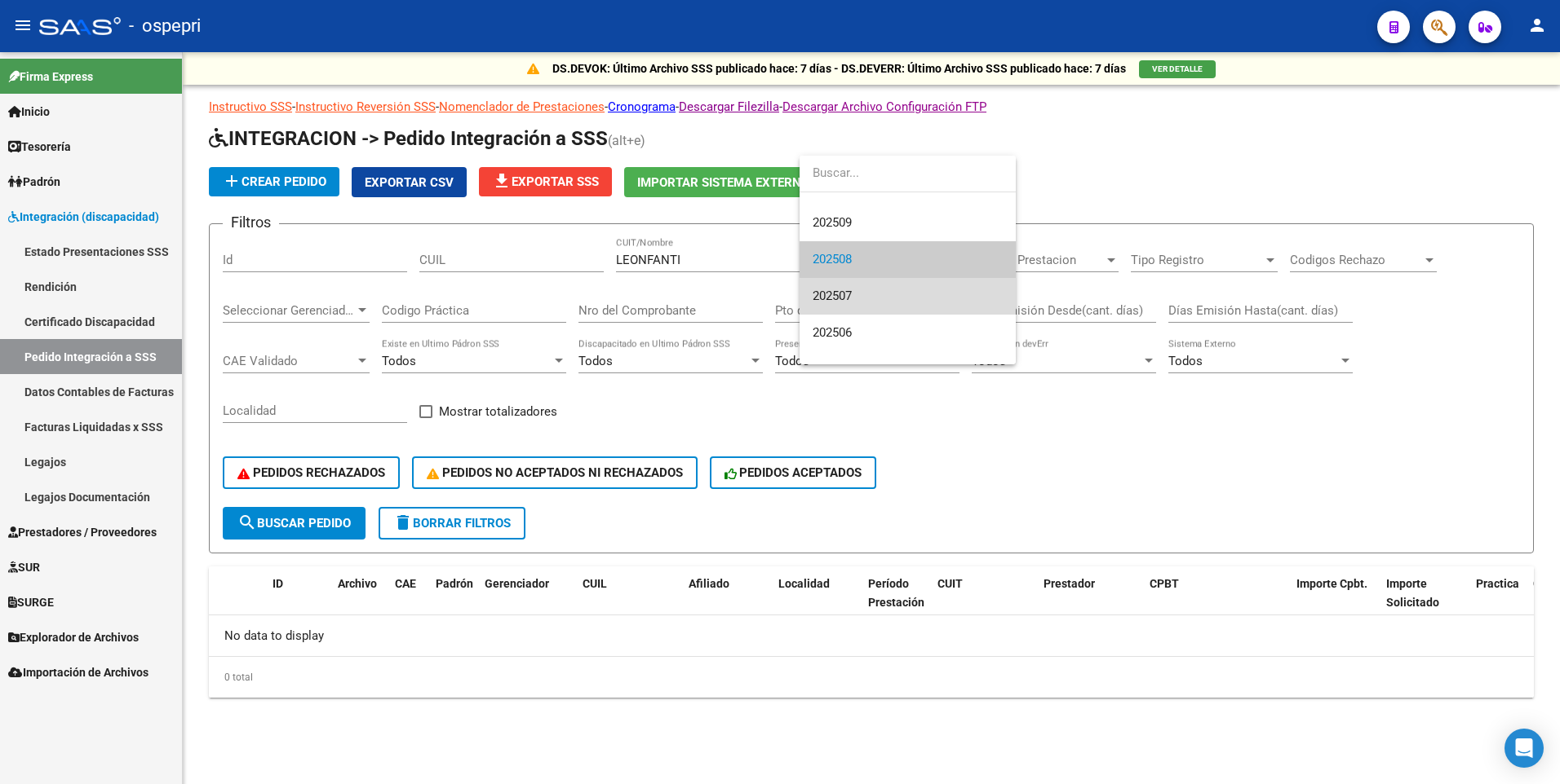
click at [931, 298] on span "202507" at bounding box center [907, 296] width 190 height 37
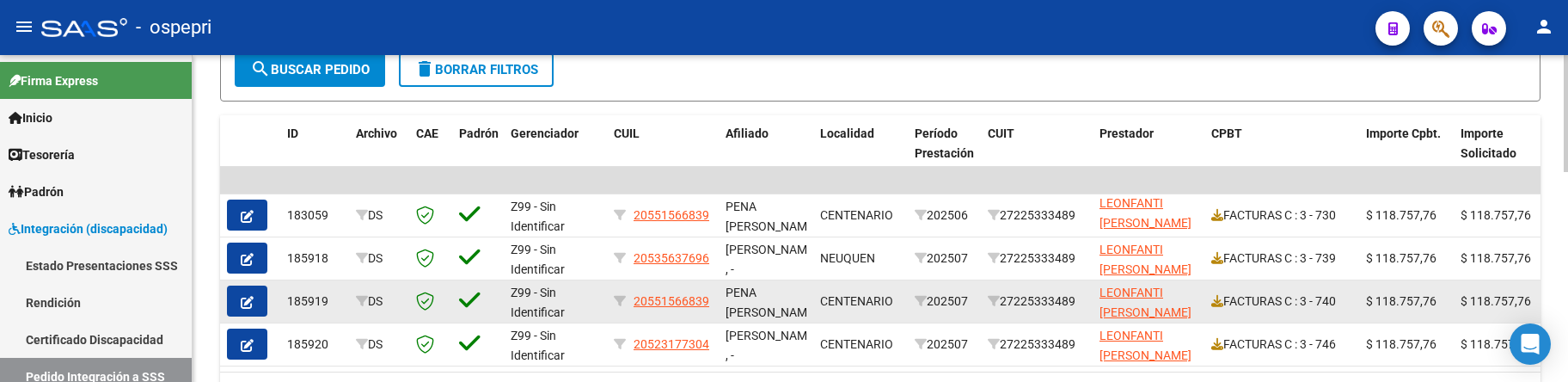
scroll to position [569, 0]
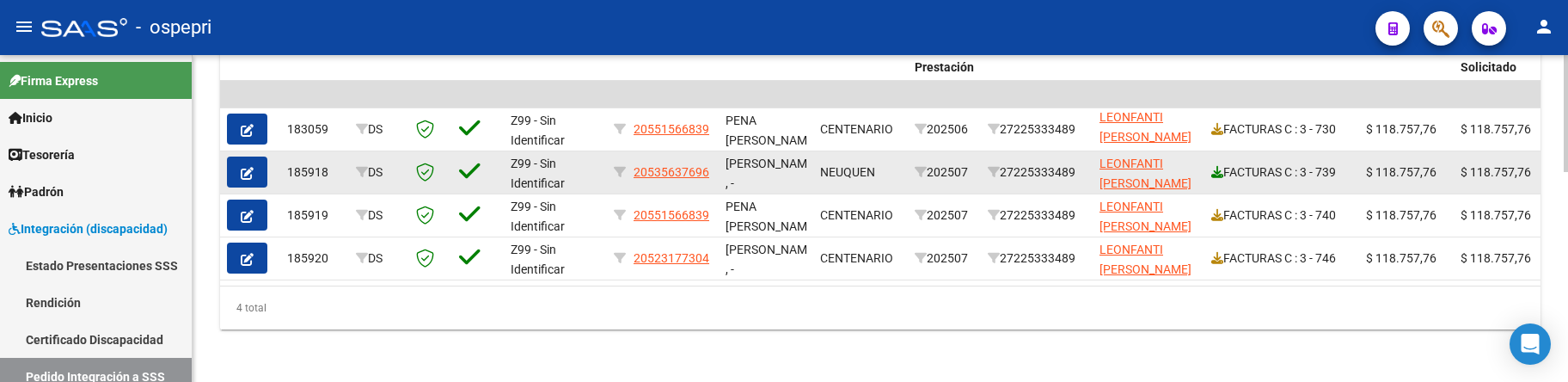
click at [1216, 170] on icon at bounding box center [1217, 172] width 12 height 12
click at [252, 171] on icon "button" at bounding box center [246, 173] width 13 height 13
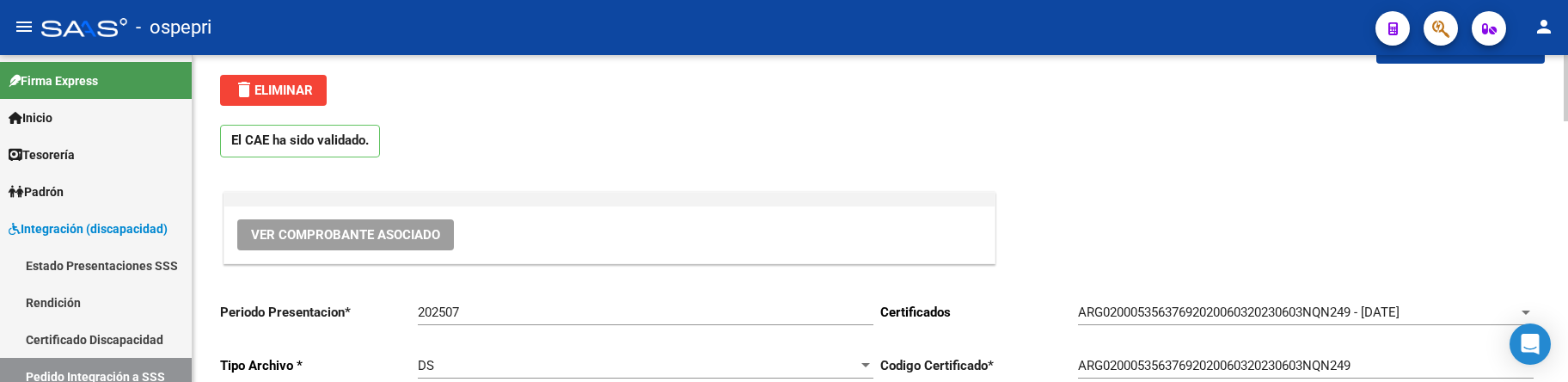
scroll to position [86, 0]
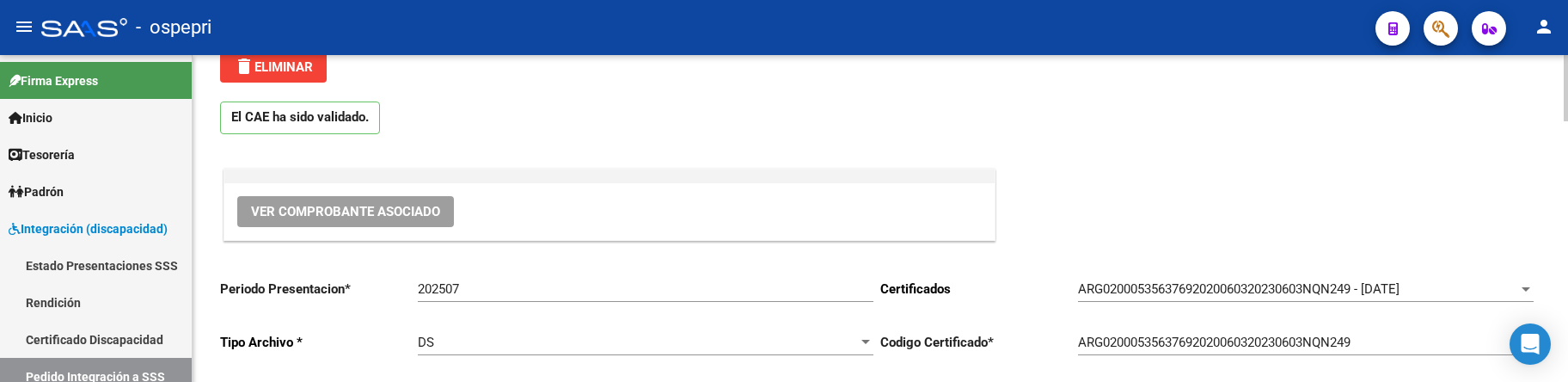
type input "20535637696"
click at [380, 208] on span "Ver Comprobante Asociado" at bounding box center [345, 212] width 189 height 16
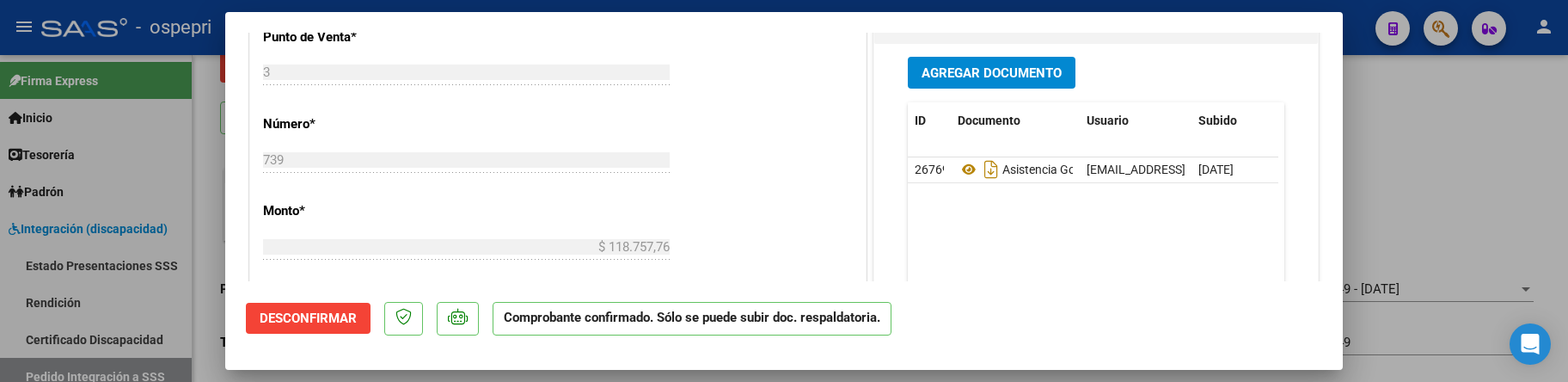
scroll to position [946, 0]
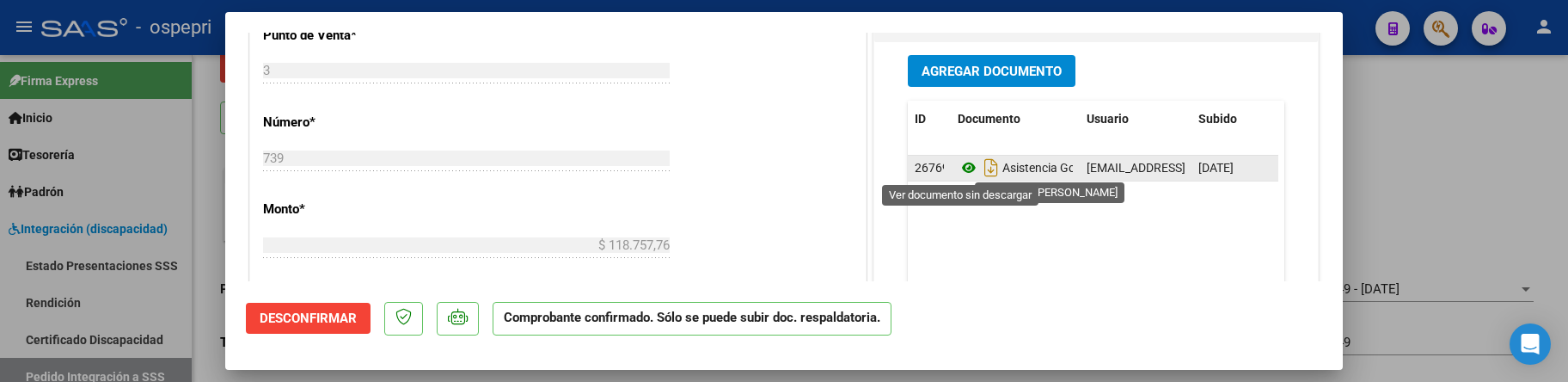
click at [959, 168] on icon at bounding box center [969, 167] width 23 height 21
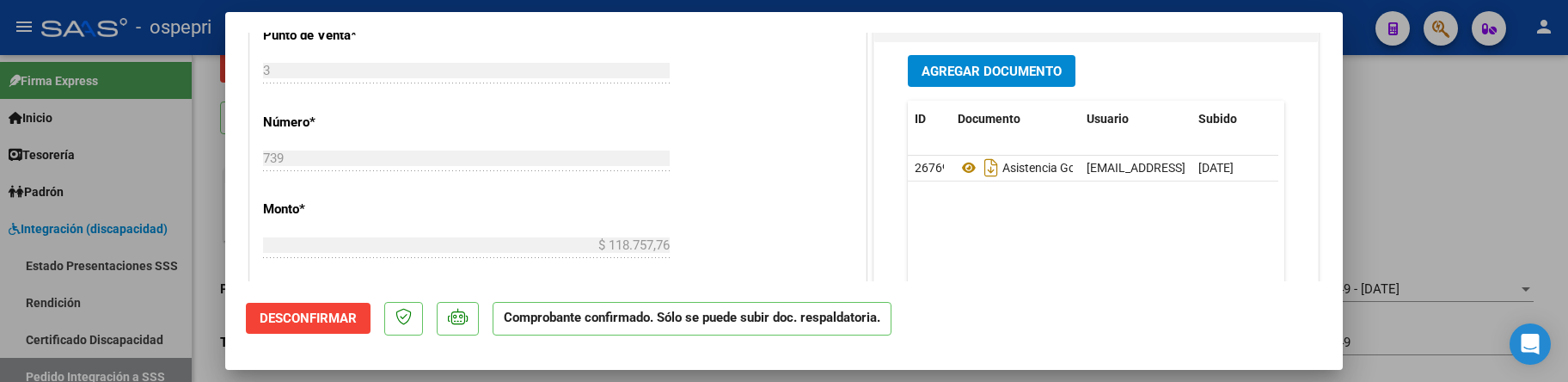
click at [1430, 181] on div at bounding box center [784, 191] width 1568 height 382
type input "$ 0,00"
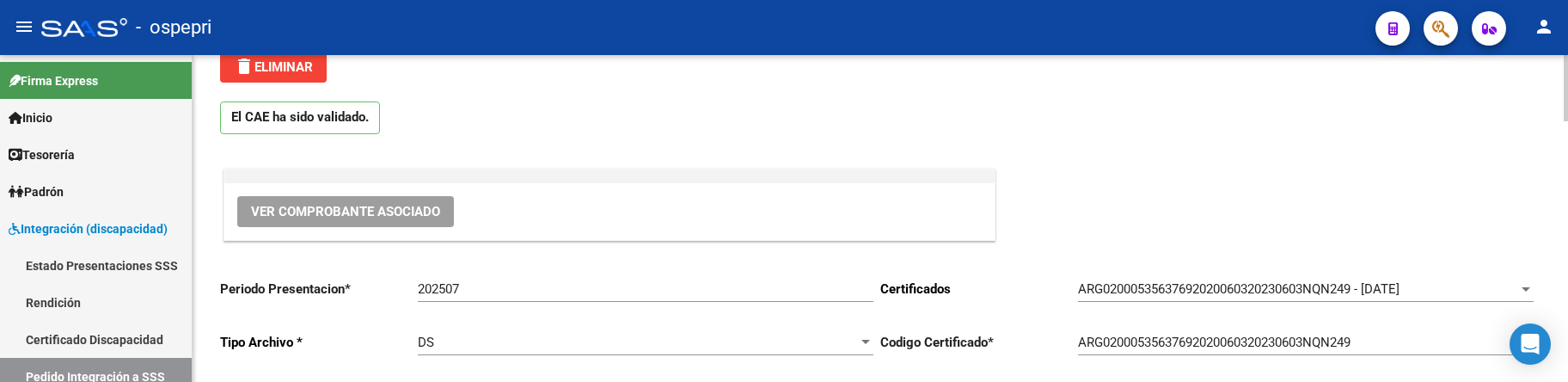
scroll to position [0, 0]
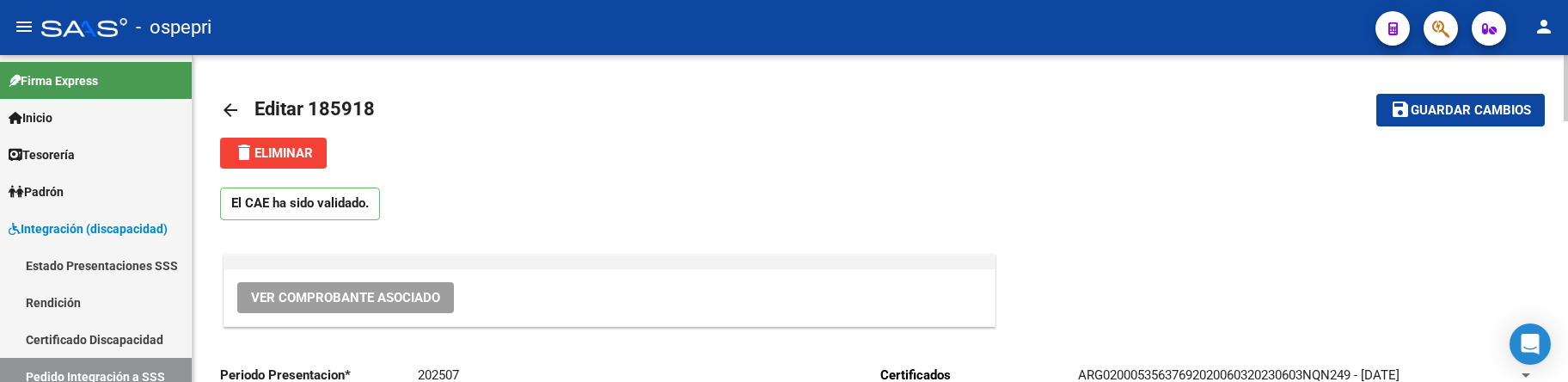
click at [233, 111] on mat-icon "arrow_back" at bounding box center [230, 110] width 21 height 21
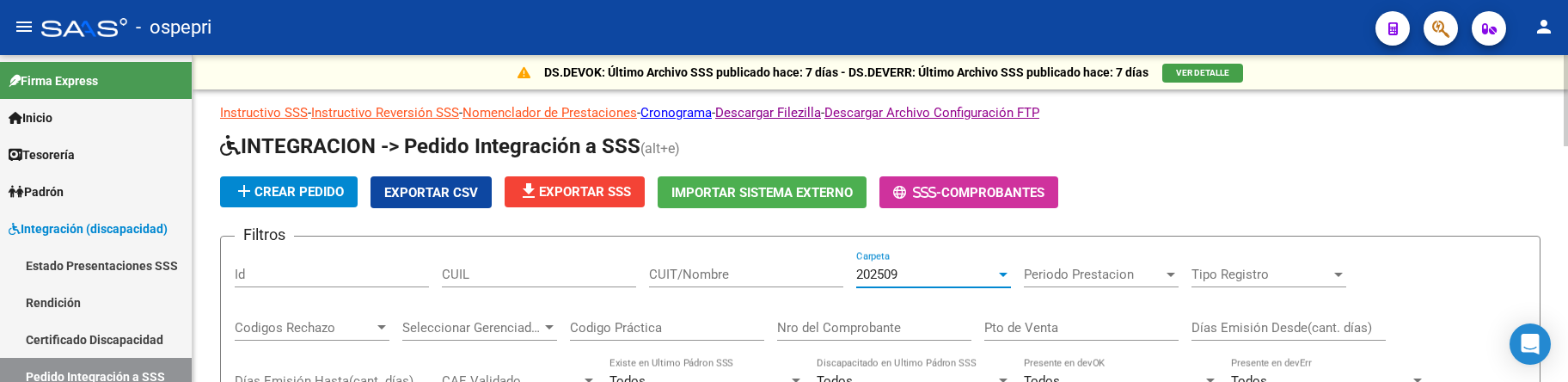
click at [1004, 274] on div at bounding box center [1002, 275] width 9 height 4
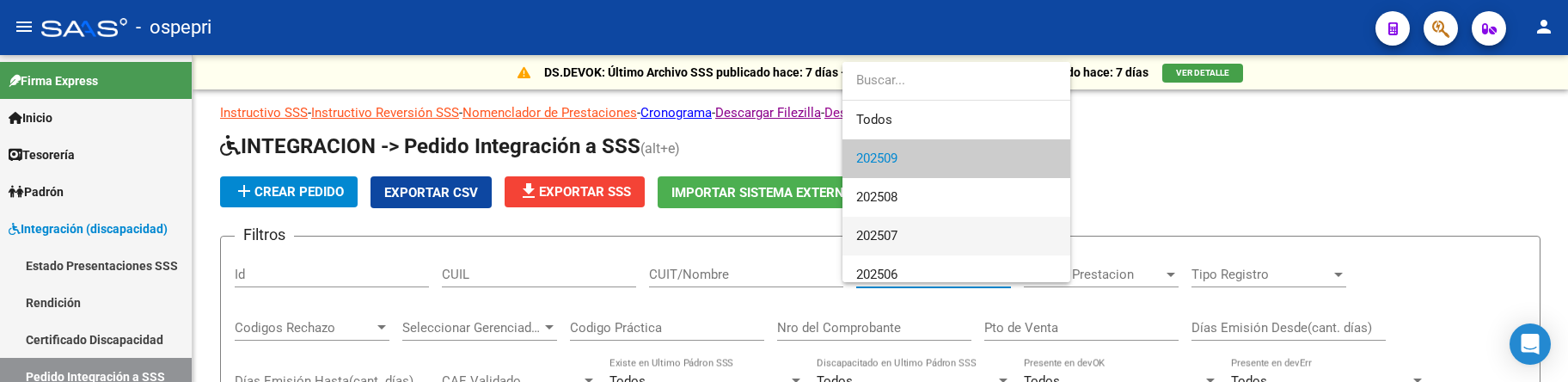
click at [990, 235] on span "202507" at bounding box center [956, 236] width 201 height 39
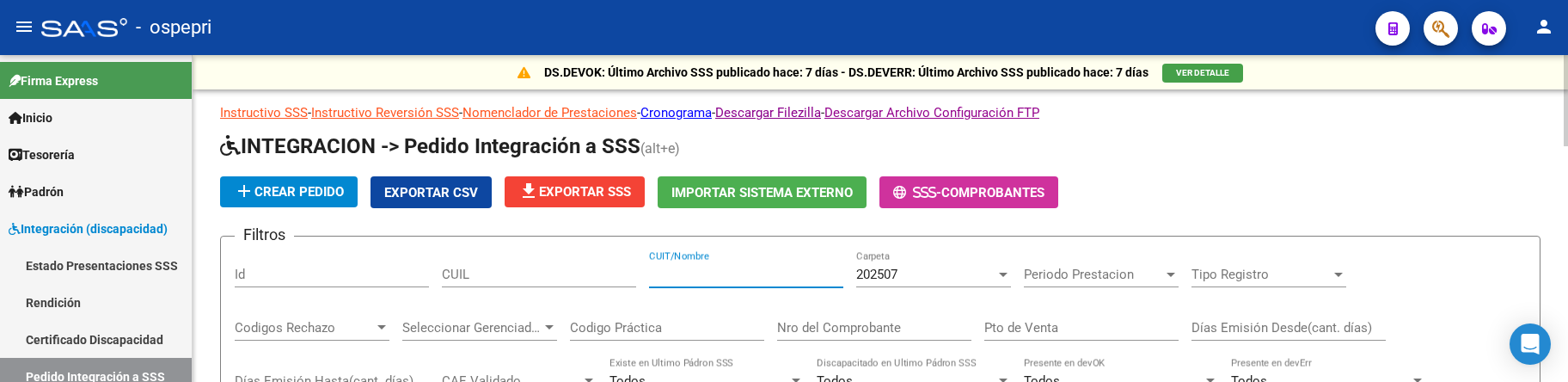
click at [785, 267] on input "CUIT/Nombre" at bounding box center [745, 275] width 195 height 16
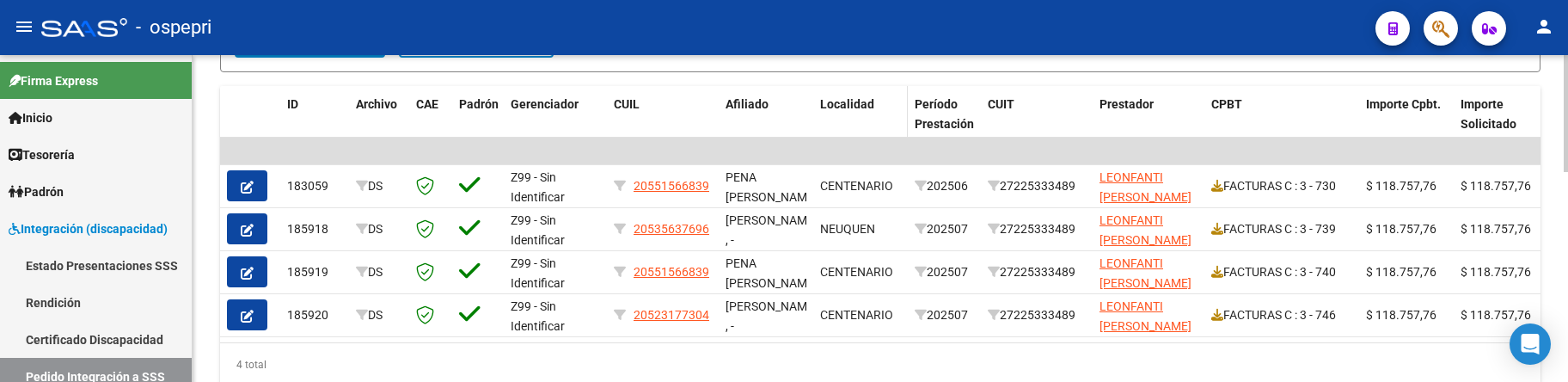
scroll to position [517, 0]
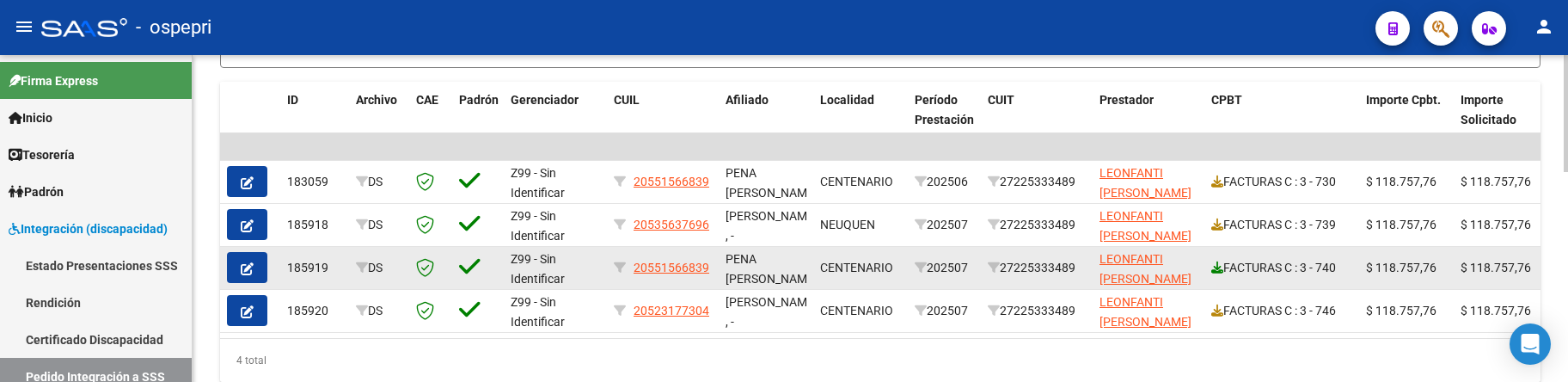
type input "LEONFANTI"
click at [1216, 272] on icon at bounding box center [1217, 267] width 12 height 12
click at [249, 266] on icon "button" at bounding box center [246, 268] width 13 height 13
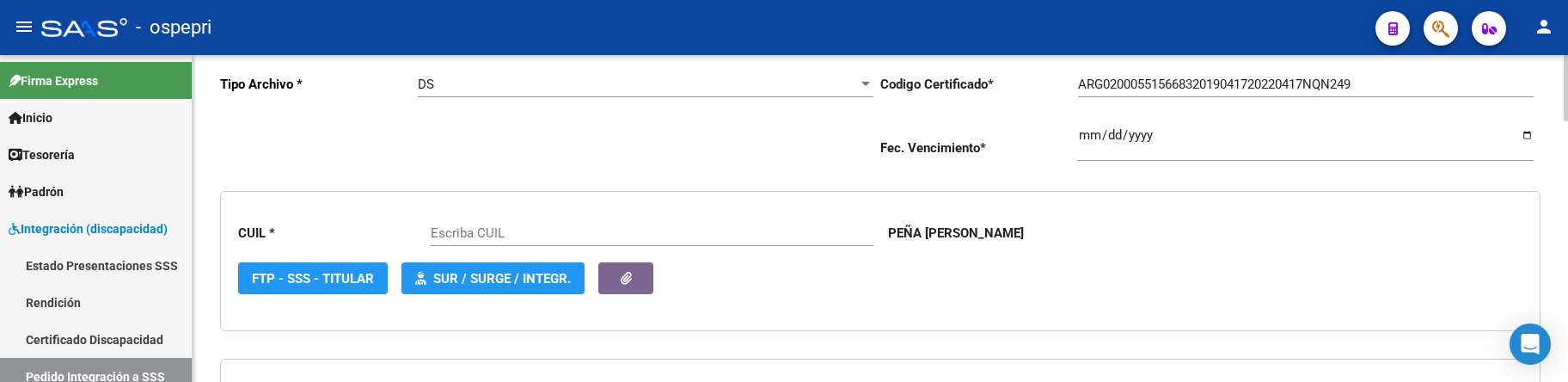
type input "20551566839"
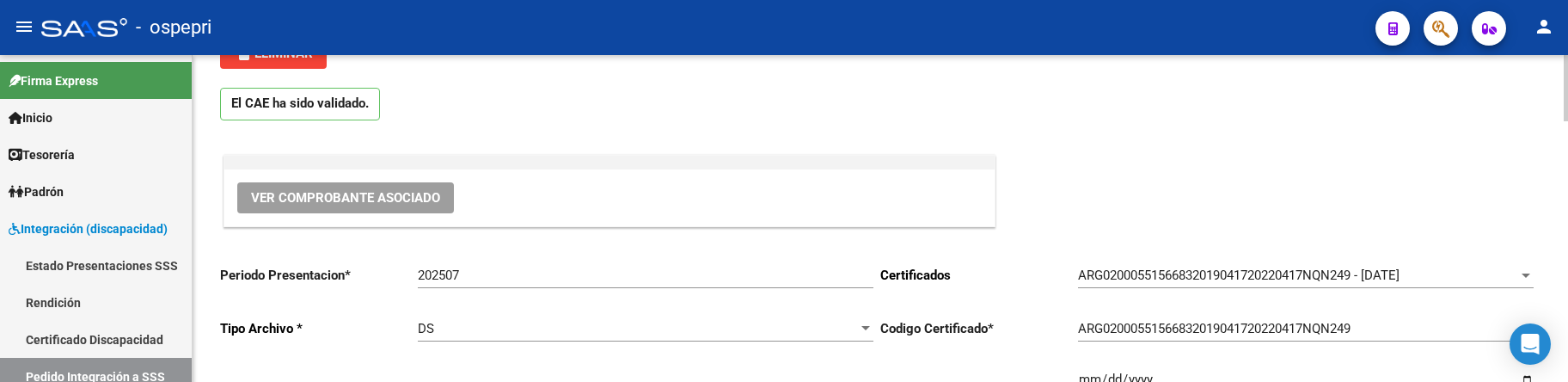
scroll to position [86, 0]
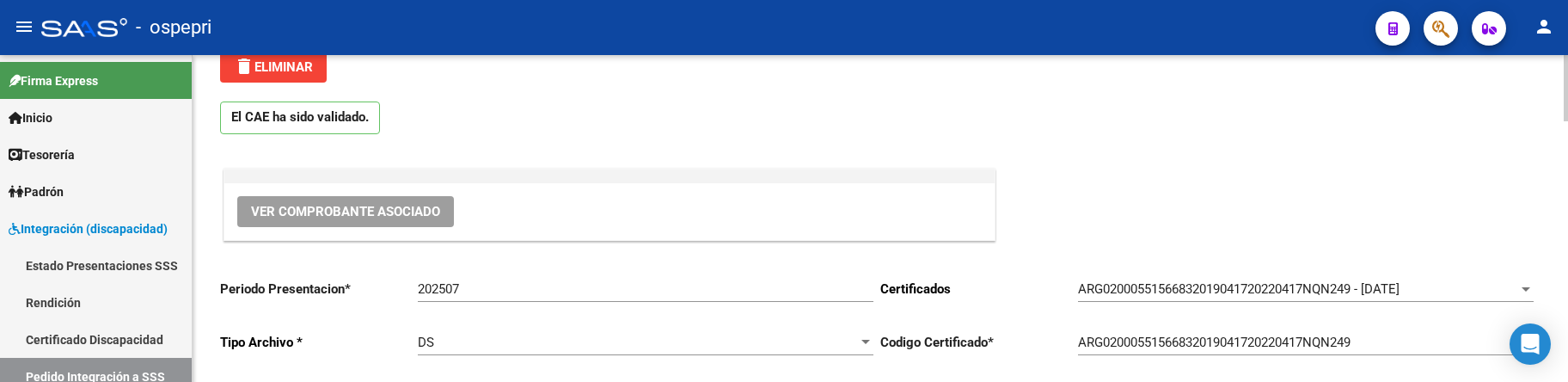
click at [339, 208] on span "Ver Comprobante Asociado" at bounding box center [345, 212] width 189 height 16
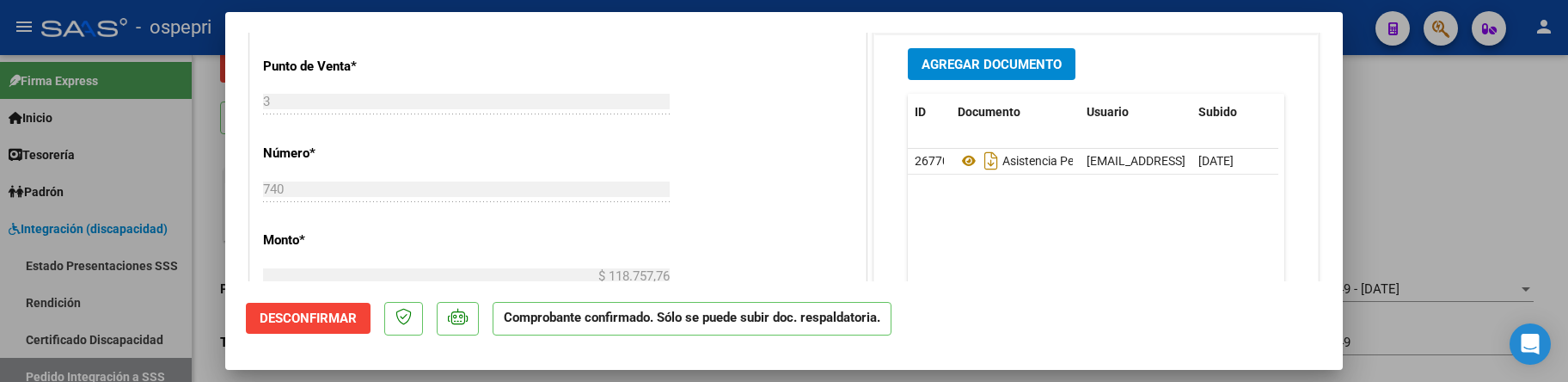
scroll to position [946, 0]
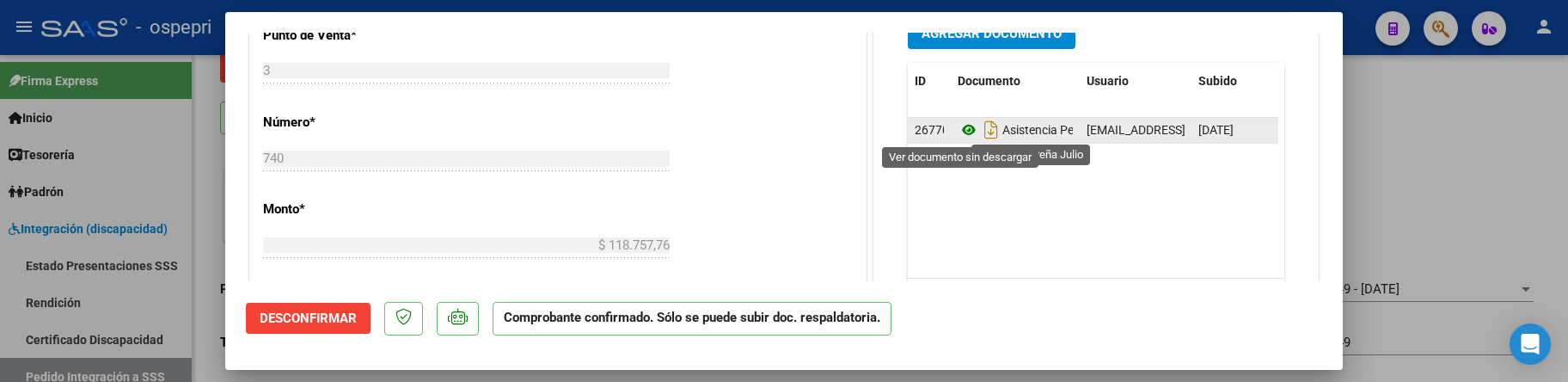
click at [959, 136] on icon at bounding box center [969, 130] width 23 height 21
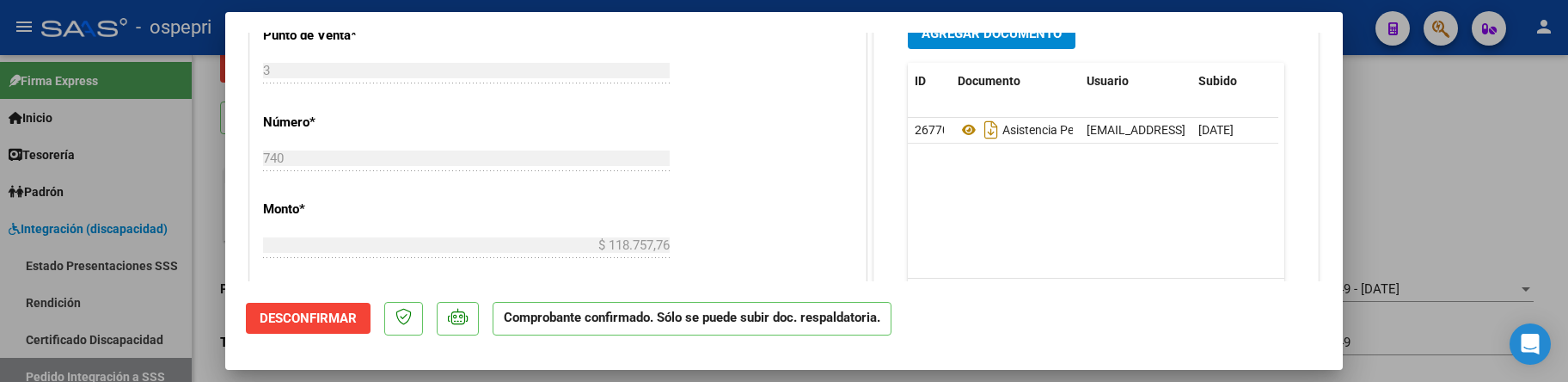
click at [1461, 147] on div at bounding box center [784, 191] width 1568 height 382
type input "$ 0,00"
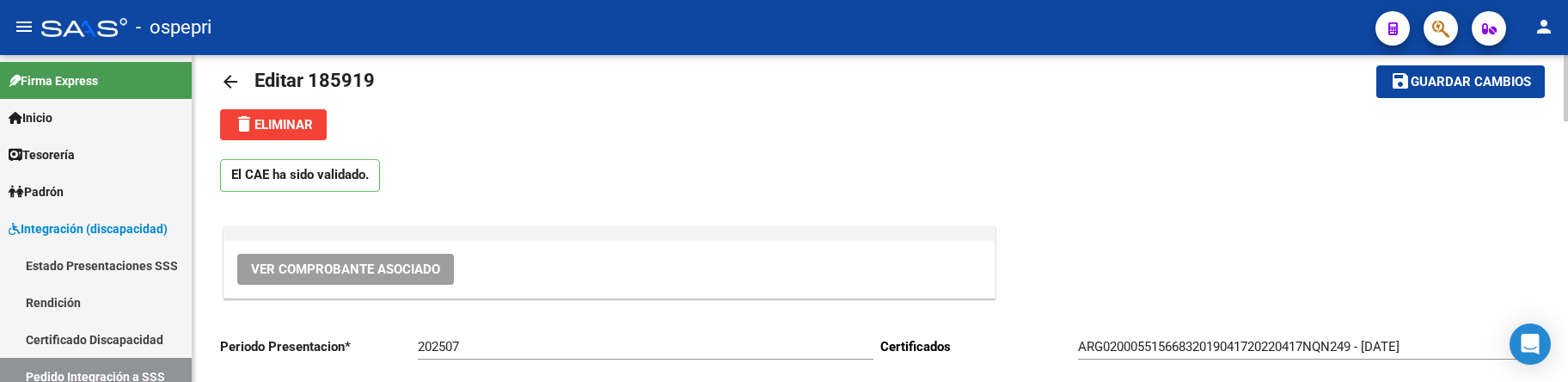
scroll to position [0, 0]
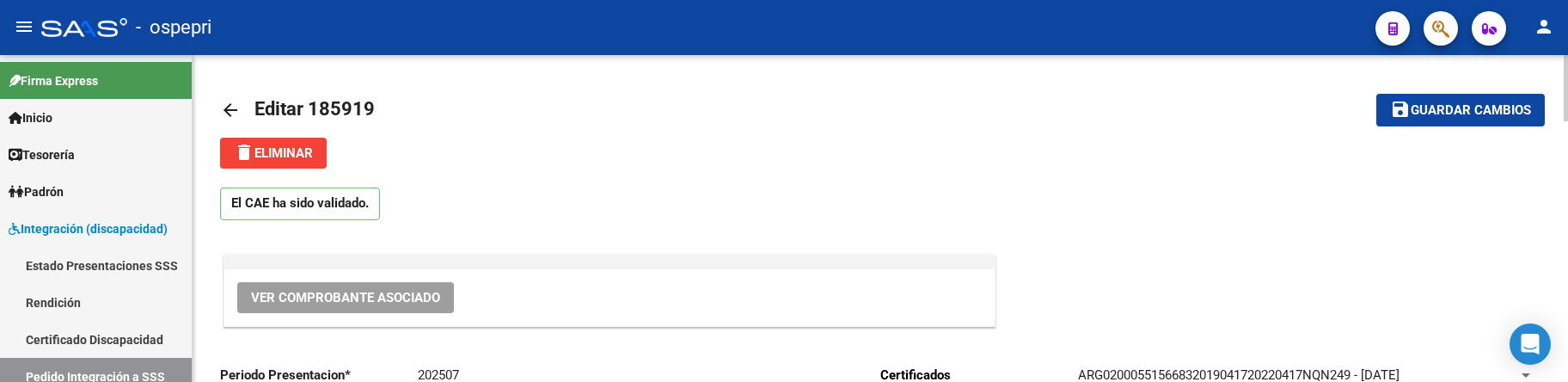
click at [224, 108] on mat-icon "arrow_back" at bounding box center [230, 110] width 21 height 21
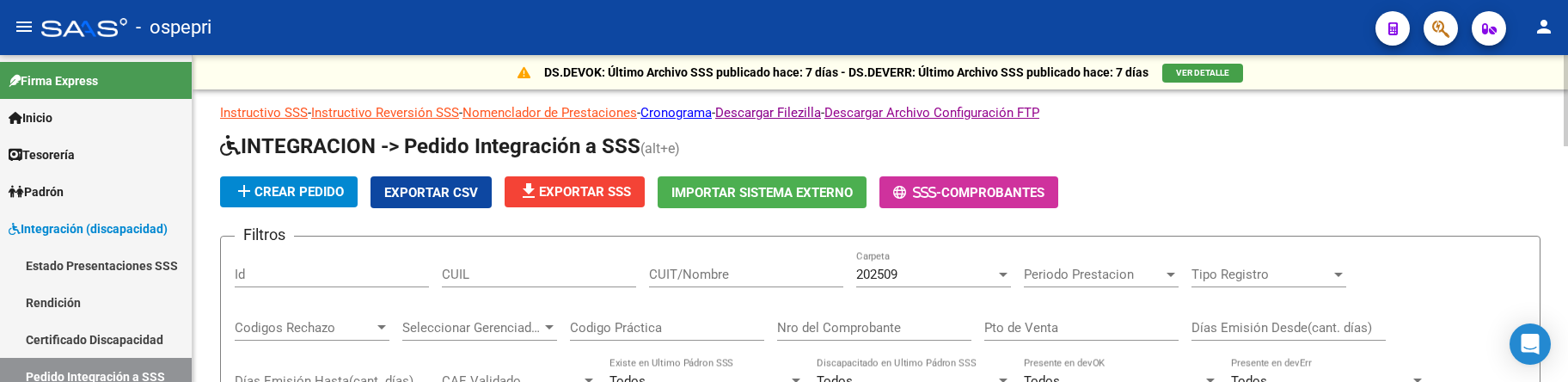
scroll to position [86, 0]
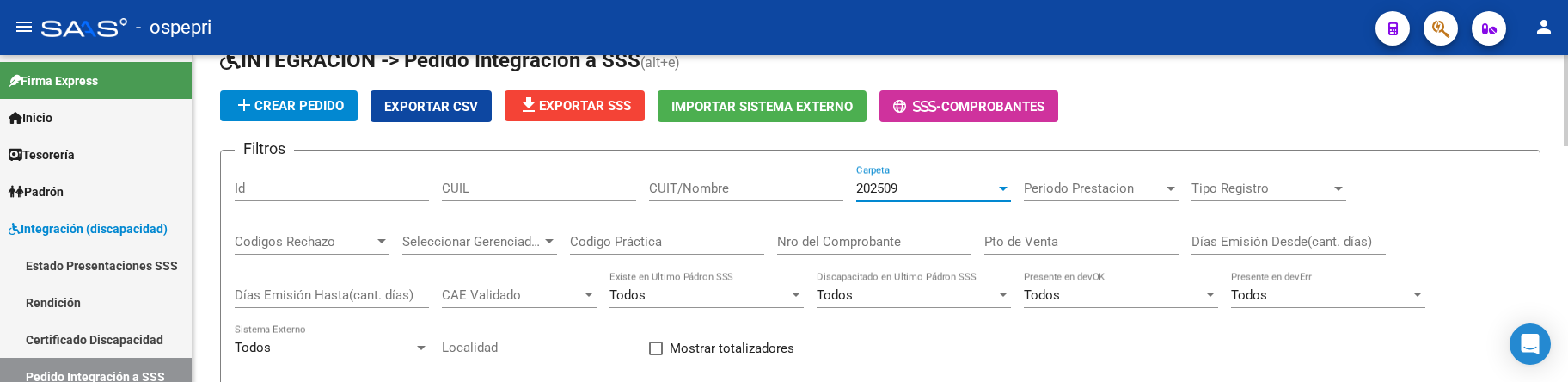
click at [1004, 190] on div at bounding box center [1002, 189] width 9 height 4
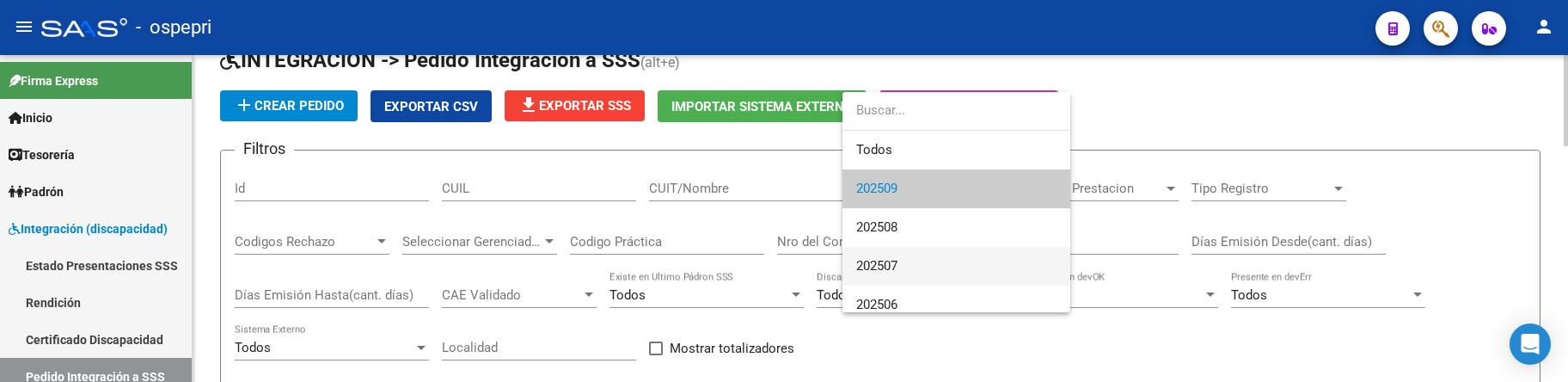
click at [958, 267] on span "202507" at bounding box center [956, 266] width 201 height 39
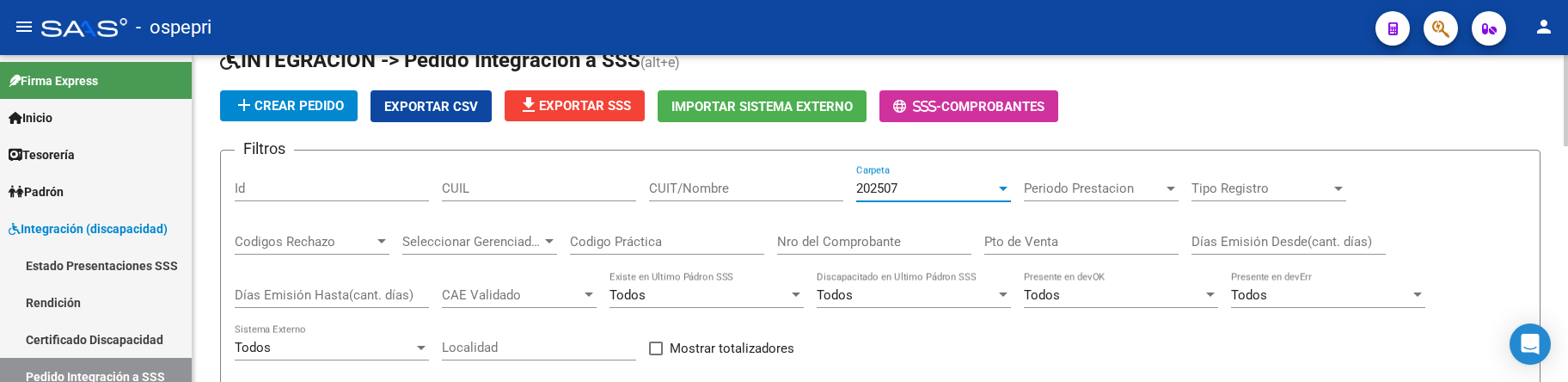
click at [744, 196] on input "CUIT/Nombre" at bounding box center [745, 189] width 195 height 16
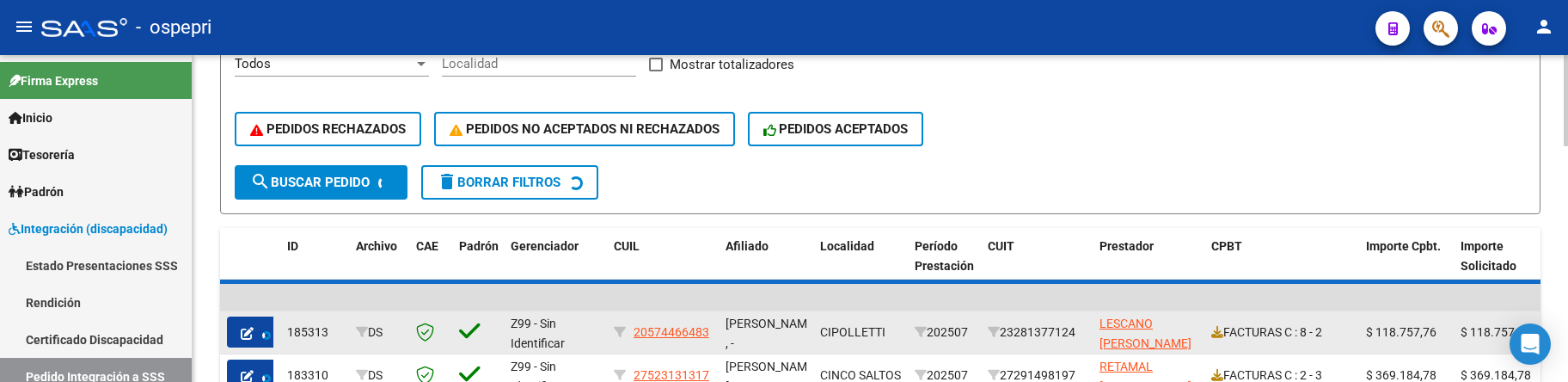
scroll to position [517, 0]
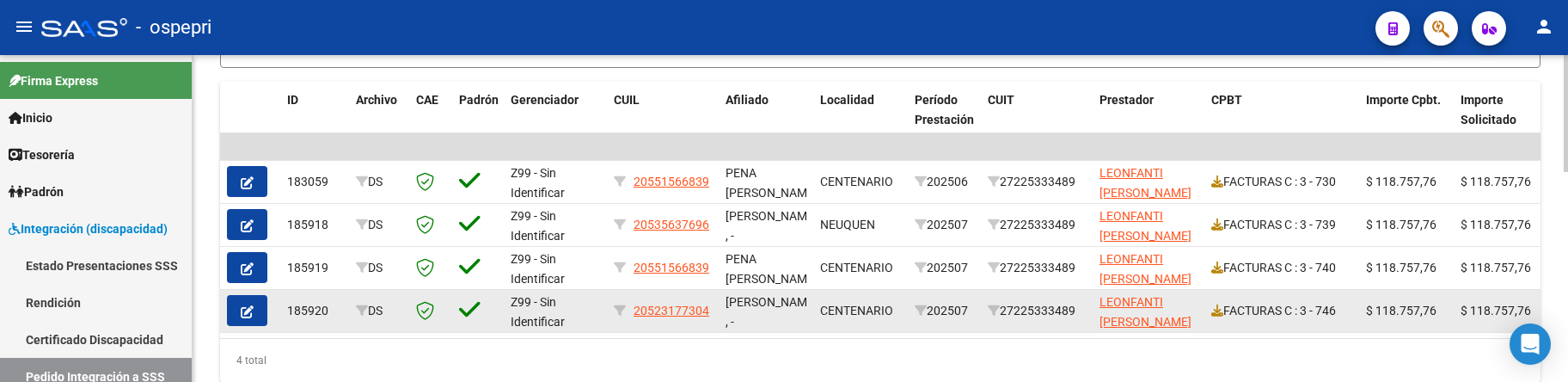
type input "LEONFANTI"
click at [245, 316] on icon "button" at bounding box center [246, 312] width 13 height 13
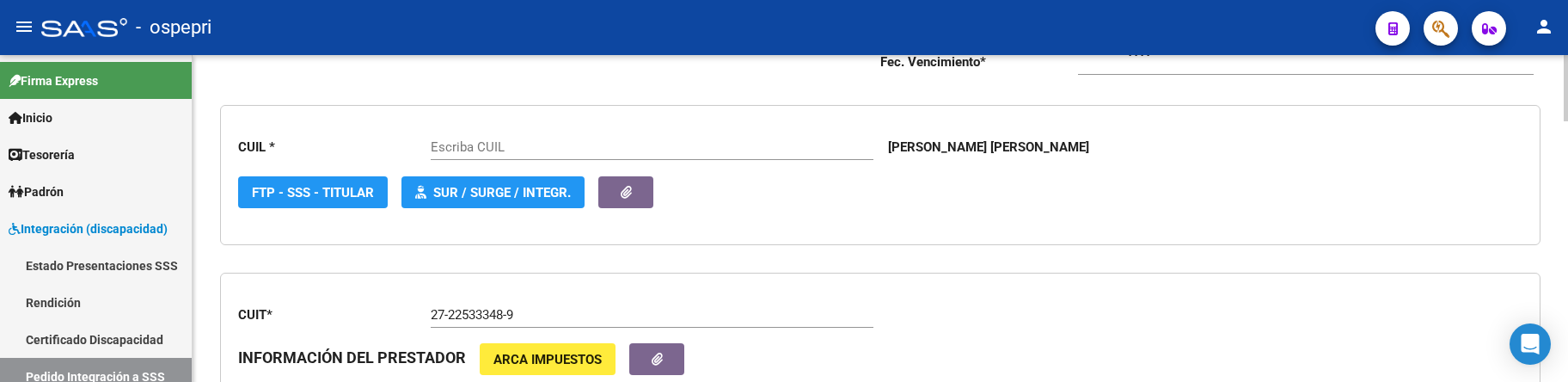
type input "20523177304"
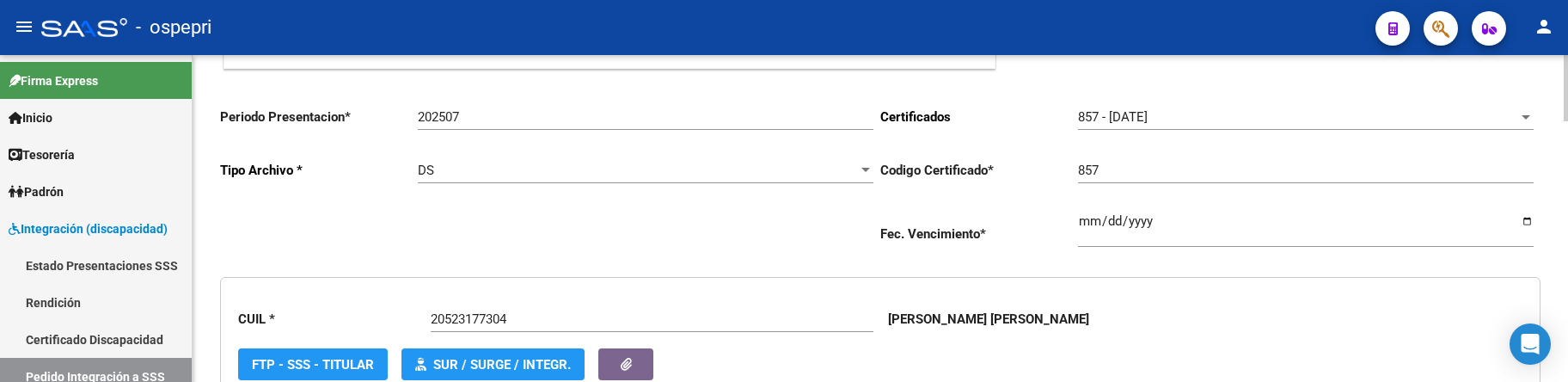
scroll to position [172, 0]
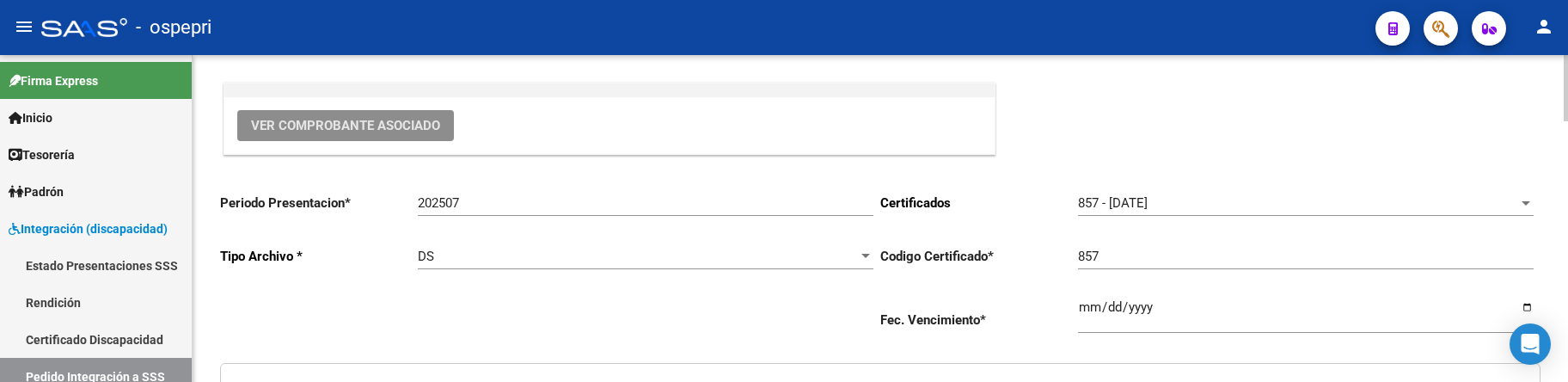
click at [335, 127] on span "Ver Comprobante Asociado" at bounding box center [345, 126] width 189 height 16
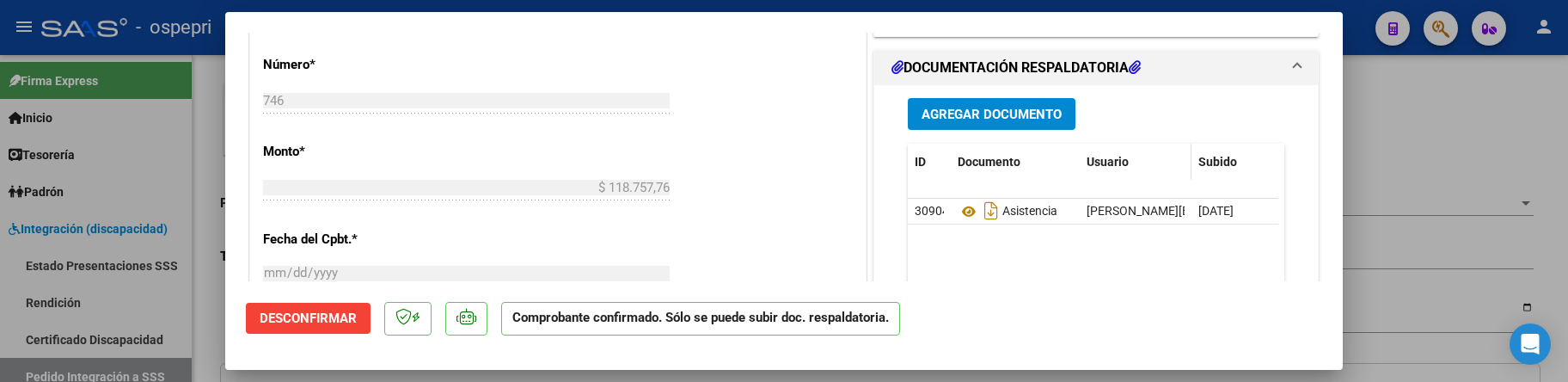
scroll to position [1032, 0]
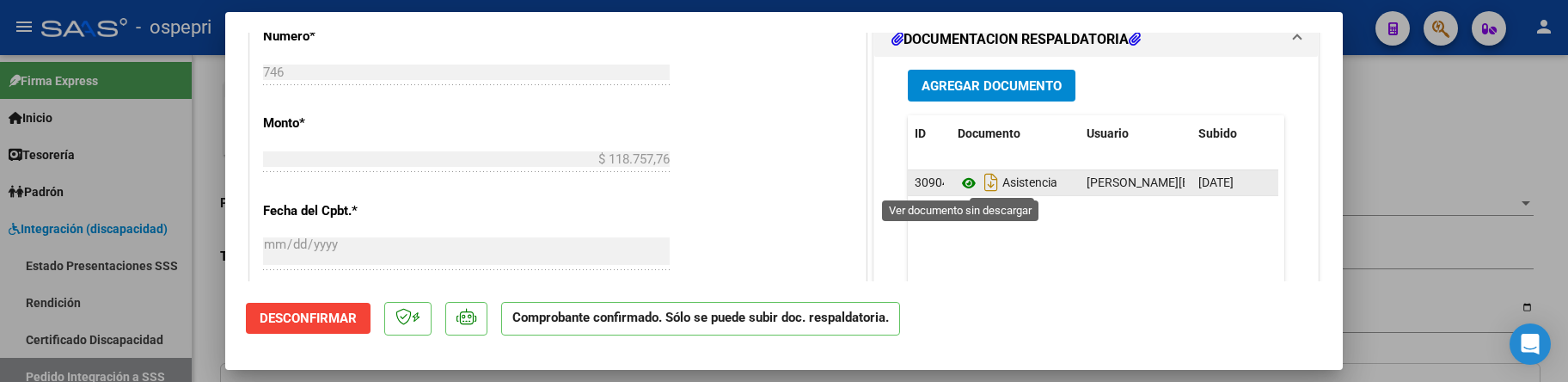
click at [959, 186] on icon at bounding box center [969, 183] width 23 height 21
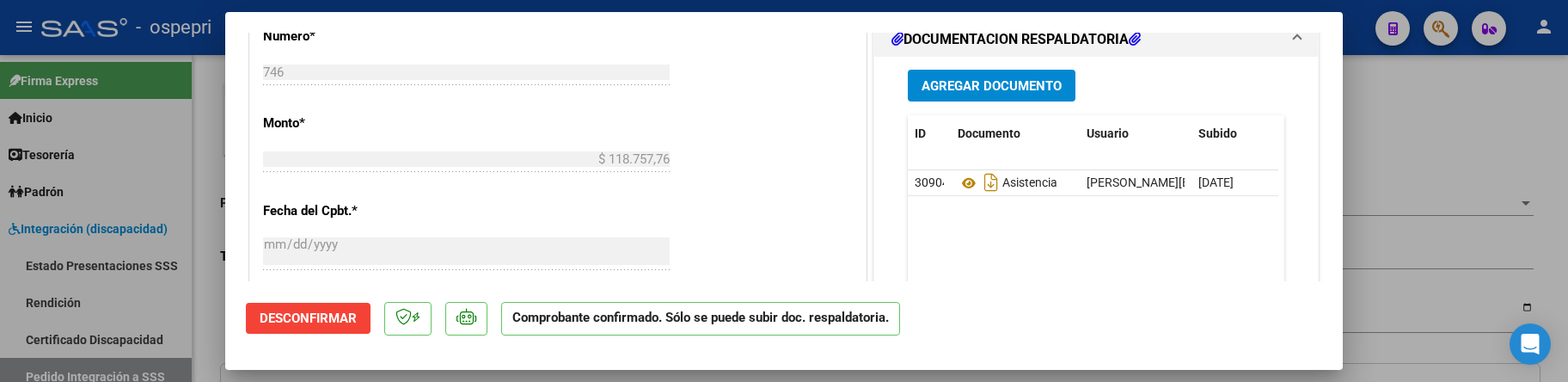
click at [1413, 195] on div at bounding box center [784, 191] width 1568 height 382
type input "$ 0,00"
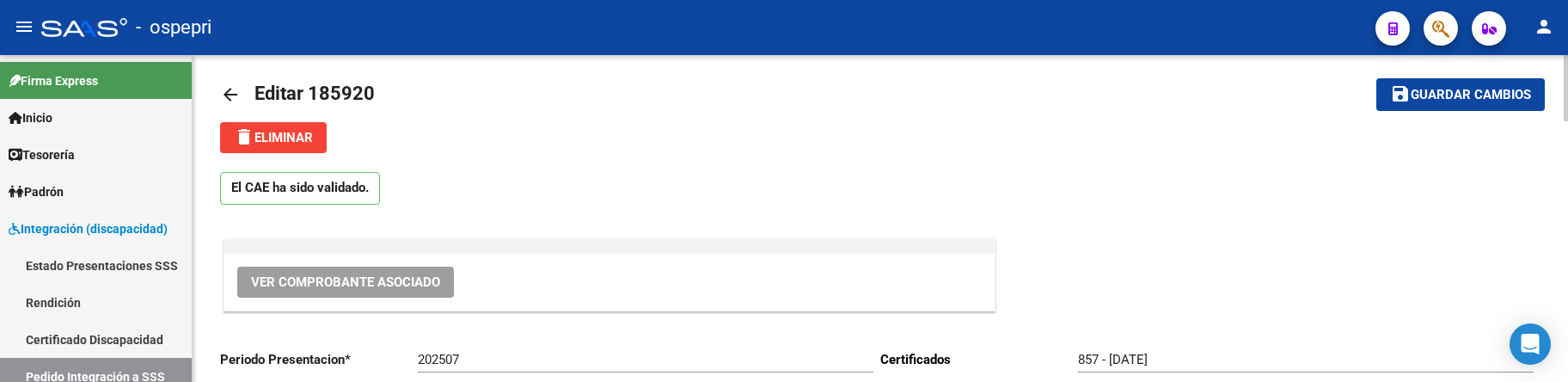
scroll to position [0, 0]
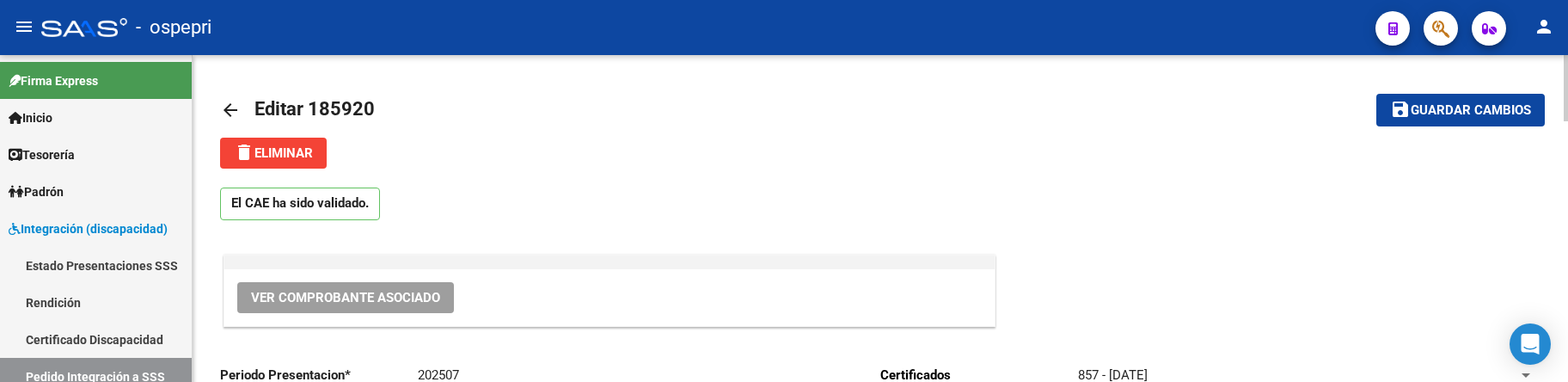
click at [229, 106] on mat-icon "arrow_back" at bounding box center [230, 110] width 21 height 21
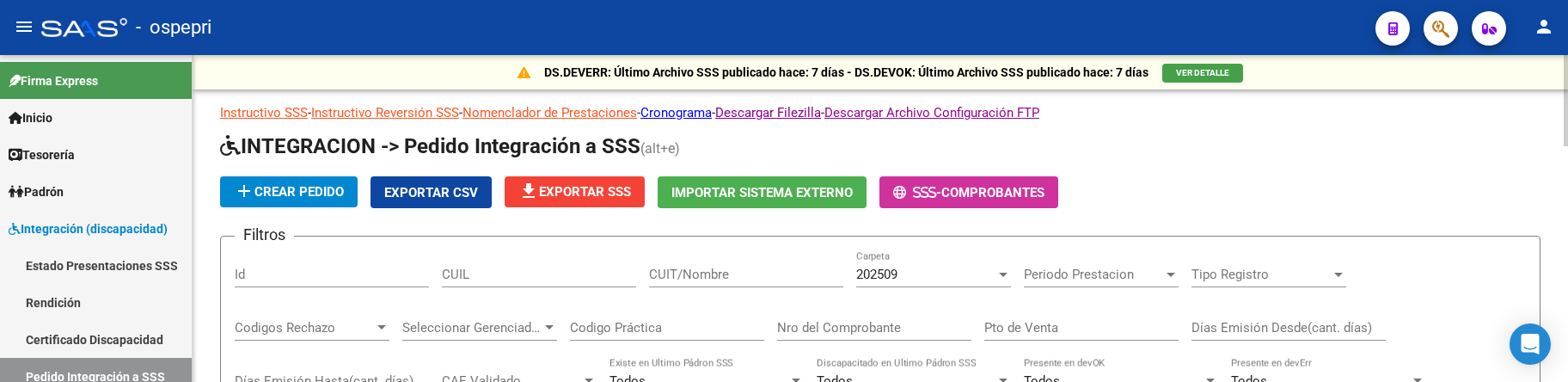
click at [1249, 155] on h1 "INTEGRACION -> Pedido Integración a SSS (alt+e)" at bounding box center [881, 147] width 1321 height 30
click at [1003, 274] on div at bounding box center [1002, 275] width 9 height 4
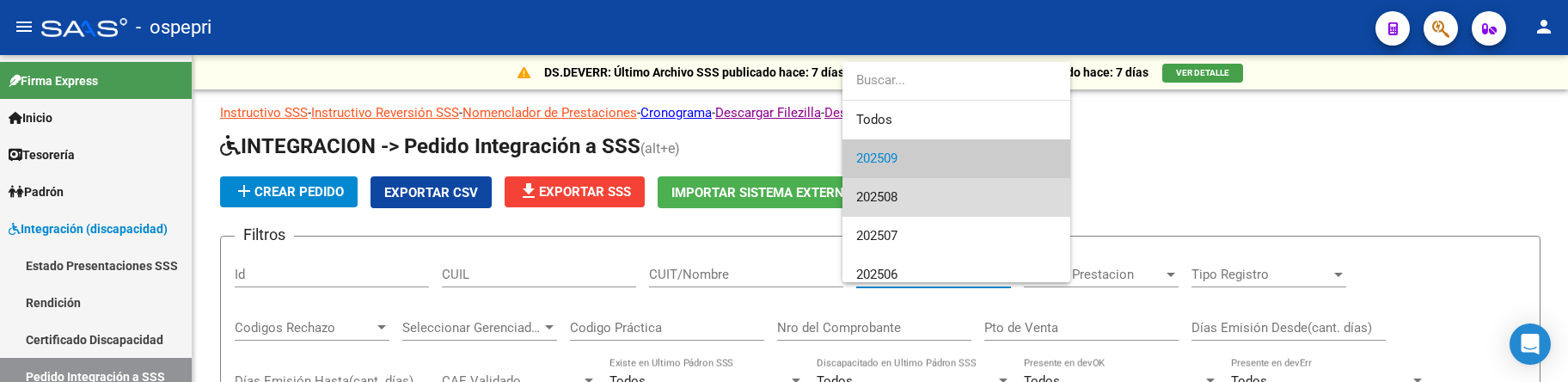
click at [952, 193] on span "202508" at bounding box center [956, 197] width 201 height 39
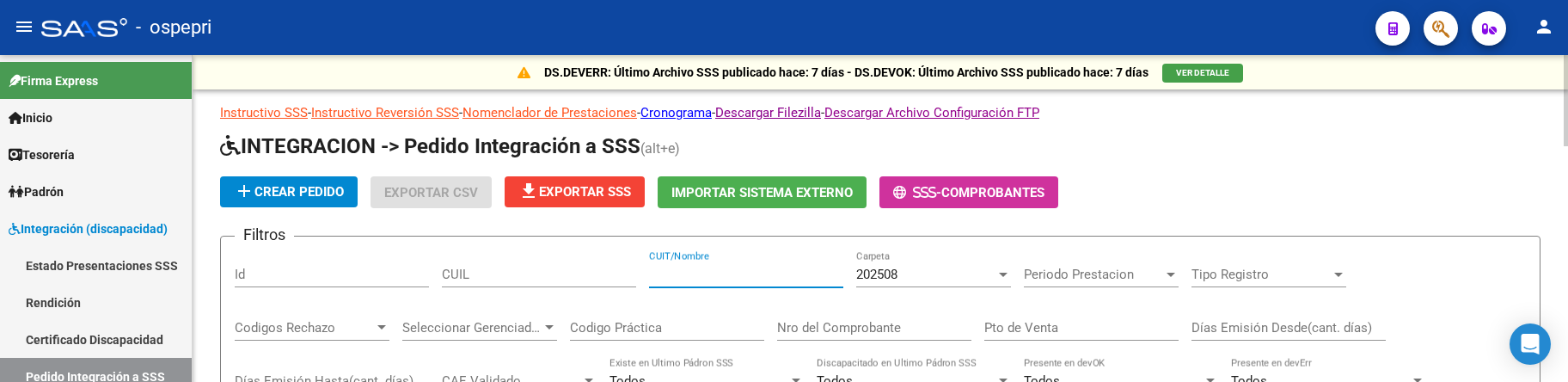
click at [749, 273] on input "CUIT/Nombre" at bounding box center [745, 275] width 195 height 16
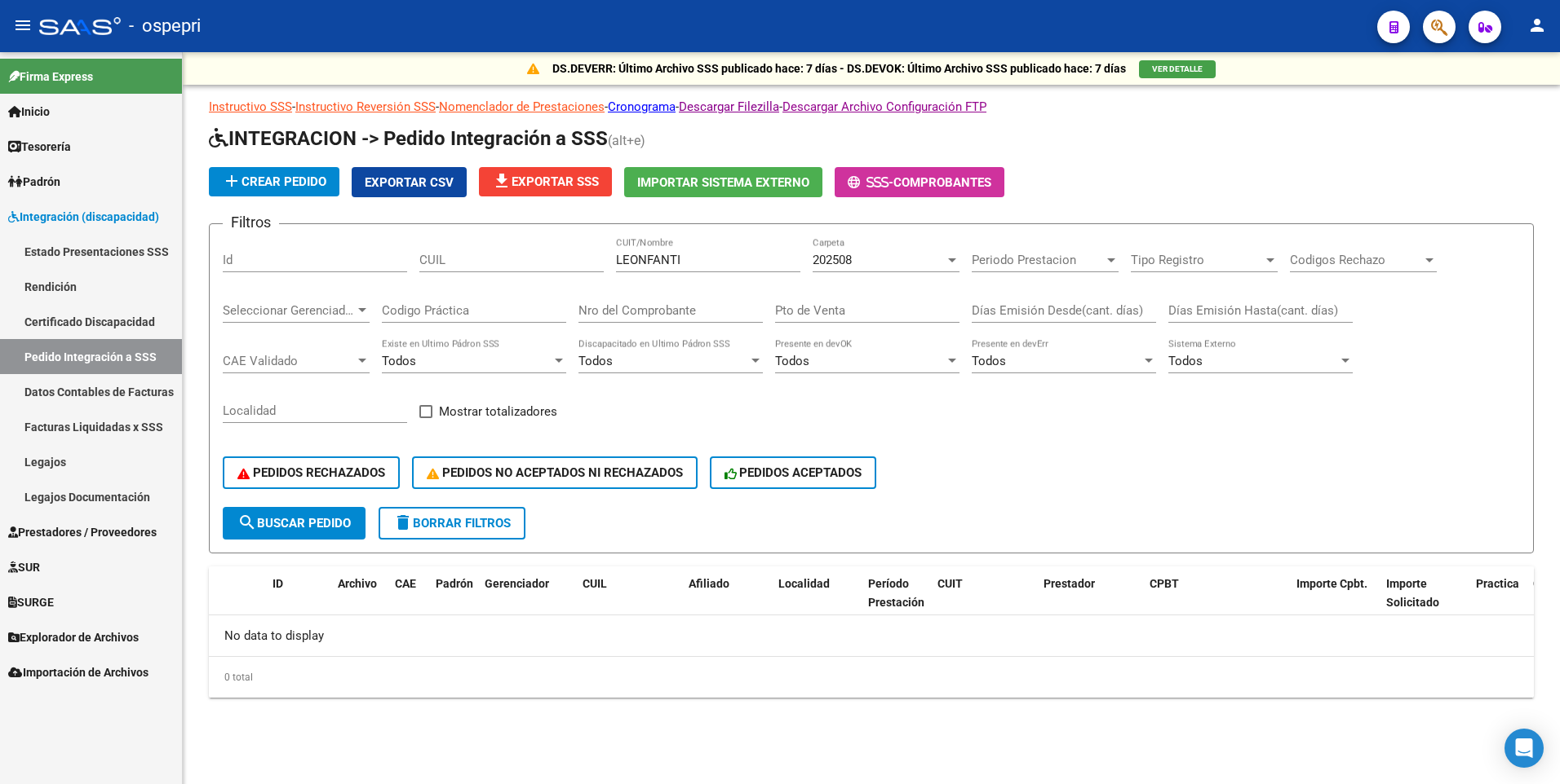
click at [953, 261] on div at bounding box center [951, 261] width 8 height 4
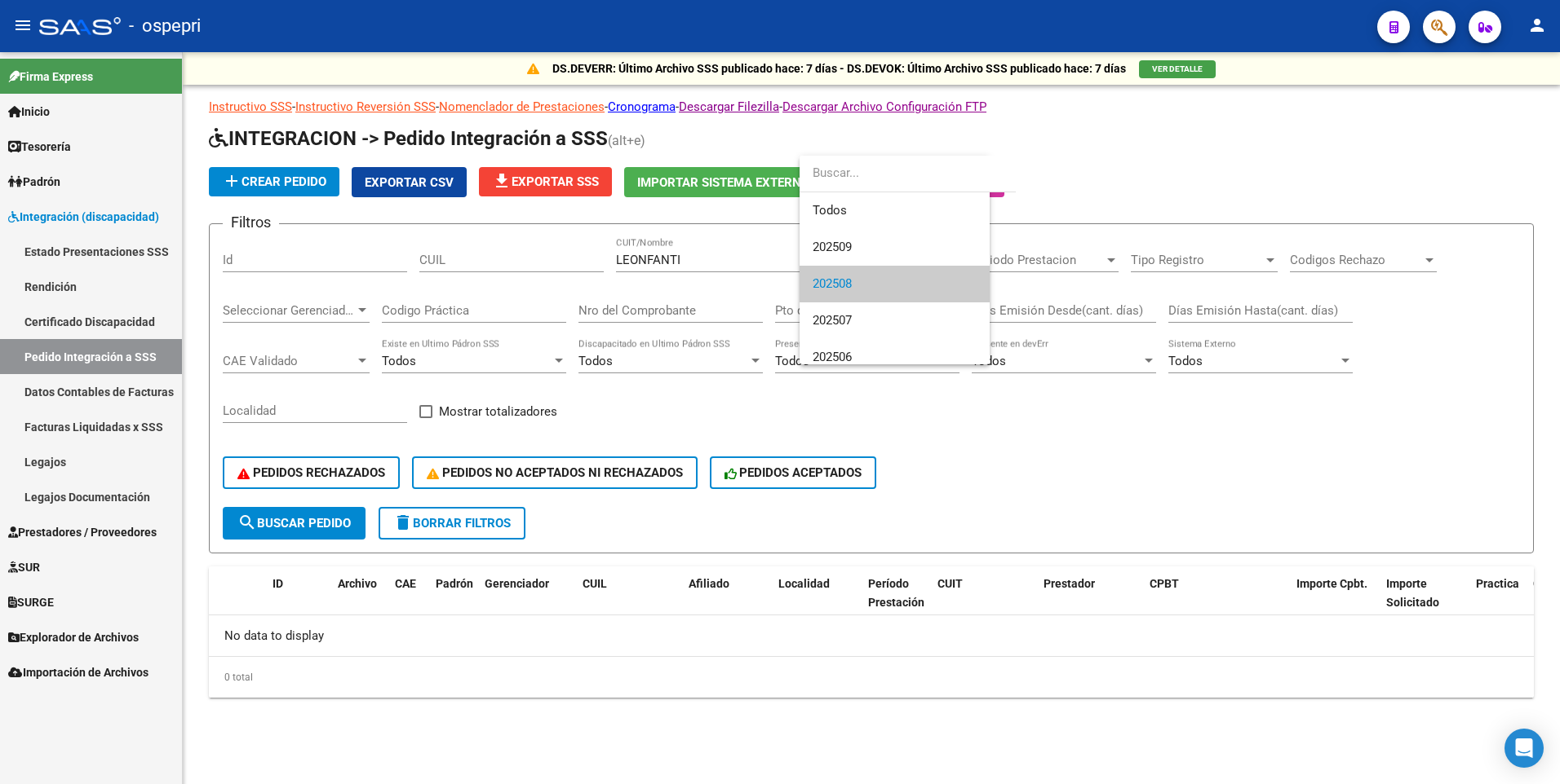
scroll to position [24, 0]
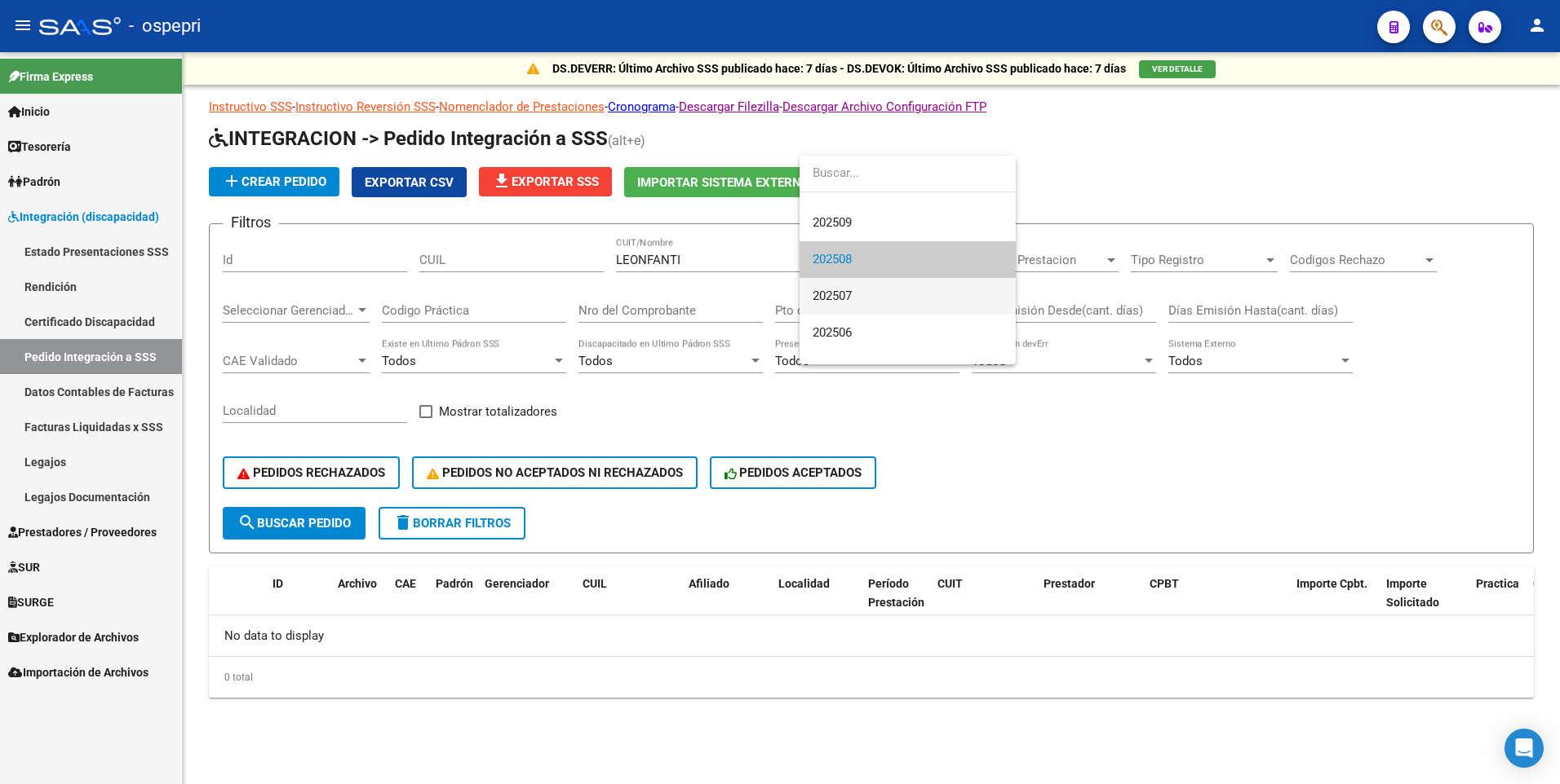
click at [933, 302] on span "202507" at bounding box center [907, 296] width 190 height 37
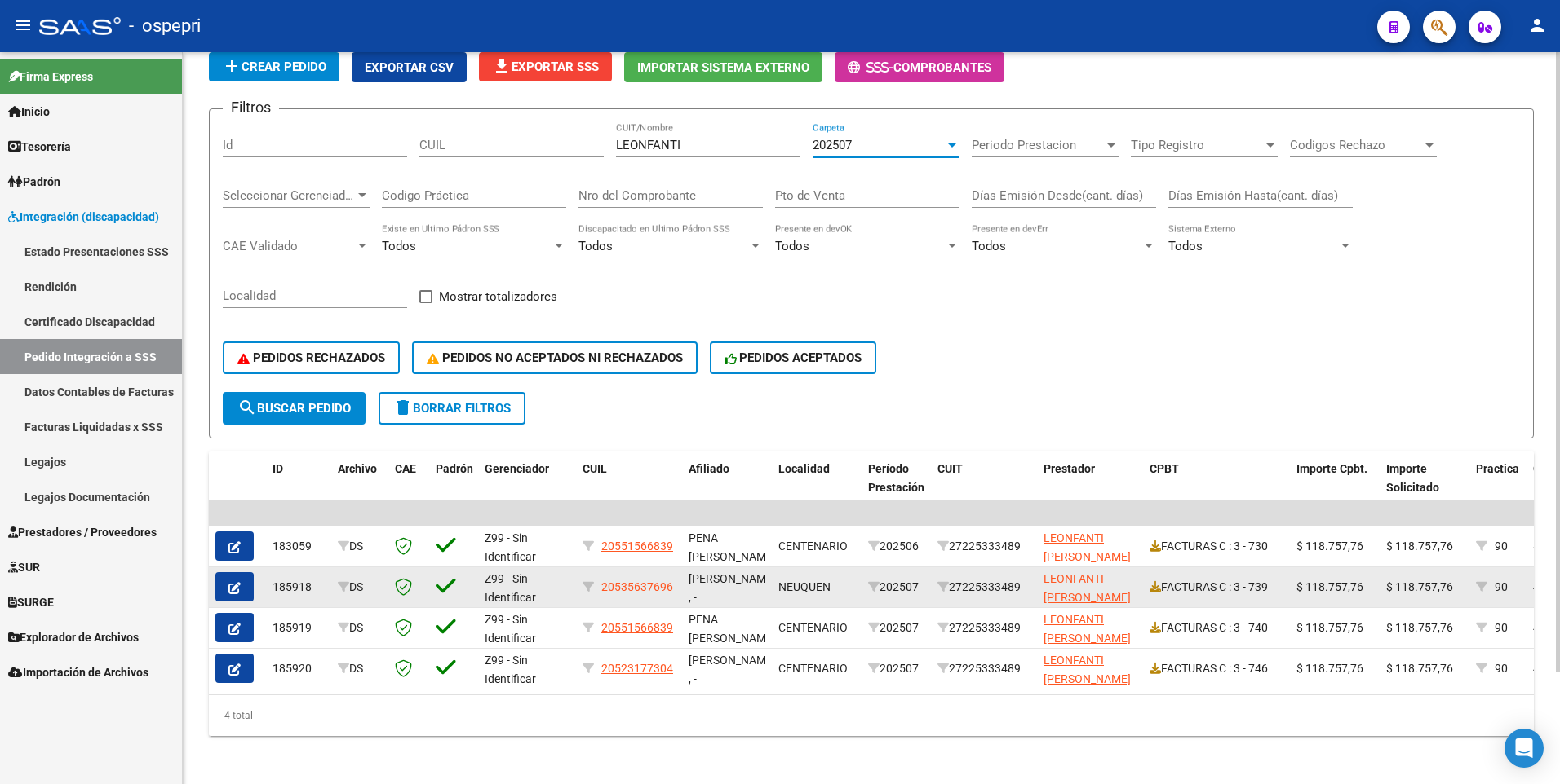
scroll to position [131, 0]
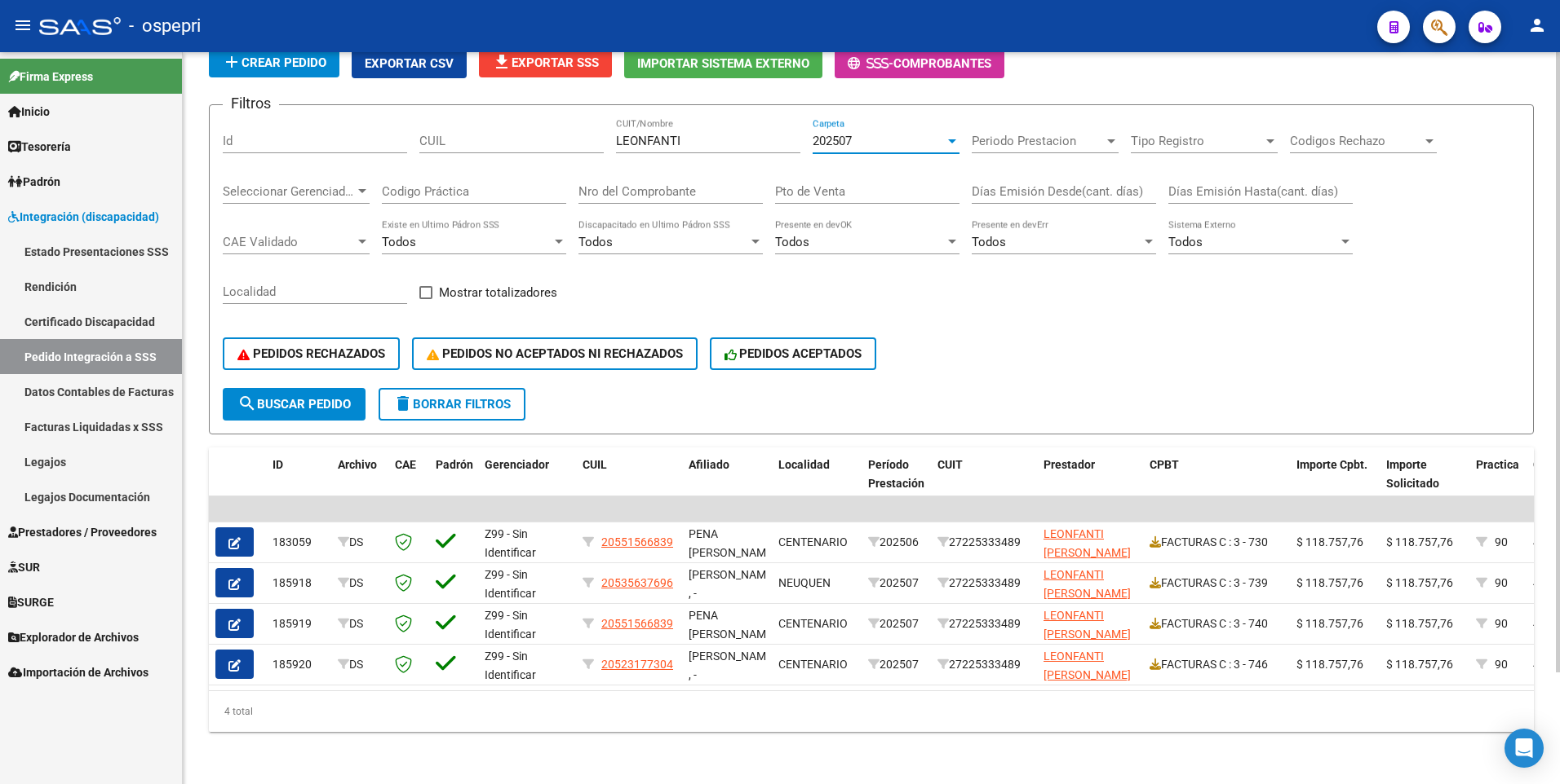
click at [950, 140] on div at bounding box center [951, 142] width 8 height 4
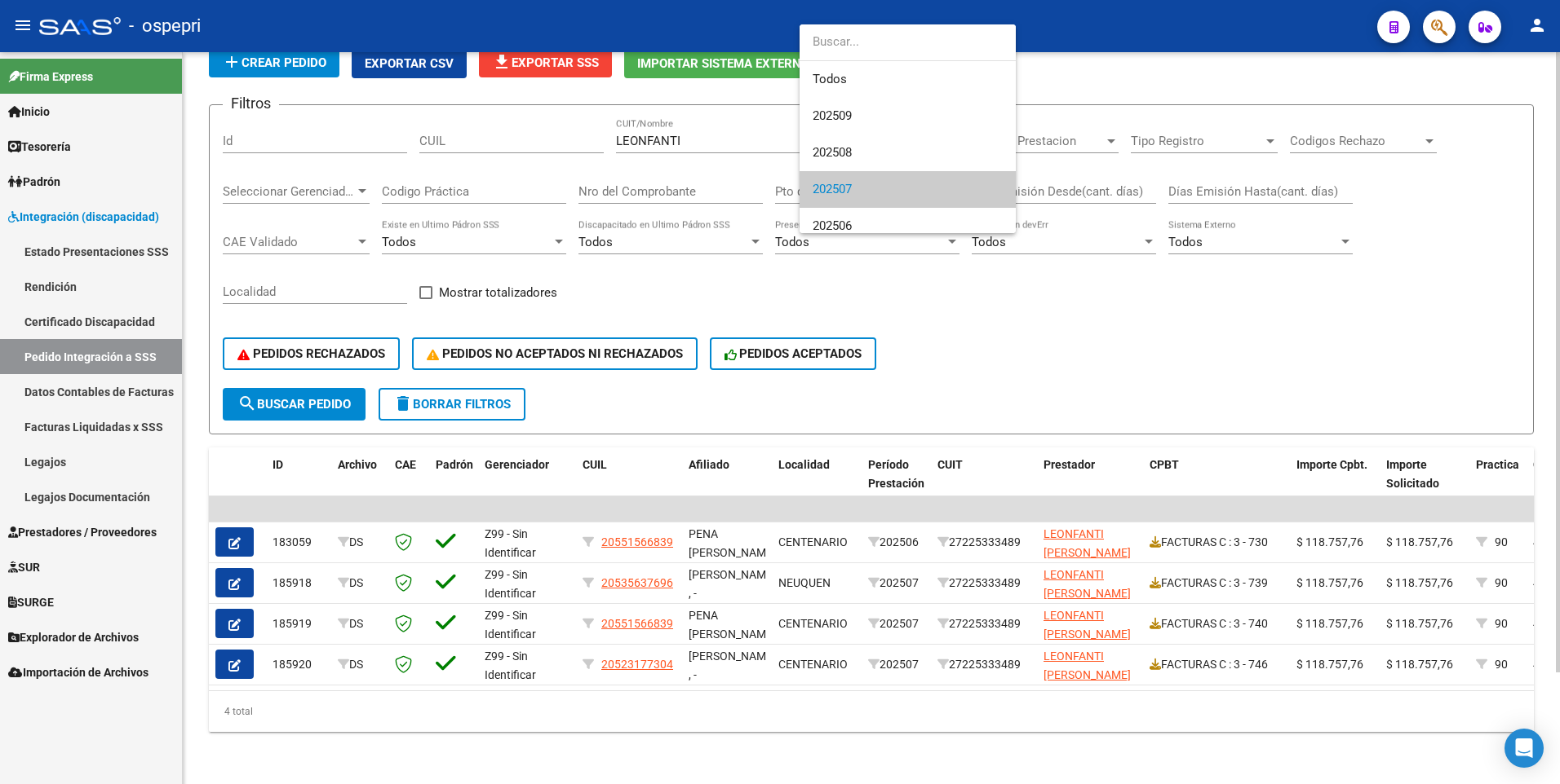
scroll to position [61, 0]
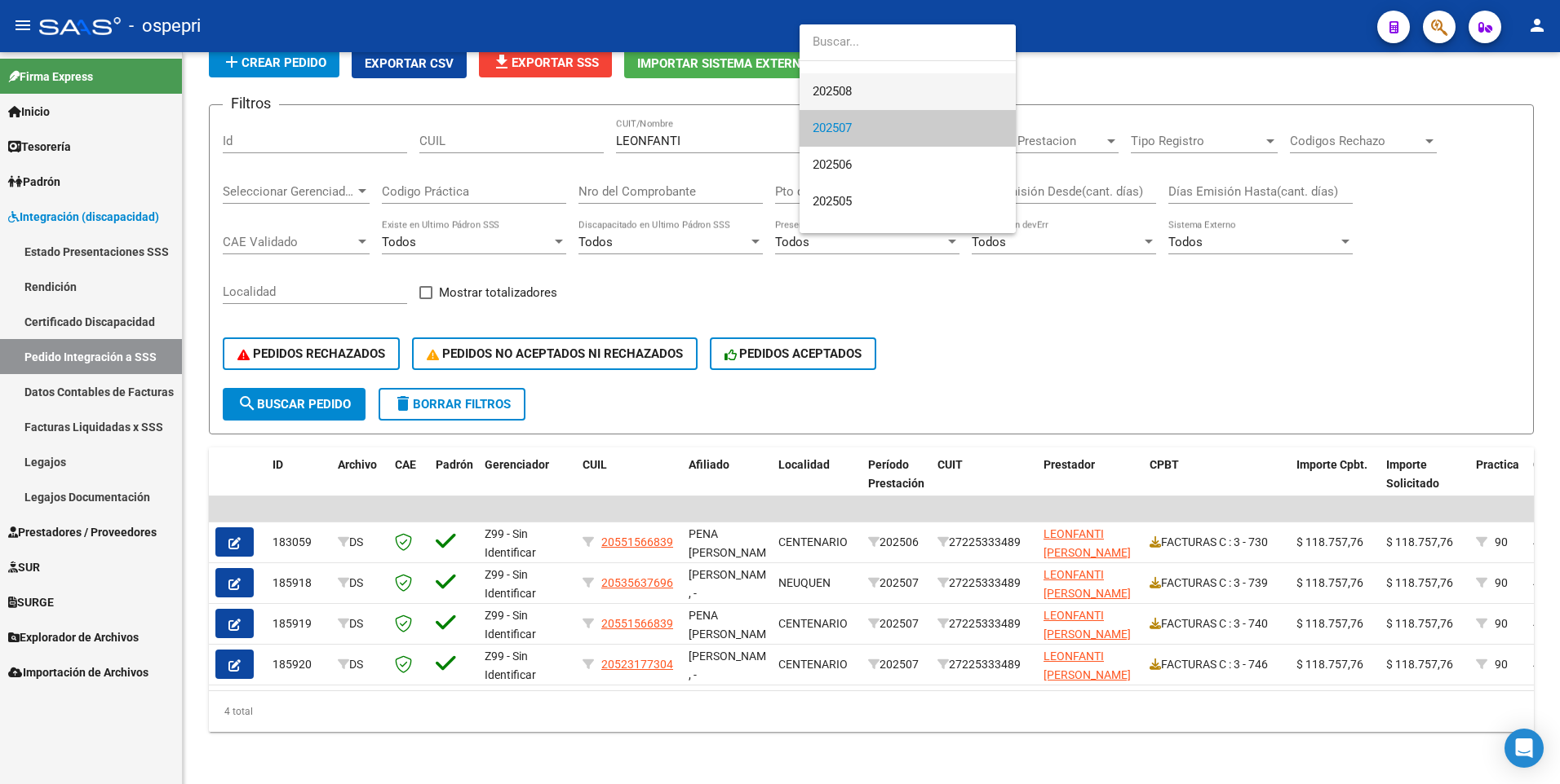
click at [870, 95] on span "202508" at bounding box center [907, 91] width 190 height 37
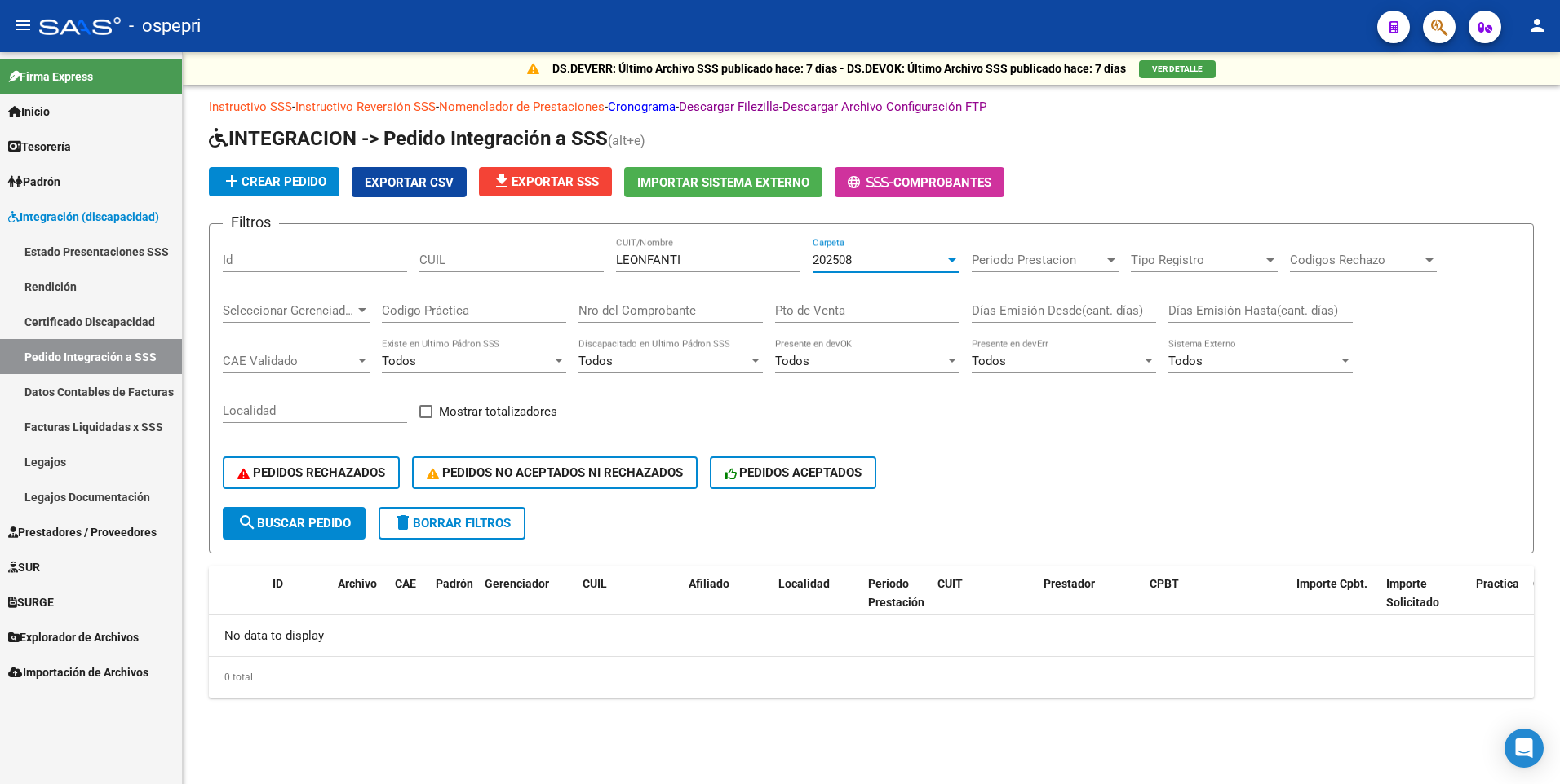
scroll to position [0, 0]
click at [953, 264] on div at bounding box center [952, 260] width 15 height 13
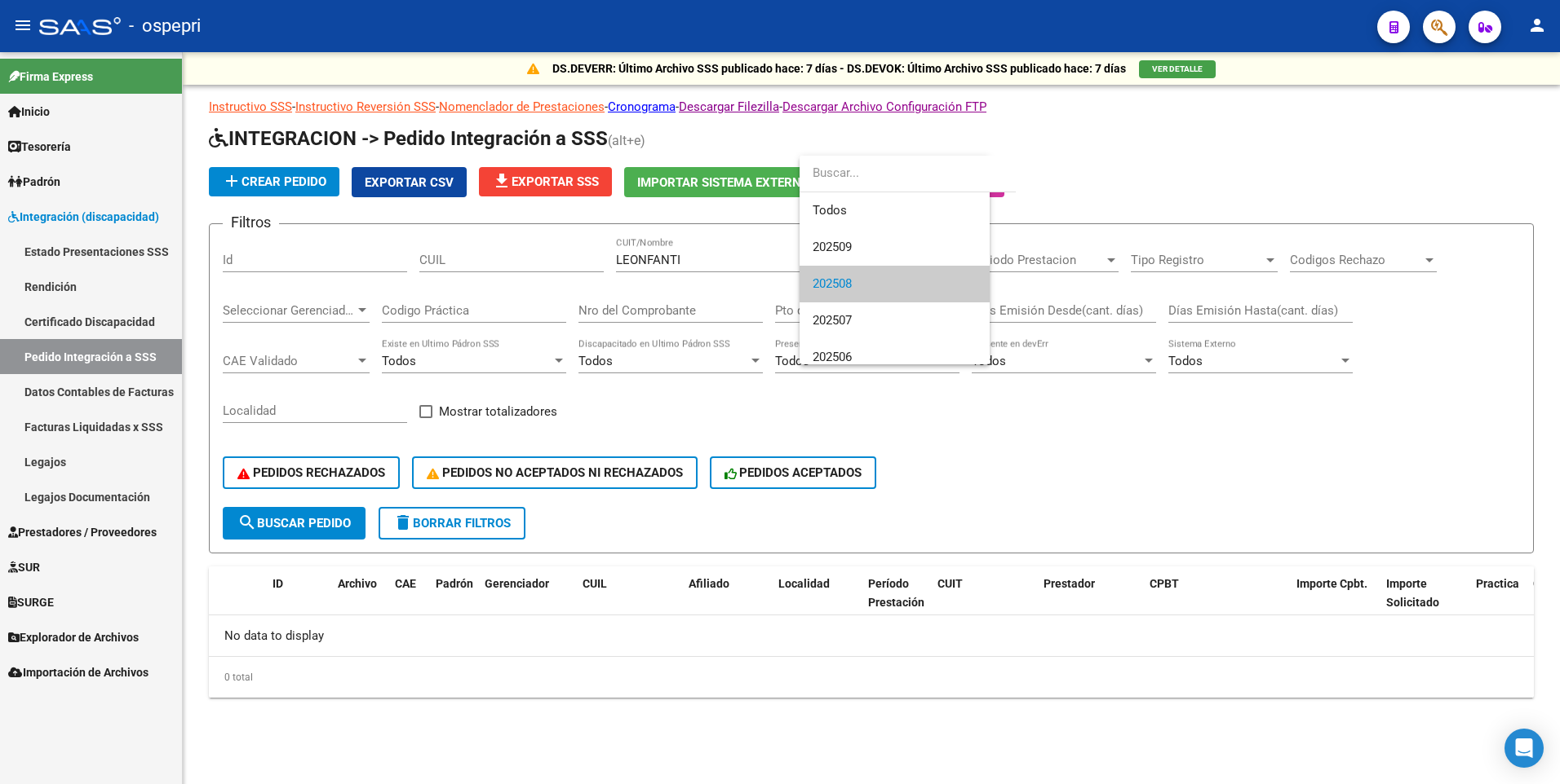
scroll to position [24, 0]
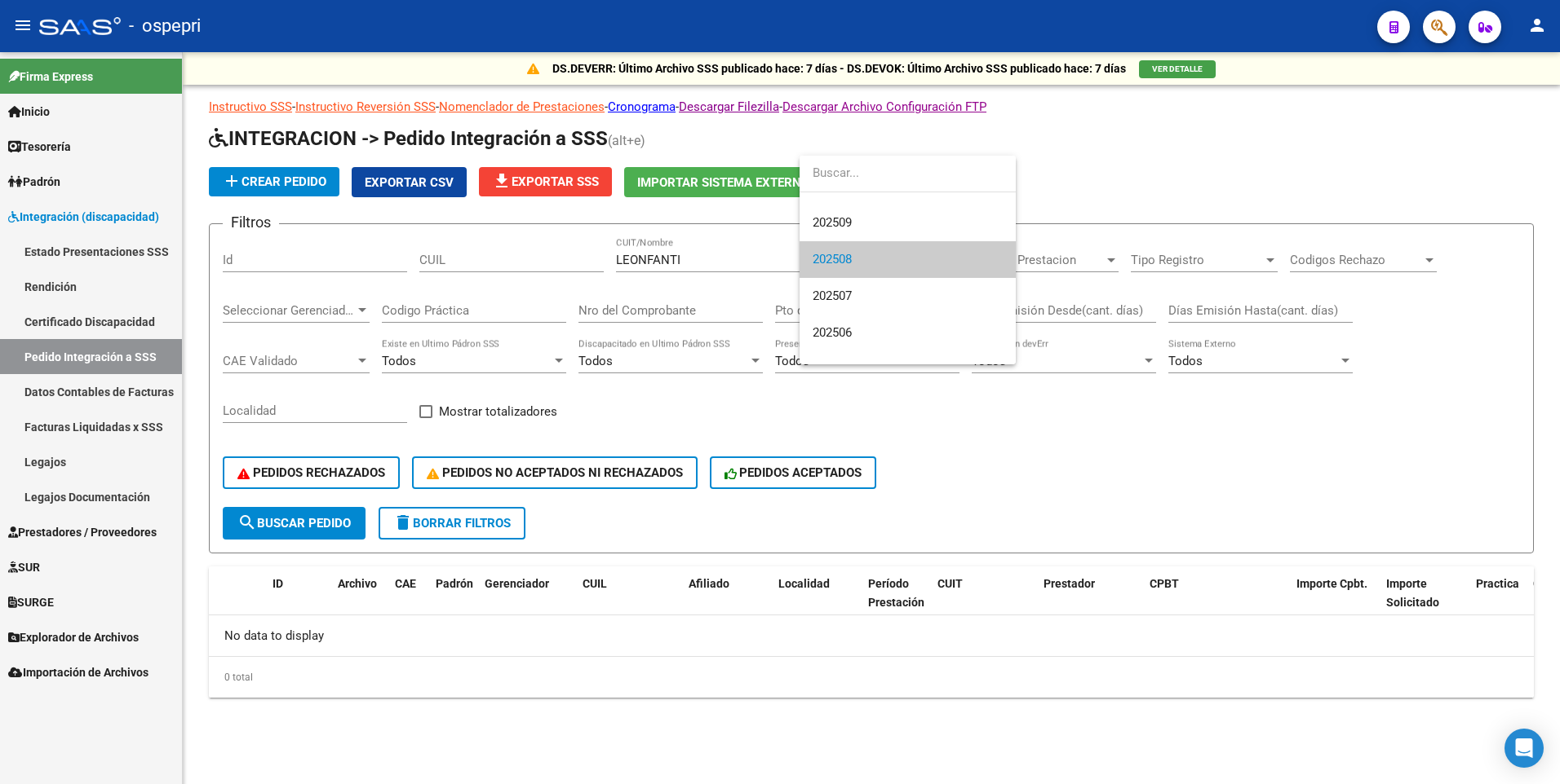
click at [1159, 479] on div at bounding box center [780, 392] width 1560 height 784
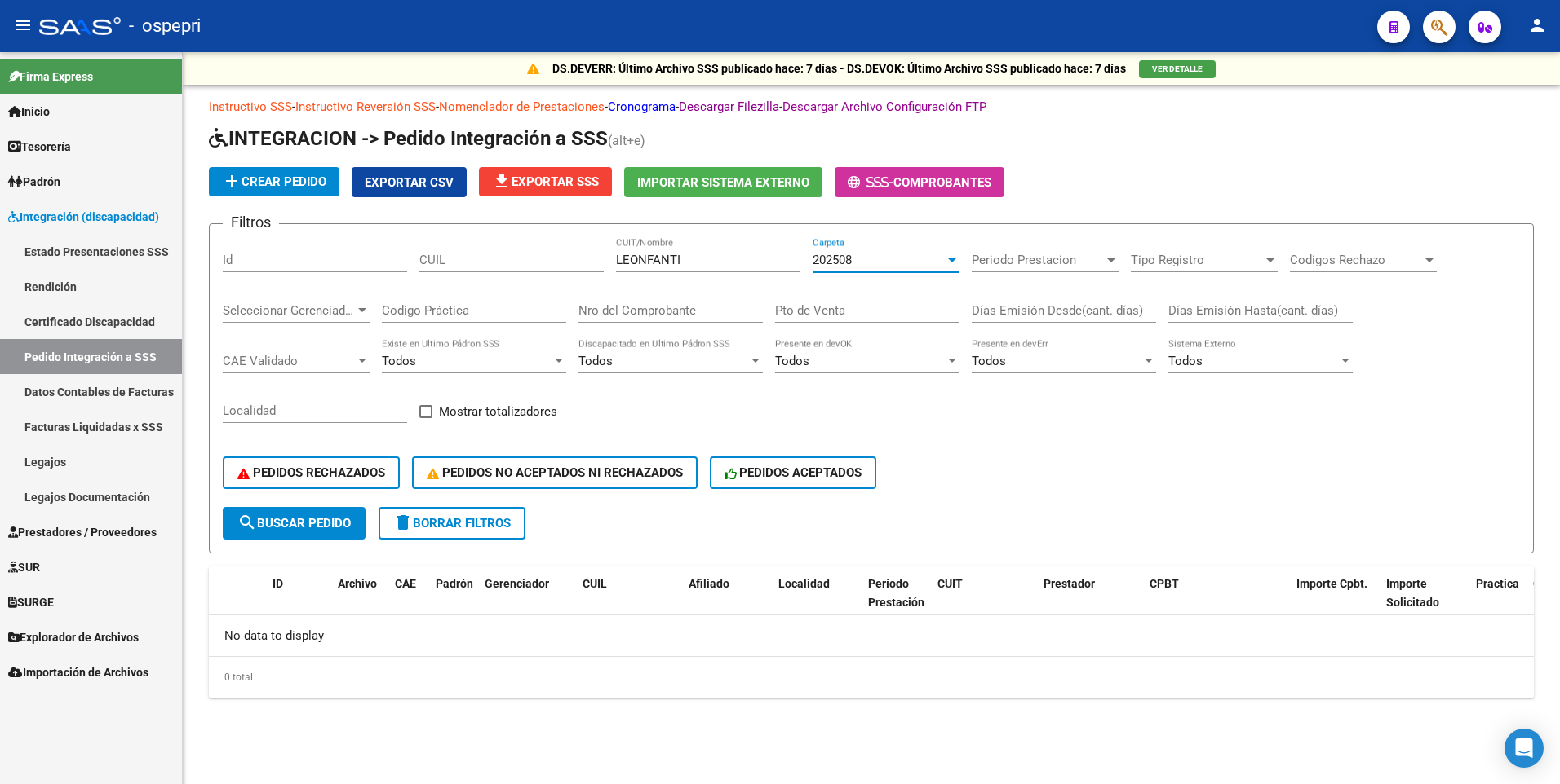
click at [953, 259] on div at bounding box center [951, 261] width 8 height 4
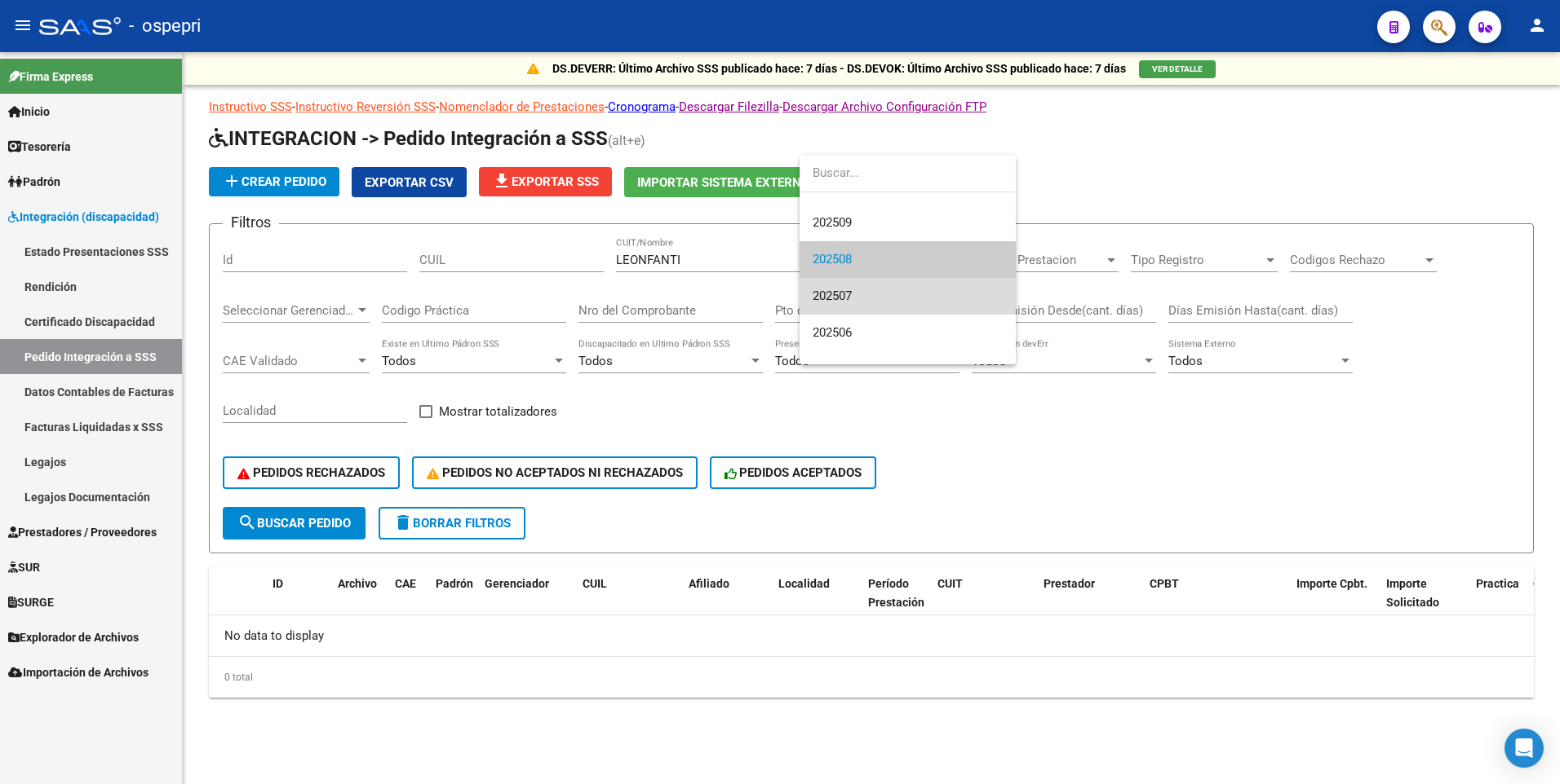
click at [935, 294] on span "202507" at bounding box center [907, 296] width 190 height 37
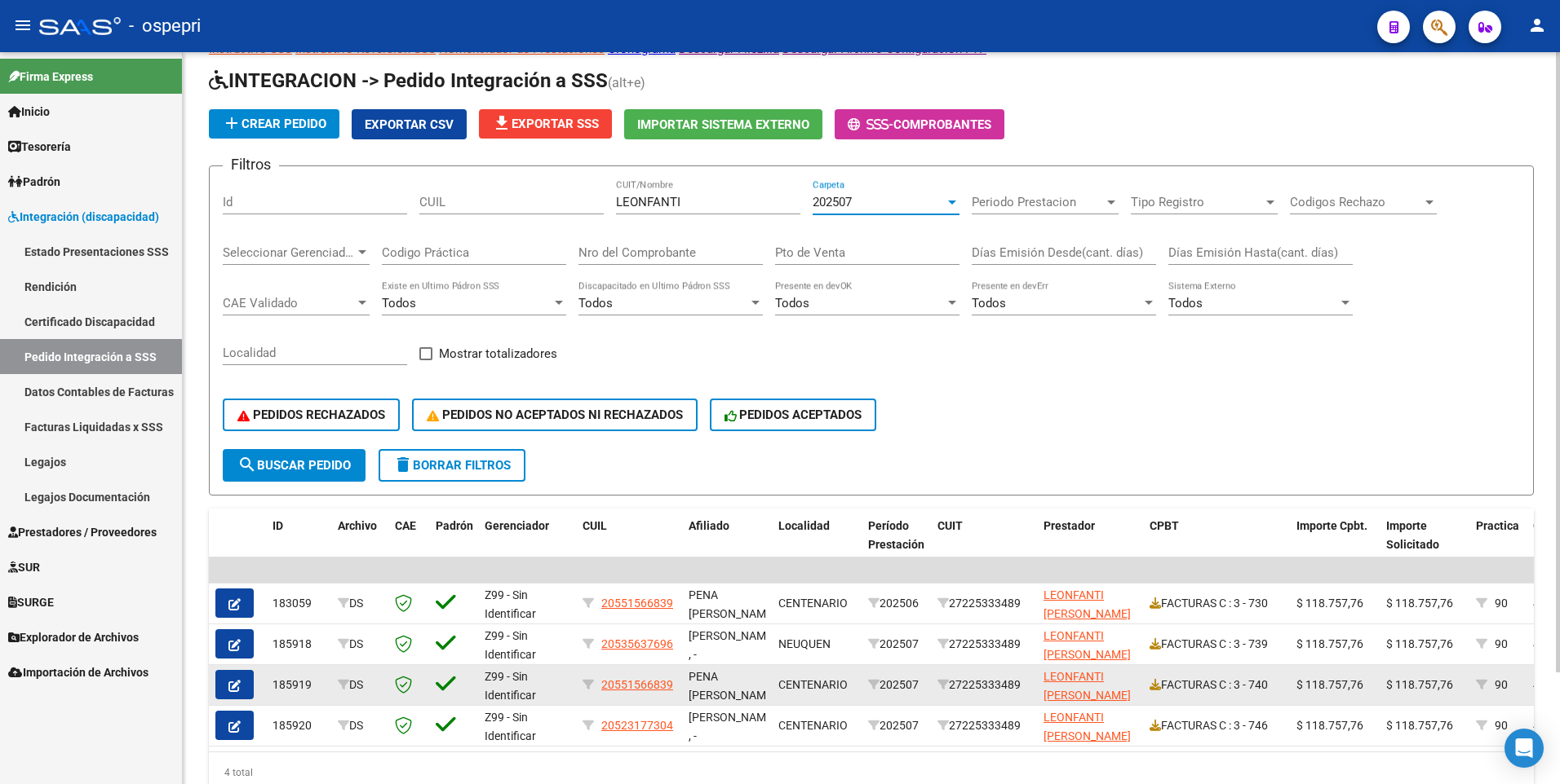
scroll to position [82, 0]
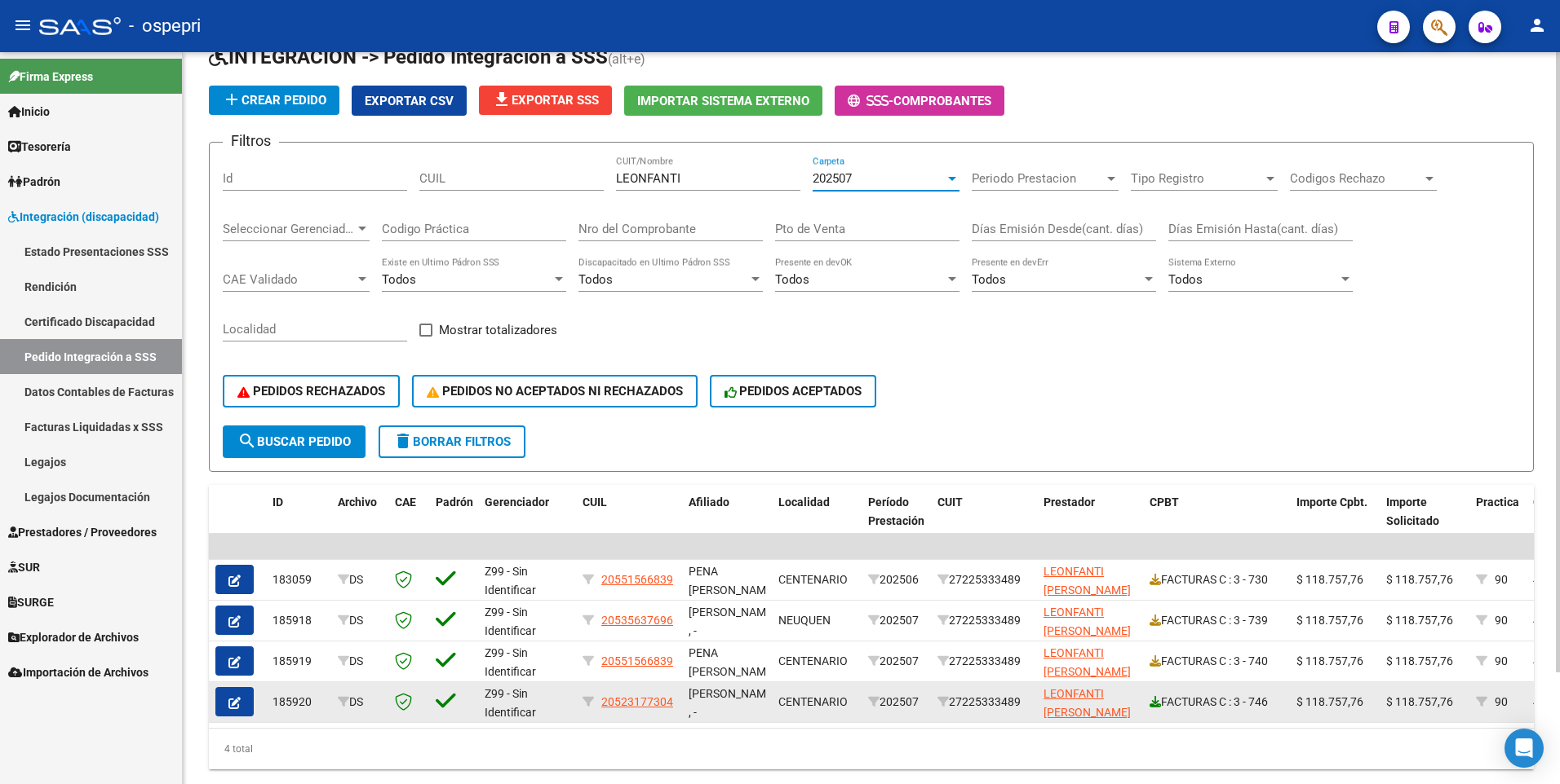
click at [1155, 700] on icon at bounding box center [1155, 702] width 11 height 11
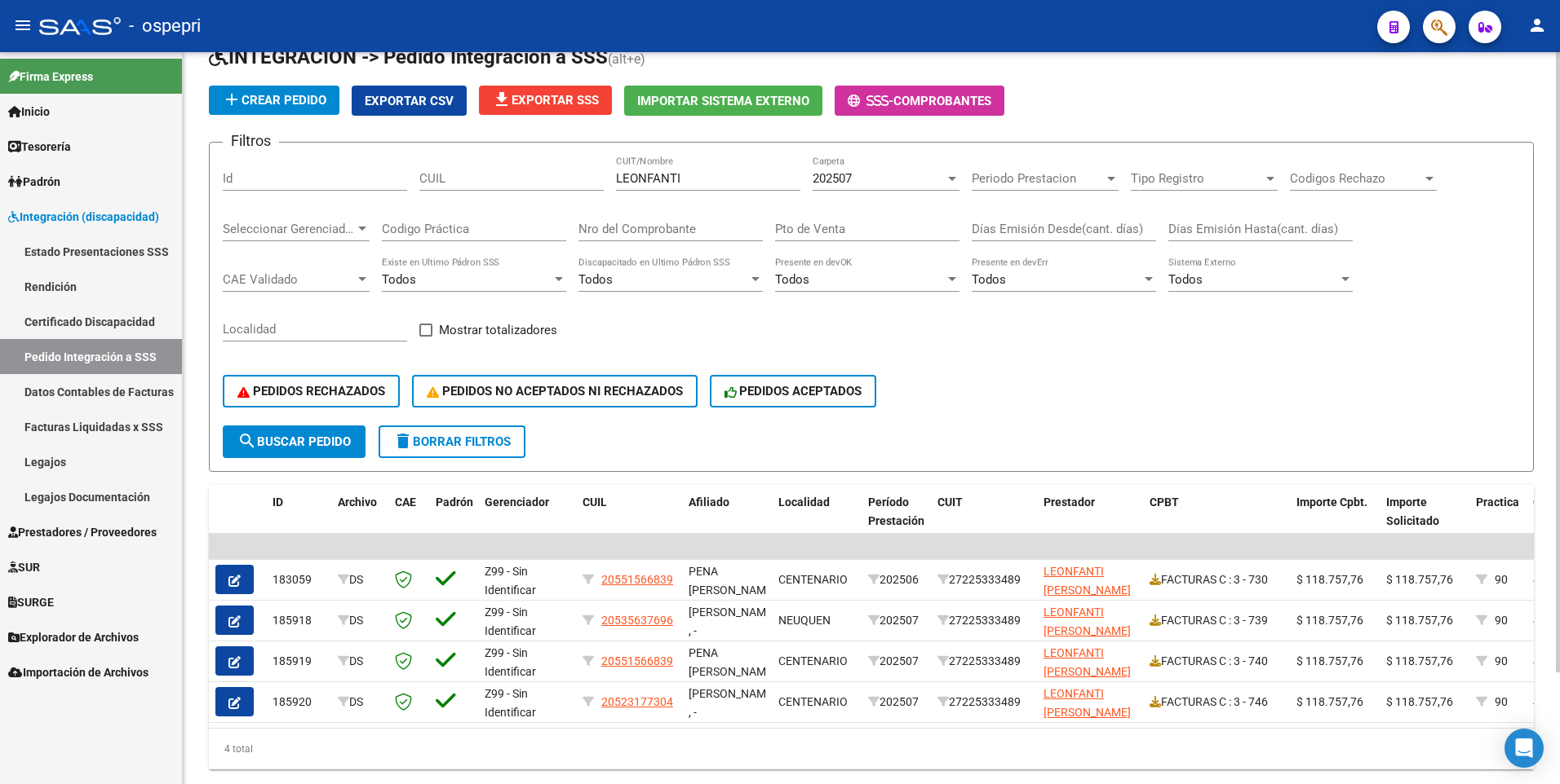
click at [954, 179] on div at bounding box center [951, 179] width 8 height 4
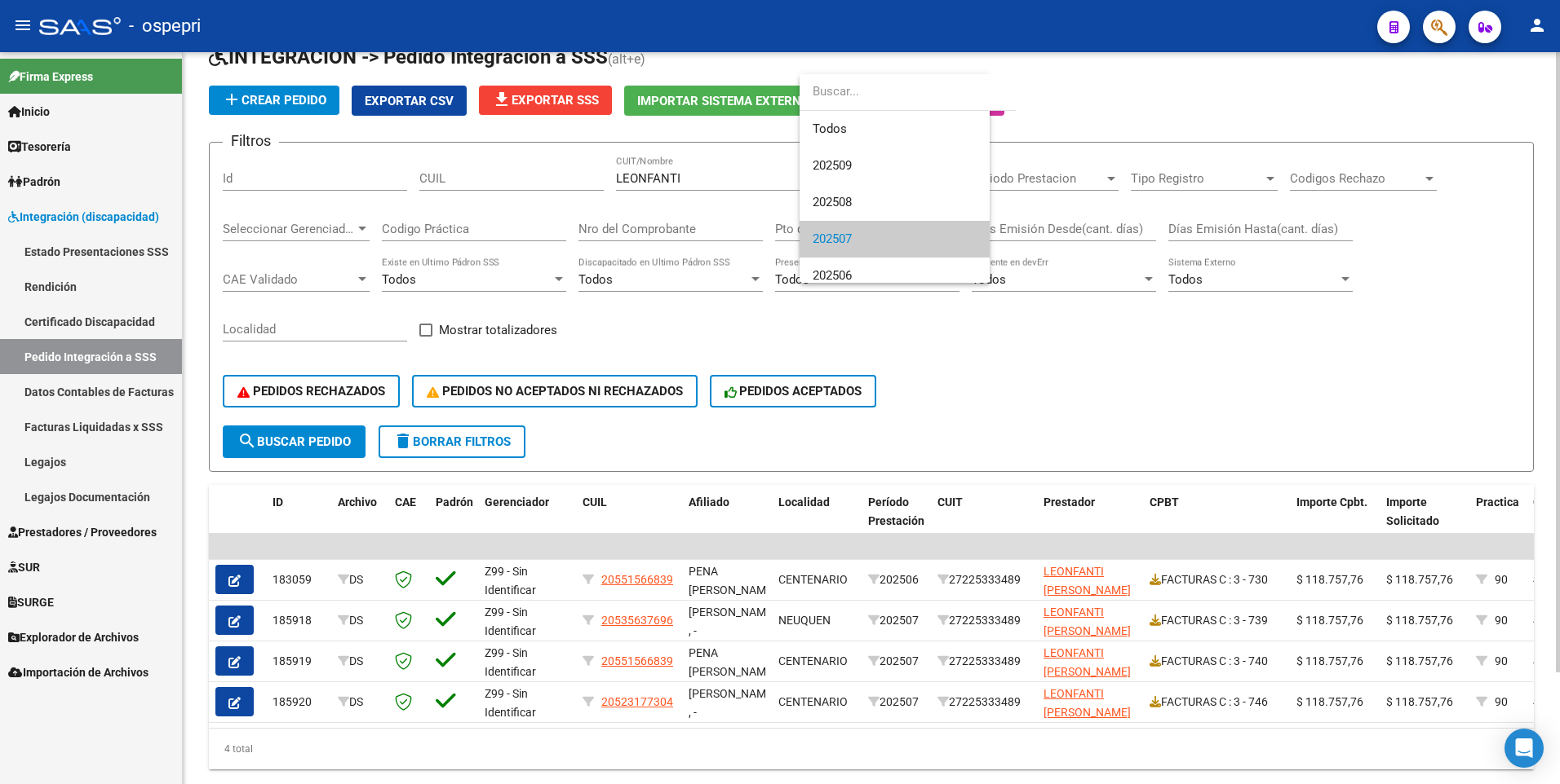
scroll to position [61, 0]
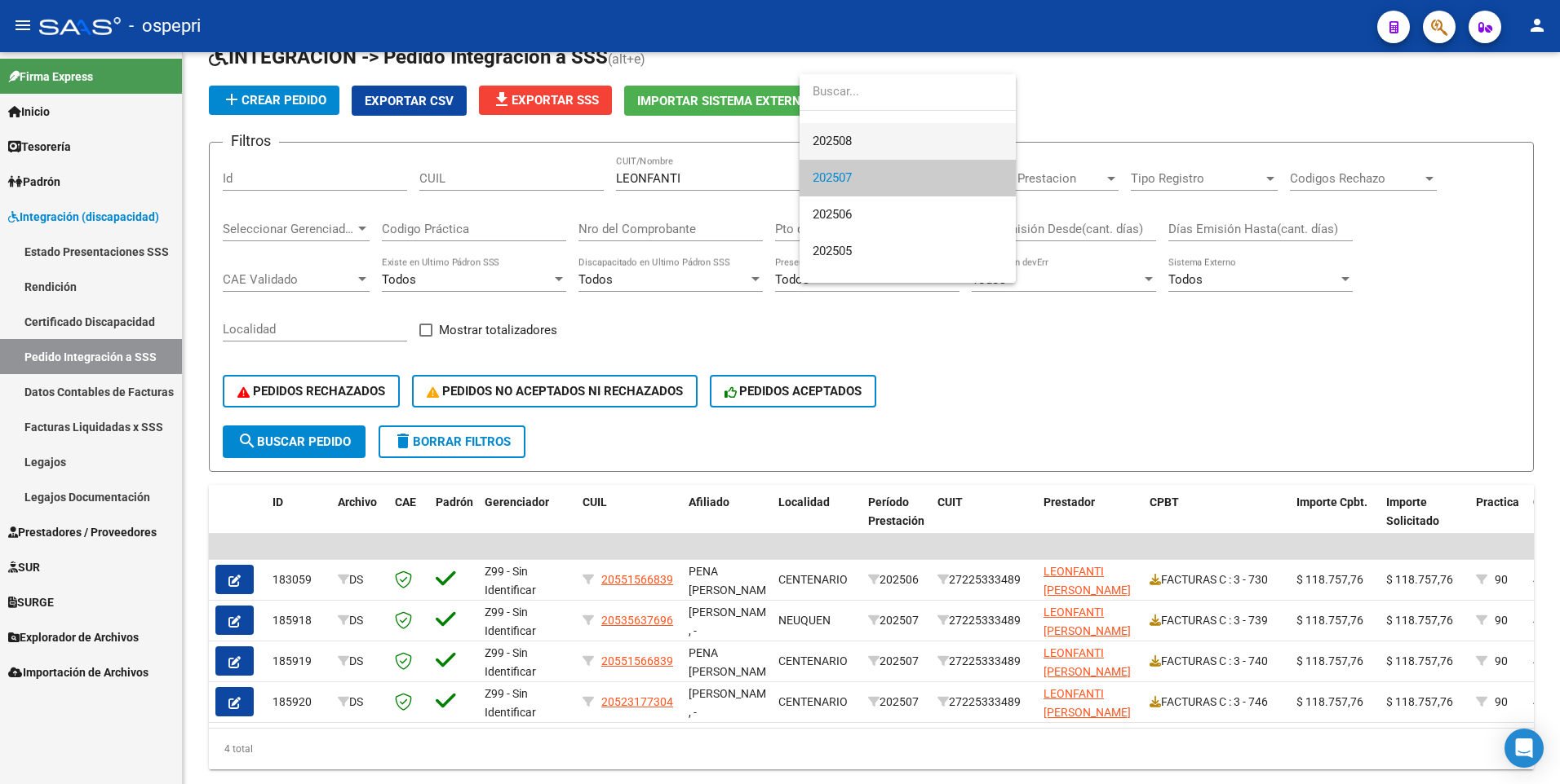
click at [871, 143] on span "202508" at bounding box center [907, 141] width 190 height 37
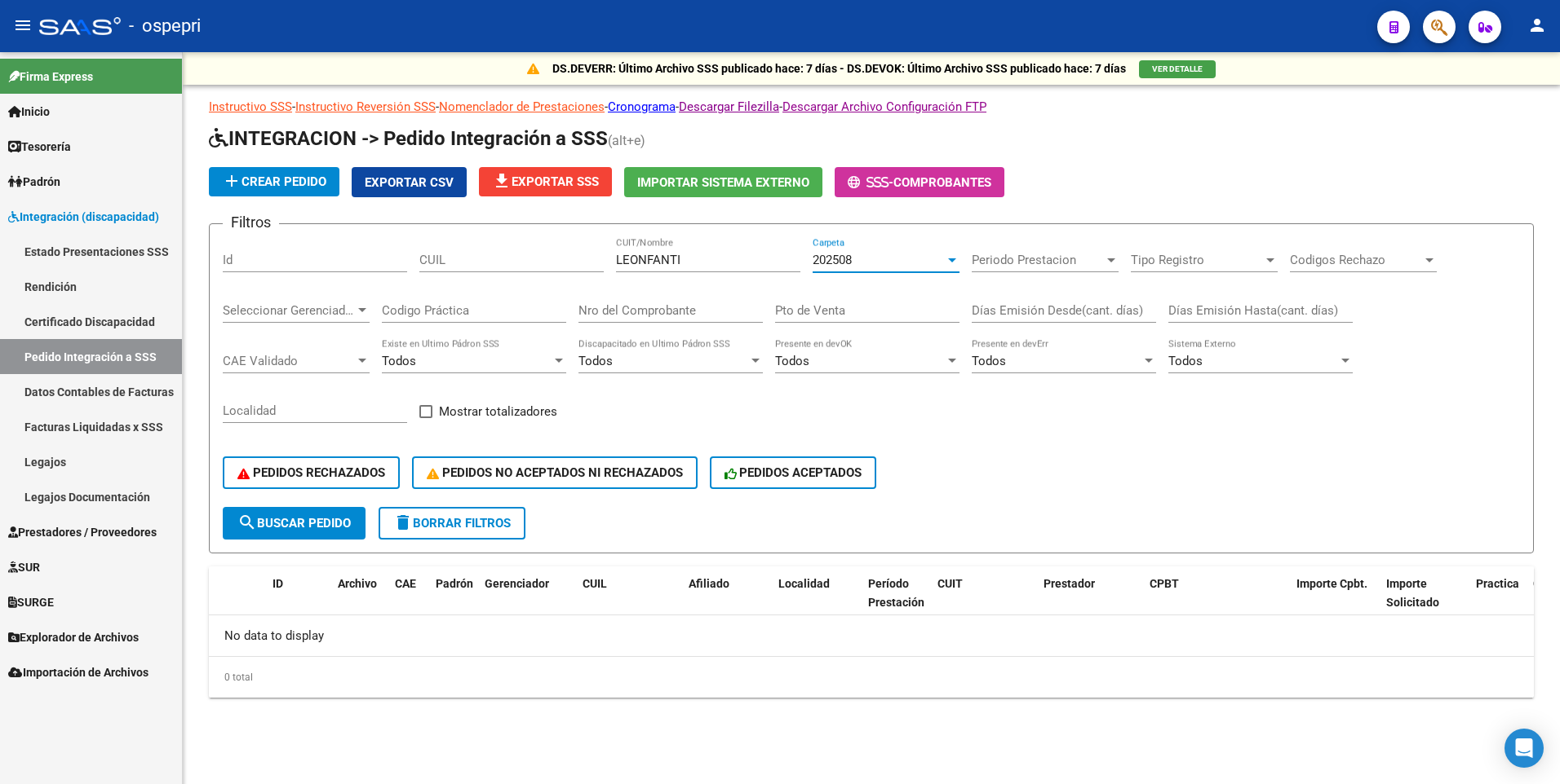
scroll to position [0, 0]
click at [946, 258] on div at bounding box center [952, 260] width 15 height 13
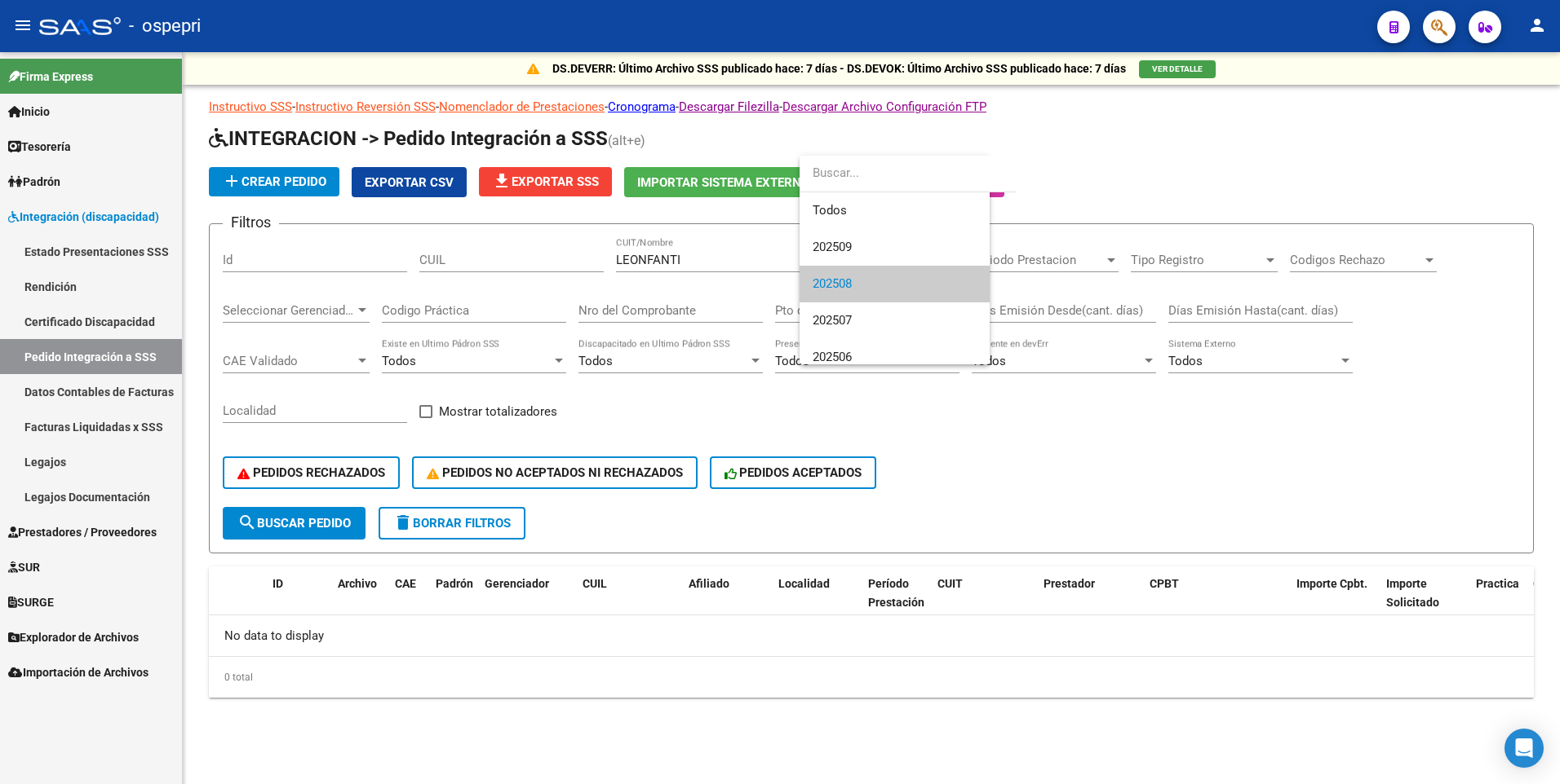
scroll to position [24, 0]
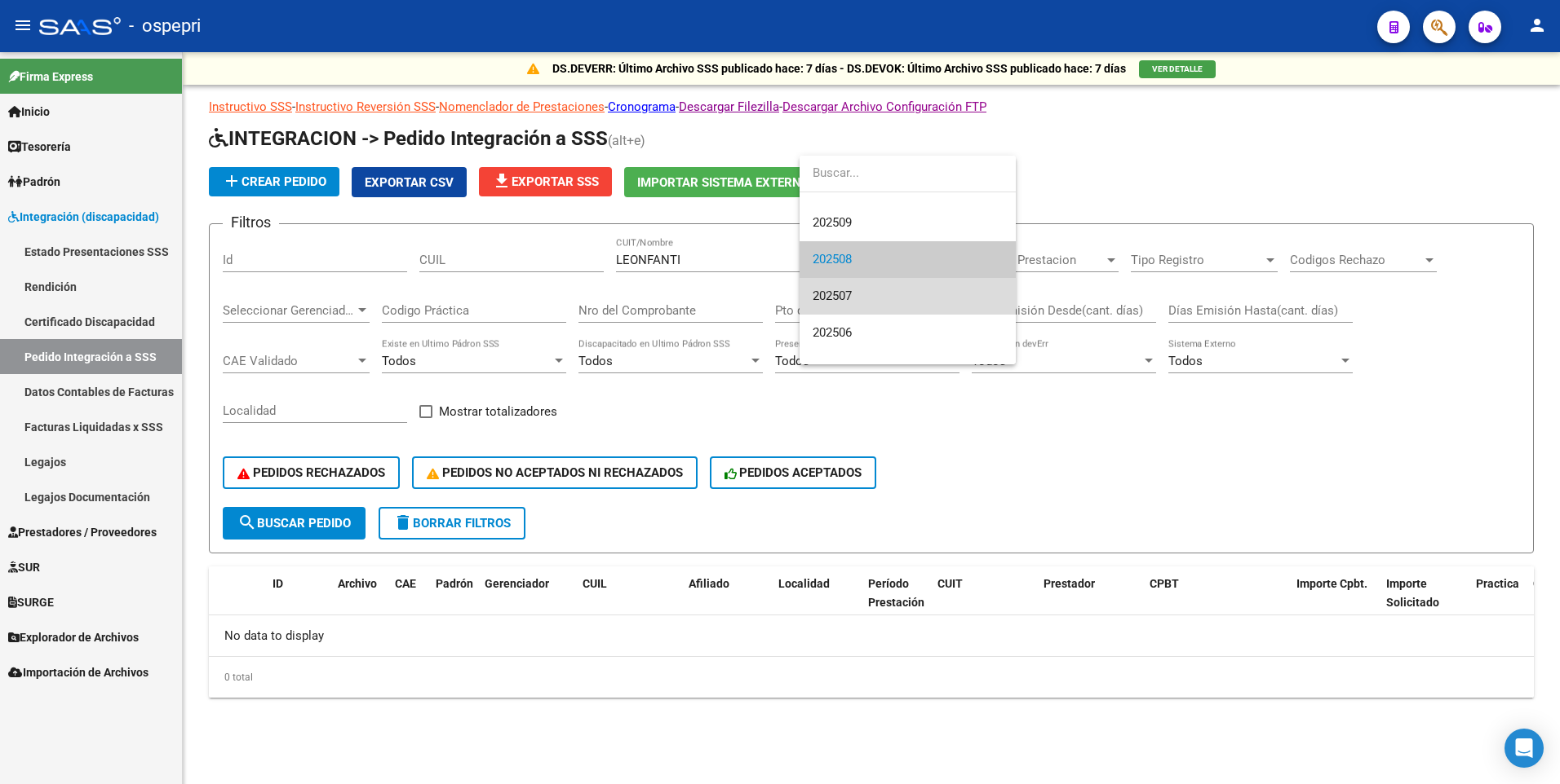
click at [910, 284] on span "202507" at bounding box center [907, 296] width 190 height 37
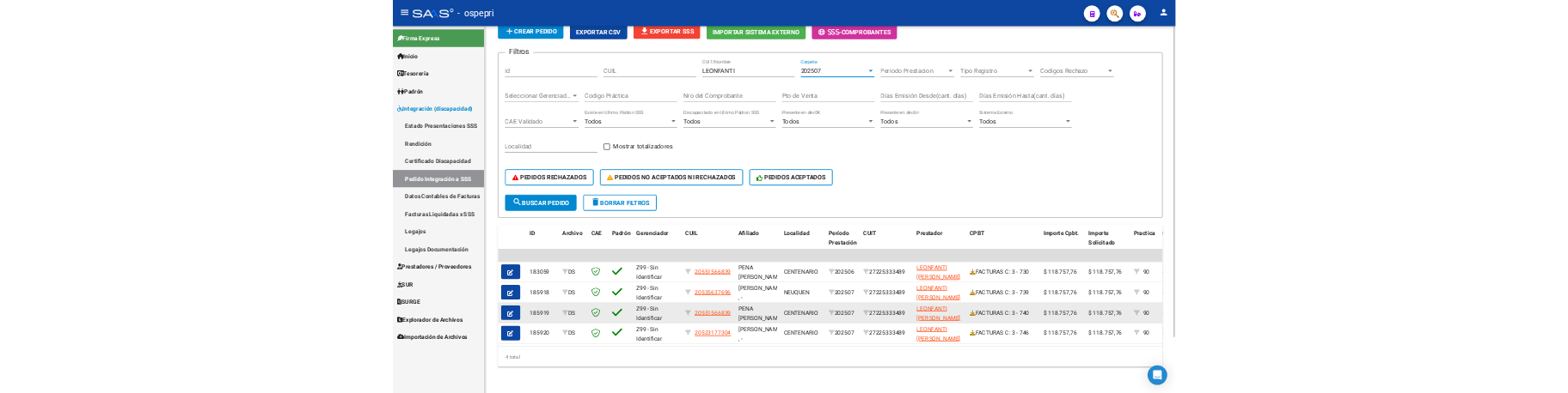
scroll to position [138, 0]
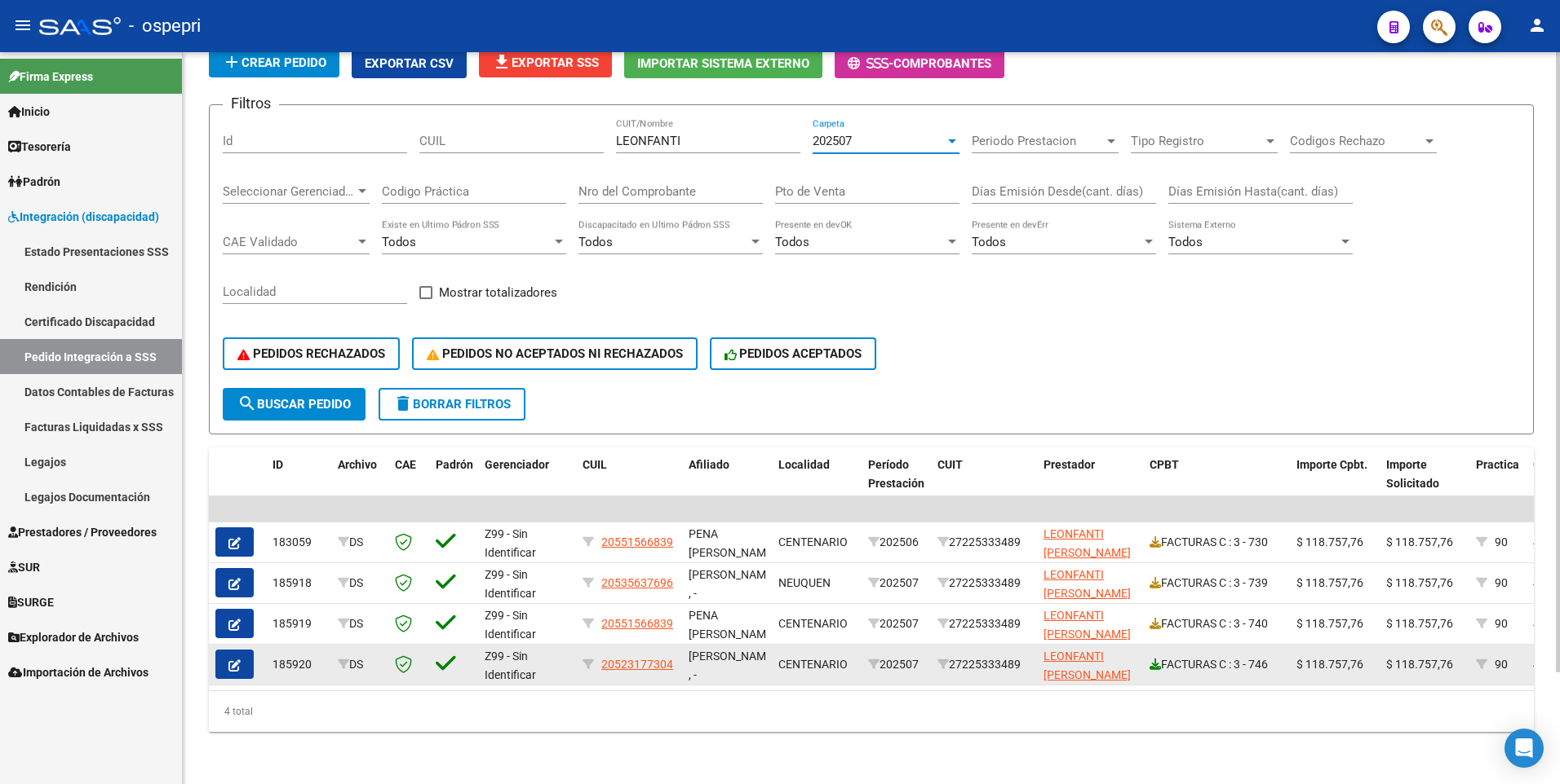
click at [1159, 659] on icon at bounding box center [1155, 665] width 11 height 11
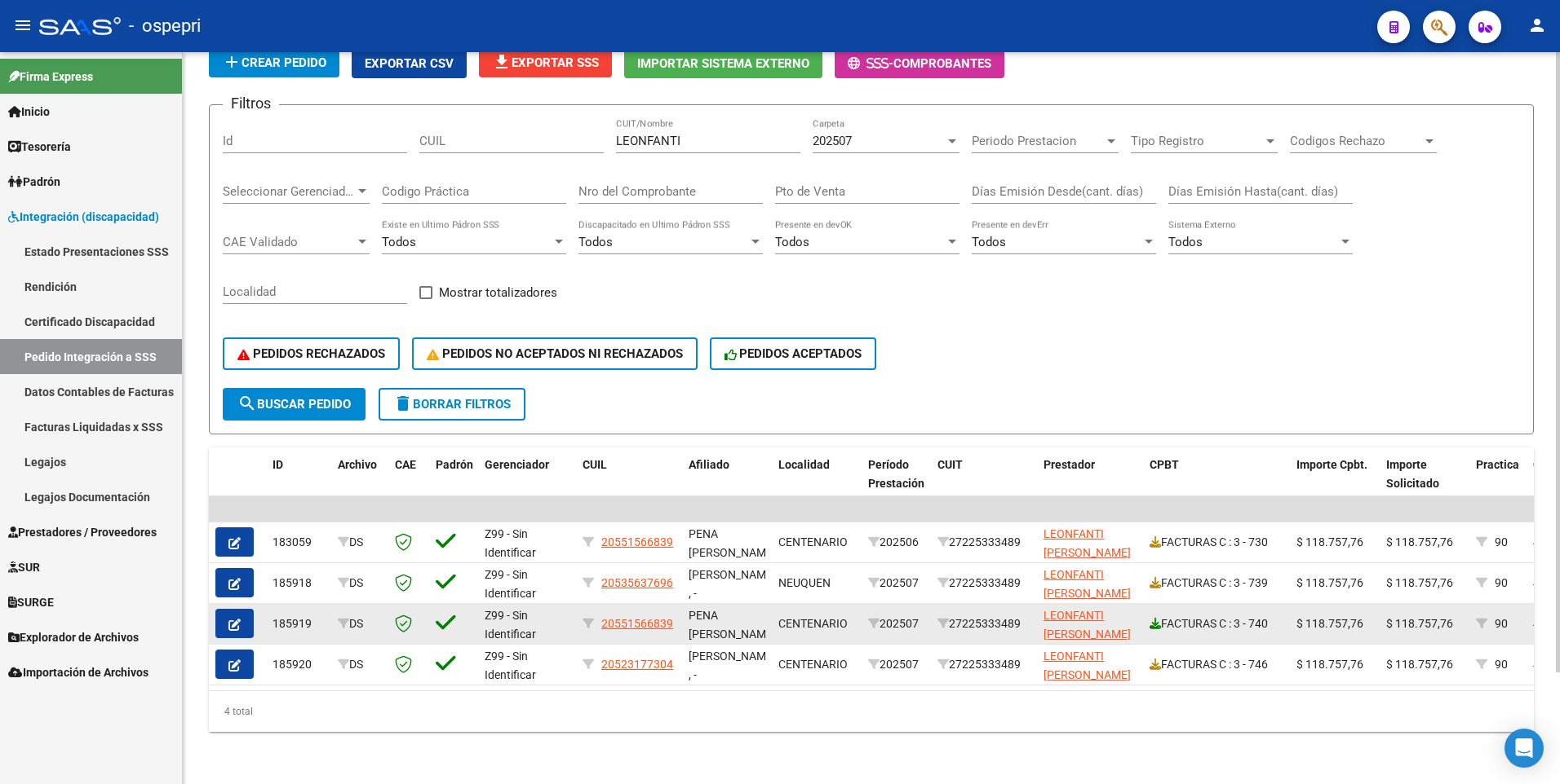
click at [1154, 618] on icon at bounding box center [1155, 624] width 11 height 11
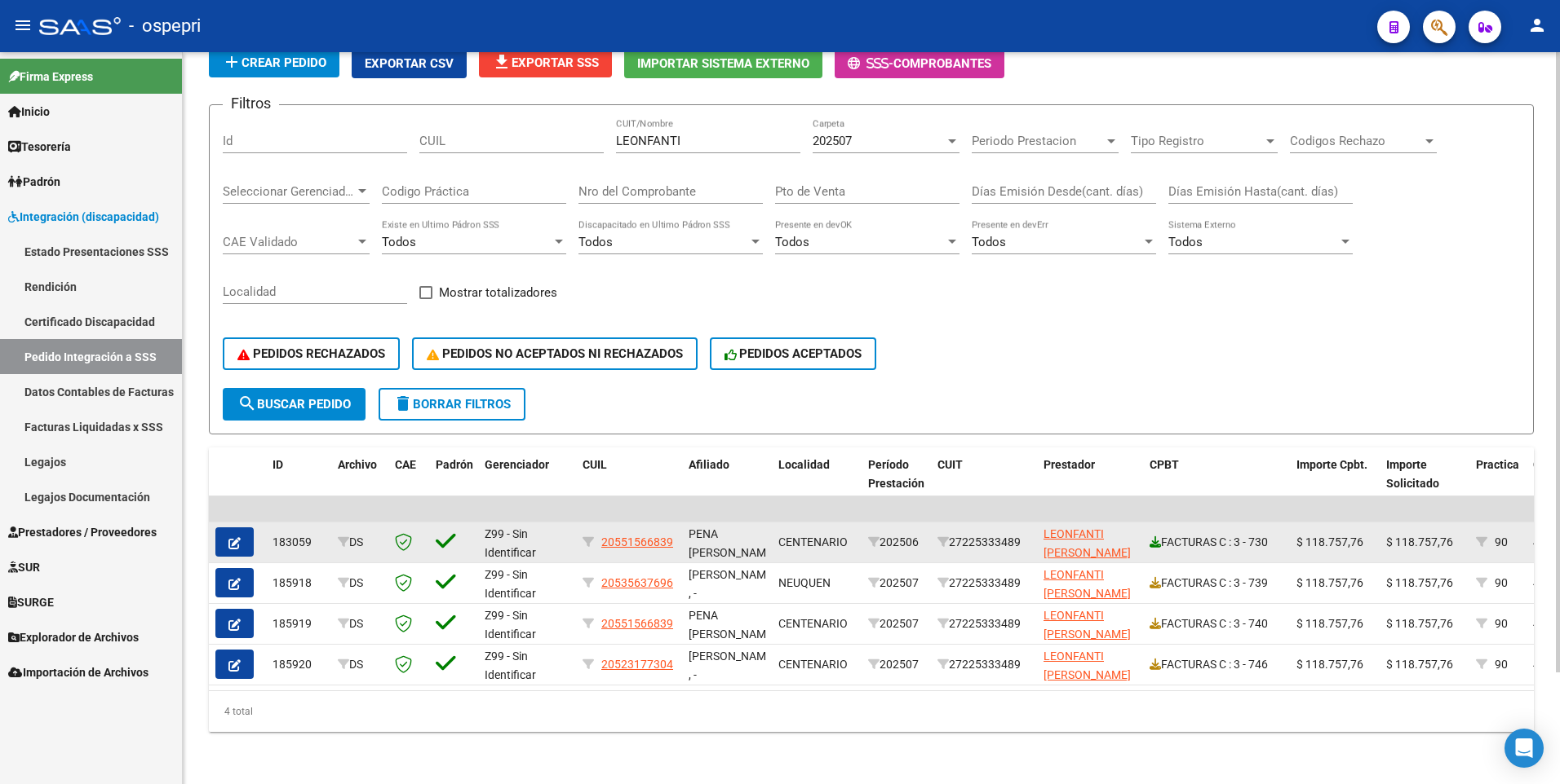
click at [1155, 536] on icon at bounding box center [1155, 542] width 11 height 11
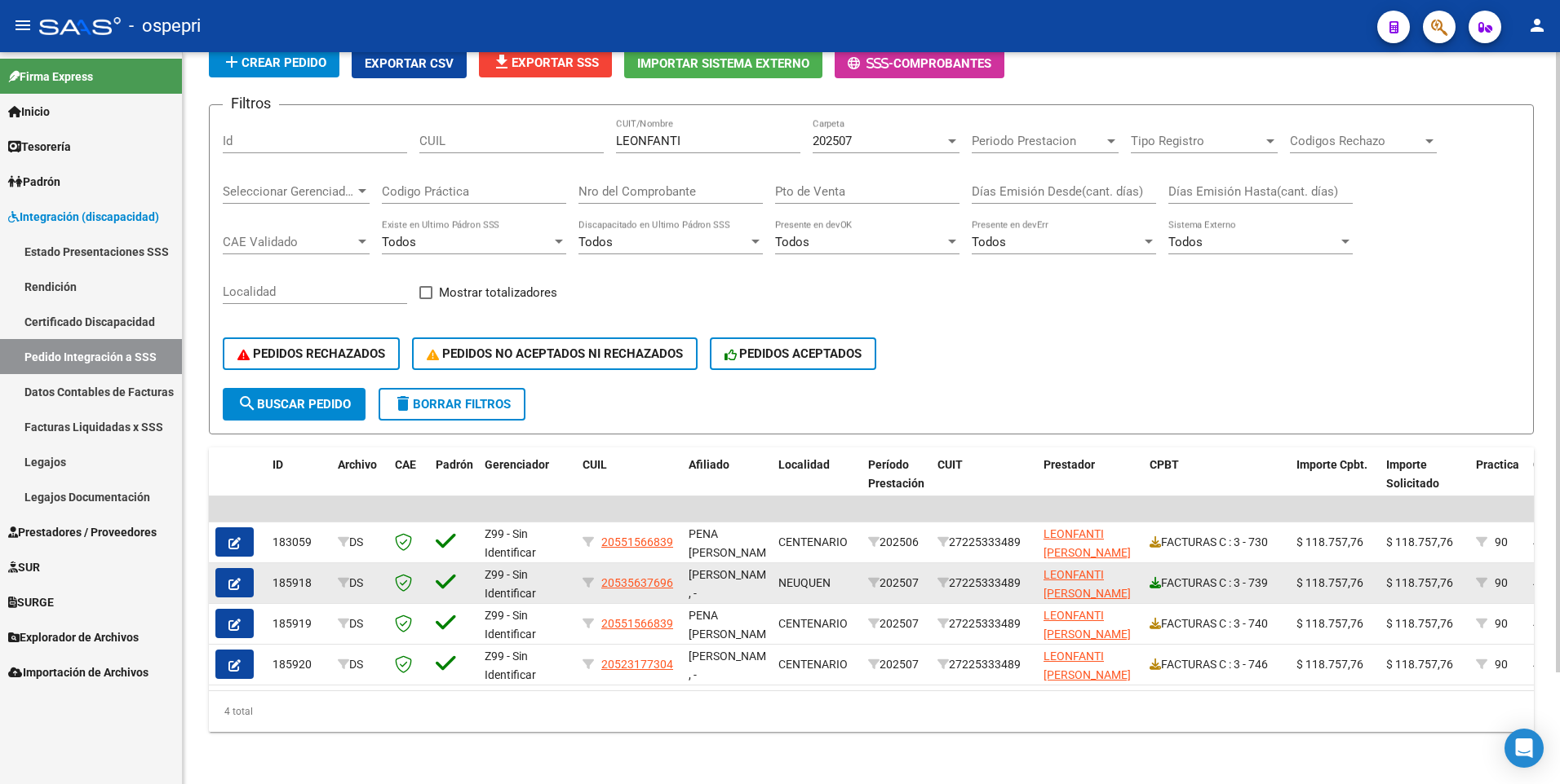
click at [1153, 578] on icon at bounding box center [1155, 583] width 11 height 11
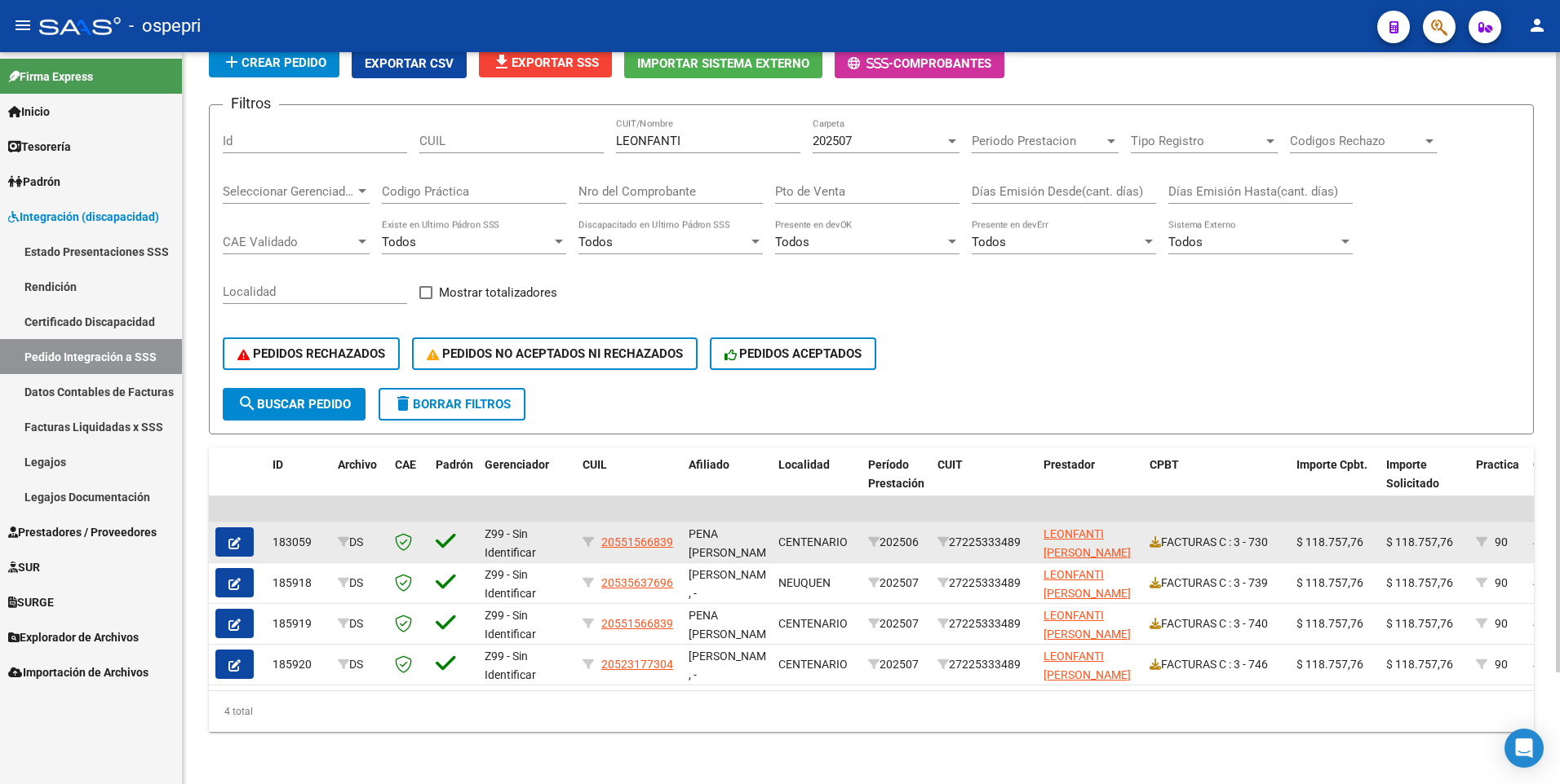
click at [1148, 531] on datatable-body-cell "FACTURAS C : 3 - 730" at bounding box center [1216, 542] width 147 height 40
click at [1154, 536] on icon at bounding box center [1155, 542] width 11 height 11
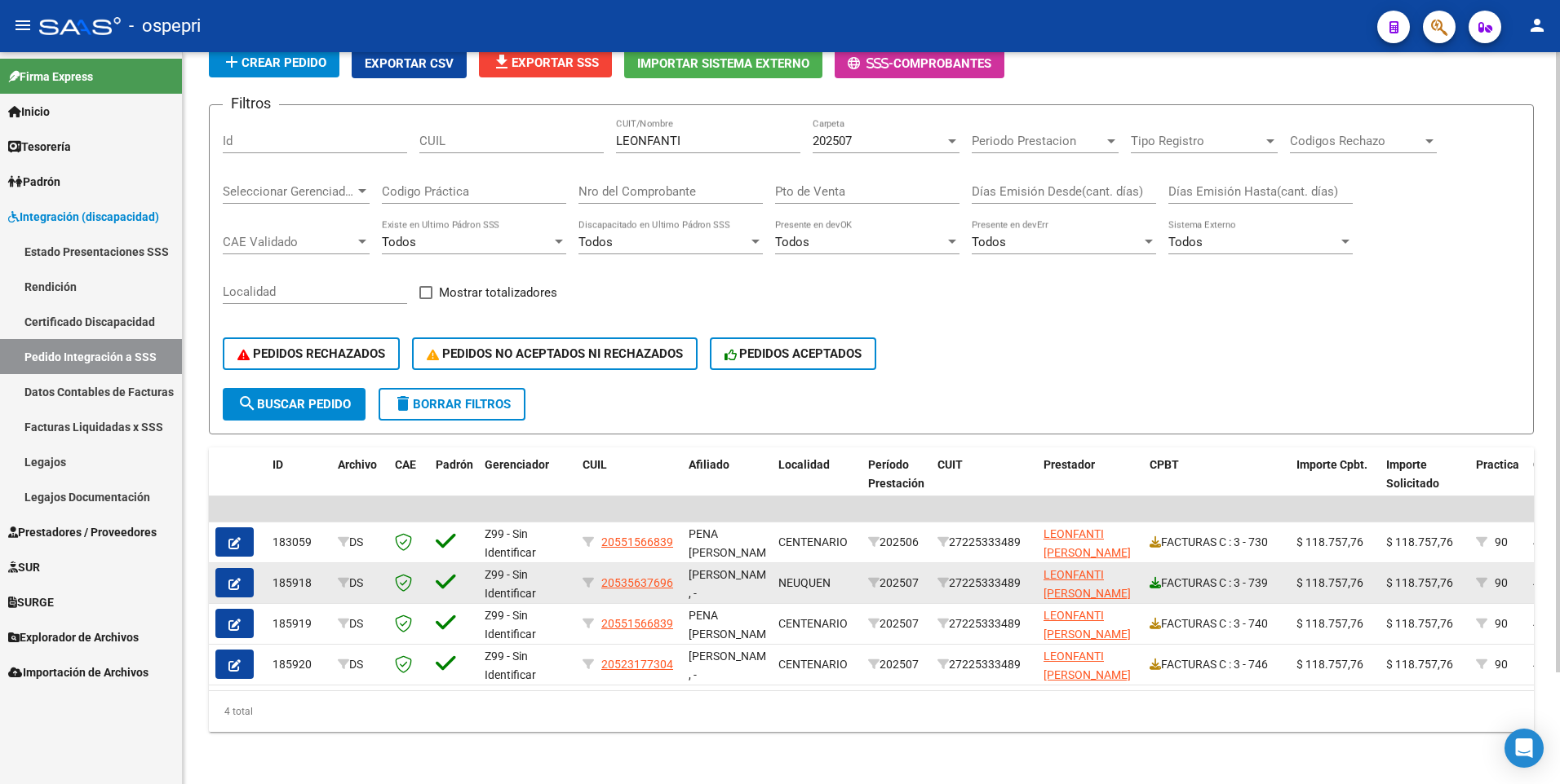
click at [1156, 578] on icon at bounding box center [1155, 583] width 11 height 11
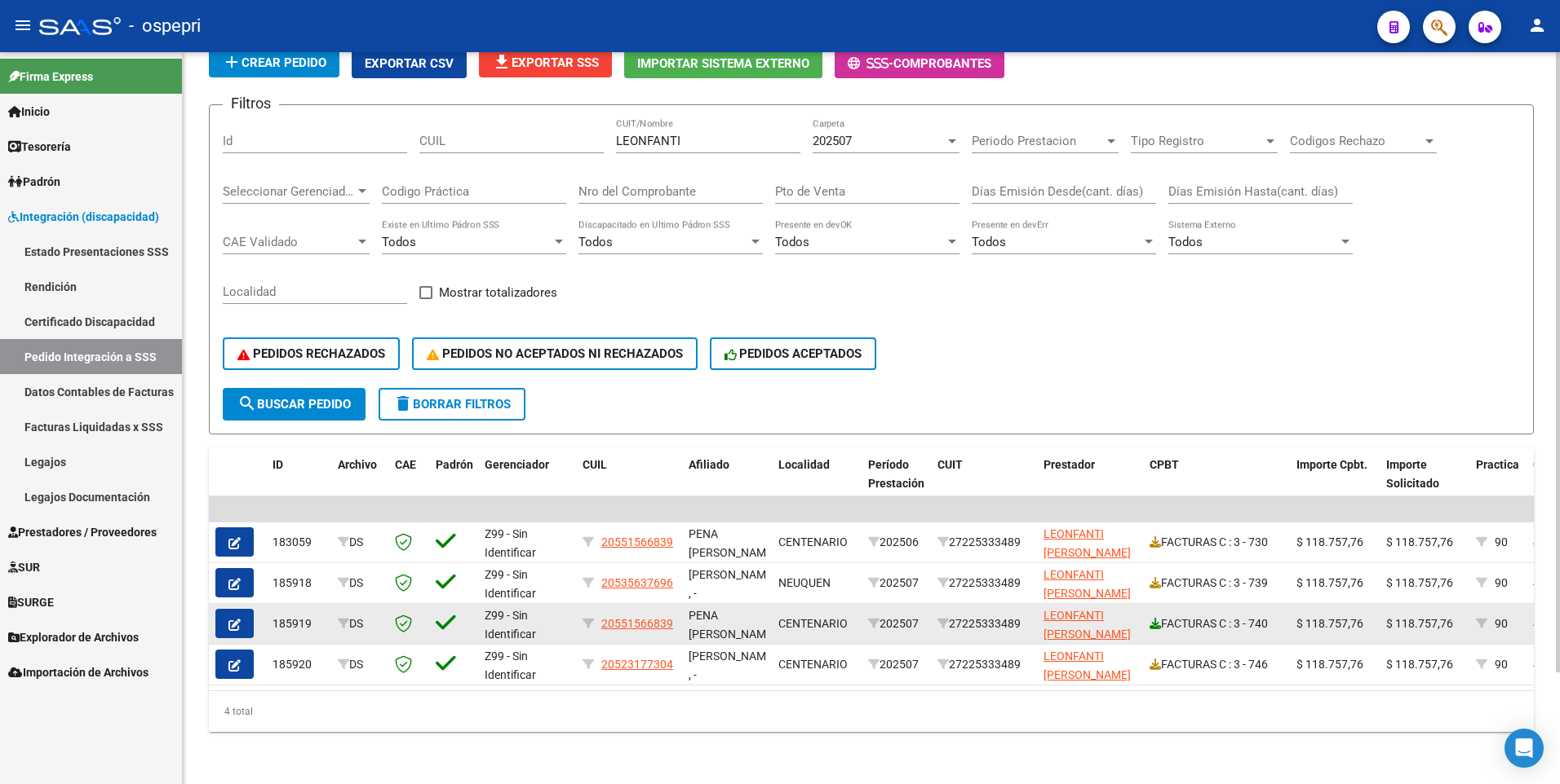
click at [1153, 618] on icon at bounding box center [1155, 624] width 11 height 11
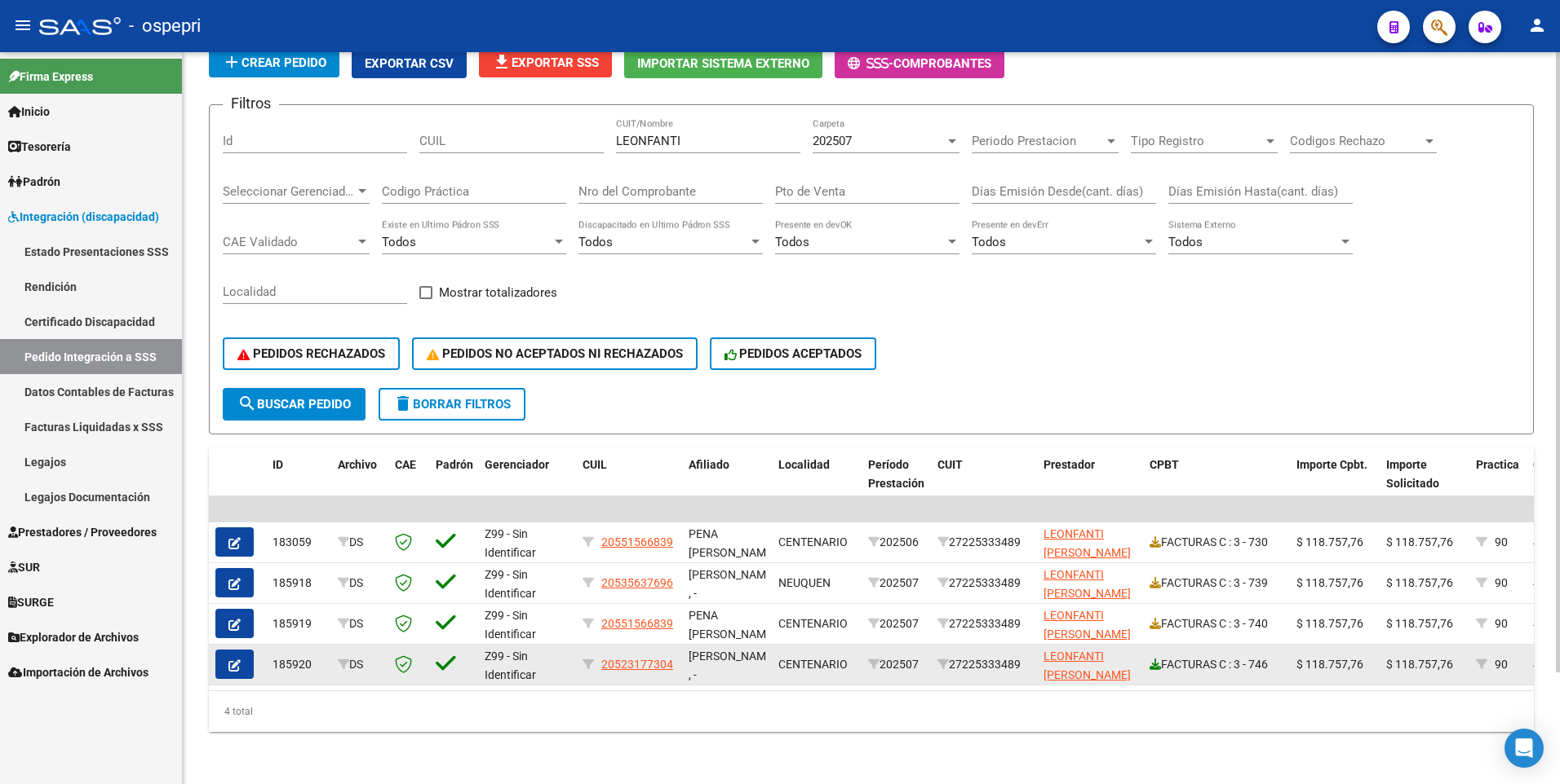
click at [1153, 659] on icon at bounding box center [1155, 665] width 11 height 11
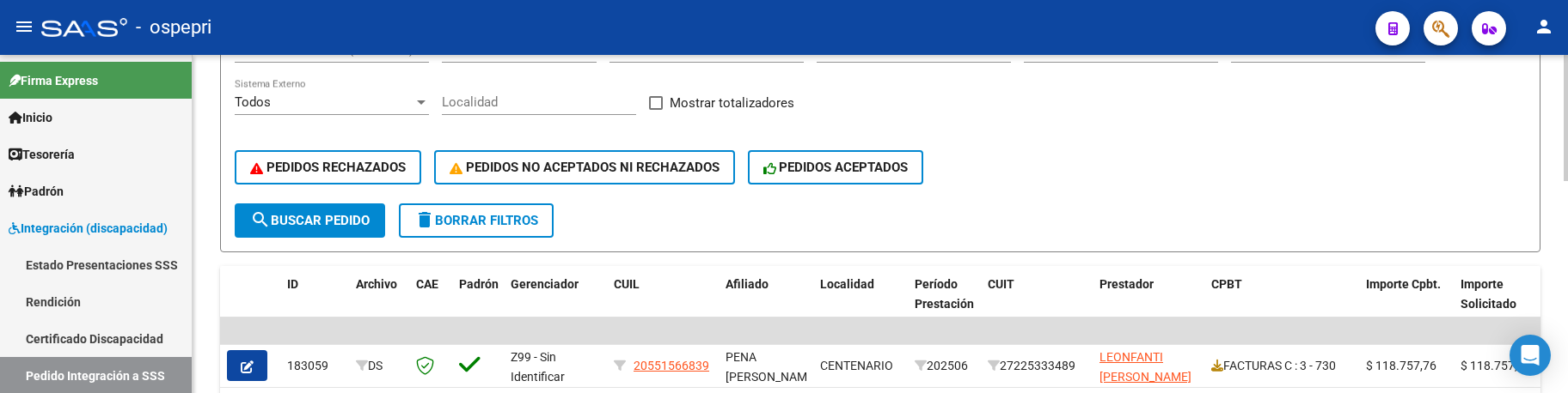
scroll to position [52, 0]
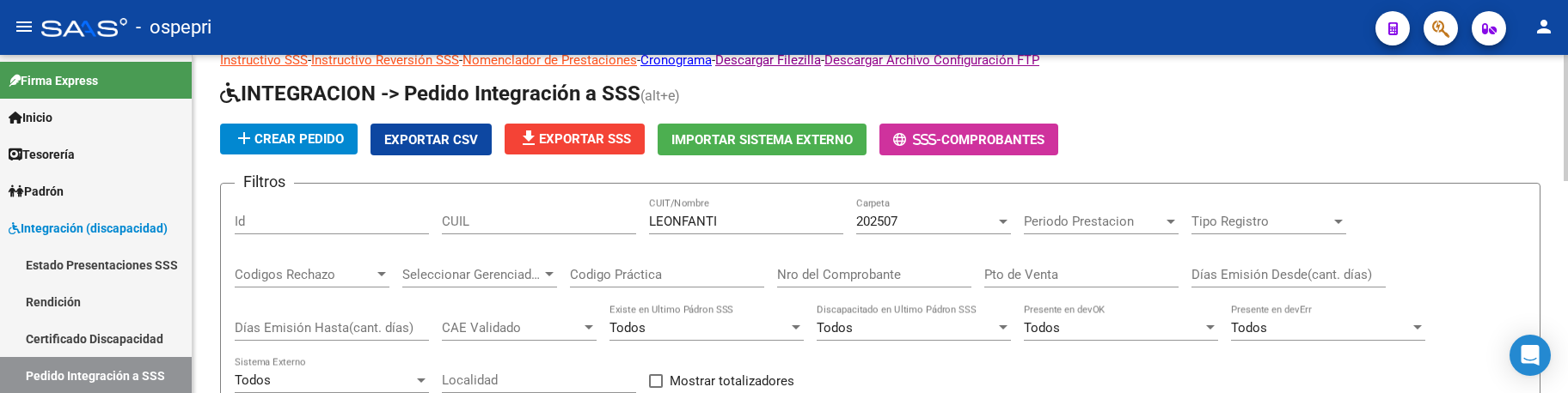
click at [999, 218] on div at bounding box center [1003, 221] width 16 height 14
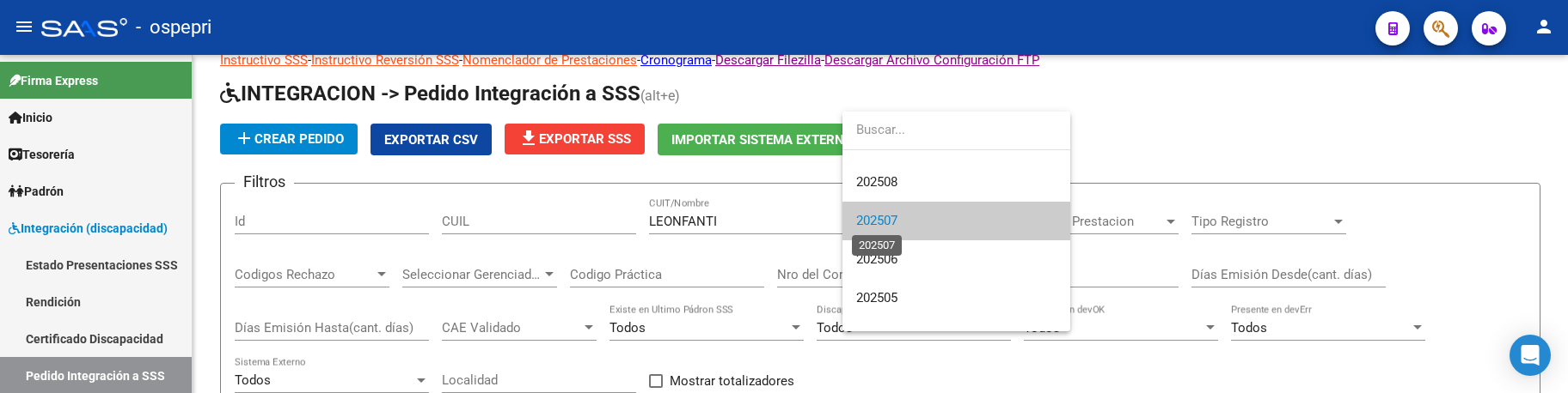
scroll to position [0, 0]
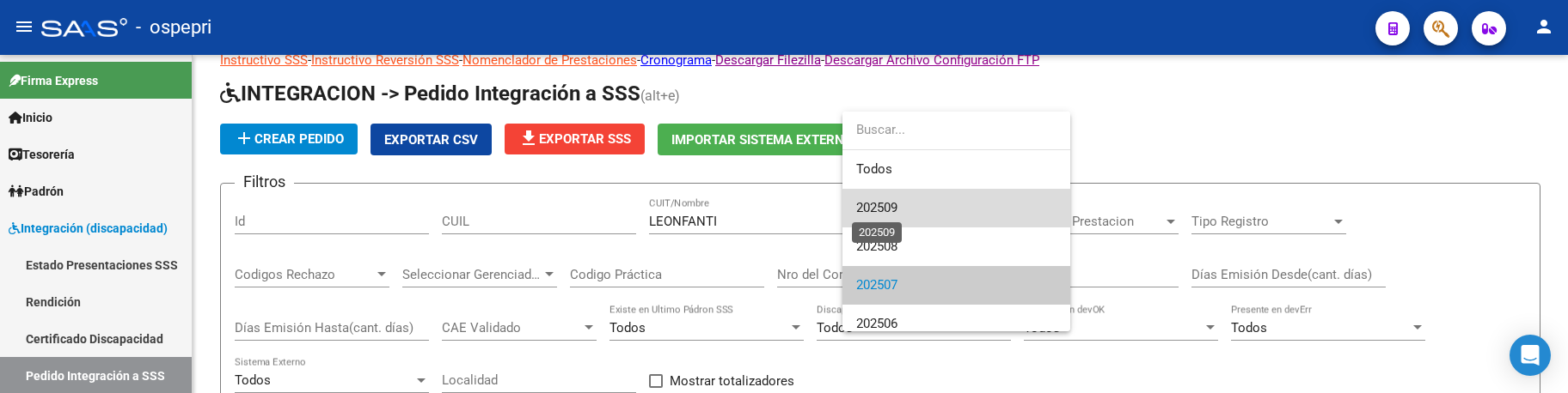
click at [888, 214] on span "202509" at bounding box center [877, 208] width 42 height 16
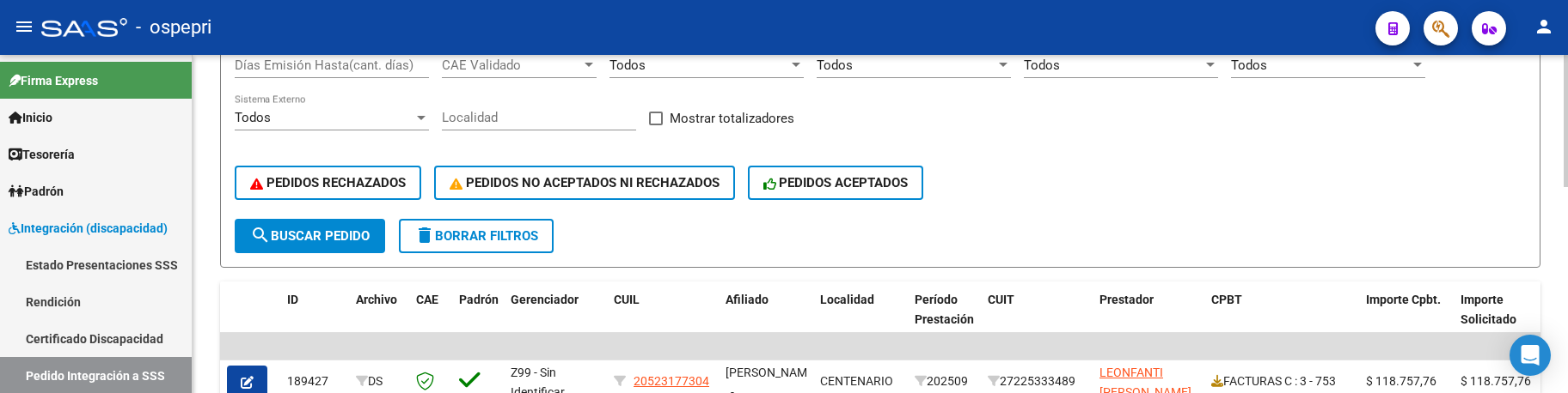
scroll to position [396, 0]
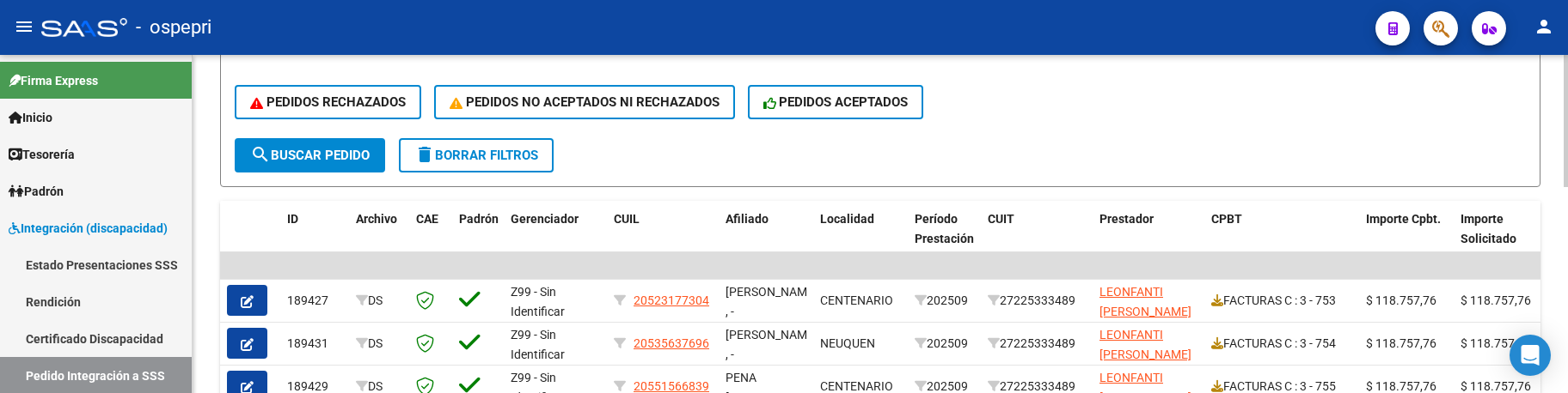
click at [356, 161] on span "search Buscar Pedido" at bounding box center [309, 156] width 120 height 16
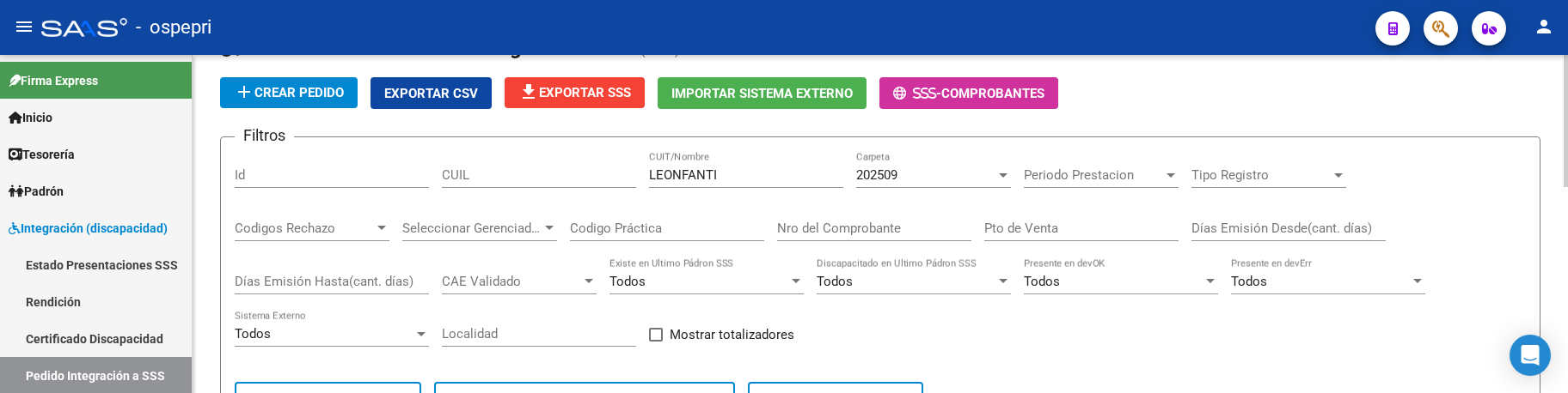
scroll to position [13, 0]
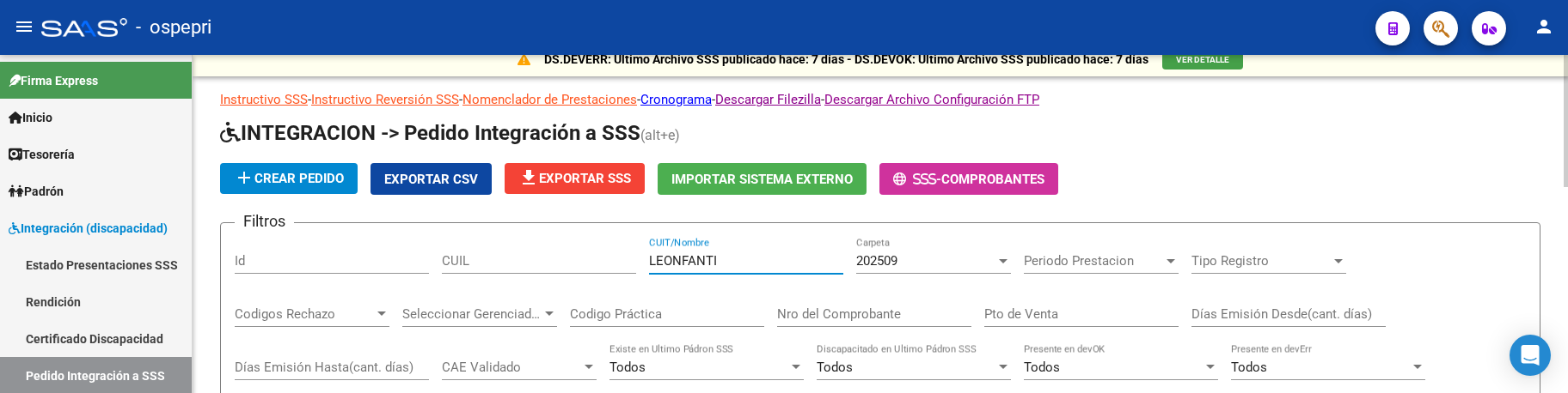
drag, startPoint x: 742, startPoint y: 260, endPoint x: 631, endPoint y: 258, distance: 111.0
click at [631, 258] on div "Filtros Id CUIL LEONFANTI CUIT/Nombre 202509 Carpeta Periodo Prestacion Periodo…" at bounding box center [880, 379] width 1291 height 284
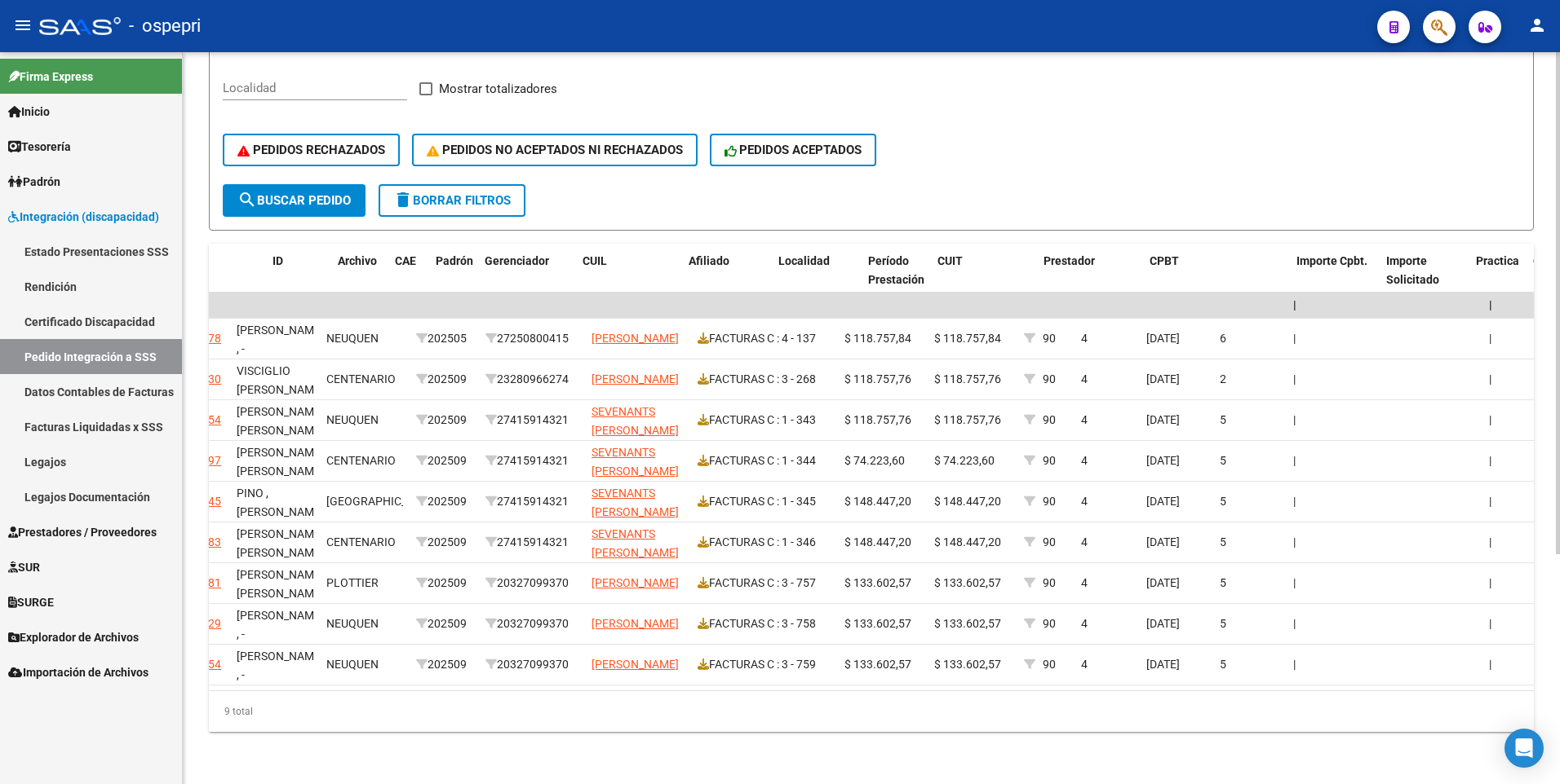
scroll to position [0, 0]
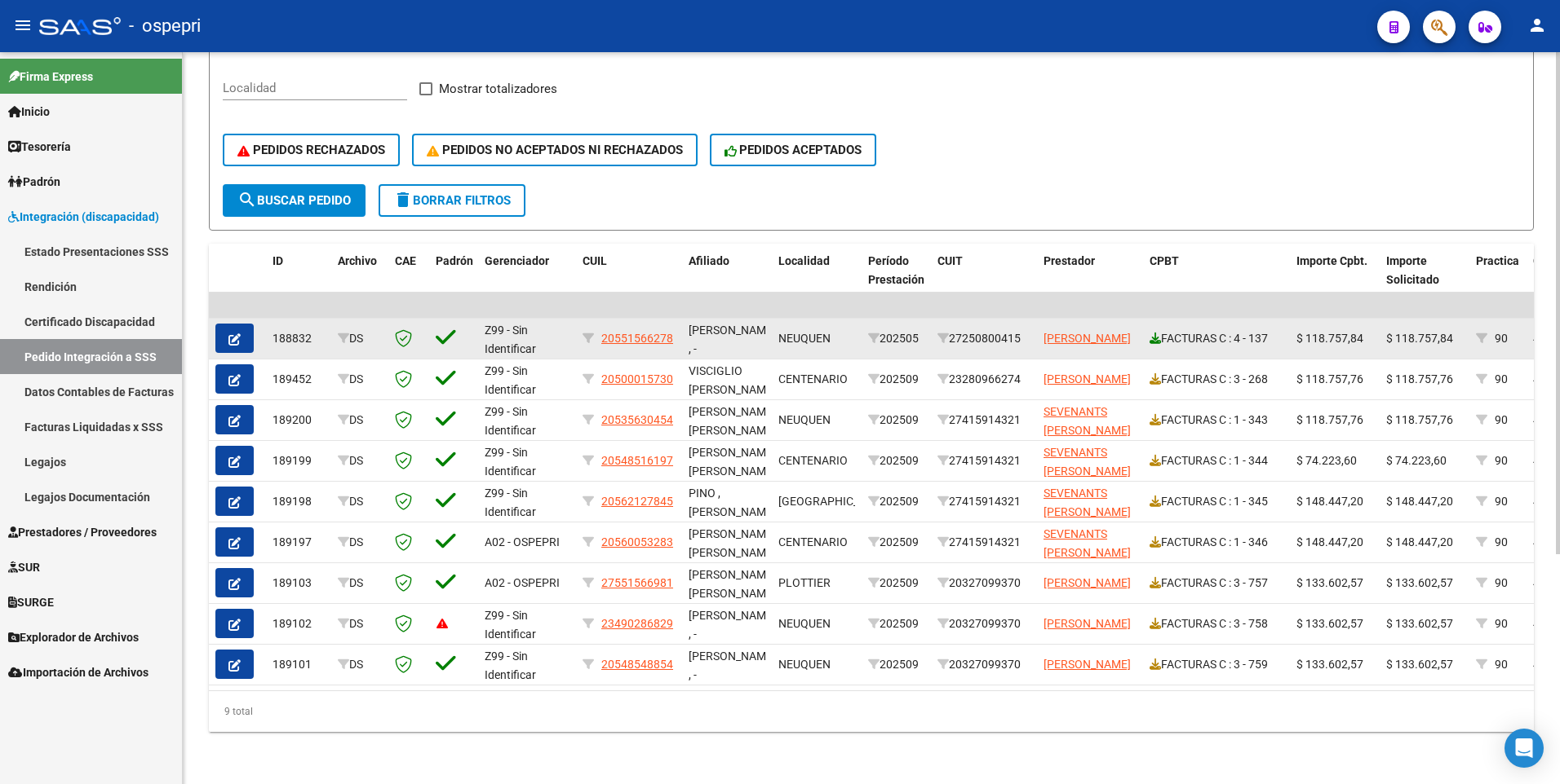
type input "[PERSON_NAME]"
click at [1149, 333] on icon at bounding box center [1155, 339] width 11 height 11
click at [237, 334] on icon "button" at bounding box center [234, 339] width 12 height 12
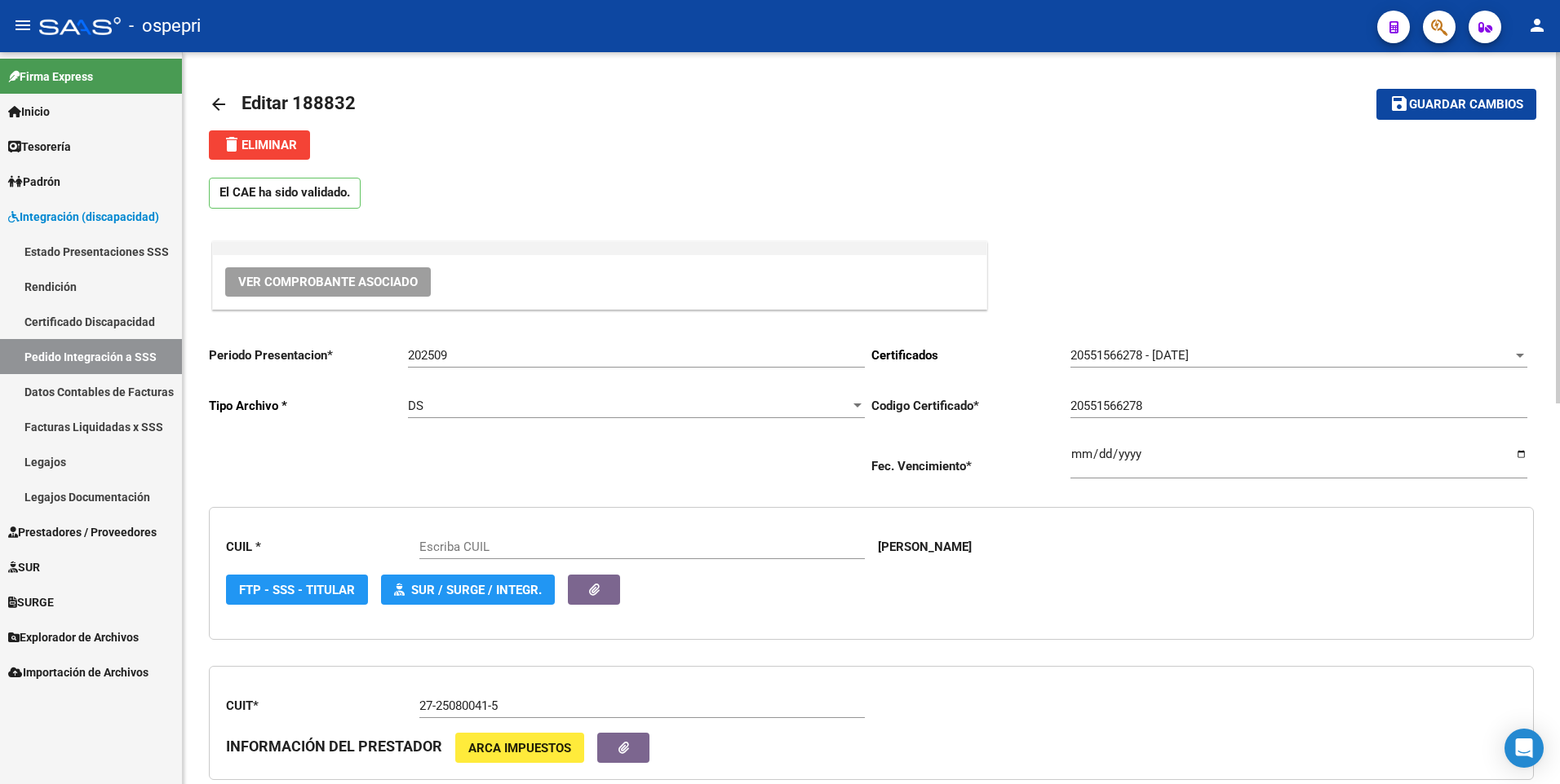
click at [347, 280] on span "Ver Comprobante Asociado" at bounding box center [327, 282] width 179 height 15
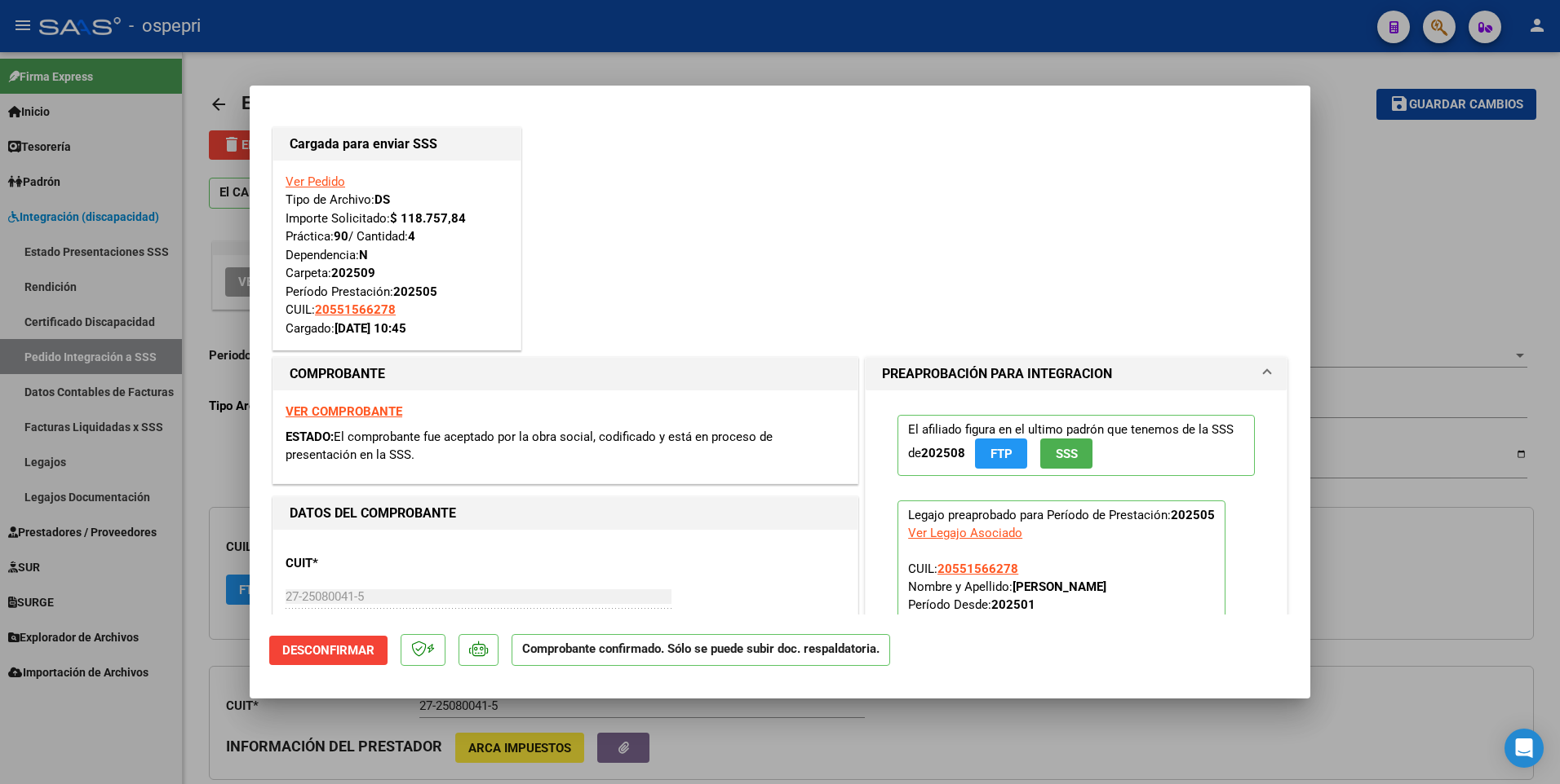
type input "20551566278"
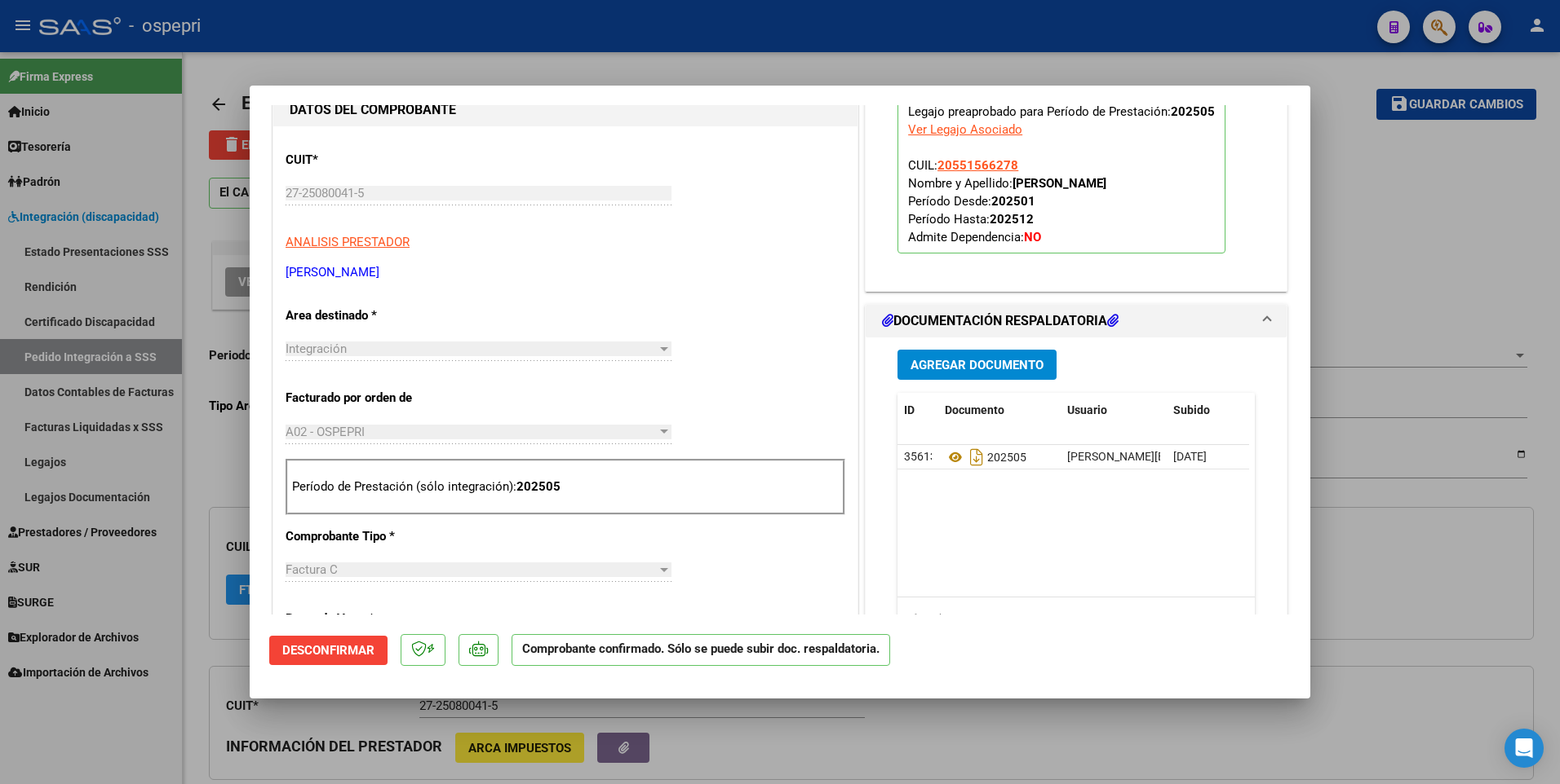
scroll to position [408, 0]
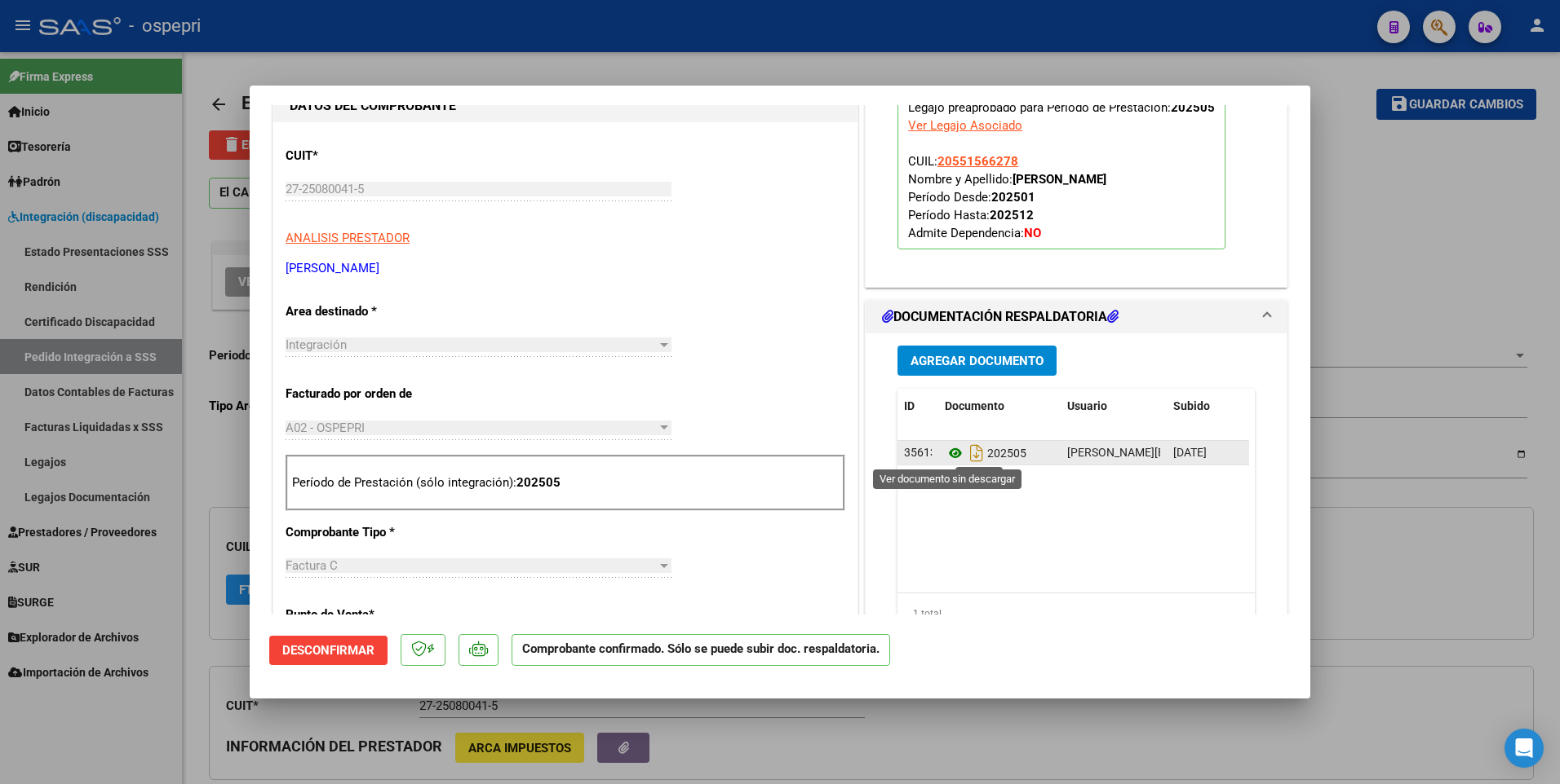
click at [950, 456] on icon at bounding box center [955, 453] width 22 height 20
click at [1459, 247] on div at bounding box center [780, 392] width 1560 height 784
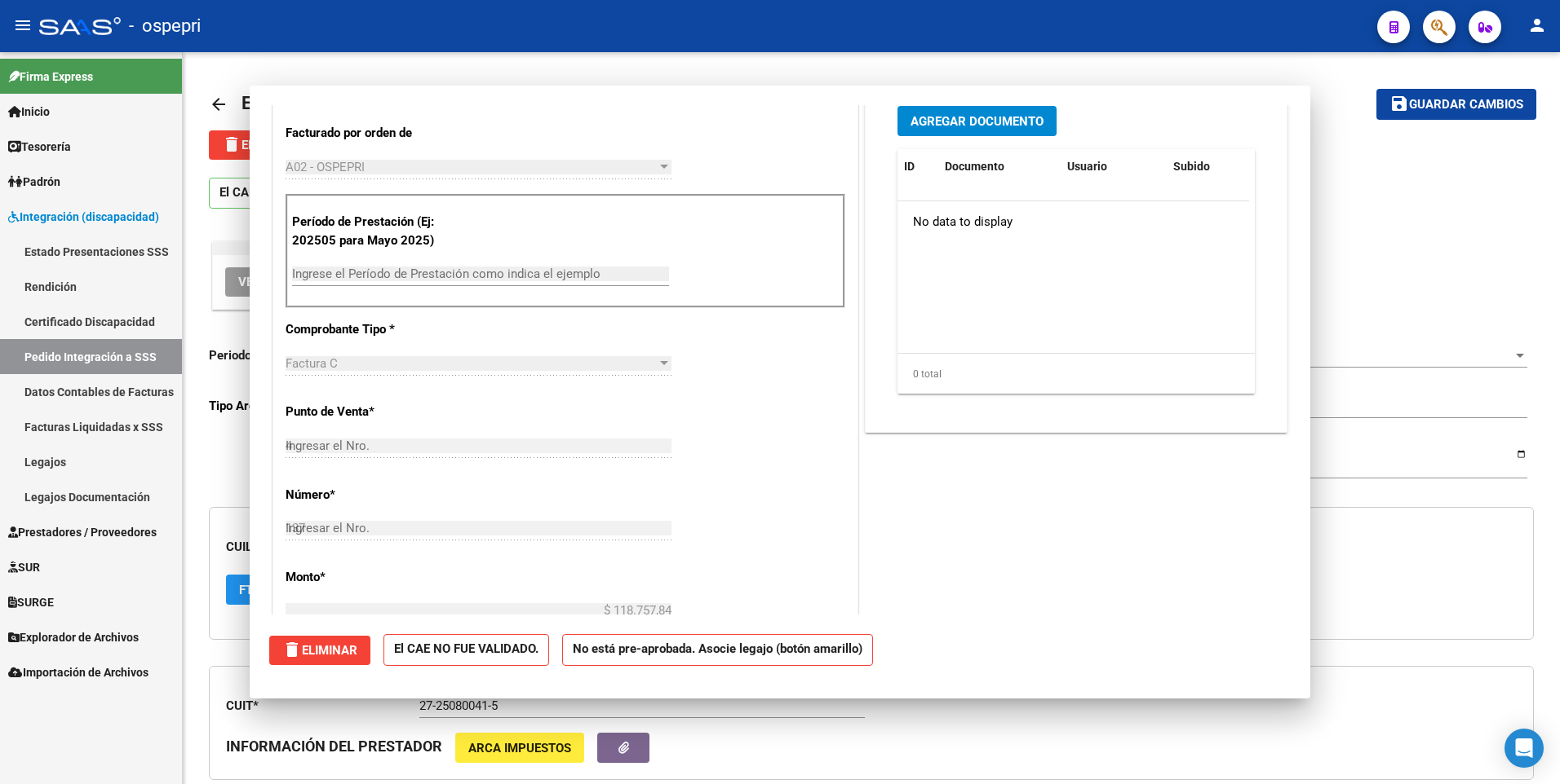
type input "$ 0,00"
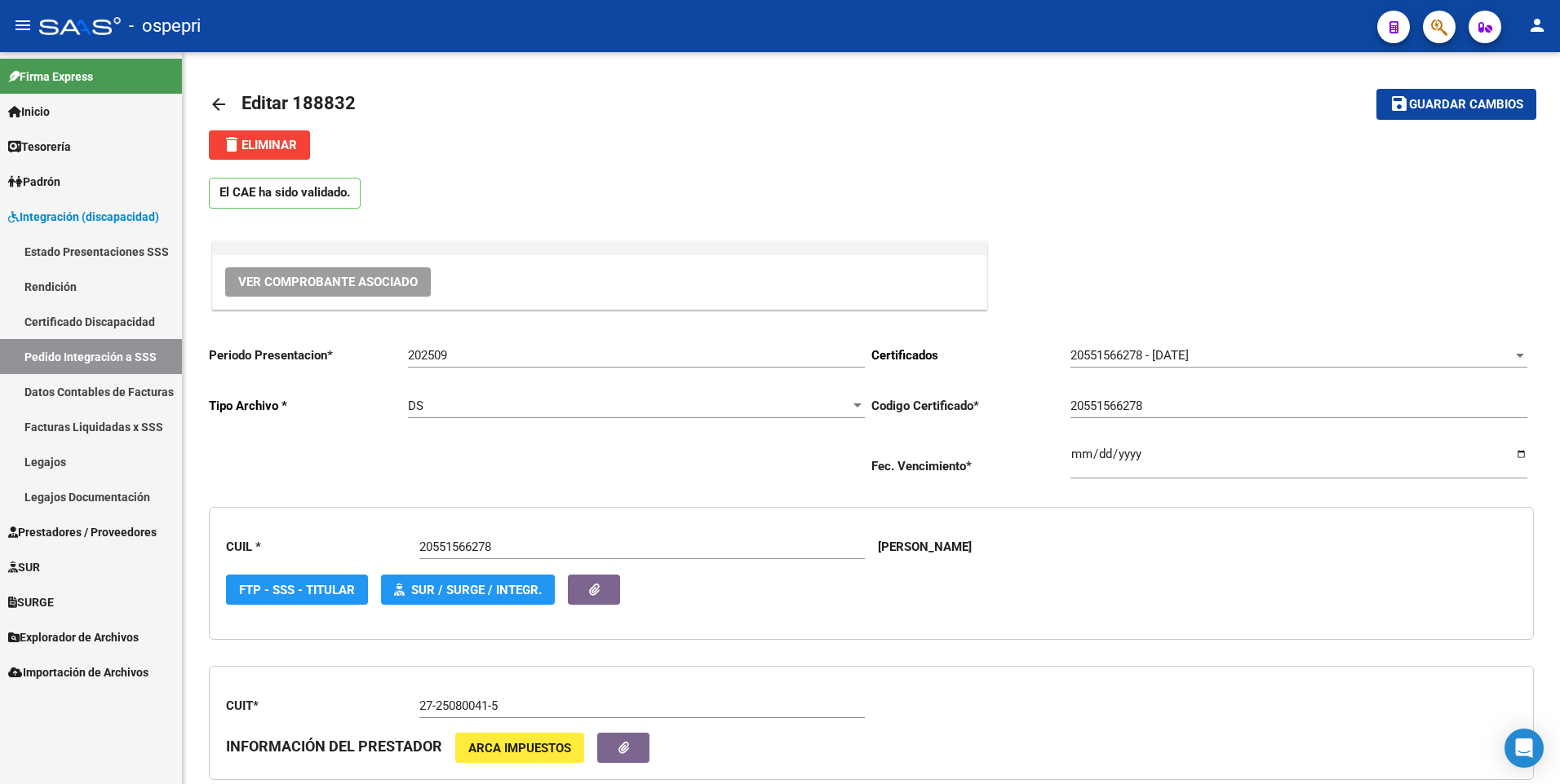
click at [130, 355] on link "Pedido Integración a SSS" at bounding box center [91, 356] width 182 height 35
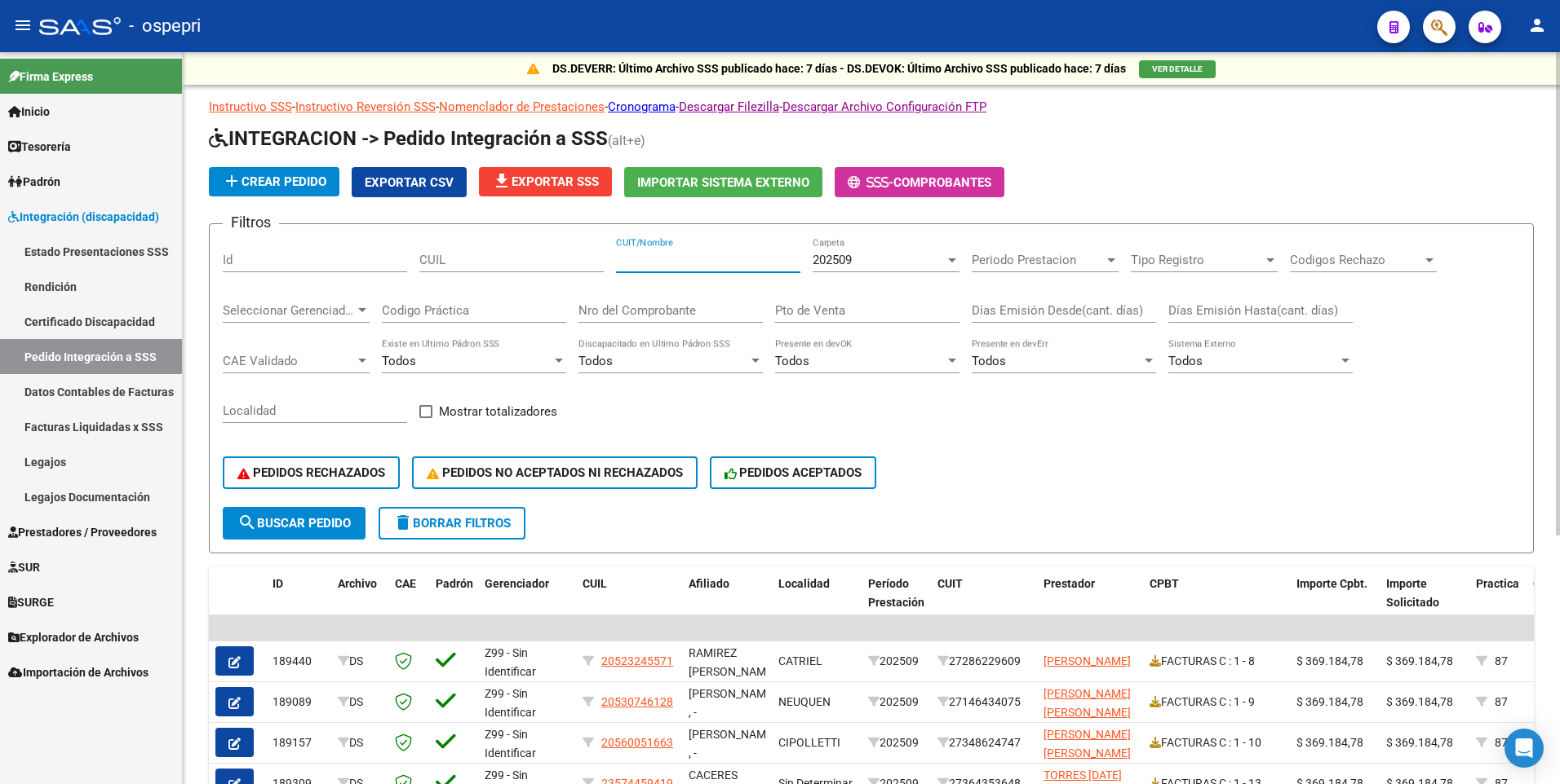
click at [707, 260] on input "CUIT/Nombre" at bounding box center [707, 261] width 185 height 15
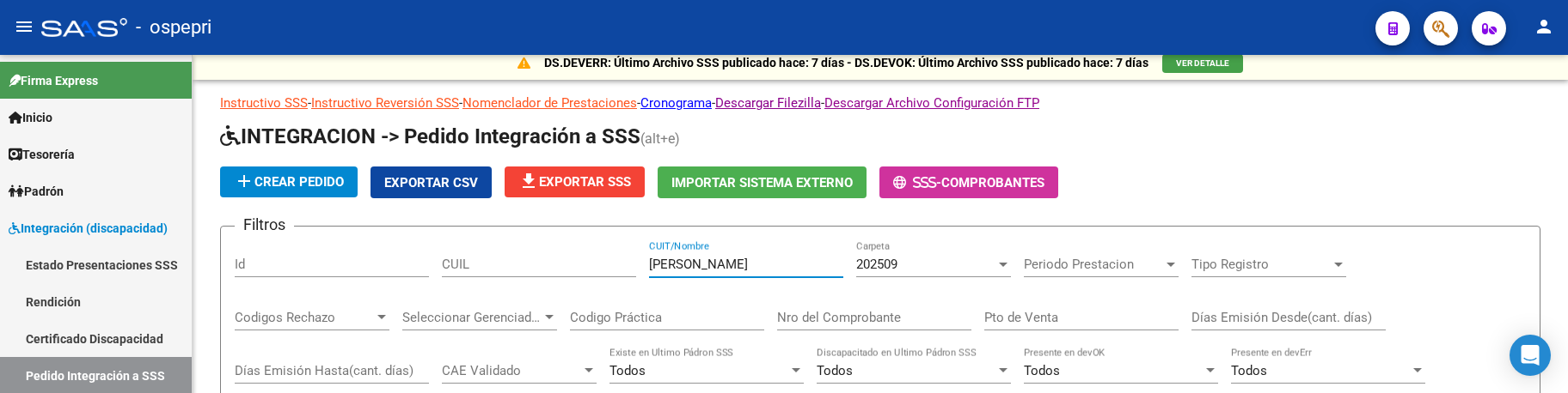
type input "martino"
click at [1317, 193] on div "add Crear Pedido Exportar CSV file_download Exportar SSS Importar Sistema Exter…" at bounding box center [881, 183] width 1321 height 32
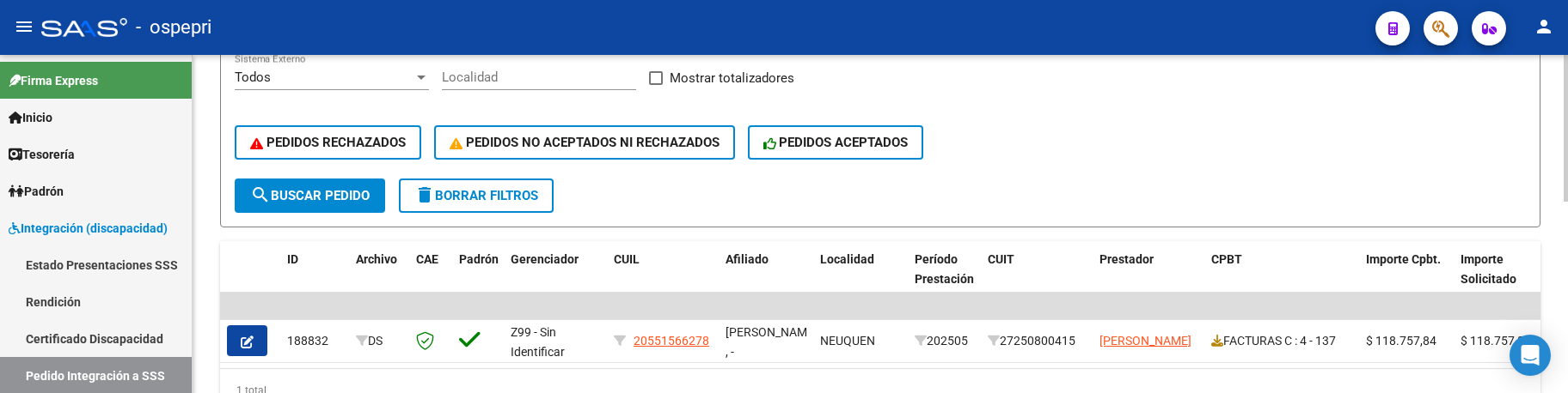
scroll to position [438, 0]
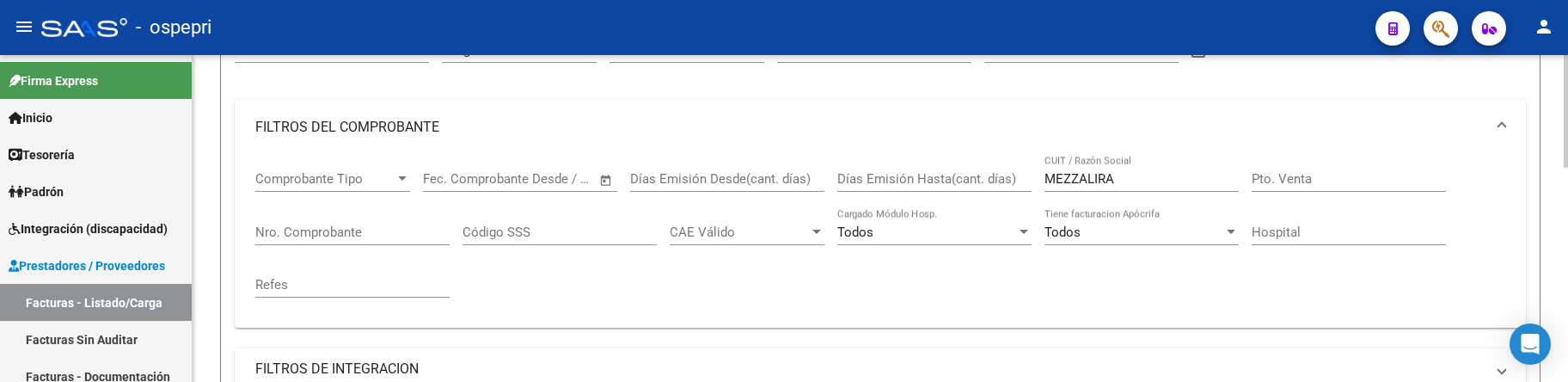
scroll to position [192, 0]
drag, startPoint x: 1130, startPoint y: 181, endPoint x: 1025, endPoint y: 178, distance: 105.0
click at [1025, 178] on div "Comprobante Tipo Comprobante Tipo Fecha inicio – Fecha fin Fec. Comprobante Des…" at bounding box center [880, 235] width 1250 height 159
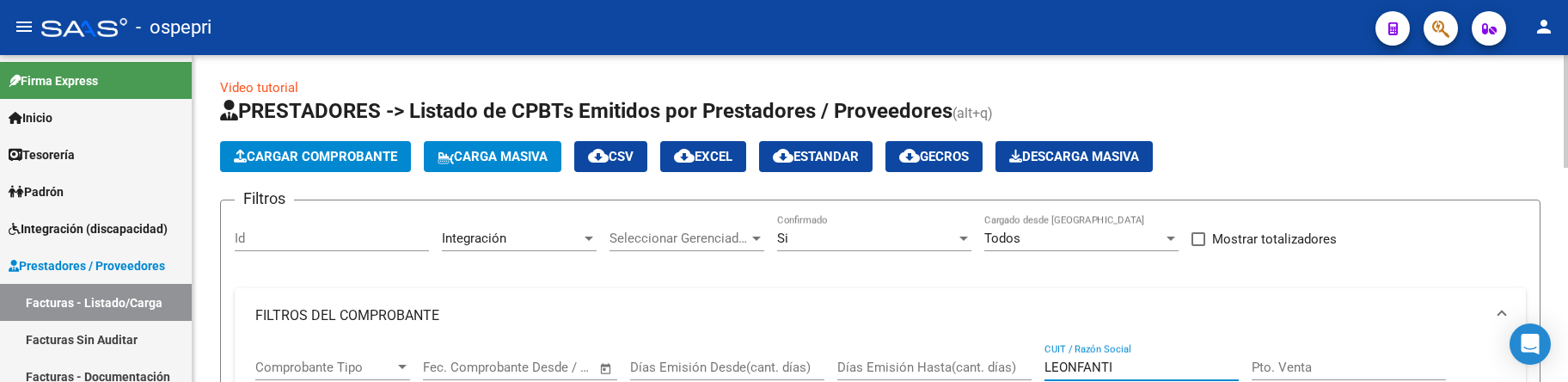
scroll to position [0, 0]
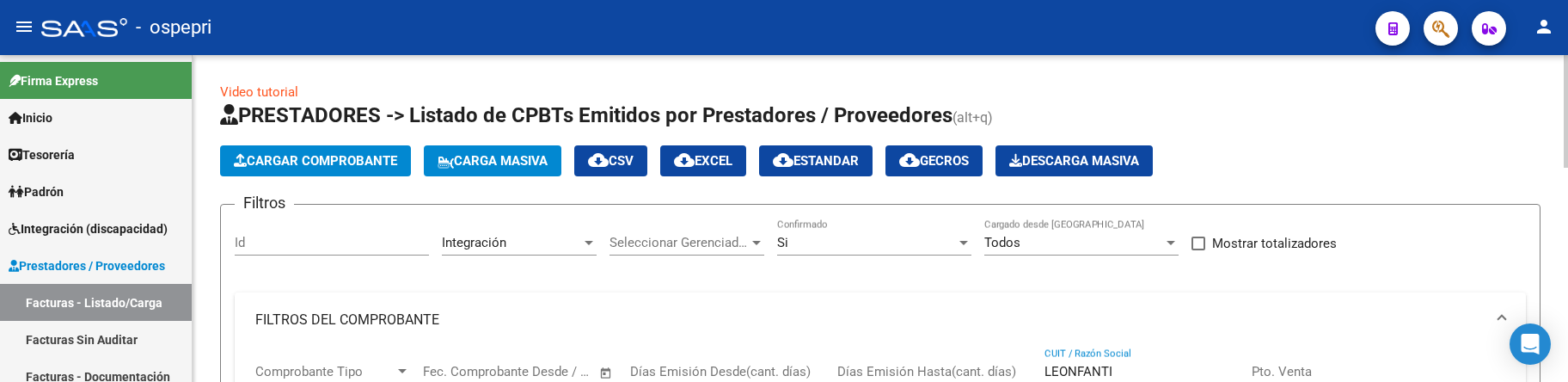
type input "LEONFANTI"
click at [971, 240] on div at bounding box center [964, 242] width 16 height 14
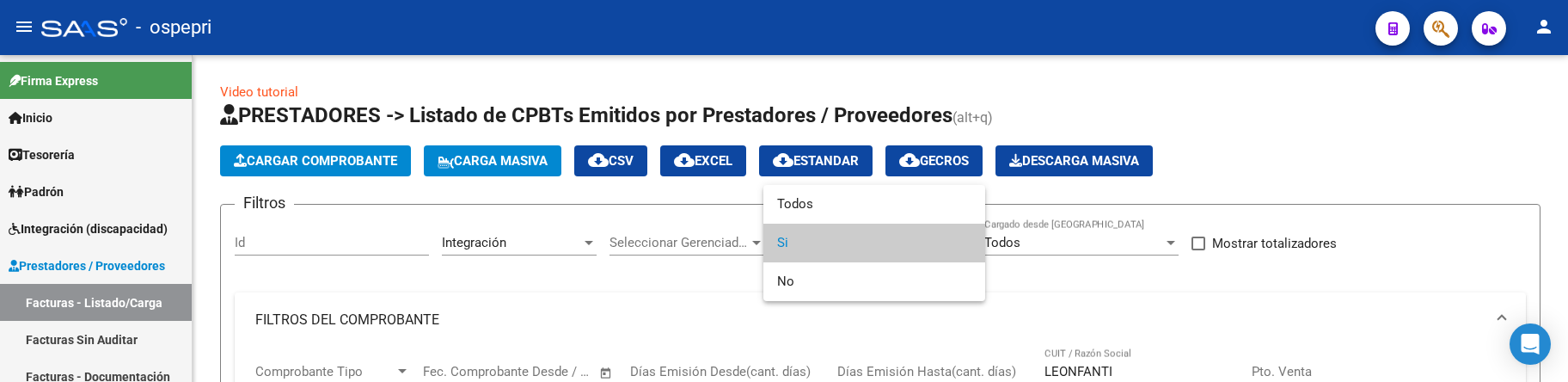
drag, startPoint x: 1141, startPoint y: 371, endPoint x: 1076, endPoint y: 373, distance: 65.0
click at [1076, 373] on div at bounding box center [784, 191] width 1568 height 382
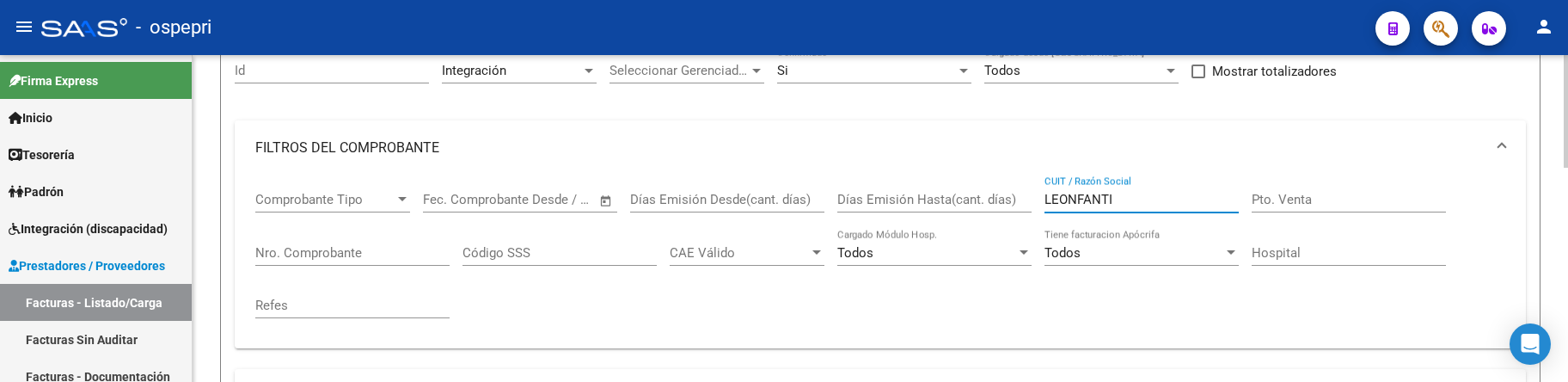
drag, startPoint x: 1148, startPoint y: 373, endPoint x: 1048, endPoint y: 370, distance: 100.0
click at [1048, 370] on div "Filtros Id Integración Area Seleccionar Gerenciador Seleccionar Gerenciador Si …" at bounding box center [880, 309] width 1291 height 525
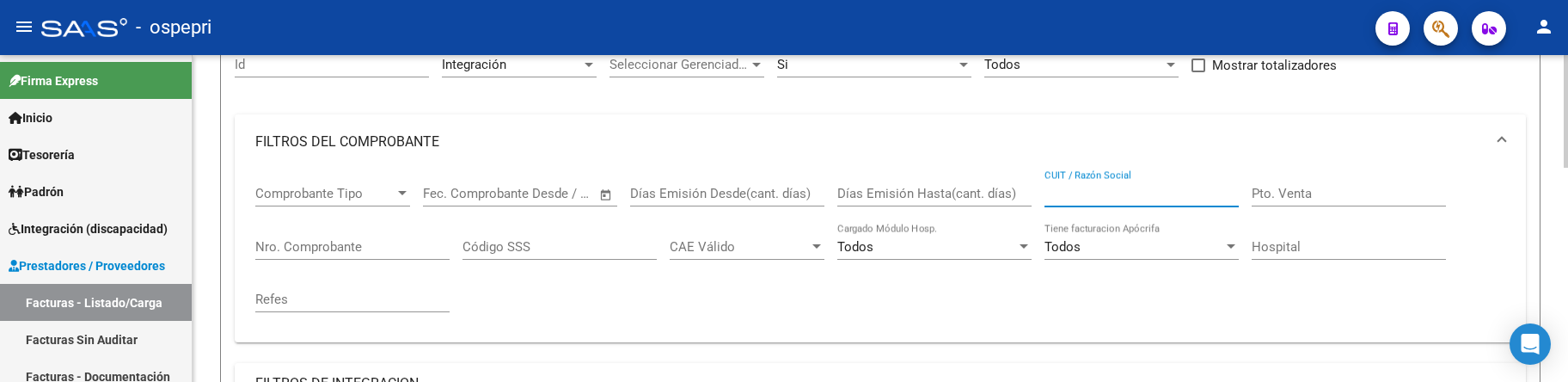
scroll to position [92, 0]
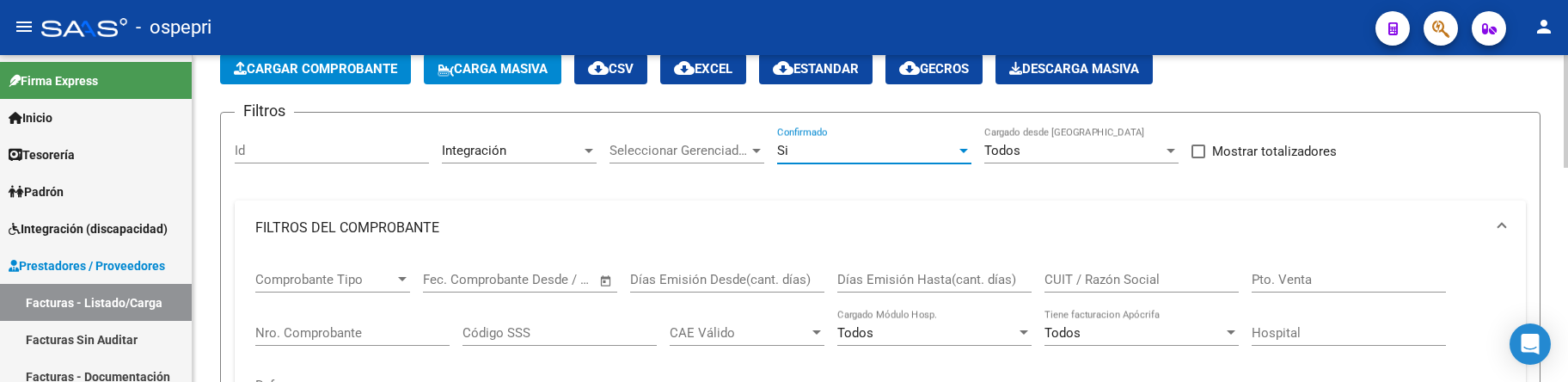
click at [964, 149] on div at bounding box center [963, 150] width 9 height 4
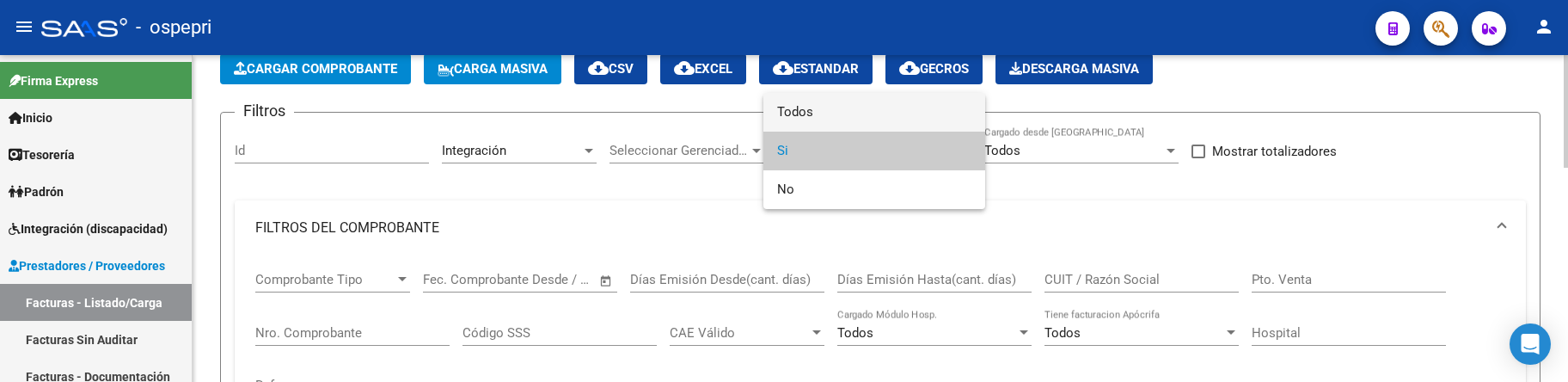
click at [912, 113] on span "Todos" at bounding box center [874, 112] width 195 height 39
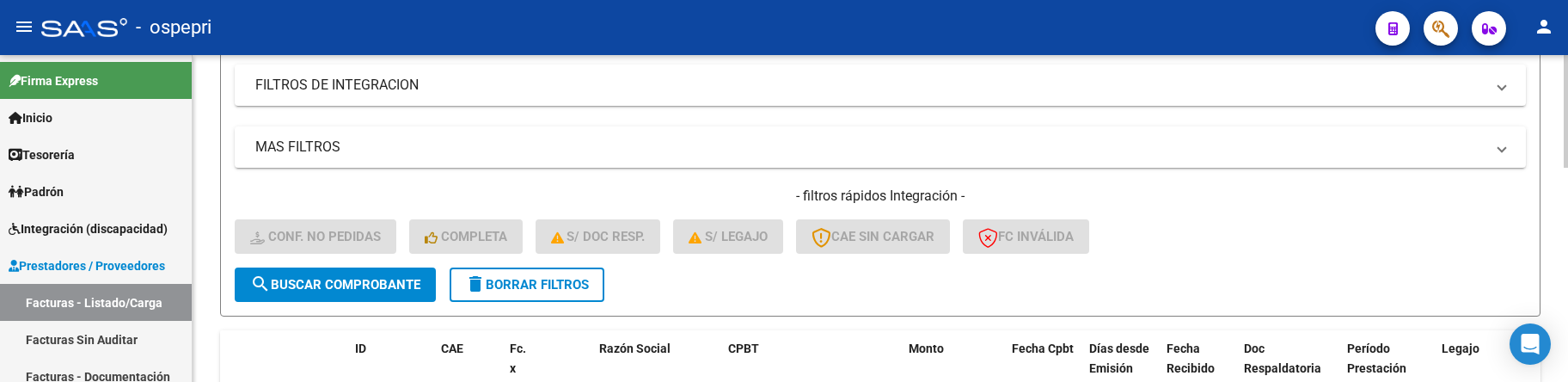
scroll to position [523, 0]
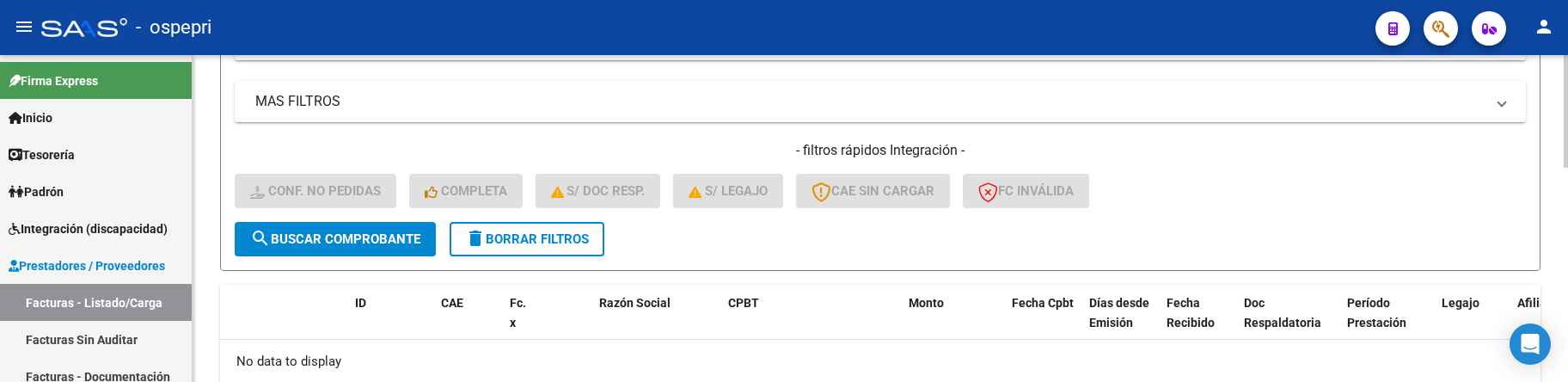
click at [513, 235] on span "delete Borrar Filtros" at bounding box center [526, 239] width 124 height 16
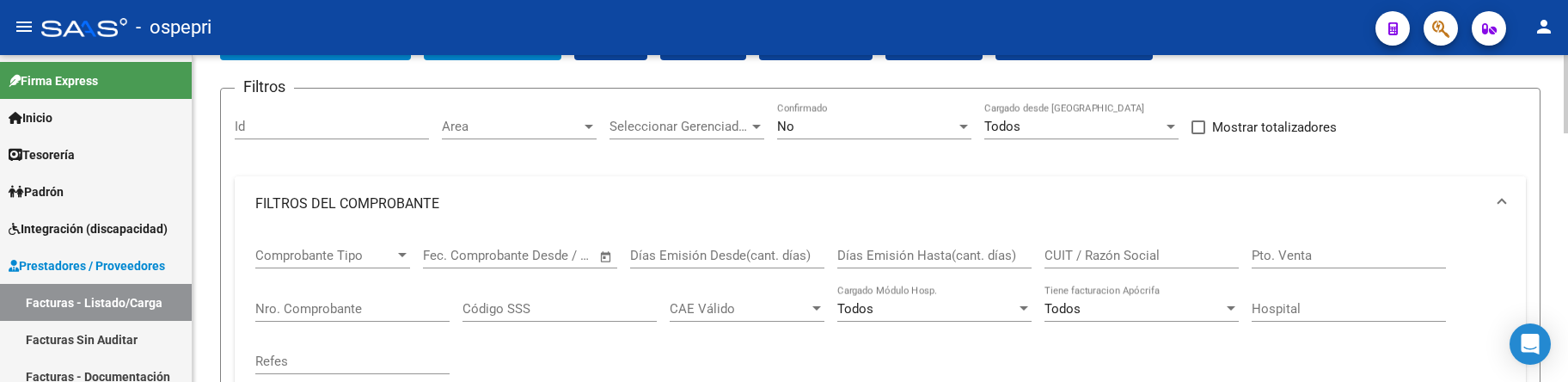
scroll to position [92, 0]
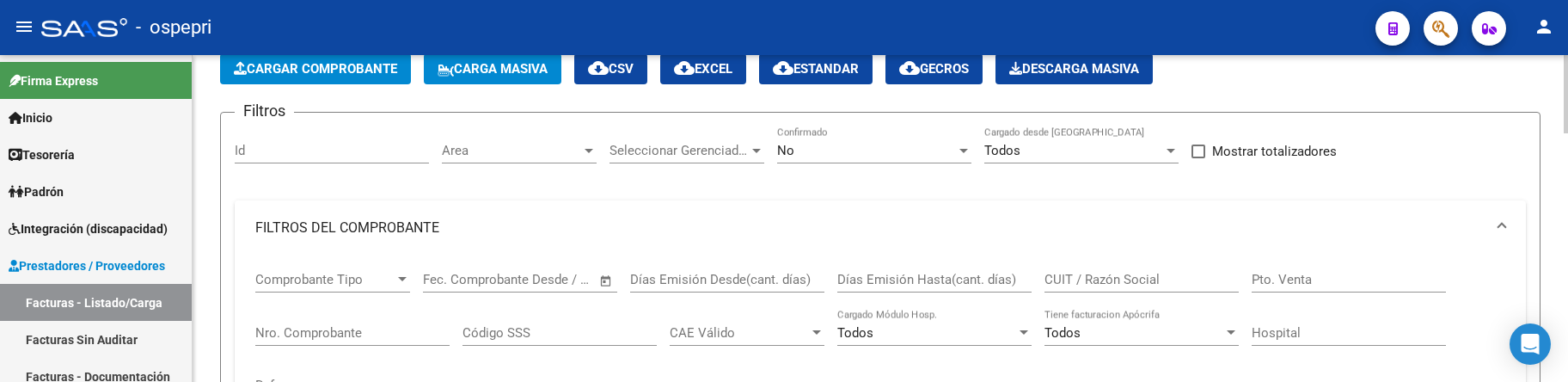
click at [1112, 279] on input "CUIT / Razón Social" at bounding box center [1141, 280] width 195 height 16
paste input "LEONFANTI"
type input "LEONFANTI"
click at [961, 149] on div at bounding box center [963, 150] width 9 height 4
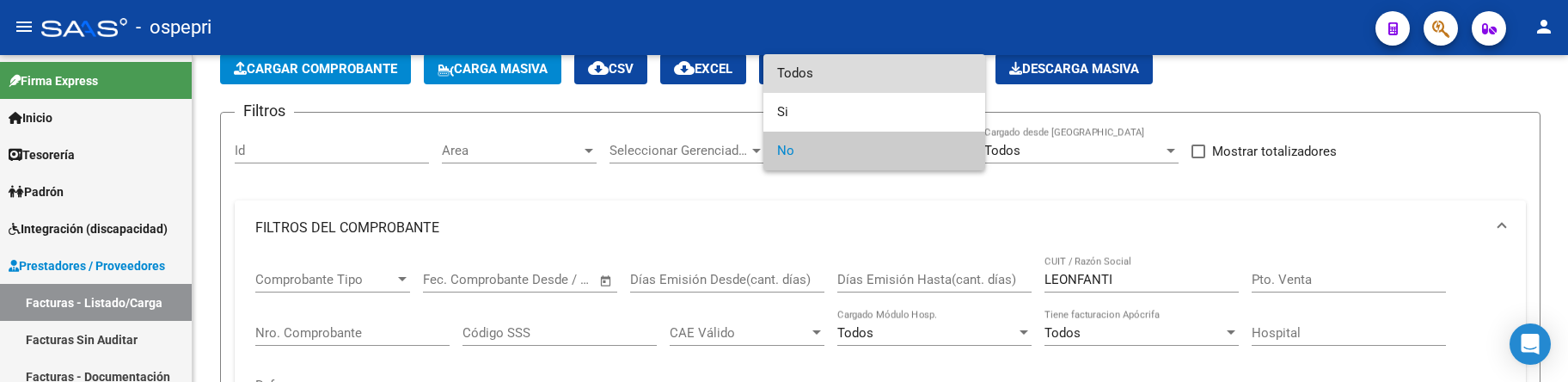
click at [912, 70] on span "Todos" at bounding box center [874, 73] width 195 height 39
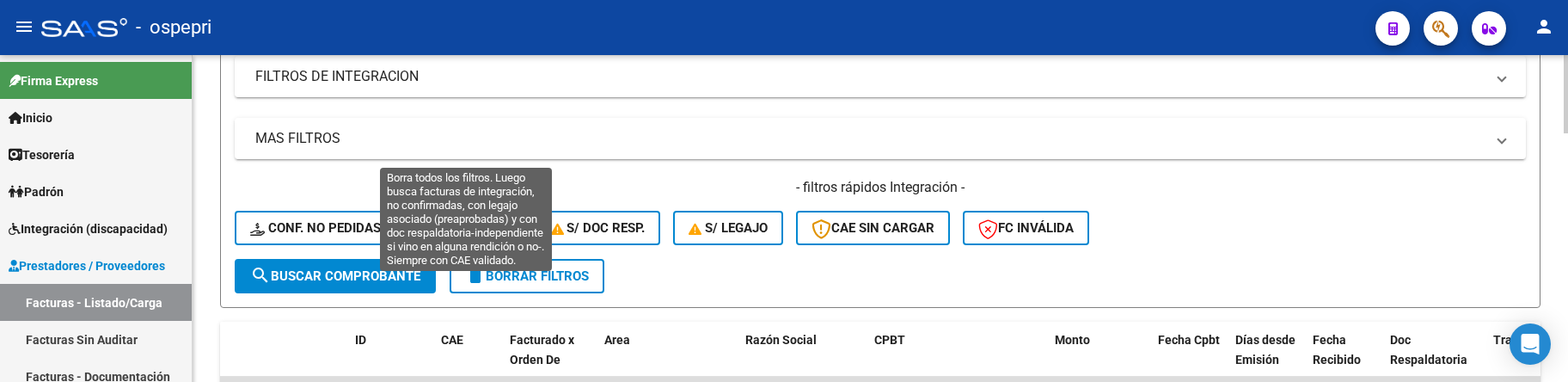
scroll to position [523, 0]
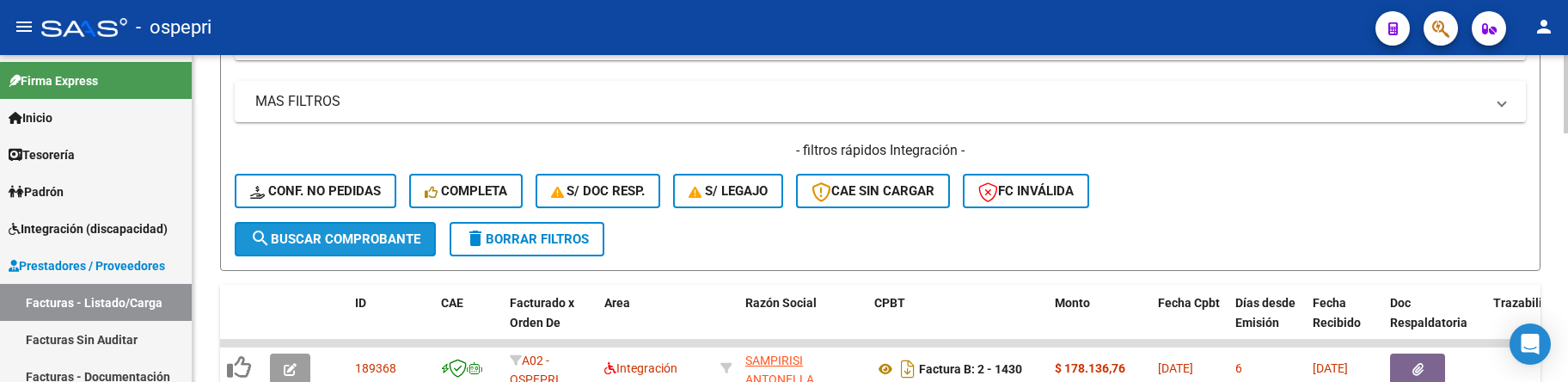
click at [340, 231] on button "search Buscar Comprobante" at bounding box center [334, 239] width 201 height 35
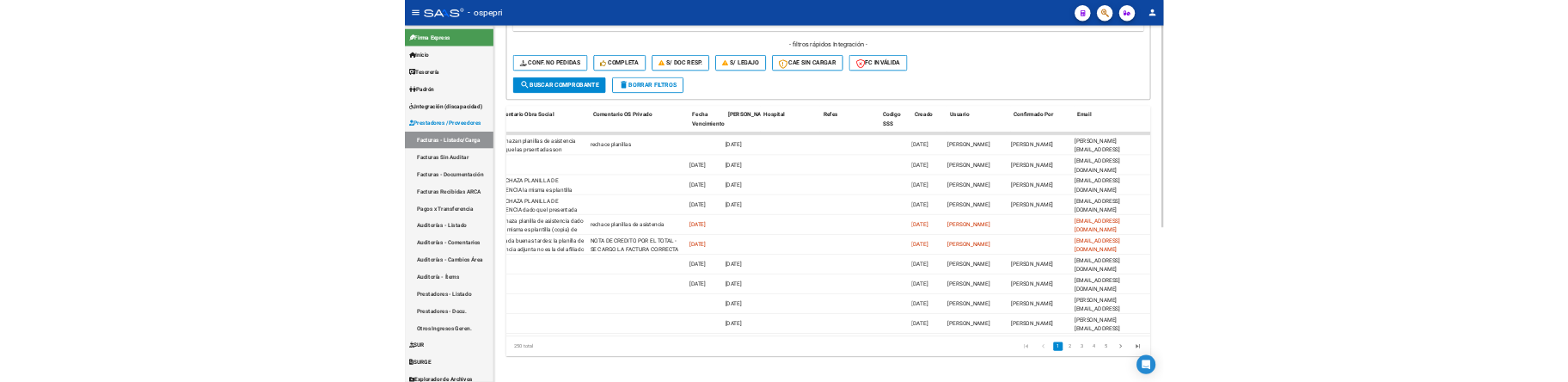
scroll to position [0, 0]
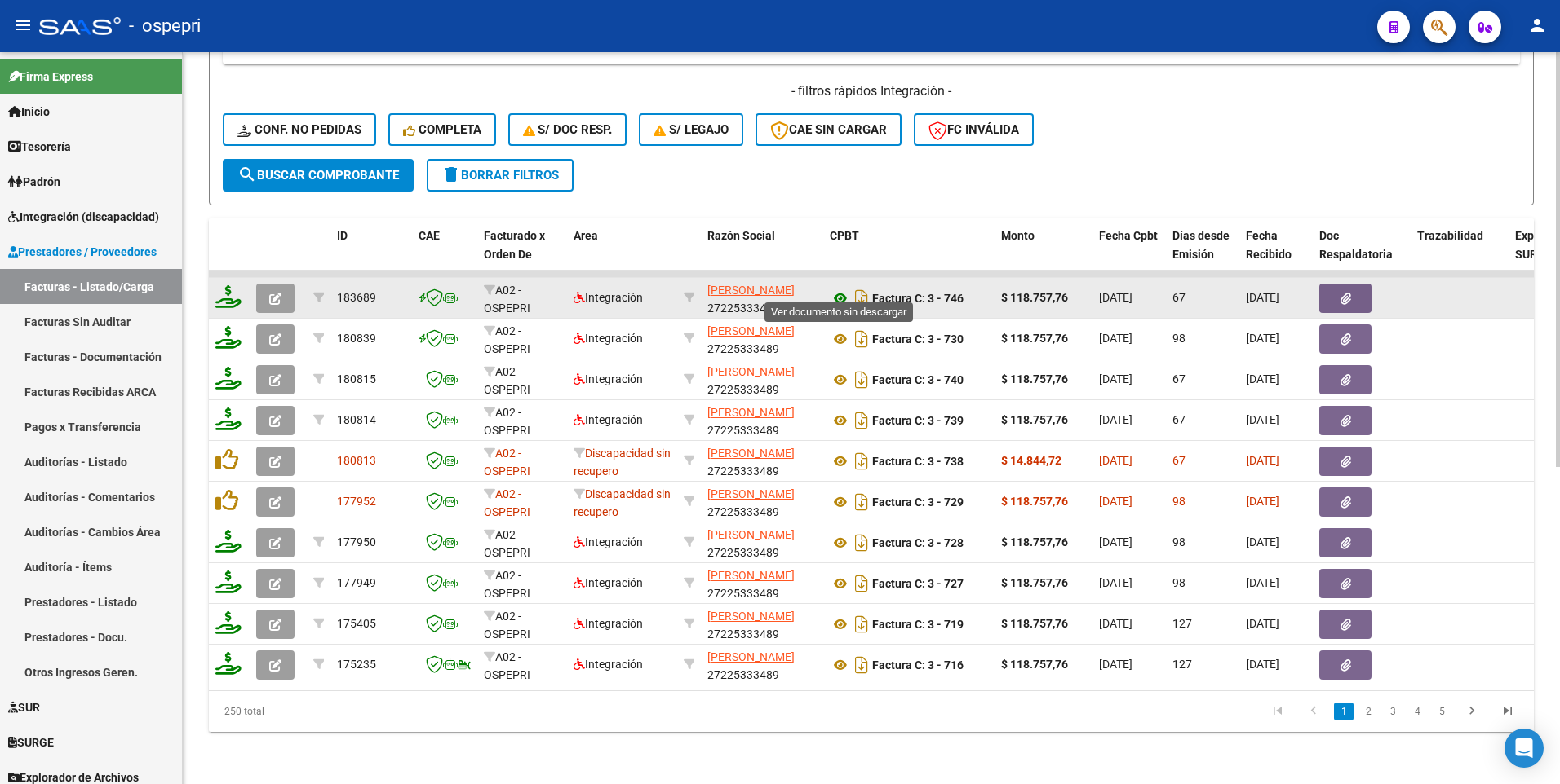
click at [846, 289] on icon at bounding box center [840, 298] width 22 height 20
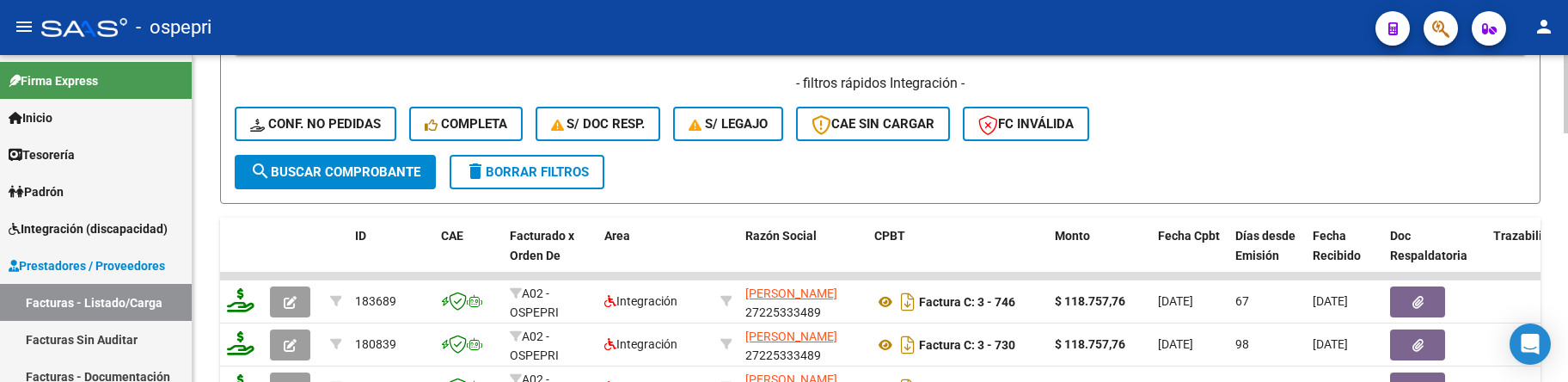
click at [1222, 141] on div "- filtros rápidos Integración - Conf. no pedidas Completa S/ Doc Resp. S/ legaj…" at bounding box center [880, 115] width 1291 height 81
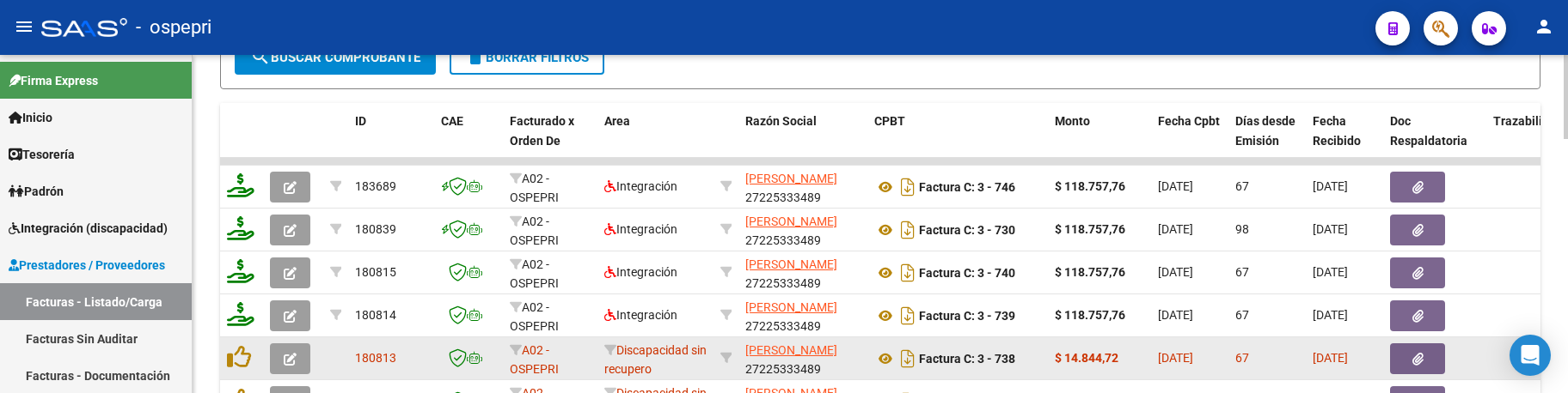
scroll to position [674, 0]
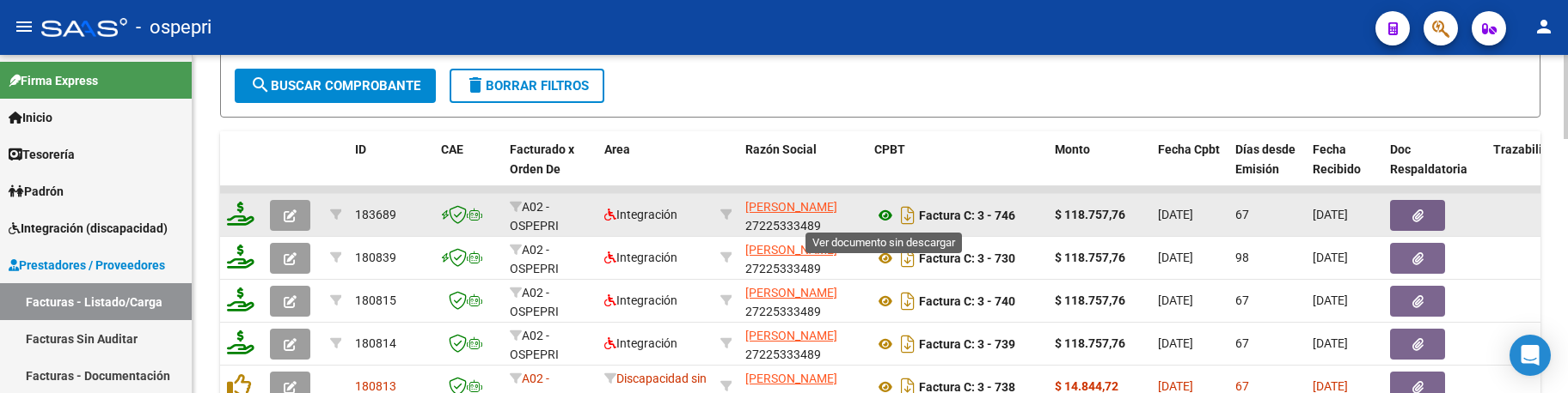
click at [886, 214] on icon at bounding box center [885, 215] width 23 height 21
click at [294, 214] on icon "button" at bounding box center [290, 215] width 13 height 13
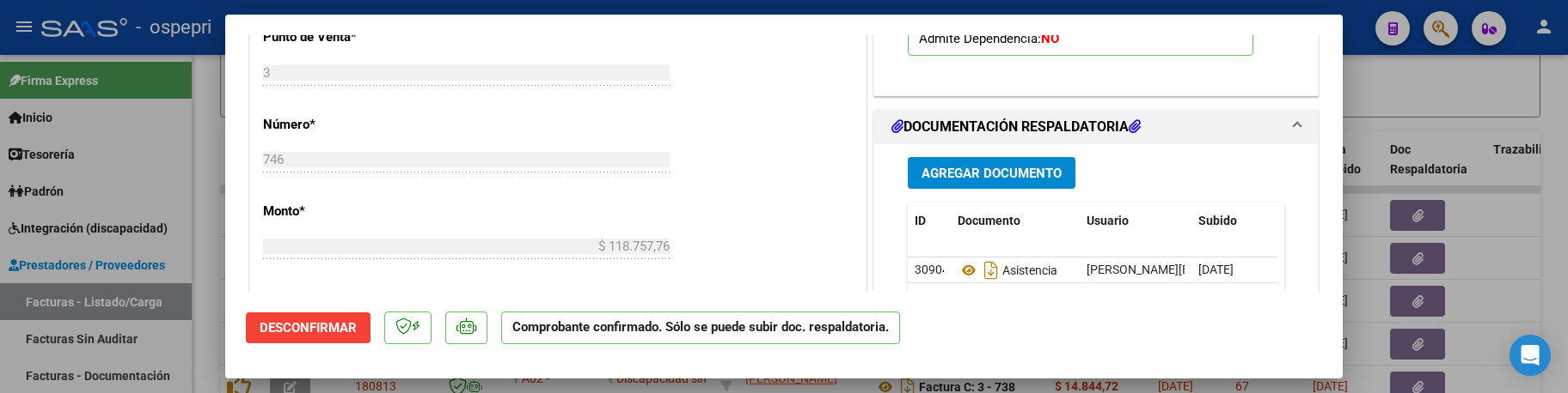
scroll to position [1030, 0]
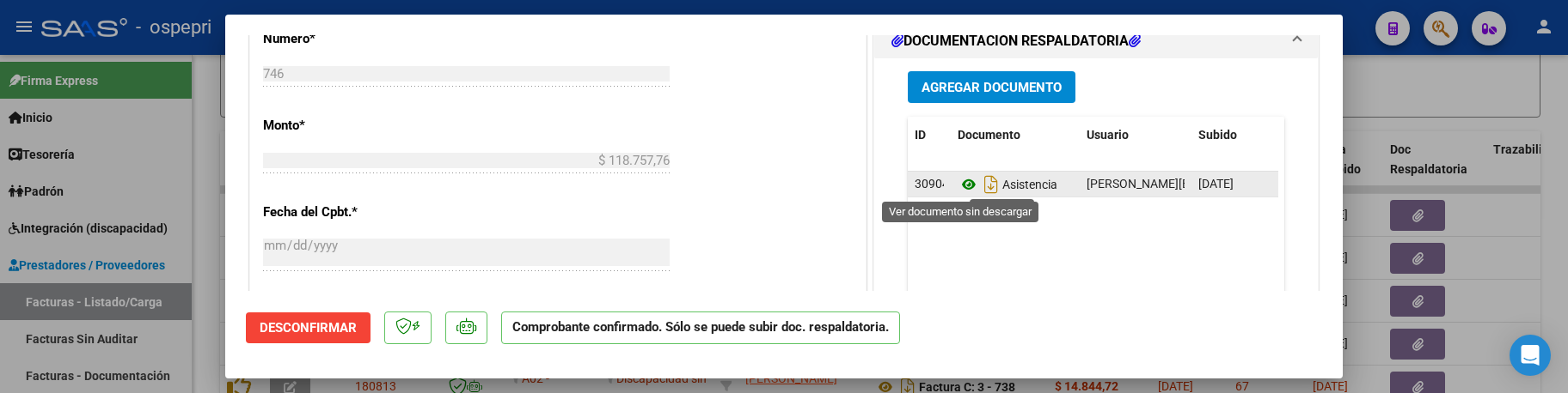
click at [964, 184] on icon at bounding box center [969, 185] width 23 height 21
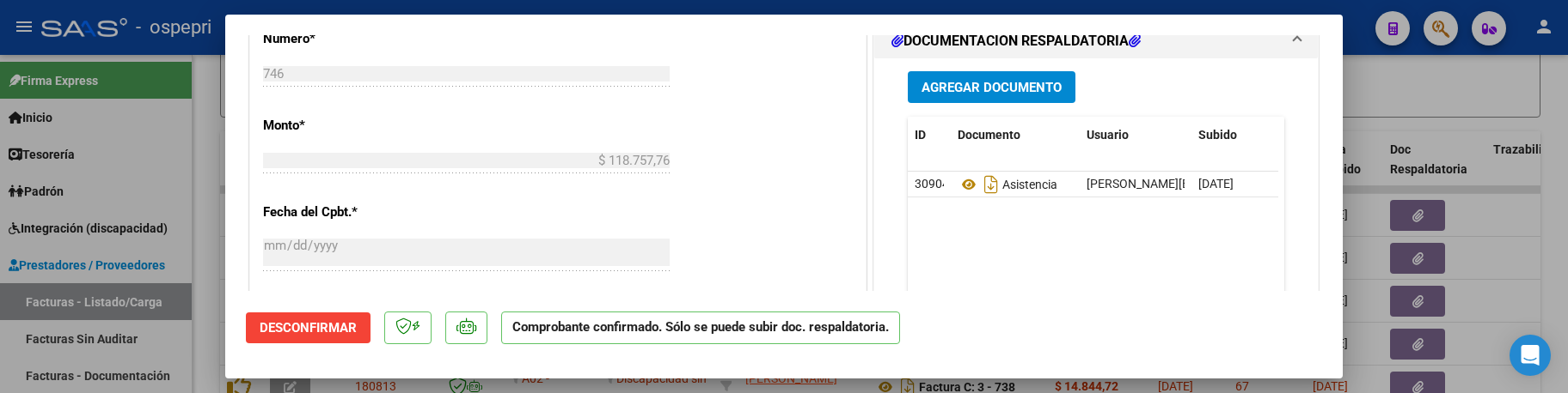
click at [1417, 83] on div at bounding box center [784, 196] width 1568 height 393
type input "$ 0,00"
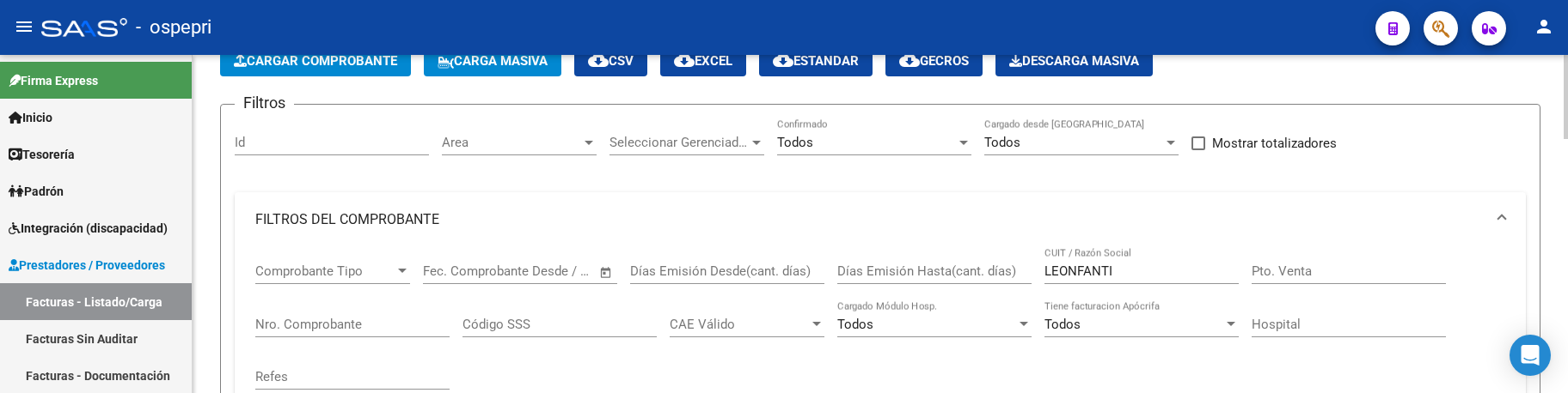
scroll to position [73, 0]
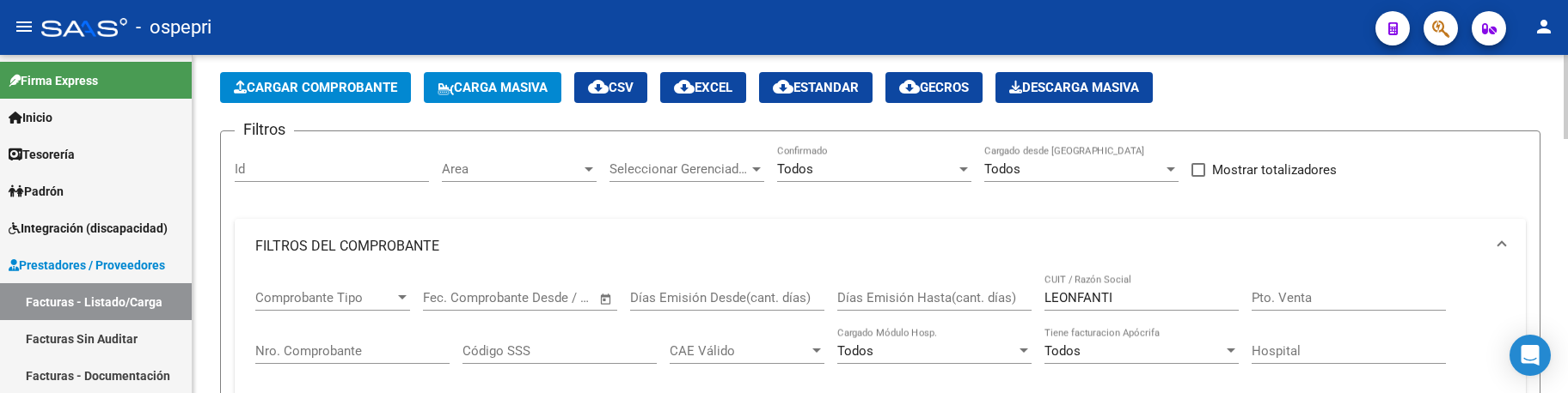
click at [964, 168] on div at bounding box center [963, 170] width 9 height 4
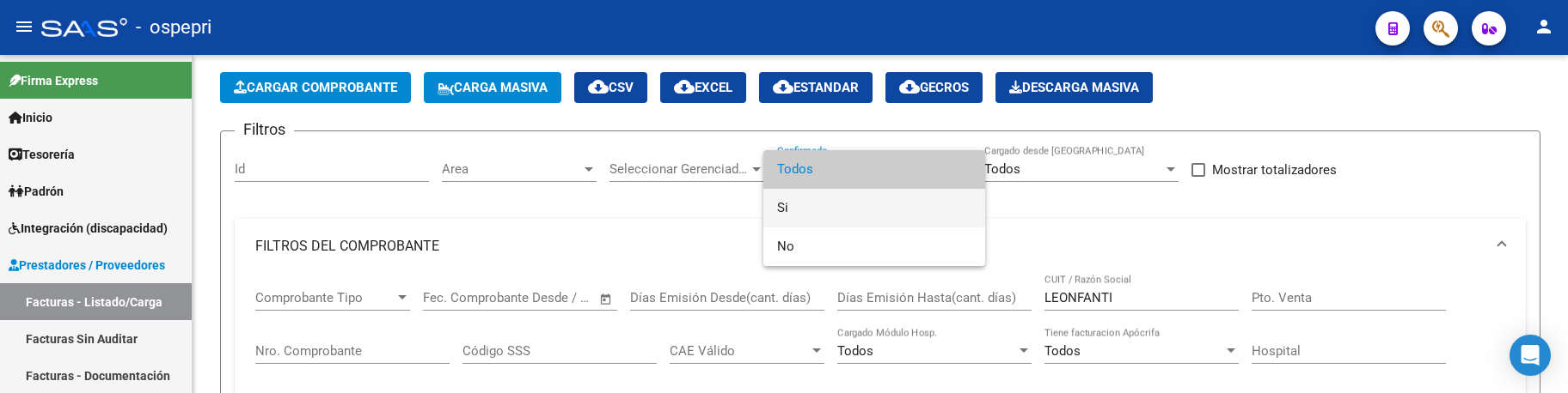
click at [824, 201] on span "Si" at bounding box center [874, 207] width 195 height 39
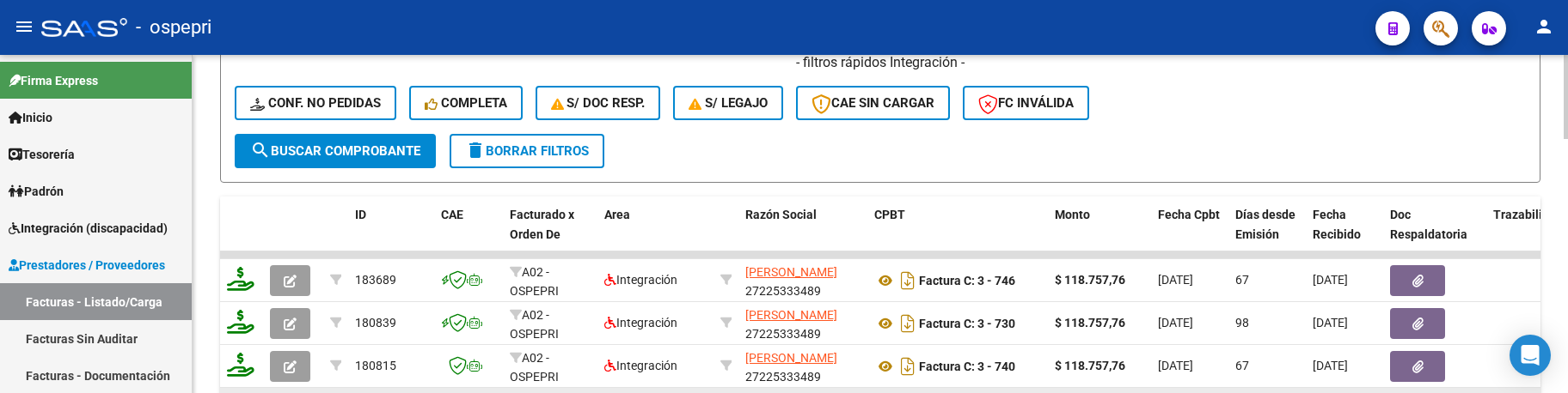
scroll to position [589, 0]
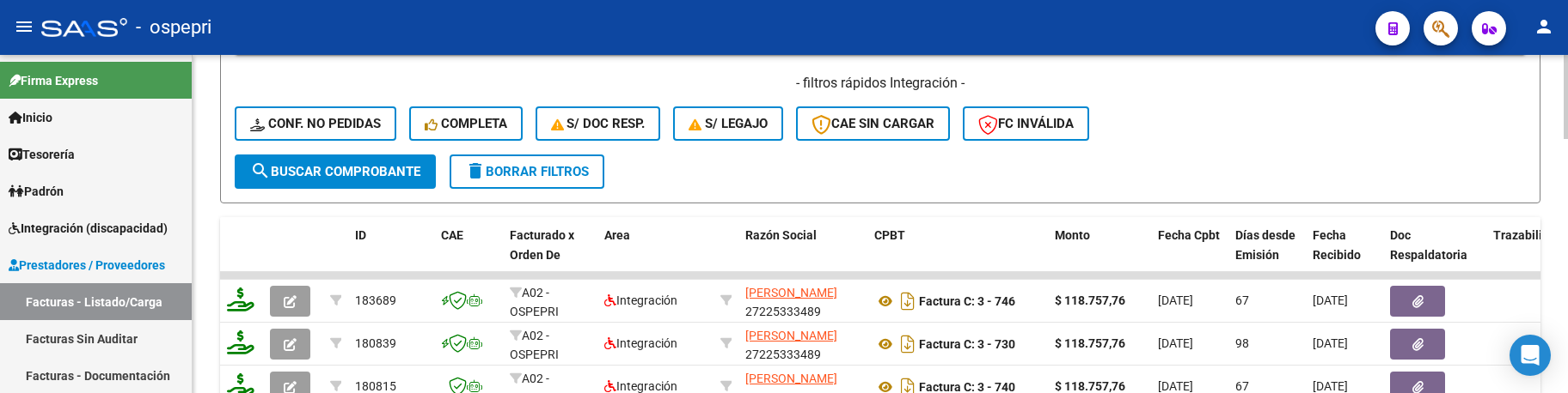
click at [386, 176] on span "search Buscar Comprobante" at bounding box center [335, 172] width 170 height 16
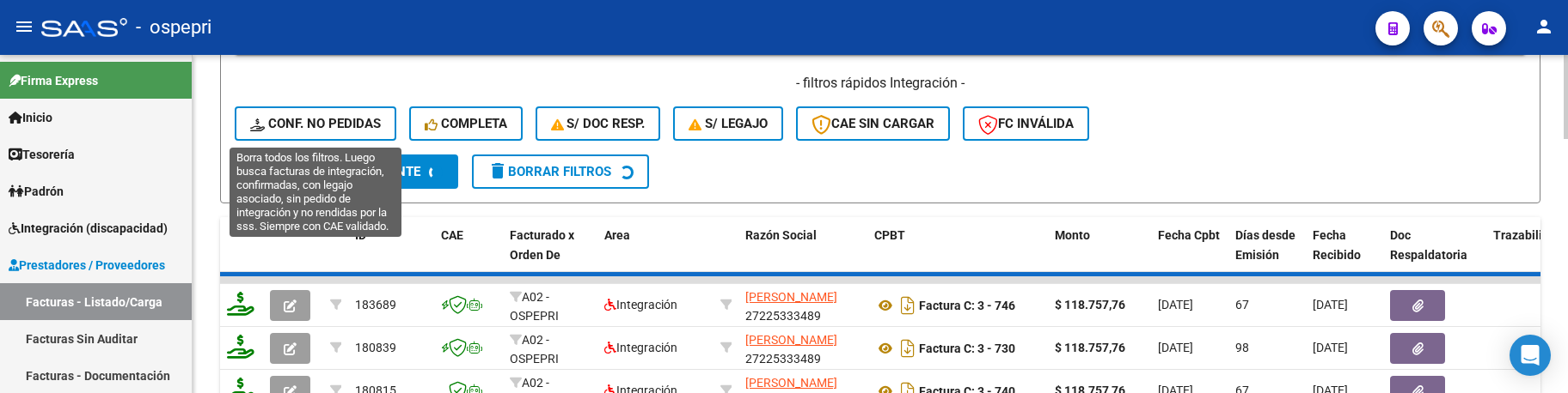
click at [351, 124] on span "Conf. no pedidas" at bounding box center [315, 123] width 131 height 16
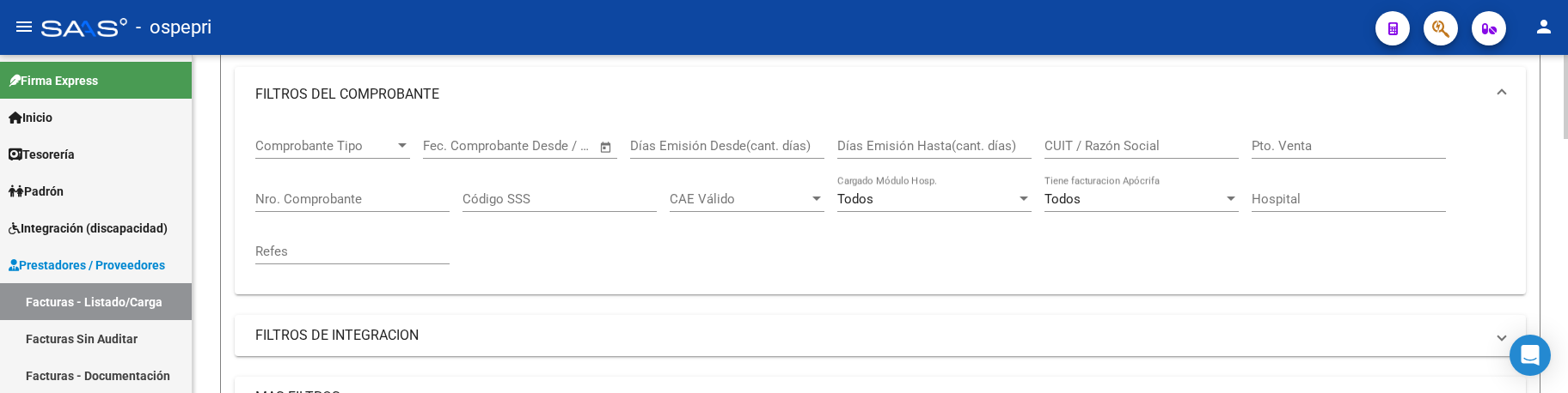
scroll to position [159, 0]
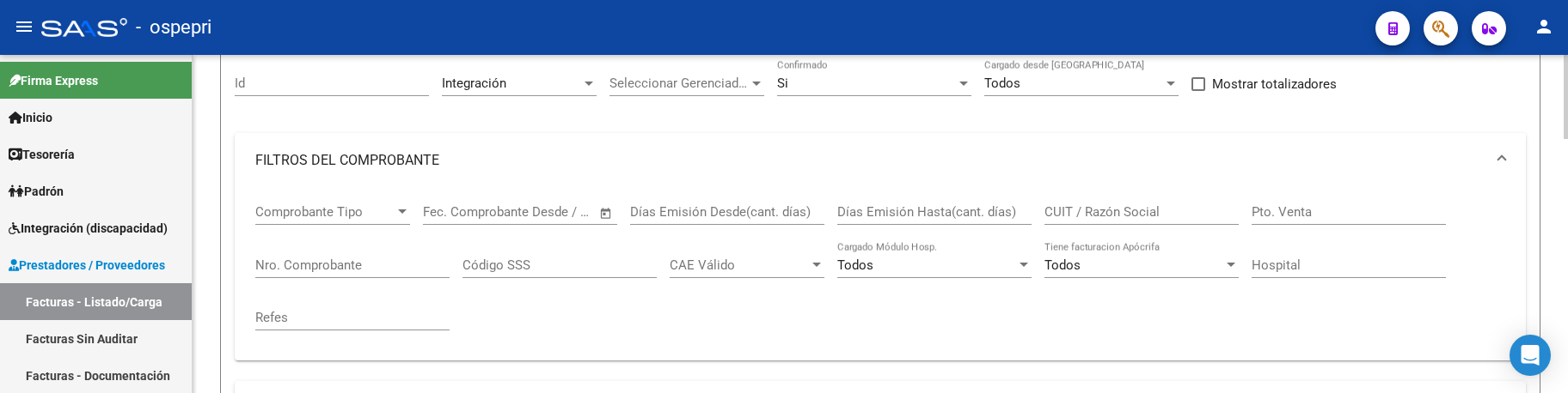
click at [1207, 201] on div "CUIT / Razón Social" at bounding box center [1141, 205] width 195 height 37
click at [1191, 219] on input "CUIT / Razón Social" at bounding box center [1141, 212] width 195 height 16
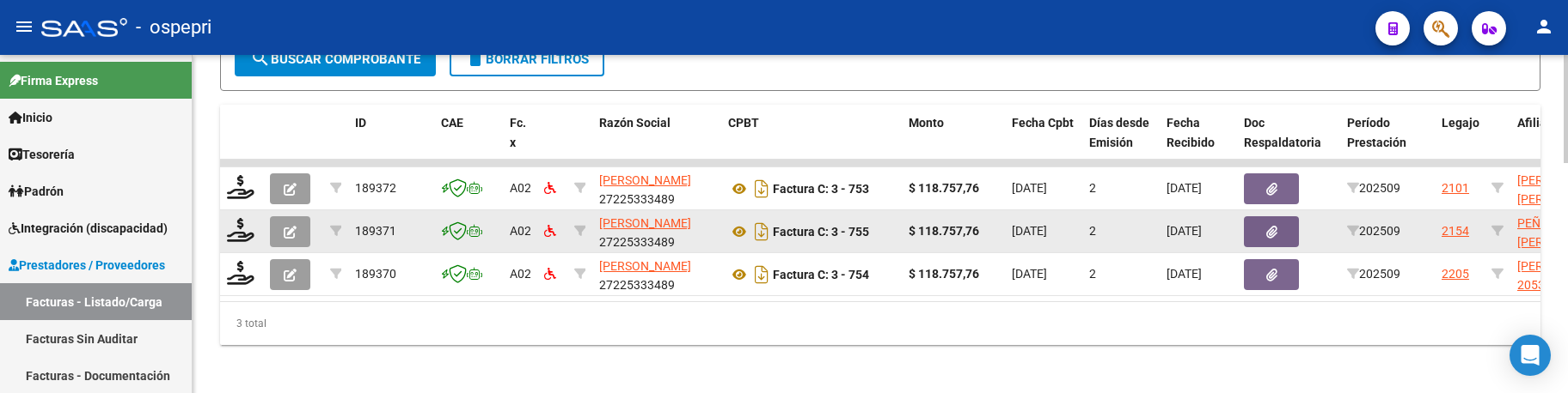
scroll to position [721, 0]
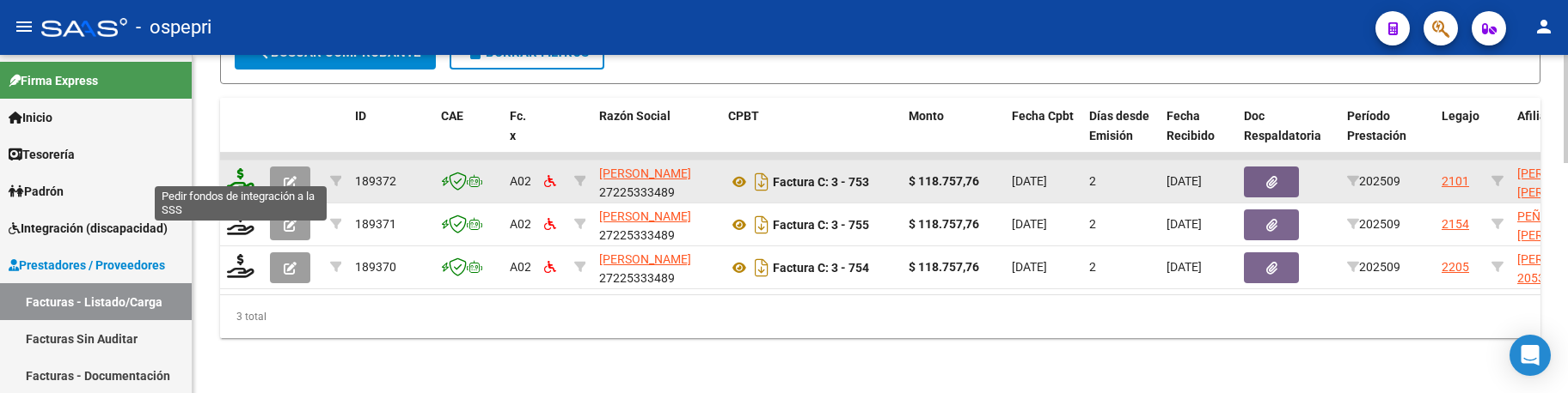
type input "LEONFANT"
click at [238, 172] on icon at bounding box center [241, 180] width 28 height 24
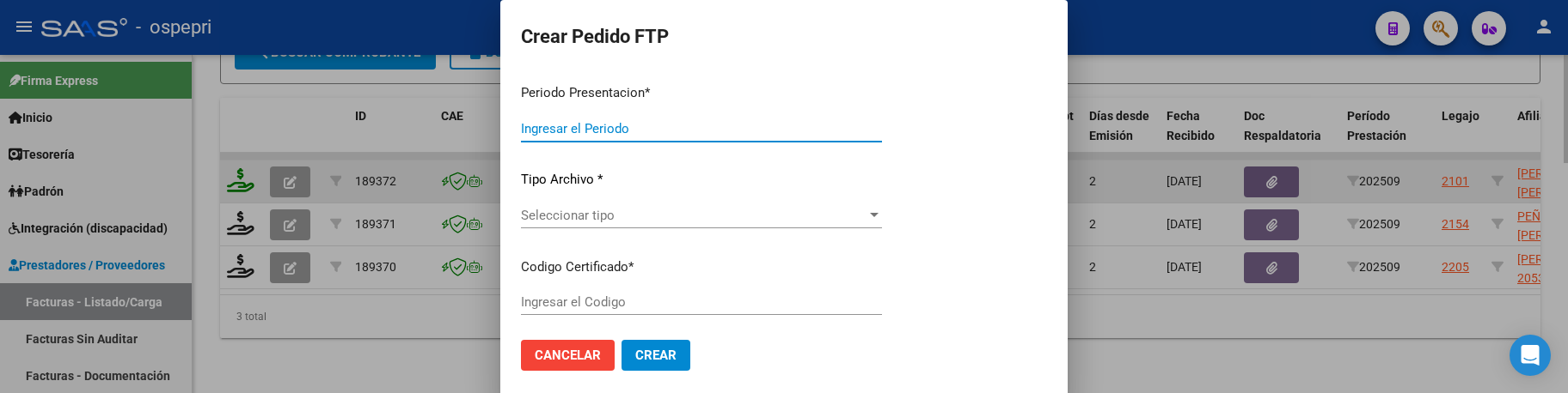
type input "202509"
type input "$ 118.757,76"
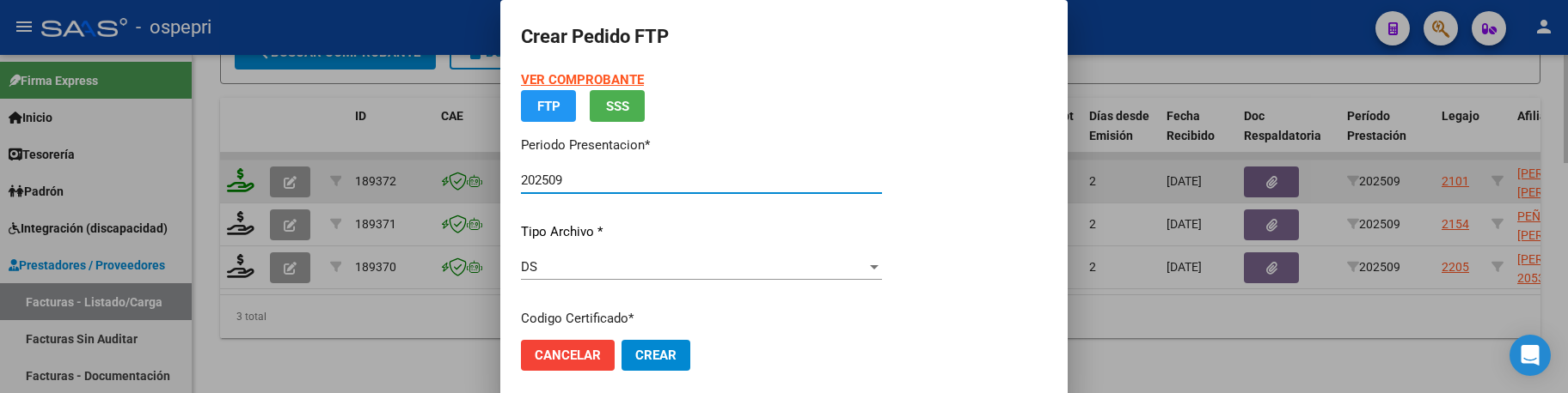
type input "857"
type input "[DATE]"
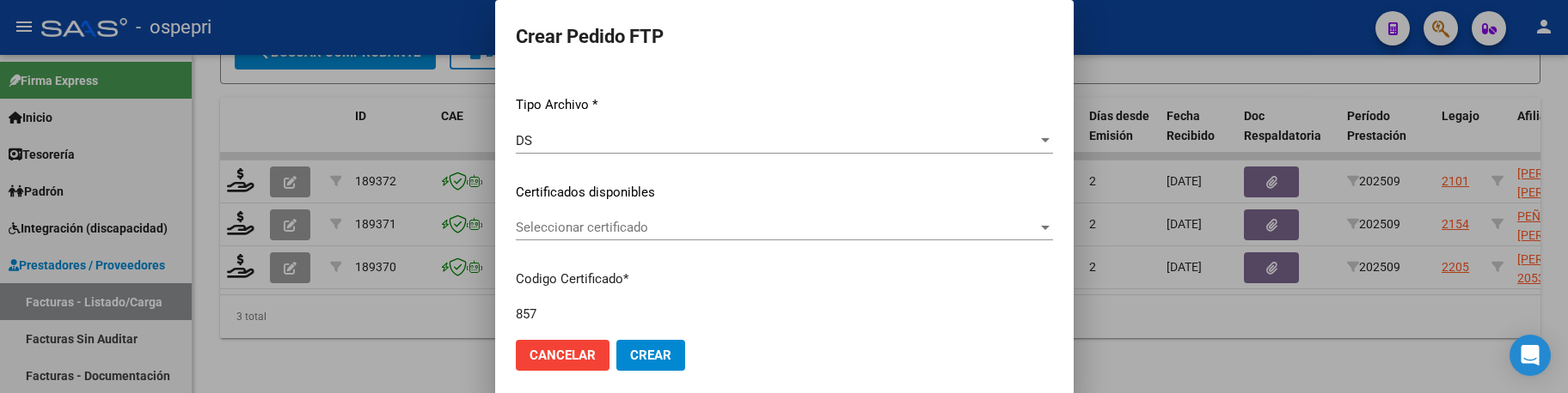
scroll to position [258, 0]
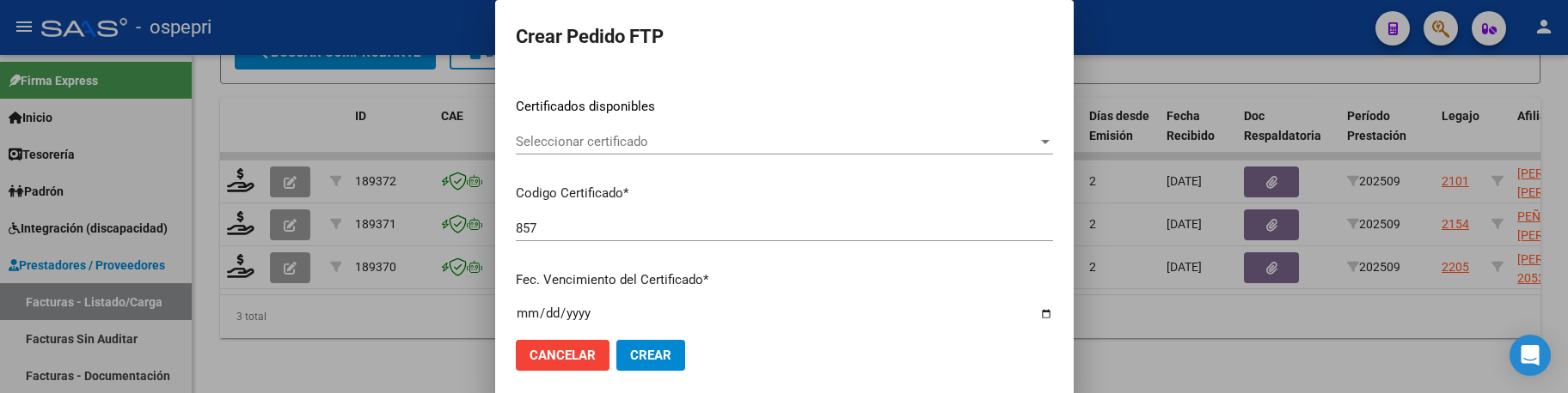
click at [1047, 141] on div at bounding box center [1045, 142] width 9 height 4
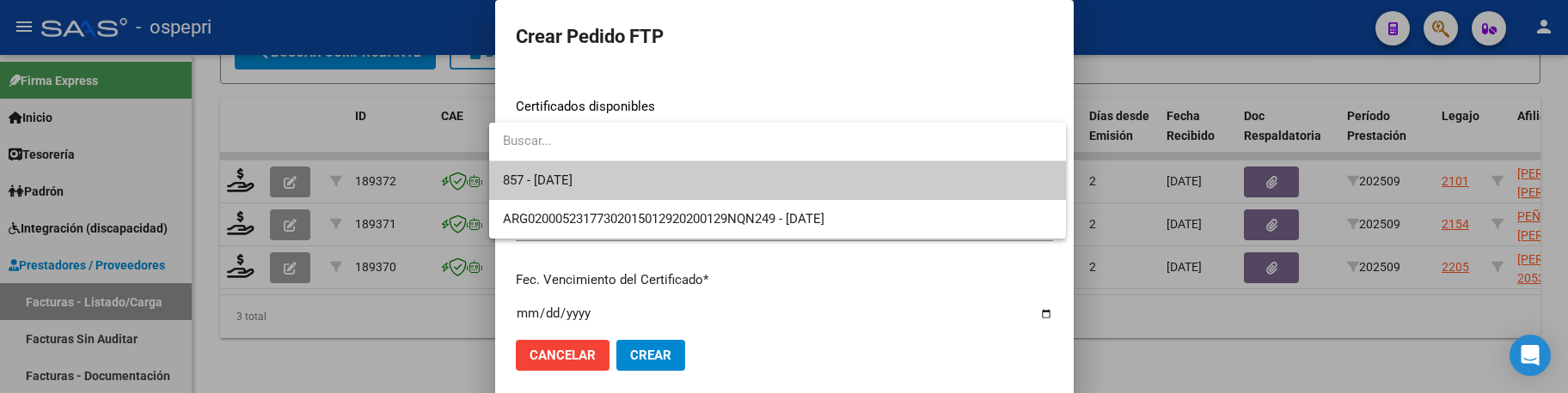
click at [897, 186] on span "857 - [DATE]" at bounding box center [778, 180] width 550 height 39
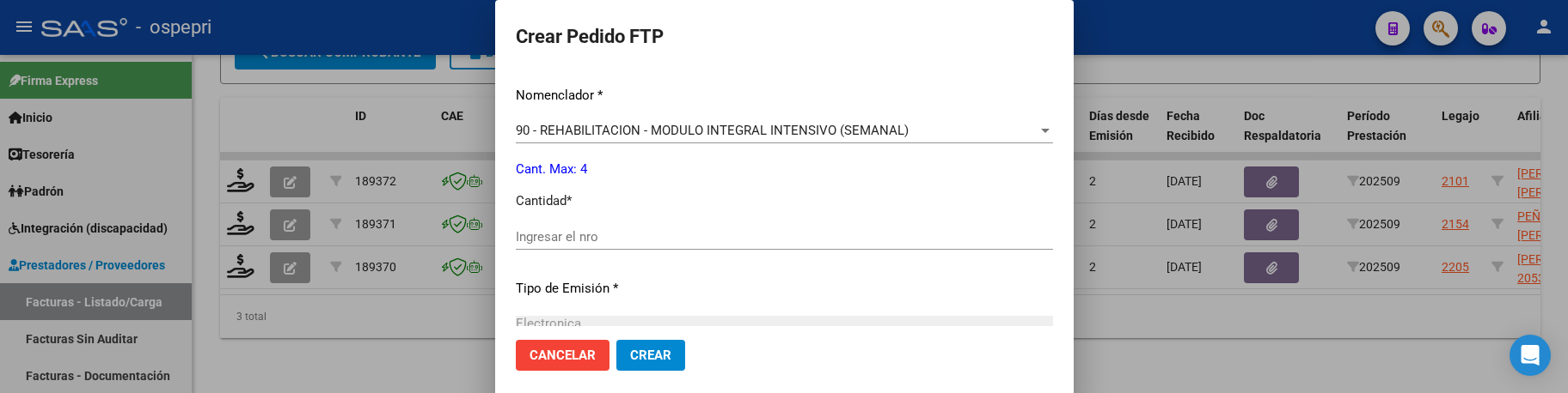
scroll to position [687, 0]
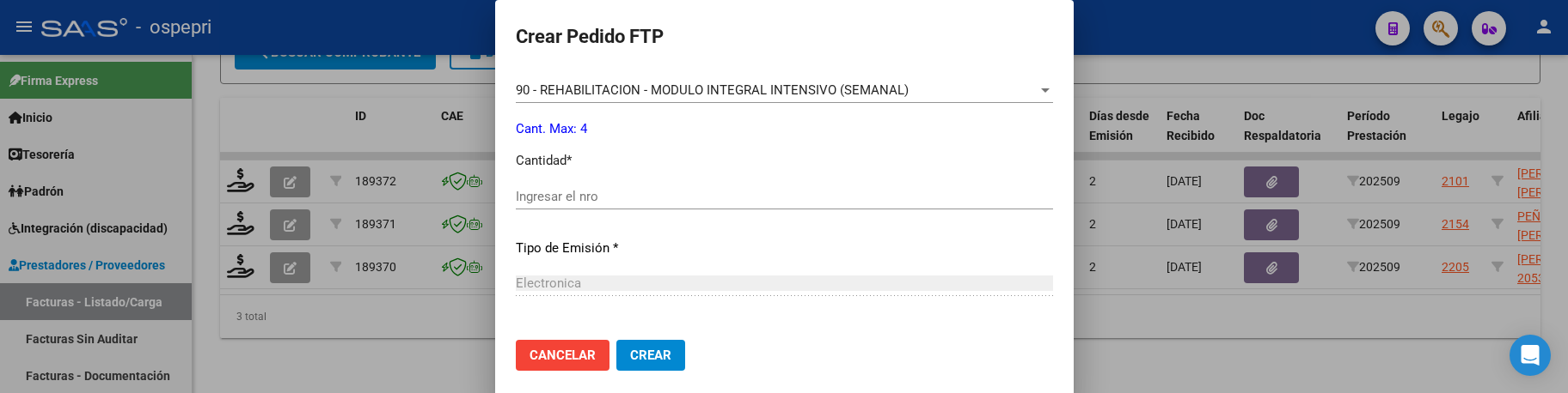
click at [589, 197] on input "Ingresar el nro" at bounding box center [784, 196] width 537 height 16
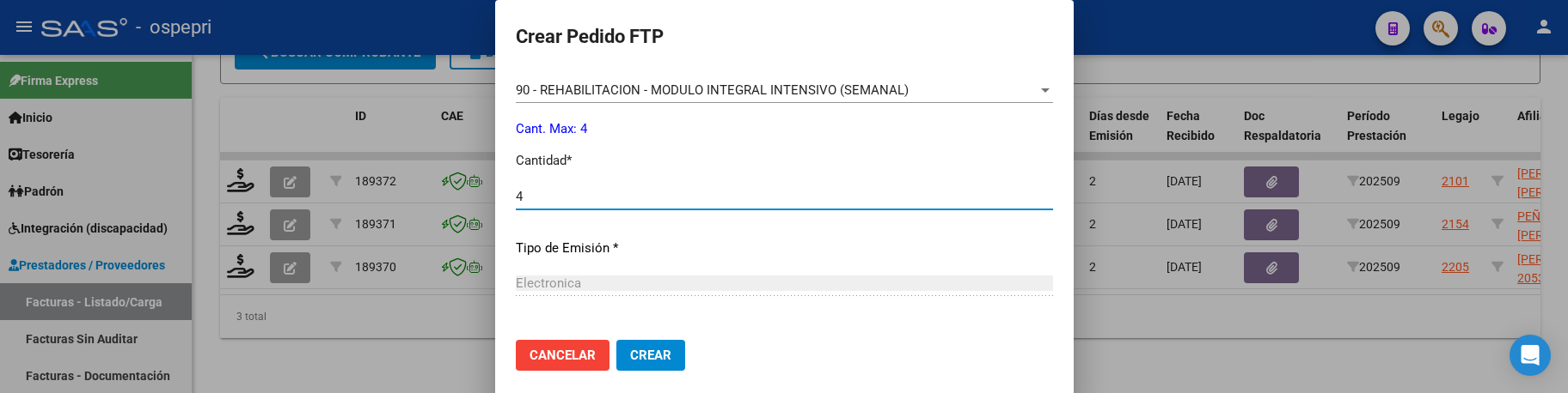
scroll to position [846, 0]
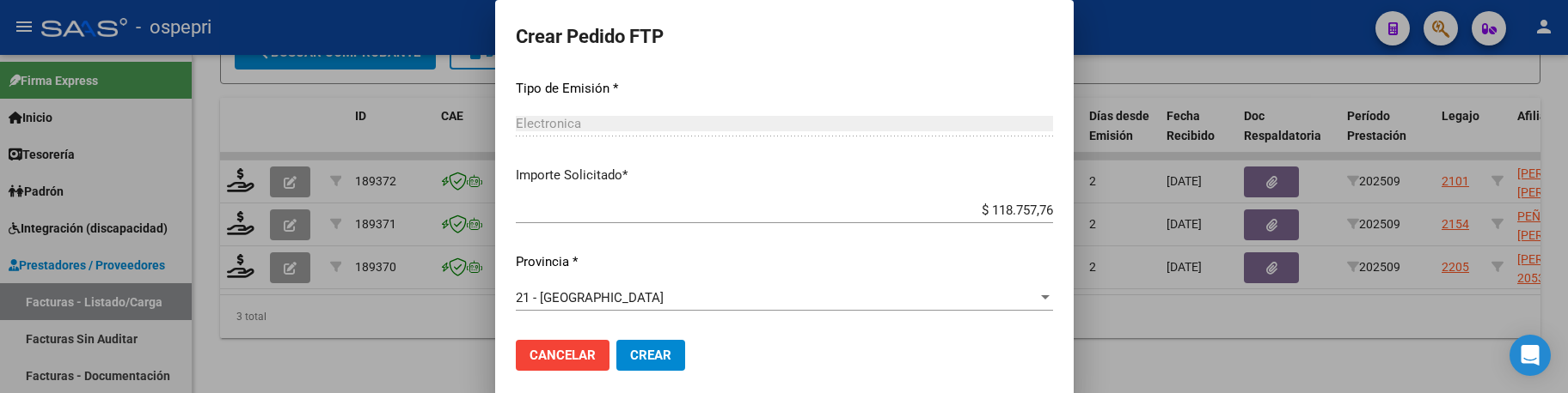
type input "4"
click at [630, 361] on span "Crear" at bounding box center [651, 355] width 42 height 16
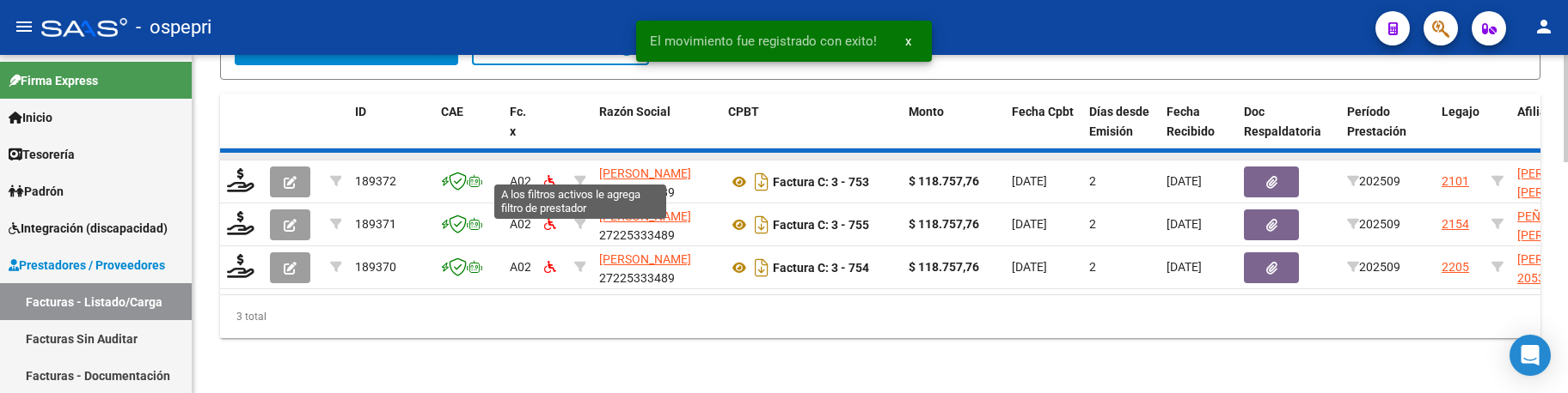
scroll to position [677, 0]
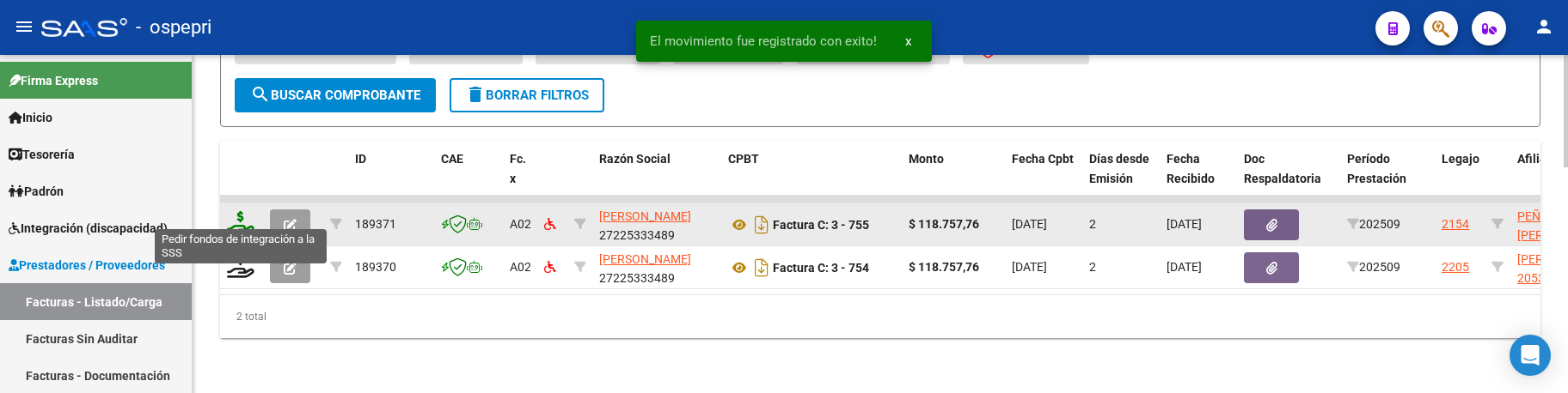
click at [245, 217] on icon at bounding box center [241, 223] width 28 height 24
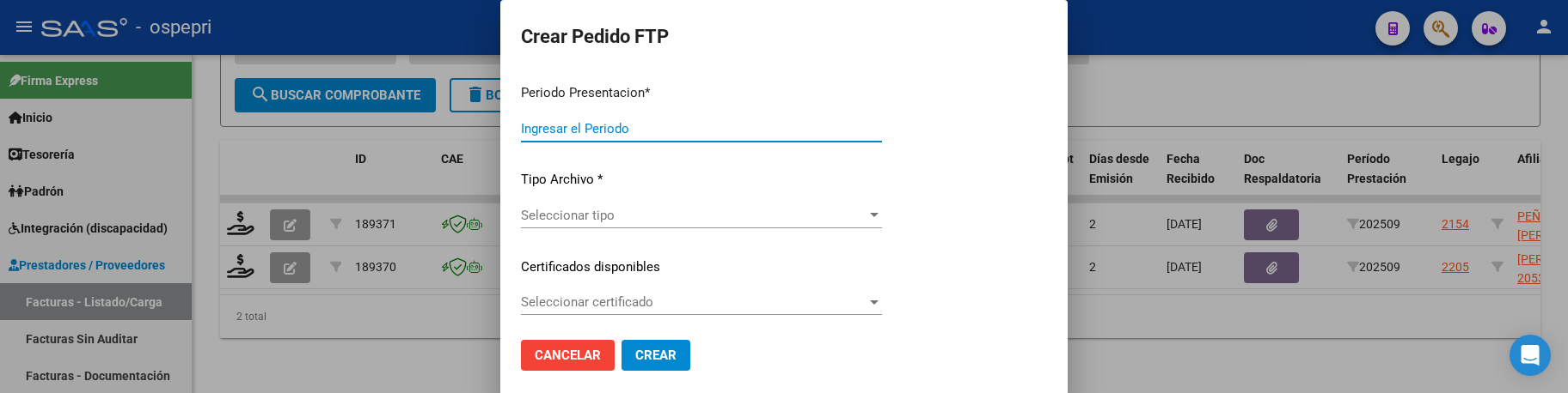
type input "202509"
type input "$ 118.757,76"
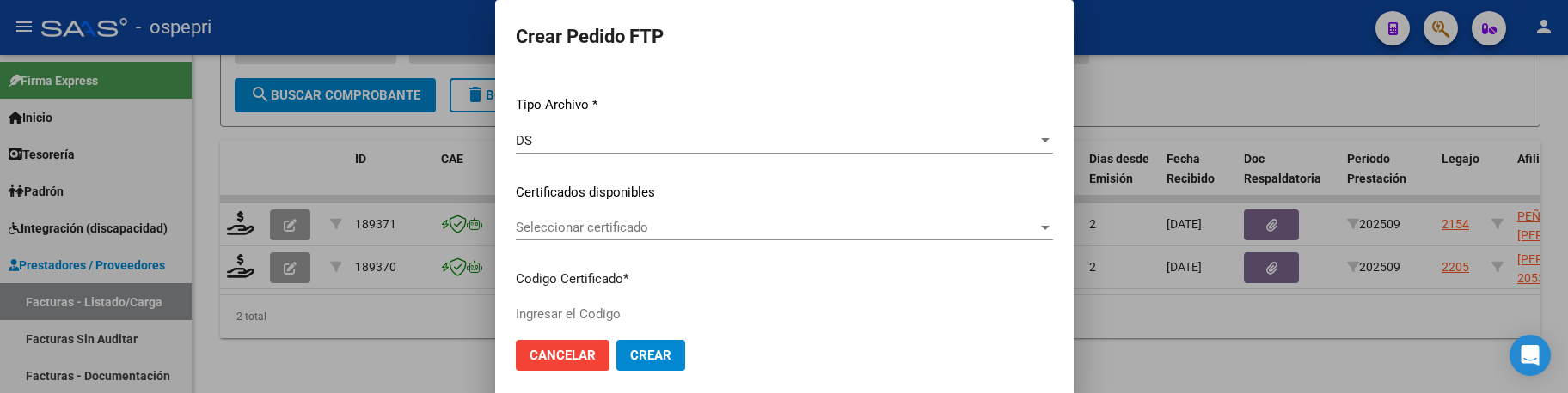
type input "ARG02000551566832019041720220417NQN249"
type input "[DATE]"
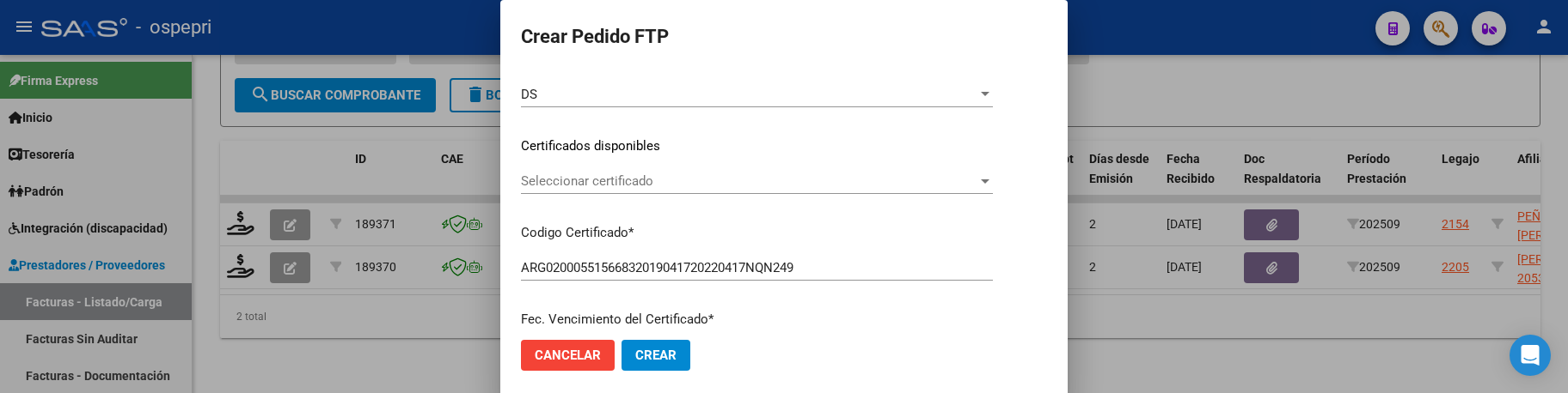
scroll to position [258, 0]
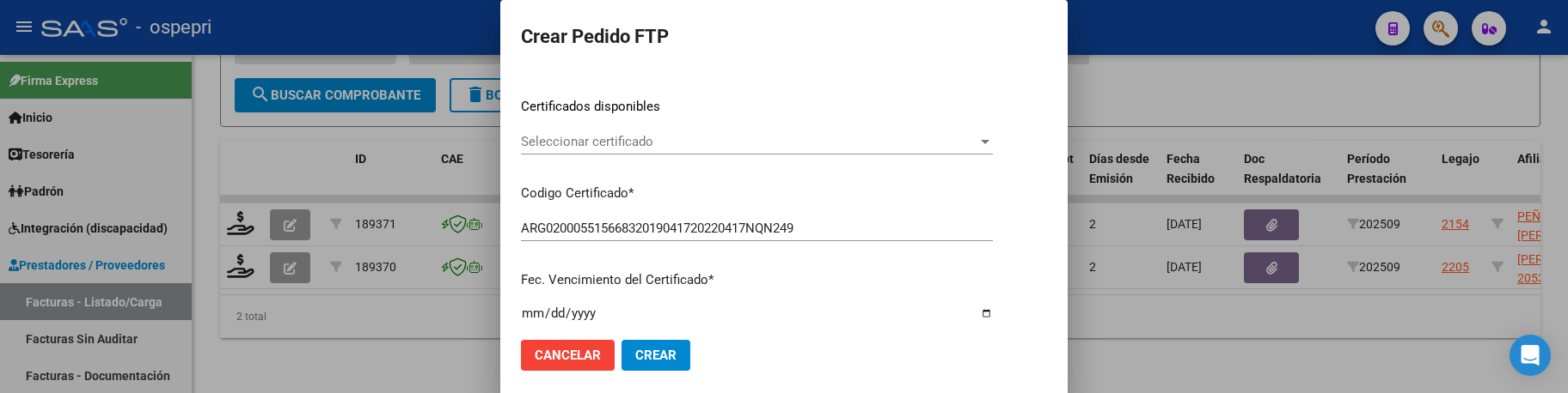
click at [993, 149] on div "Seleccionar certificado" at bounding box center [756, 142] width 472 height 16
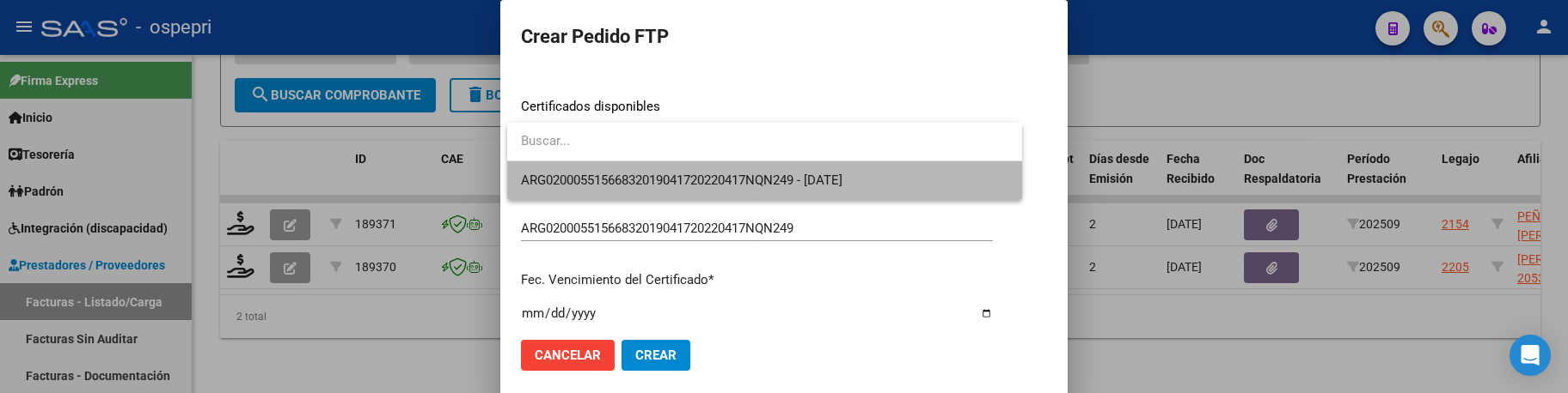
click at [956, 172] on span "ARG02000551566832019041720220417NQN249 - [DATE]" at bounding box center [764, 180] width 487 height 39
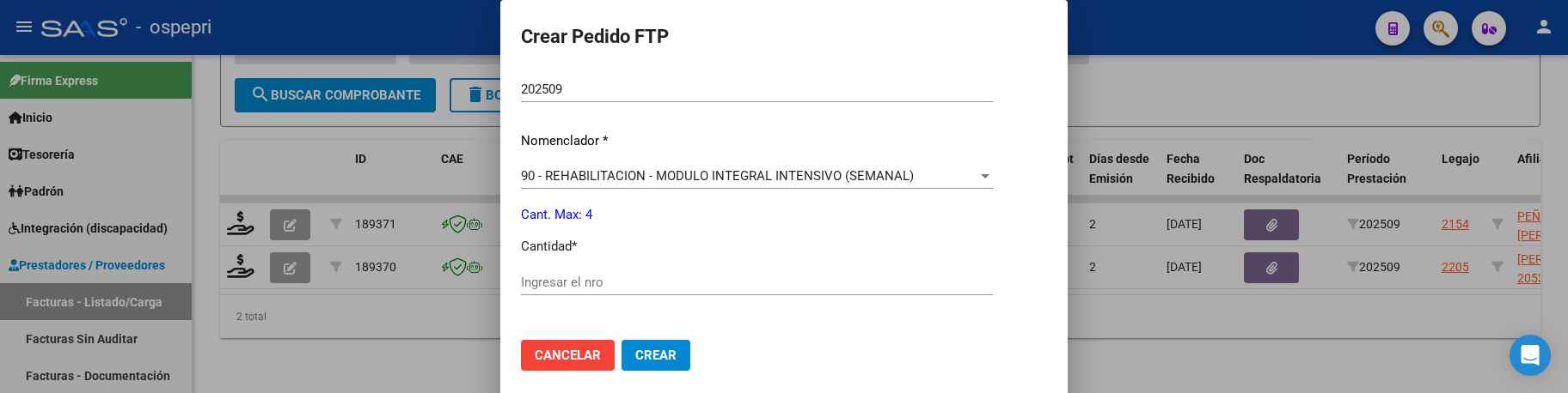
scroll to position [687, 0]
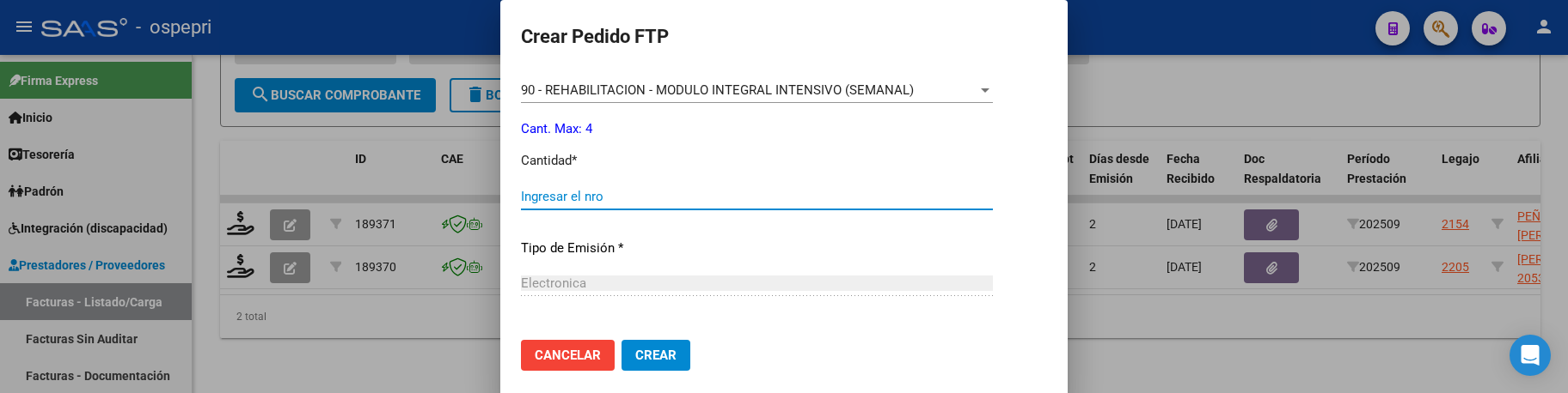
click at [565, 195] on input "Ingresar el nro" at bounding box center [756, 196] width 472 height 16
type input "4"
click at [655, 361] on span "Crear" at bounding box center [656, 355] width 42 height 16
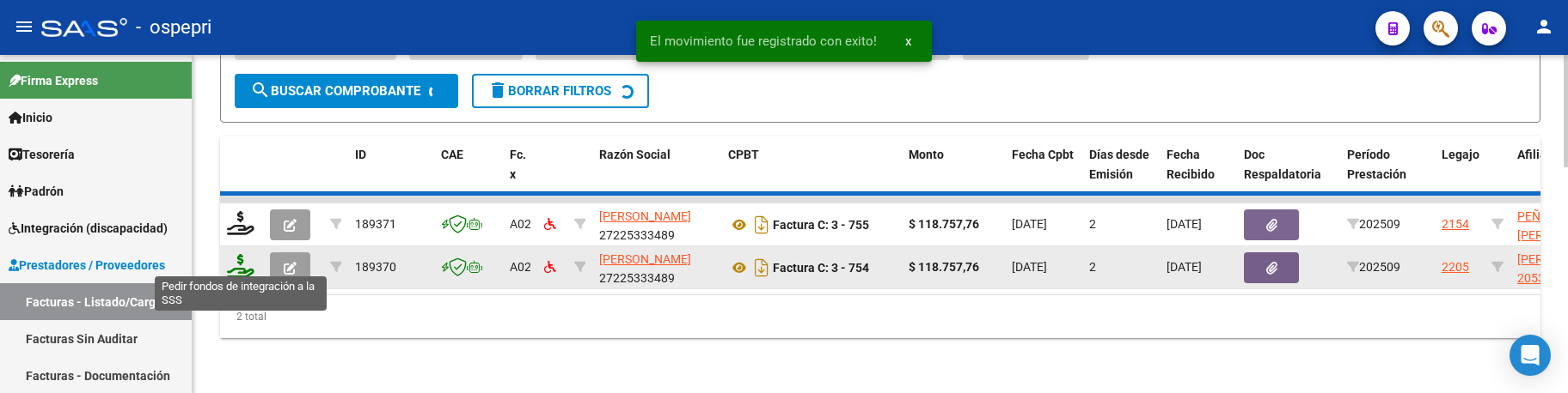
scroll to position [635, 0]
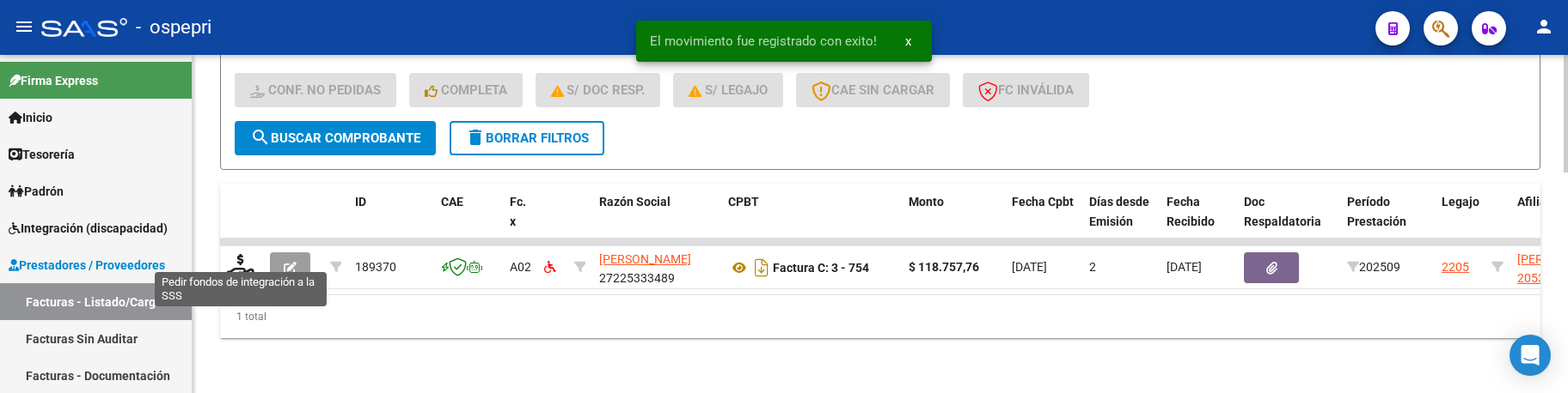
click at [241, 254] on icon at bounding box center [241, 266] width 28 height 24
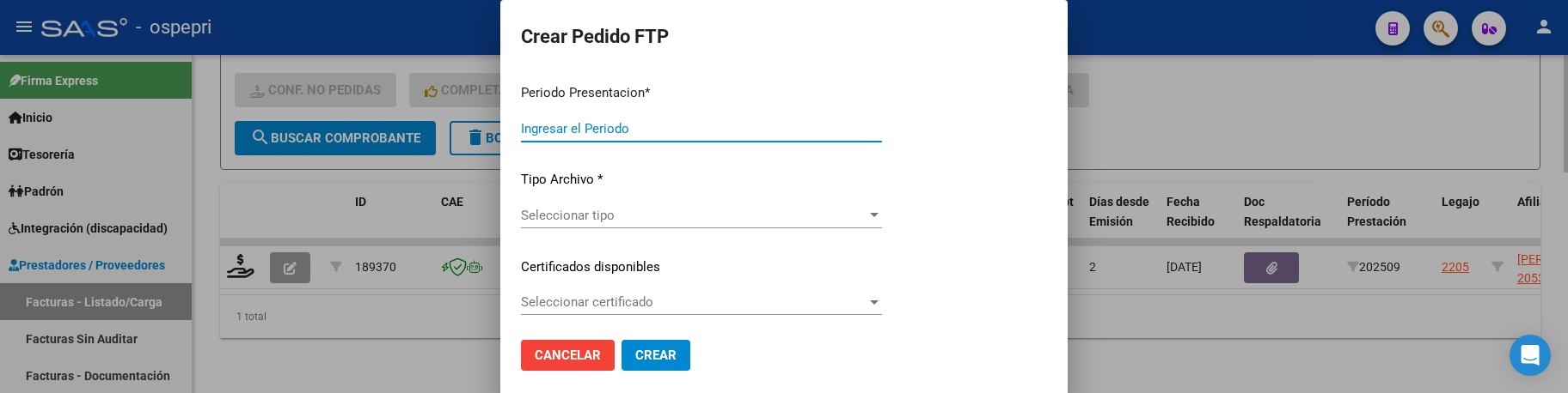
type input "202509"
type input "$ 118.757,76"
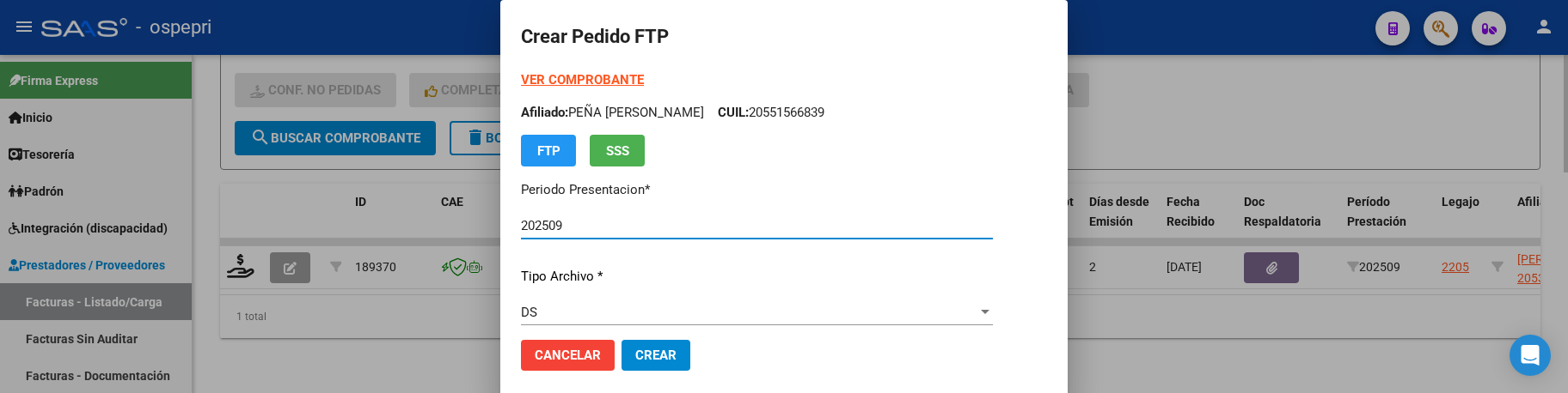
type input "ARG02000535637692020060320230603NQN249"
type input "[DATE]"
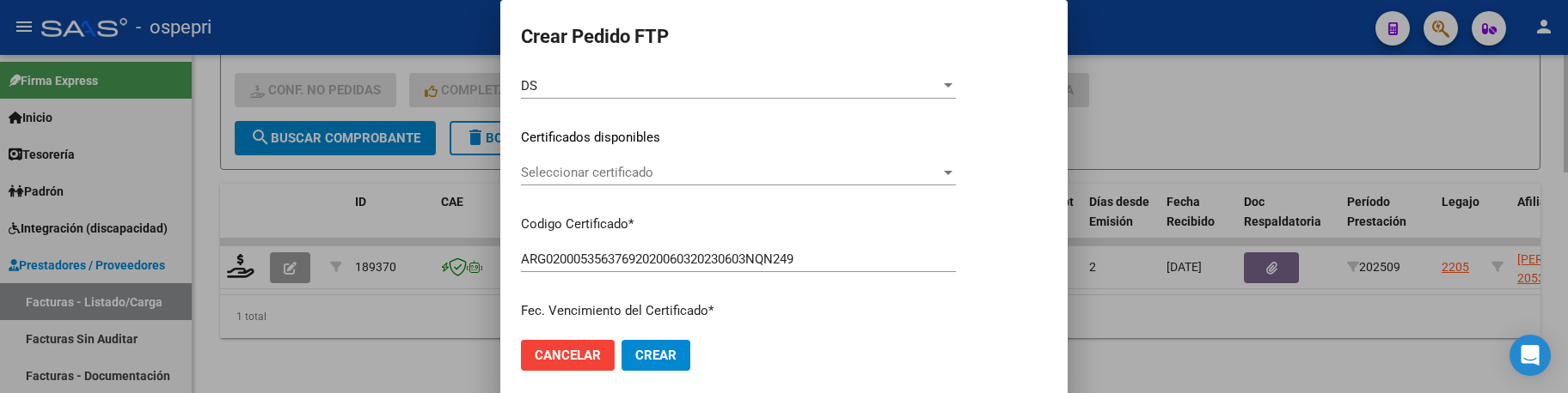
scroll to position [258, 0]
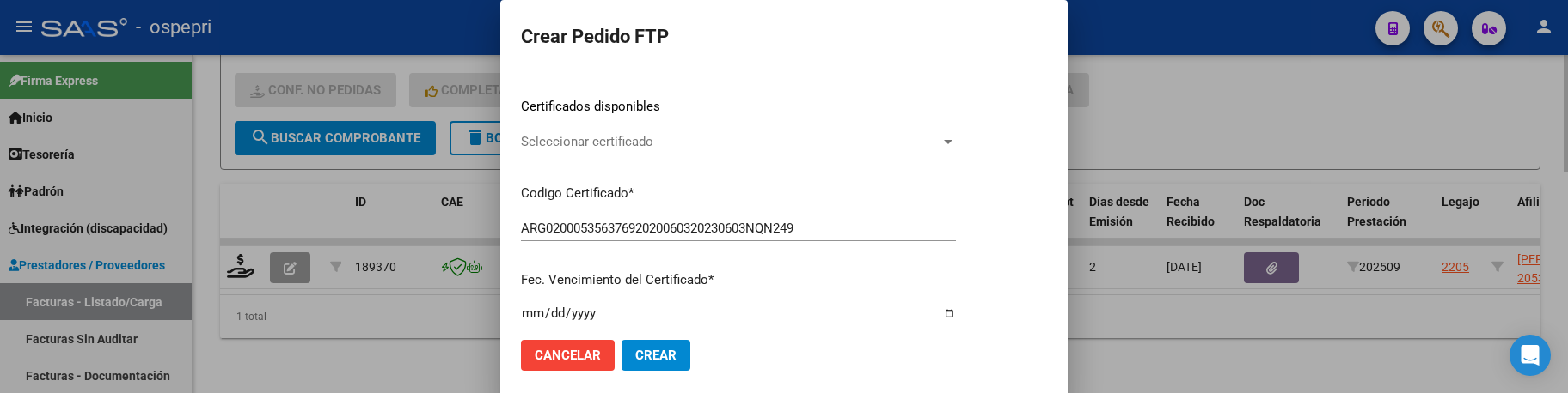
click at [956, 138] on div at bounding box center [948, 142] width 16 height 14
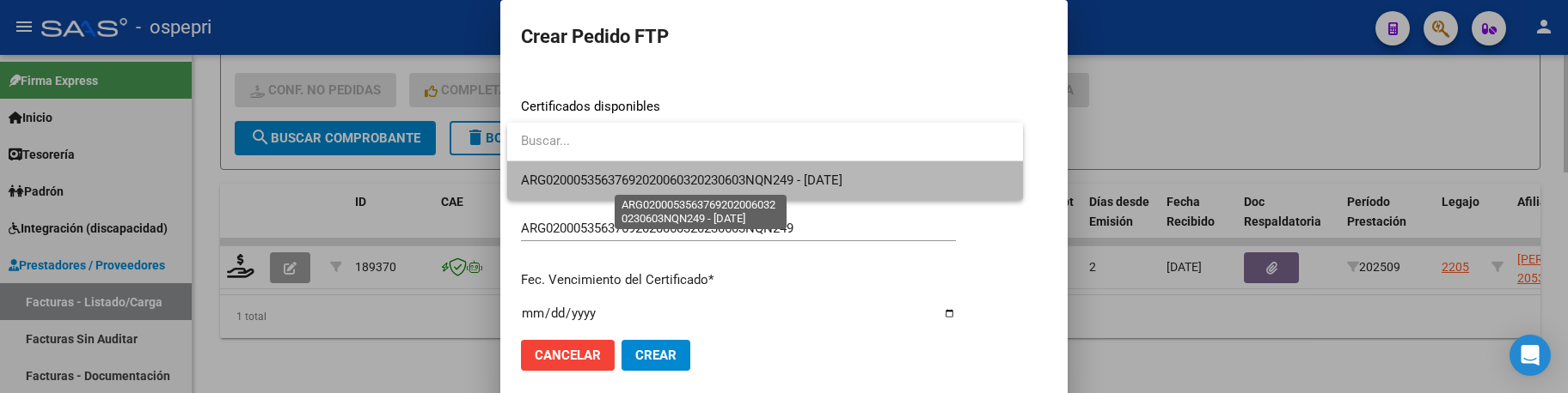
click at [842, 183] on span "ARG02000535637692020060320230603NQN249 - [DATE]" at bounding box center [681, 181] width 321 height 16
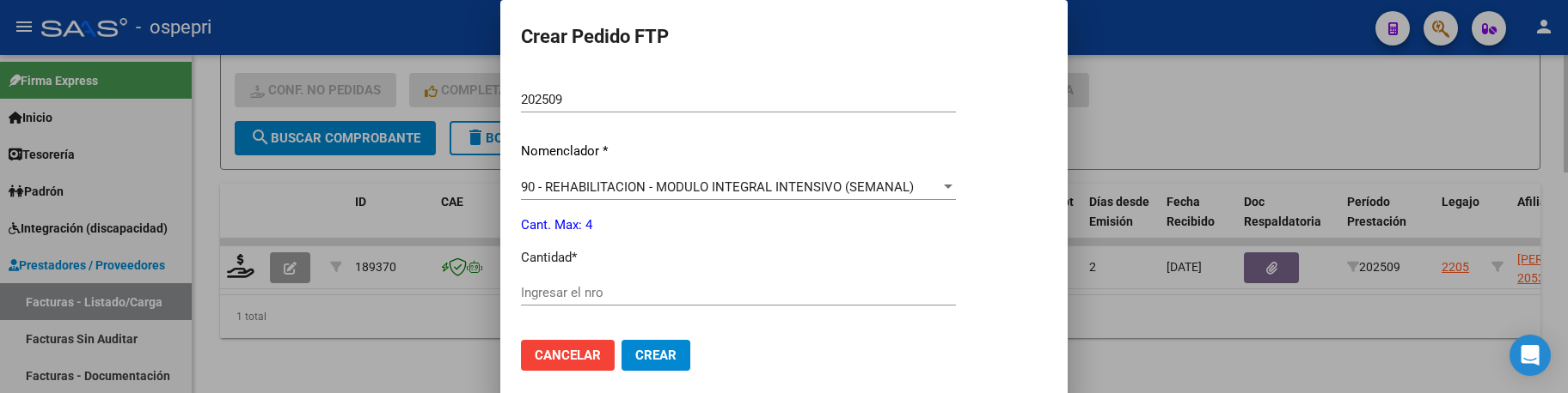
scroll to position [601, 0]
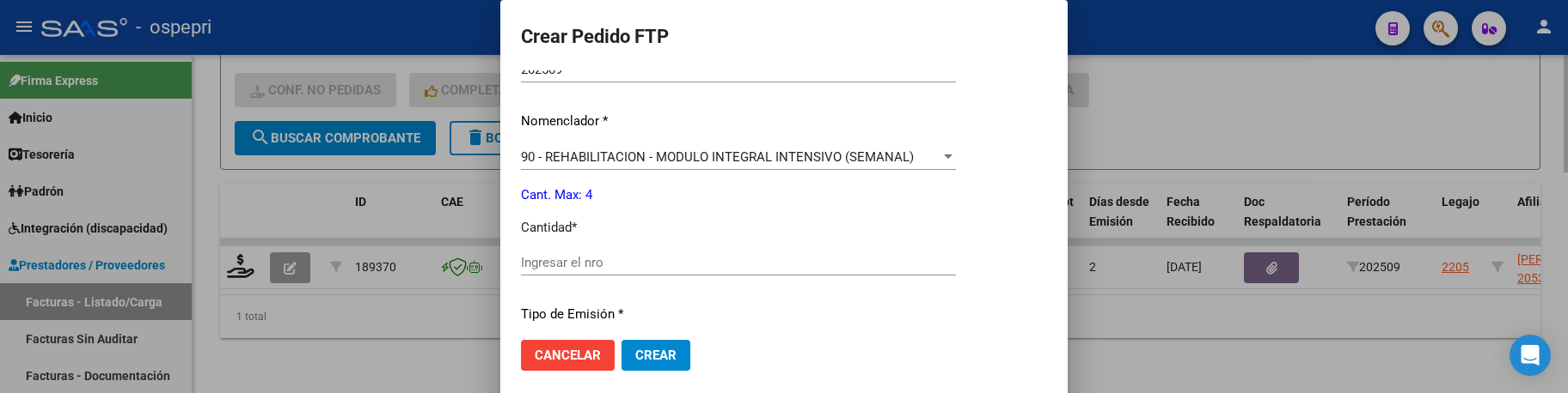
click at [675, 260] on input "Ingresar el nro" at bounding box center [739, 263] width 435 height 16
type input "4"
click at [664, 345] on button "Crear" at bounding box center [656, 354] width 69 height 31
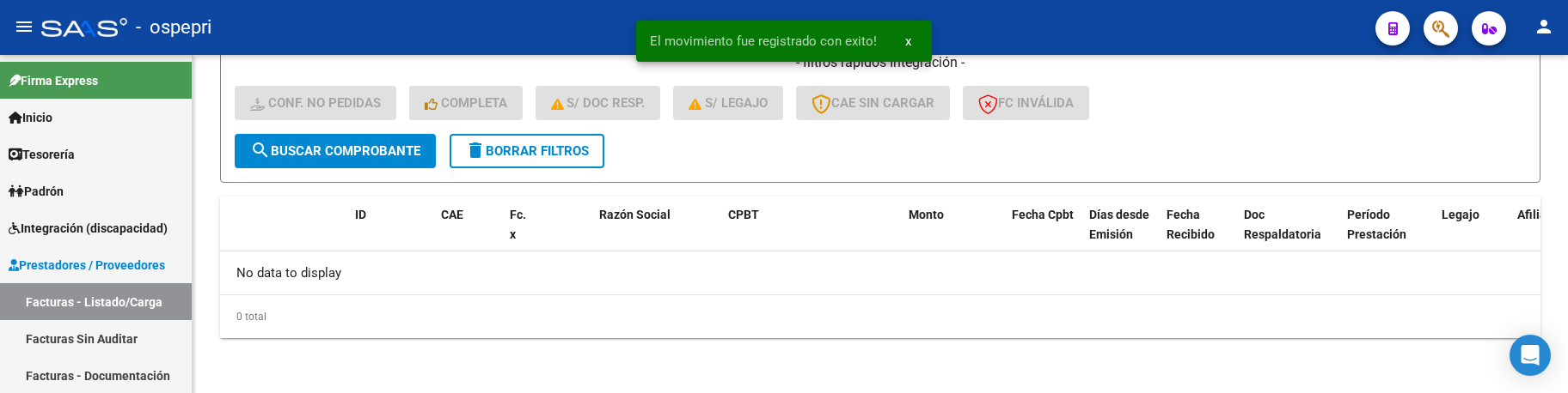
scroll to position [608, 0]
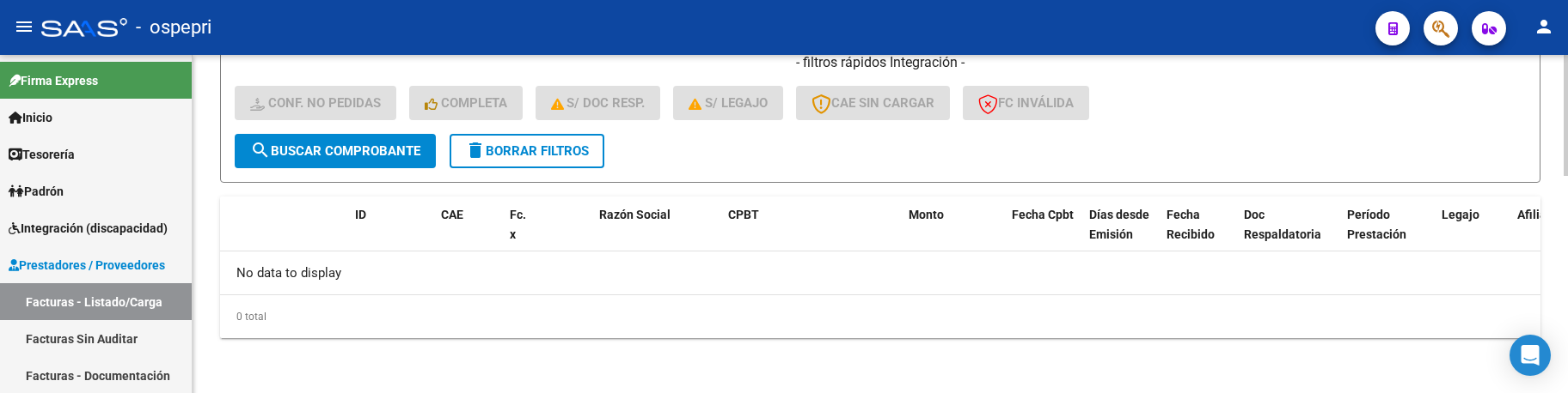
click at [1209, 128] on div "- filtros rápidos Integración - Conf. no pedidas Completa S/ Doc Resp. S/ legaj…" at bounding box center [880, 94] width 1291 height 81
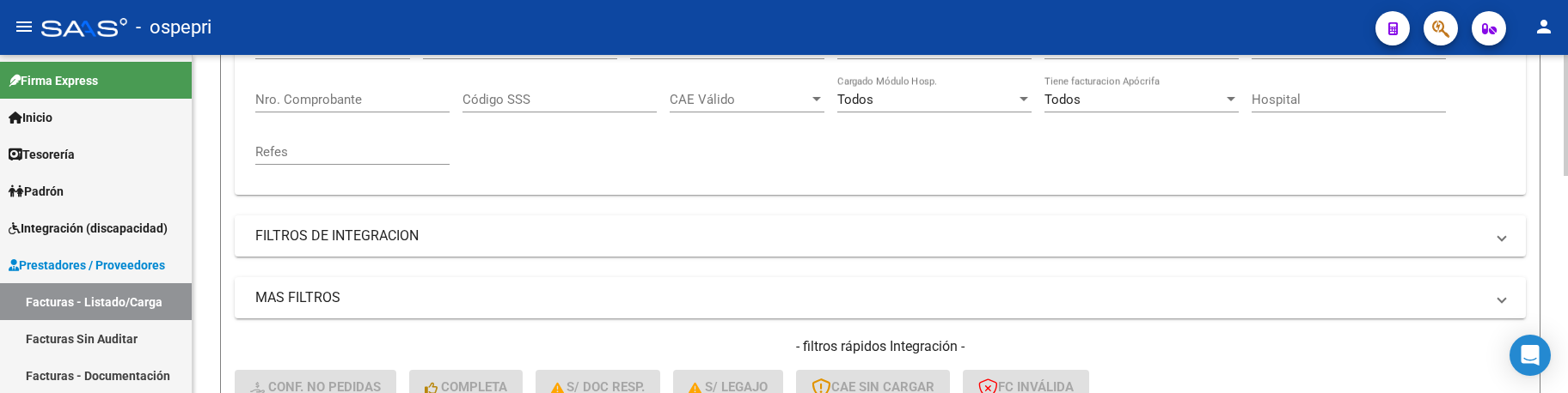
scroll to position [266, 0]
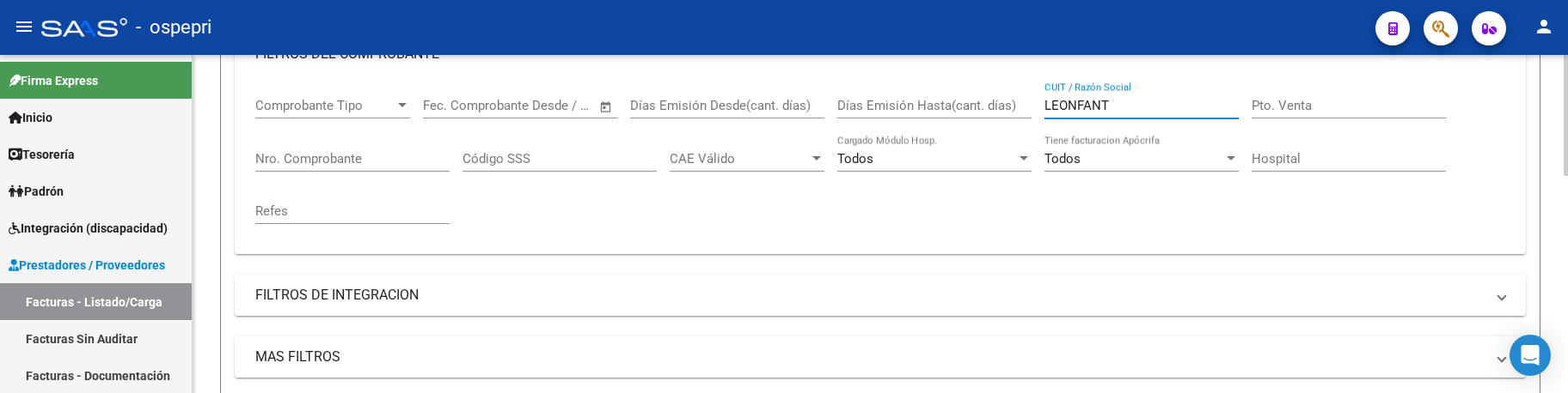
drag, startPoint x: 1115, startPoint y: 103, endPoint x: 988, endPoint y: 107, distance: 127.1
click at [988, 107] on div "Comprobante Tipo Comprobante Tipo Fecha inicio – Fecha fin Fec. Comprobante Des…" at bounding box center [880, 161] width 1250 height 159
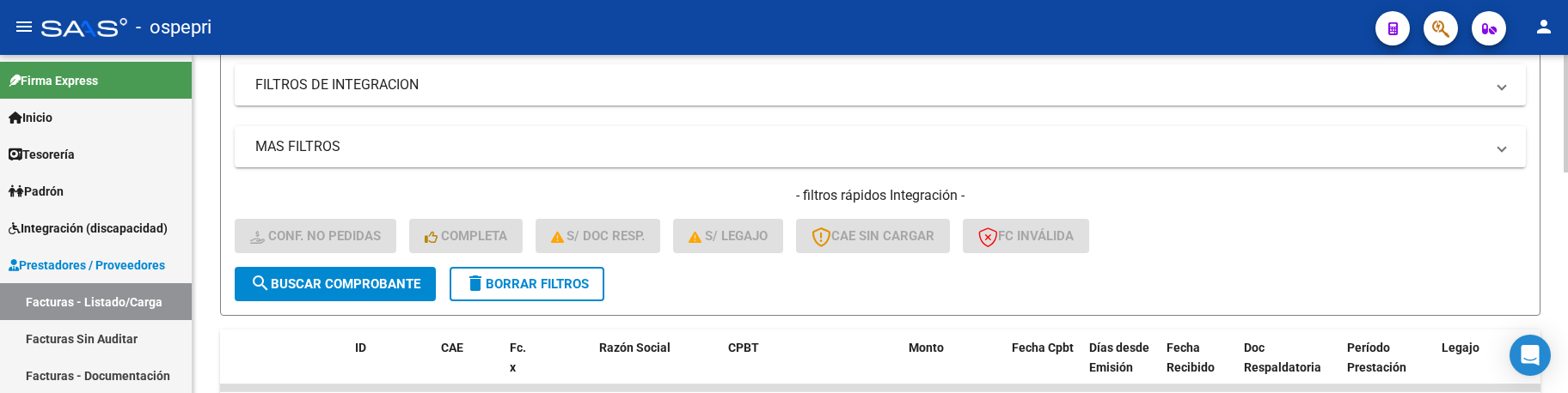
scroll to position [635, 0]
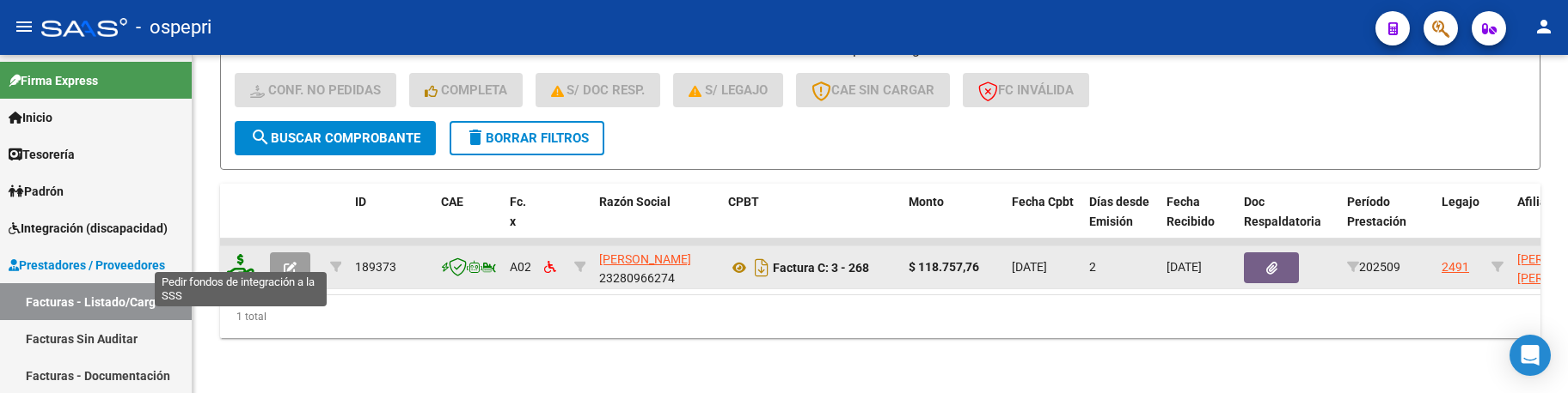
type input "[PERSON_NAME]"
click at [247, 265] on icon at bounding box center [241, 266] width 28 height 24
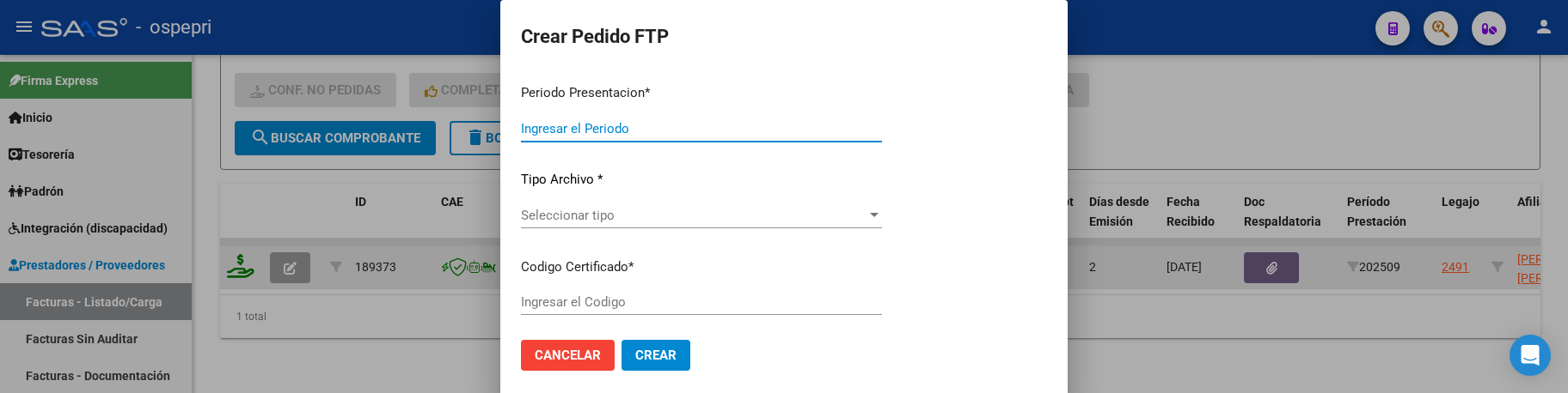
type input "202509"
type input "$ 118.757,76"
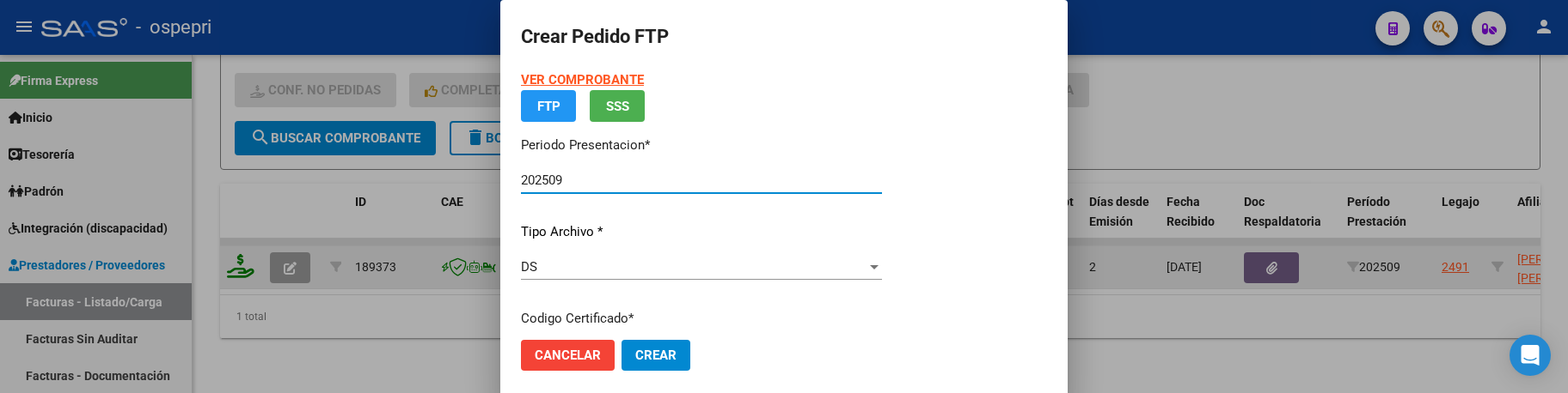
type input "2050001573-0"
type input "[DATE]"
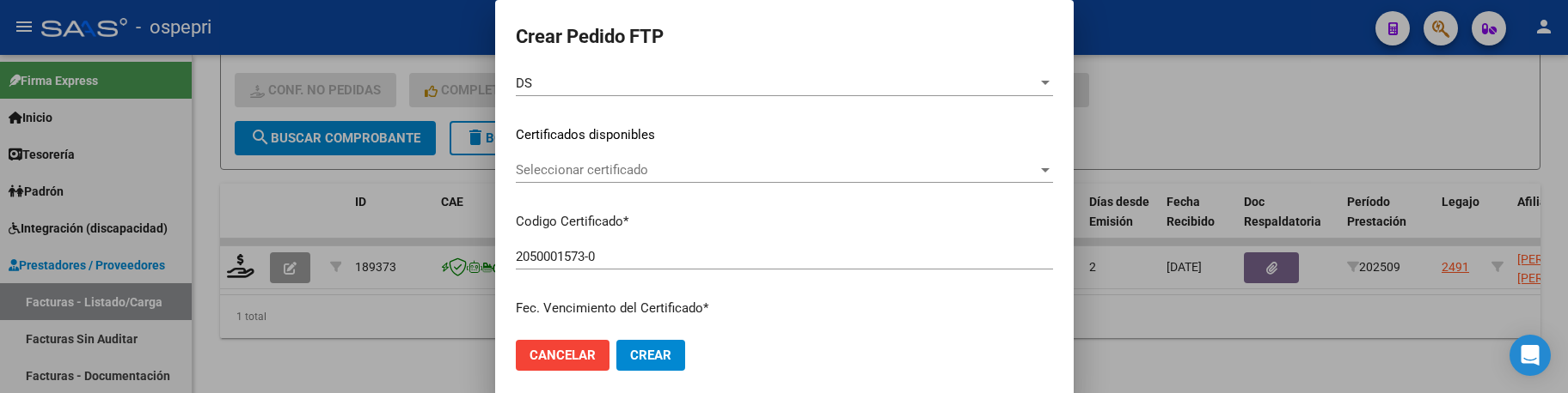
scroll to position [258, 0]
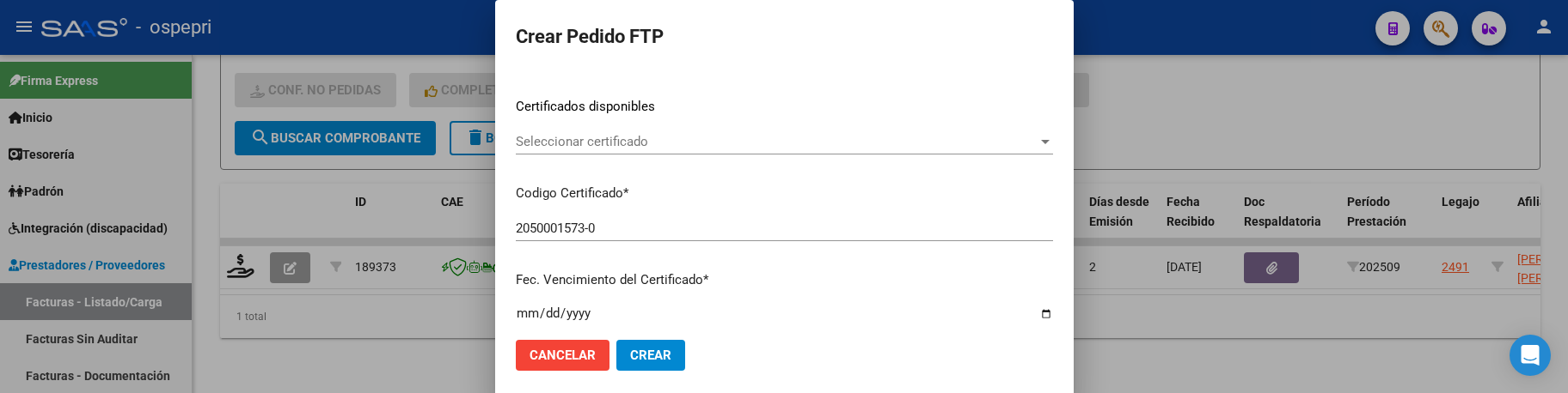
click at [1041, 140] on div at bounding box center [1045, 142] width 9 height 4
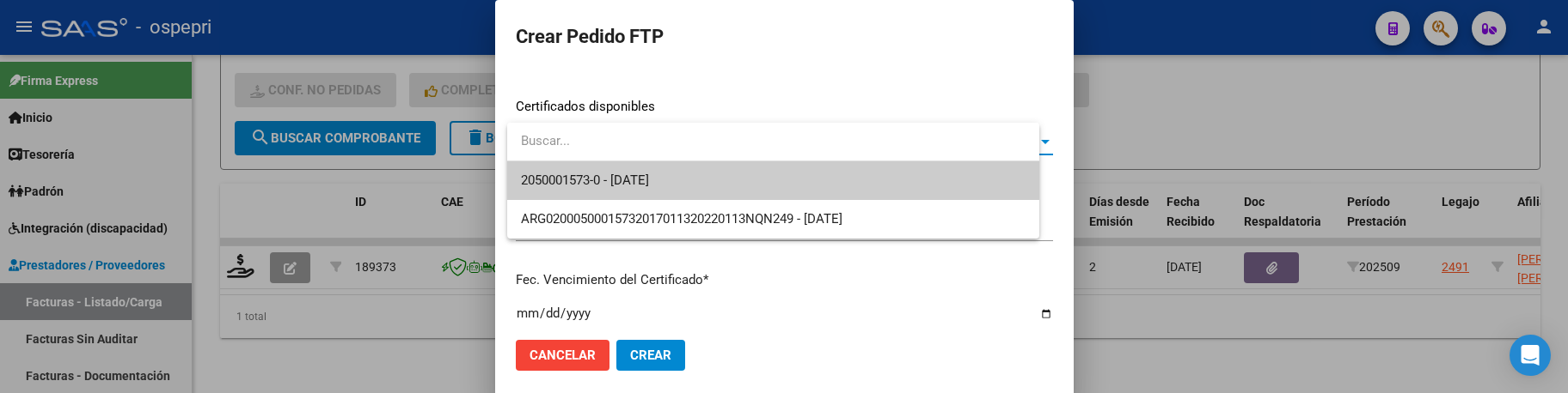
click at [915, 182] on span "2050001573-0 - 2033-04-28" at bounding box center [773, 180] width 504 height 39
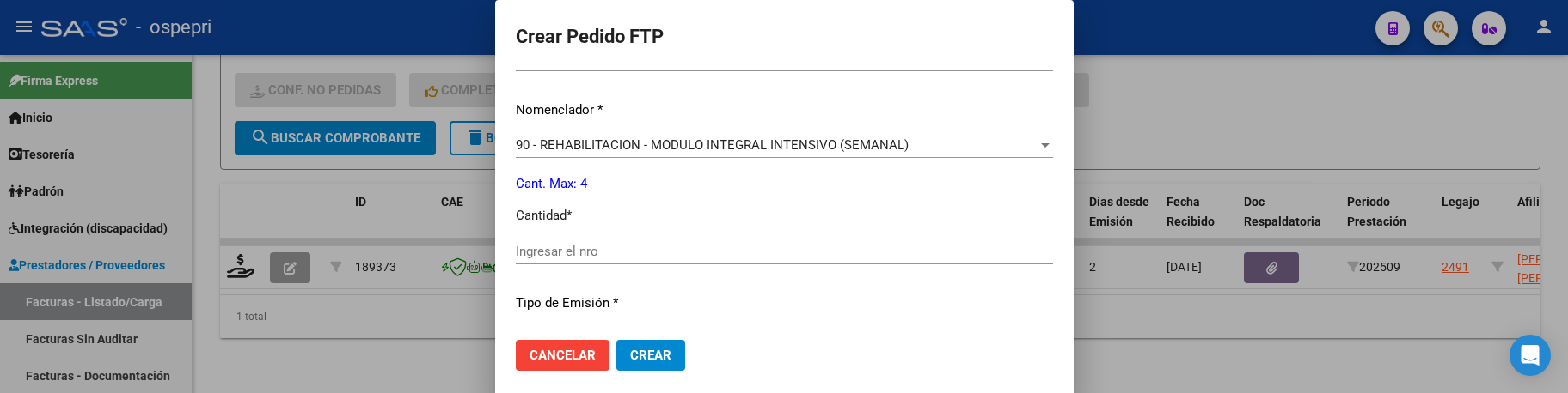
scroll to position [687, 0]
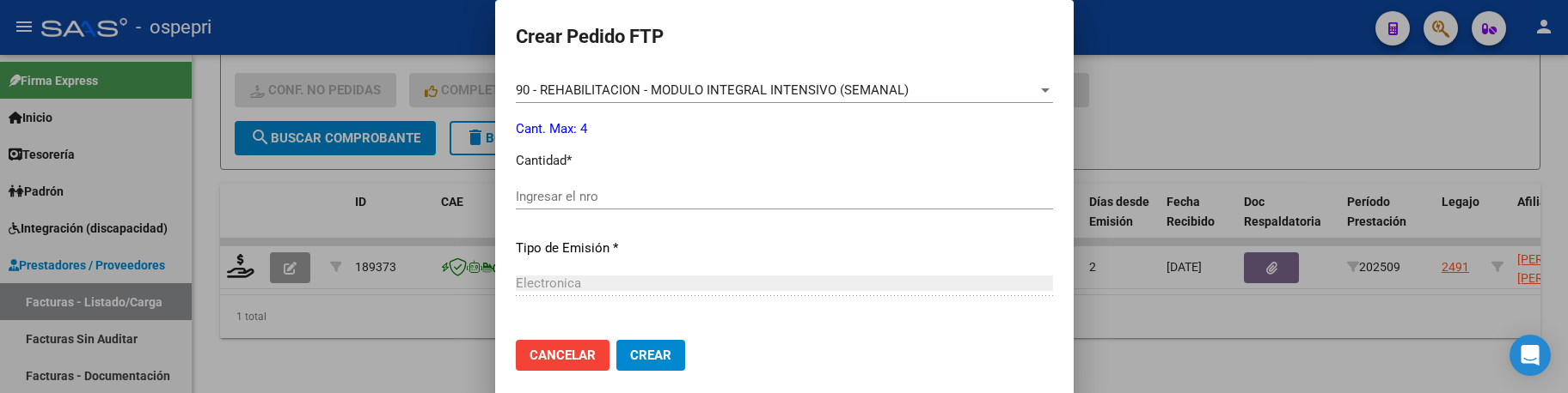
click at [684, 202] on input "Ingresar el nro" at bounding box center [784, 196] width 537 height 16
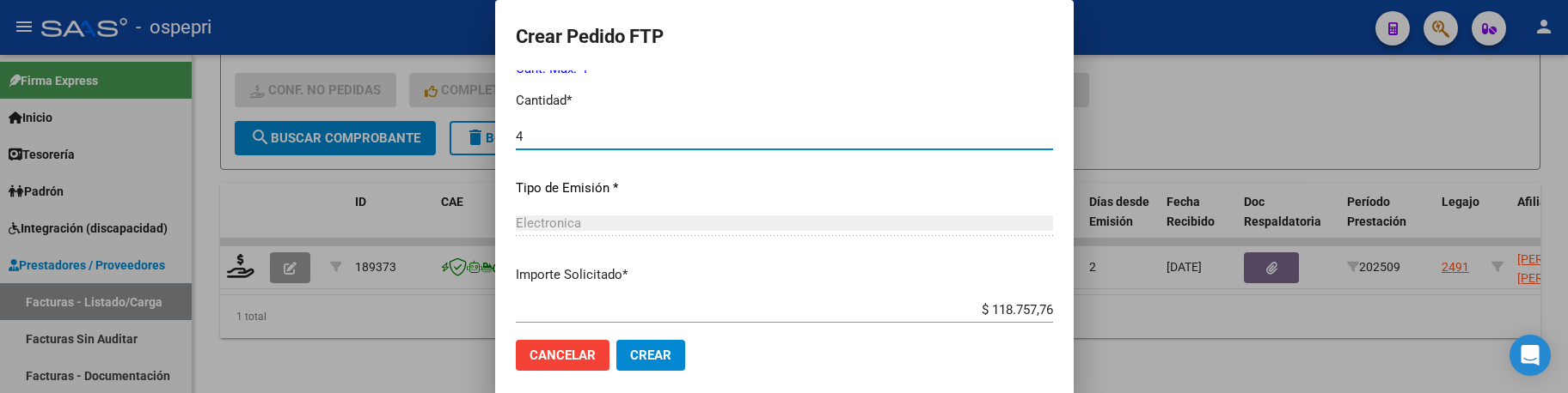
scroll to position [846, 0]
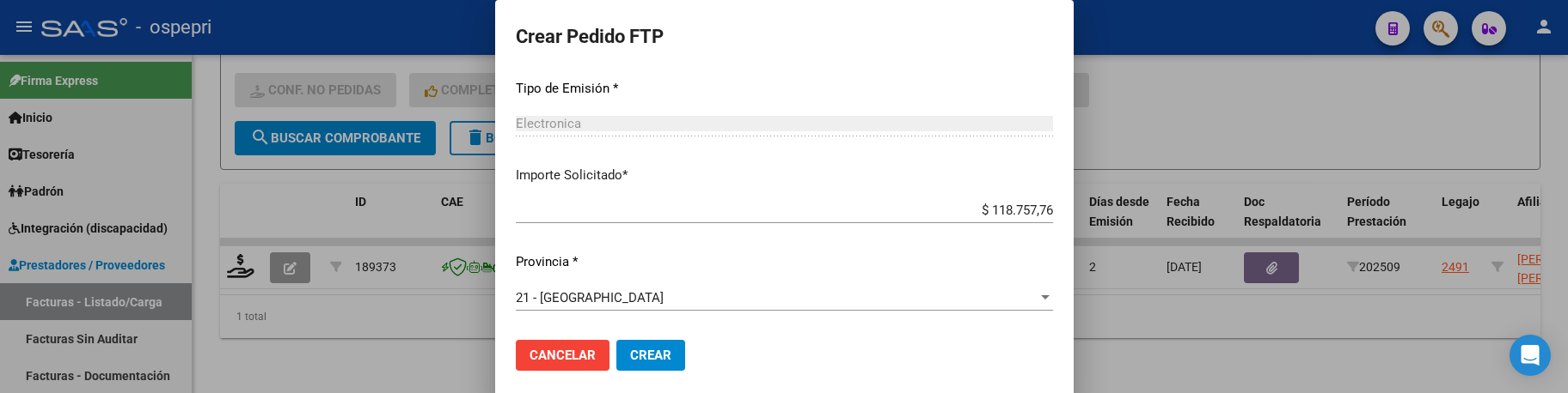
type input "4"
click at [668, 346] on button "Crear" at bounding box center [651, 354] width 69 height 31
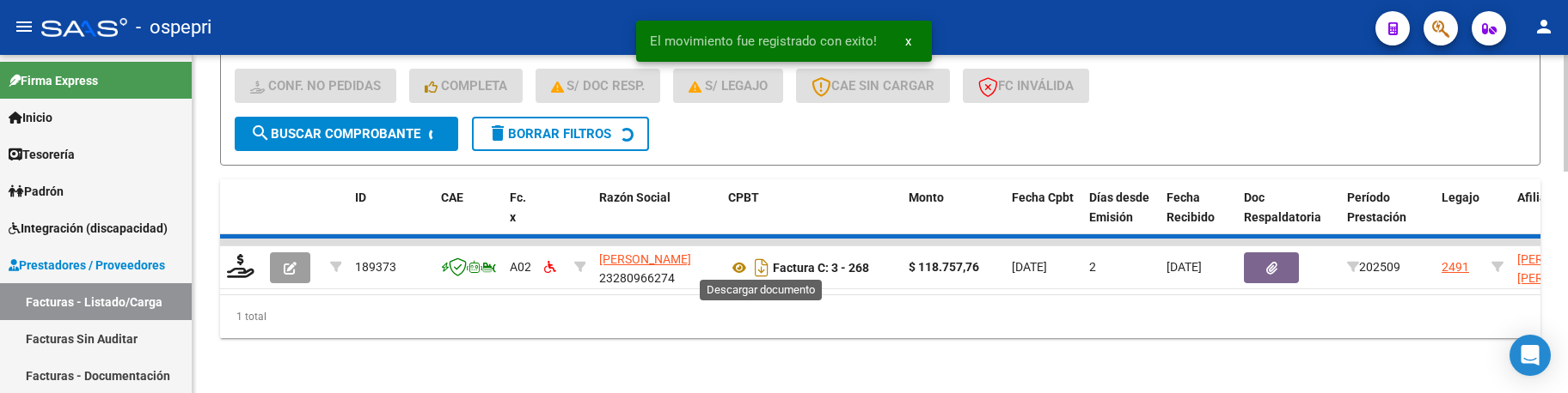
scroll to position [608, 0]
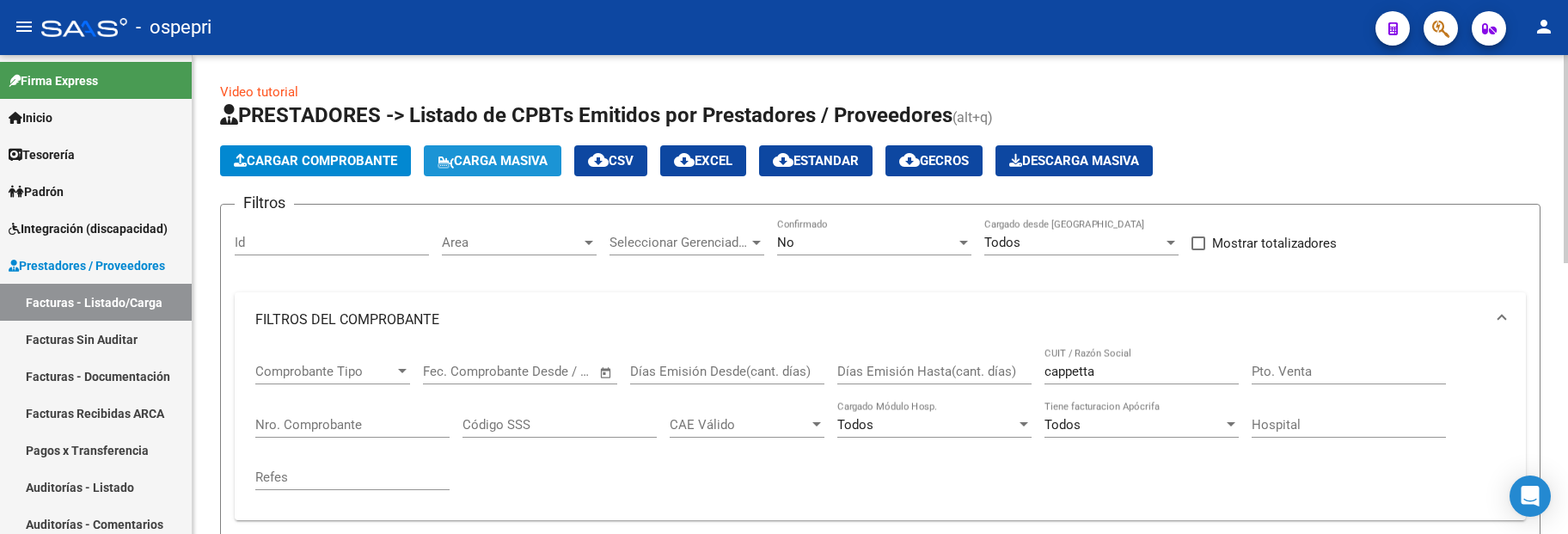
click at [530, 158] on span "Carga Masiva" at bounding box center [492, 161] width 110 height 16
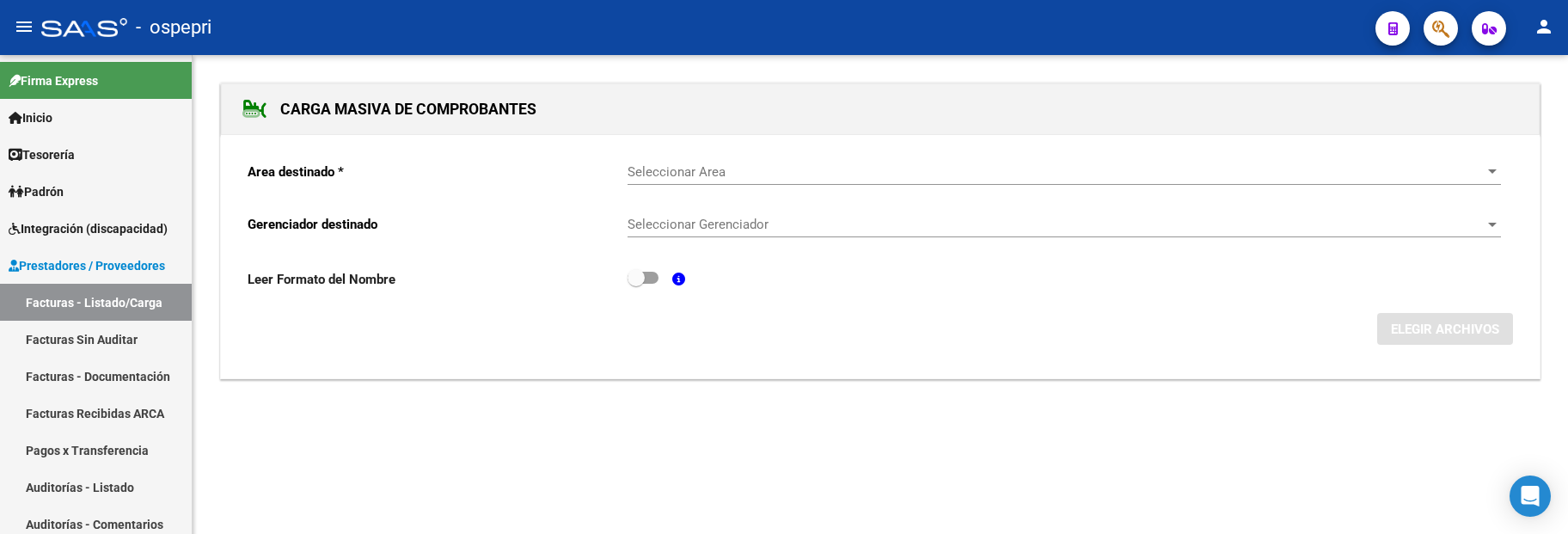
click at [725, 173] on span "Seleccionar Area" at bounding box center [1057, 172] width 858 height 16
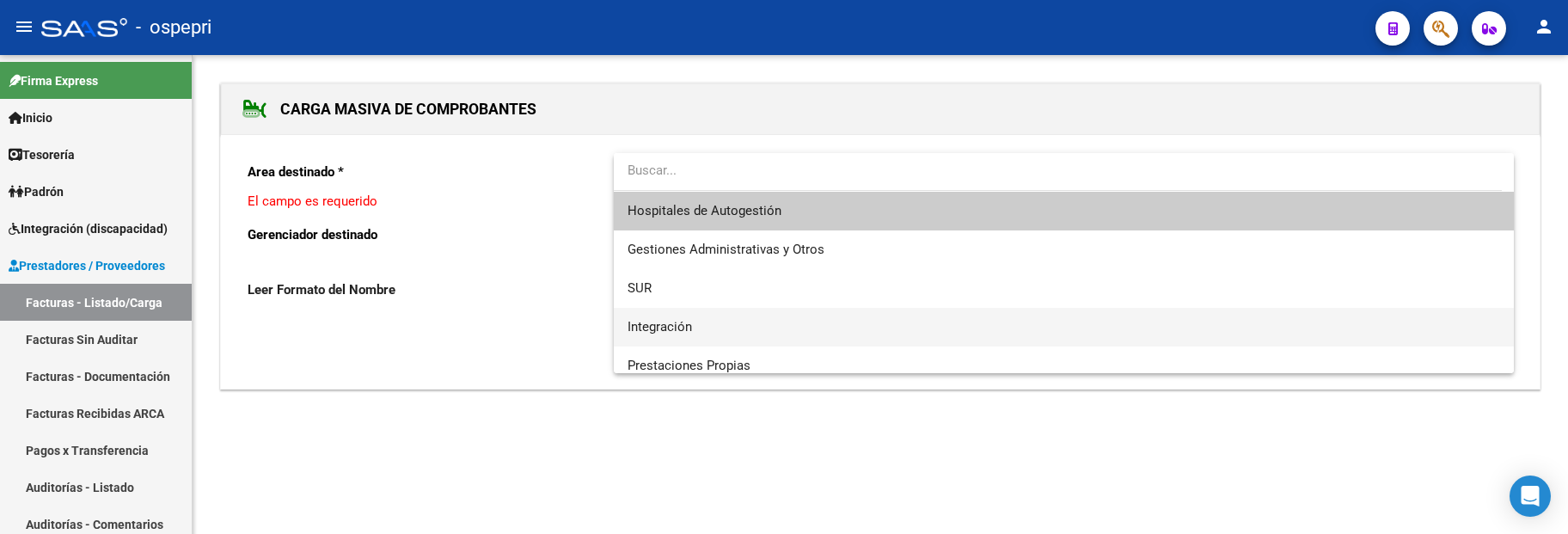
click at [682, 316] on span "Integración" at bounding box center [1064, 326] width 873 height 39
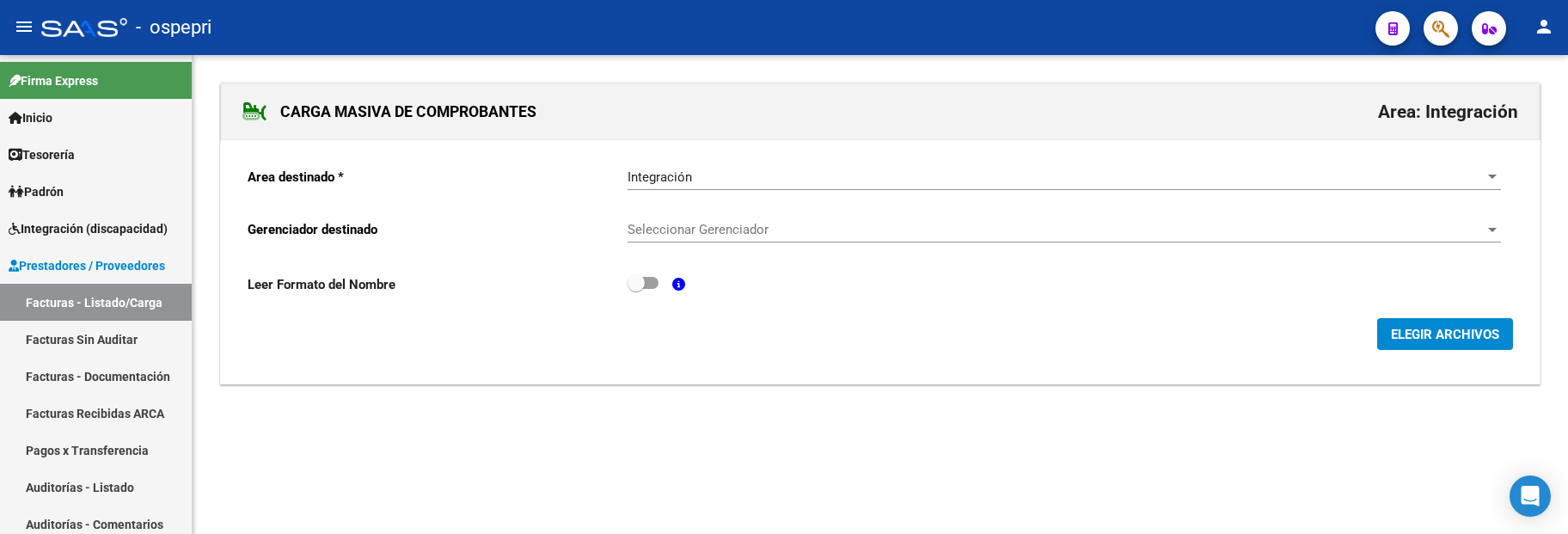
click at [754, 216] on div "Seleccionar Gerenciador Seleccionar Gerenciador" at bounding box center [1064, 223] width 873 height 37
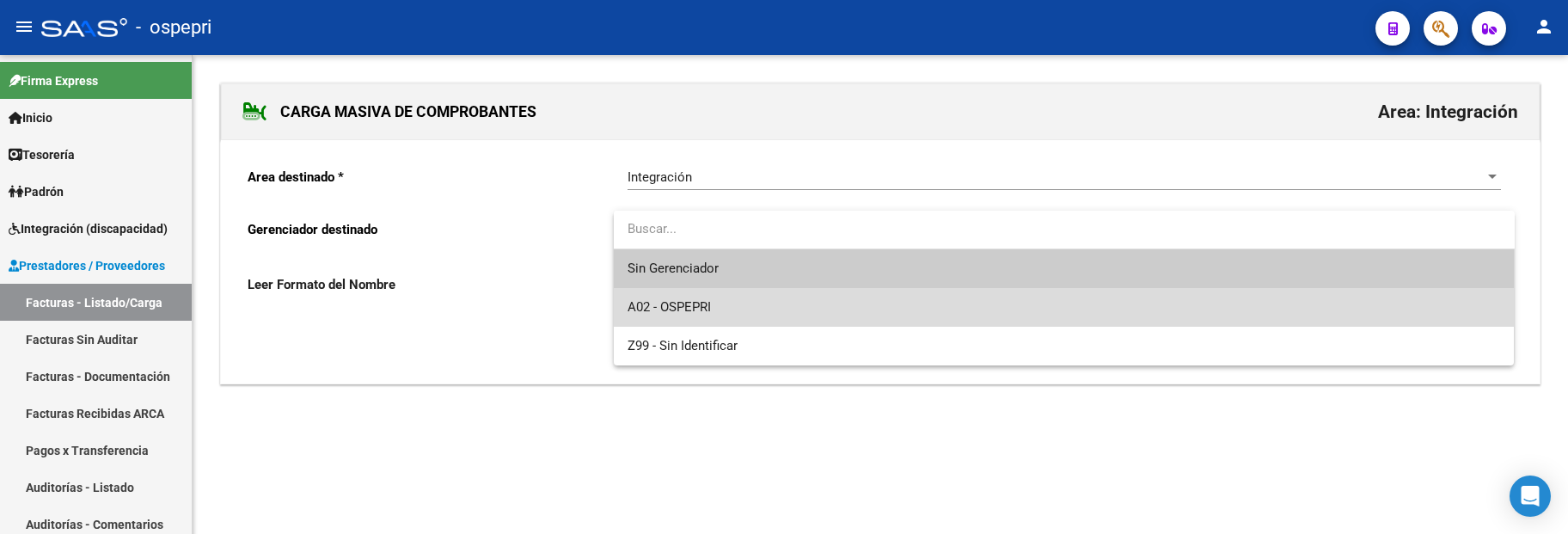
click at [722, 302] on span "A02 - OSPEPRI" at bounding box center [1064, 307] width 873 height 39
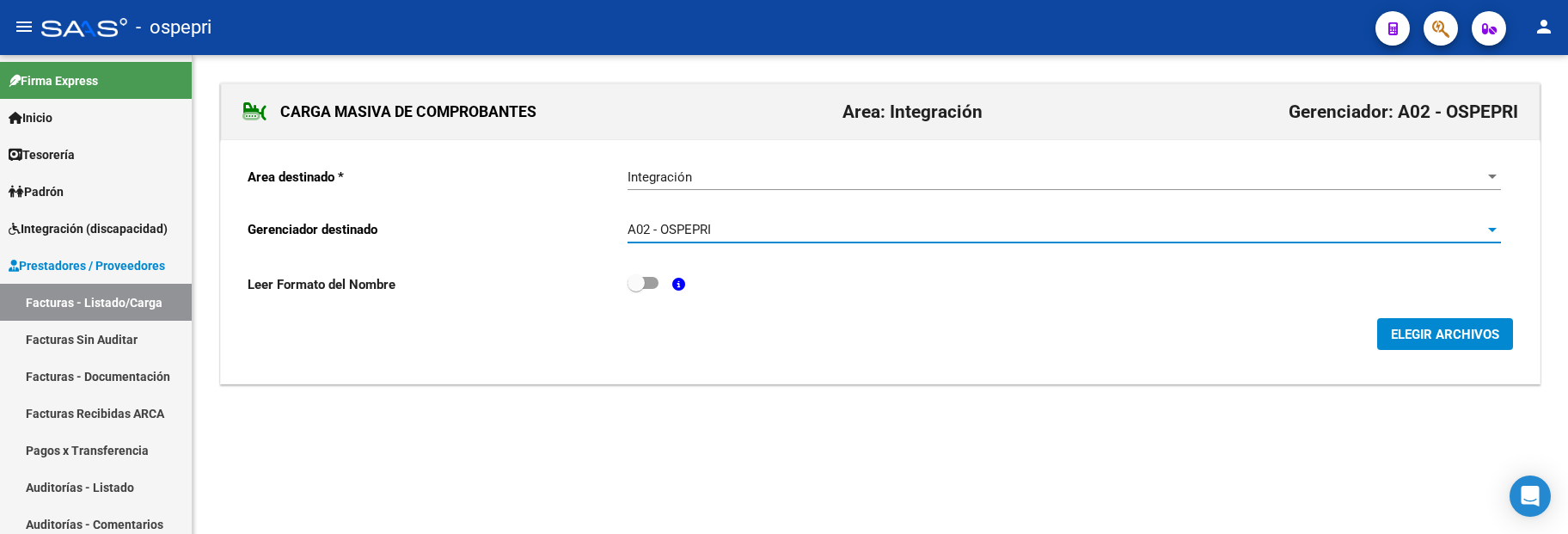
click at [1437, 341] on span "ELEGIR ARCHIVOS" at bounding box center [1445, 334] width 109 height 16
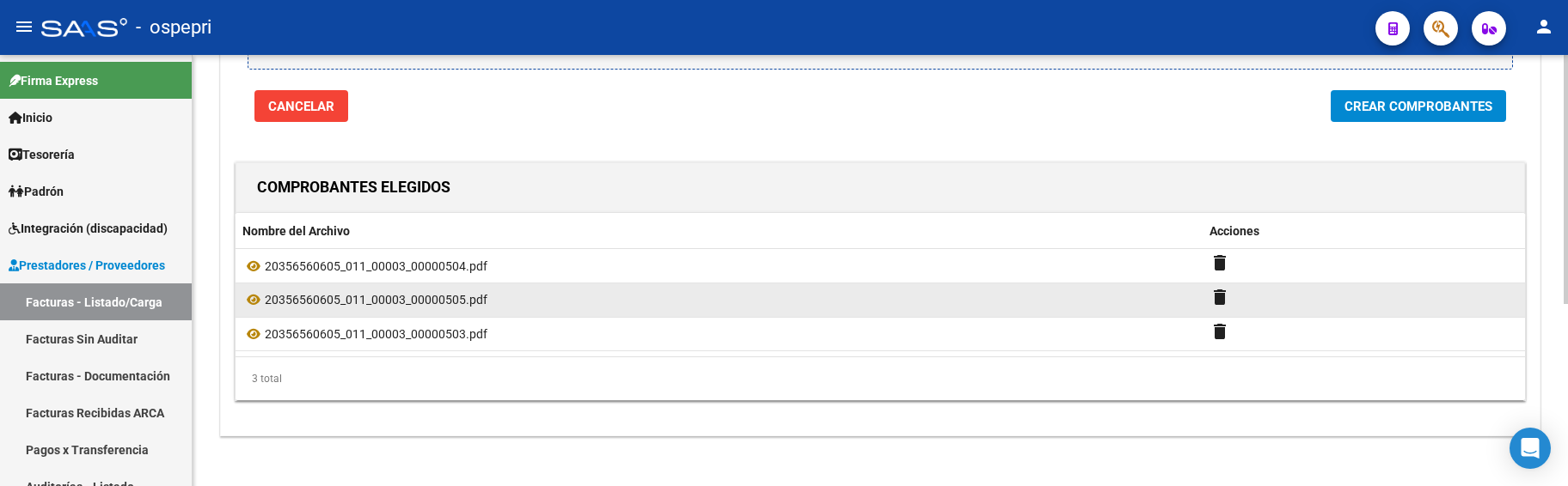
scroll to position [314, 0]
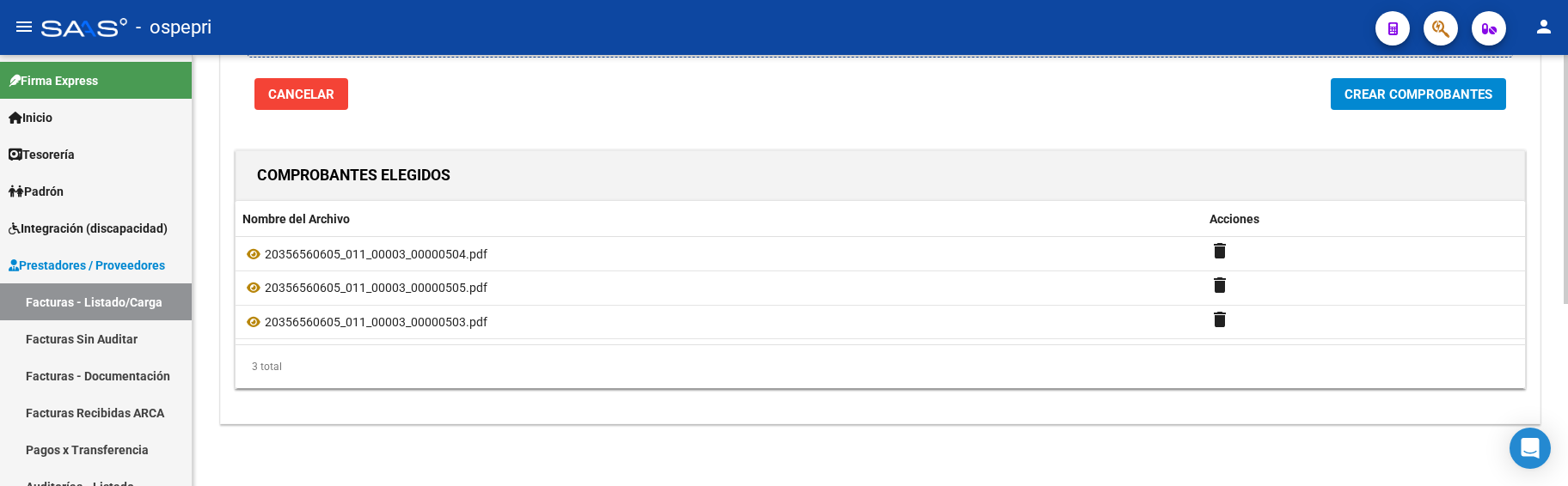
click at [1410, 94] on span "Crear Comprobantes" at bounding box center [1419, 95] width 148 height 16
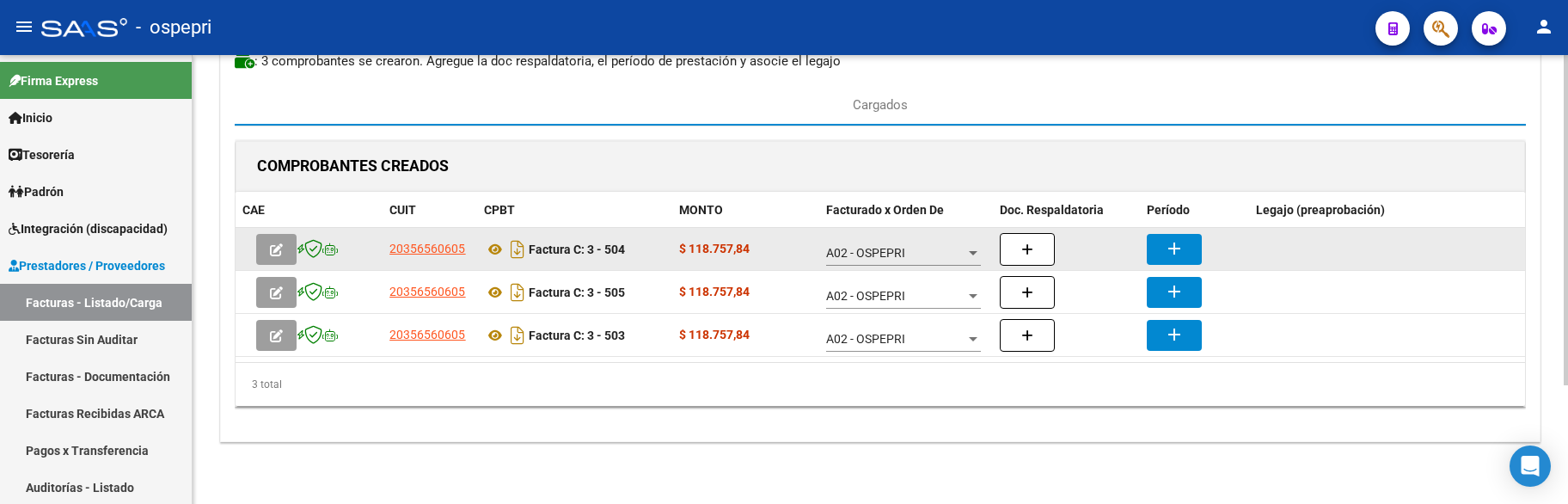
scroll to position [75, 0]
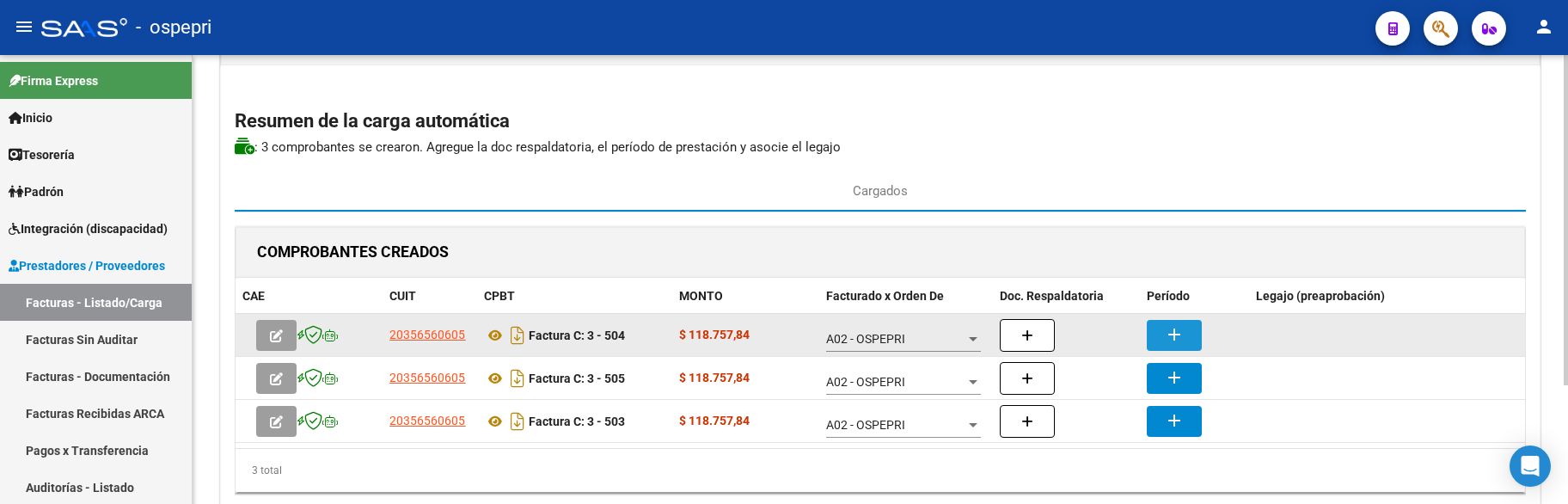
click at [1159, 328] on button "add" at bounding box center [1175, 334] width 55 height 31
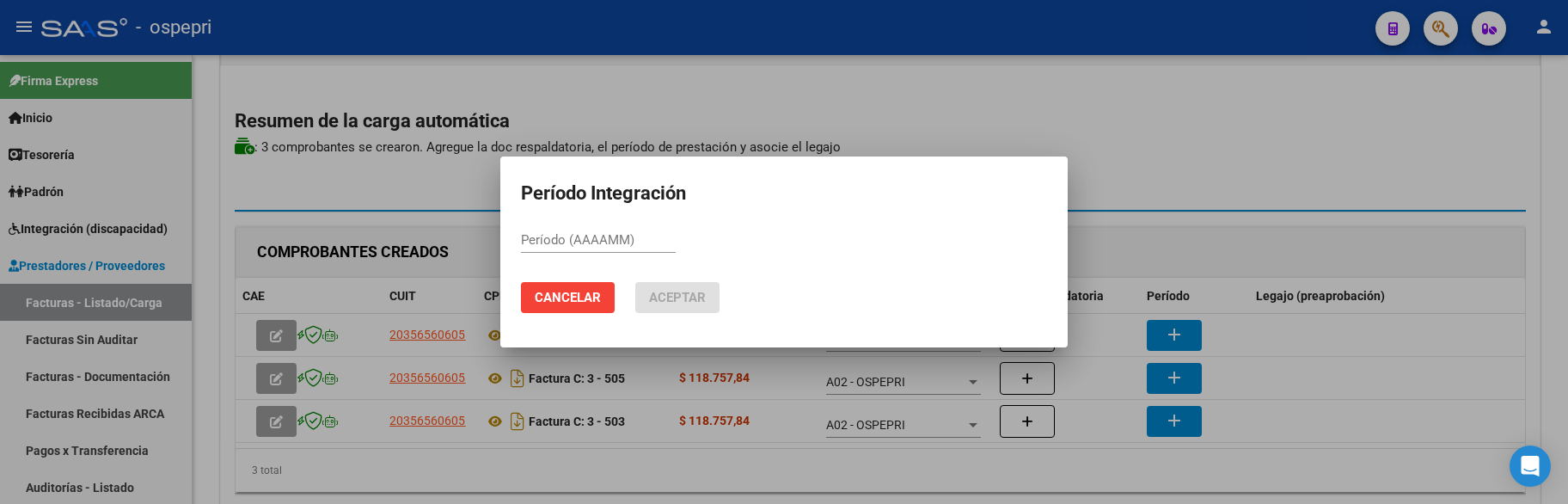
click at [566, 251] on div "Período (AAAAMM)" at bounding box center [598, 240] width 155 height 26
click at [569, 239] on input "Período (AAAAMM)" at bounding box center [598, 240] width 155 height 16
paste input "202509"
type input "202509"
click at [694, 303] on span "Aceptar" at bounding box center [676, 297] width 56 height 16
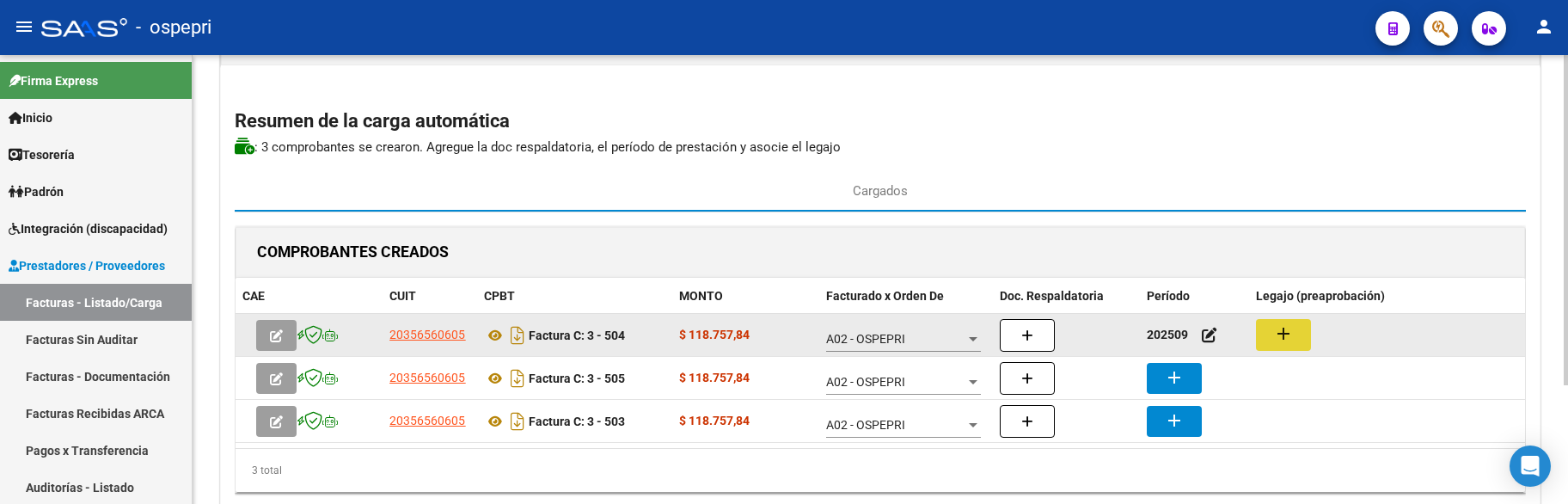
click at [1287, 338] on mat-icon "add" at bounding box center [1283, 333] width 21 height 21
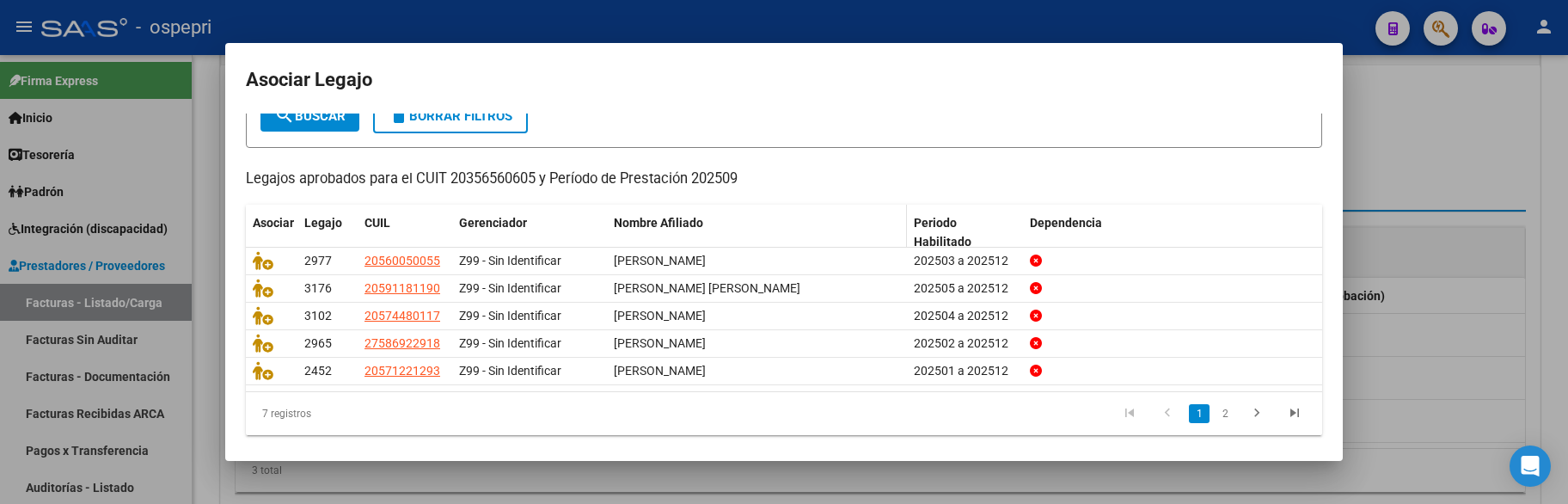
scroll to position [125, 0]
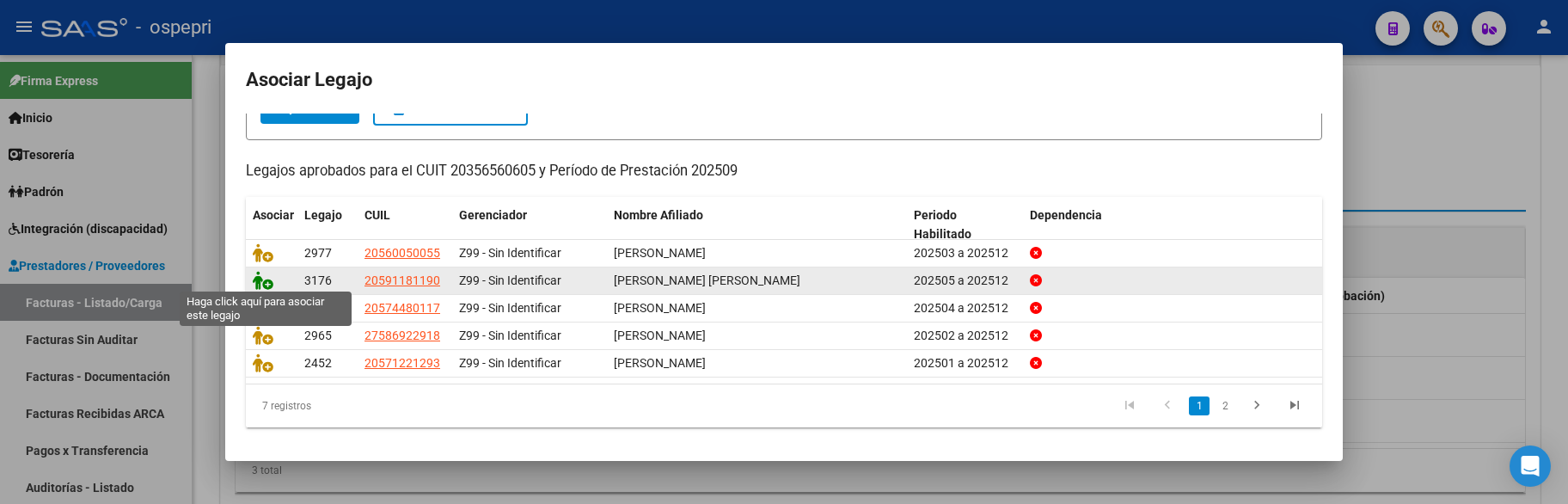
click at [267, 275] on icon at bounding box center [263, 280] width 21 height 19
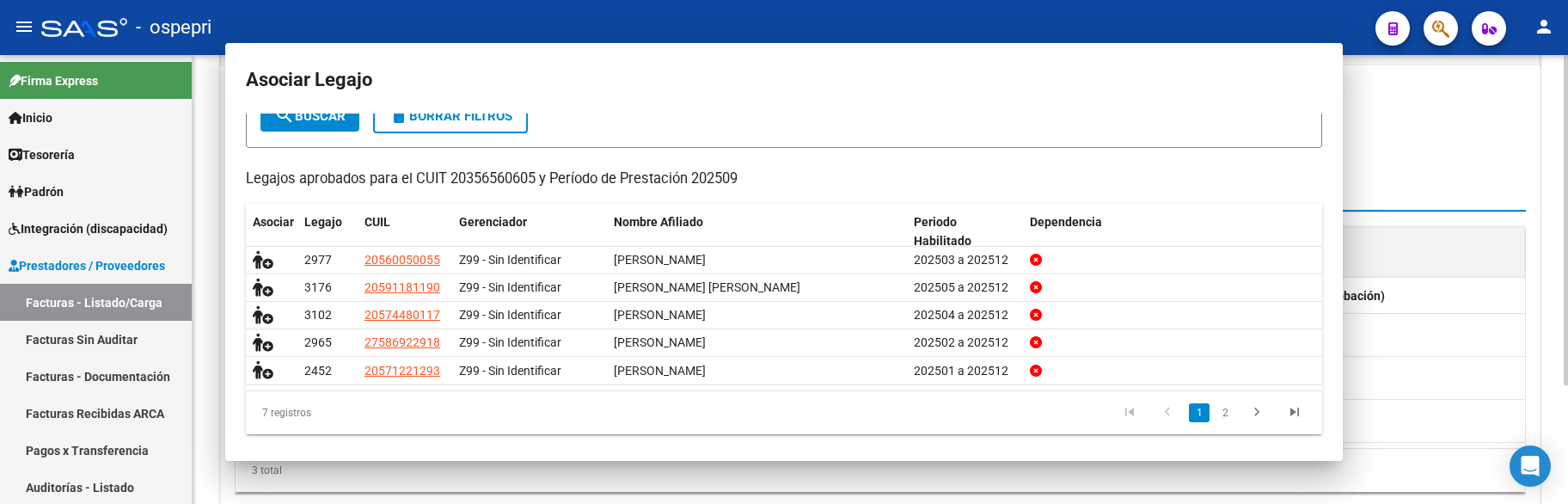
scroll to position [0, 0]
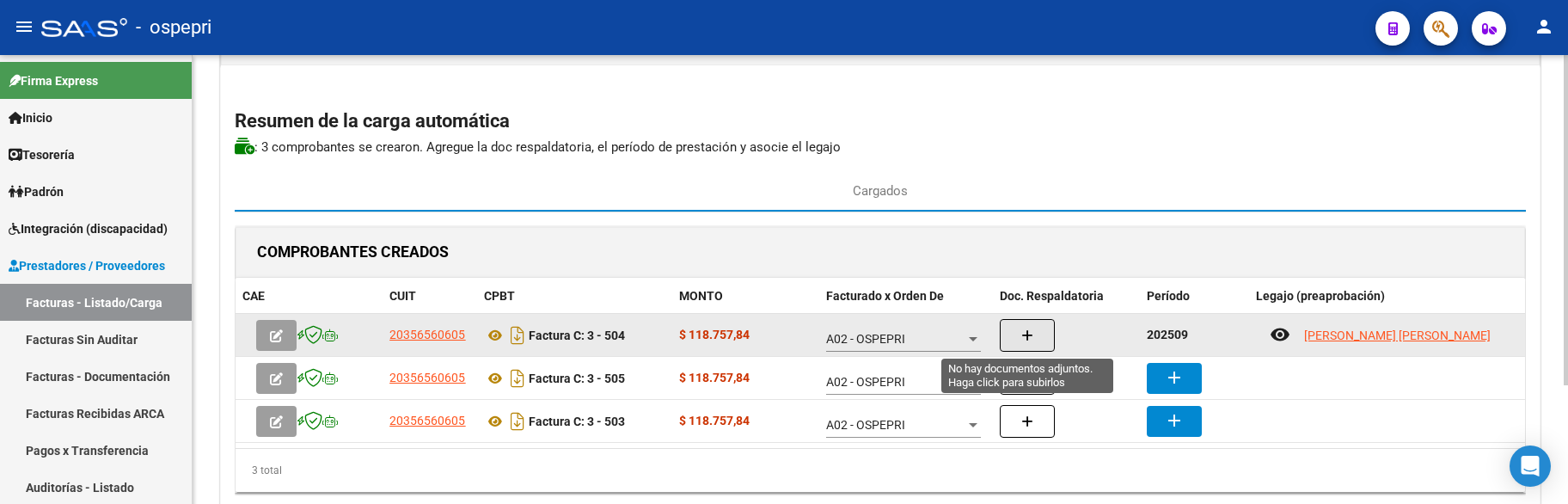
click at [1034, 332] on button "button" at bounding box center [1027, 335] width 55 height 33
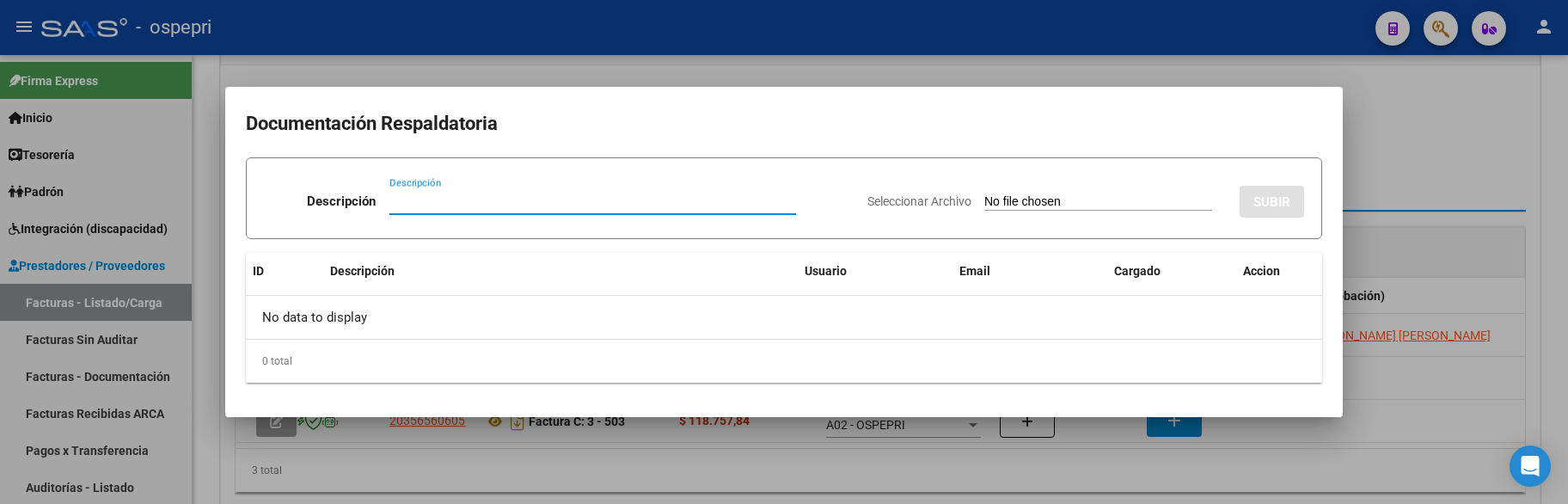
click at [423, 192] on div "Descripción" at bounding box center [592, 201] width 406 height 26
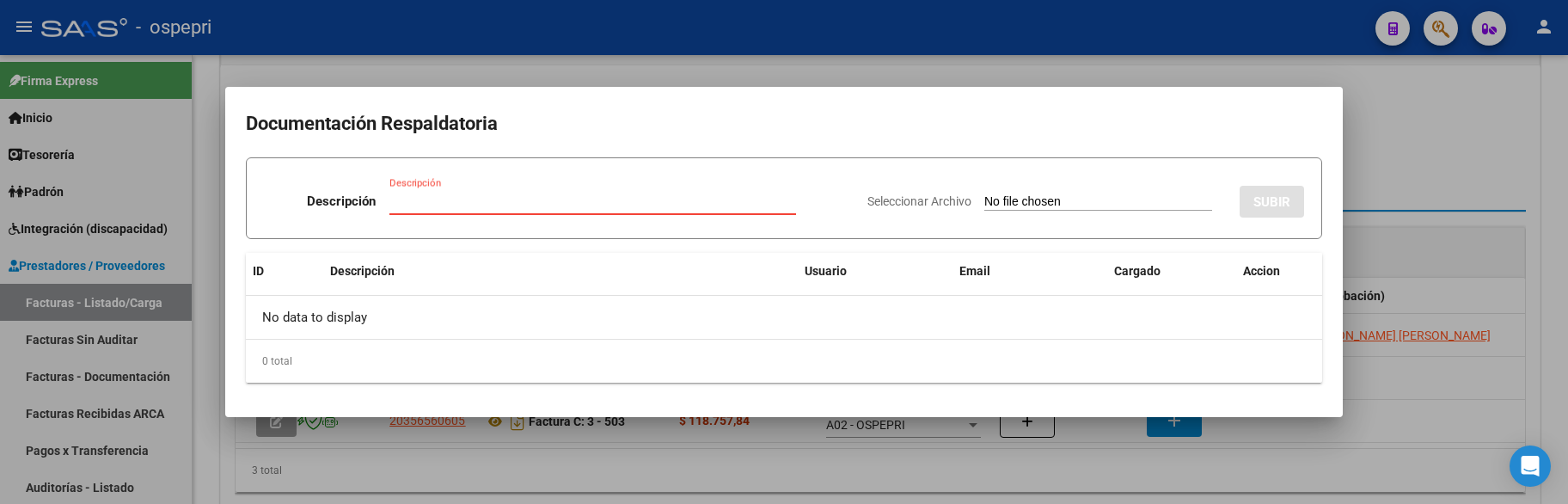
paste input "202509"
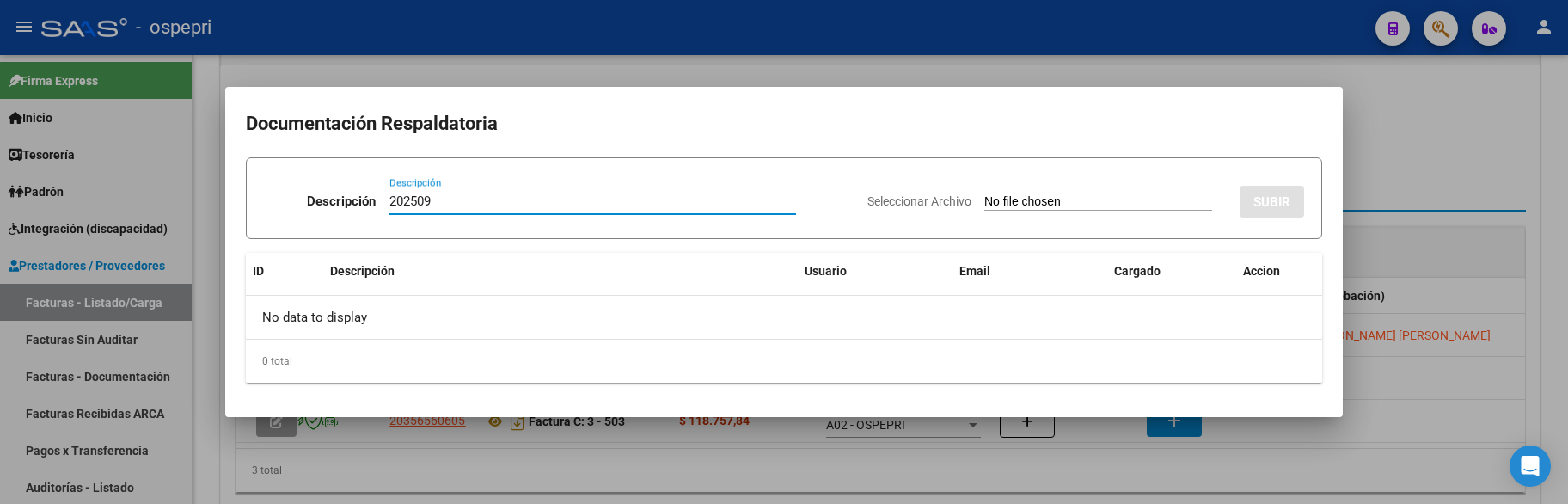
type input "202509"
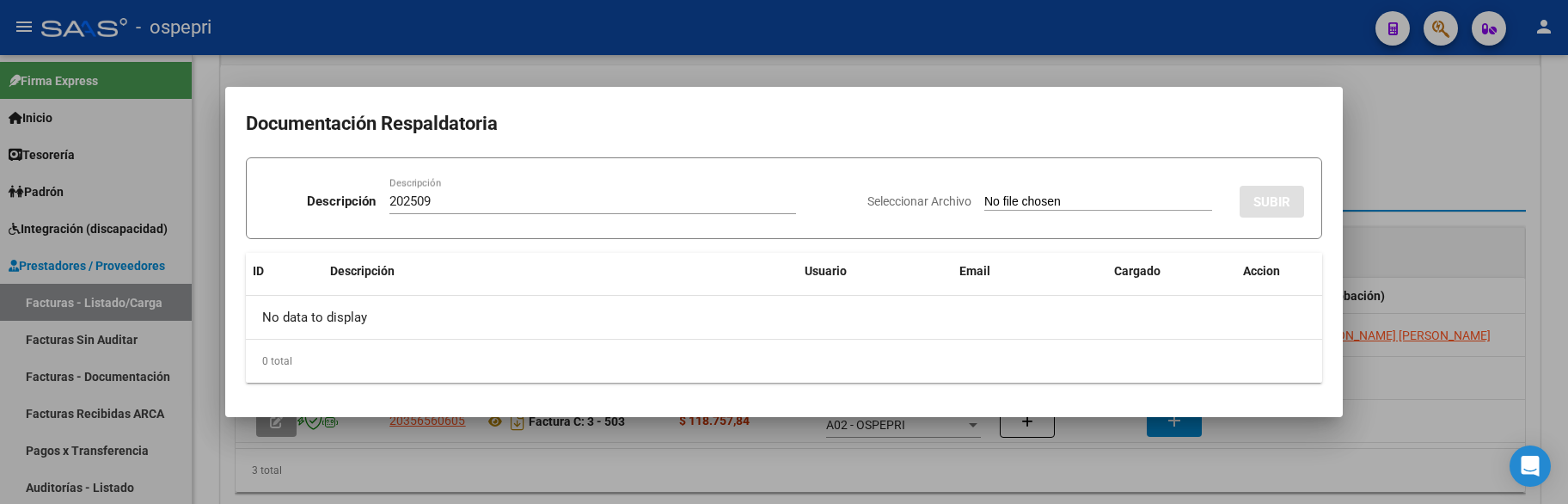
click at [1024, 198] on input "Seleccionar Archivo" at bounding box center [1098, 203] width 227 height 17
type input "C:\fakepath\PALAVECINO.pdf"
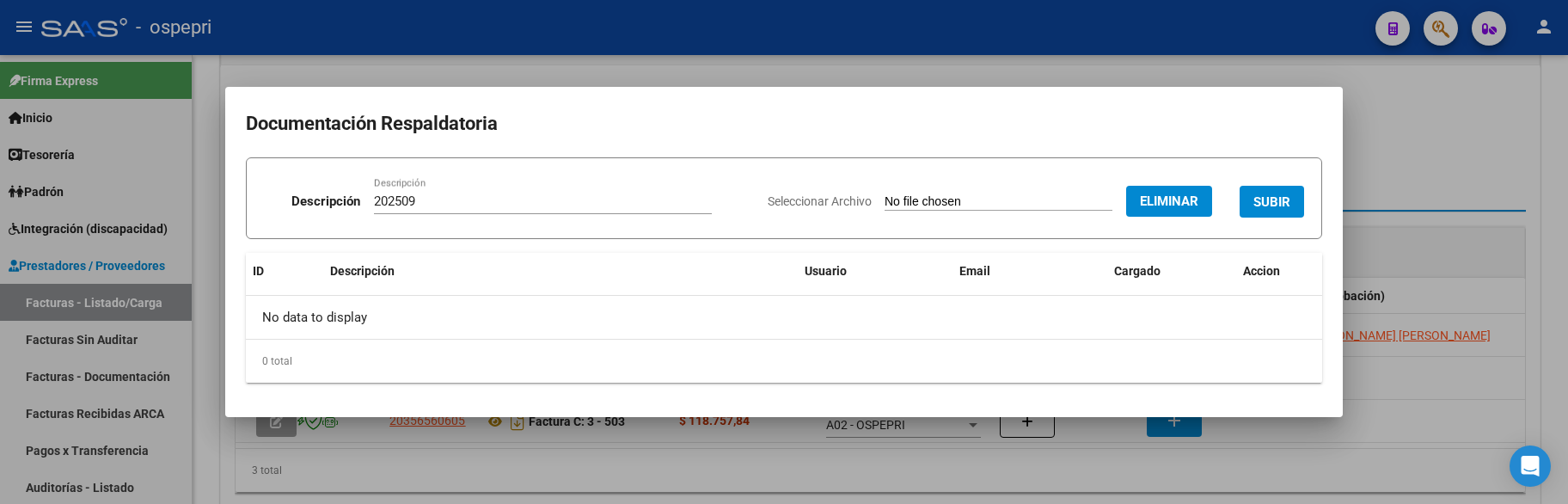
click at [1274, 195] on span "SUBIR" at bounding box center [1271, 203] width 37 height 16
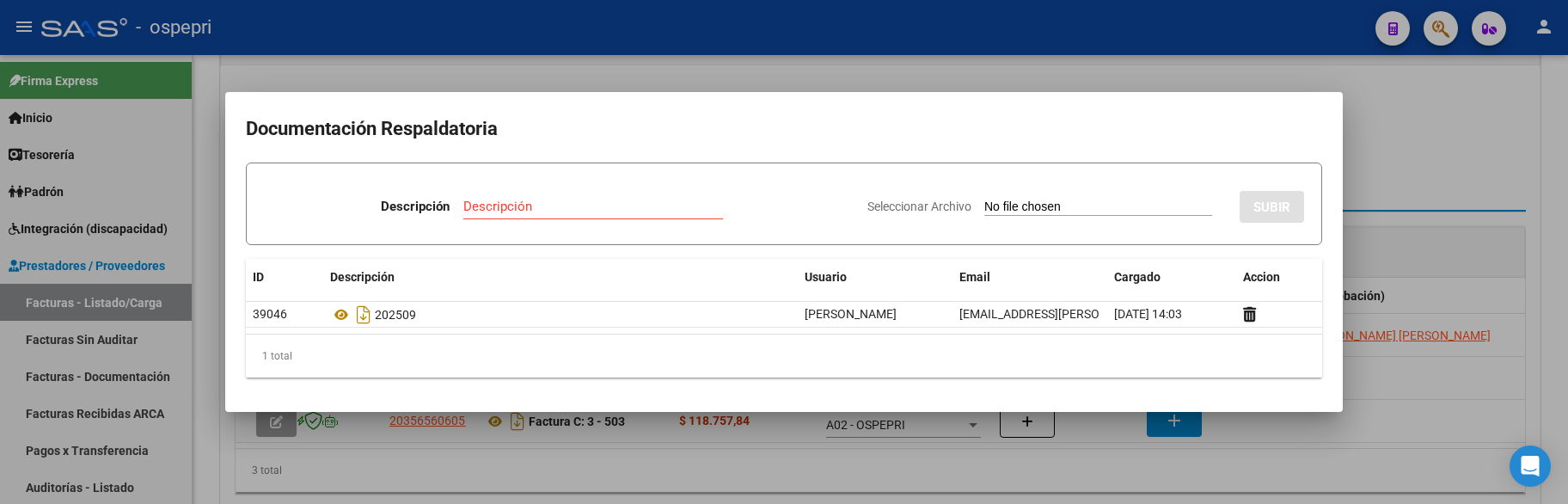
click at [1408, 127] on div at bounding box center [784, 252] width 1568 height 504
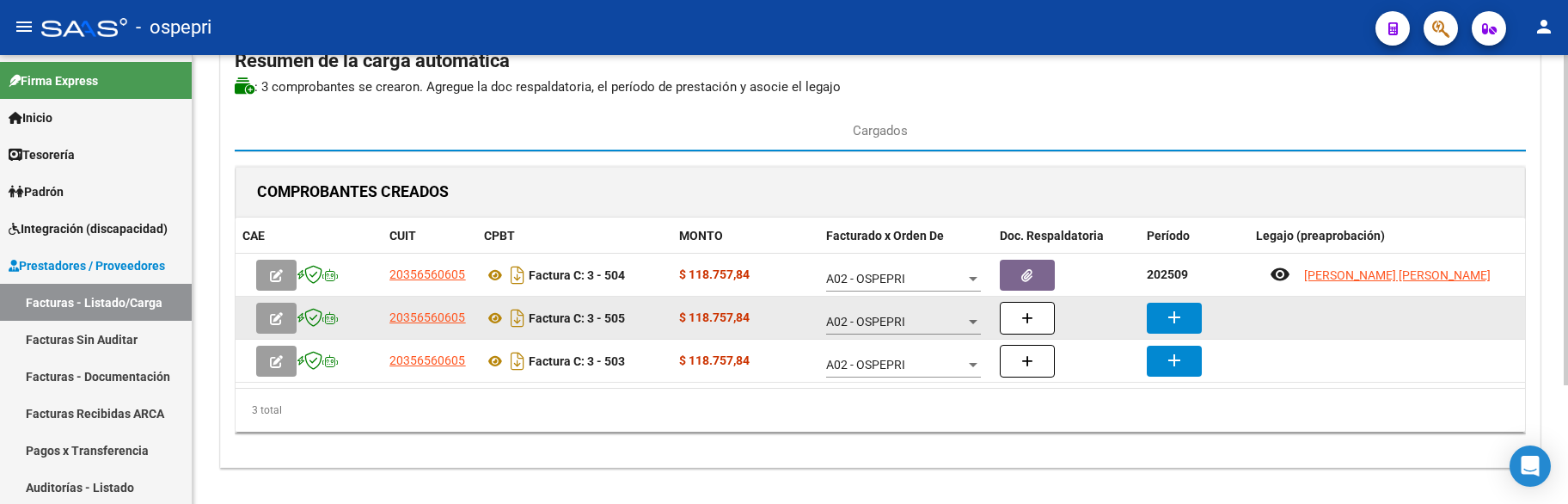
scroll to position [161, 0]
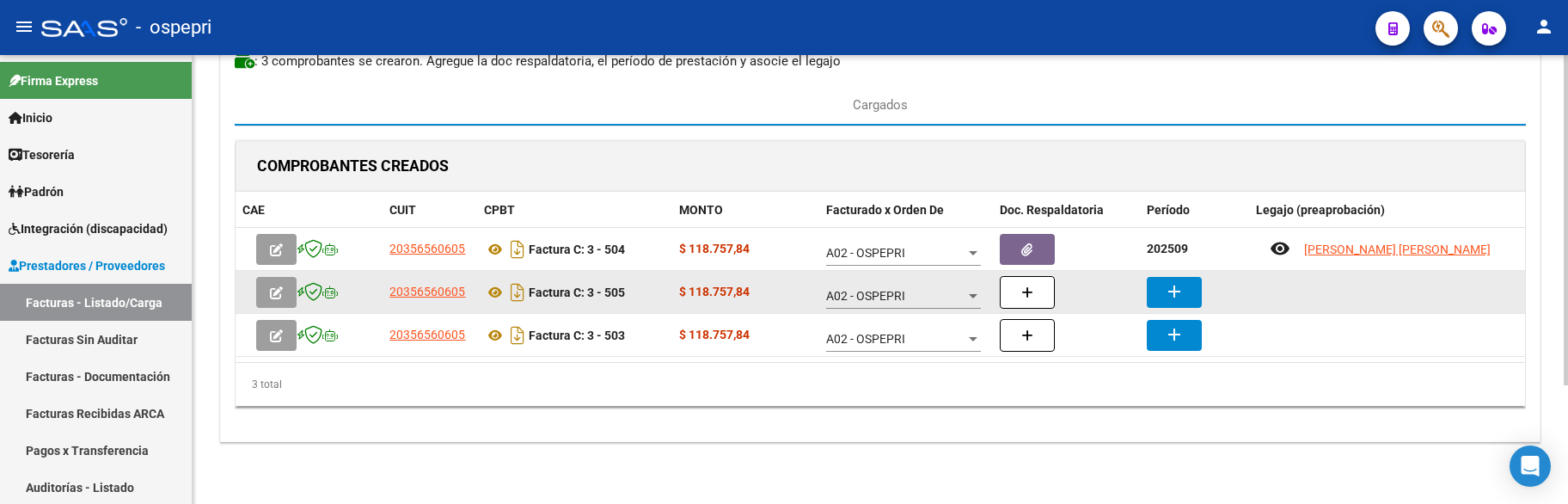
click at [1174, 294] on mat-icon "add" at bounding box center [1174, 291] width 21 height 21
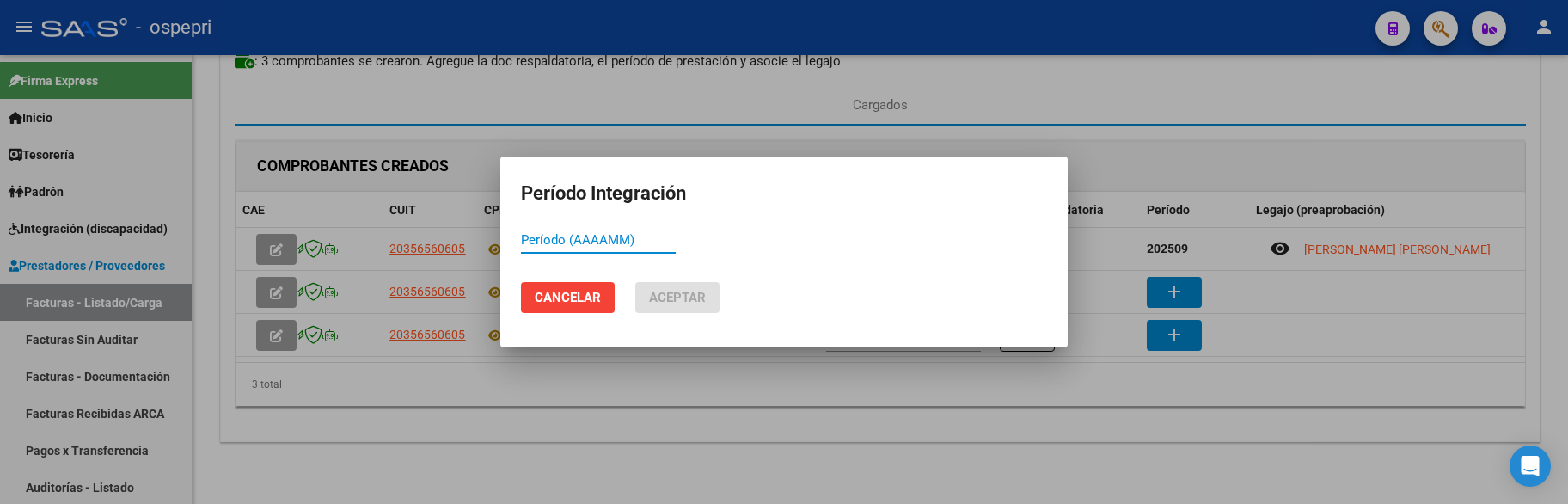
click at [548, 241] on input "Período (AAAAMM)" at bounding box center [598, 240] width 155 height 16
paste input "202509"
type input "202509"
click at [671, 292] on span "Aceptar" at bounding box center [676, 297] width 56 height 16
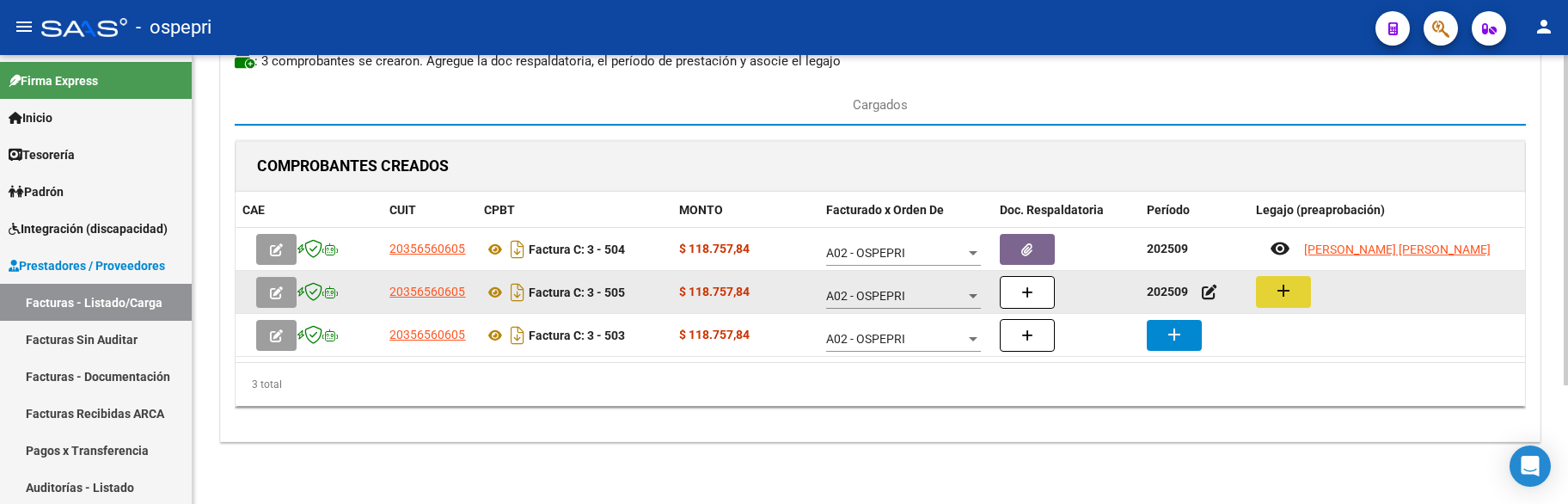
click at [1293, 289] on mat-icon "add" at bounding box center [1283, 290] width 21 height 21
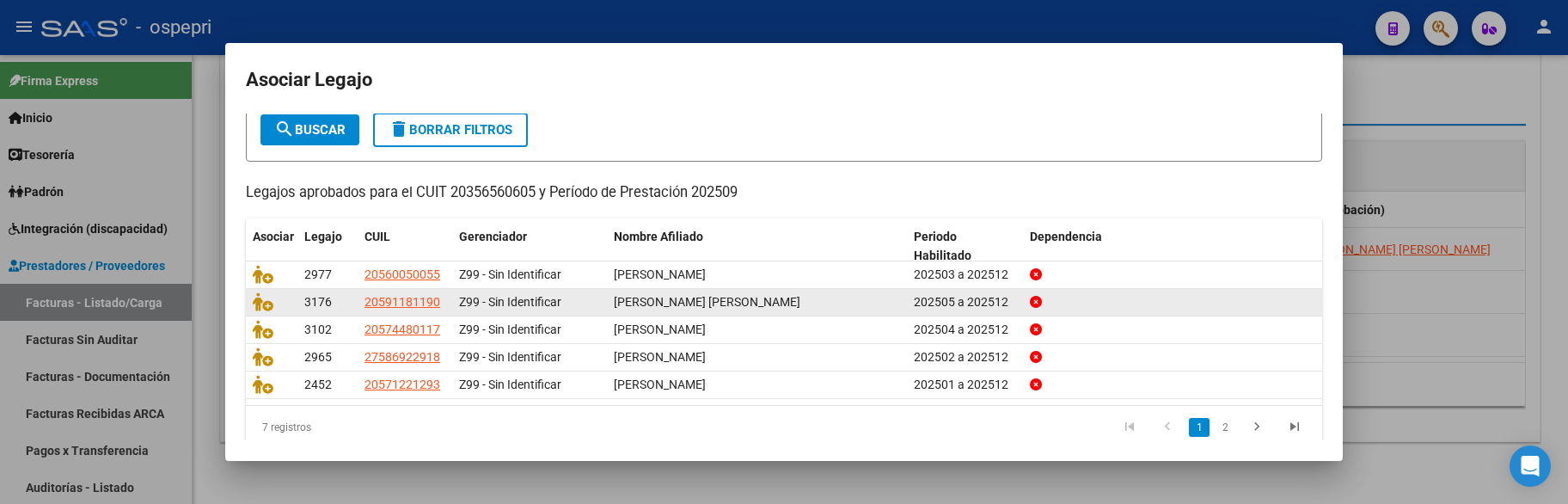
scroll to position [125, 0]
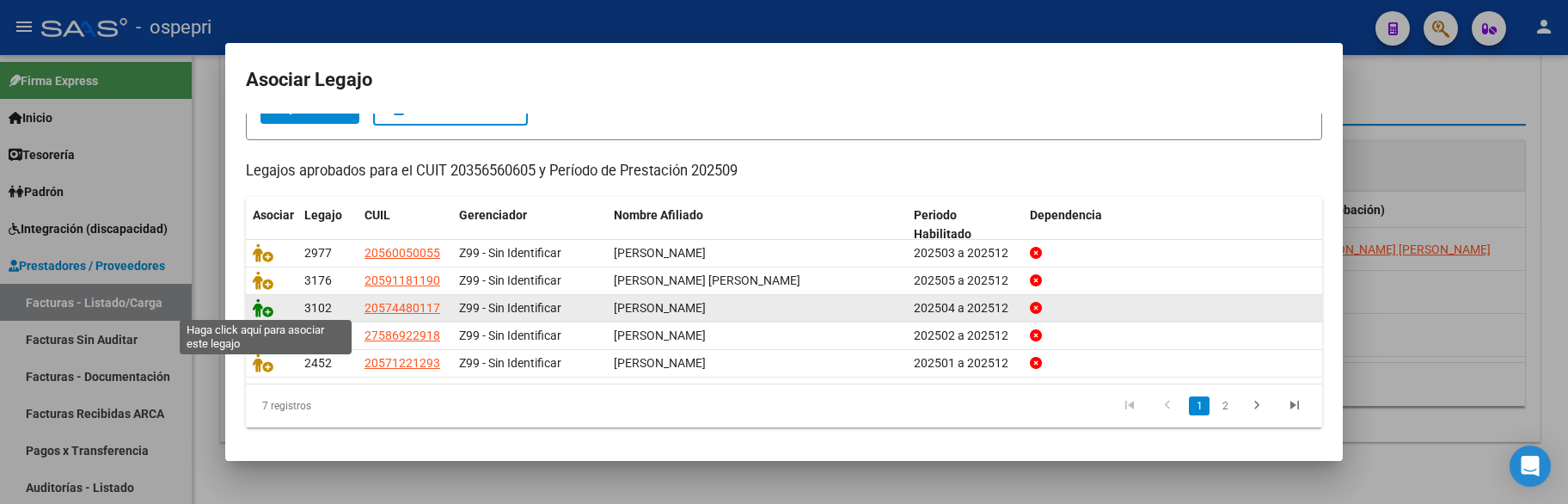
click at [262, 309] on icon at bounding box center [263, 307] width 21 height 19
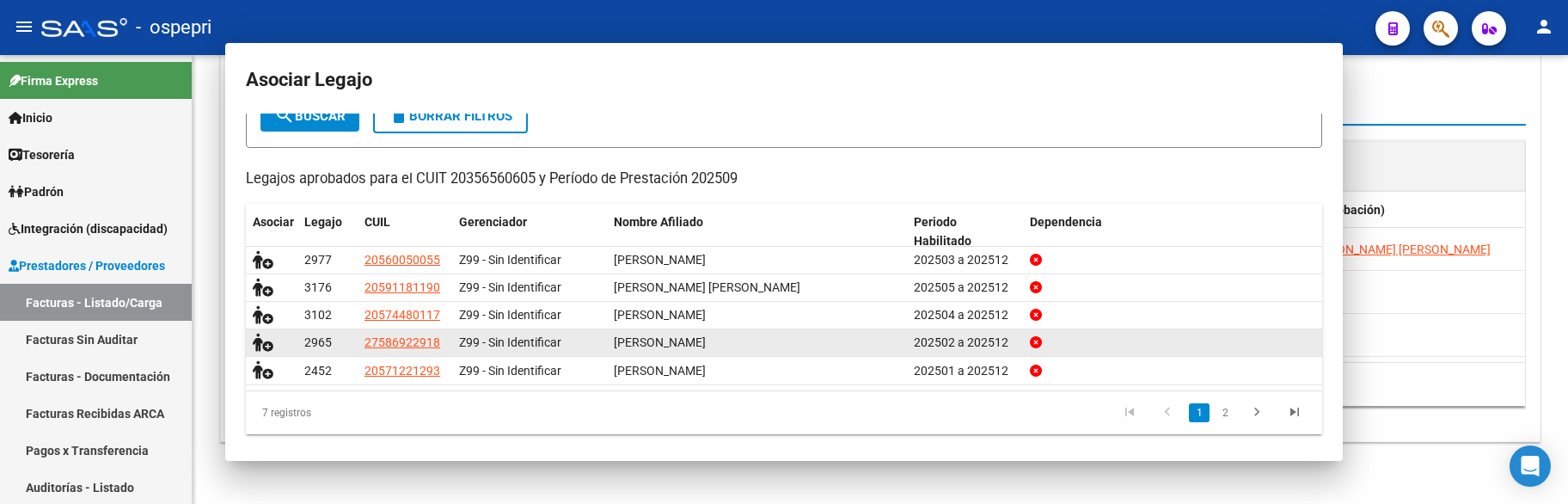
scroll to position [0, 0]
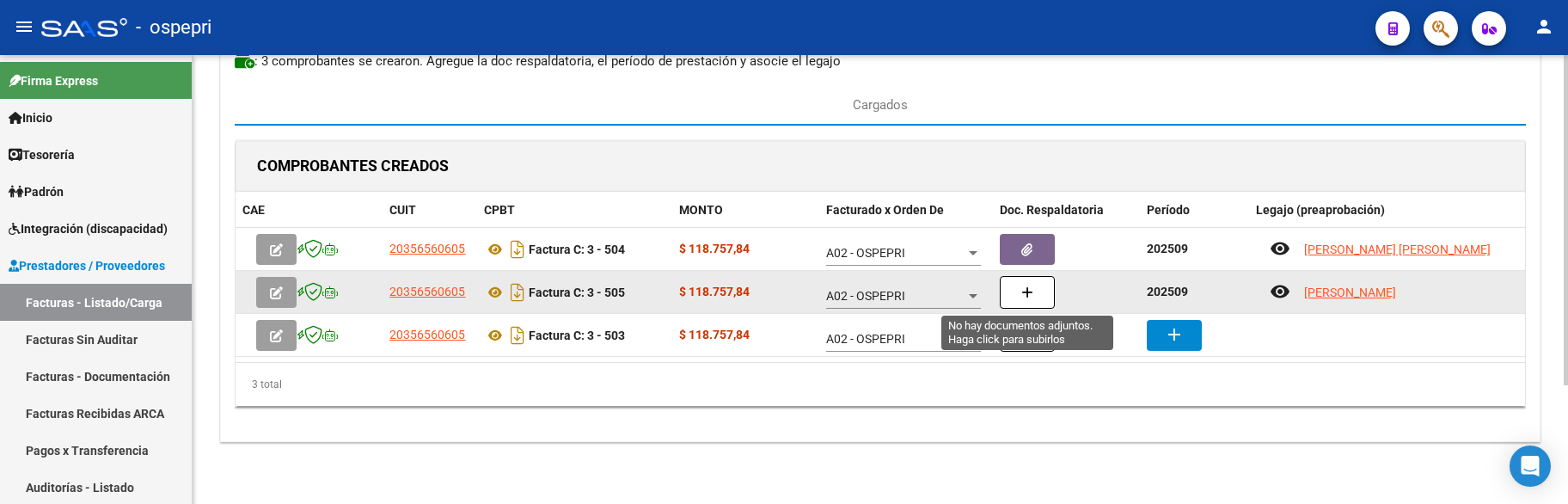
click at [1018, 294] on button "button" at bounding box center [1027, 292] width 55 height 33
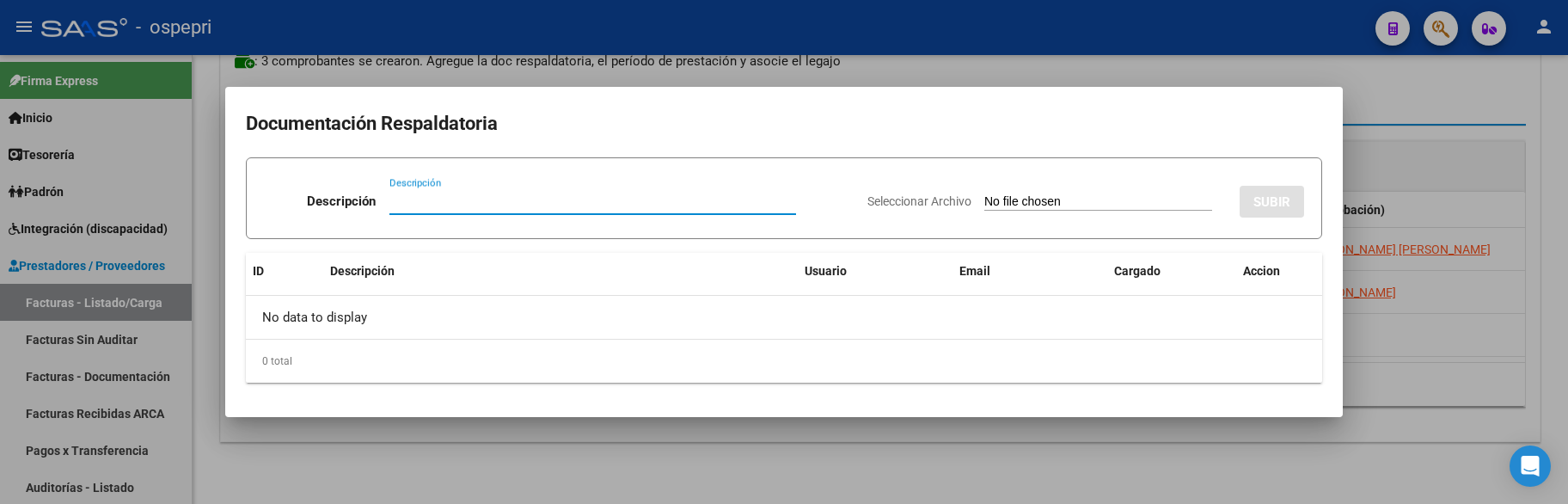
click at [415, 202] on input "Descripción" at bounding box center [592, 202] width 406 height 16
paste input "202509"
type input "202509"
click at [989, 200] on input "Seleccionar Archivo" at bounding box center [1098, 203] width 227 height 17
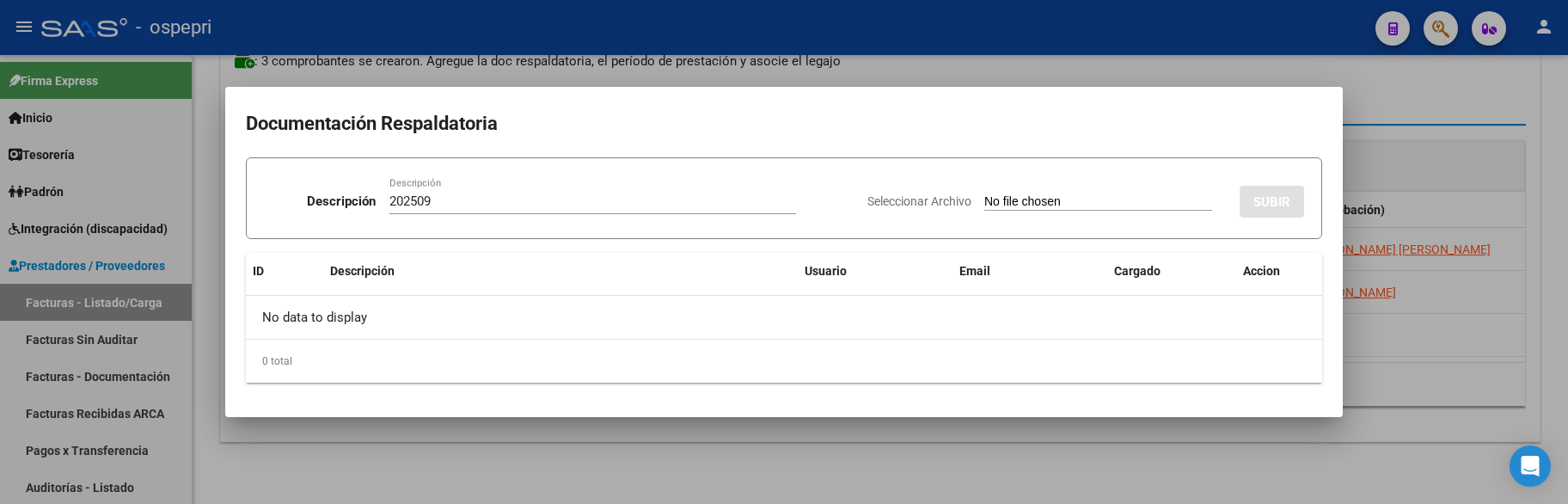
type input "C:\fakepath\SANDOVAL SANTINO.pdf"
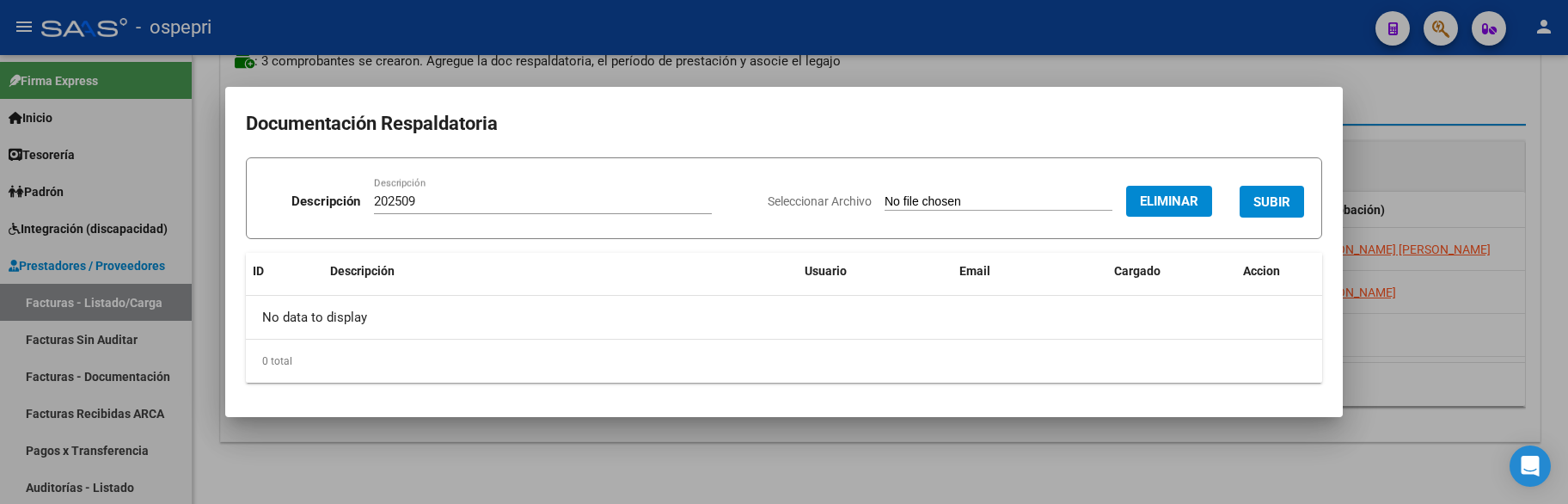
click at [1267, 195] on span "SUBIR" at bounding box center [1271, 203] width 37 height 16
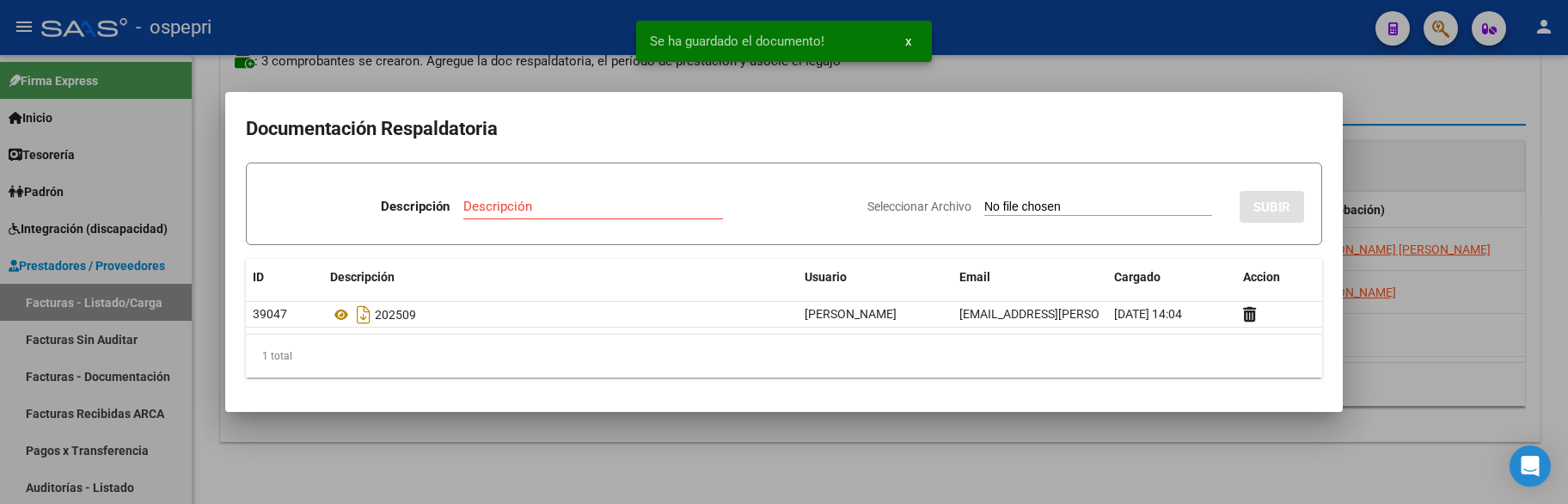
click at [1388, 134] on div at bounding box center [784, 252] width 1568 height 504
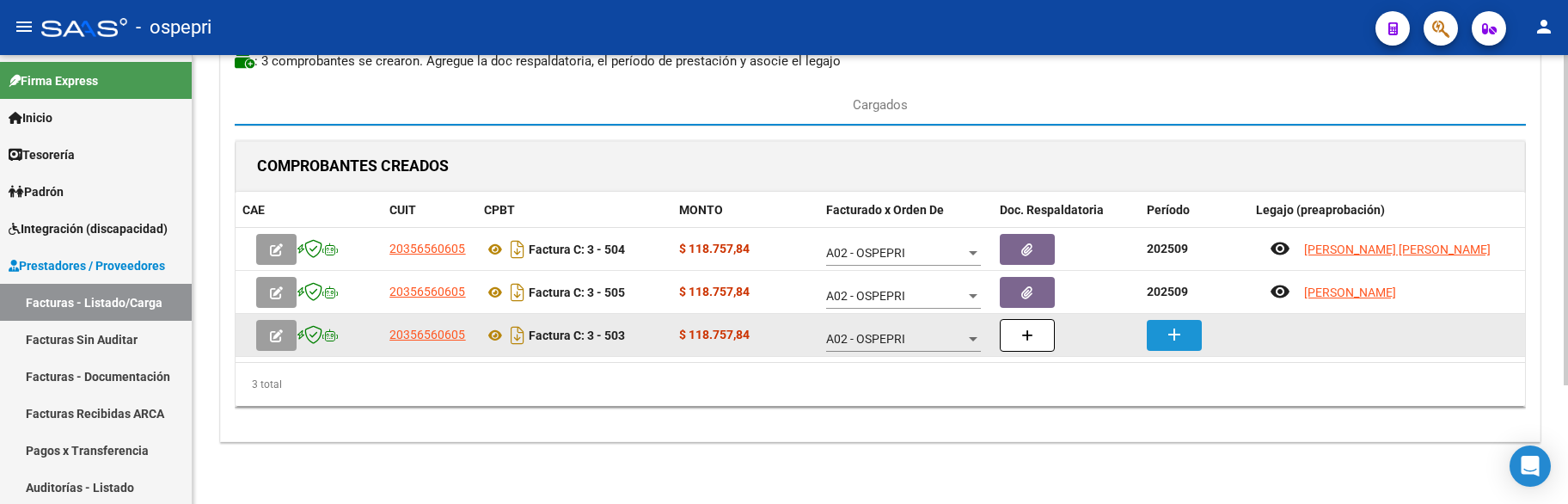
click at [1170, 330] on mat-icon "add" at bounding box center [1174, 334] width 21 height 21
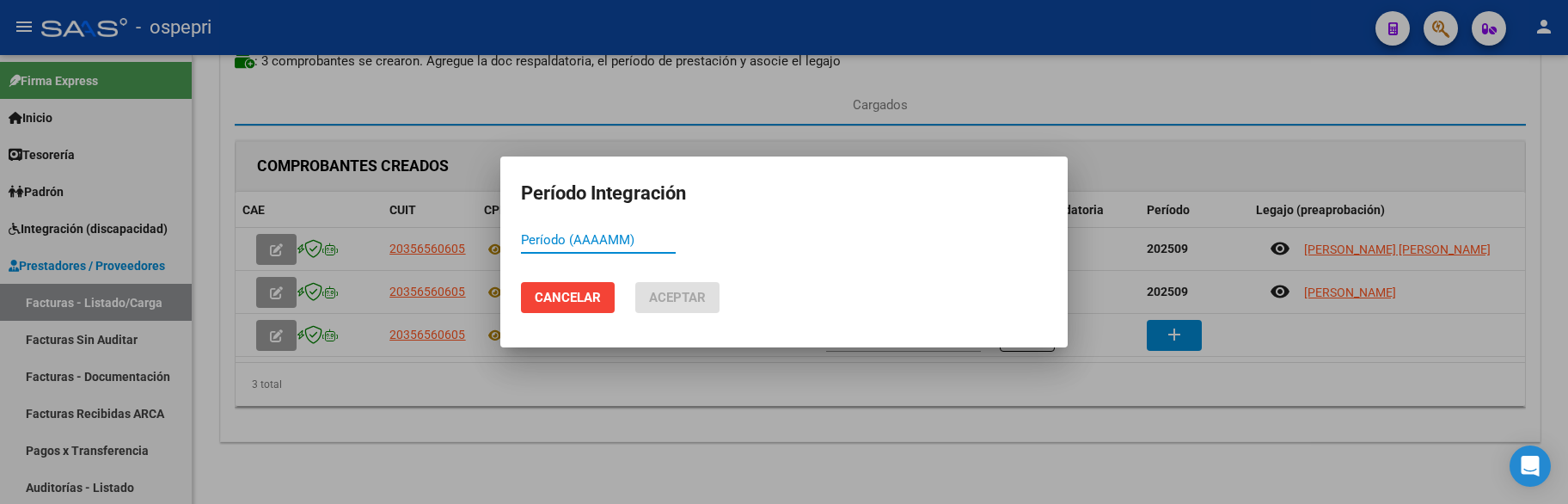
click at [531, 240] on input "Período (AAAAMM)" at bounding box center [598, 240] width 155 height 16
type input "202509"
click at [673, 294] on span "Aceptar" at bounding box center [676, 297] width 56 height 16
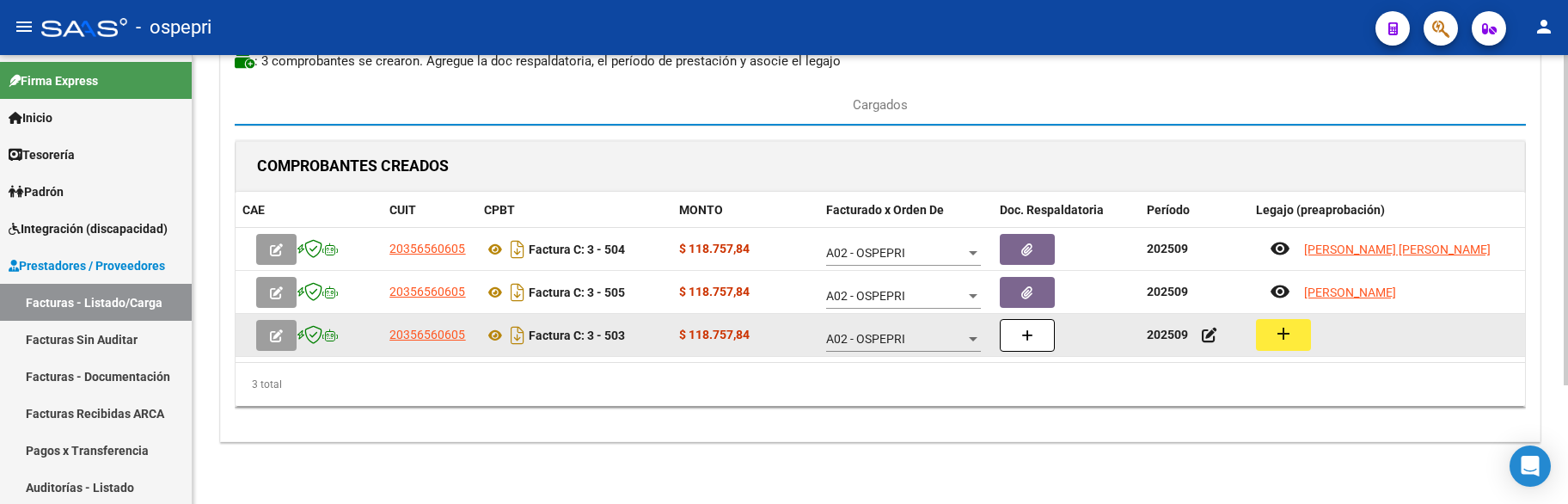
click at [1301, 334] on button "add" at bounding box center [1283, 335] width 55 height 32
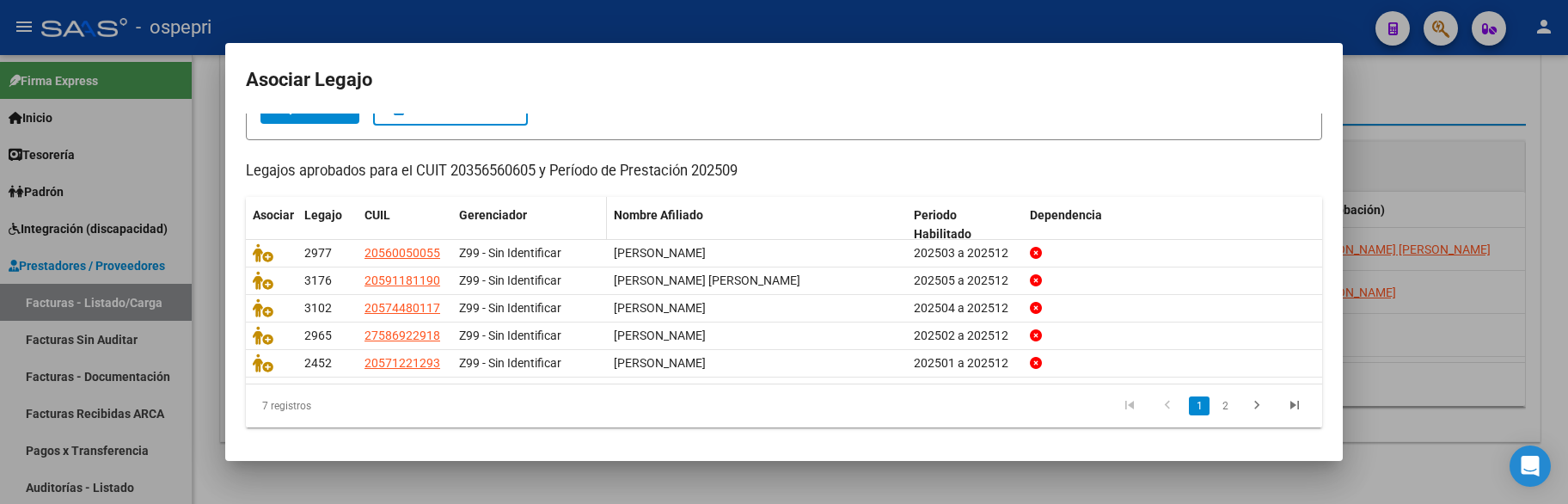
scroll to position [125, 0]
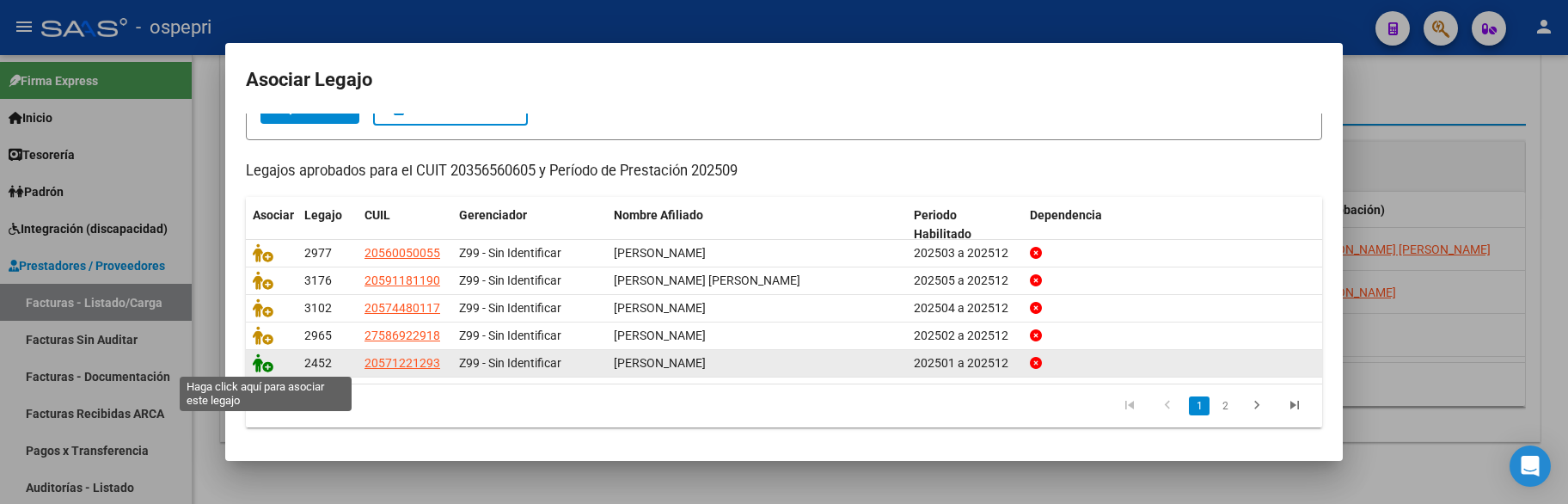
click at [255, 366] on icon at bounding box center [263, 362] width 21 height 19
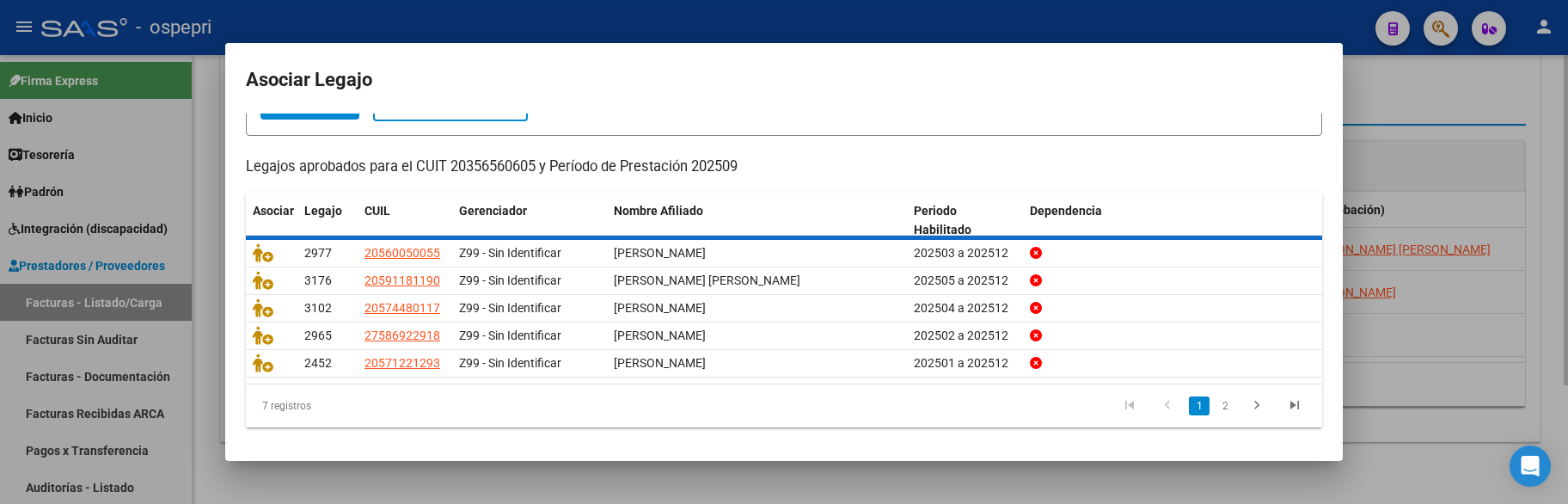
scroll to position [0, 0]
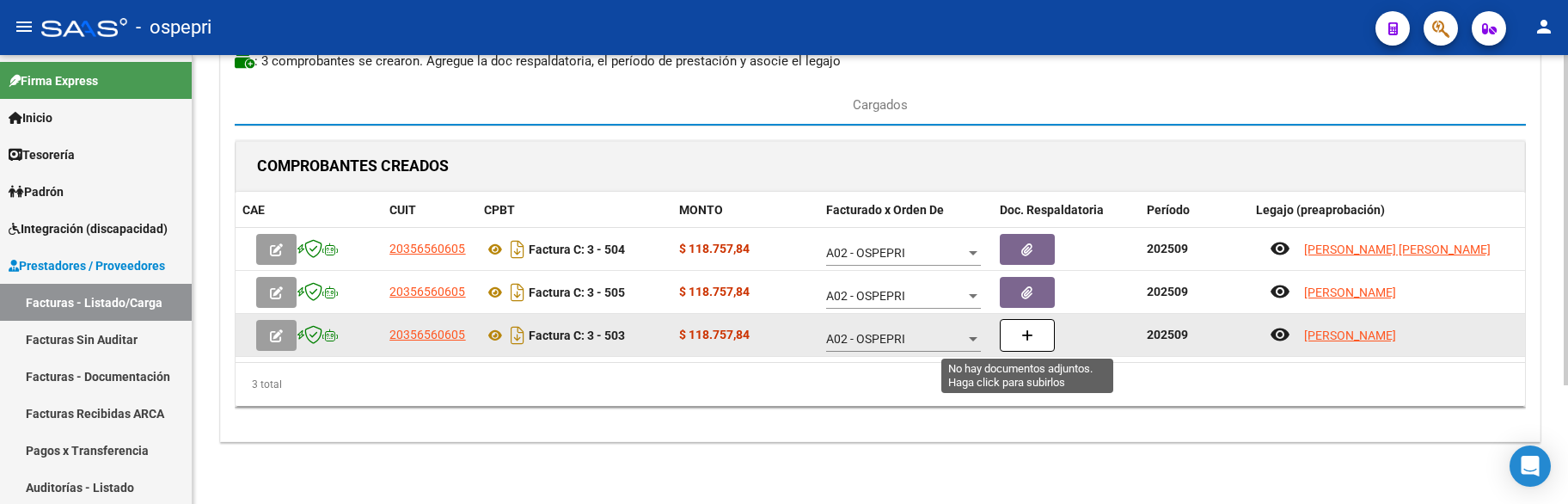
click at [1034, 341] on button "button" at bounding box center [1027, 335] width 55 height 33
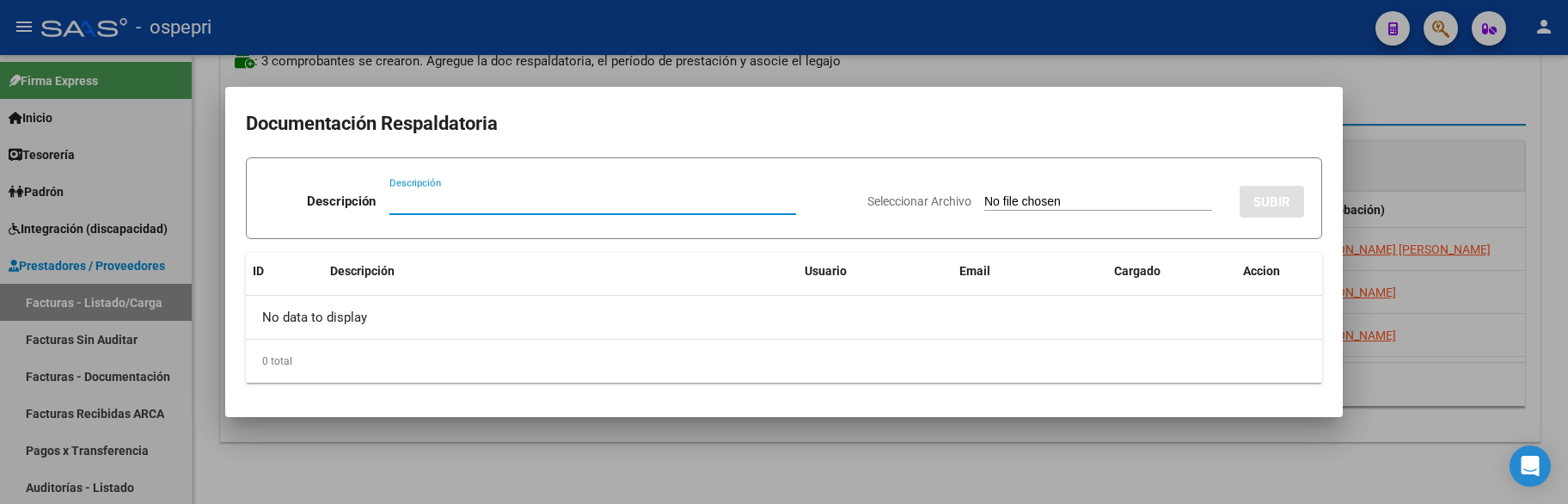
click at [418, 201] on input "Descripción" at bounding box center [592, 202] width 406 height 16
paste input "202509"
type input "202509"
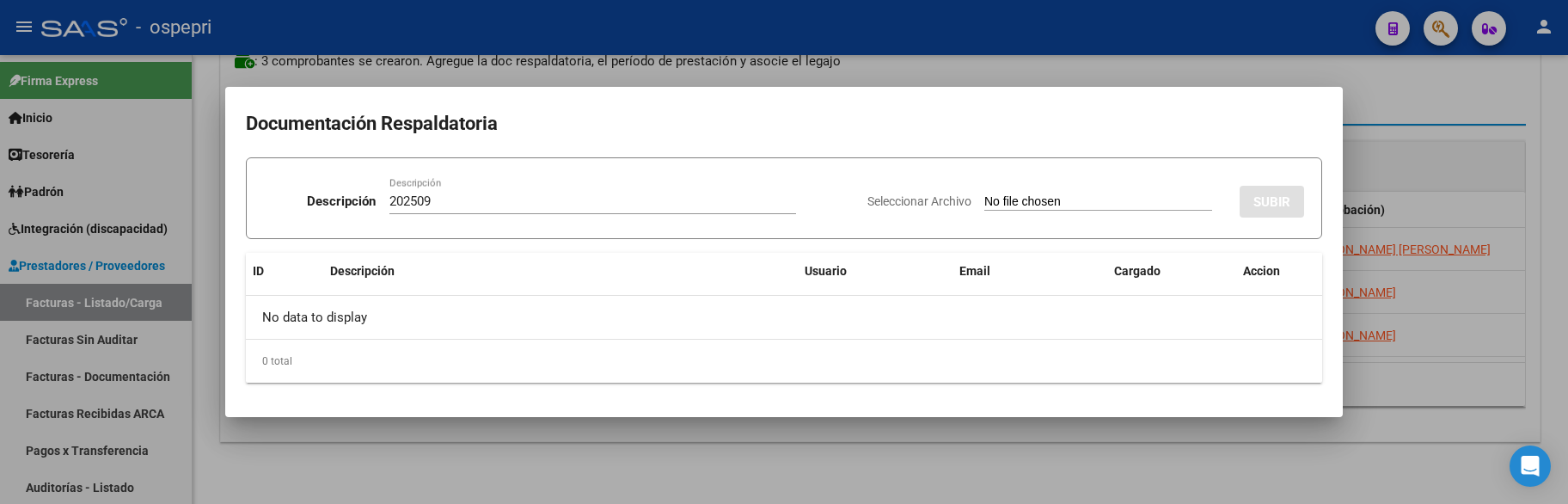
click at [980, 193] on div "Seleccionar Archivo SUBIR" at bounding box center [1086, 198] width 437 height 52
click at [985, 199] on input "Seleccionar Archivo" at bounding box center [1098, 203] width 227 height 17
type input "C:\fakepath\BALCONTE.pdf"
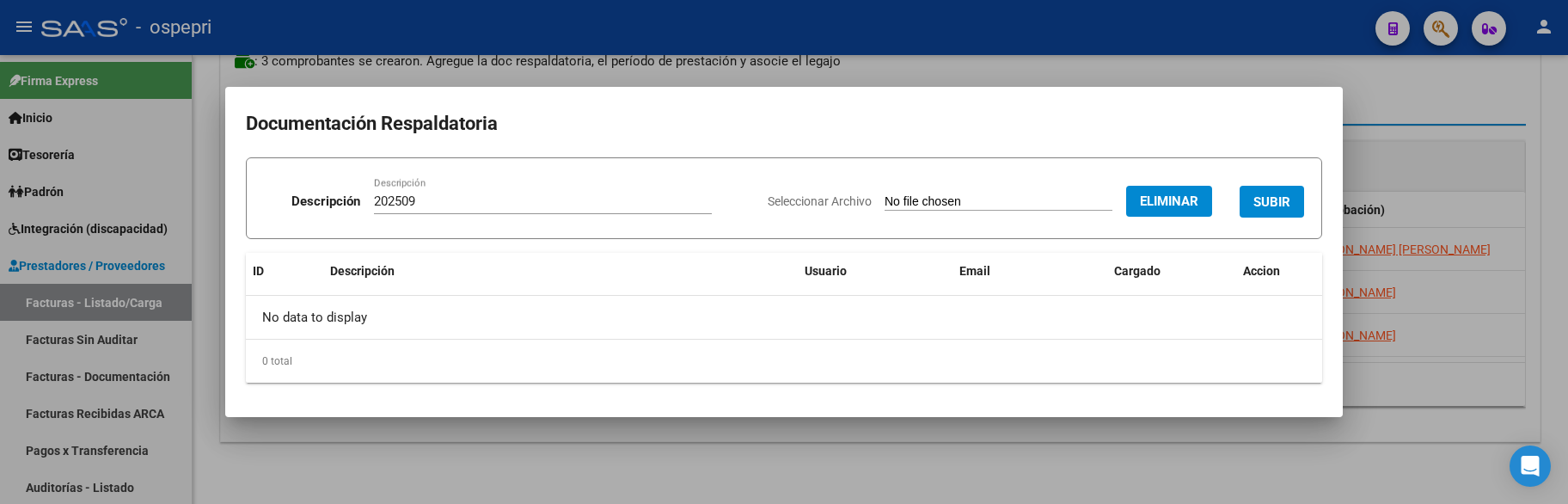
click at [1410, 364] on div at bounding box center [784, 252] width 1568 height 504
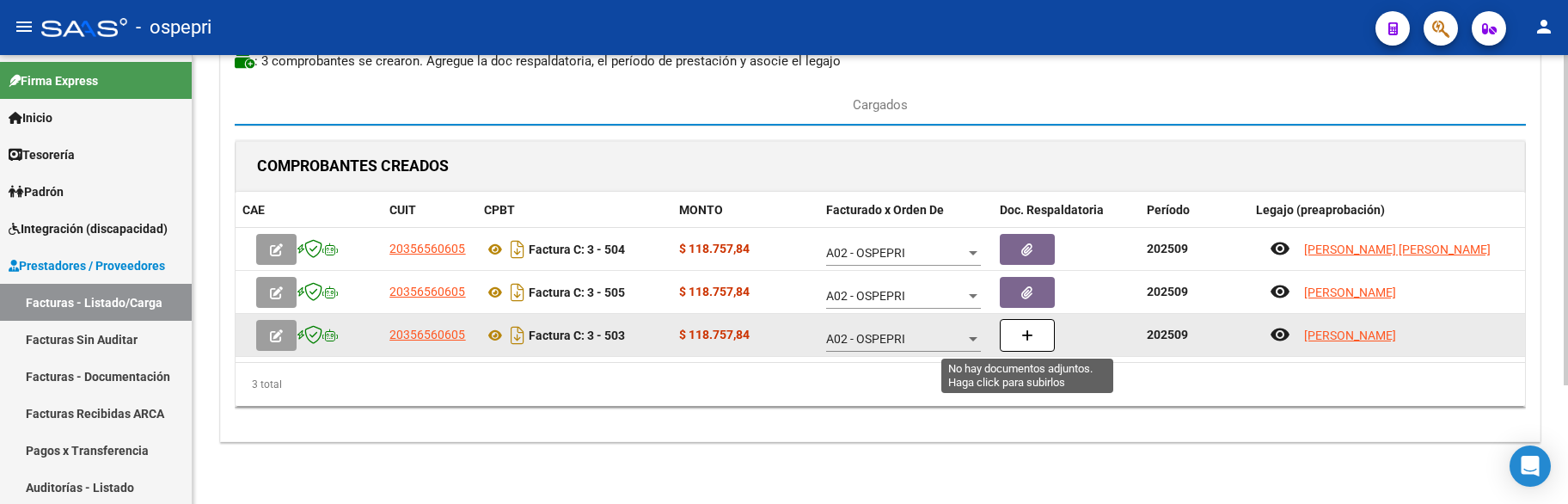
click at [1035, 339] on button "button" at bounding box center [1027, 335] width 55 height 33
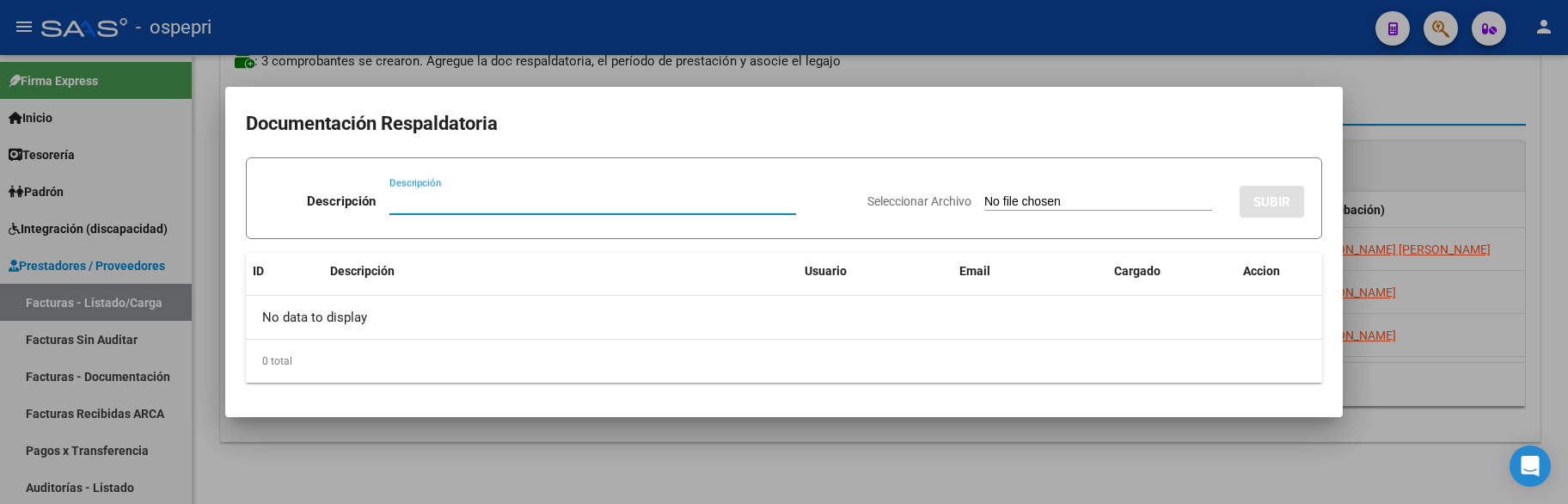
click at [410, 181] on div "Descripción Descripción" at bounding box center [559, 205] width 589 height 51
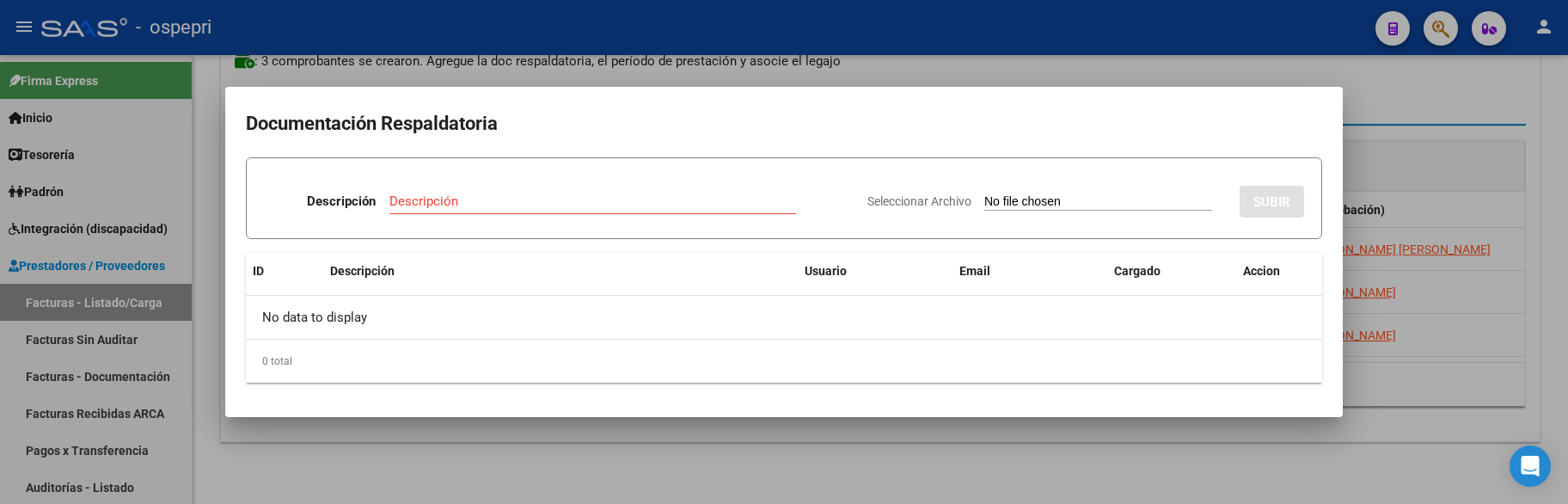
click at [413, 195] on input "Descripción" at bounding box center [592, 202] width 406 height 16
paste input "202509"
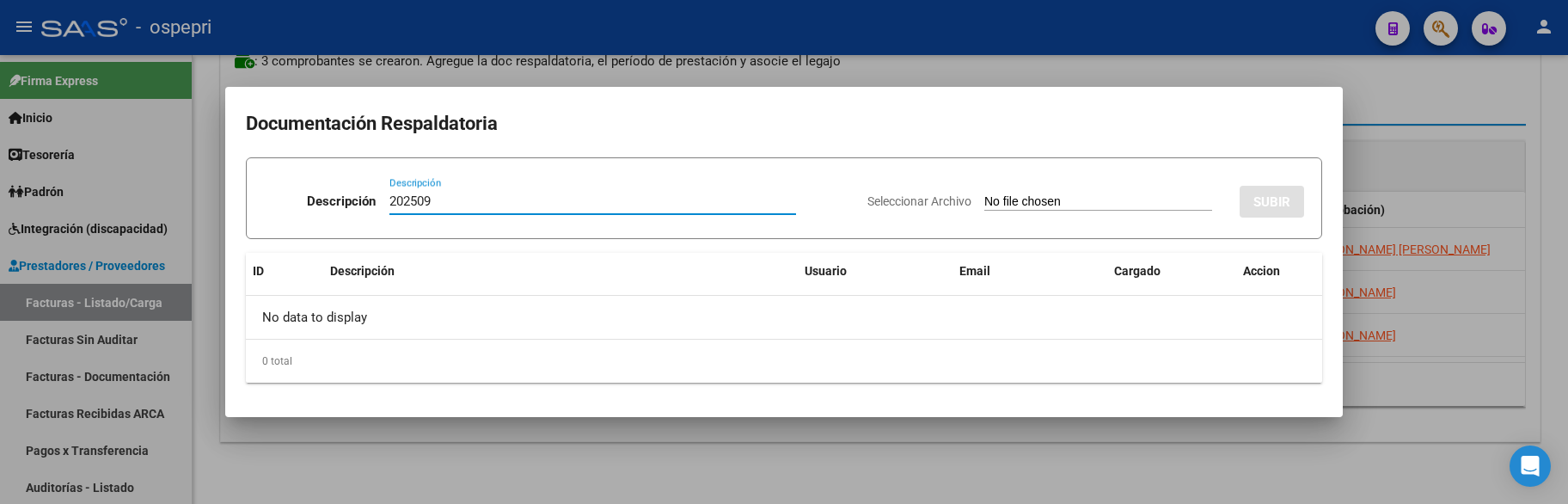
type input "202509"
click at [985, 199] on input "Seleccionar Archivo" at bounding box center [1098, 203] width 227 height 17
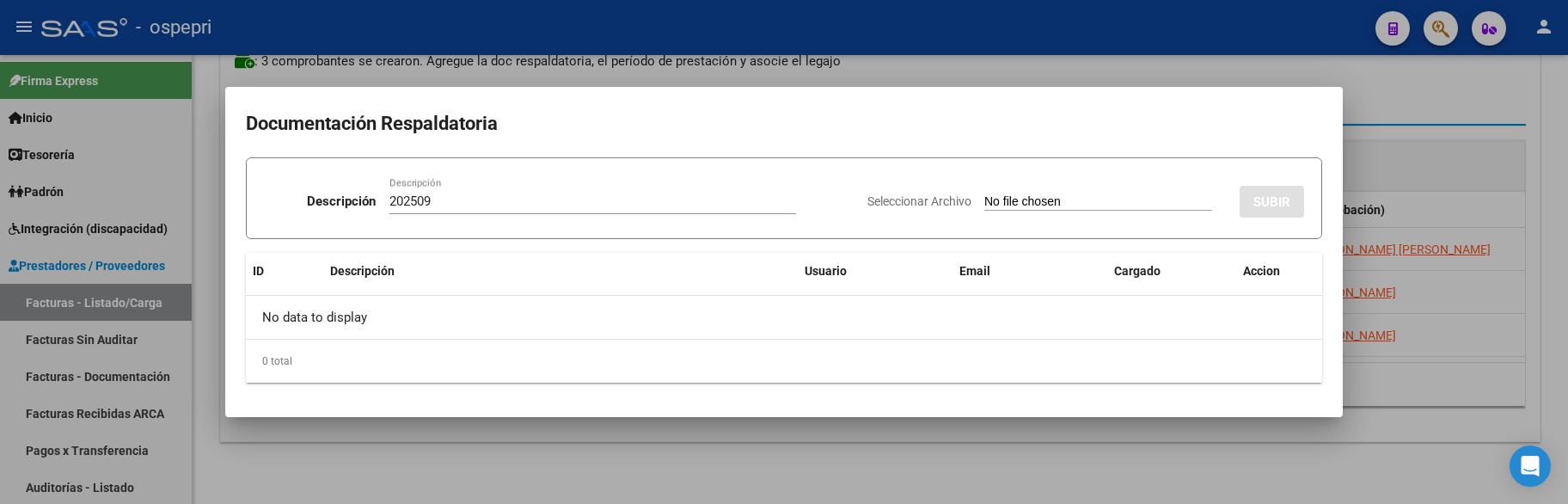
type input "C:\fakepath\BALCONTE.pdf"
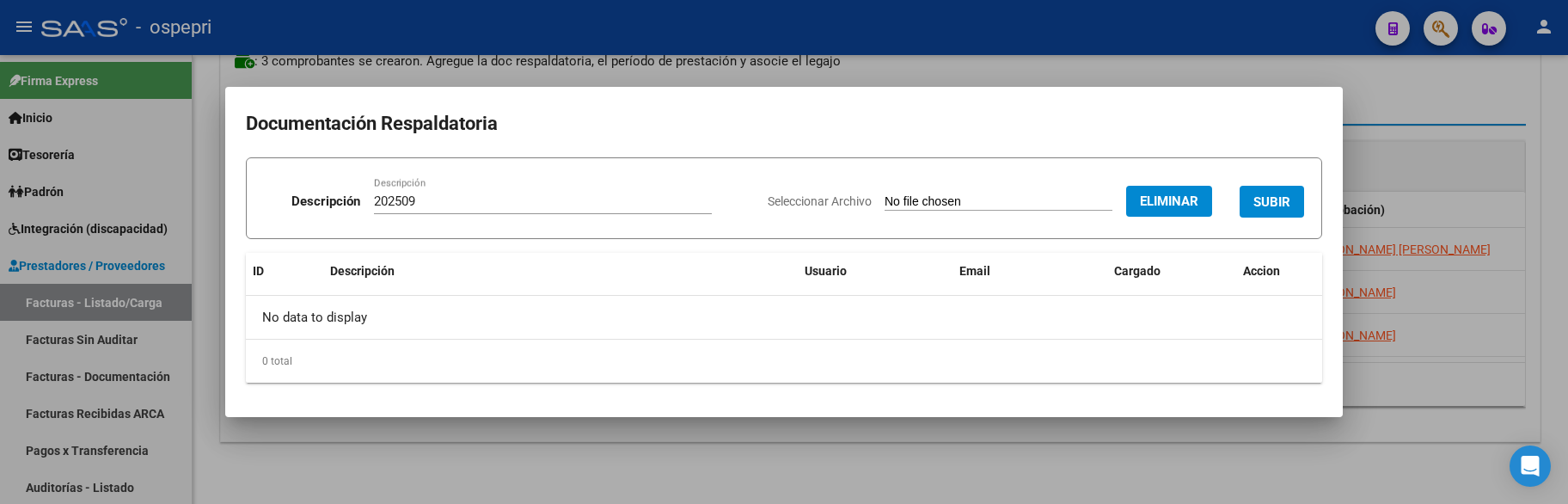
click at [1268, 192] on button "SUBIR" at bounding box center [1271, 202] width 64 height 32
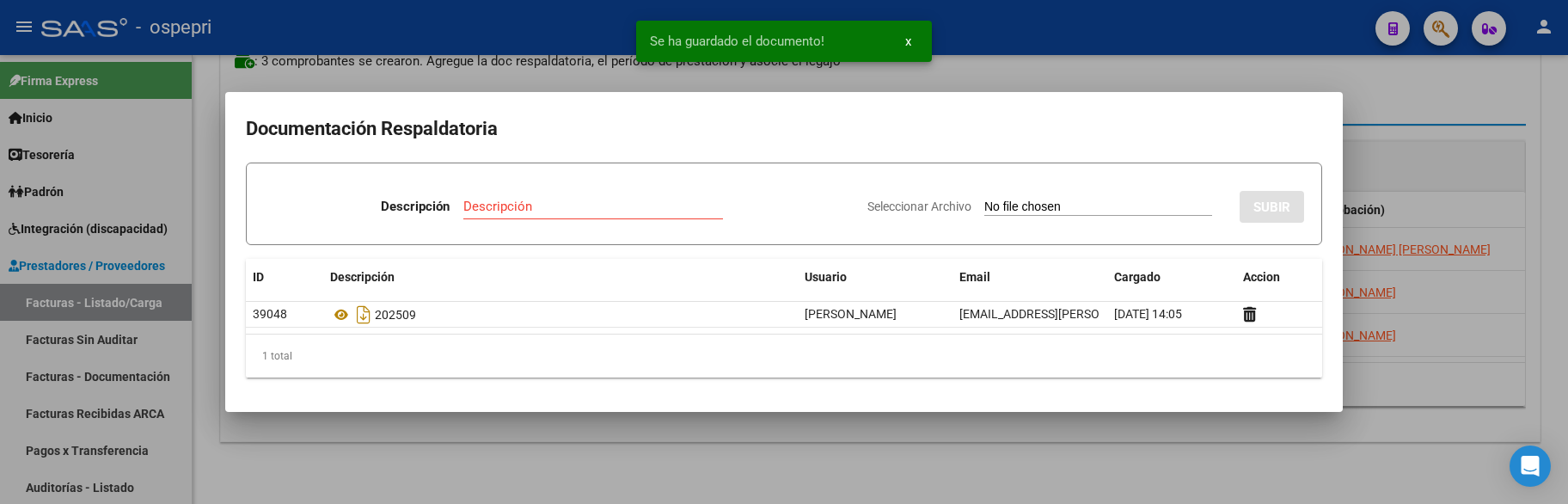
click at [1381, 379] on div at bounding box center [784, 252] width 1568 height 504
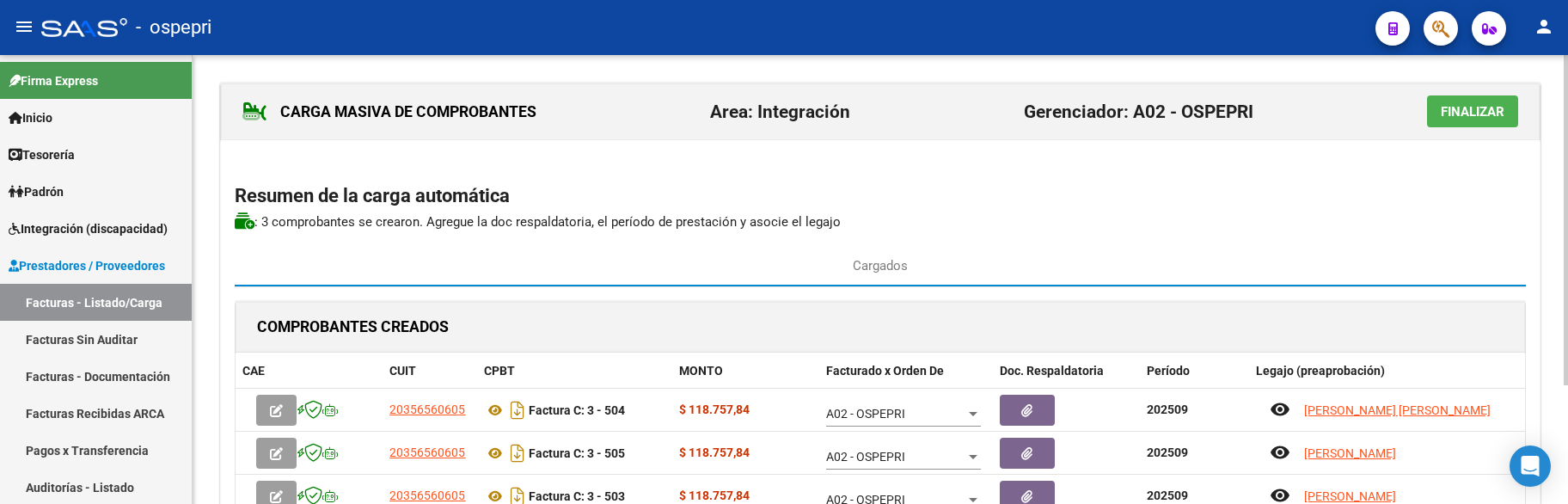
scroll to position [161, 0]
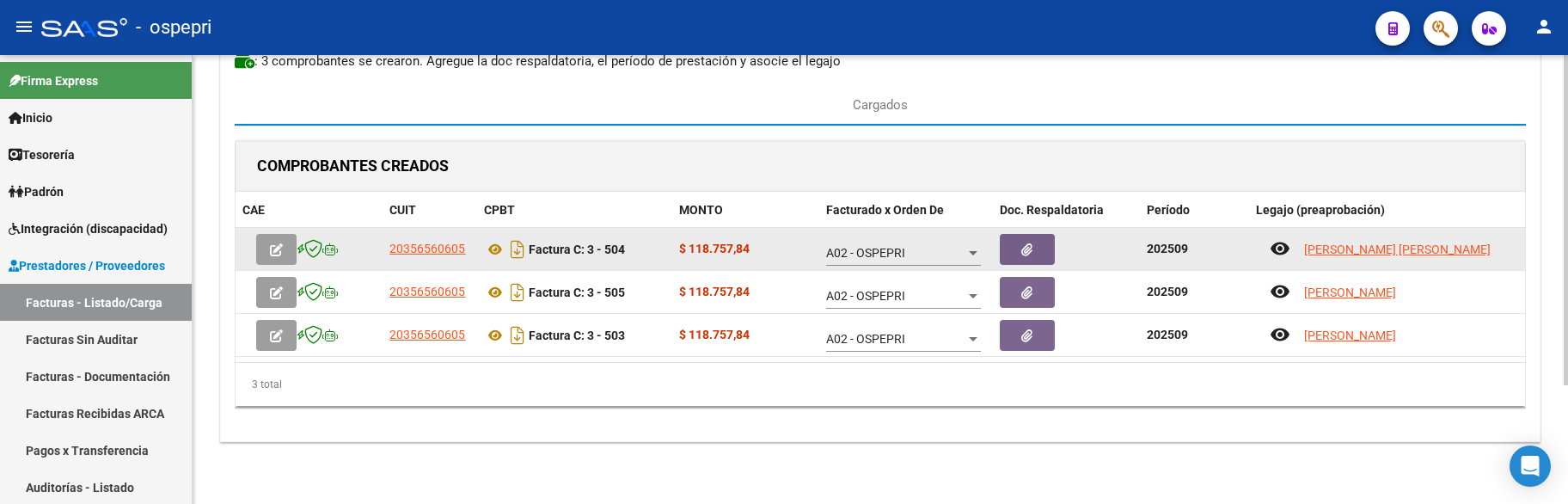
click at [279, 249] on icon "button" at bounding box center [276, 249] width 13 height 13
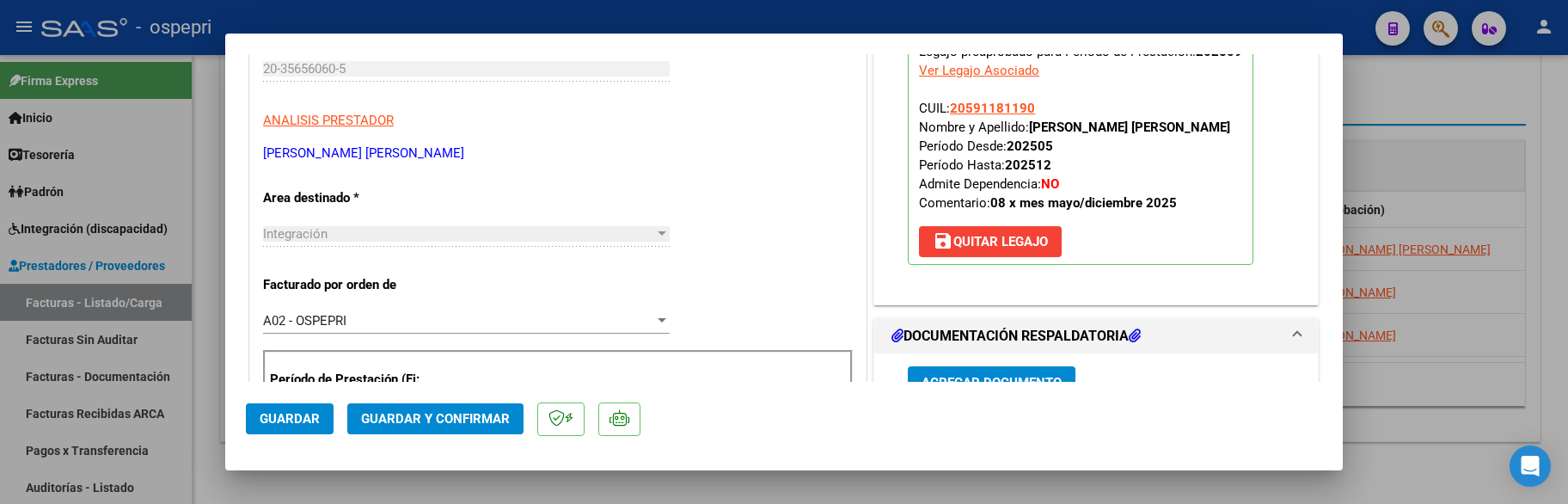
scroll to position [258, 0]
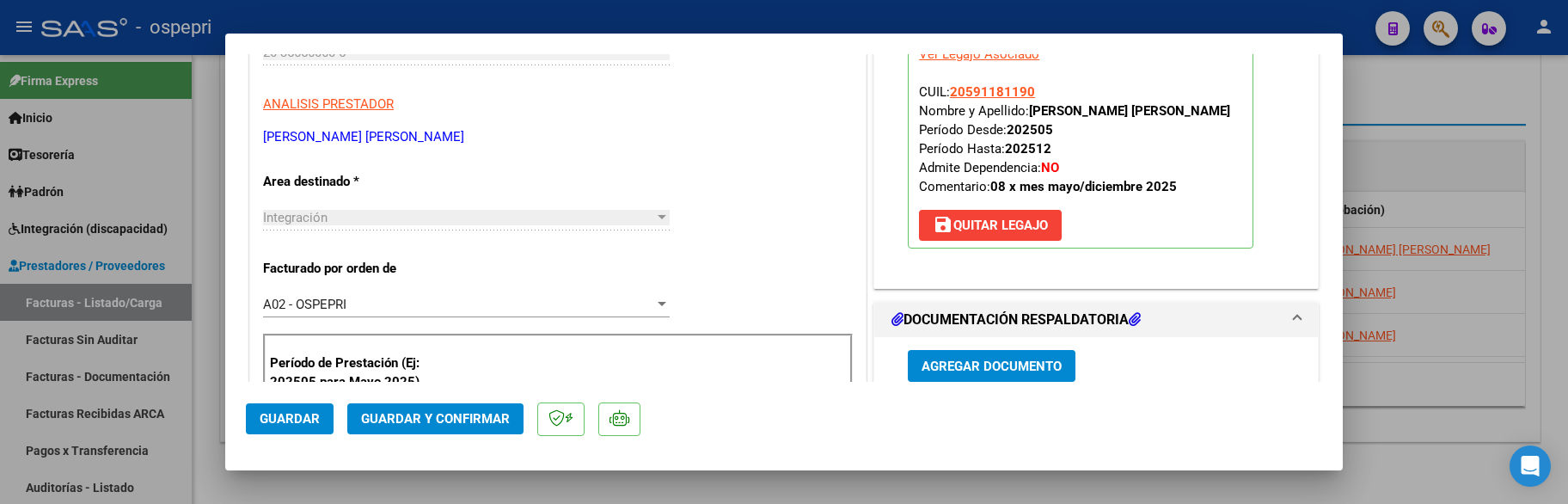
click at [500, 392] on span "Guardar y Confirmar" at bounding box center [435, 419] width 148 height 16
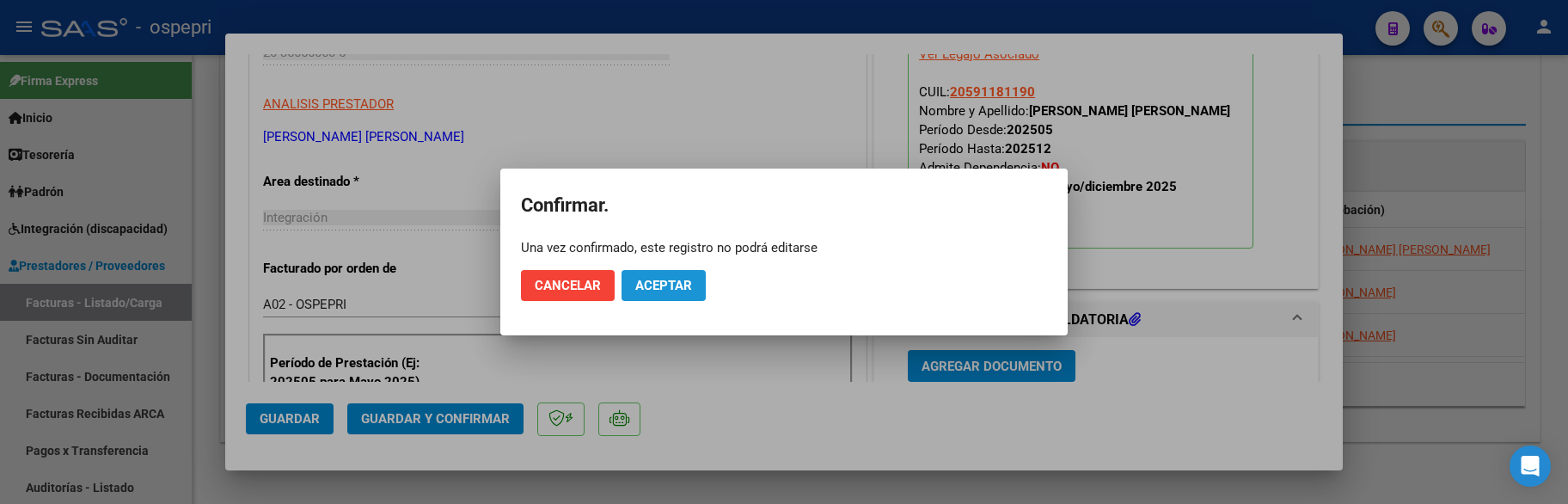
click at [661, 280] on span "Aceptar" at bounding box center [663, 286] width 56 height 16
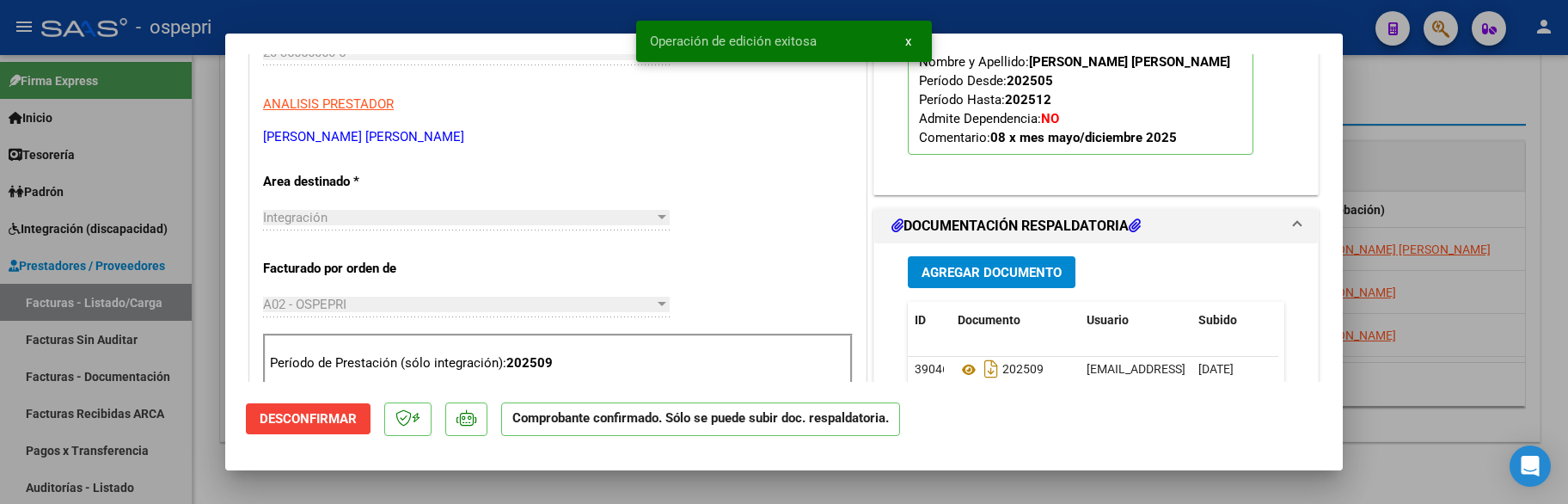
click at [1425, 373] on div at bounding box center [784, 252] width 1568 height 504
type input "$ 0,00"
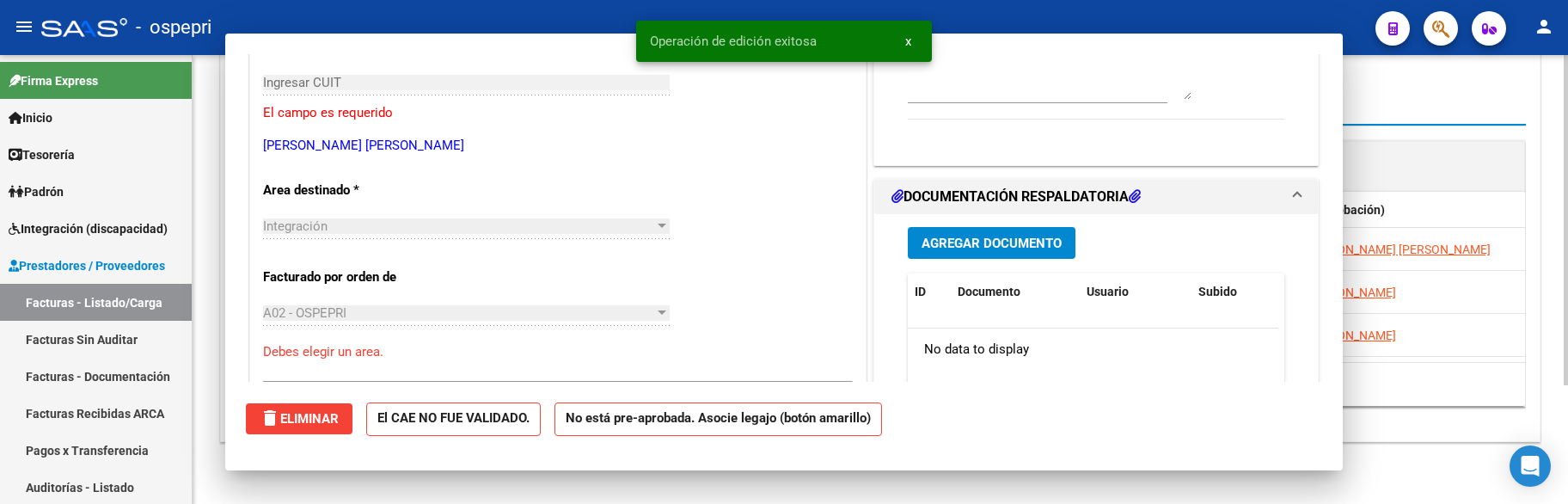
scroll to position [0, 0]
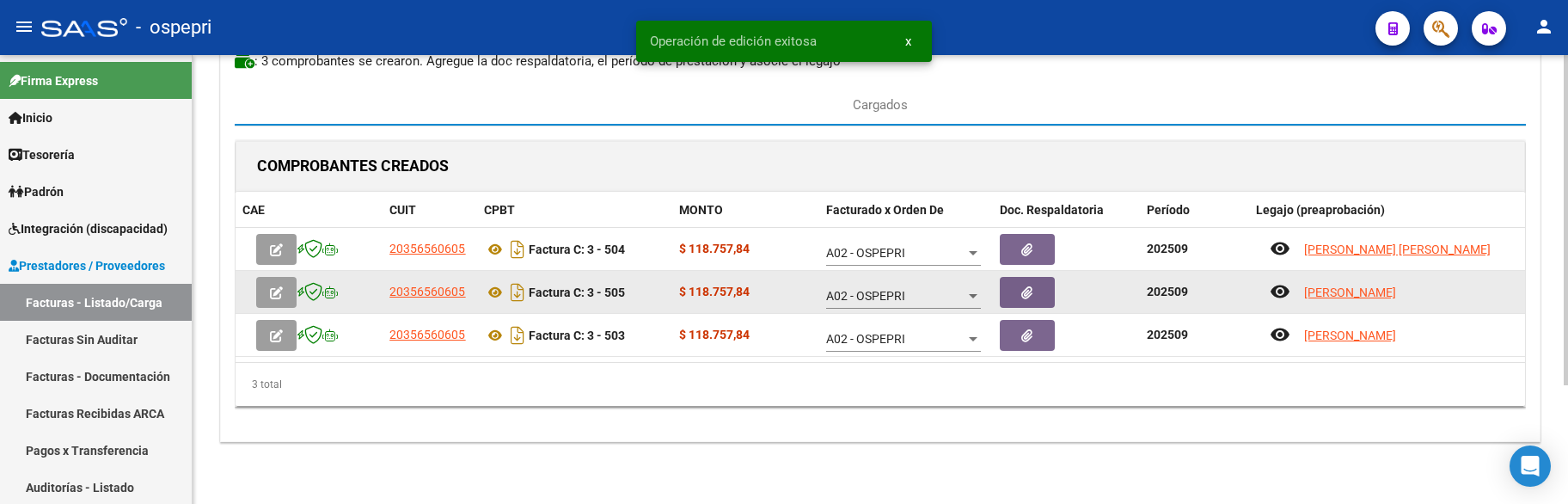
click at [283, 293] on button "button" at bounding box center [276, 292] width 41 height 31
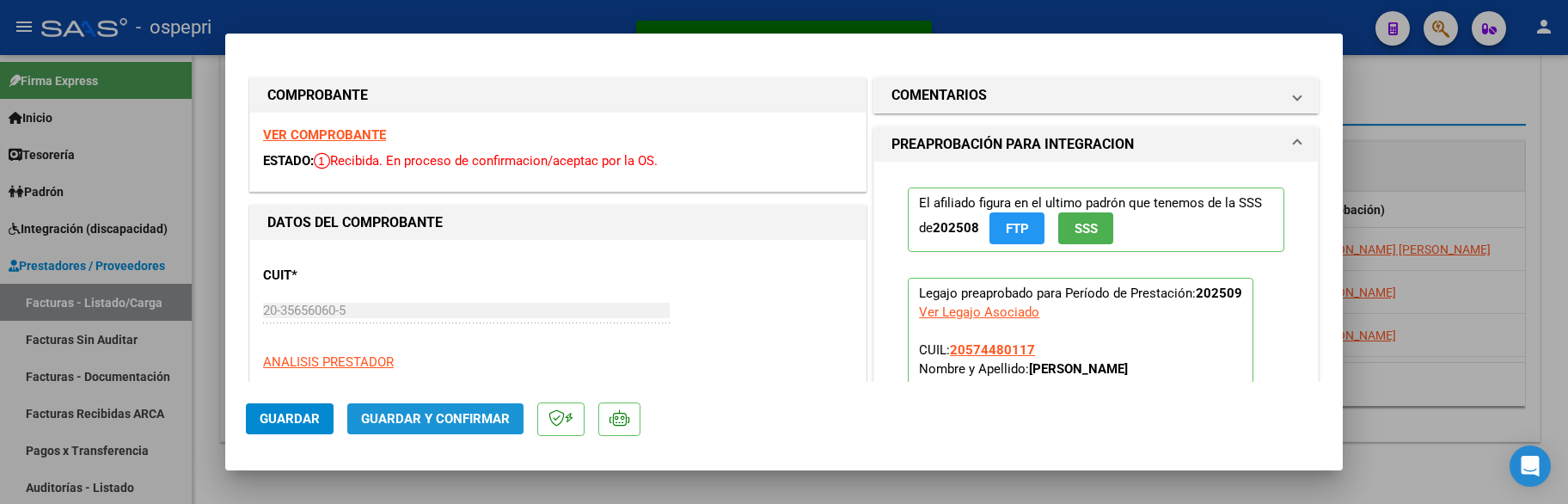
click at [428, 392] on button "Guardar y Confirmar" at bounding box center [435, 418] width 176 height 31
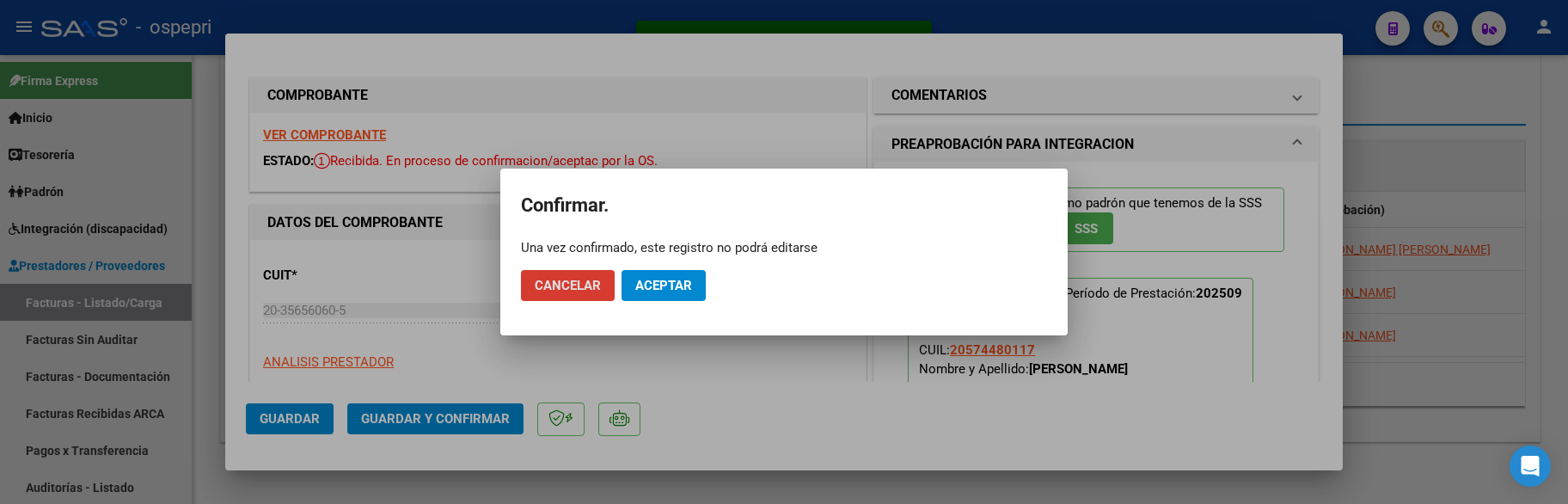
click at [654, 281] on span "Aceptar" at bounding box center [663, 286] width 56 height 16
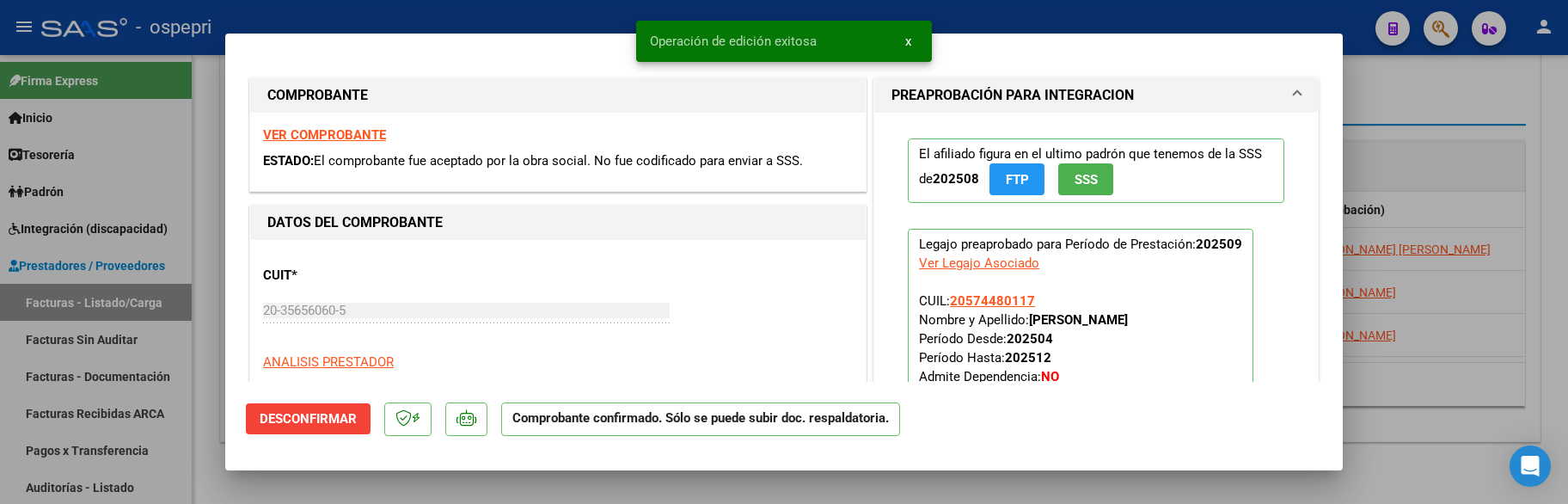
click at [1414, 379] on div at bounding box center [784, 252] width 1568 height 504
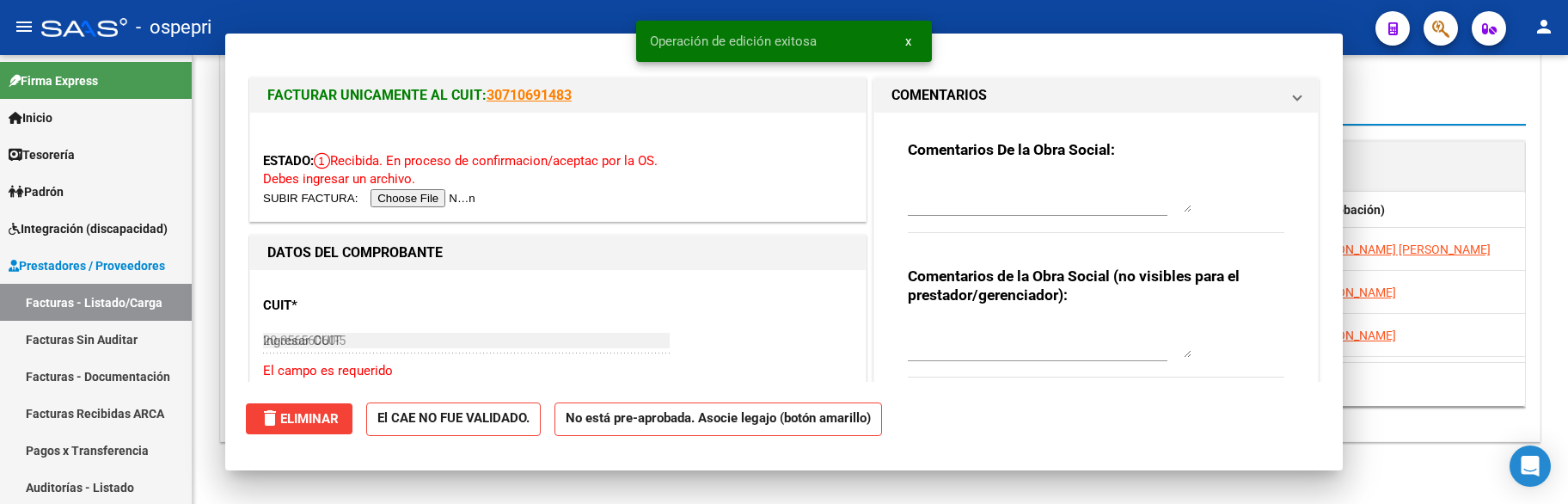
type input "$ 0,00"
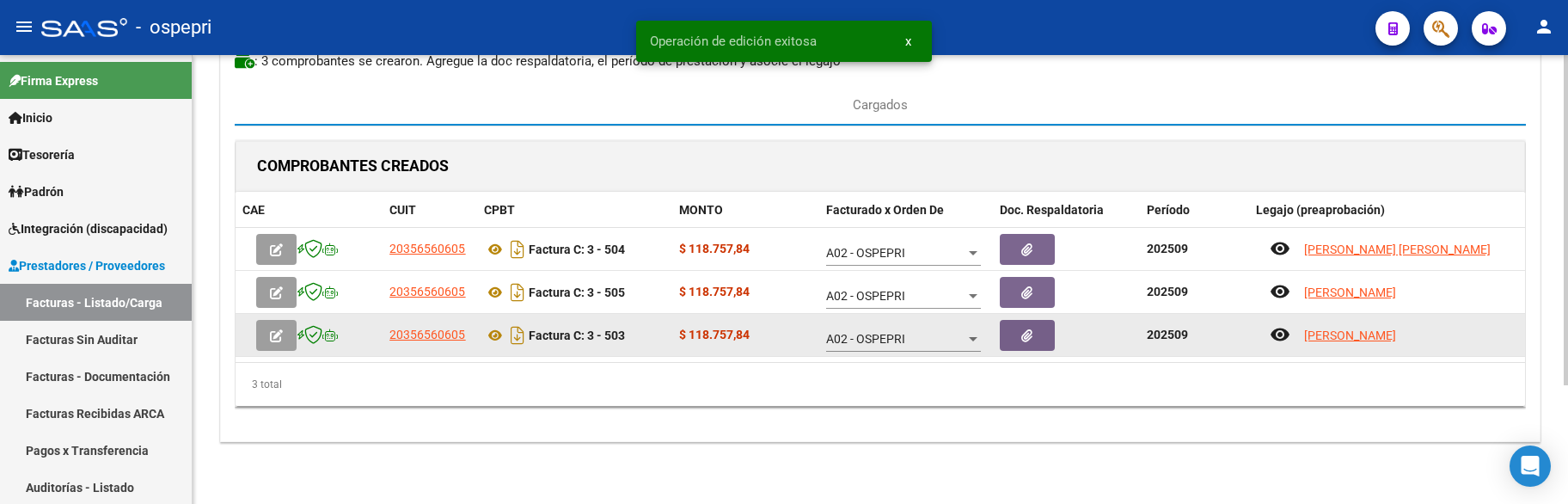
click at [286, 332] on button "button" at bounding box center [276, 334] width 41 height 31
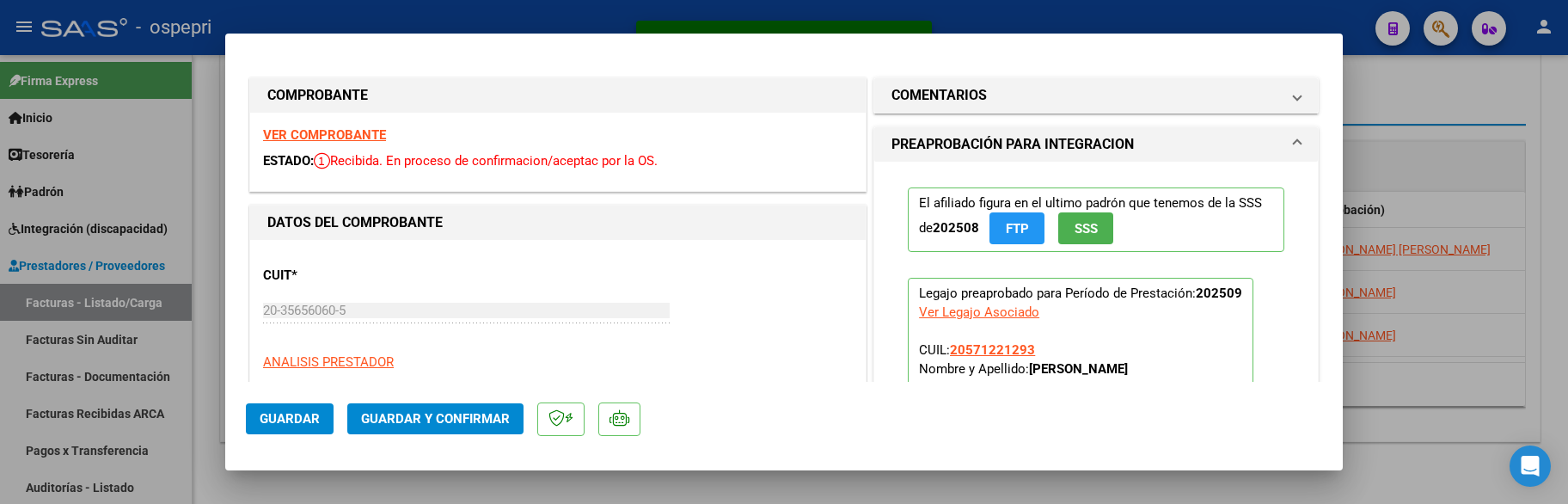
click at [440, 392] on span "Guardar y Confirmar" at bounding box center [435, 419] width 148 height 16
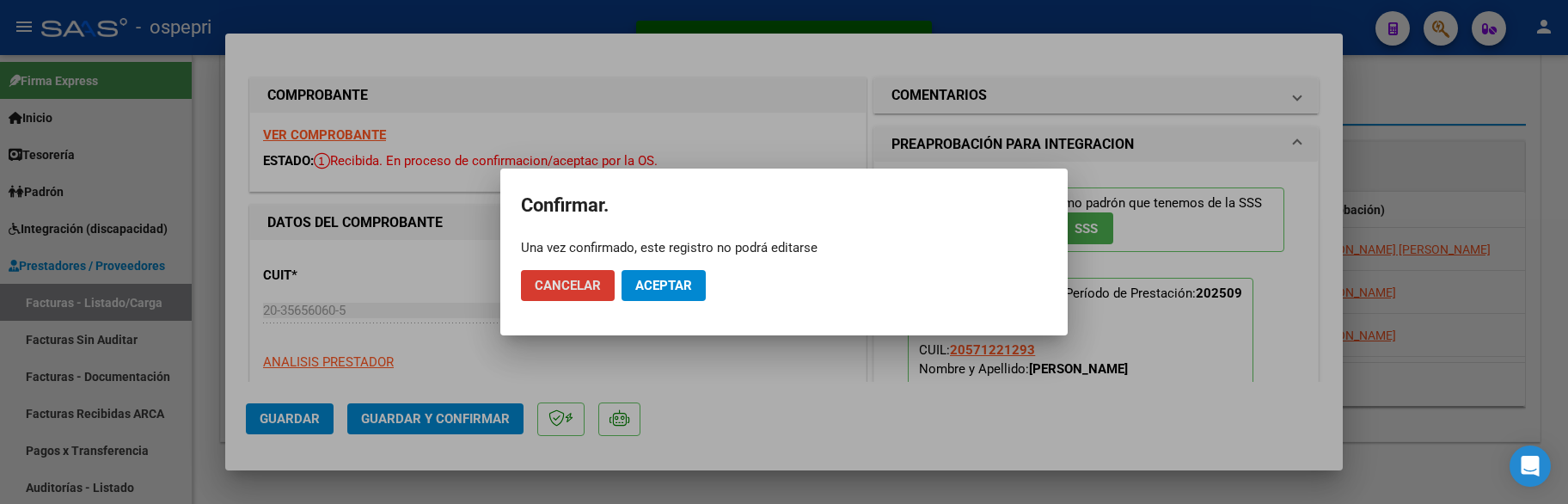
click at [662, 286] on span "Aceptar" at bounding box center [663, 286] width 56 height 16
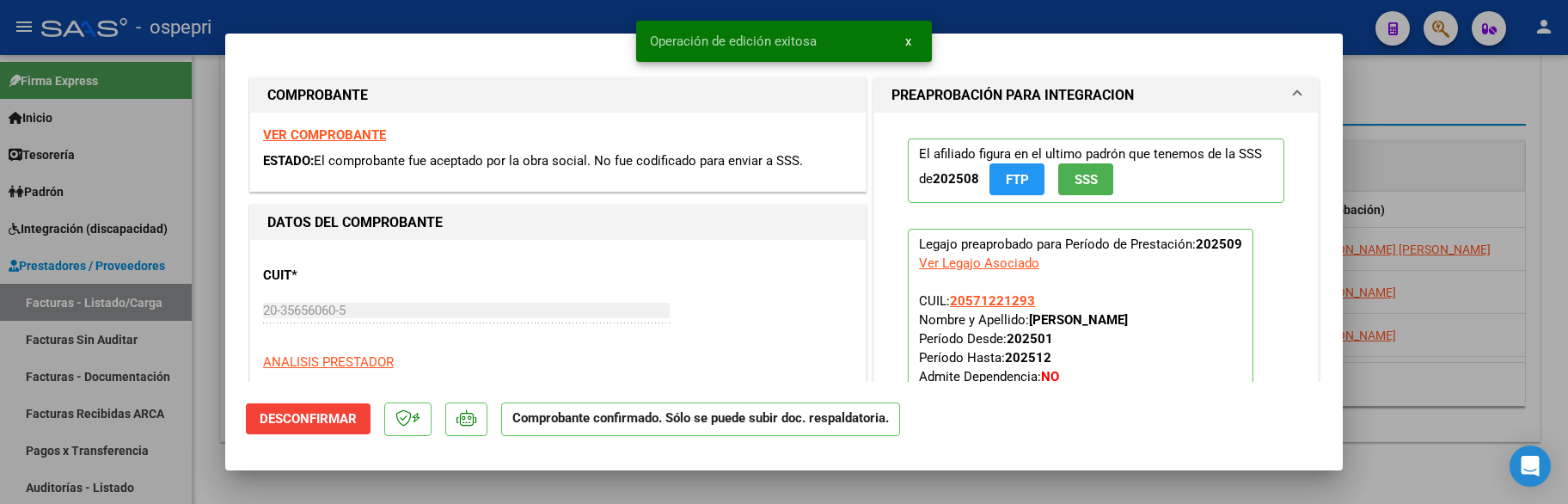
click at [1438, 380] on div at bounding box center [784, 252] width 1568 height 504
type input "$ 0,00"
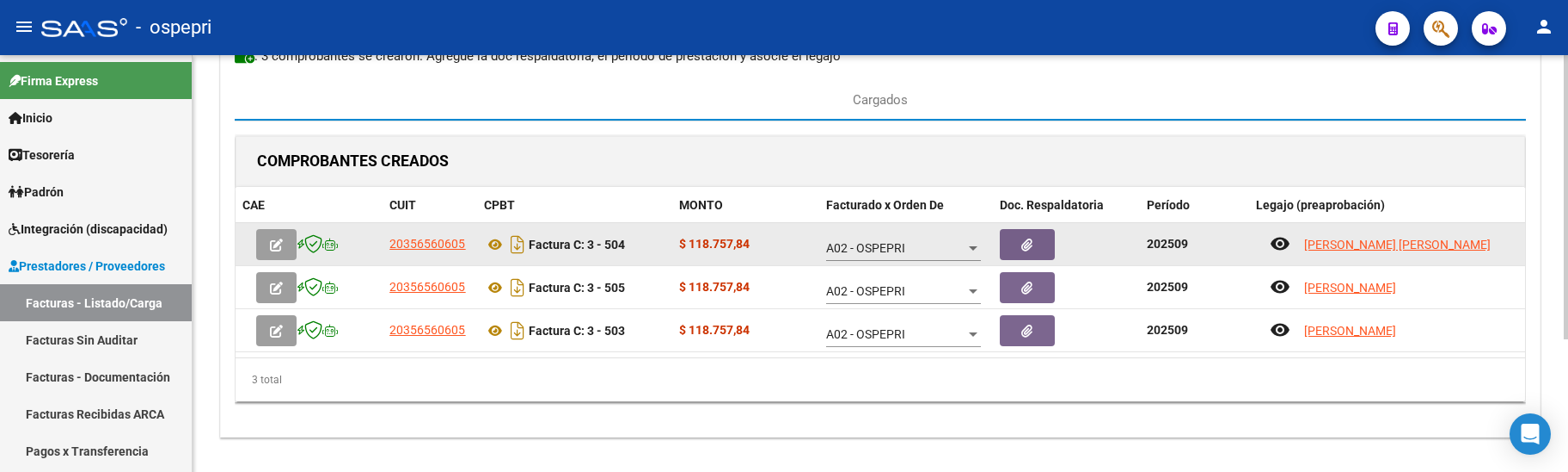
scroll to position [194, 0]
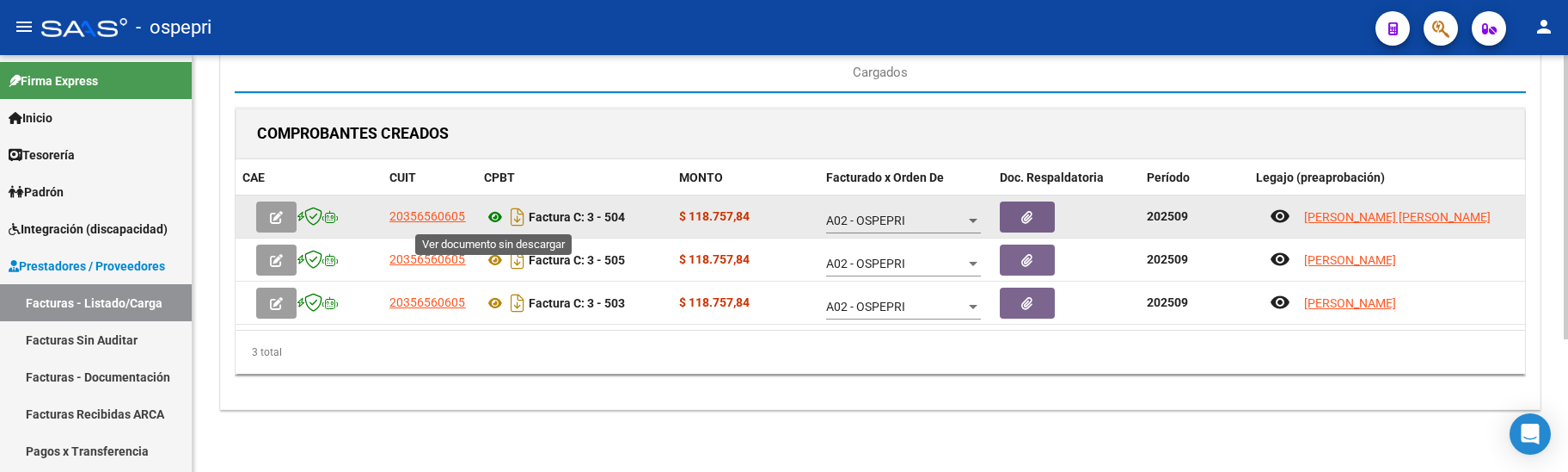
click at [493, 215] on icon at bounding box center [495, 217] width 23 height 21
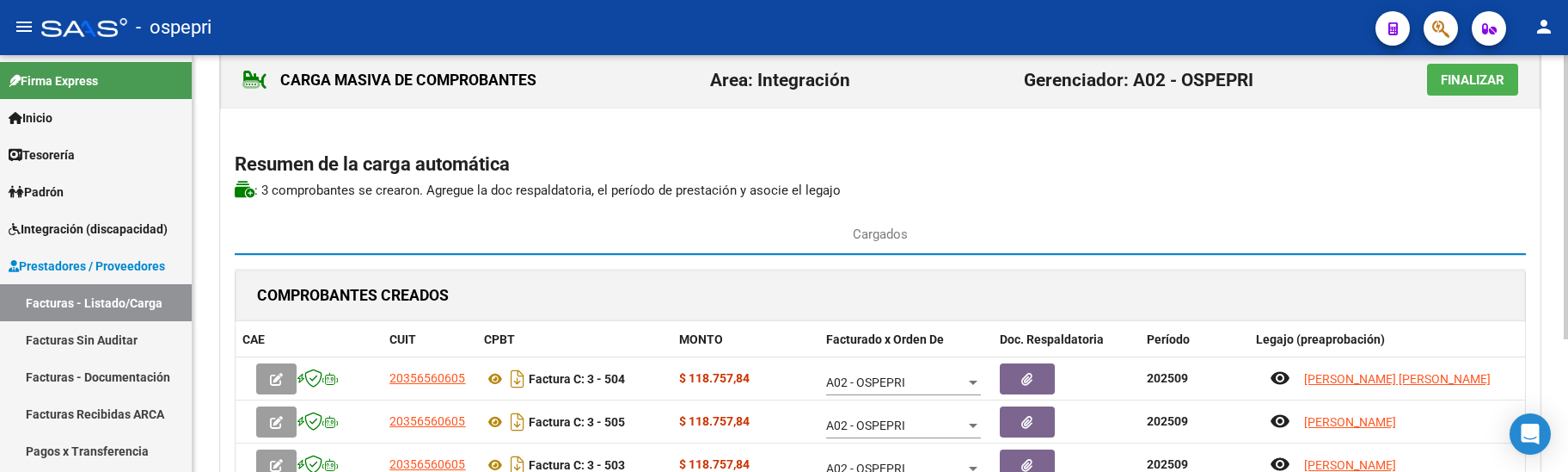
scroll to position [0, 0]
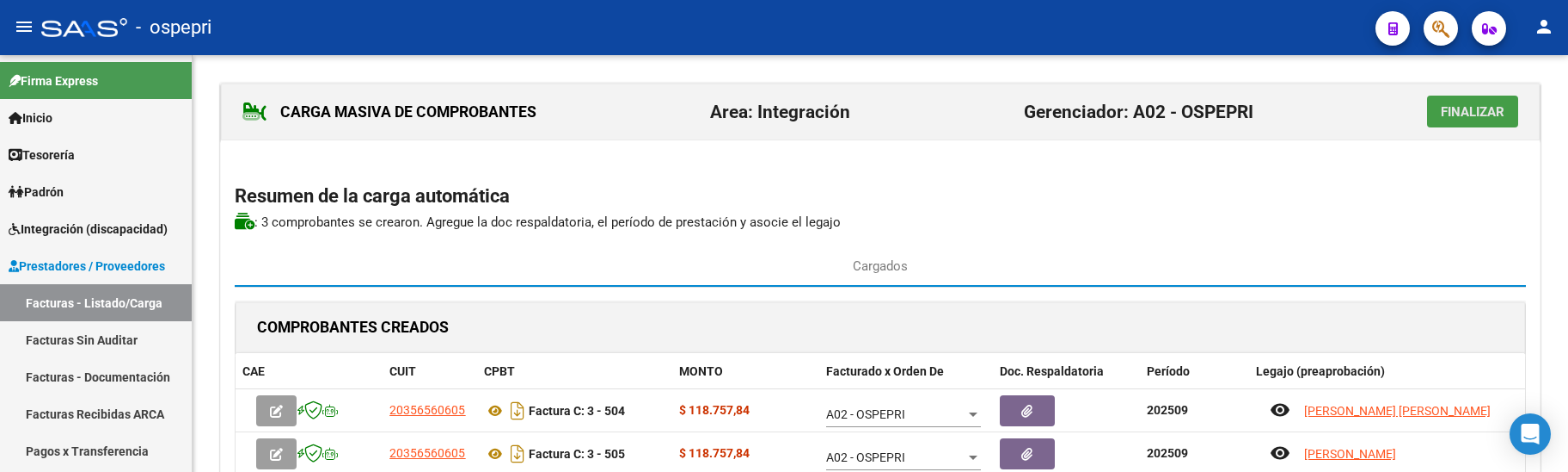
click at [1462, 115] on span "Finalizar" at bounding box center [1472, 112] width 63 height 16
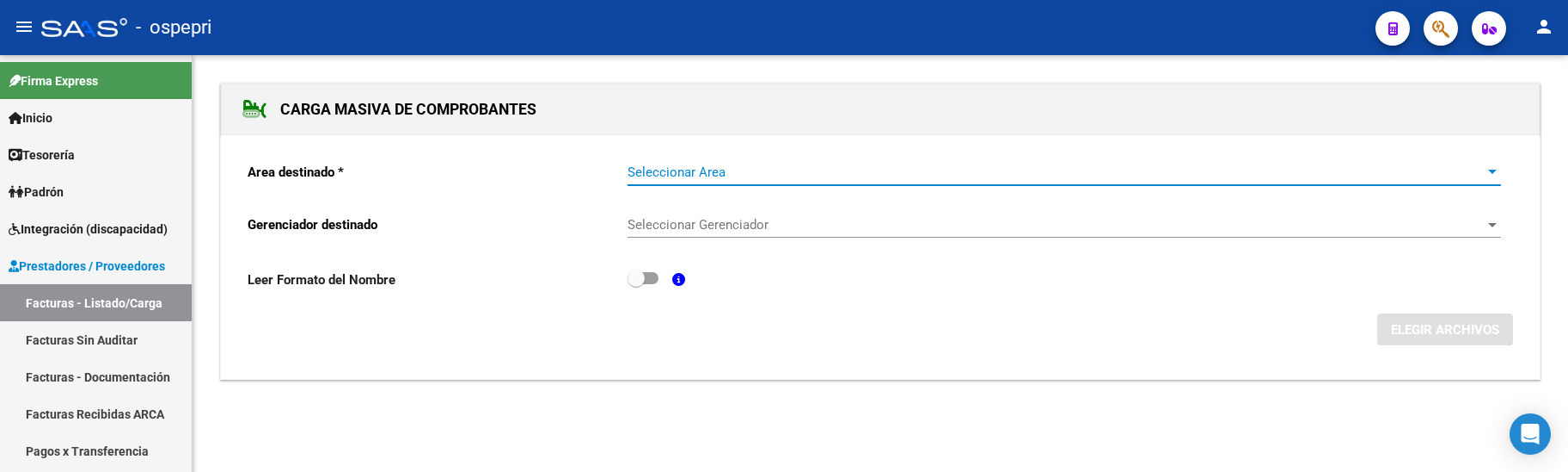
click at [751, 167] on span "Seleccionar Area" at bounding box center [1057, 172] width 858 height 16
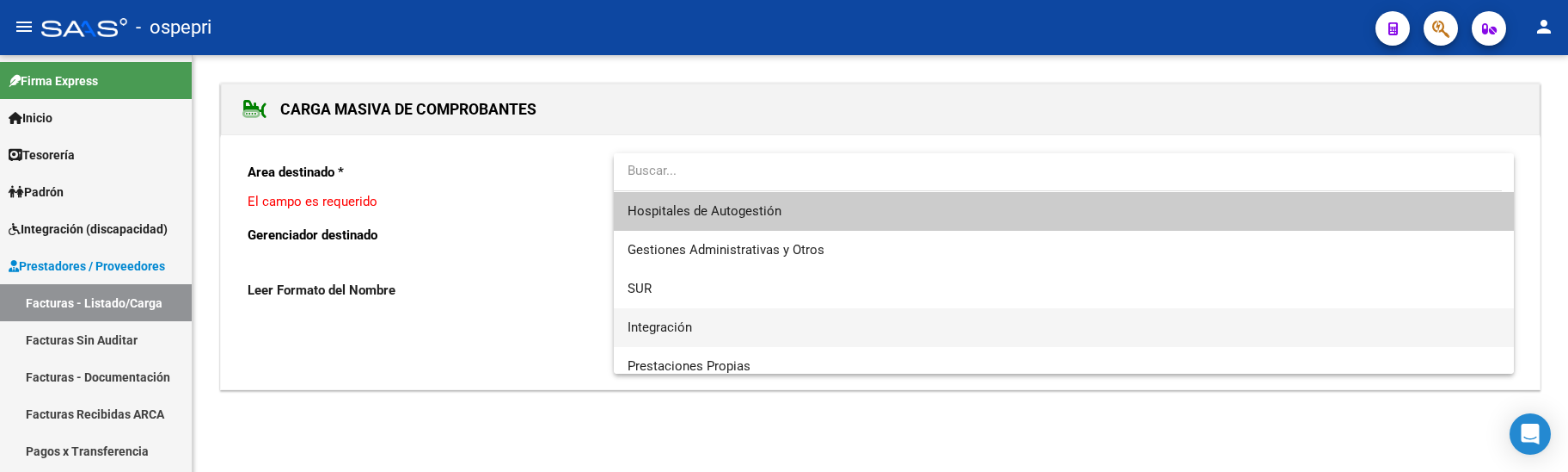
click at [711, 320] on span "Integración" at bounding box center [1064, 327] width 873 height 39
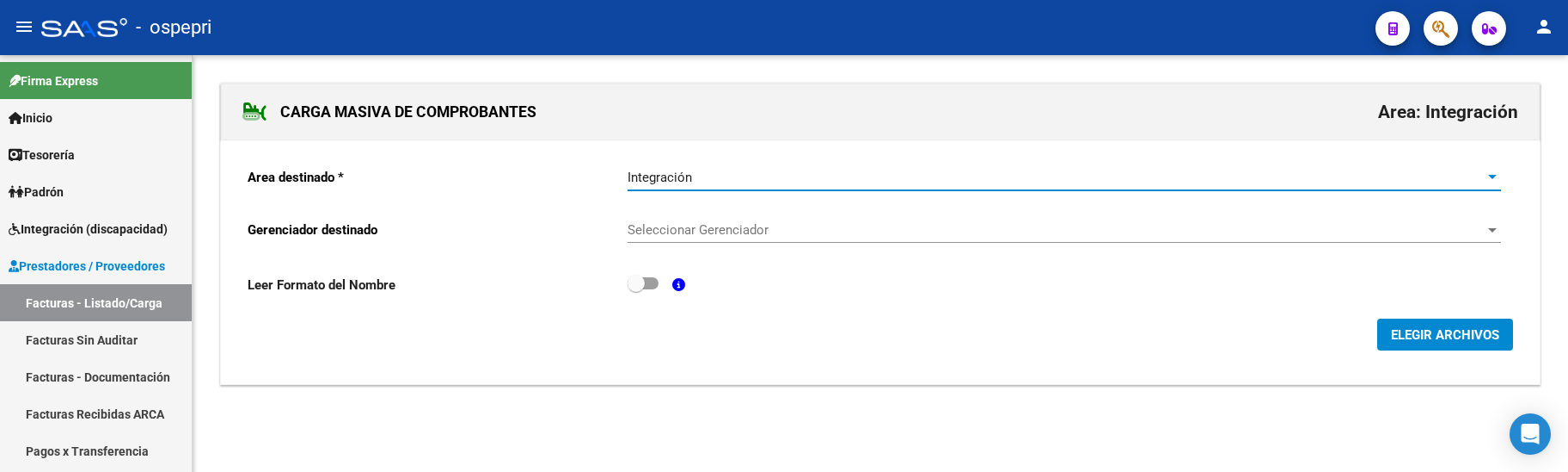
click at [761, 232] on span "Seleccionar Gerenciador" at bounding box center [1057, 230] width 858 height 16
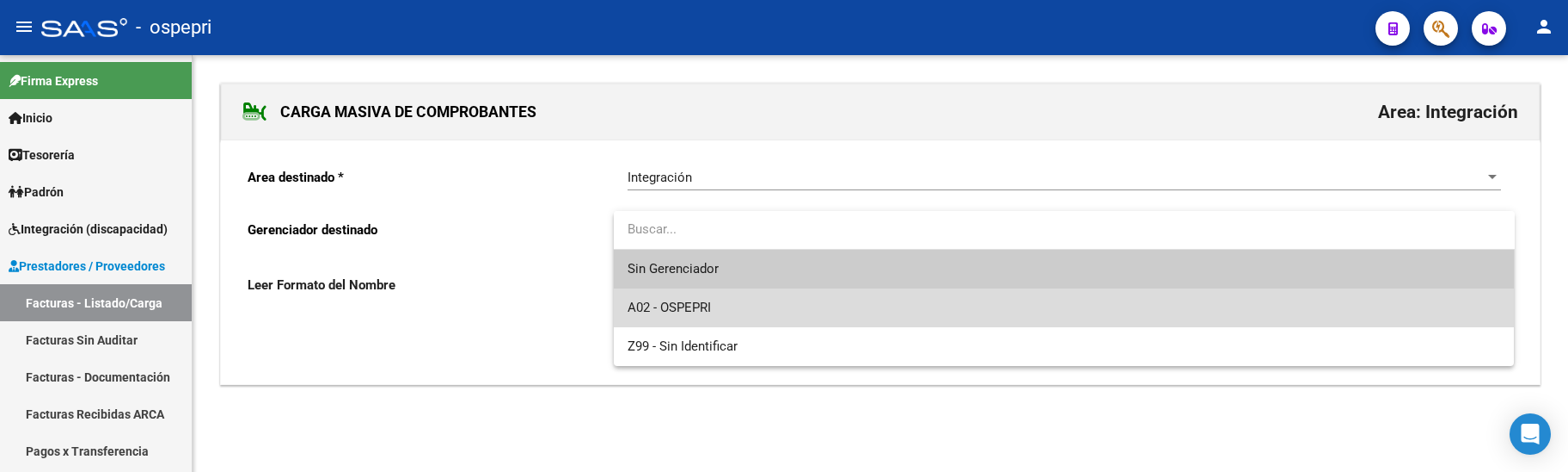
click at [745, 316] on span "A02 - OSPEPRI" at bounding box center [1064, 307] width 873 height 39
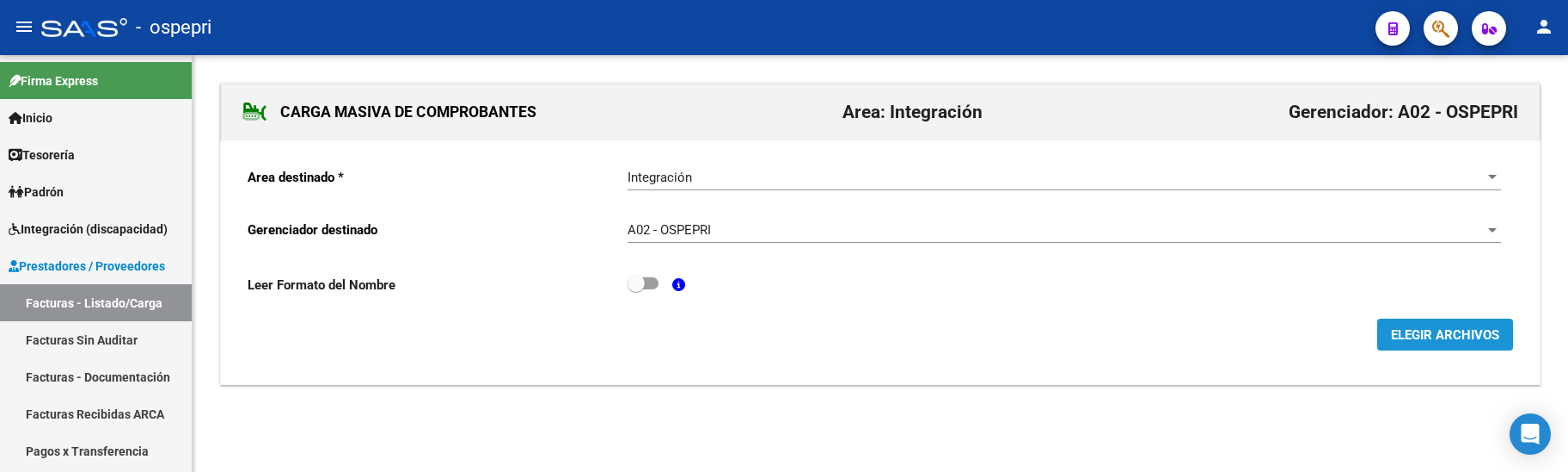
click at [1473, 326] on button "ELEGIR ARCHIVOS" at bounding box center [1444, 334] width 135 height 32
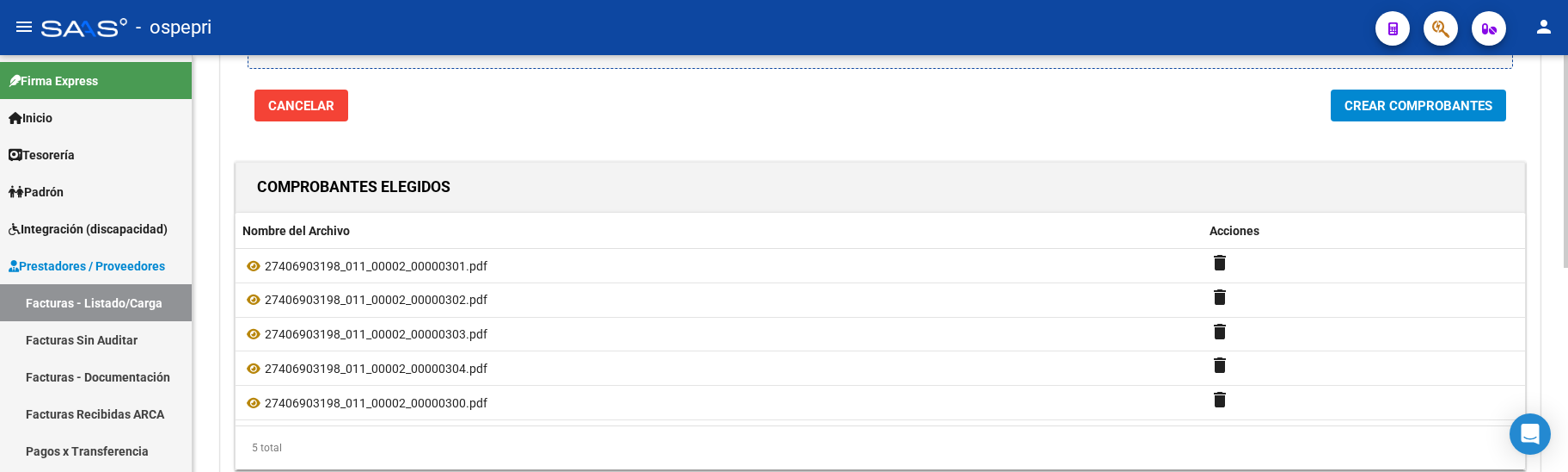
scroll to position [344, 0]
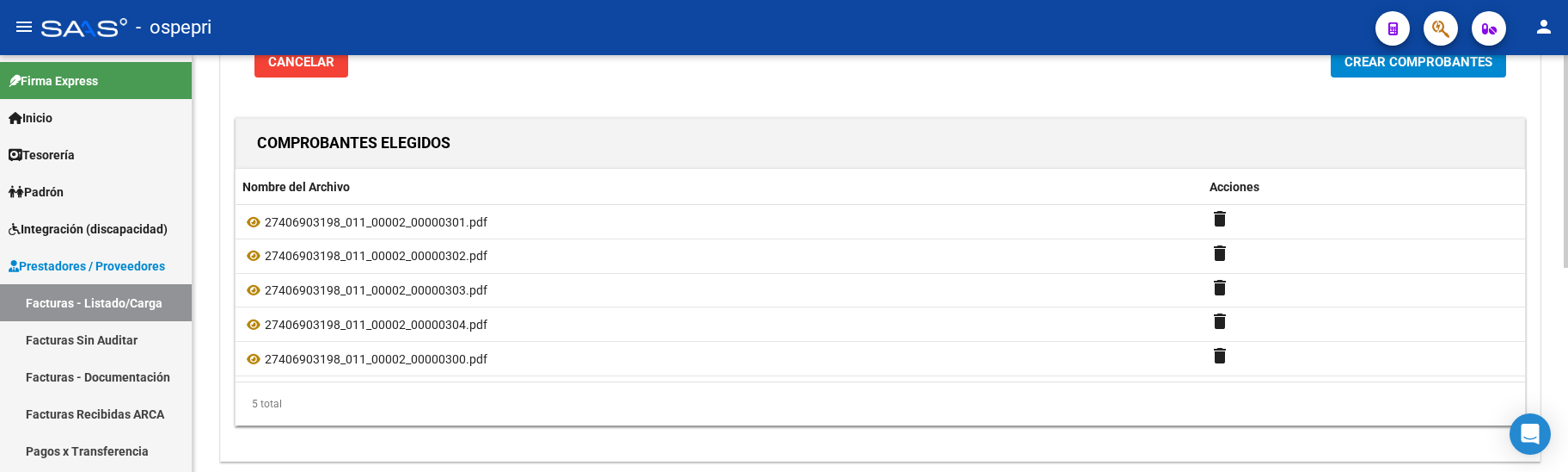
click at [1400, 70] on button "Crear Comprobantes" at bounding box center [1418, 61] width 175 height 32
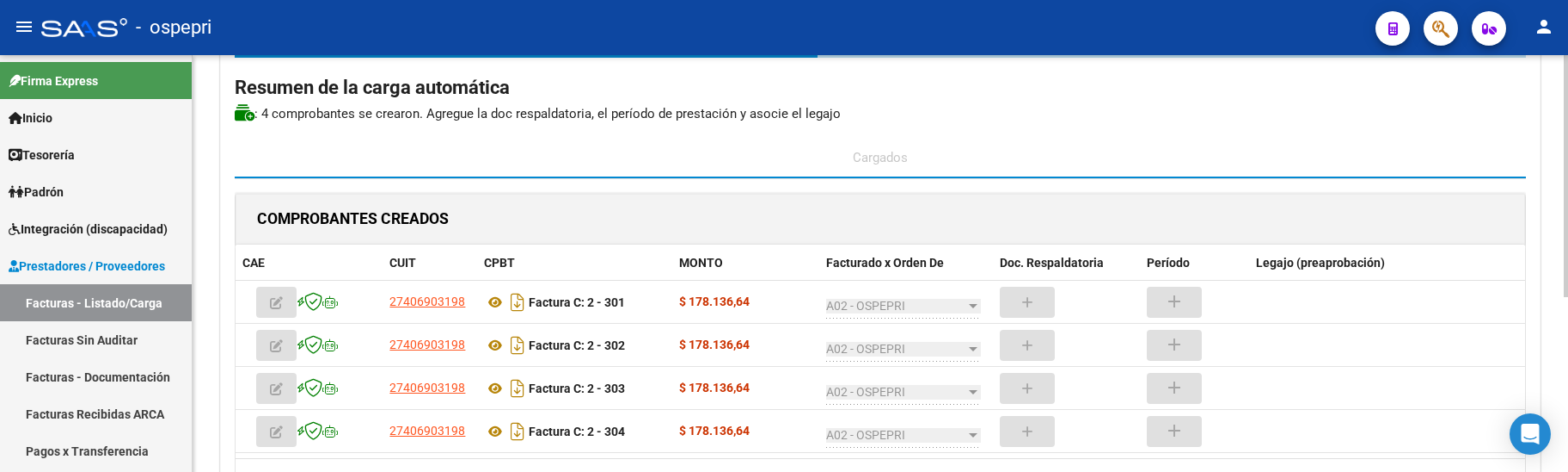
scroll to position [109, 0]
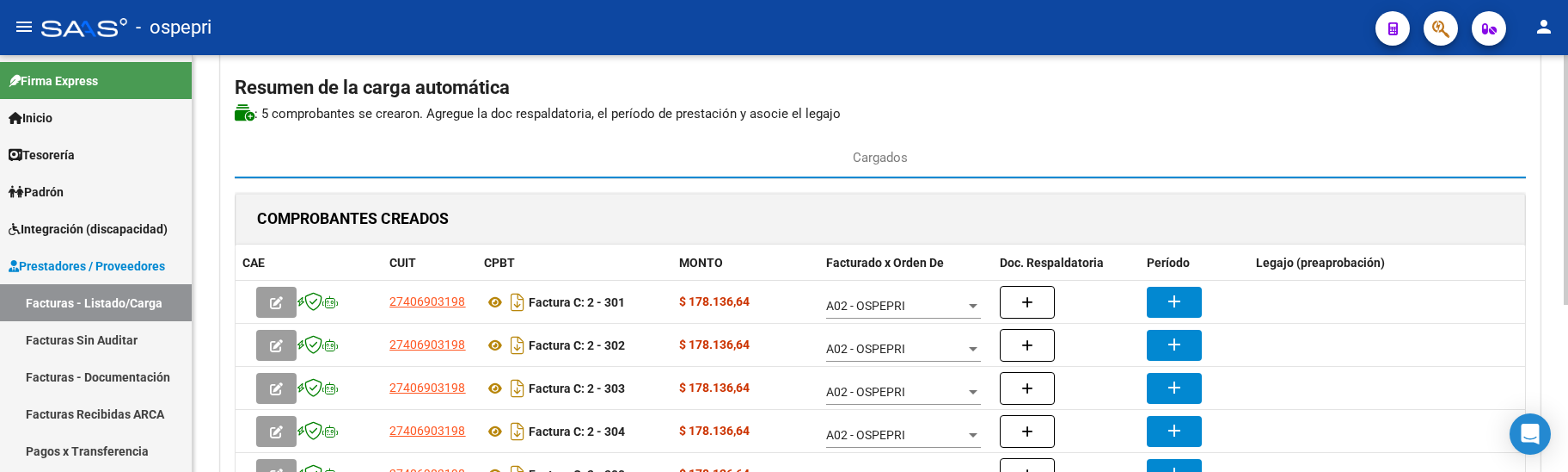
click at [1189, 129] on div "CARGA MASIVA DE COMPROBANTES Area: Integración Gerenciador: A02 - OSPEPRI Final…" at bounding box center [881, 277] width 1321 height 607
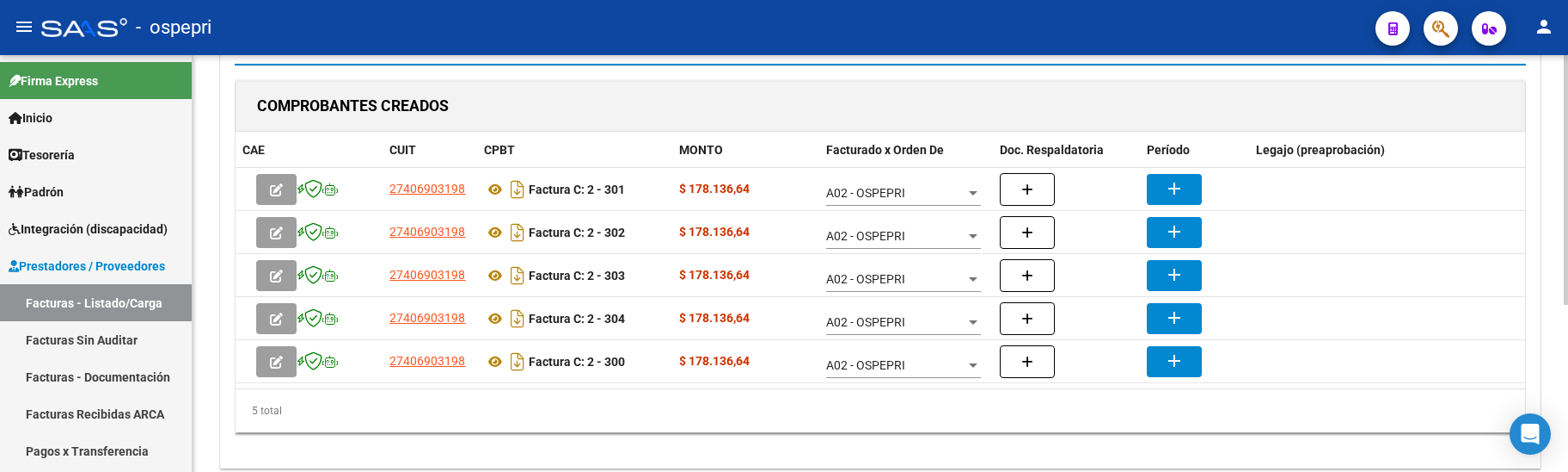
scroll to position [194, 0]
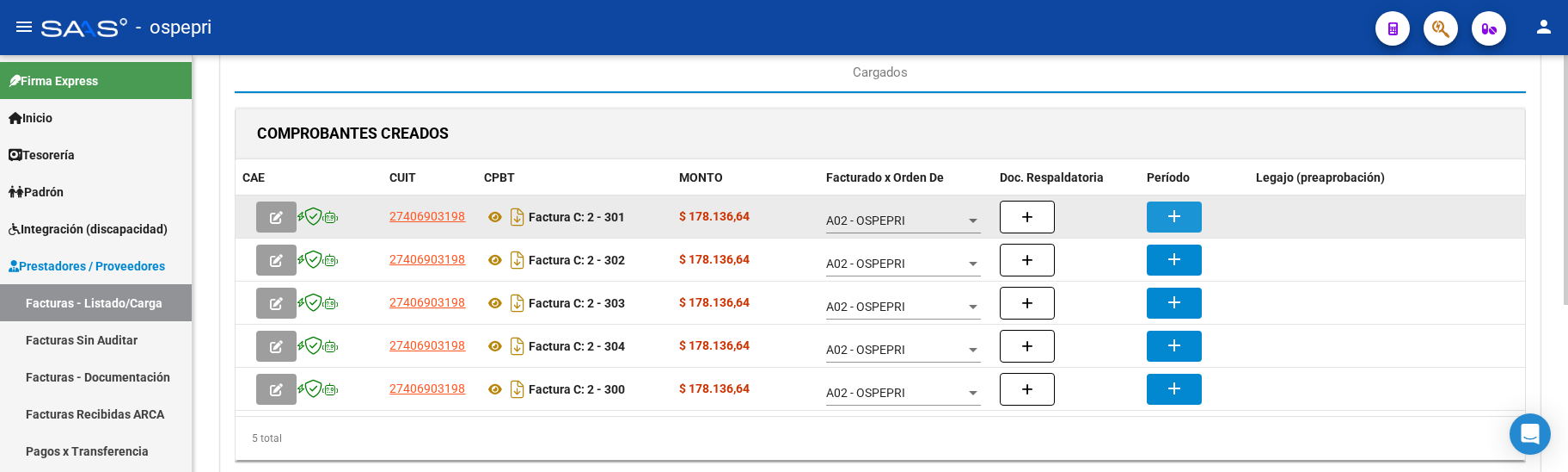
click at [1180, 221] on mat-icon "add" at bounding box center [1174, 216] width 21 height 21
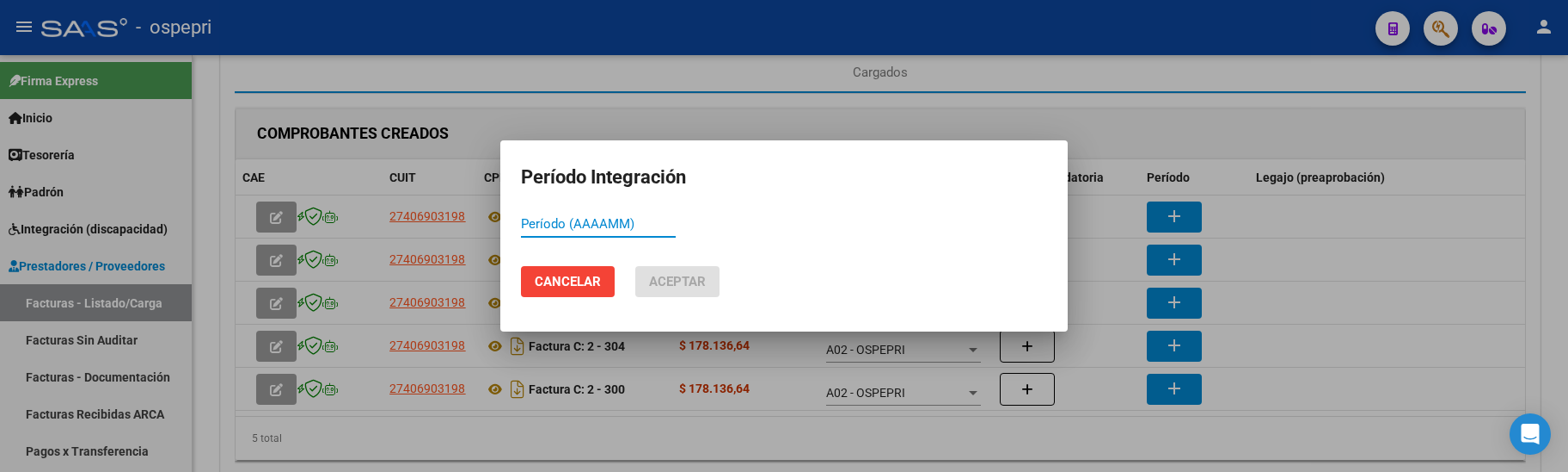
click at [534, 228] on input "Período (AAAAMM)" at bounding box center [598, 224] width 155 height 16
drag, startPoint x: 534, startPoint y: 228, endPoint x: 881, endPoint y: 240, distance: 347.2
click at [881, 240] on div "Período (AAAAMM)" at bounding box center [784, 232] width 526 height 43
click at [558, 233] on div "Período (AAAAMM)" at bounding box center [598, 224] width 155 height 26
click at [558, 225] on input "Período (AAAAMM)" at bounding box center [598, 224] width 155 height 16
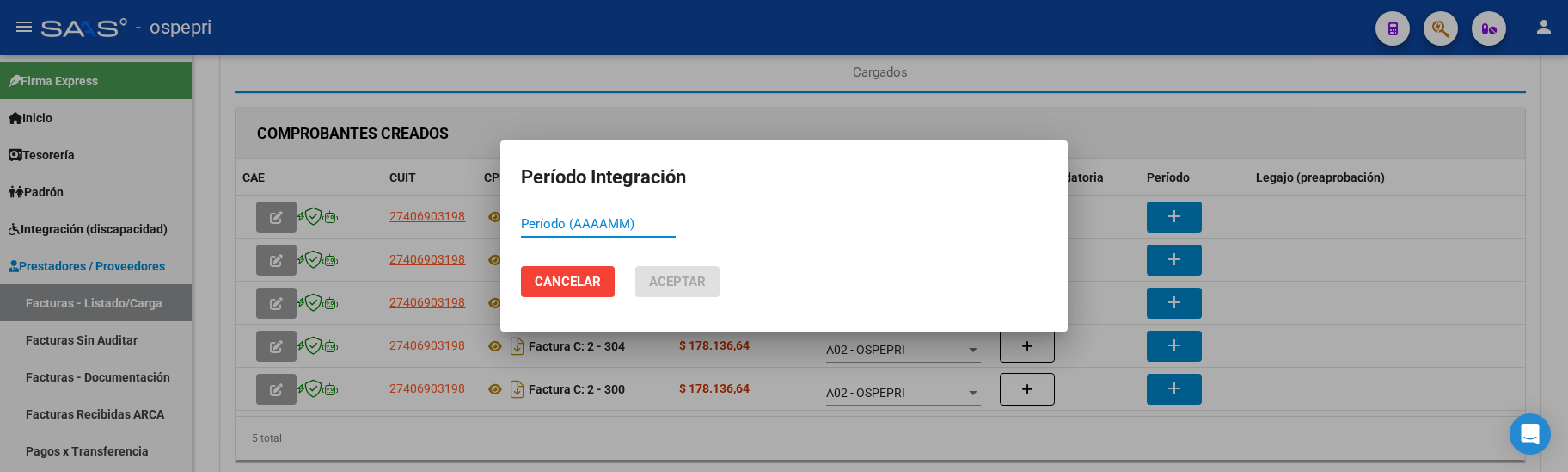
paste input "202509"
type input "202509"
click at [695, 273] on button "Aceptar" at bounding box center [677, 281] width 84 height 31
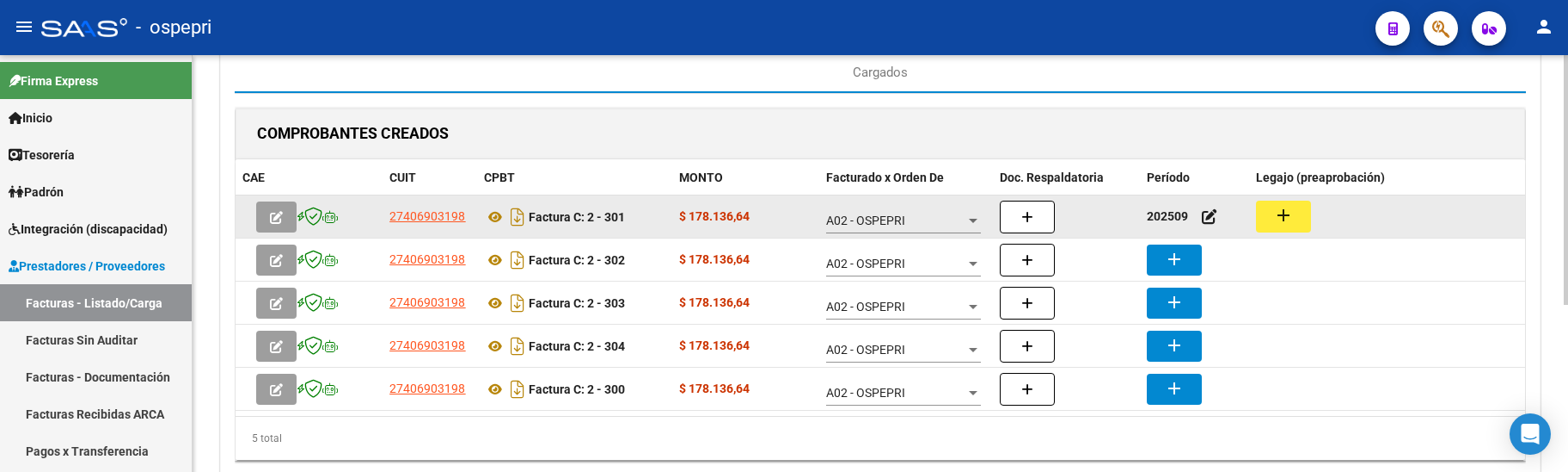
click at [1288, 221] on mat-icon "add" at bounding box center [1283, 215] width 21 height 21
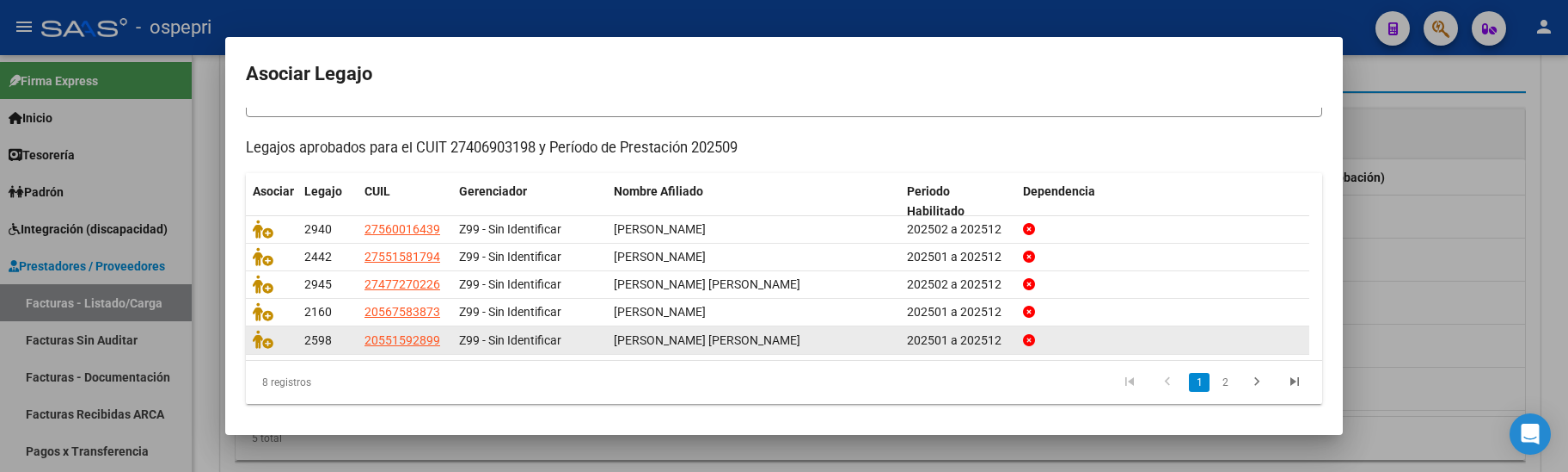
scroll to position [146, 0]
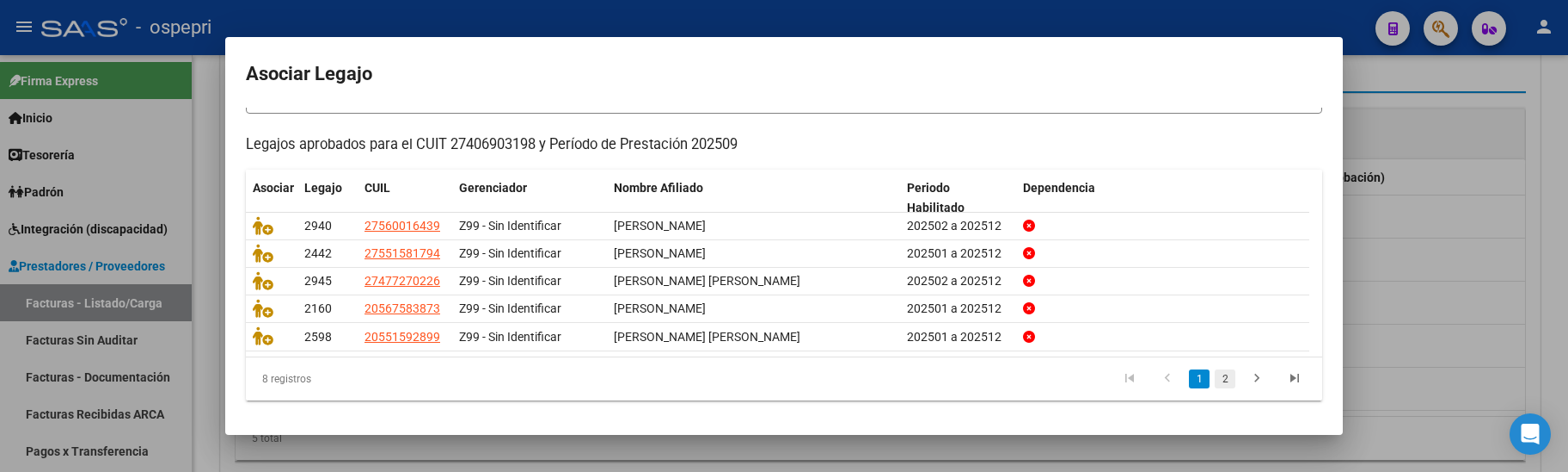
click at [1219, 384] on link "2" at bounding box center [1225, 378] width 21 height 19
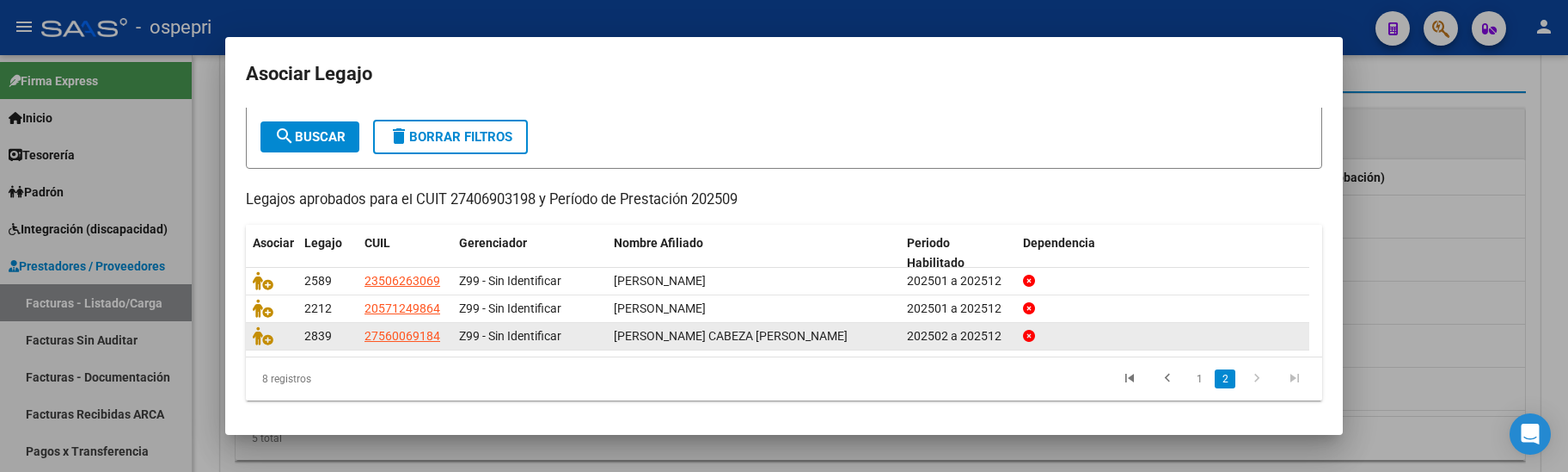
scroll to position [89, 0]
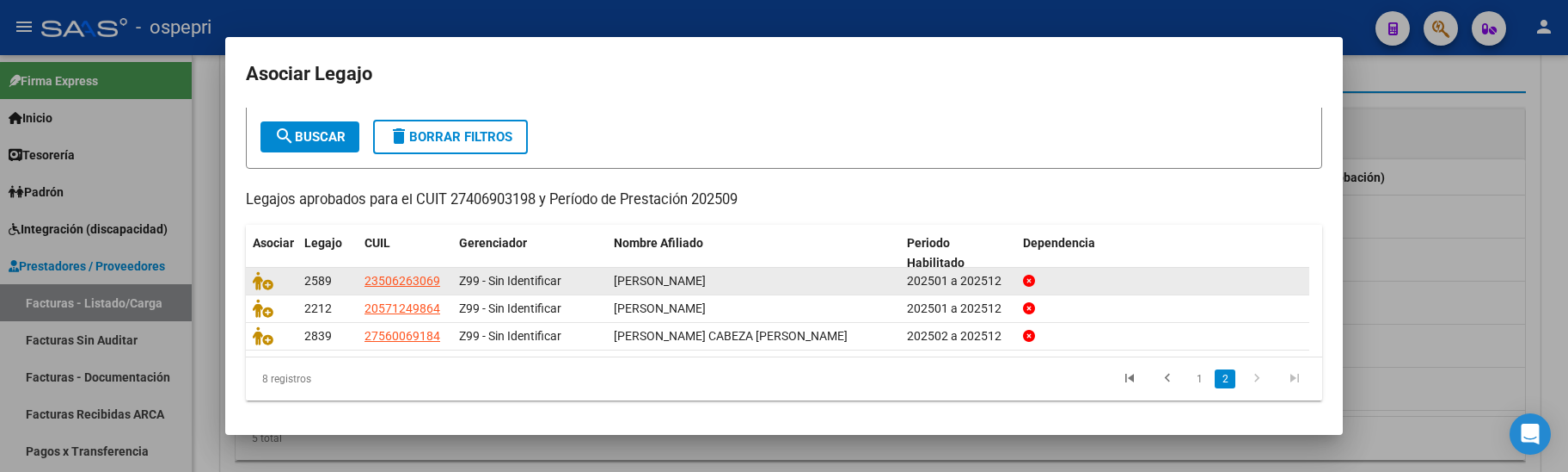
click at [248, 280] on datatable-body-cell at bounding box center [272, 280] width 51 height 27
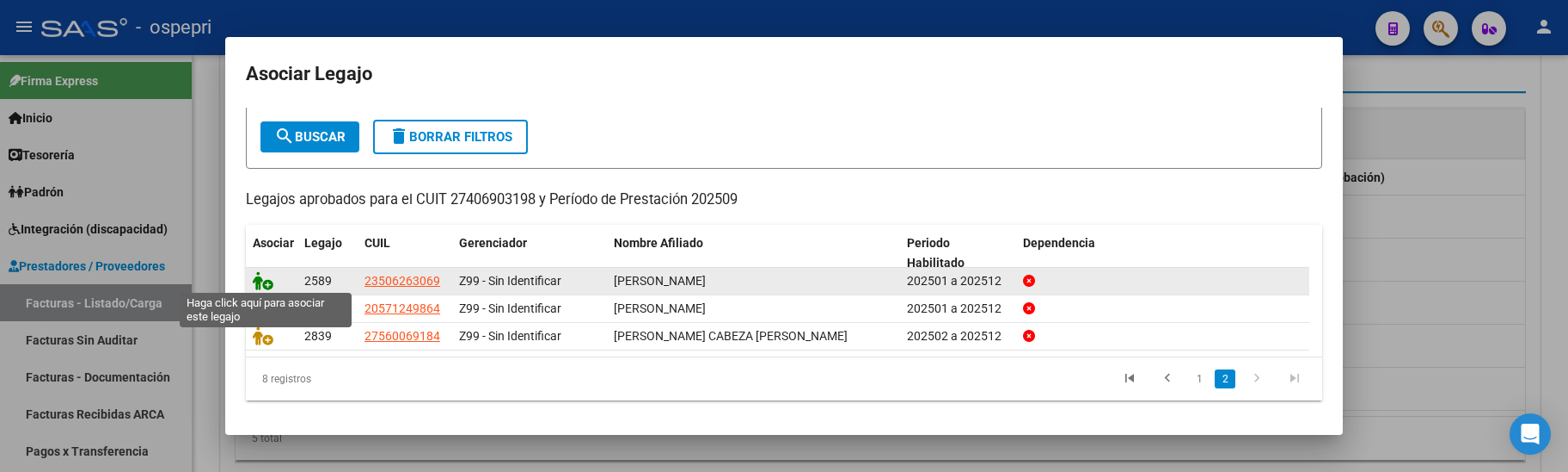
click at [261, 280] on icon at bounding box center [263, 280] width 21 height 19
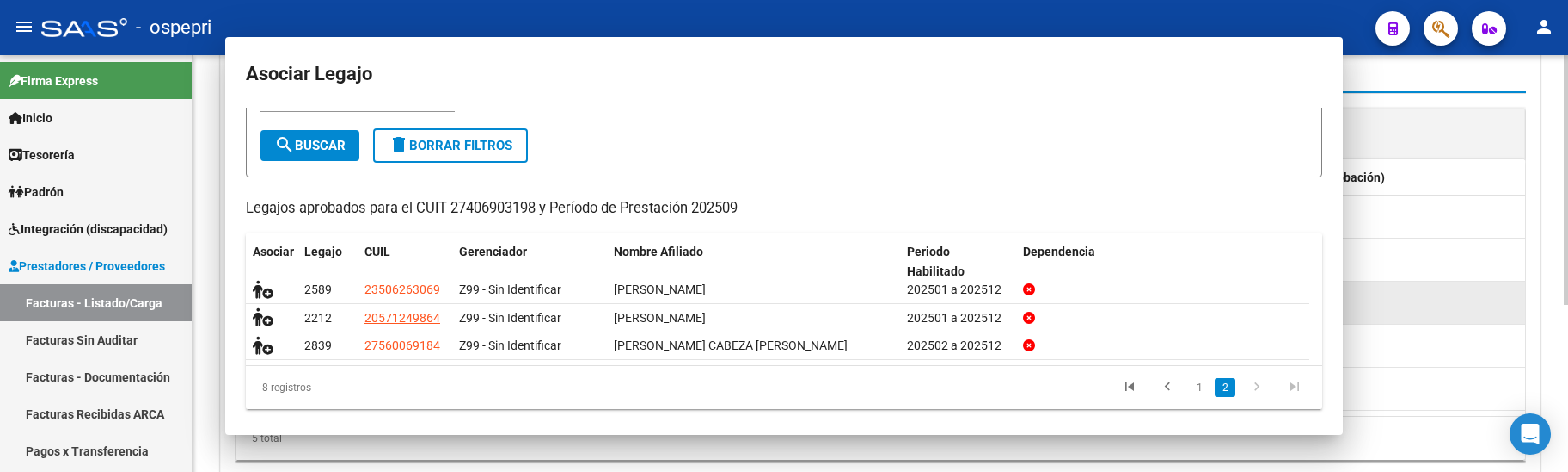
scroll to position [0, 0]
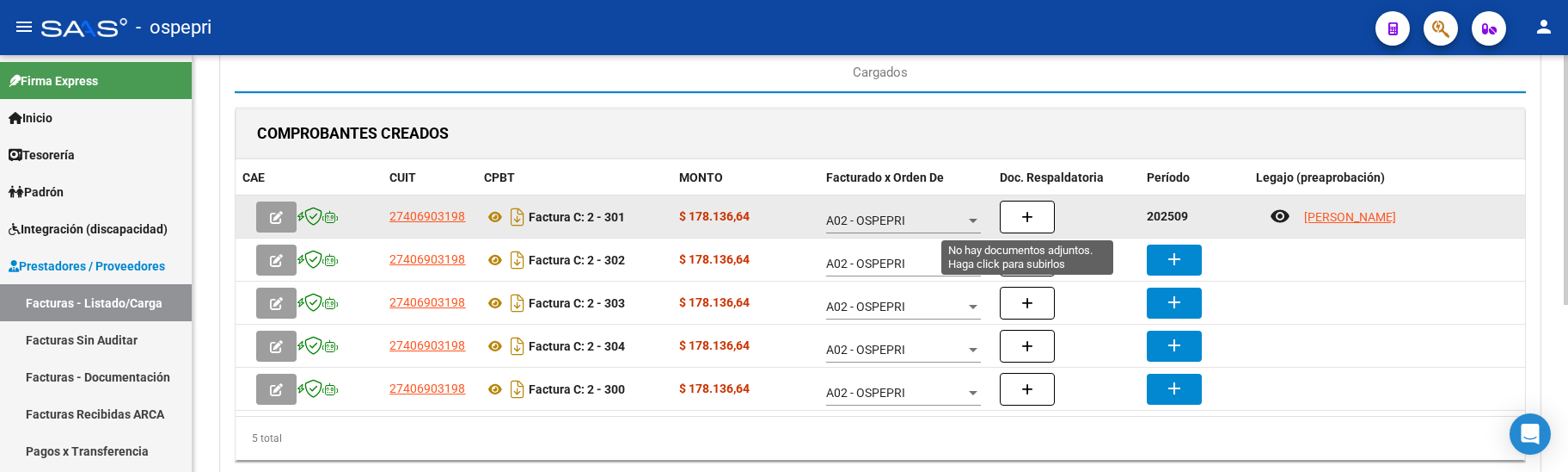
click at [1026, 223] on icon "button" at bounding box center [1027, 217] width 12 height 13
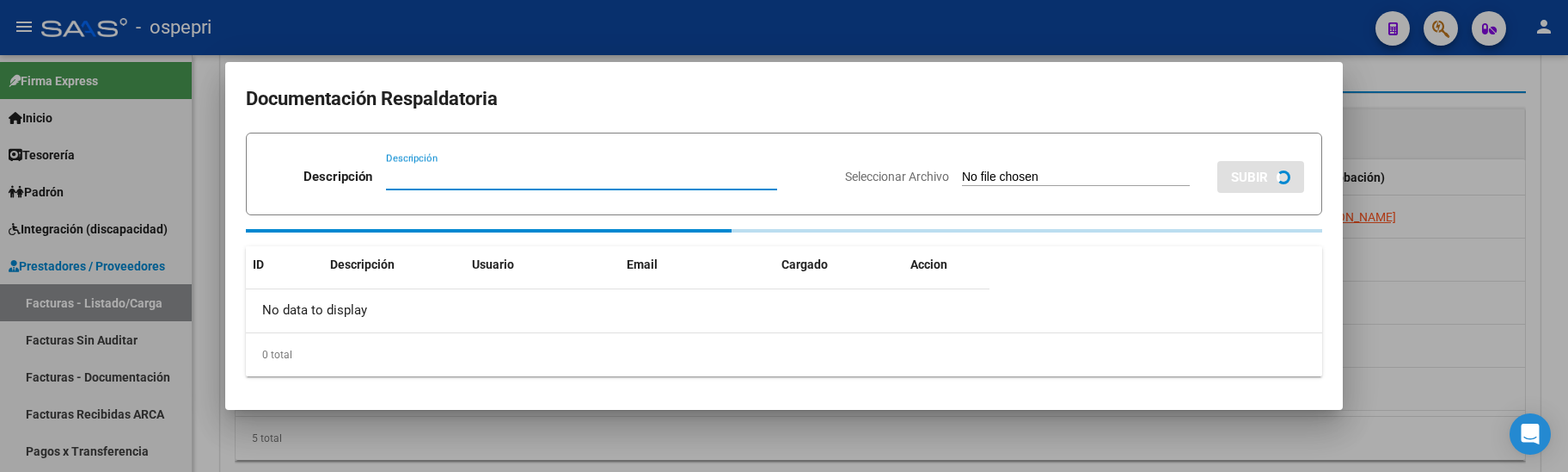
click at [386, 178] on input "Descripción" at bounding box center [581, 176] width 392 height 16
type input "202509"
click at [962, 175] on input "Seleccionar Archivo" at bounding box center [1076, 177] width 227 height 17
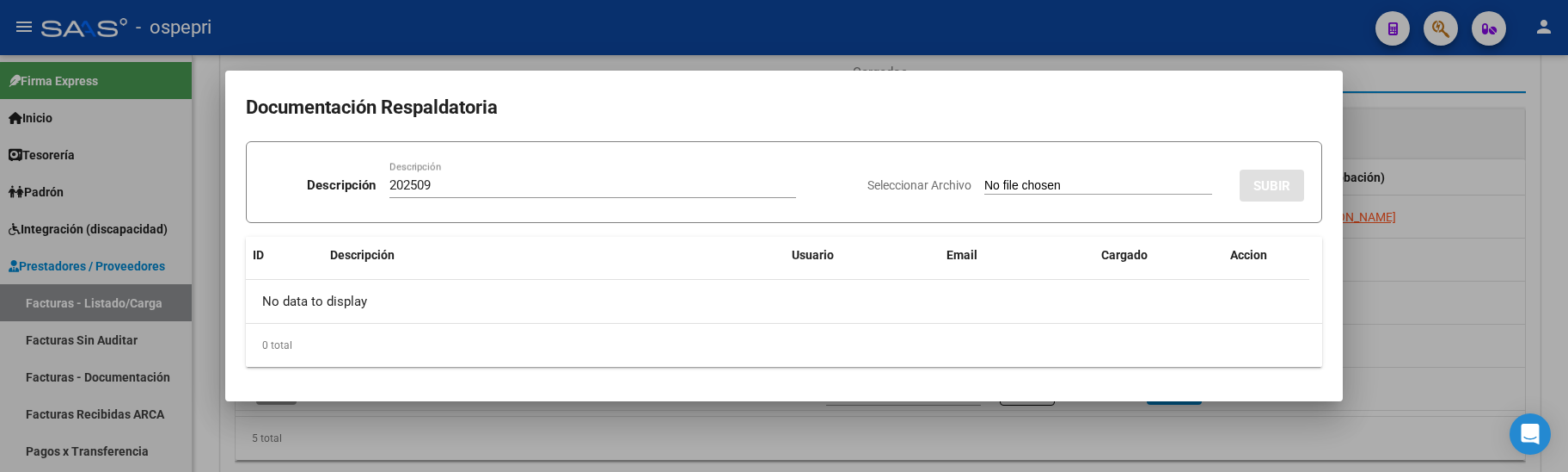
type input "C:\fakepath\planillasSEPTIEMBRE.pdf"
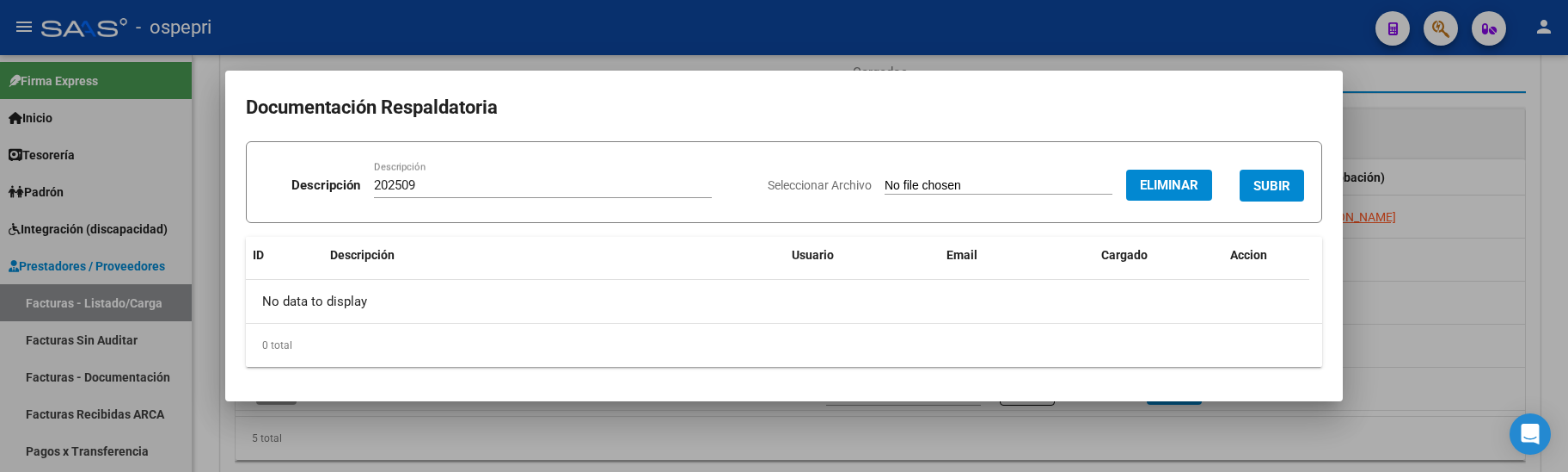
click at [1263, 179] on span "SUBIR" at bounding box center [1271, 186] width 37 height 16
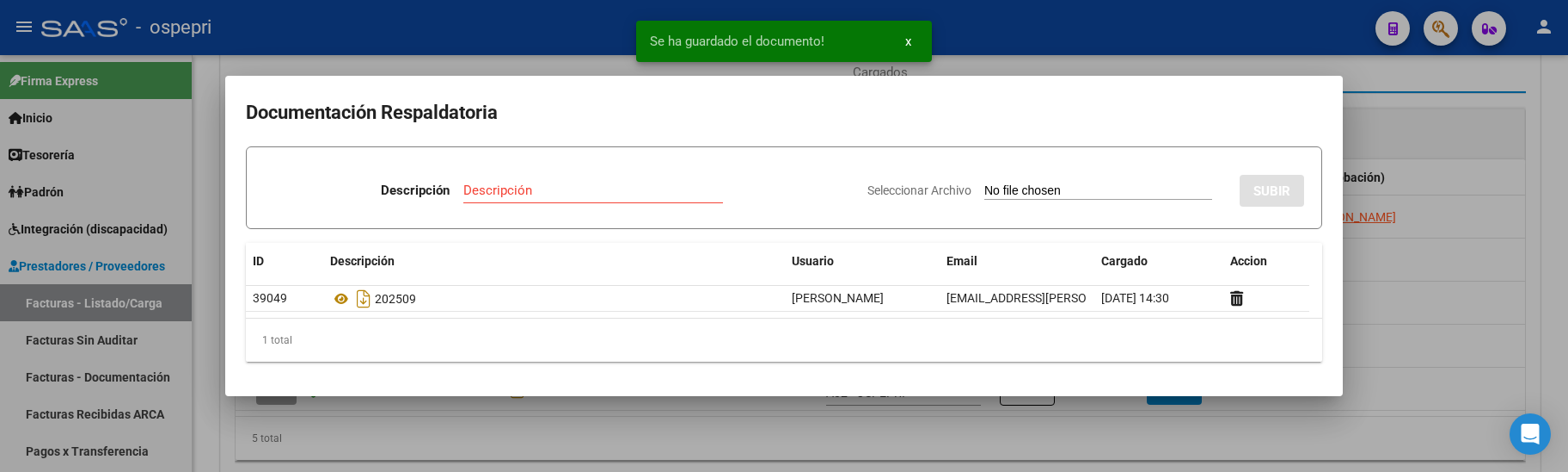
click at [1400, 299] on div at bounding box center [784, 236] width 1568 height 472
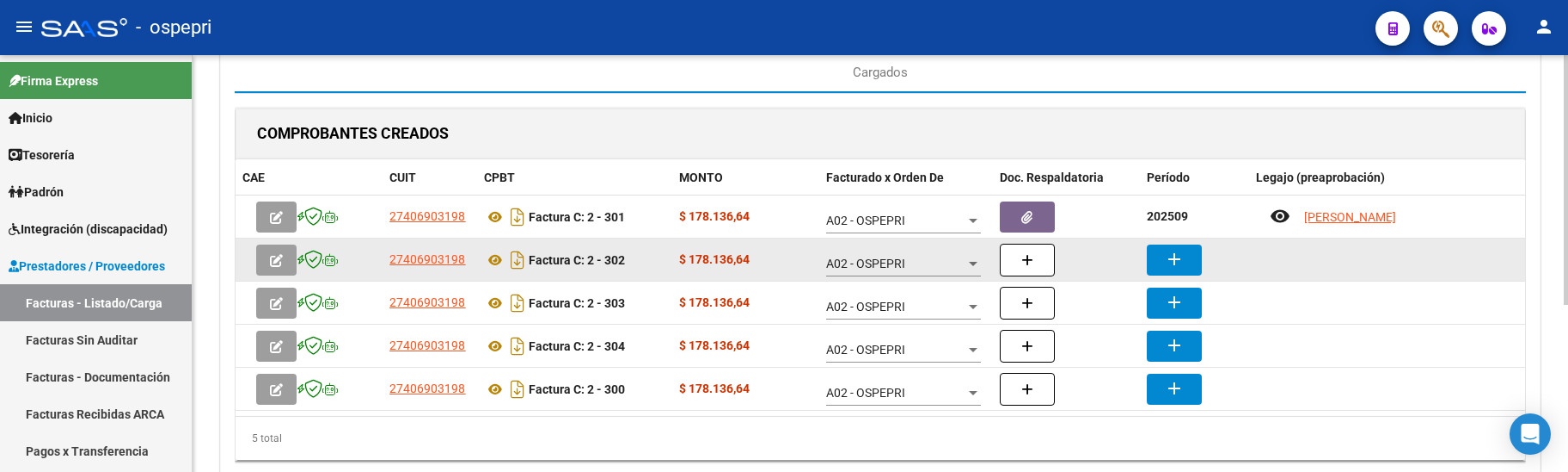
click at [1177, 260] on mat-icon "add" at bounding box center [1174, 258] width 21 height 21
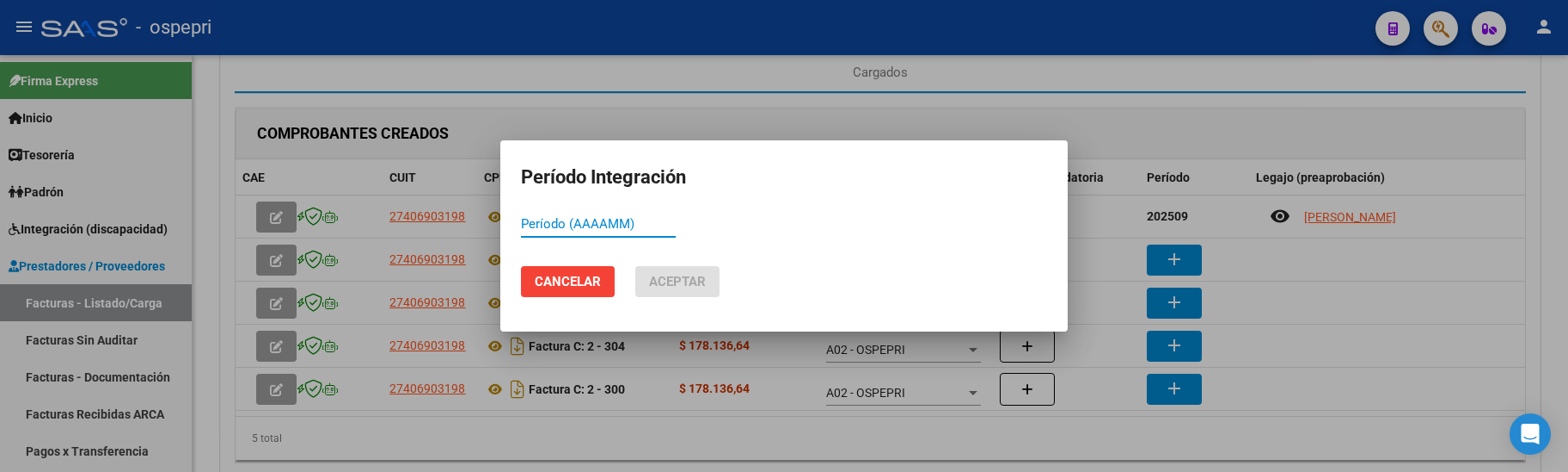
click at [537, 228] on input "Período (AAAAMM)" at bounding box center [598, 224] width 155 height 16
type input "202509"
click at [673, 282] on span "Aceptar" at bounding box center [676, 282] width 56 height 16
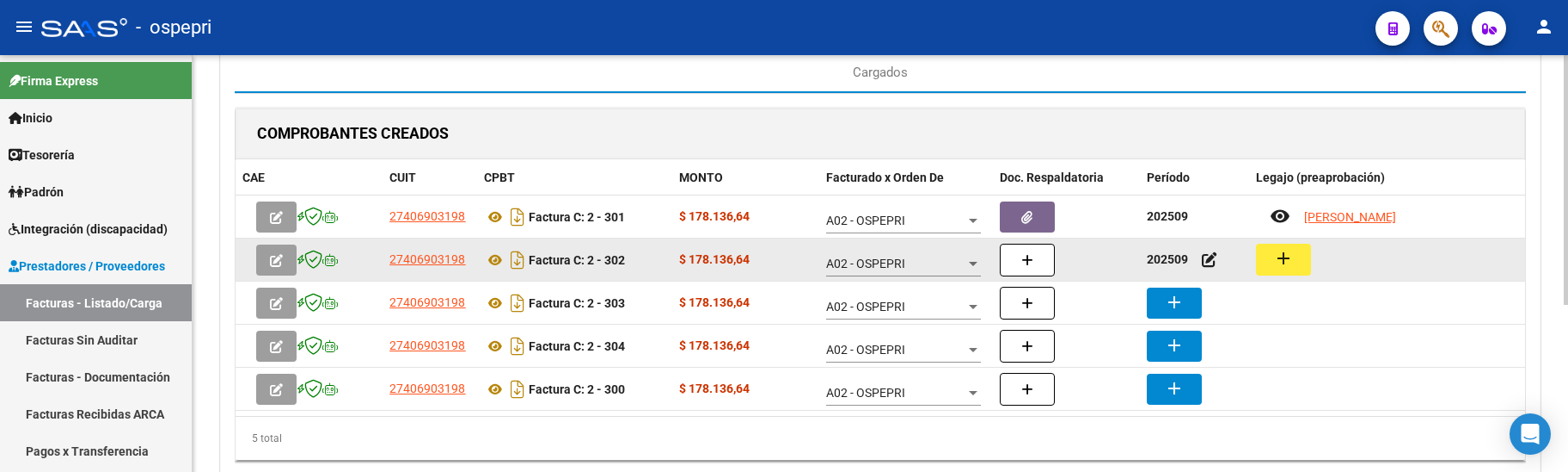
click at [1292, 260] on mat-icon "add" at bounding box center [1283, 257] width 21 height 21
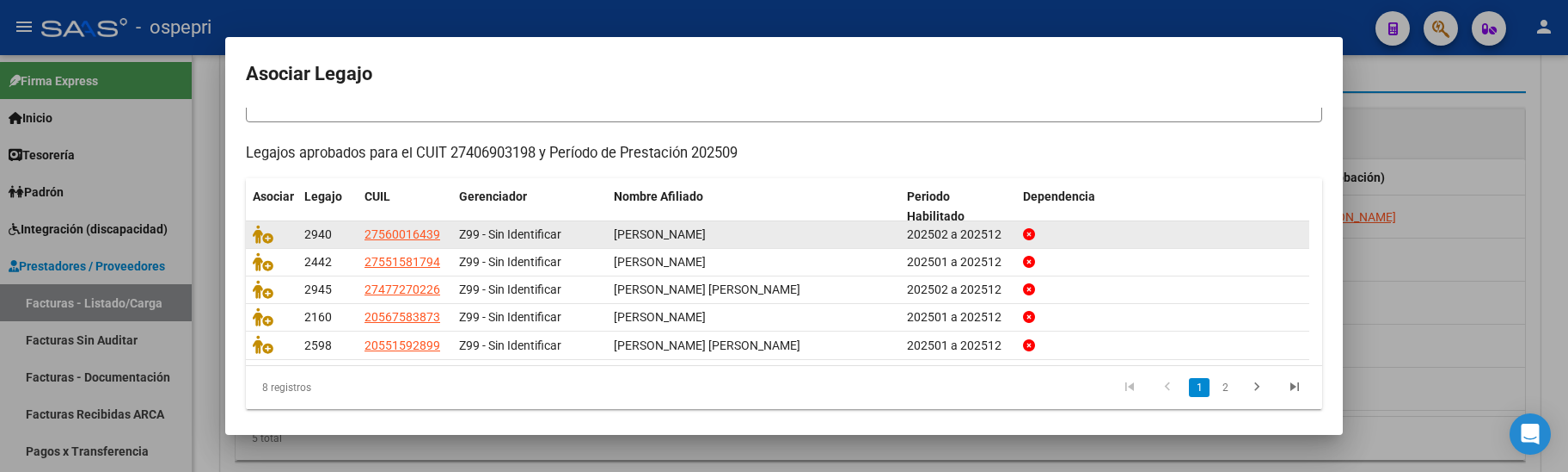
scroll to position [146, 0]
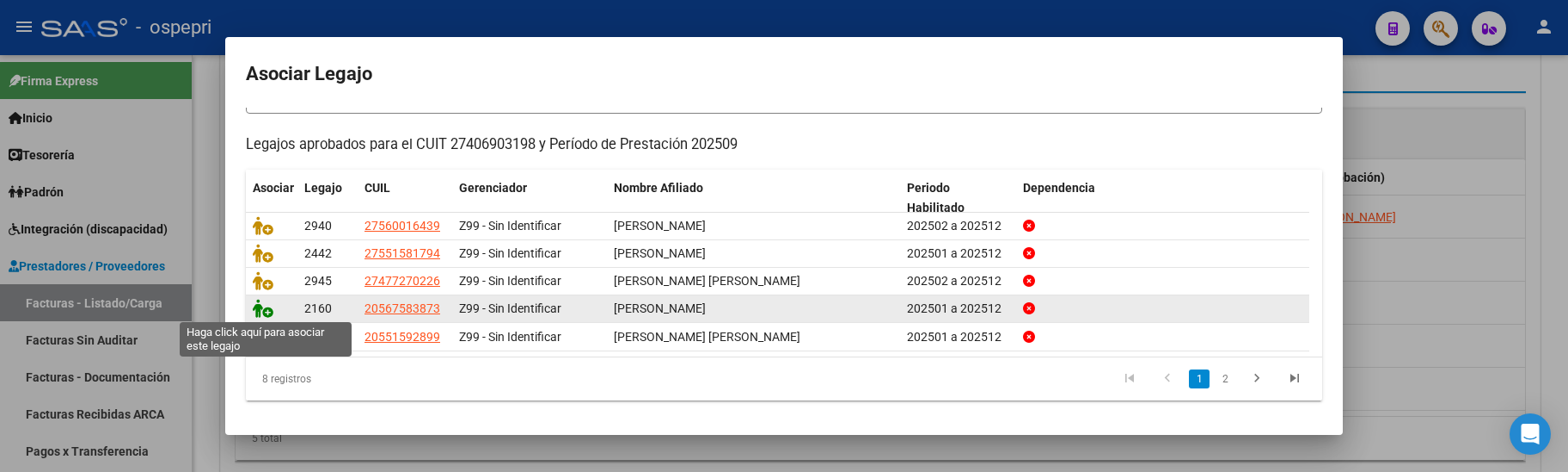
click at [255, 307] on icon at bounding box center [263, 308] width 21 height 19
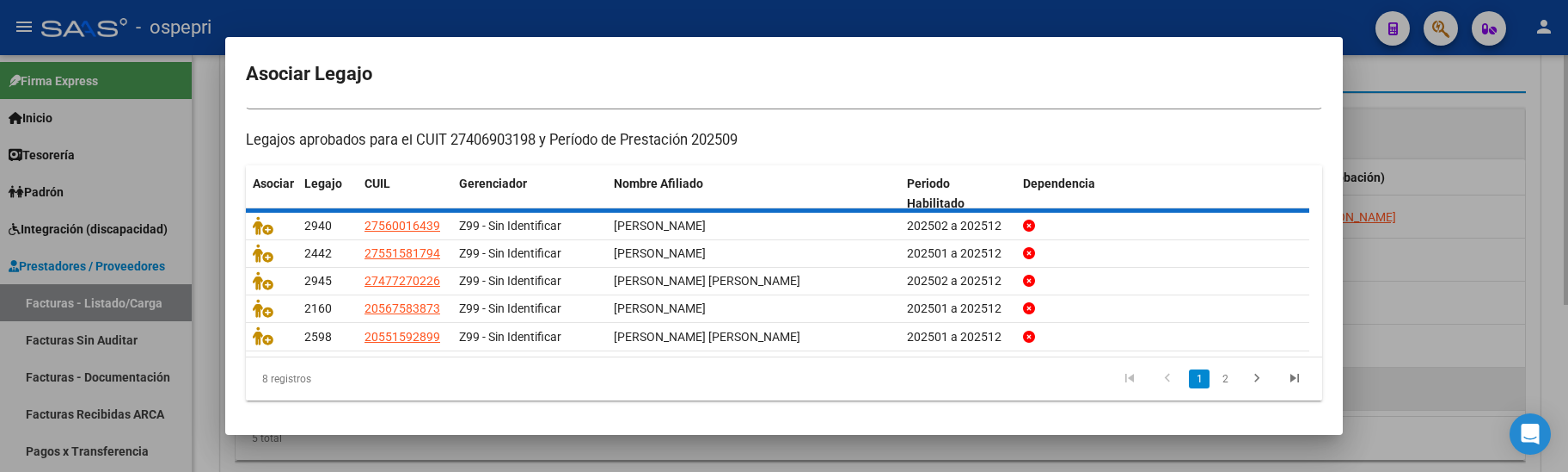
scroll to position [0, 0]
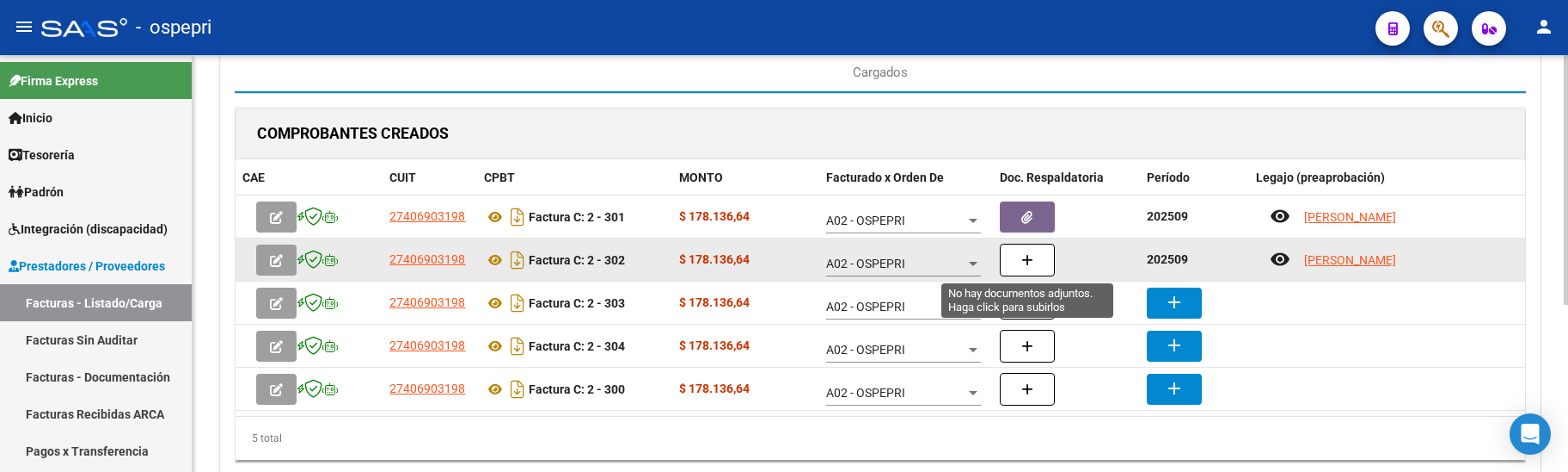
click at [1027, 260] on icon "button" at bounding box center [1027, 260] width 12 height 13
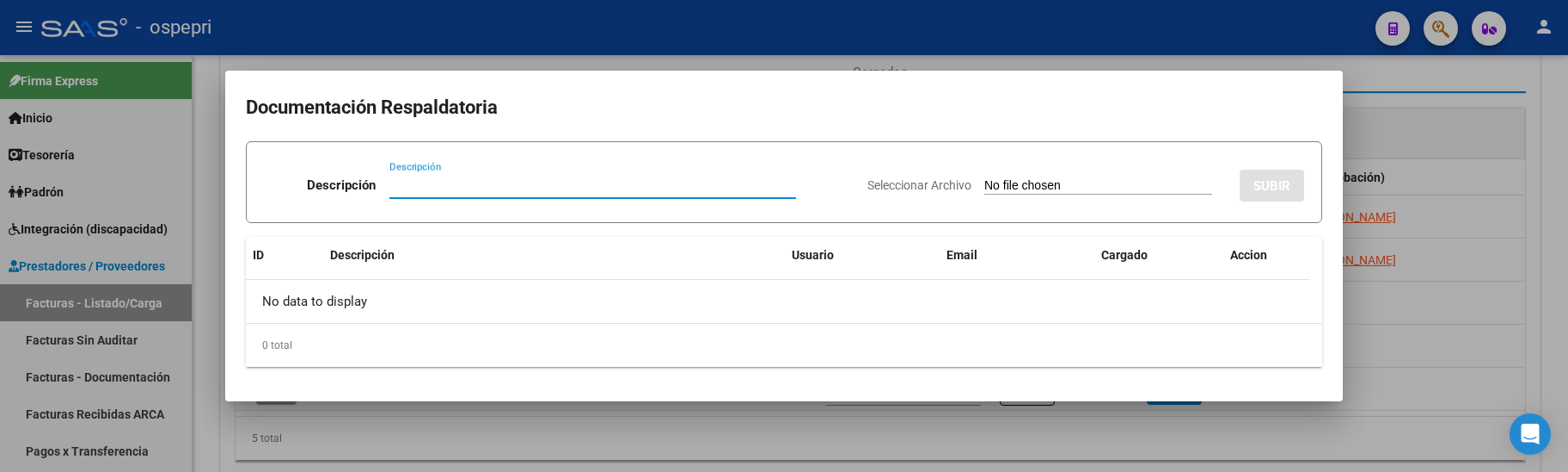
click at [404, 187] on input "Descripción" at bounding box center [592, 185] width 406 height 16
paste input "202509"
type input "202509"
click at [992, 182] on input "Seleccionar Archivo" at bounding box center [1098, 186] width 227 height 17
type input "C:\fakepath\planillasSEPTIEMBRE.pdf"
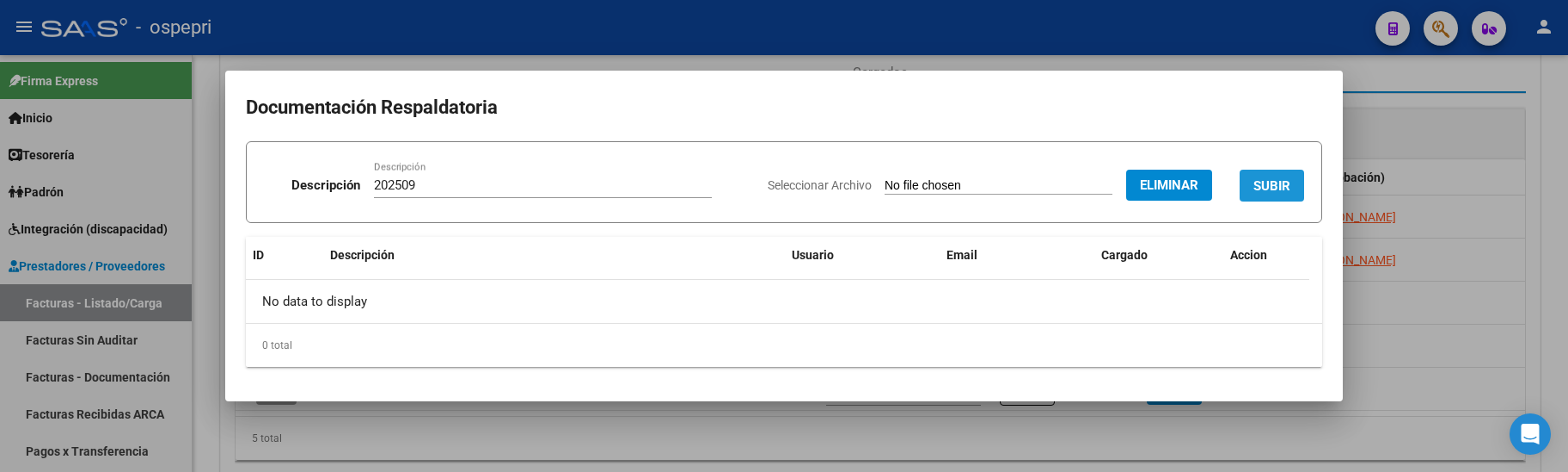
click at [1258, 182] on span "SUBIR" at bounding box center [1271, 186] width 37 height 16
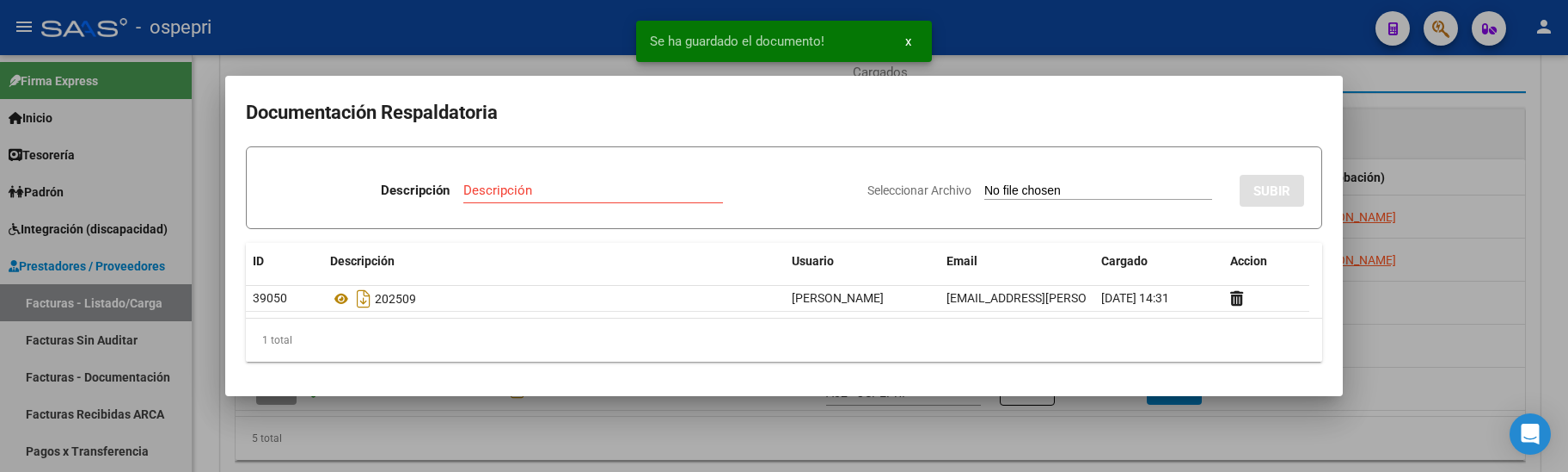
click at [1435, 320] on div at bounding box center [784, 236] width 1568 height 472
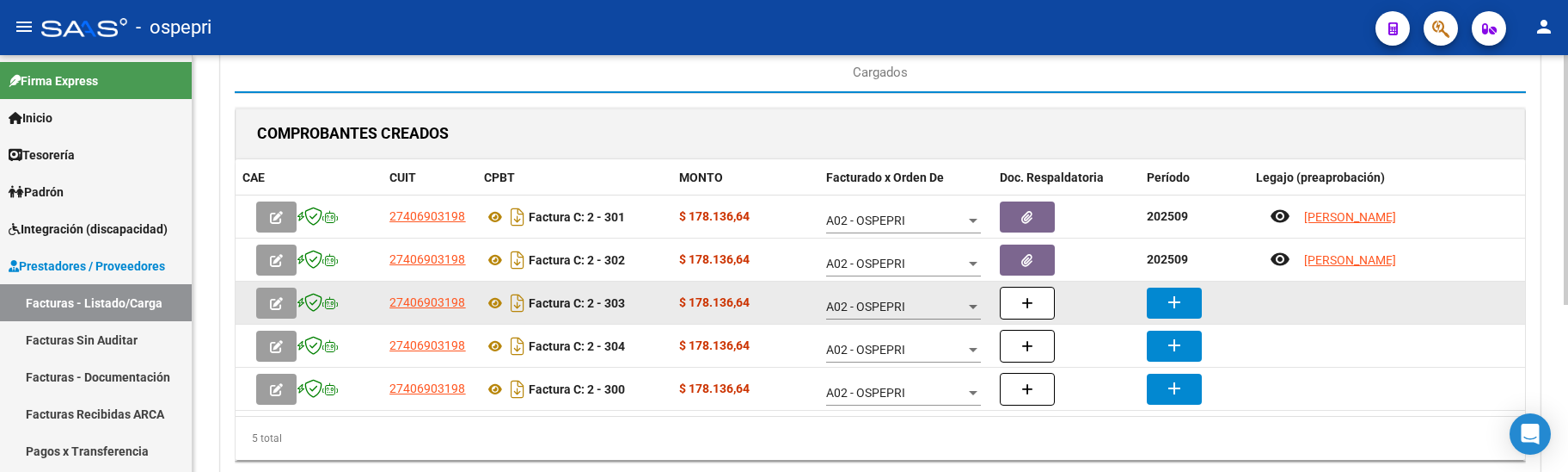
click at [1176, 307] on mat-icon "add" at bounding box center [1174, 302] width 21 height 21
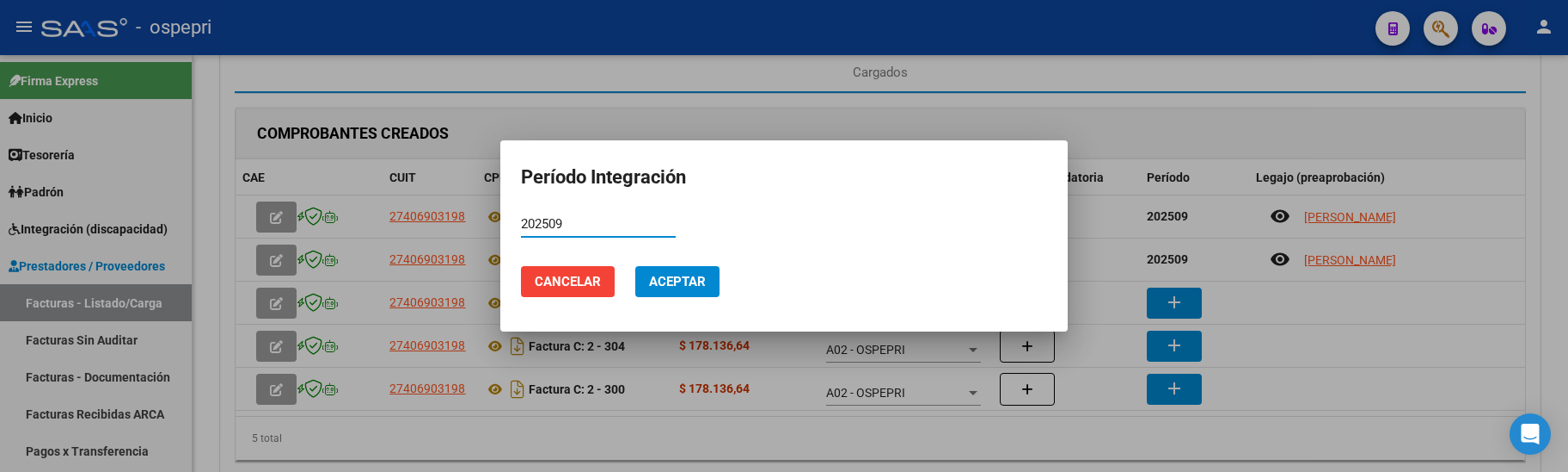
type input "202509"
click at [672, 282] on span "Aceptar" at bounding box center [676, 282] width 56 height 16
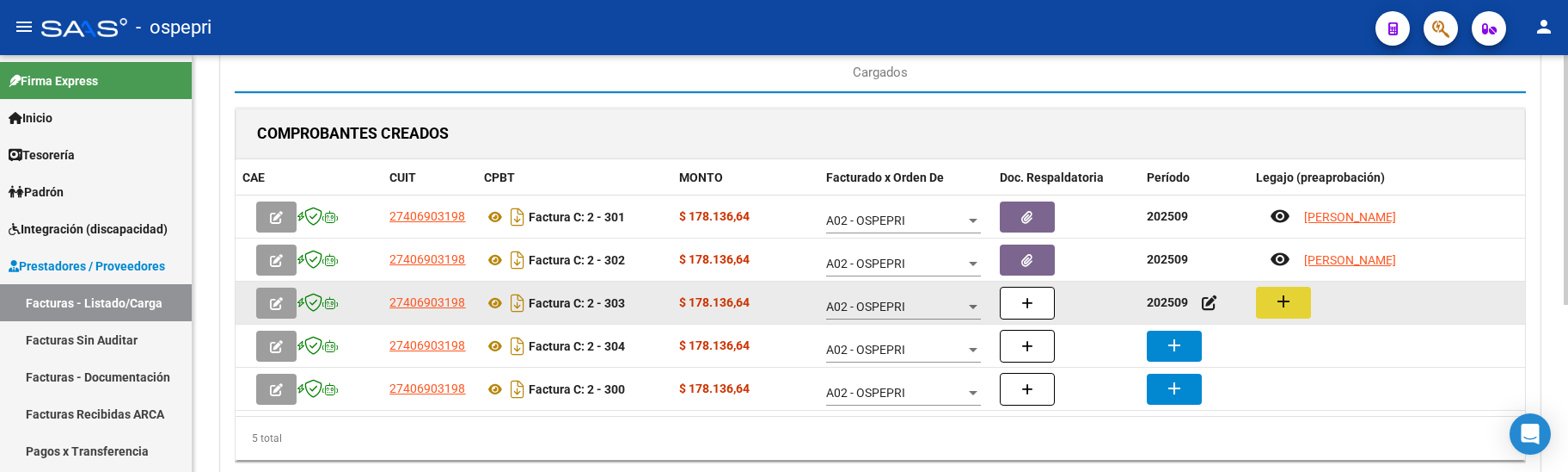
click at [1288, 294] on mat-icon "add" at bounding box center [1283, 301] width 21 height 21
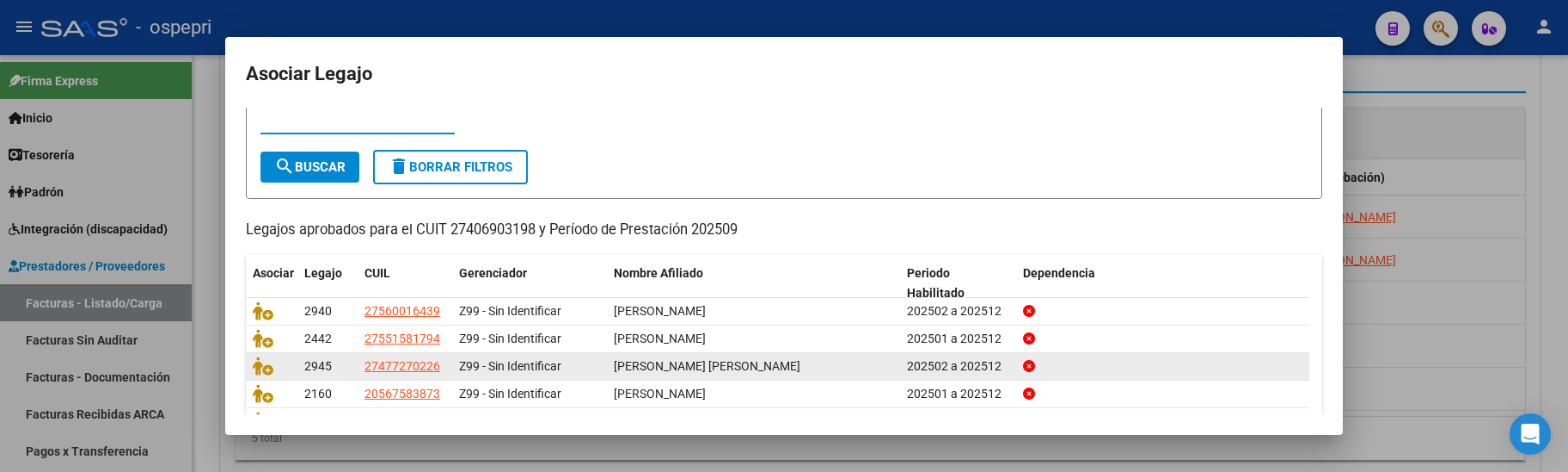
scroll to position [86, 0]
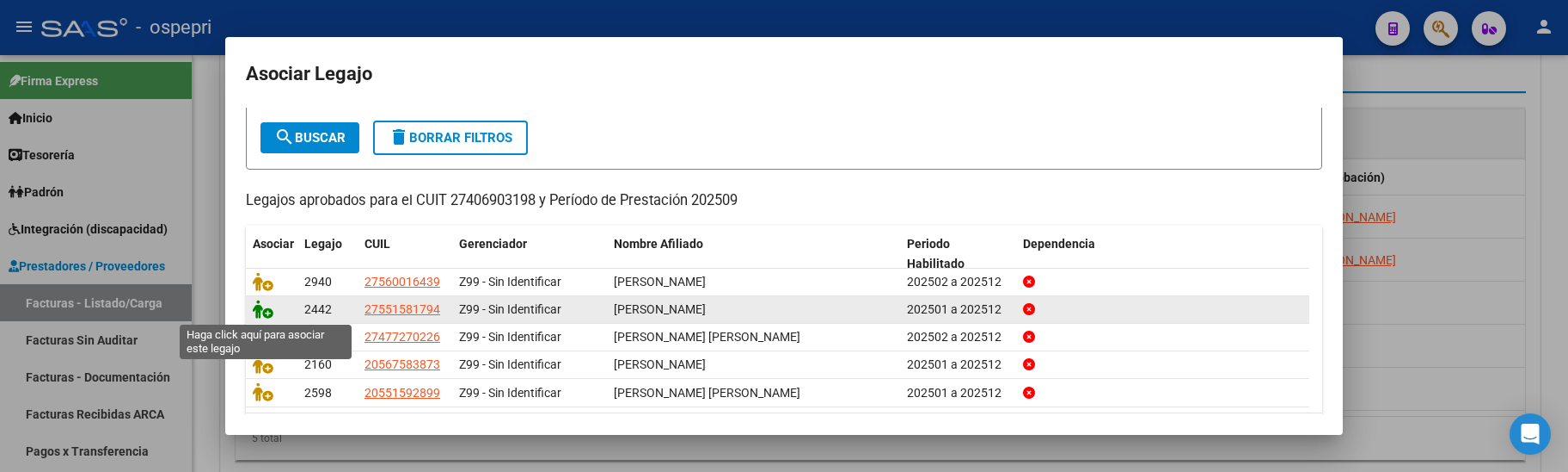
click at [267, 311] on icon at bounding box center [263, 309] width 21 height 19
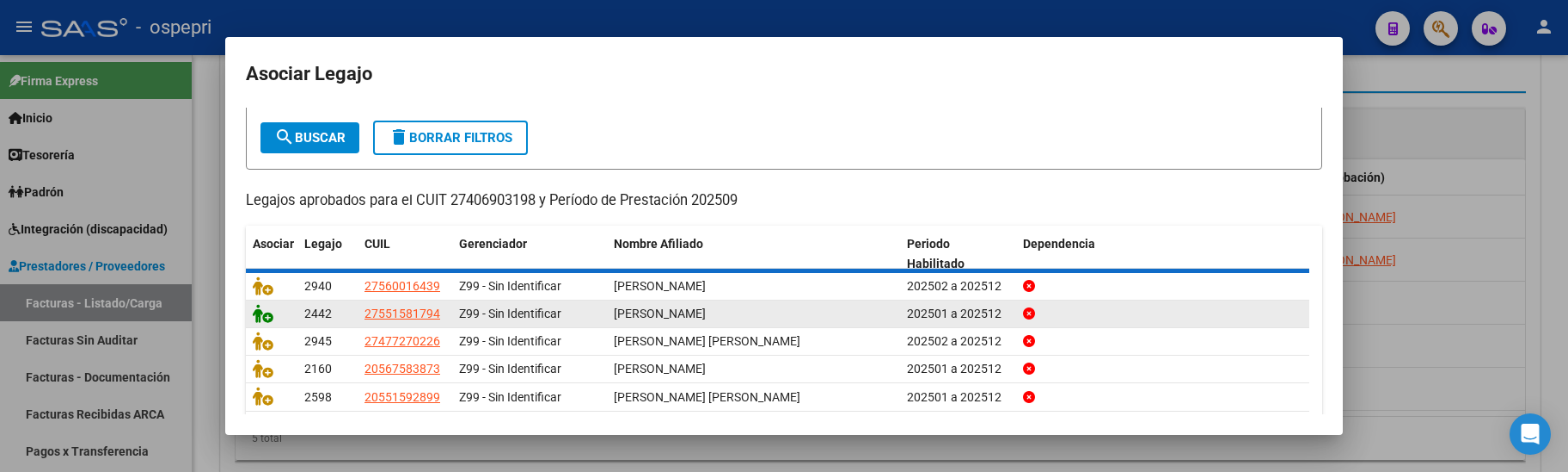
scroll to position [0, 0]
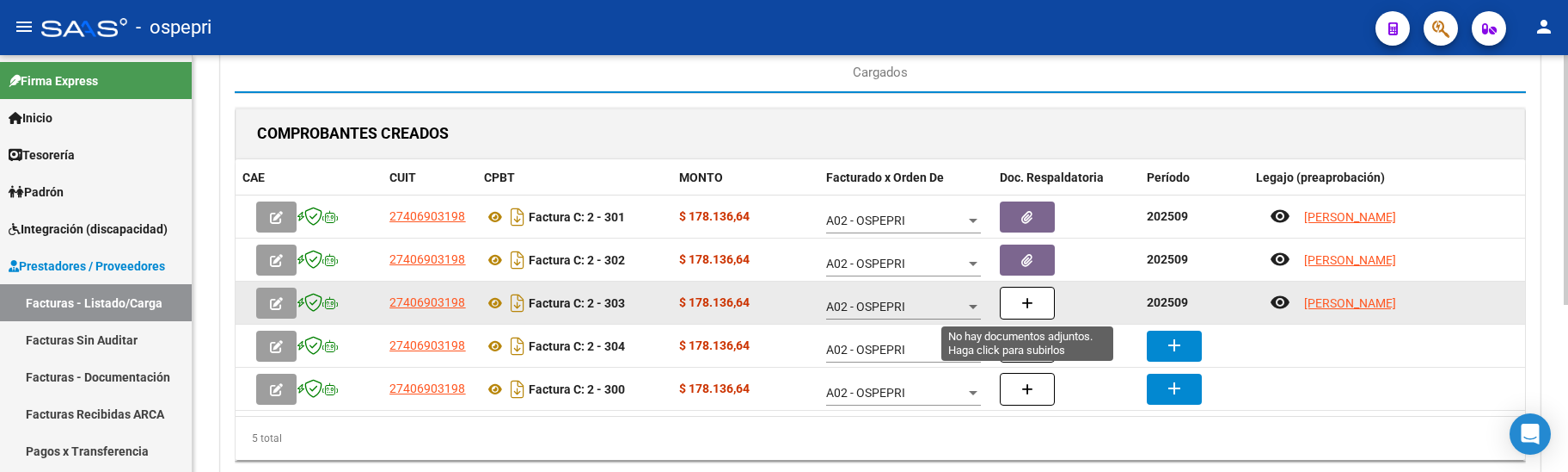
click at [1015, 297] on button "button" at bounding box center [1027, 303] width 55 height 33
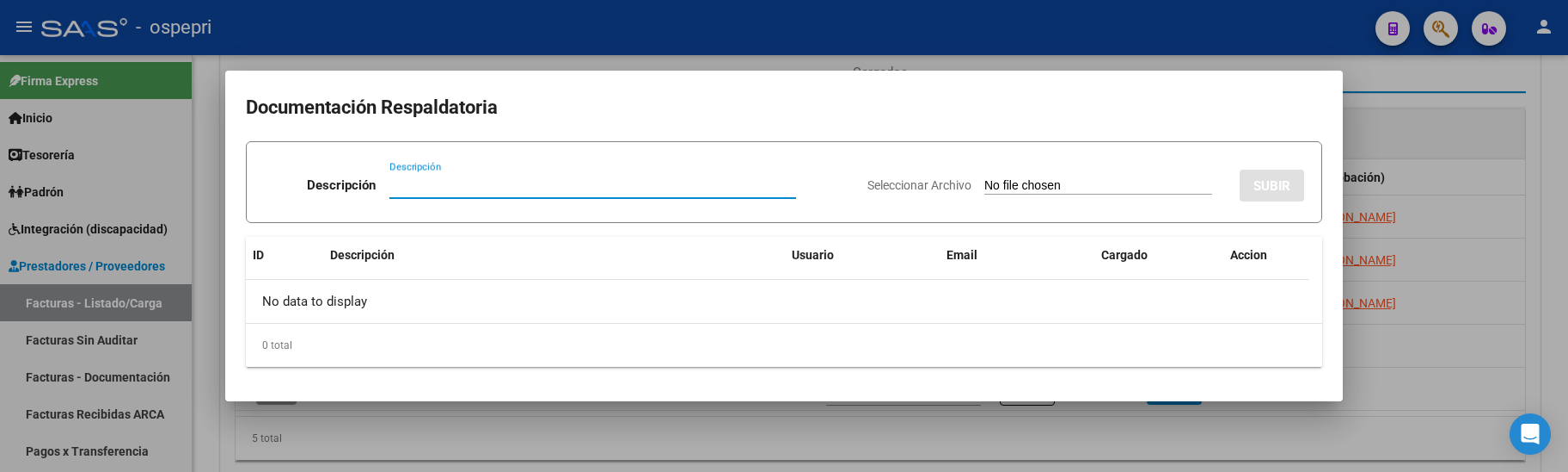
click at [406, 189] on input "Descripción" at bounding box center [592, 185] width 406 height 16
paste input "202509"
type input "202509"
click at [985, 188] on input "Seleccionar Archivo" at bounding box center [1098, 186] width 227 height 17
type input "C:\fakepath\planillasSEPTIEMBRE.pdf"
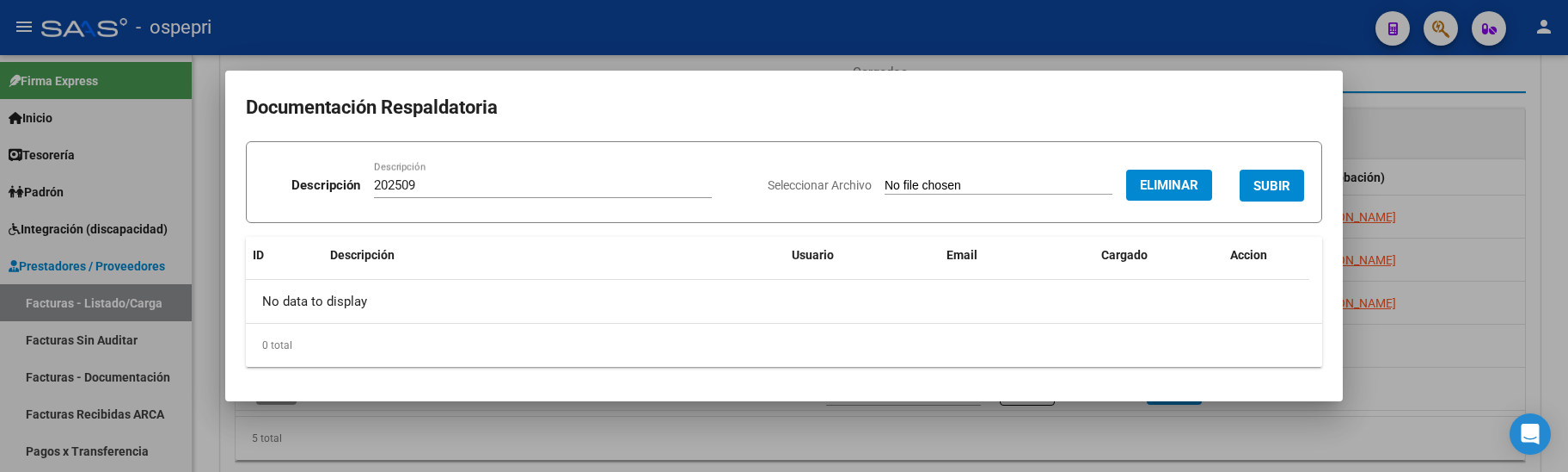
click at [1265, 191] on span "SUBIR" at bounding box center [1271, 186] width 37 height 16
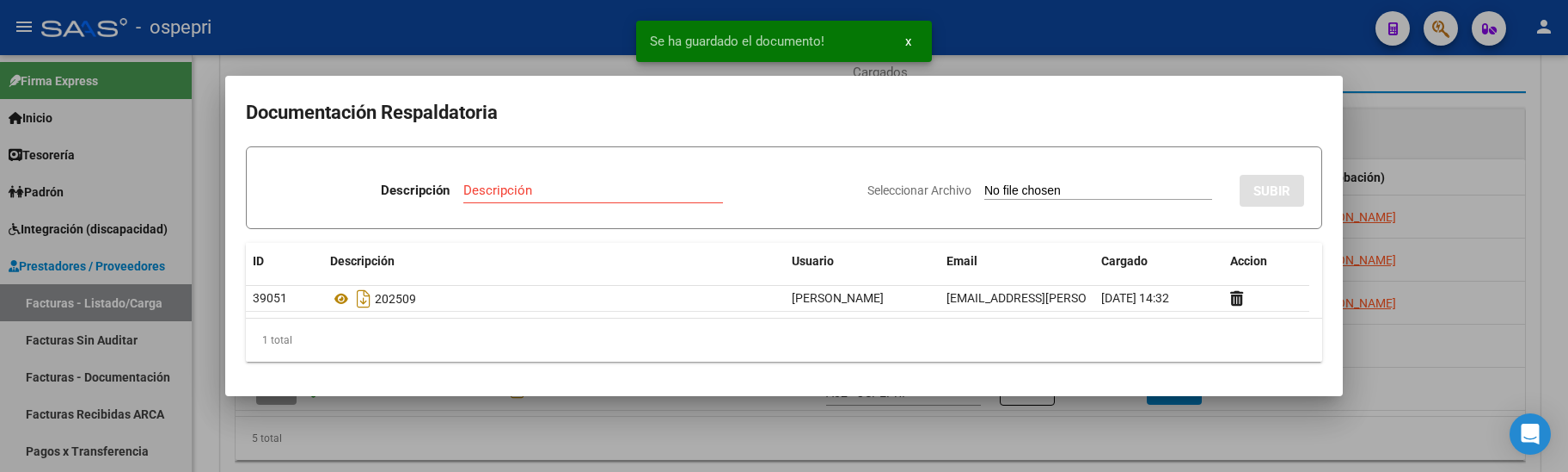
click at [1422, 391] on div at bounding box center [784, 236] width 1568 height 472
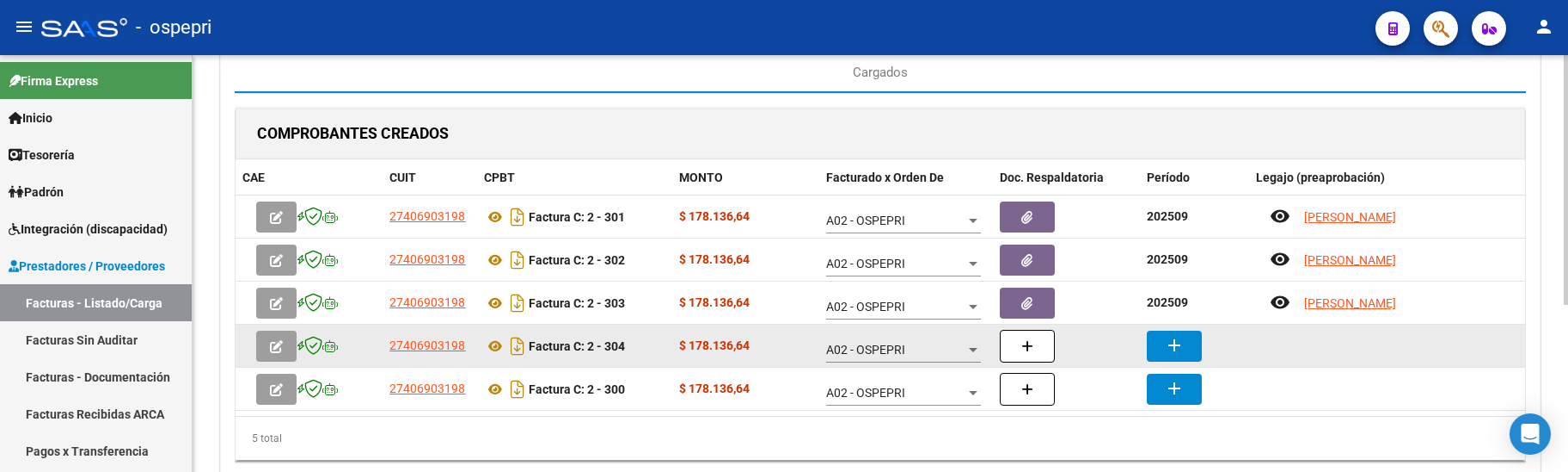
click at [1170, 350] on mat-icon "add" at bounding box center [1174, 344] width 21 height 21
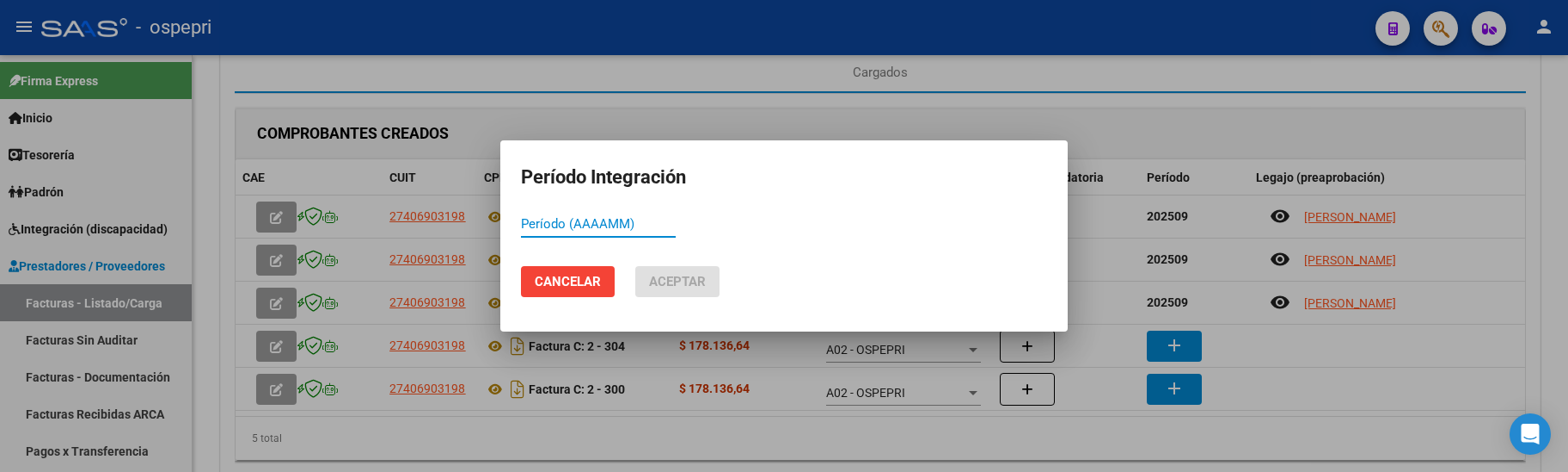
click at [560, 234] on div "Período (AAAAMM)" at bounding box center [598, 224] width 155 height 26
click at [560, 225] on input "Período (AAAAMM)" at bounding box center [598, 224] width 155 height 16
paste input "202509"
type input "202509"
click at [691, 279] on span "Aceptar" at bounding box center [676, 282] width 56 height 16
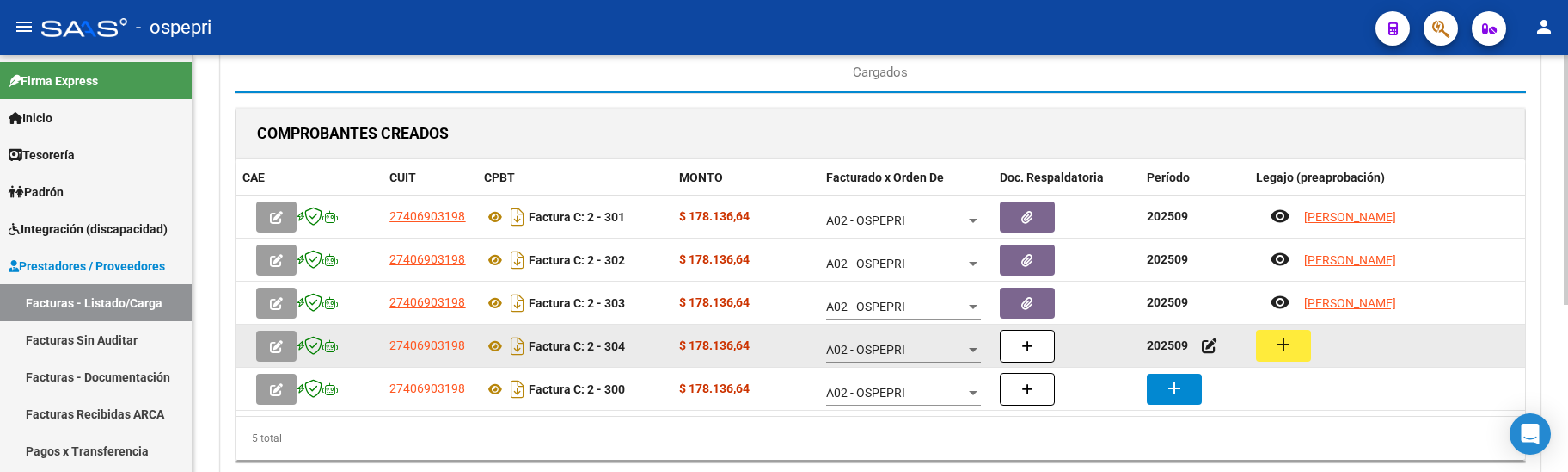
click at [1287, 346] on mat-icon "add" at bounding box center [1283, 343] width 21 height 21
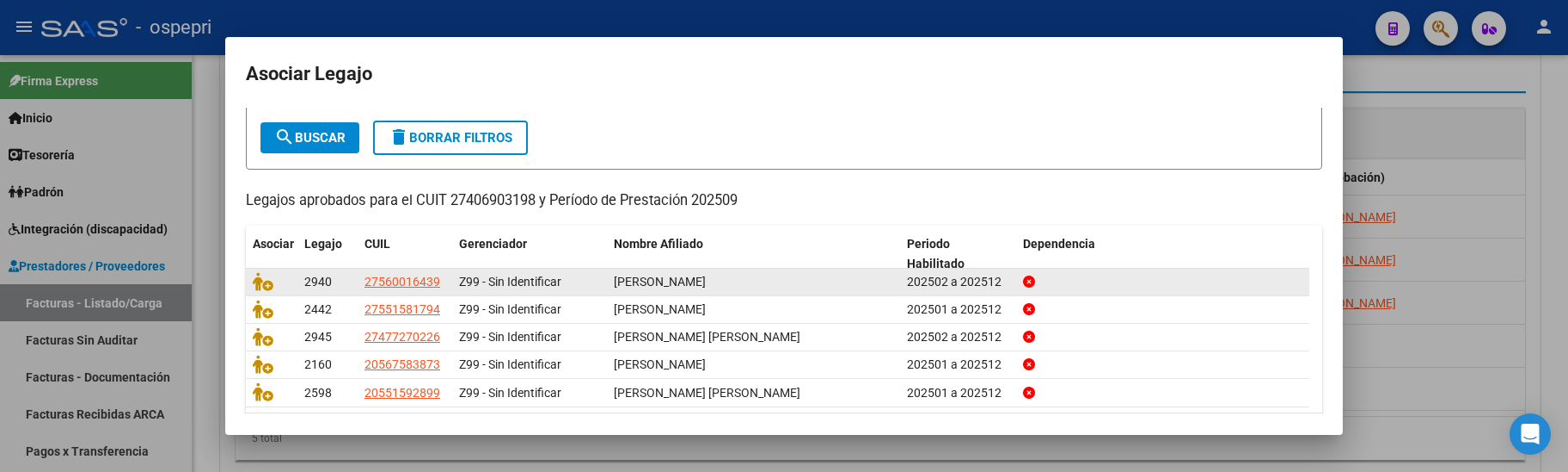
scroll to position [146, 0]
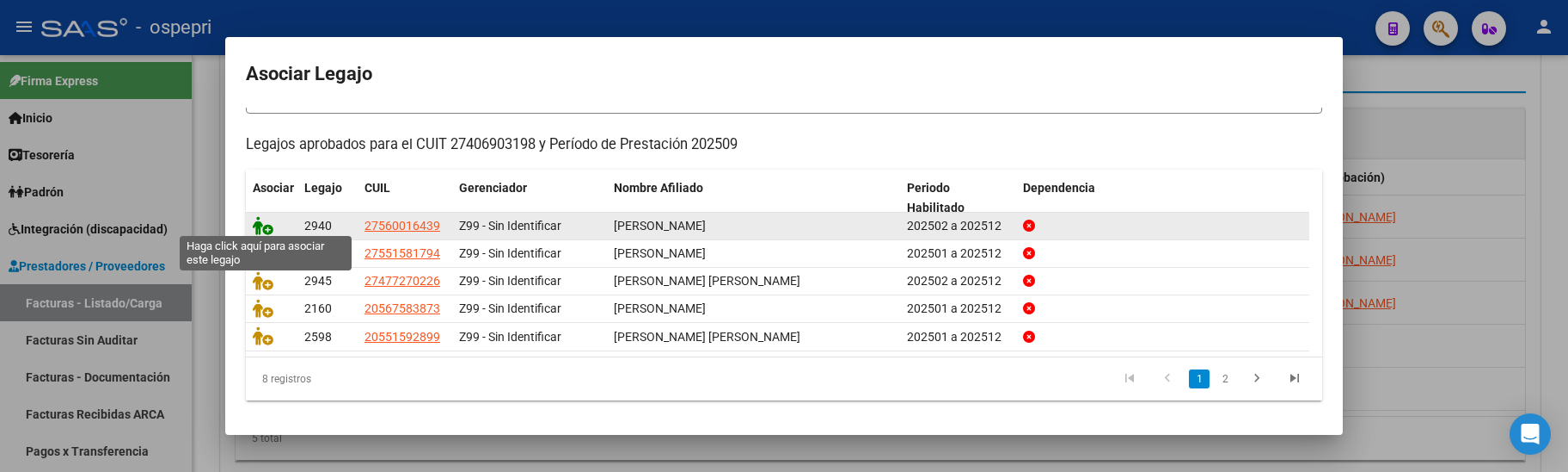
click at [268, 226] on icon at bounding box center [263, 225] width 21 height 19
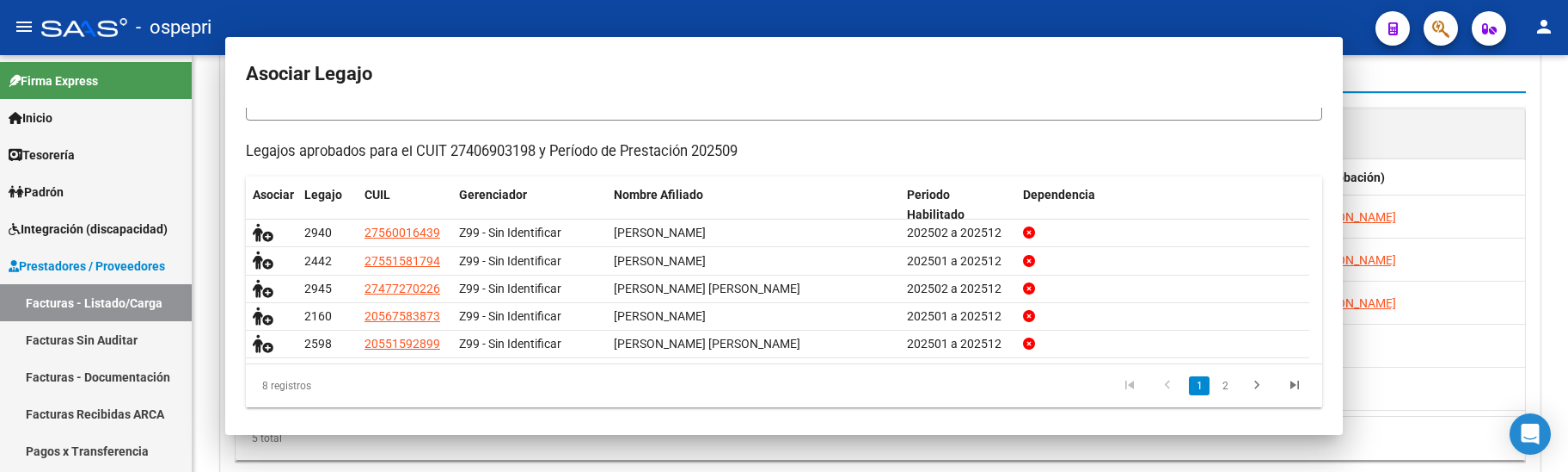
scroll to position [0, 0]
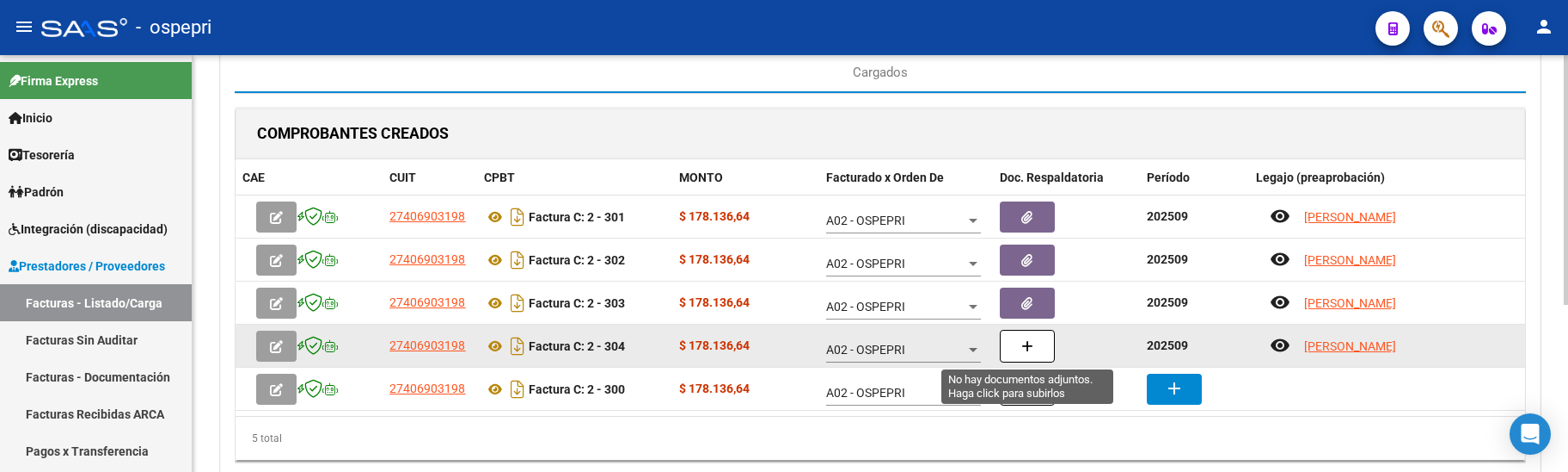
click at [1033, 343] on button "button" at bounding box center [1027, 345] width 55 height 33
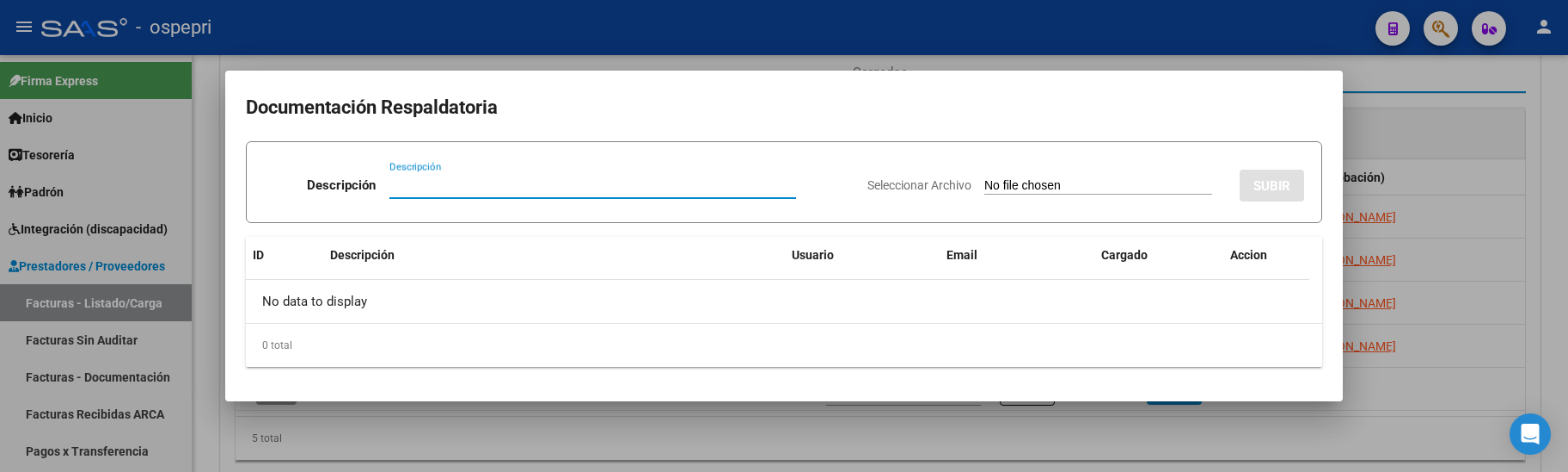
click at [400, 183] on input "Descripción" at bounding box center [592, 185] width 406 height 16
paste input "202509"
type input "202509"
click at [995, 185] on input "Seleccionar Archivo" at bounding box center [1098, 186] width 227 height 17
type input "C:\fakepath\planillasSEPTIEMBRE.pdf"
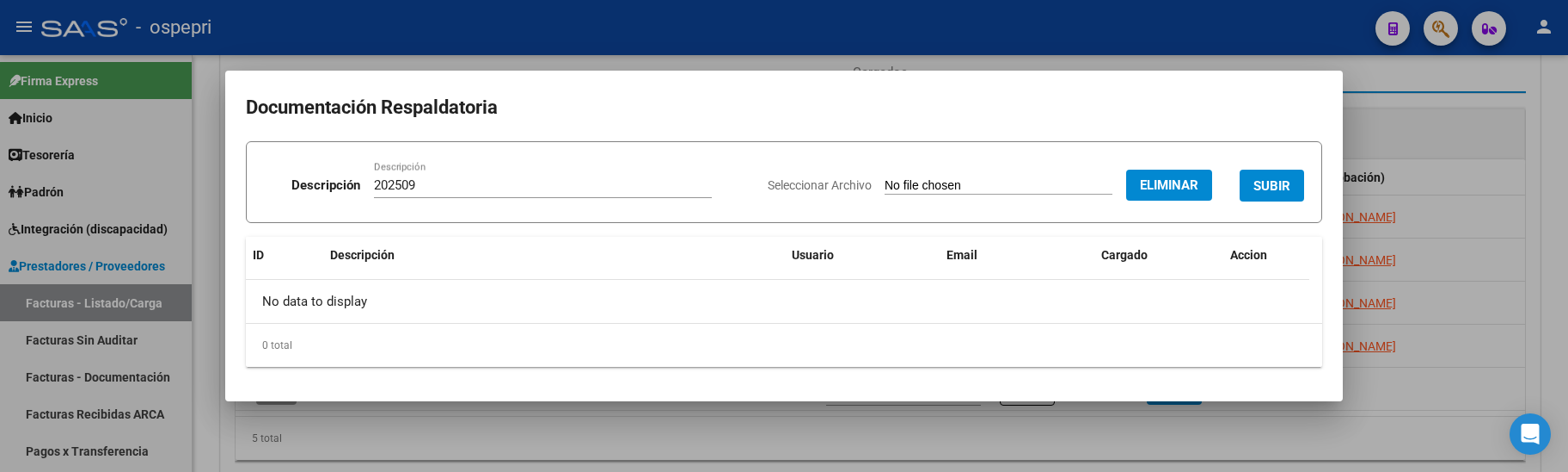
click at [1266, 189] on span "SUBIR" at bounding box center [1271, 186] width 37 height 16
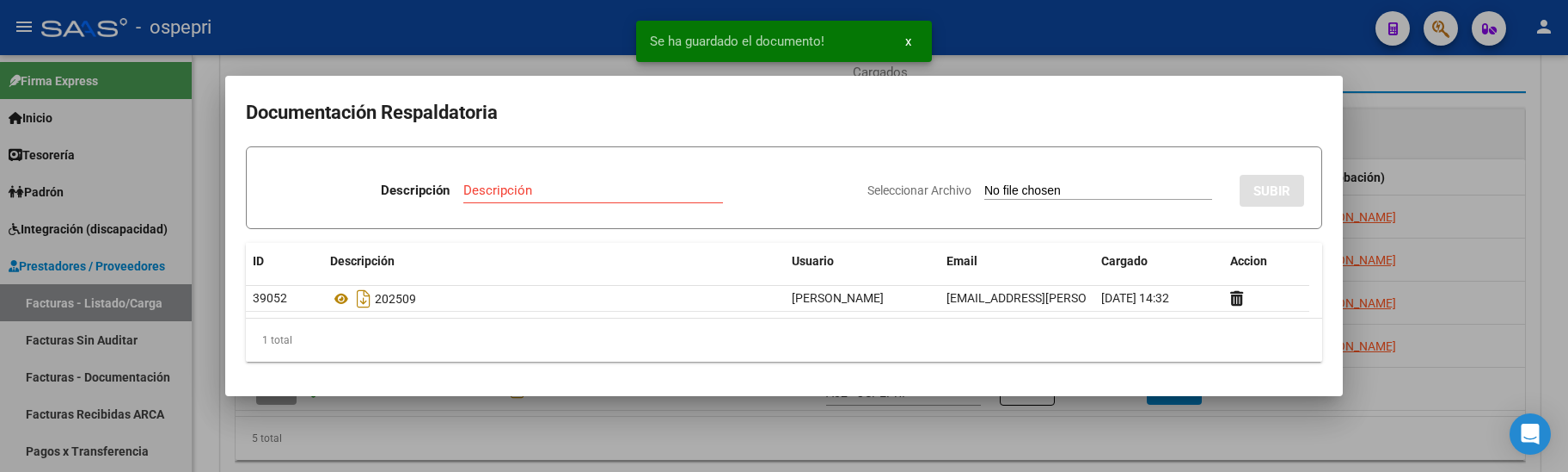
click at [1367, 393] on div at bounding box center [784, 236] width 1568 height 472
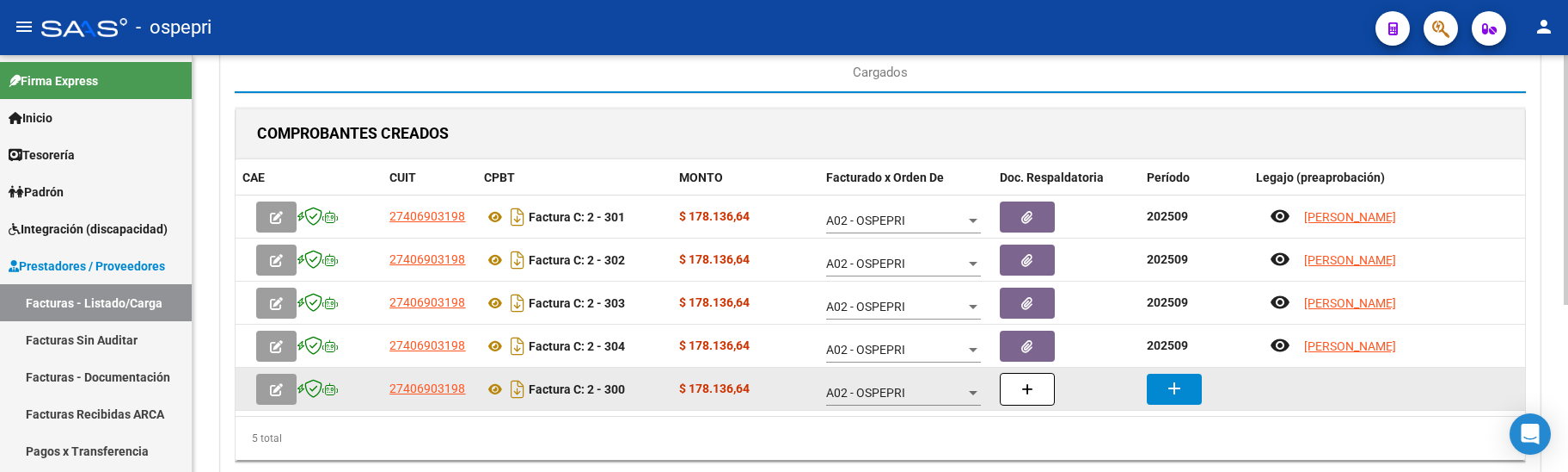
click at [1170, 393] on mat-icon "add" at bounding box center [1174, 388] width 21 height 21
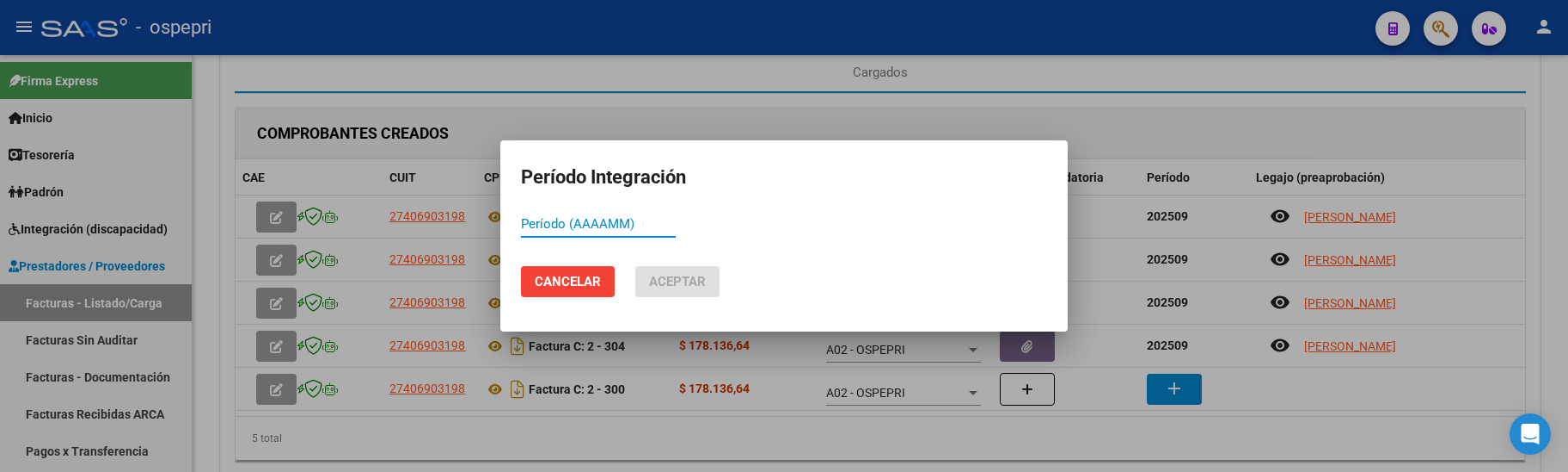
click at [563, 228] on input "Período (AAAAMM)" at bounding box center [598, 224] width 155 height 16
paste input "202509"
type input "202509"
click at [658, 287] on span "Aceptar" at bounding box center [676, 282] width 56 height 16
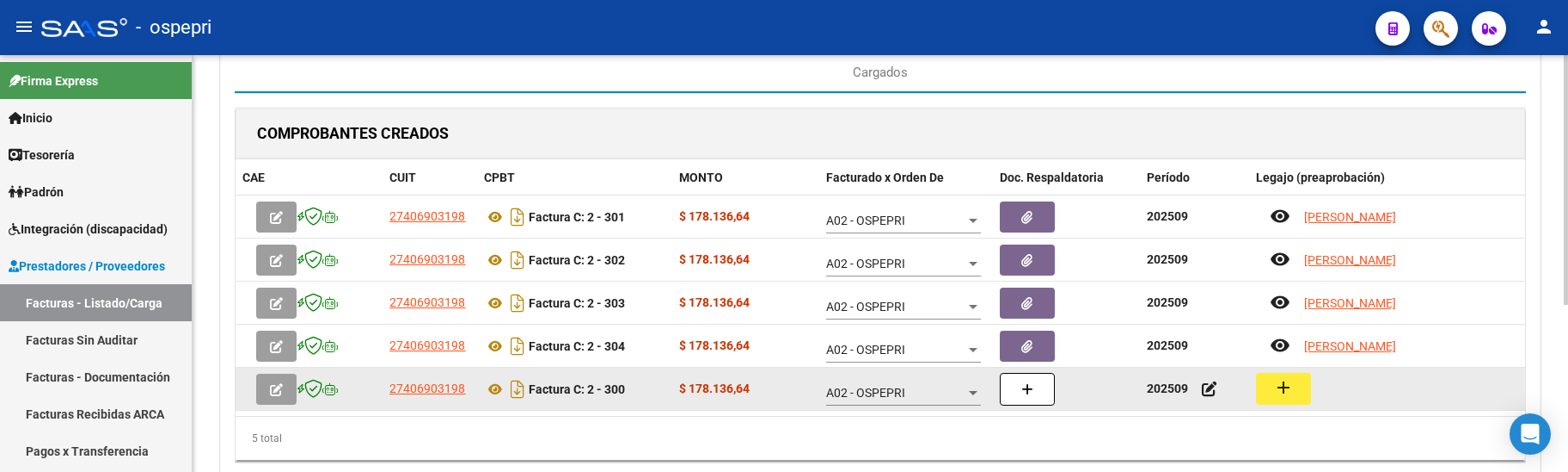
click at [1275, 384] on mat-icon "add" at bounding box center [1283, 387] width 21 height 21
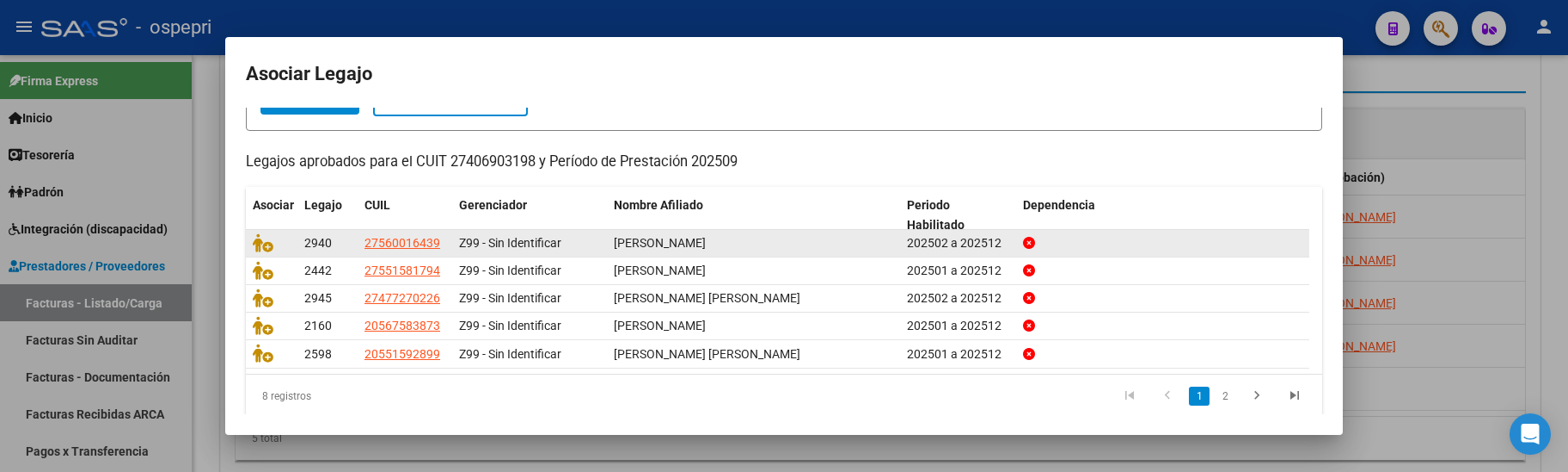
scroll to position [146, 0]
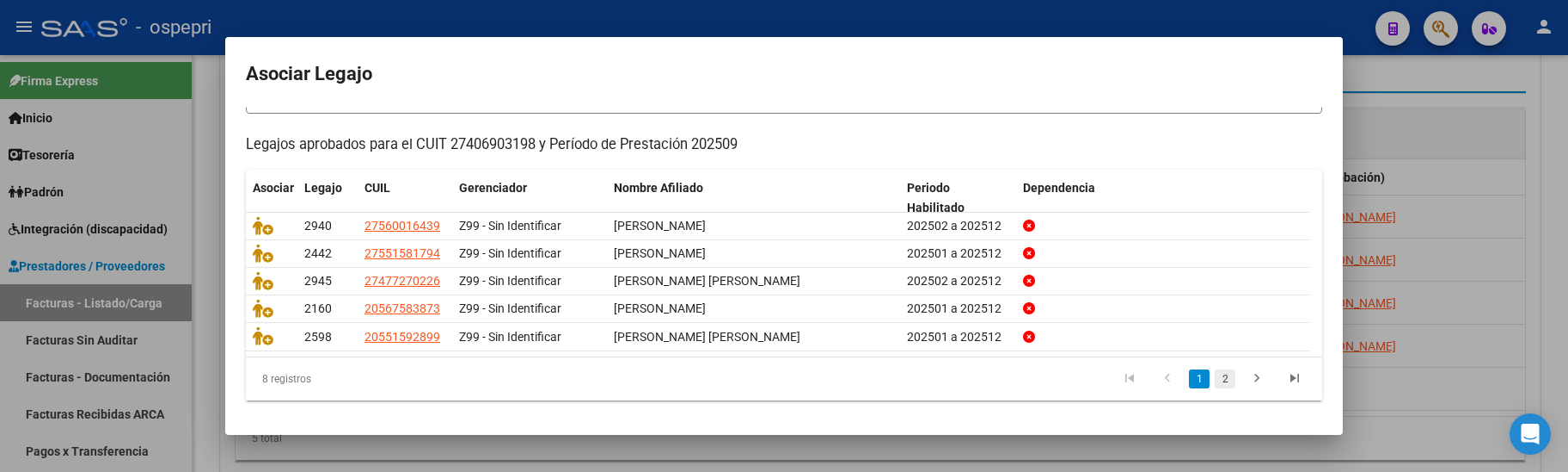
click at [1215, 381] on link "2" at bounding box center [1225, 378] width 21 height 19
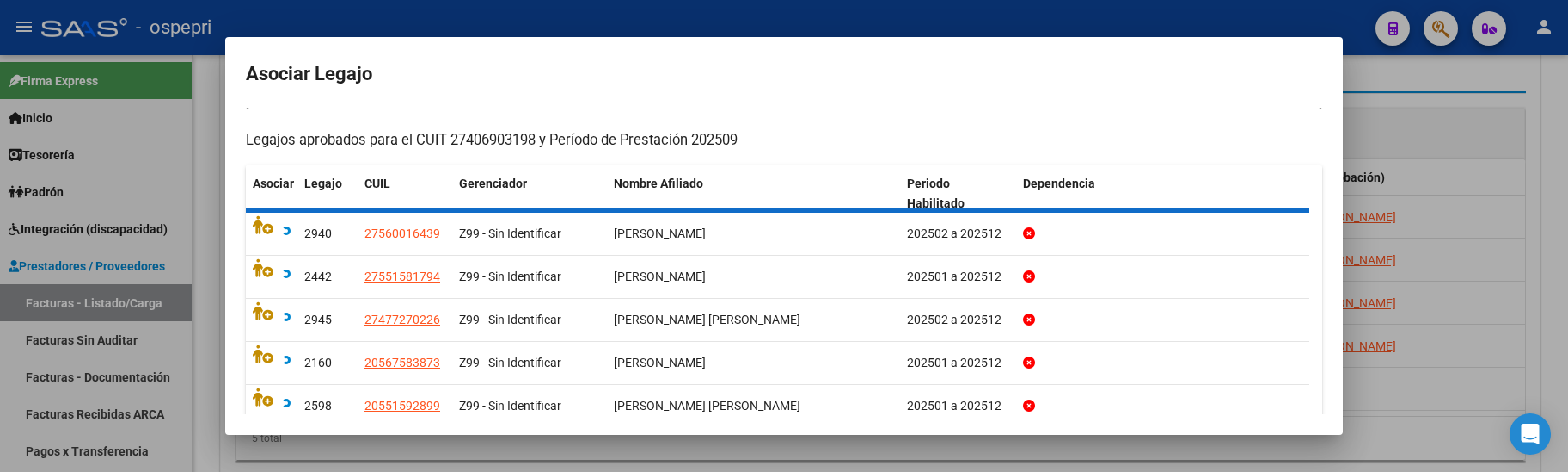
scroll to position [89, 0]
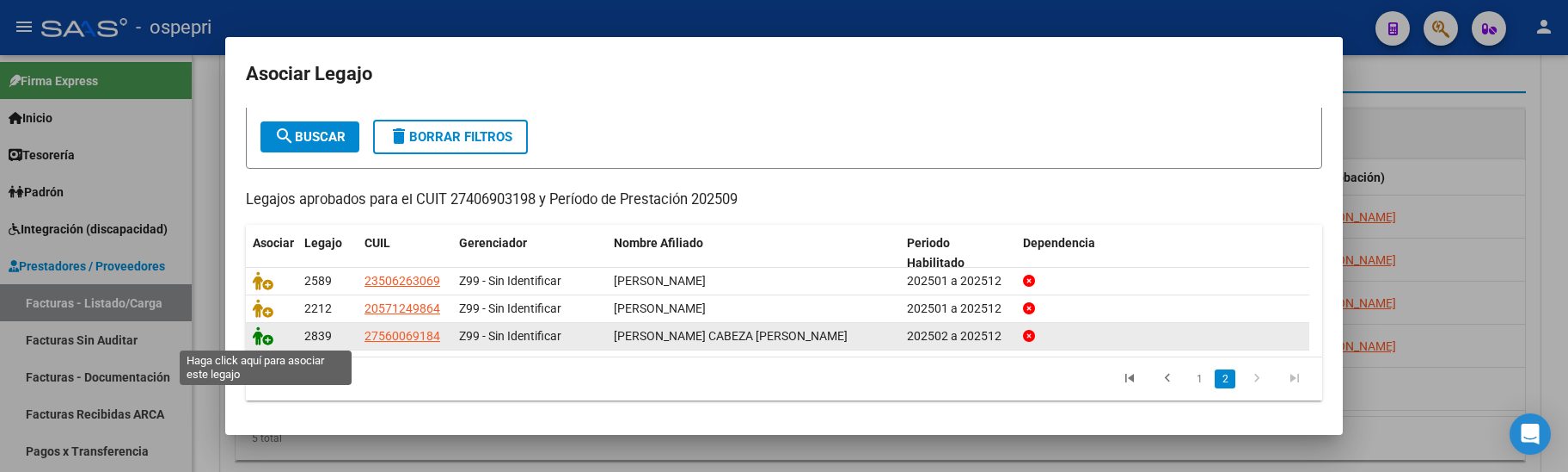
click at [264, 335] on icon at bounding box center [263, 335] width 21 height 19
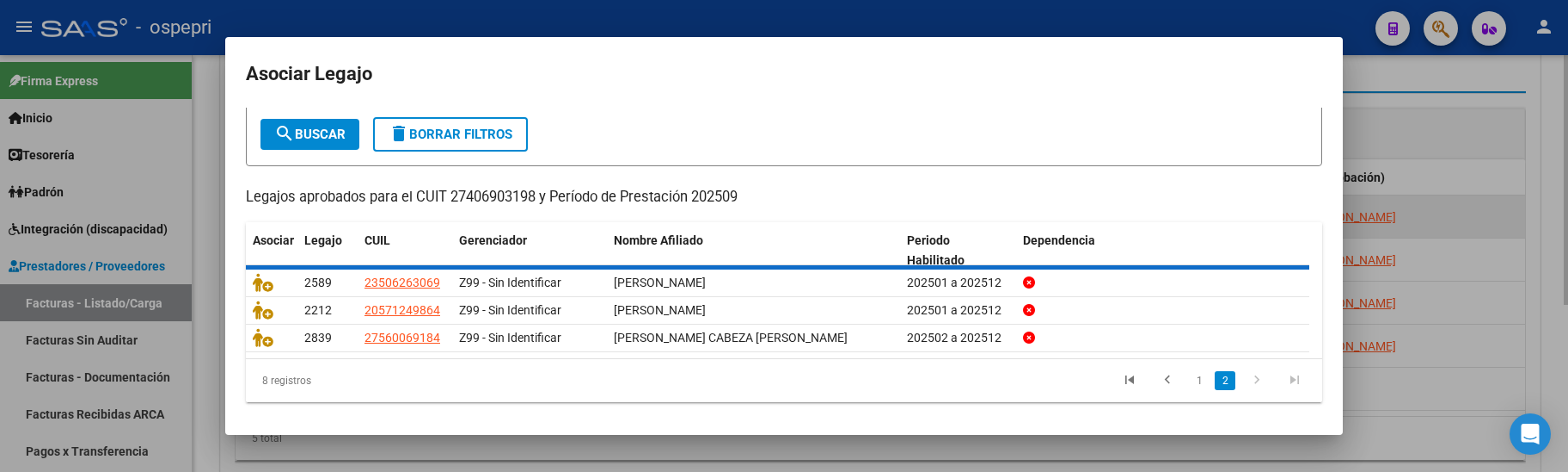
scroll to position [0, 0]
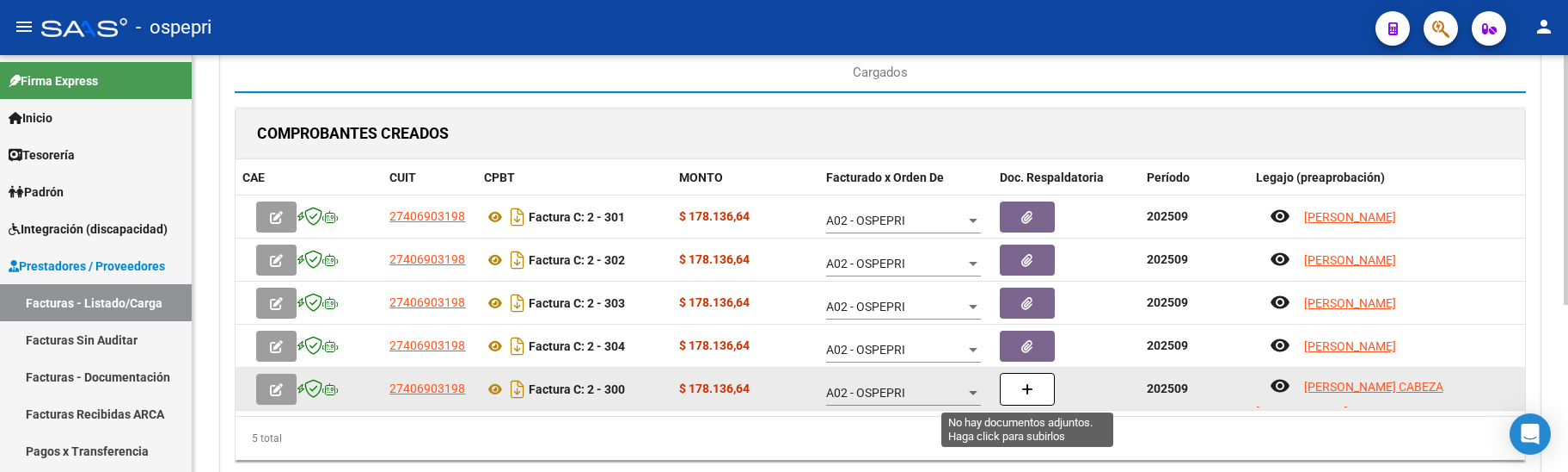
click at [1016, 393] on button "button" at bounding box center [1027, 389] width 55 height 33
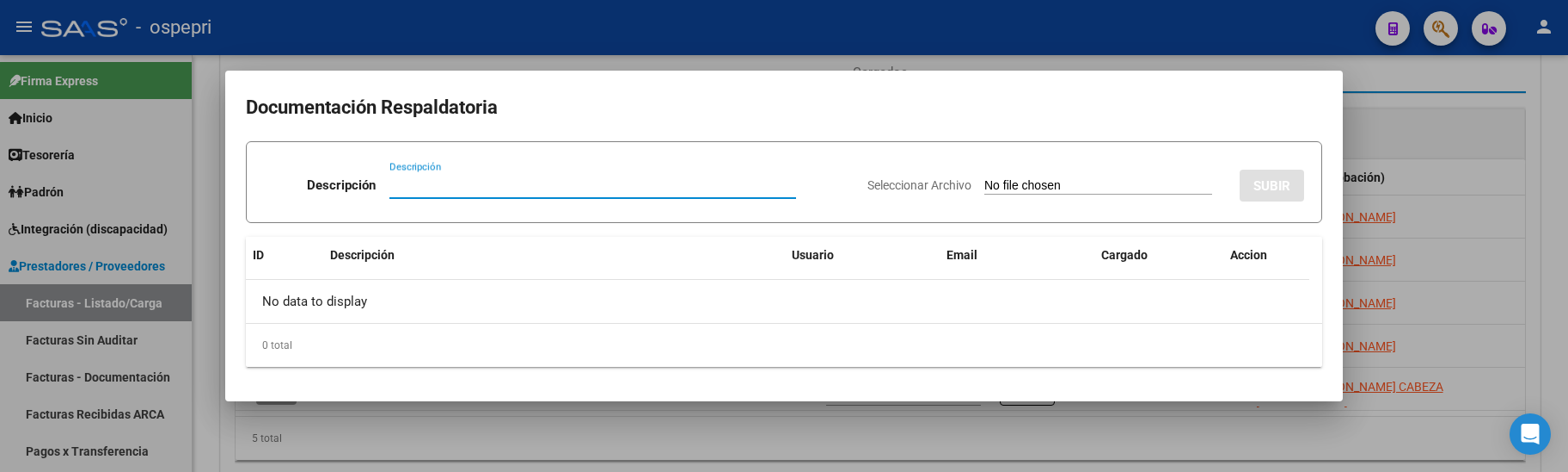
click at [403, 181] on input "Descripción" at bounding box center [592, 185] width 406 height 16
type input "202509"
click at [985, 178] on input "Seleccionar Archivo" at bounding box center [1098, 186] width 227 height 17
type input "C:\fakepath\planillasSEPTIEMBRE.pdf"
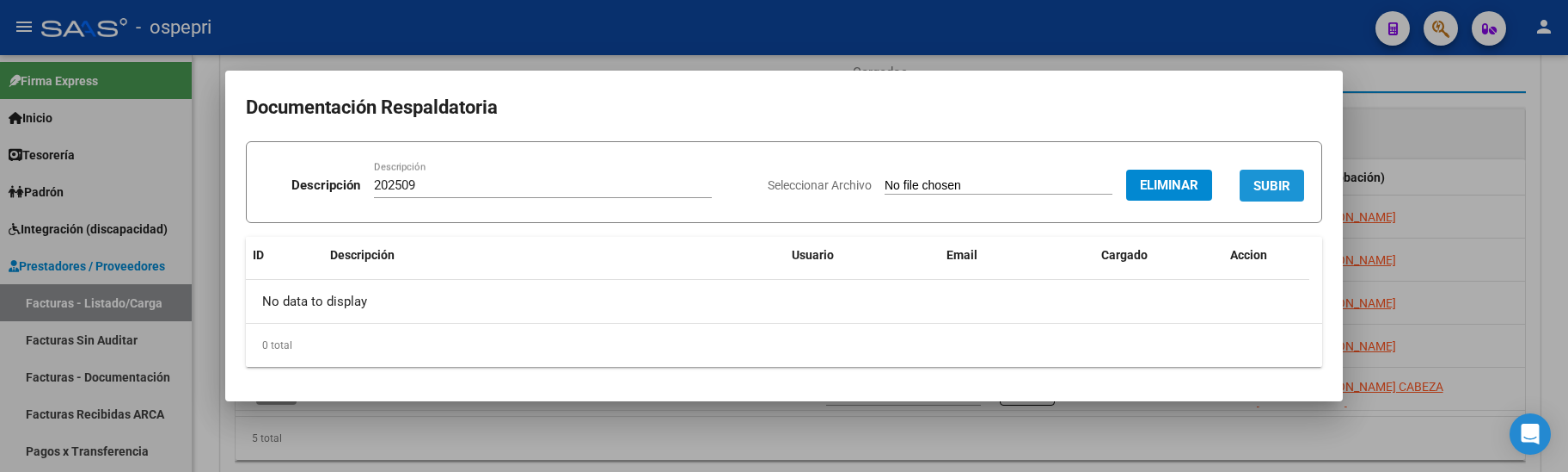
click at [1261, 179] on span "SUBIR" at bounding box center [1271, 186] width 37 height 16
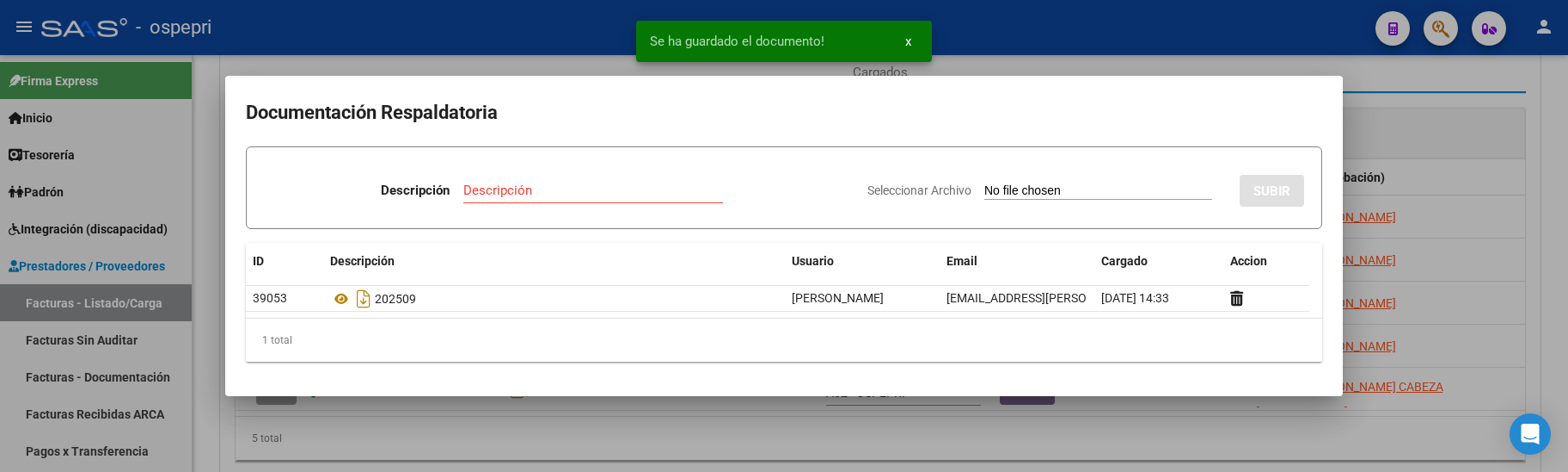
click at [730, 393] on div at bounding box center [784, 236] width 1568 height 472
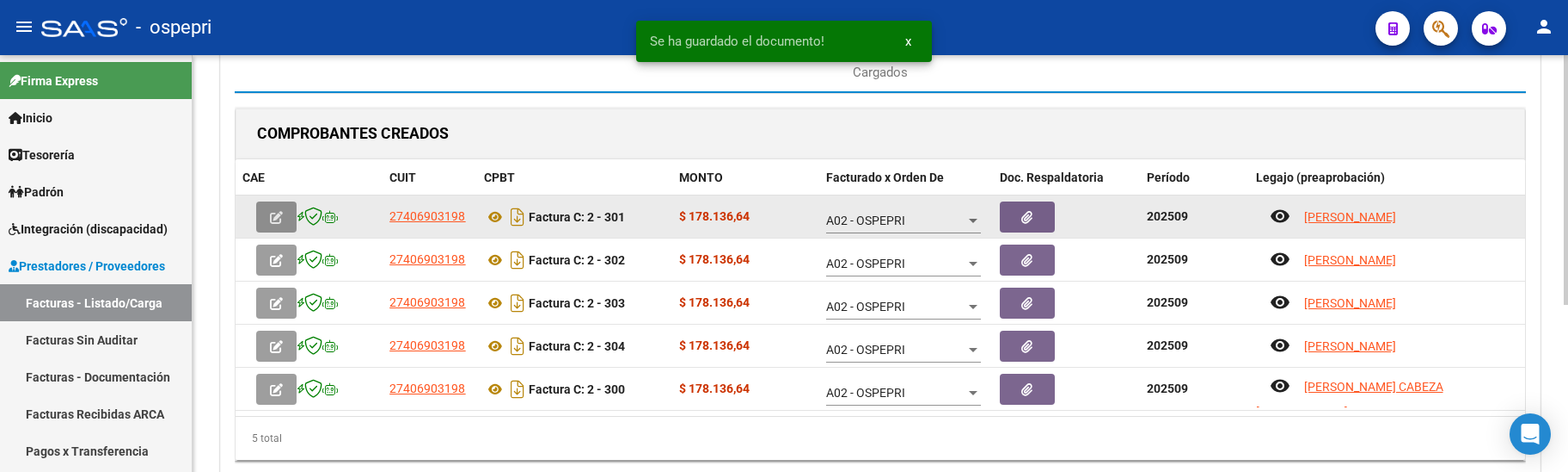
click at [283, 220] on button "button" at bounding box center [276, 216] width 41 height 31
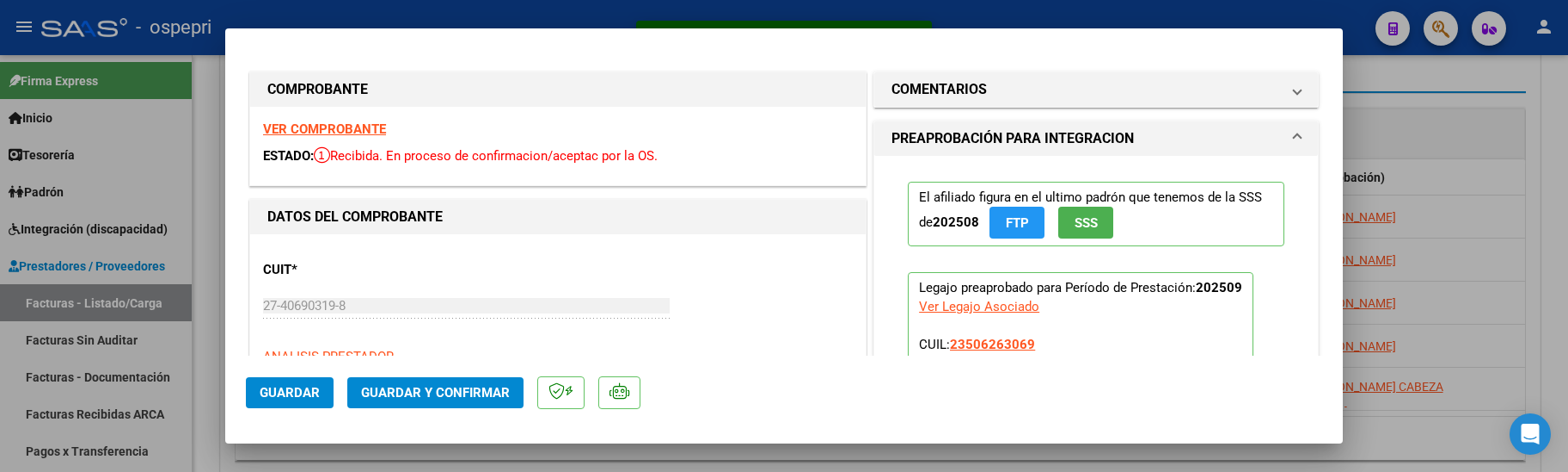
click at [389, 381] on button "Guardar y Confirmar" at bounding box center [435, 392] width 176 height 31
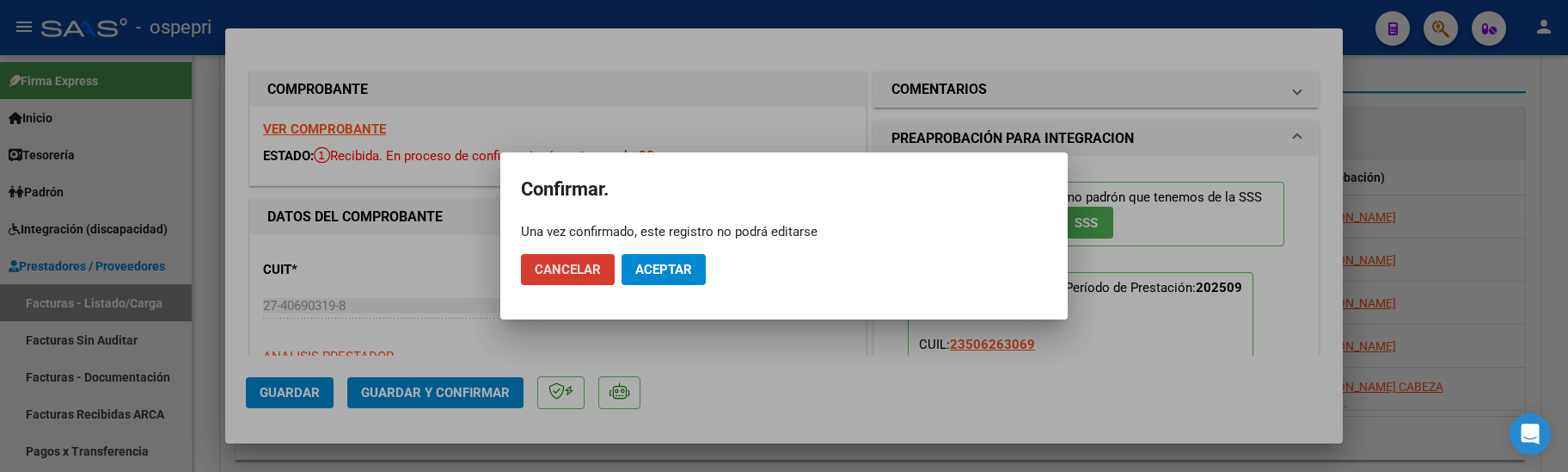
click at [650, 267] on span "Aceptar" at bounding box center [663, 269] width 56 height 16
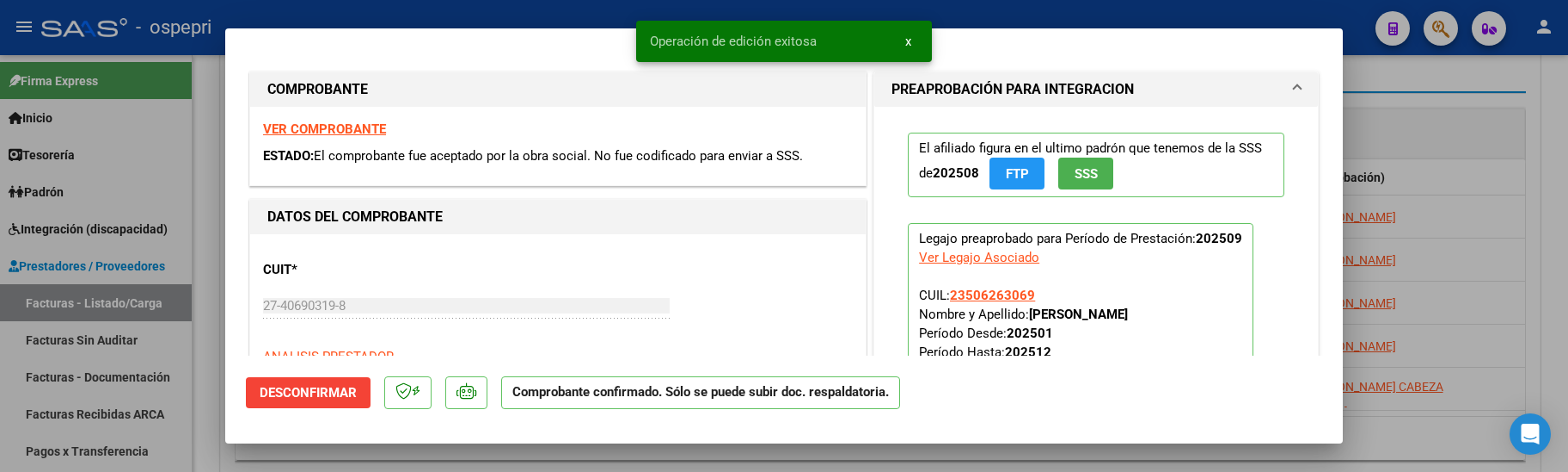
click at [191, 254] on div at bounding box center [784, 236] width 1568 height 472
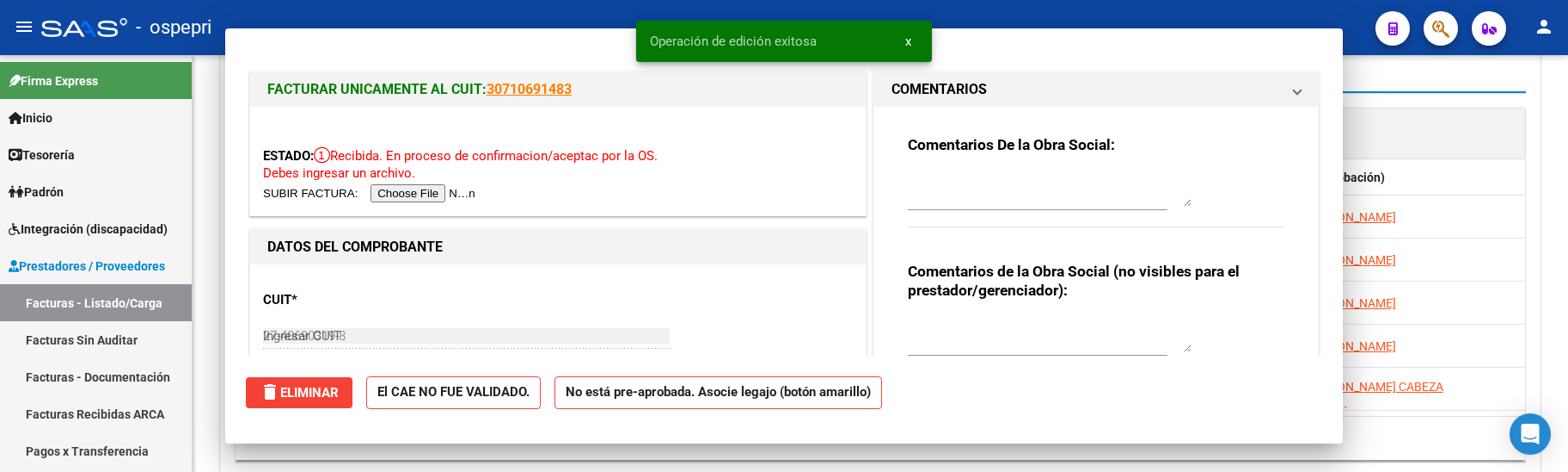
type input "$ 0,00"
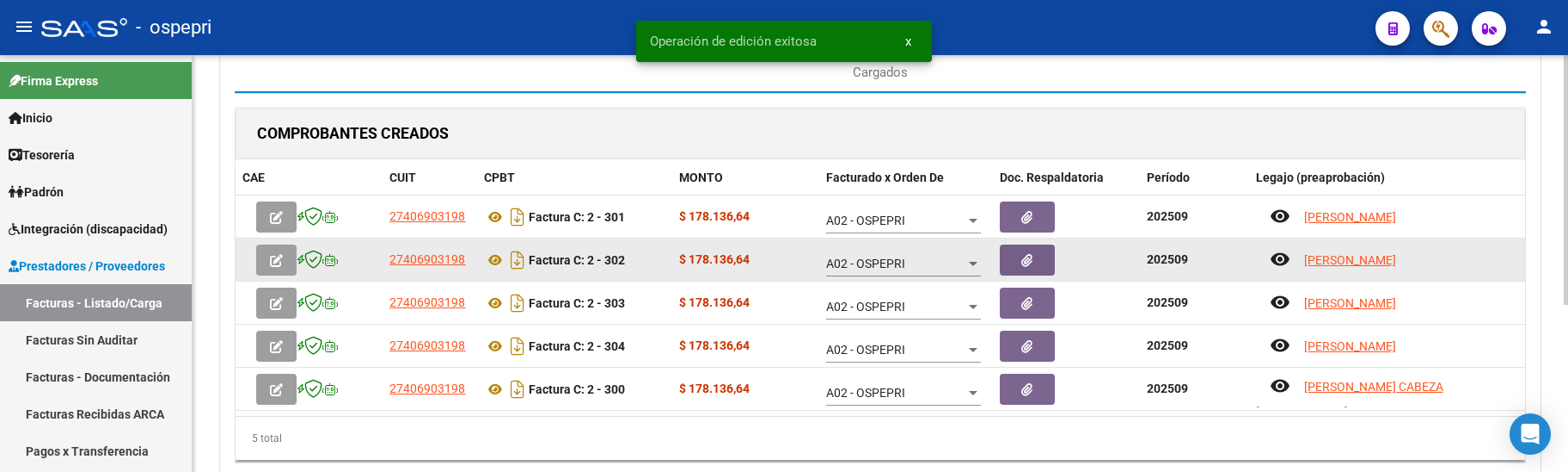
click at [279, 253] on span "button" at bounding box center [276, 260] width 13 height 16
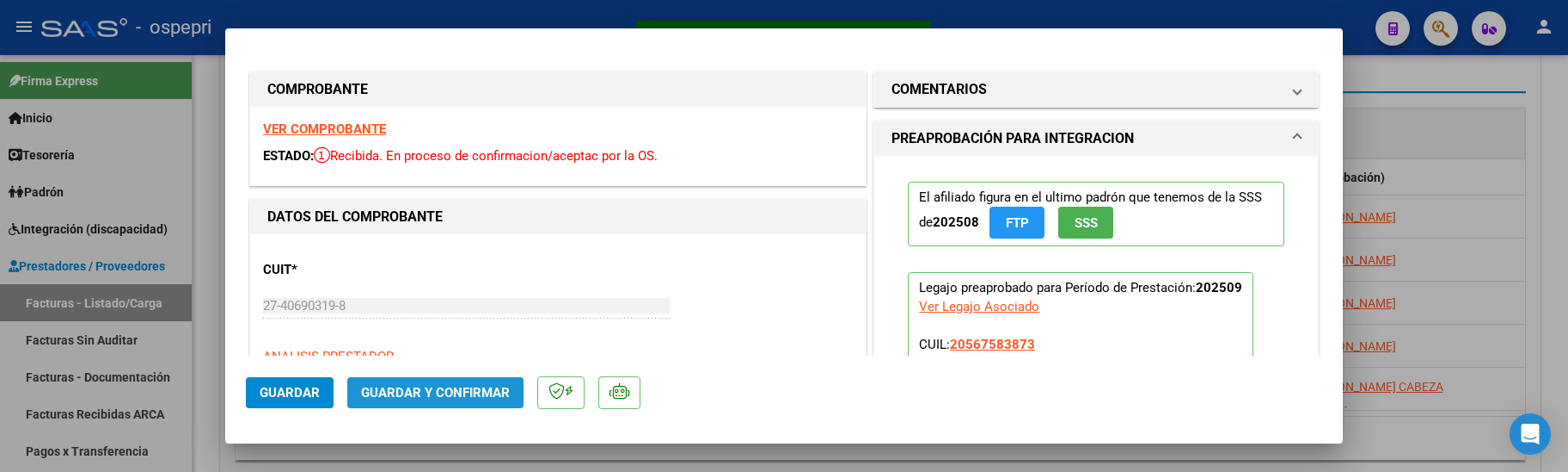
click at [459, 393] on span "Guardar y Confirmar" at bounding box center [435, 393] width 148 height 16
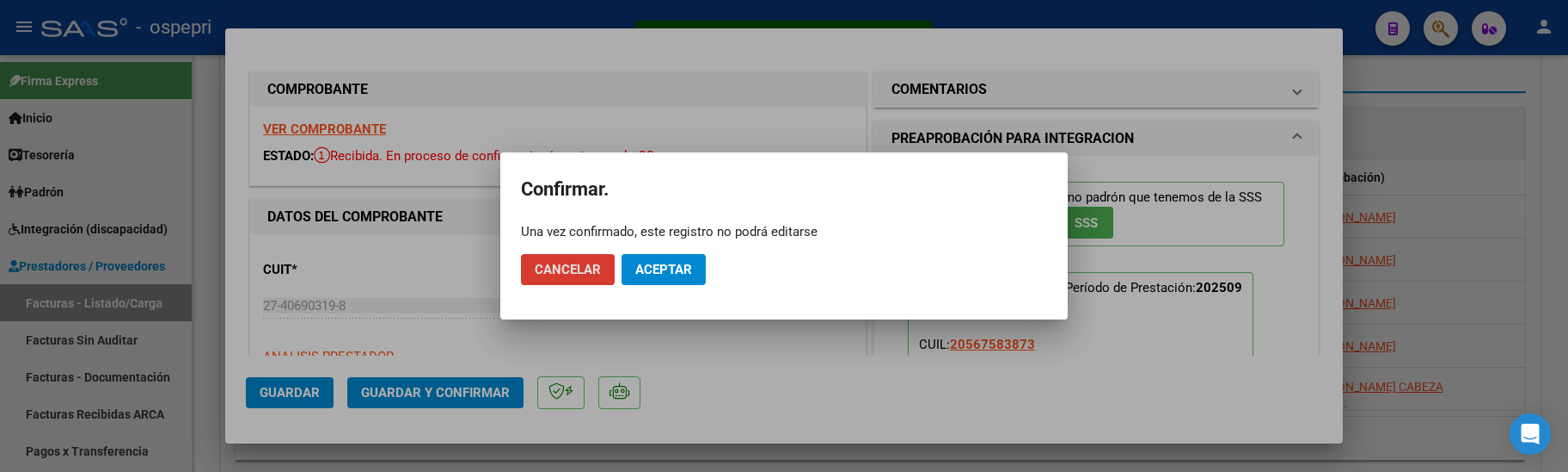
click at [680, 279] on button "Aceptar" at bounding box center [663, 269] width 84 height 31
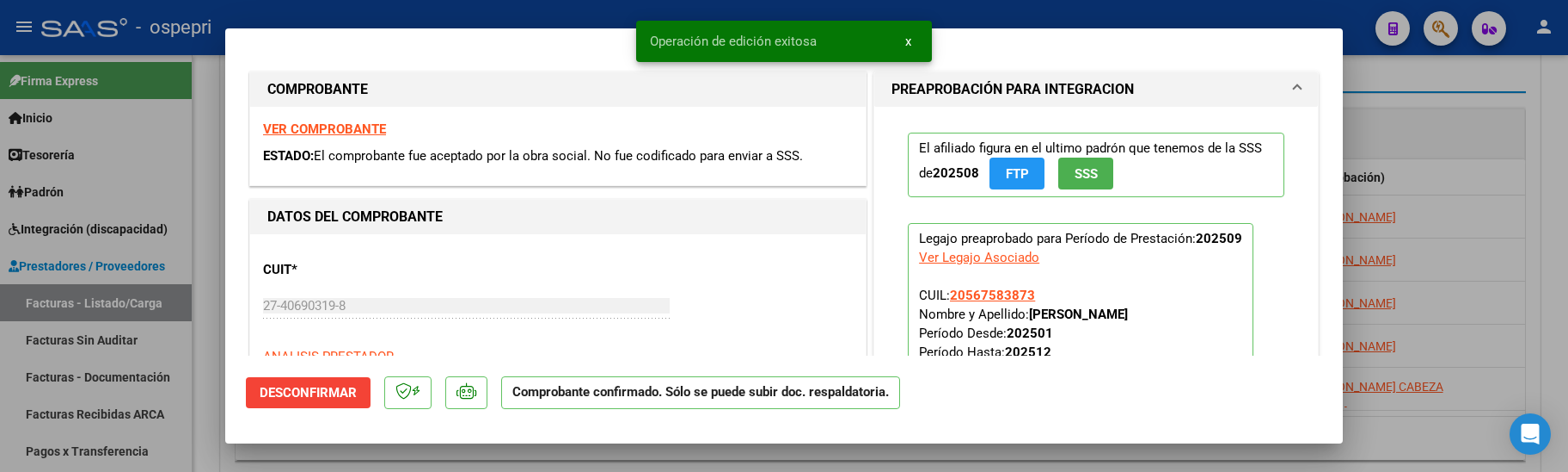
click at [215, 324] on div at bounding box center [784, 236] width 1568 height 472
type input "$ 0,00"
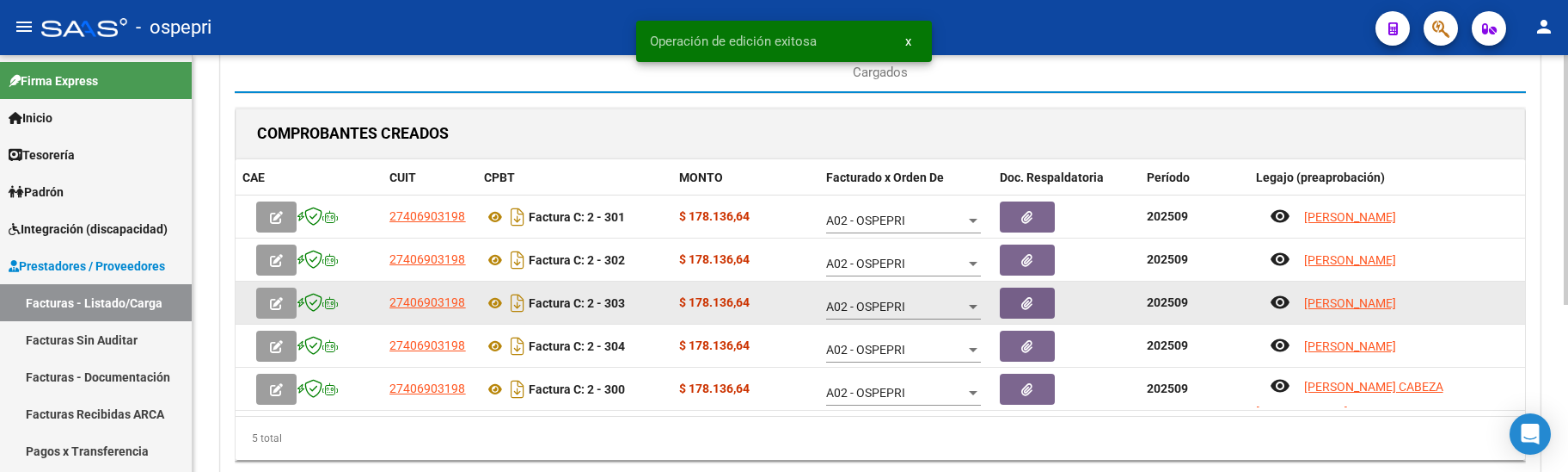
click at [282, 299] on icon "button" at bounding box center [276, 303] width 13 height 13
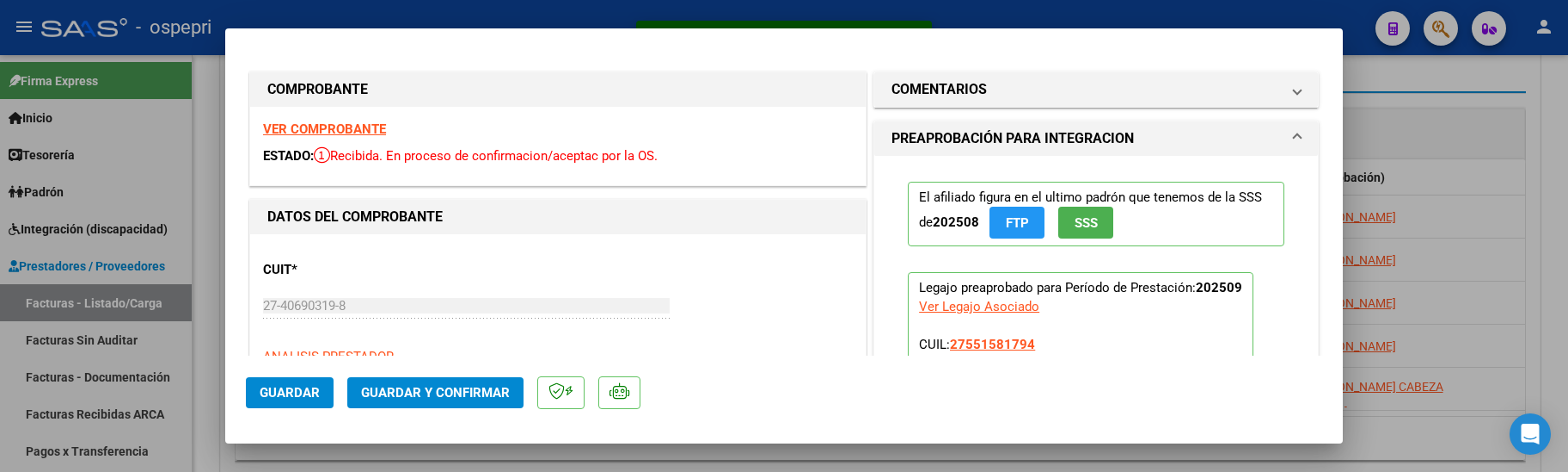
click at [473, 393] on span "Guardar y Confirmar" at bounding box center [435, 393] width 148 height 16
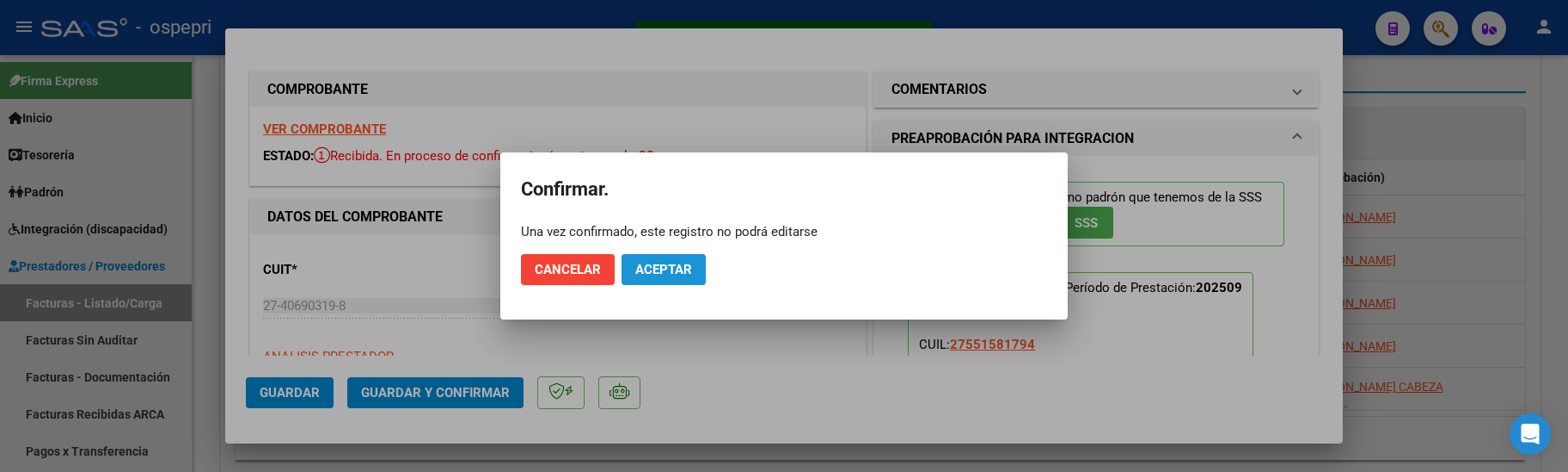
click at [654, 274] on span "Aceptar" at bounding box center [663, 269] width 56 height 16
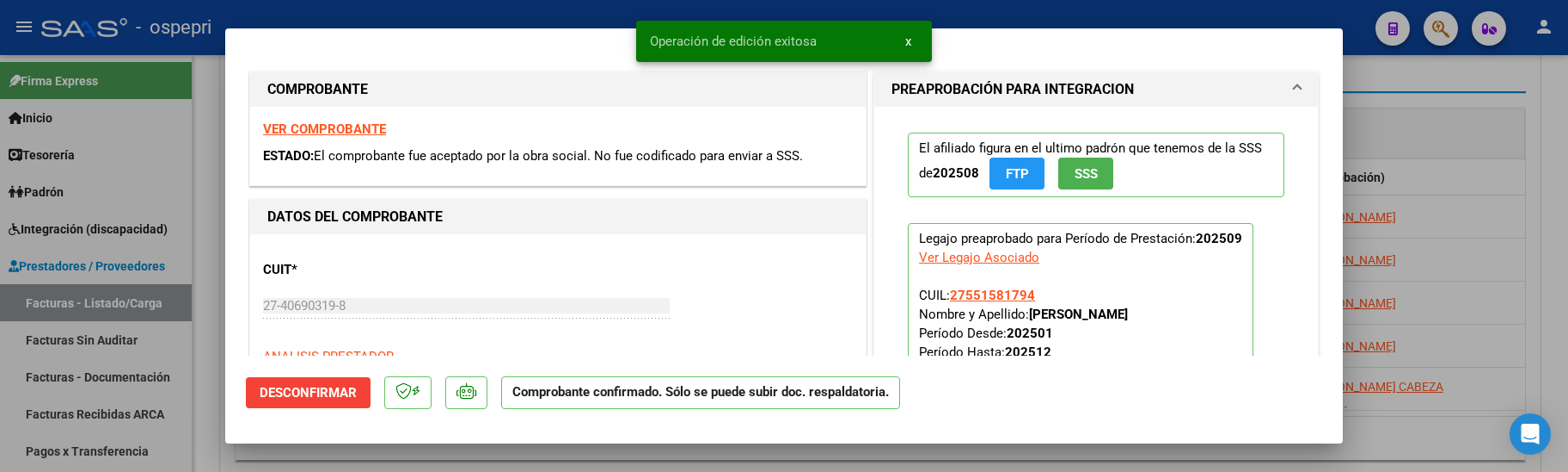
click at [211, 363] on div at bounding box center [784, 236] width 1568 height 472
type input "$ 0,00"
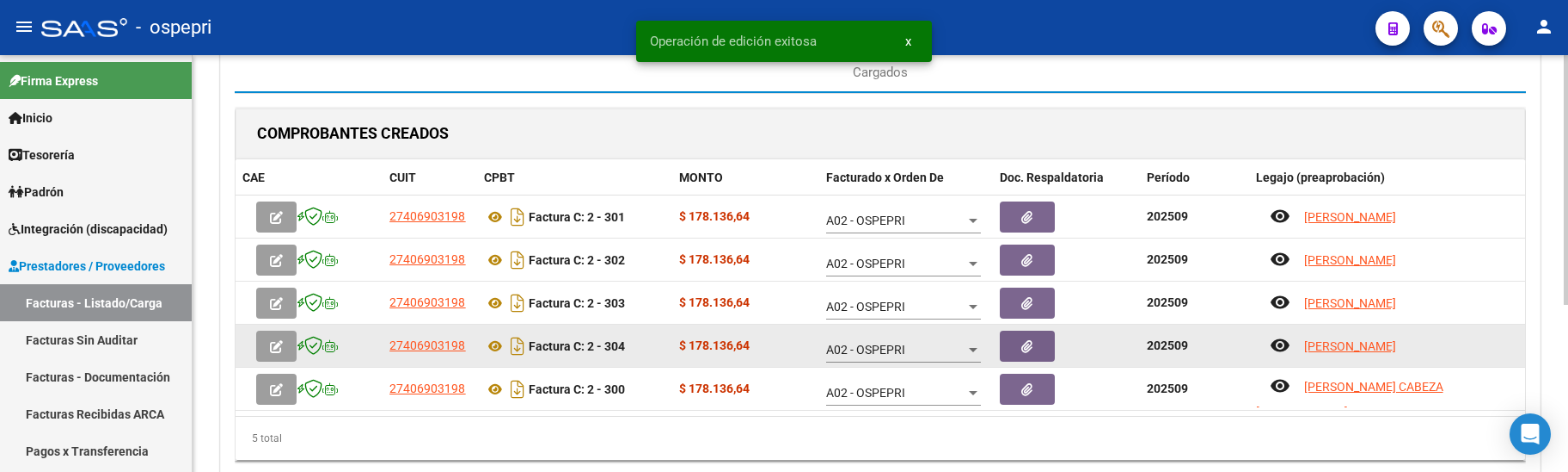
click at [276, 350] on icon "button" at bounding box center [276, 345] width 13 height 13
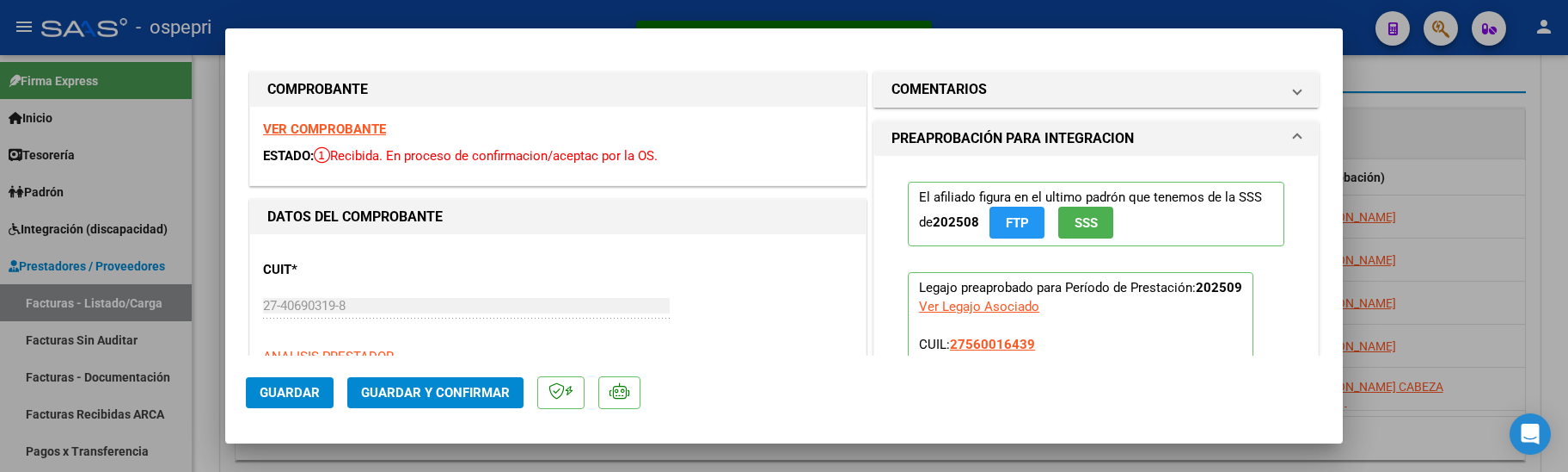
click at [482, 393] on span "Guardar y Confirmar" at bounding box center [435, 393] width 148 height 16
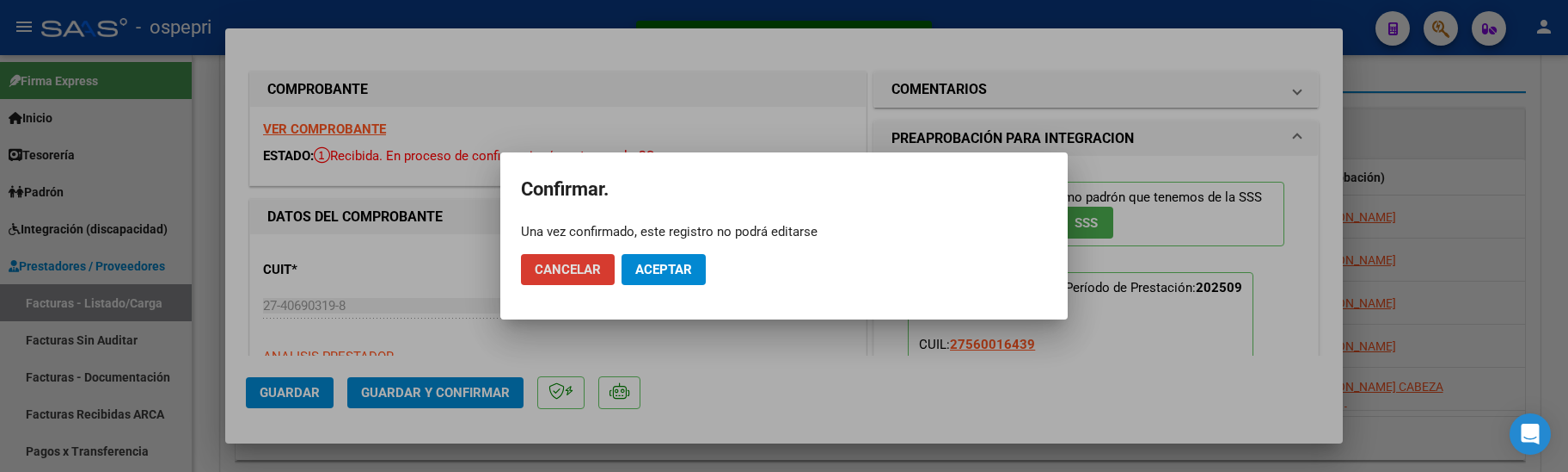
click at [684, 272] on span "Aceptar" at bounding box center [663, 269] width 56 height 16
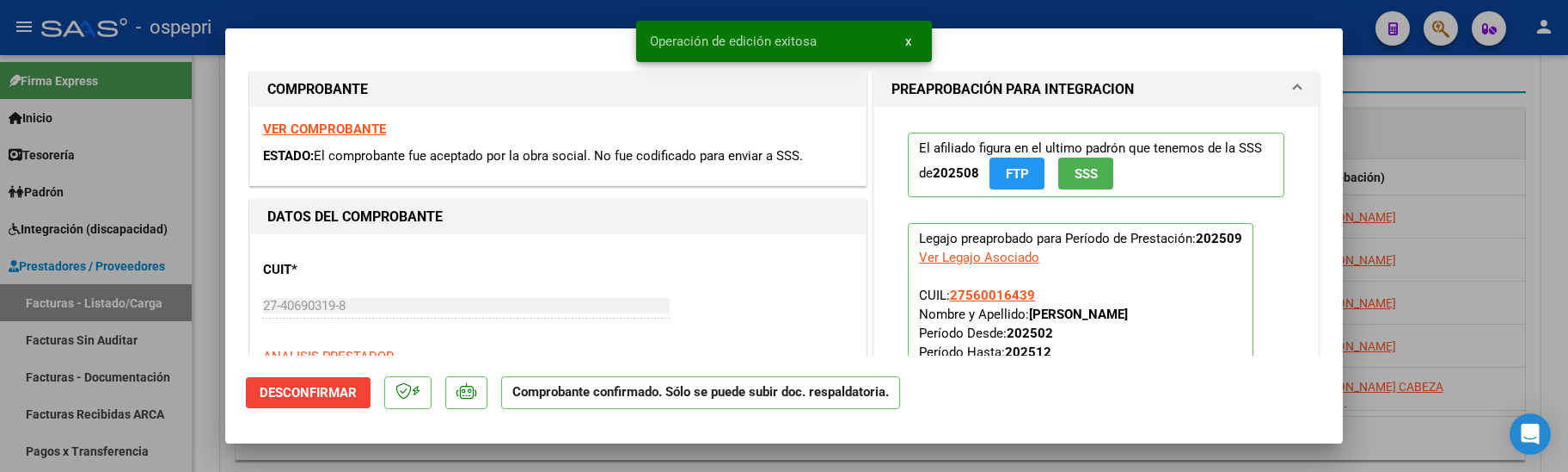
click at [214, 386] on div at bounding box center [784, 236] width 1568 height 472
type input "$ 0,00"
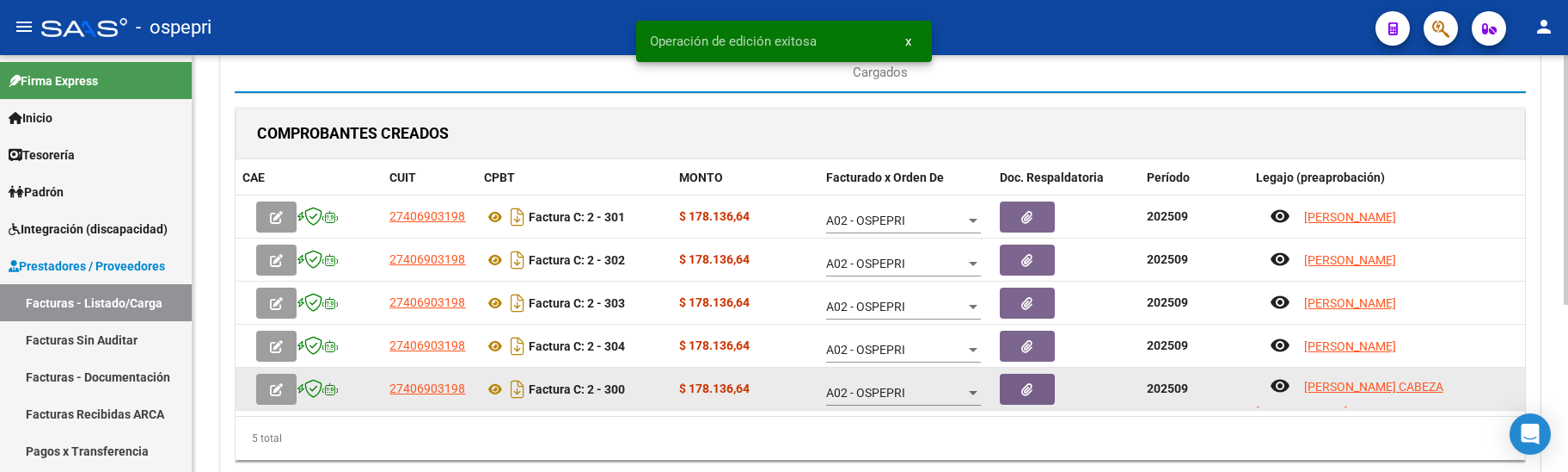
click at [273, 381] on span "button" at bounding box center [276, 389] width 13 height 16
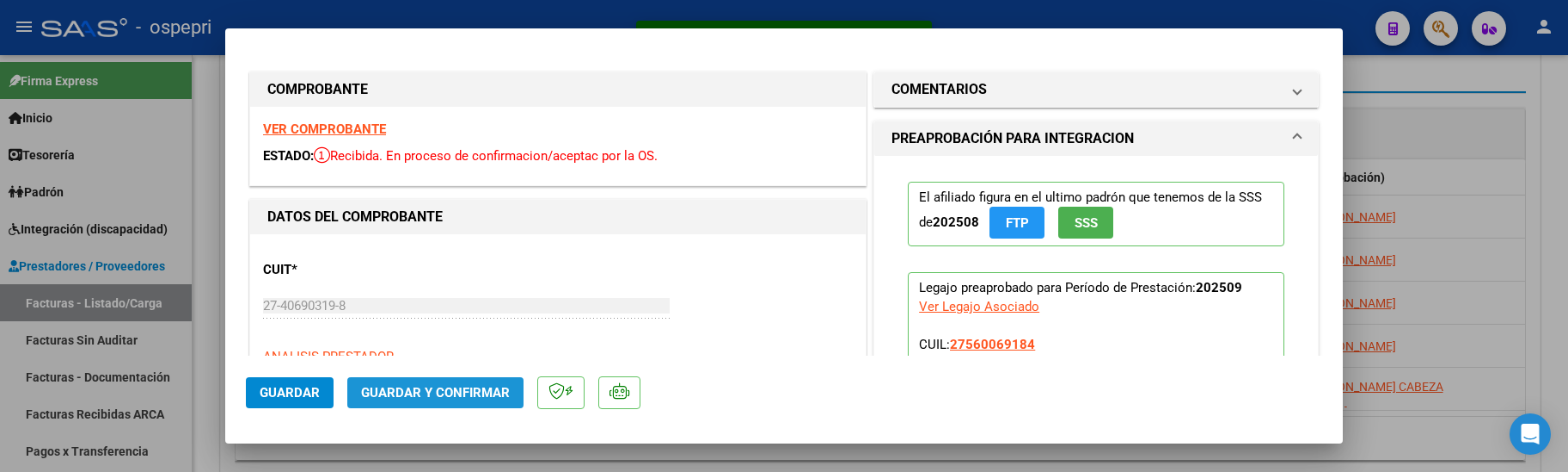
click at [454, 389] on span "Guardar y Confirmar" at bounding box center [435, 393] width 148 height 16
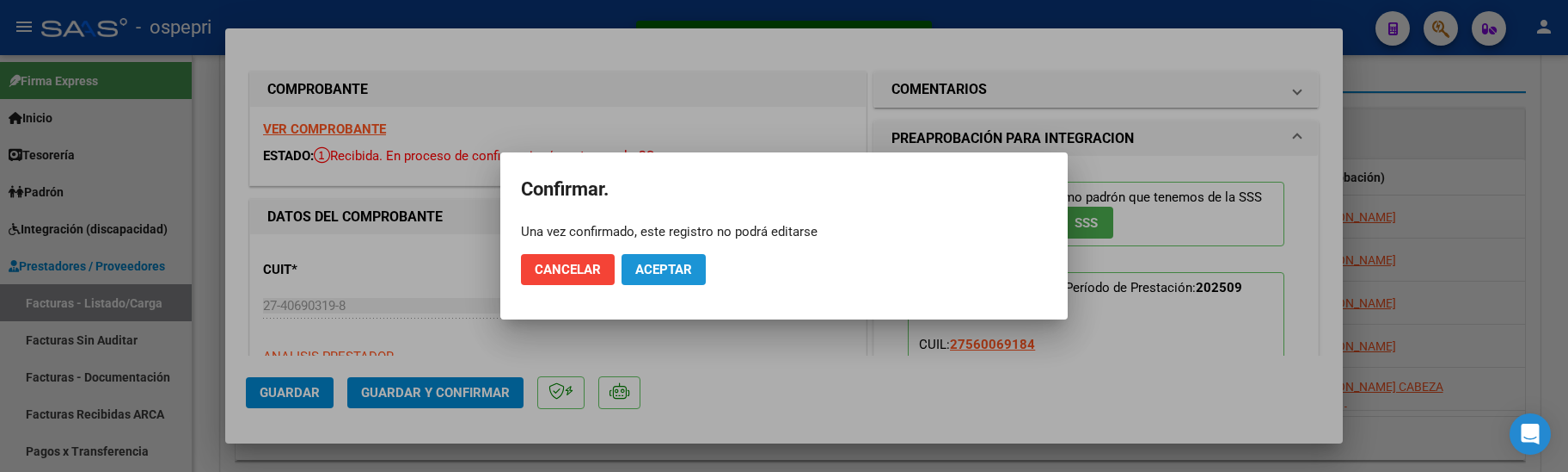
click at [668, 271] on span "Aceptar" at bounding box center [663, 269] width 56 height 16
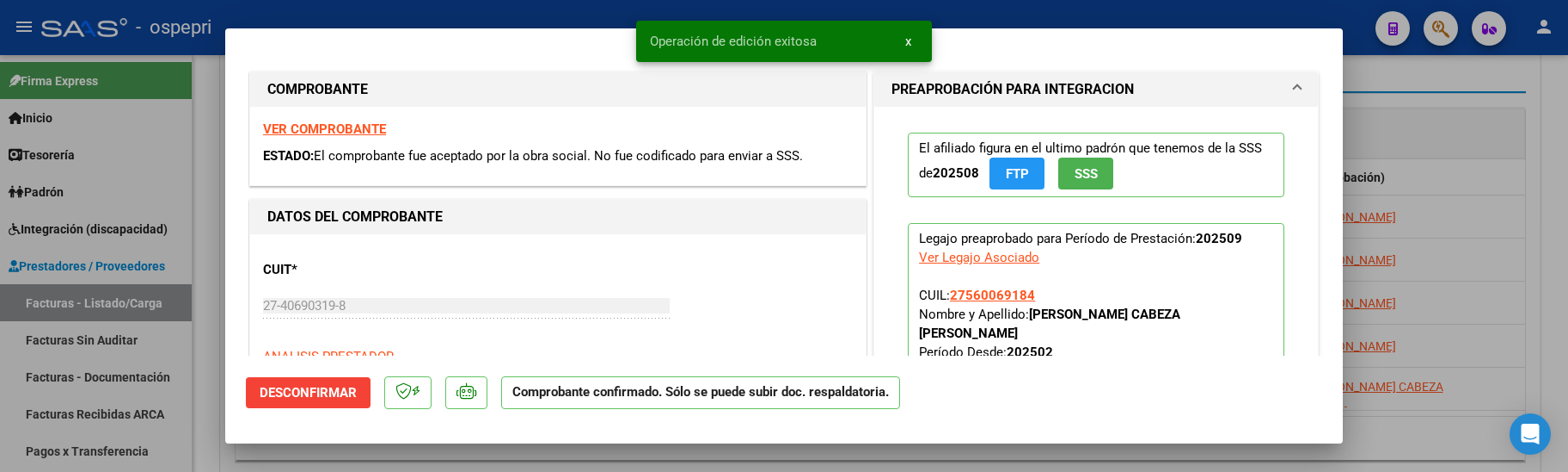
click at [213, 358] on div at bounding box center [784, 236] width 1568 height 472
type input "$ 0,00"
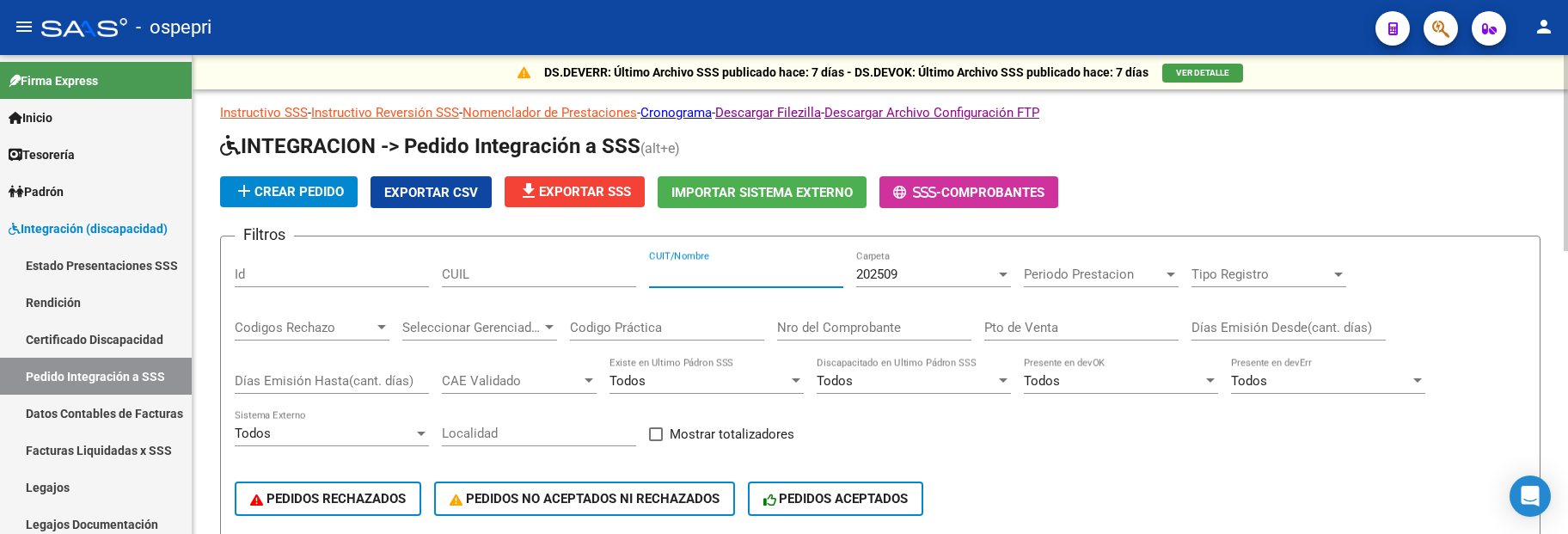
click at [689, 277] on input "CUIT/Nombre" at bounding box center [745, 275] width 195 height 16
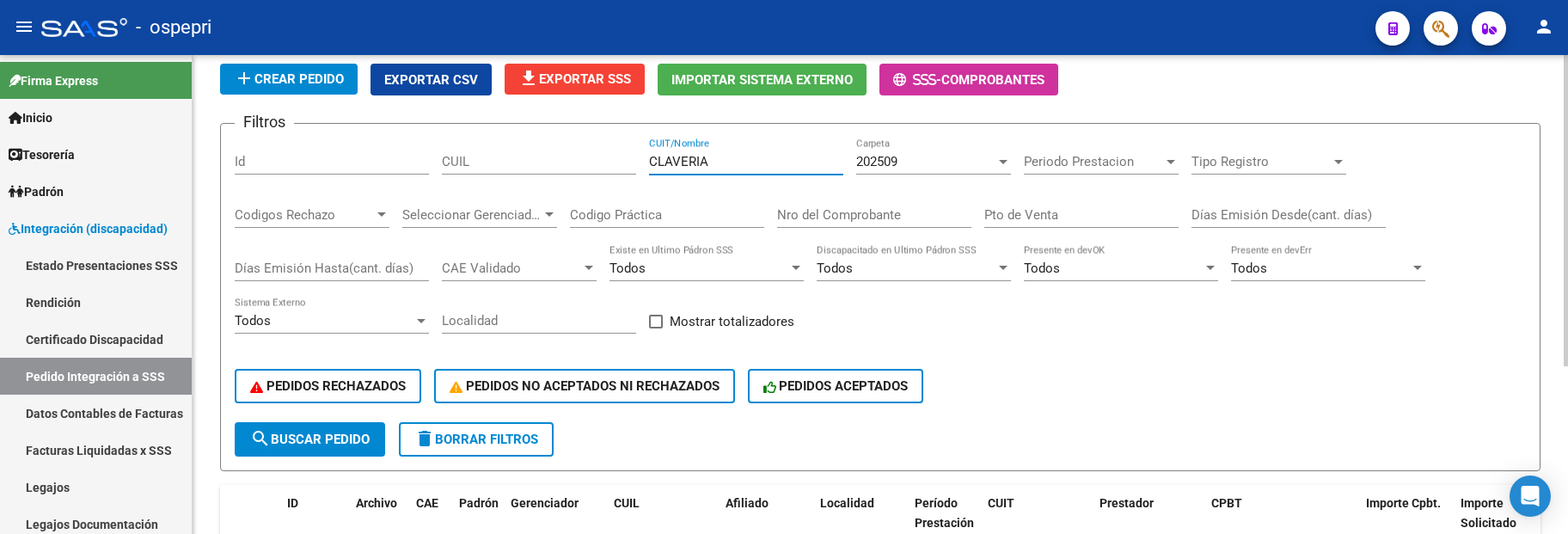
scroll to position [85, 0]
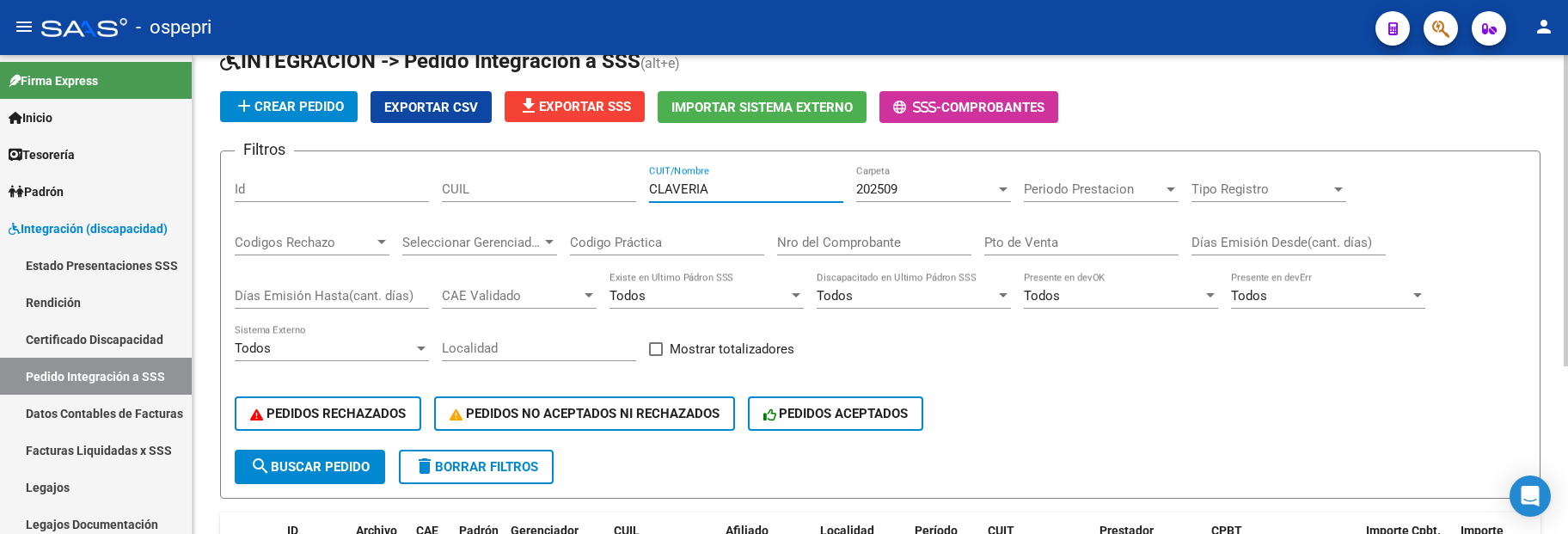
type input "CLAVERIA"
click at [1000, 188] on div at bounding box center [1002, 190] width 9 height 4
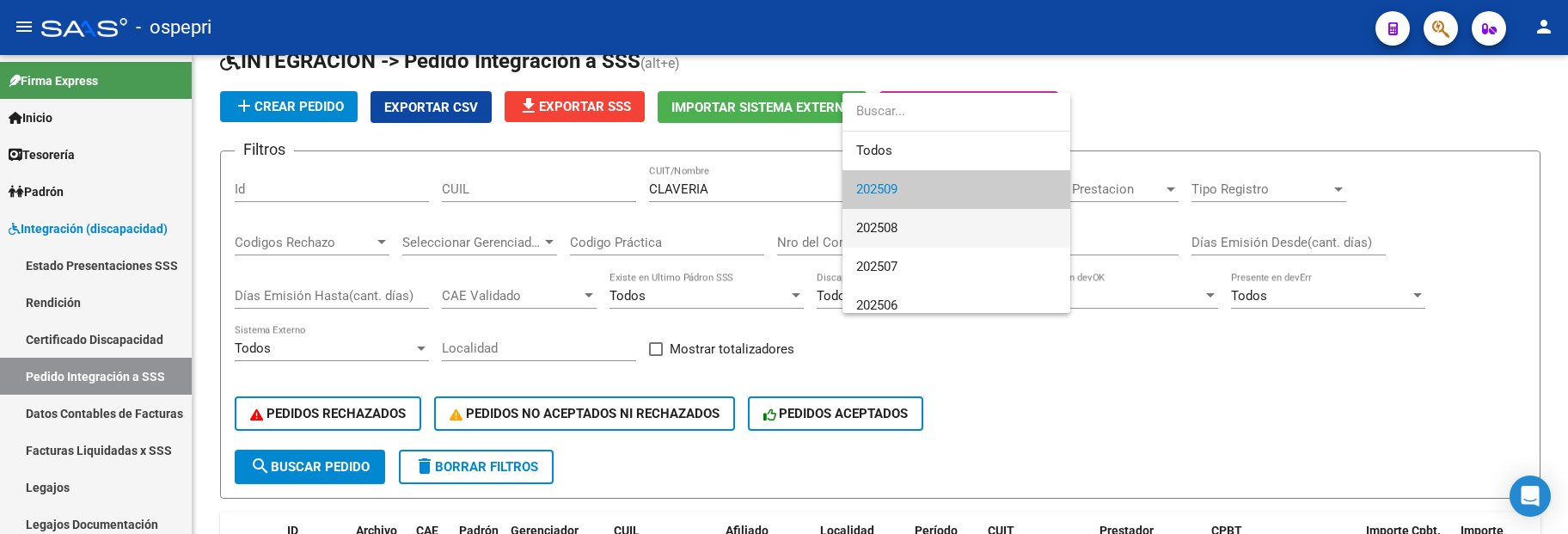
click at [979, 234] on span "202508" at bounding box center [956, 227] width 201 height 39
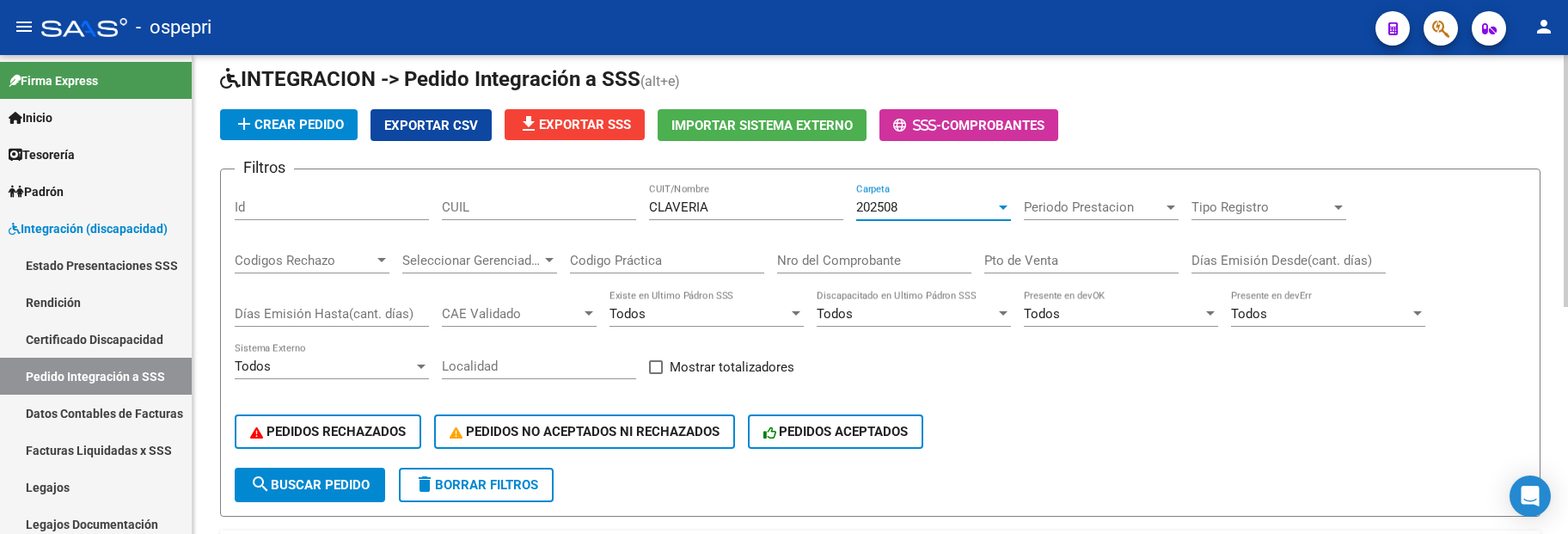
scroll to position [0, 0]
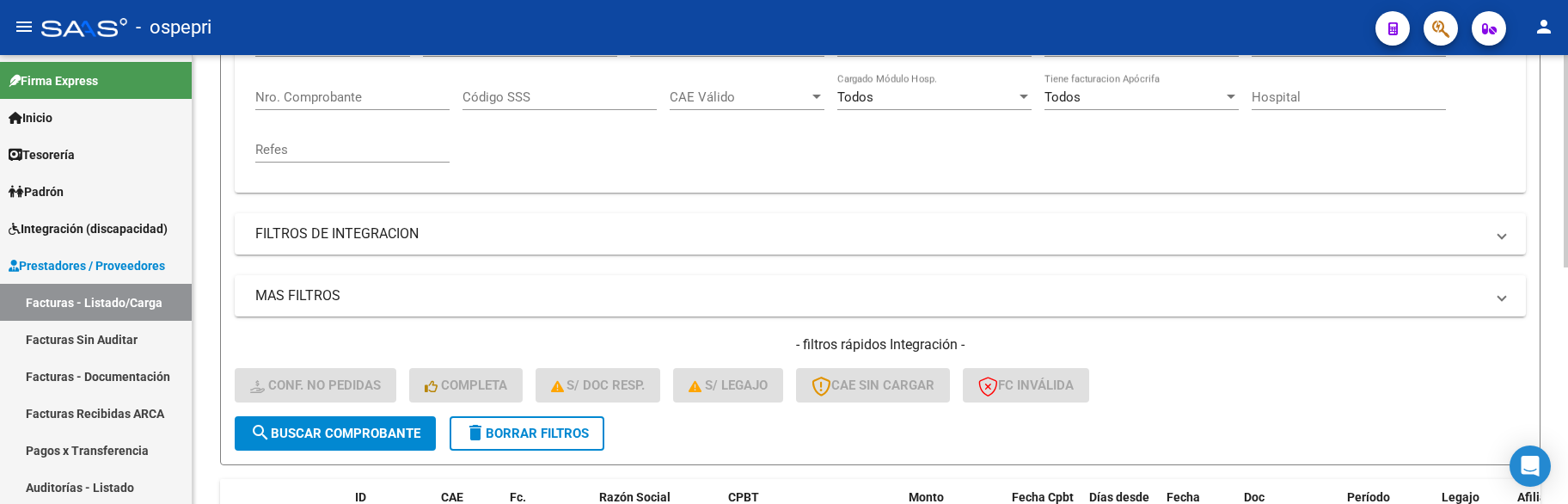
scroll to position [241, 0]
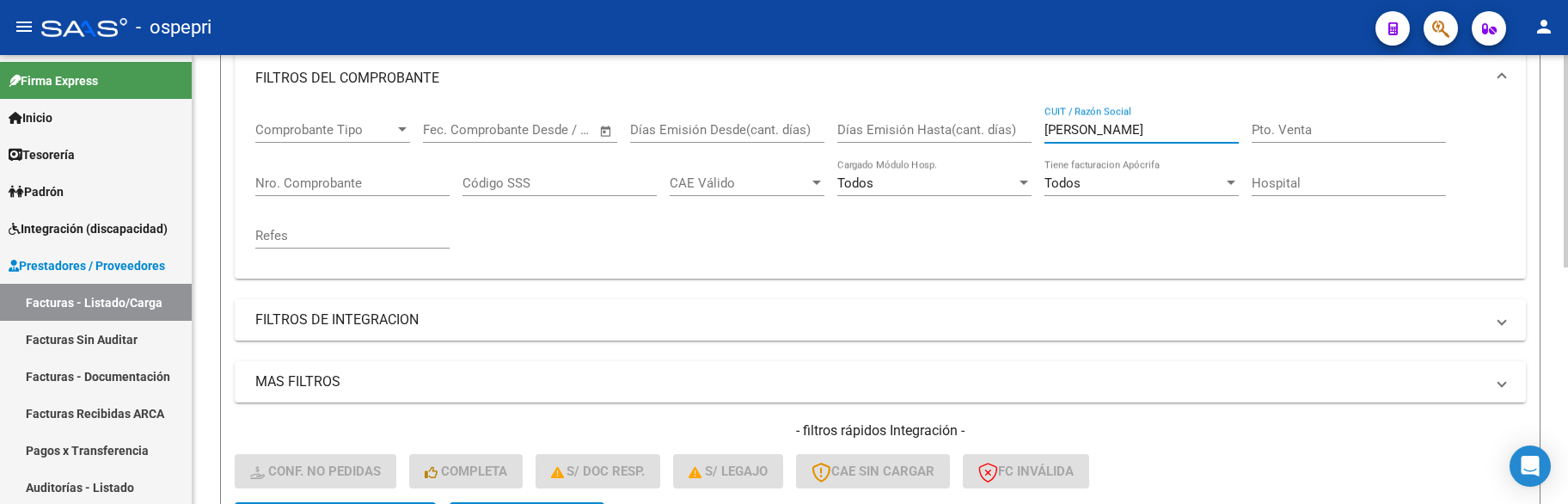
drag, startPoint x: 1090, startPoint y: 129, endPoint x: 997, endPoint y: 135, distance: 93.2
click at [997, 135] on div "Comprobante Tipo Comprobante Tipo Fecha inicio – Fecha fin Fec. Comprobante Des…" at bounding box center [880, 185] width 1250 height 159
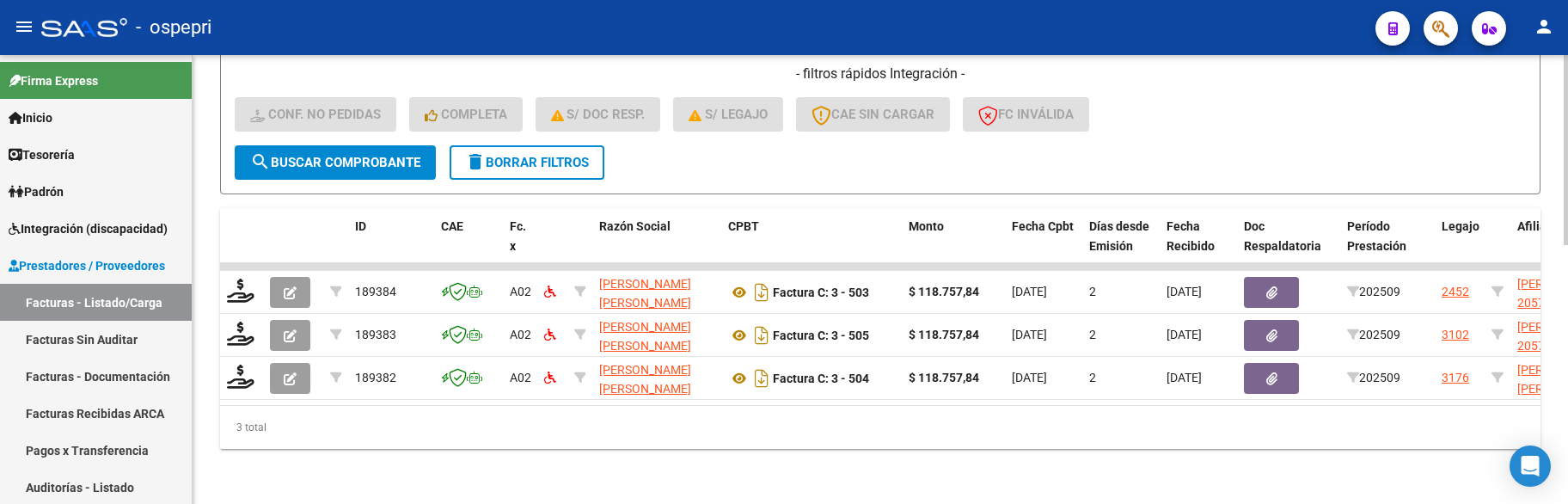
scroll to position [611, 0]
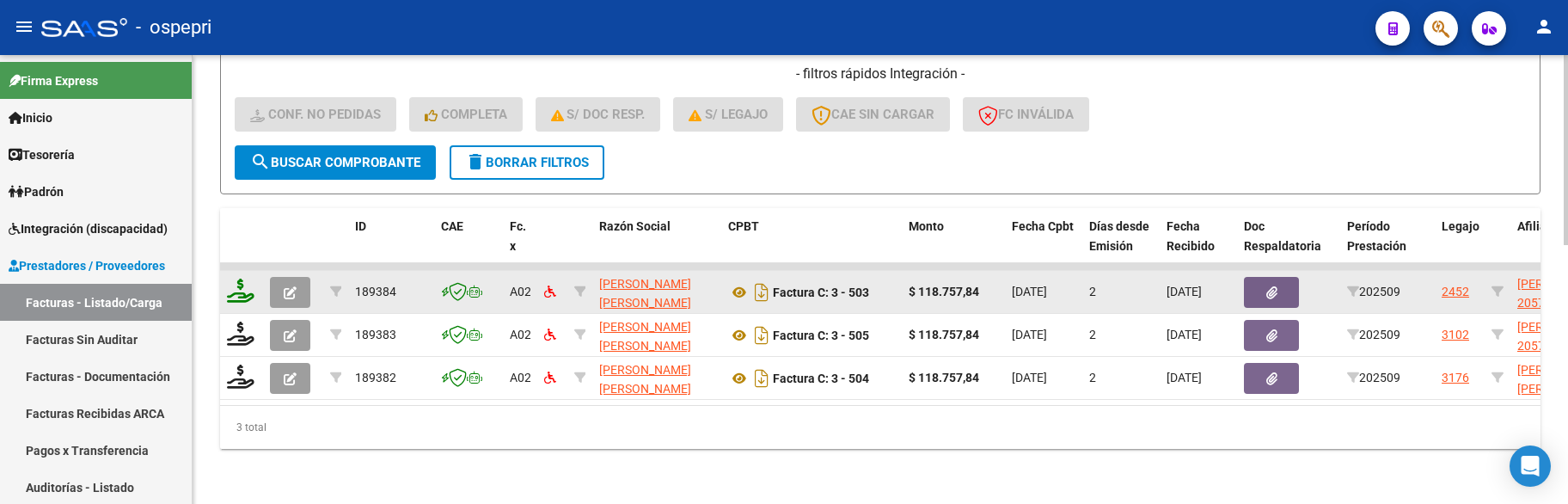
type input "CLAVERIA"
click at [244, 280] on icon at bounding box center [241, 291] width 28 height 24
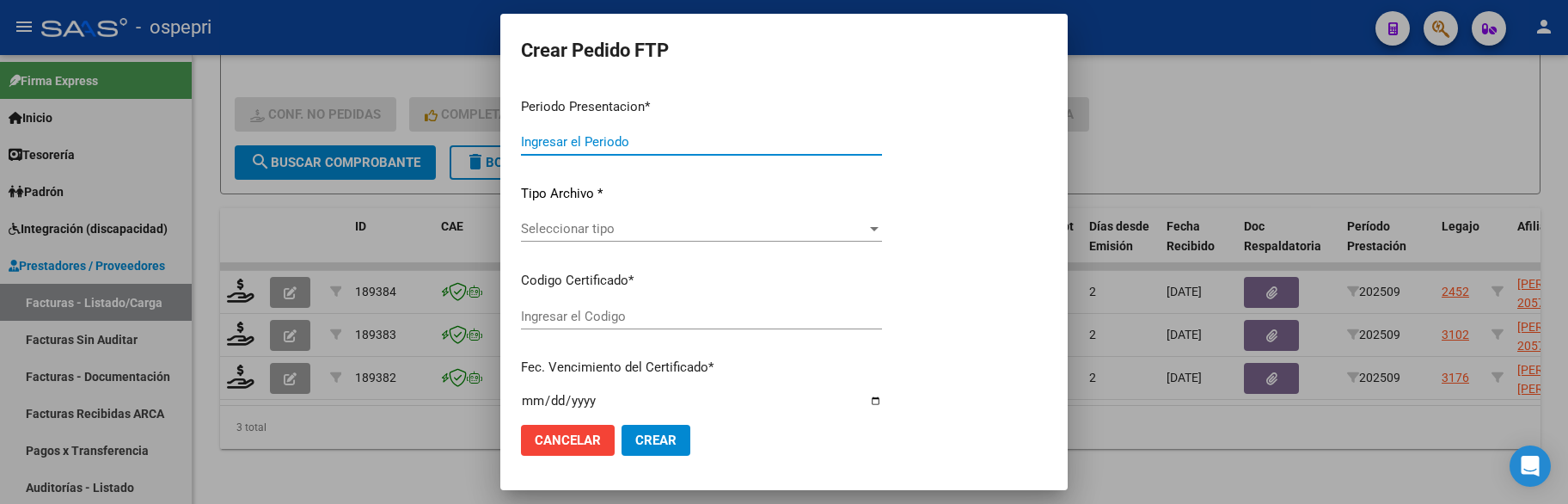
type input "202509"
type input "$ 118.757,84"
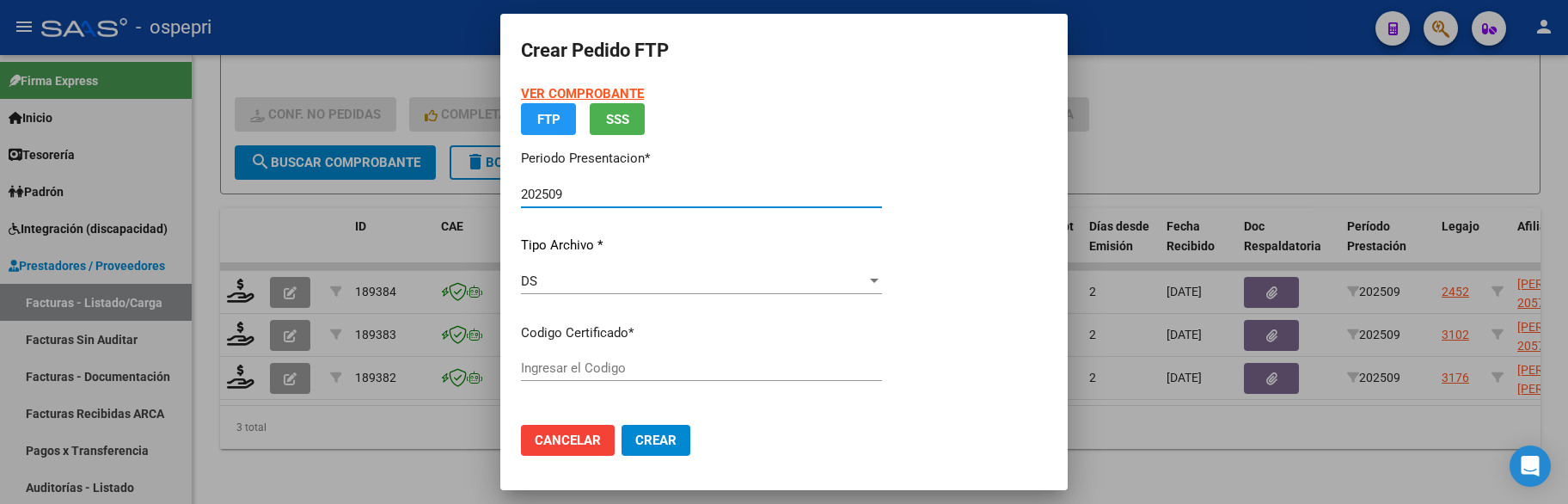
type input "2057122129-3"
type input "[DATE]"
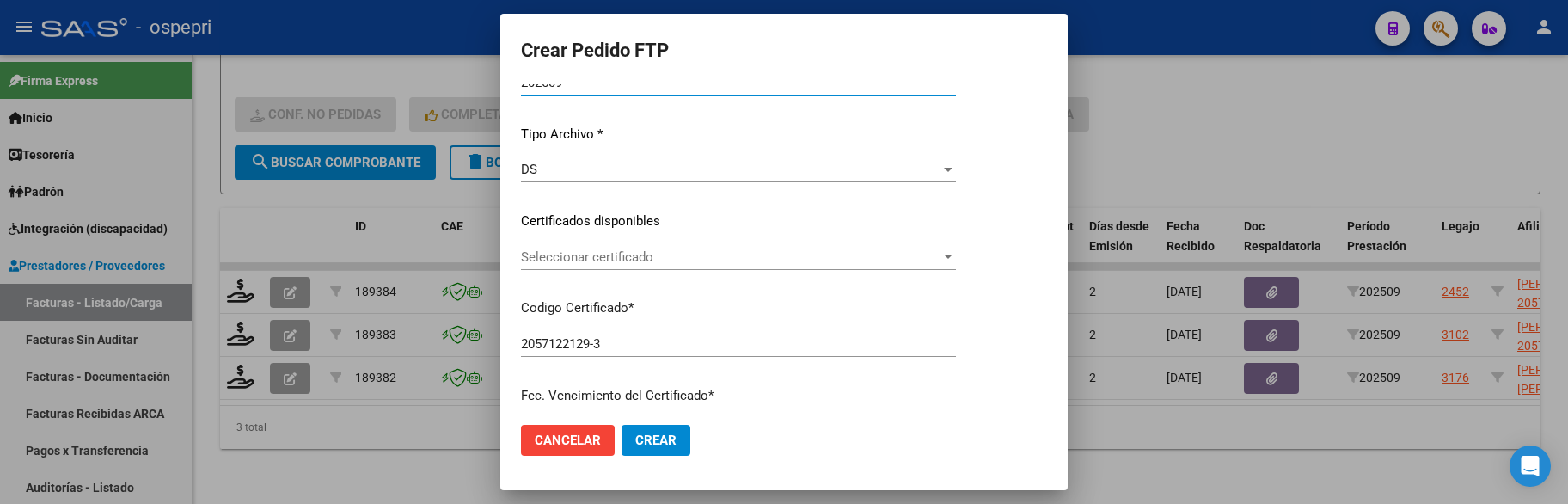
scroll to position [172, 0]
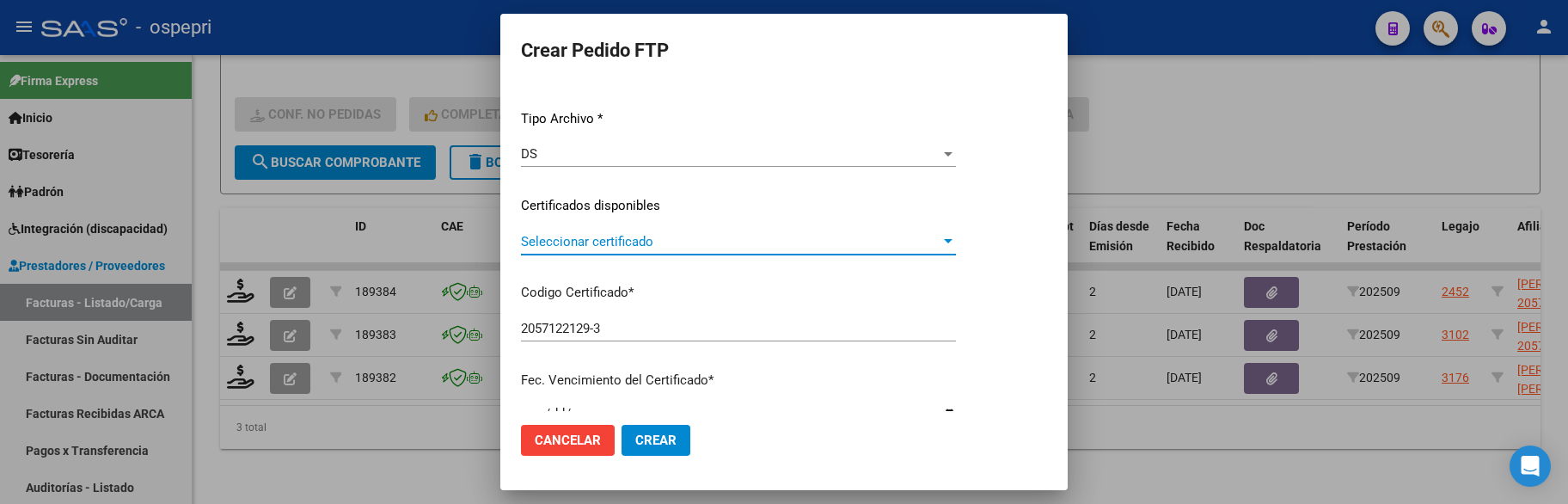
click at [952, 243] on div at bounding box center [948, 241] width 9 height 4
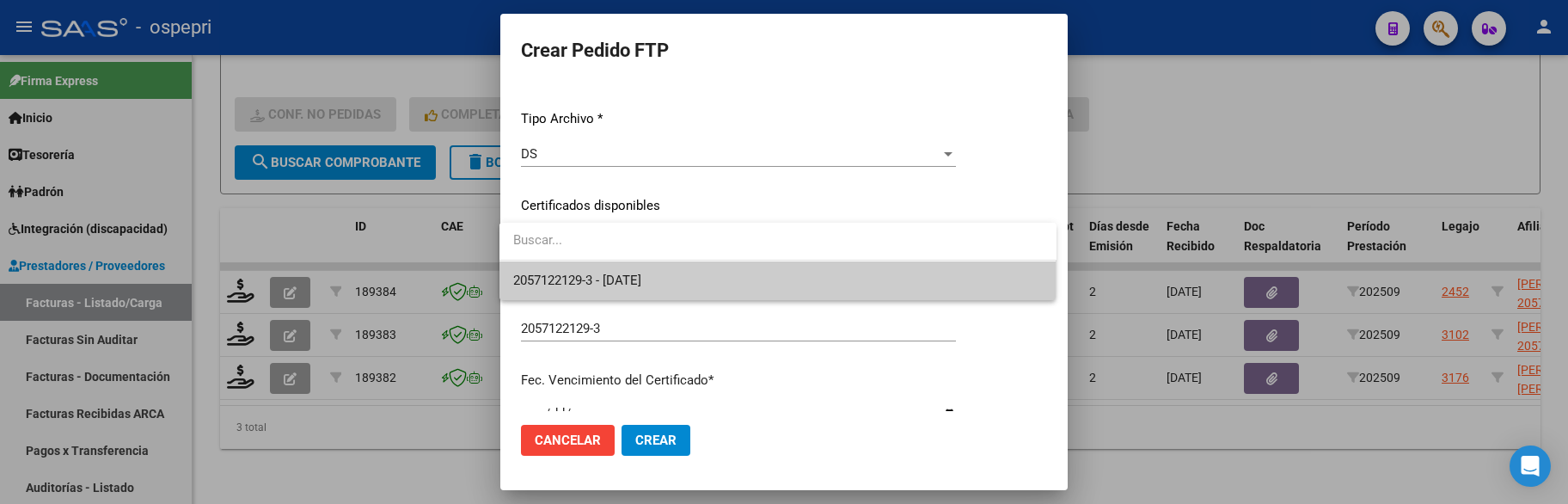
click at [959, 281] on span "2057122129-3 - [DATE]" at bounding box center [778, 280] width 530 height 39
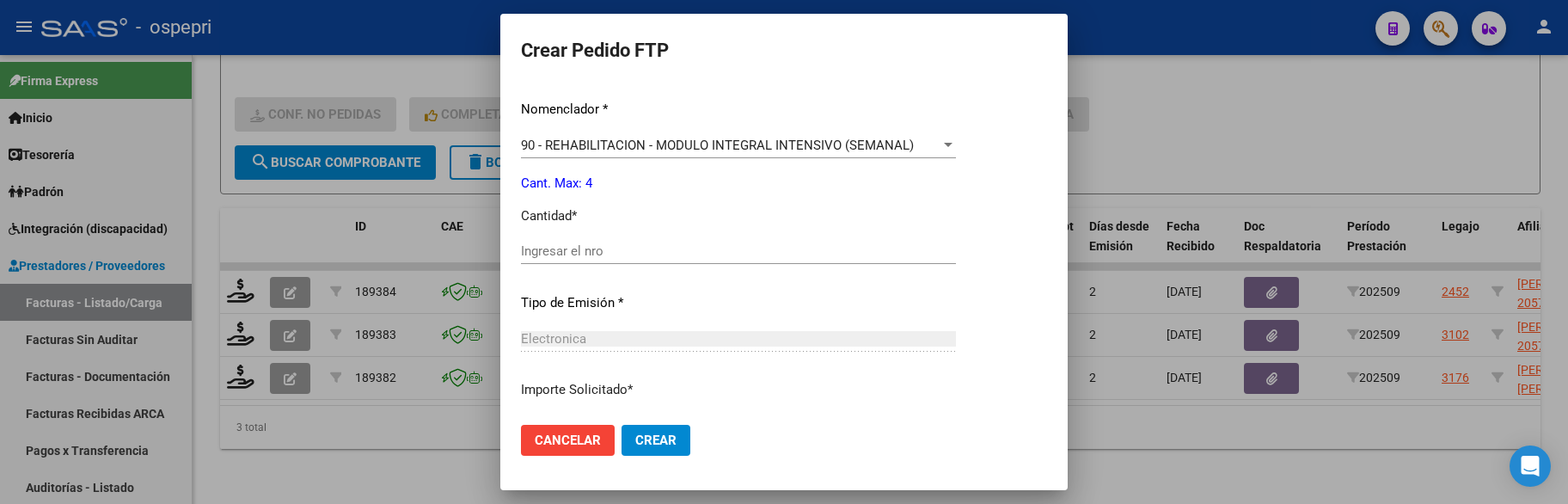
scroll to position [688, 0]
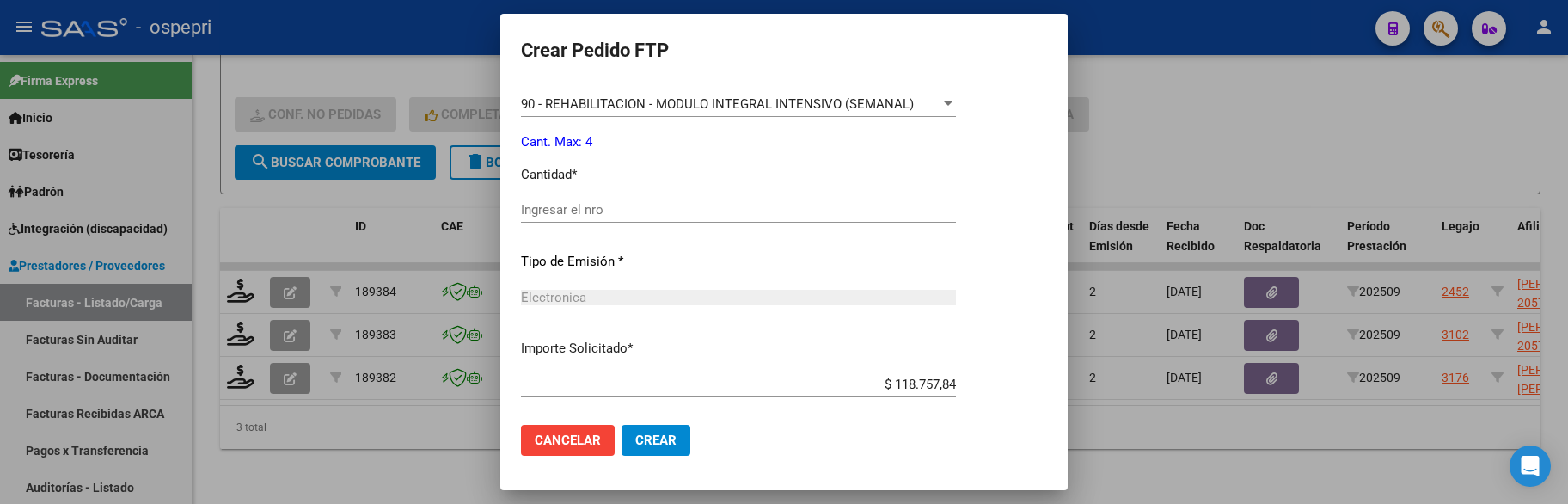
click at [650, 212] on input "Ingresar el nro" at bounding box center [739, 210] width 435 height 16
type input "4"
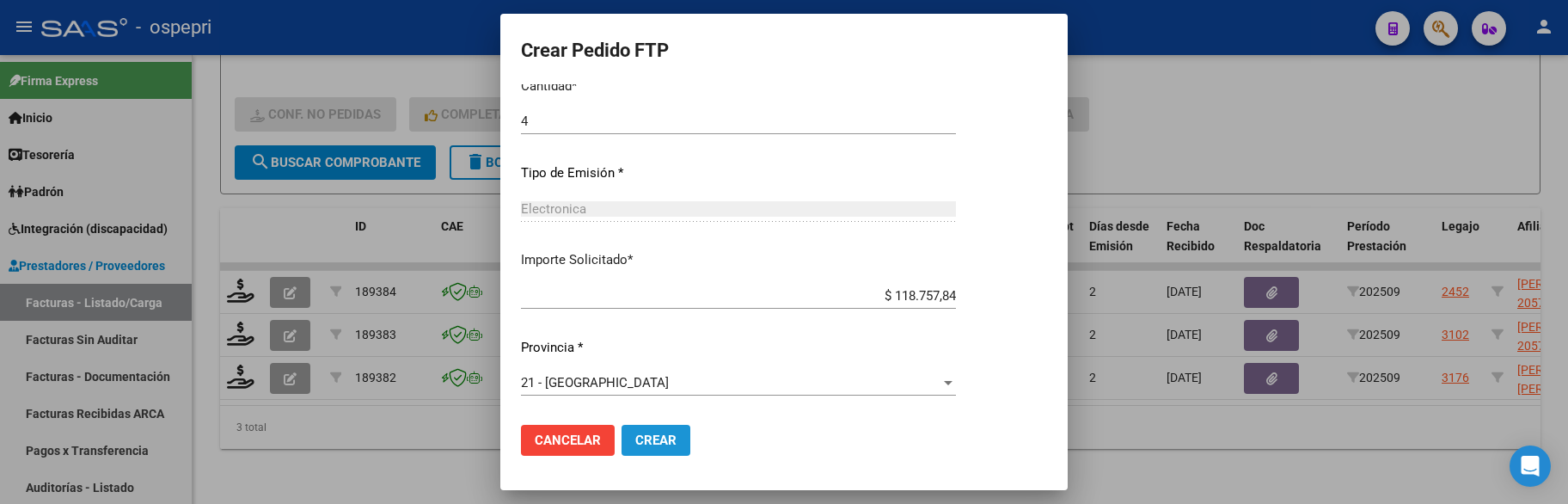
click at [664, 435] on span "Crear" at bounding box center [656, 440] width 42 height 16
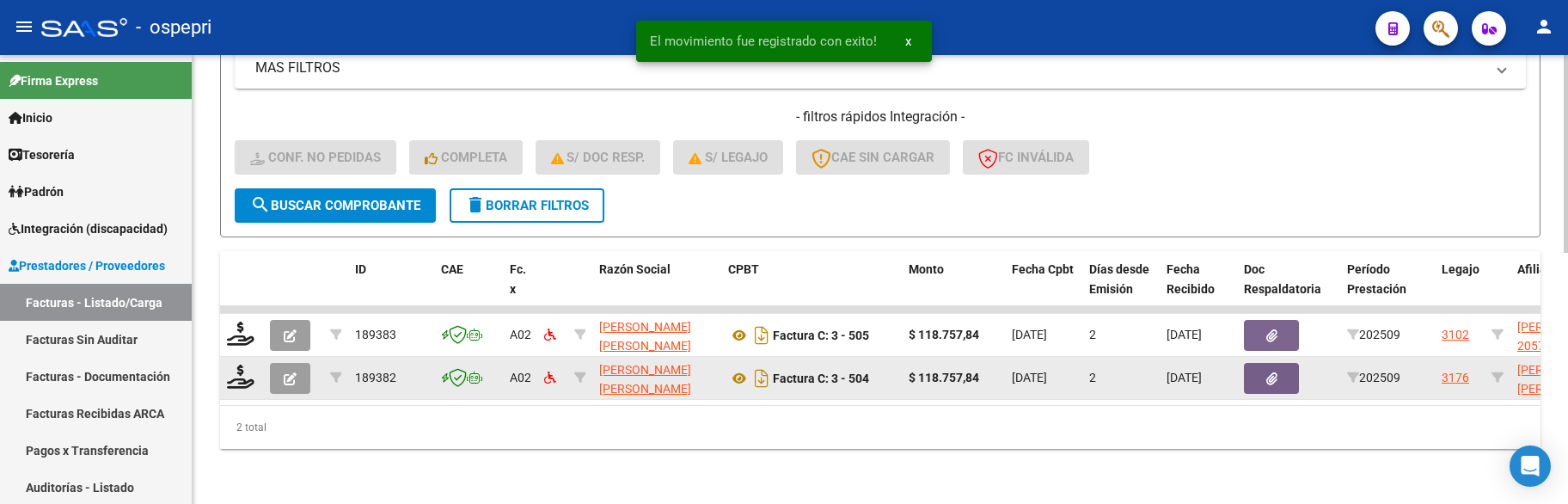
scroll to position [568, 0]
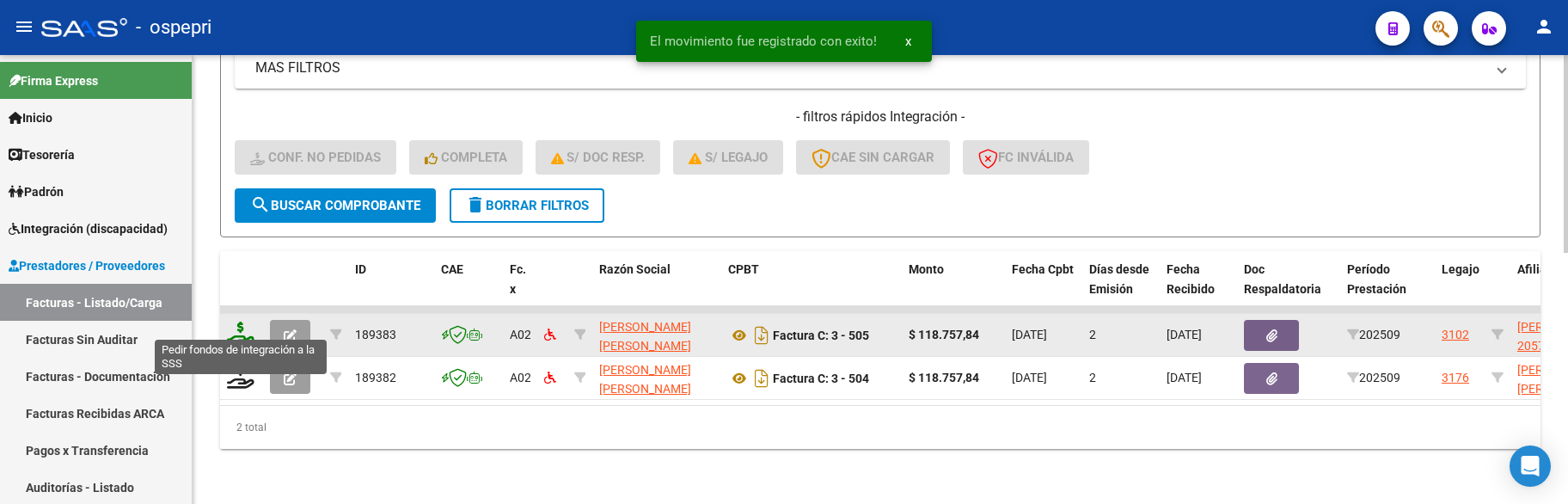
click at [239, 325] on icon at bounding box center [241, 333] width 28 height 24
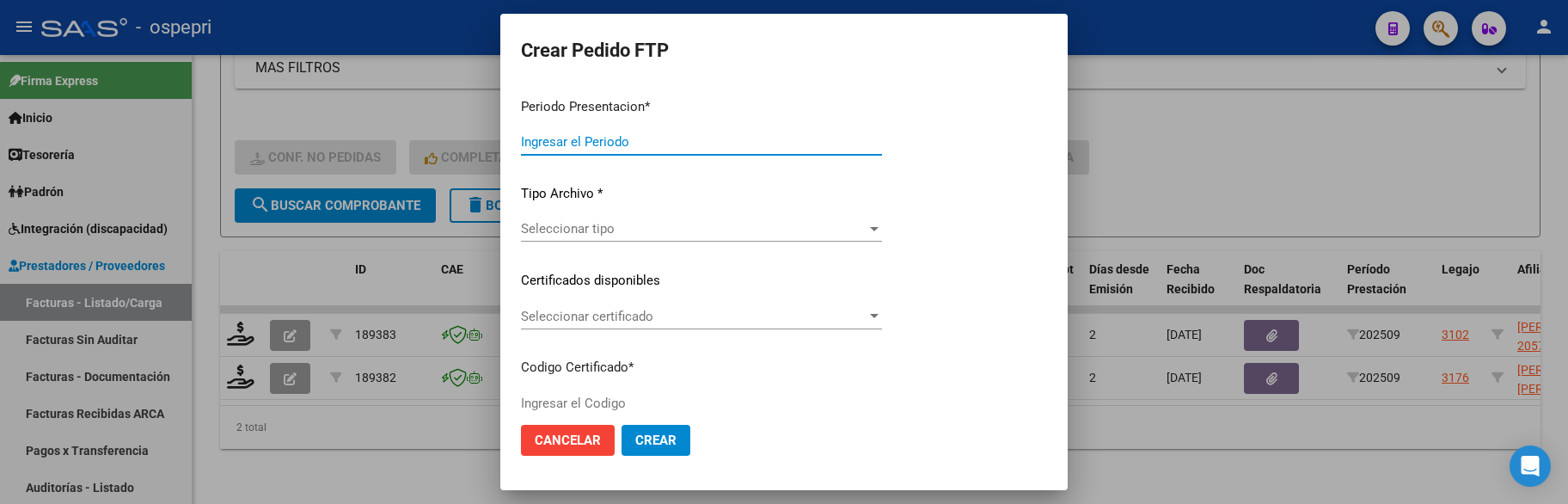
type input "202509"
type input "$ 118.757,84"
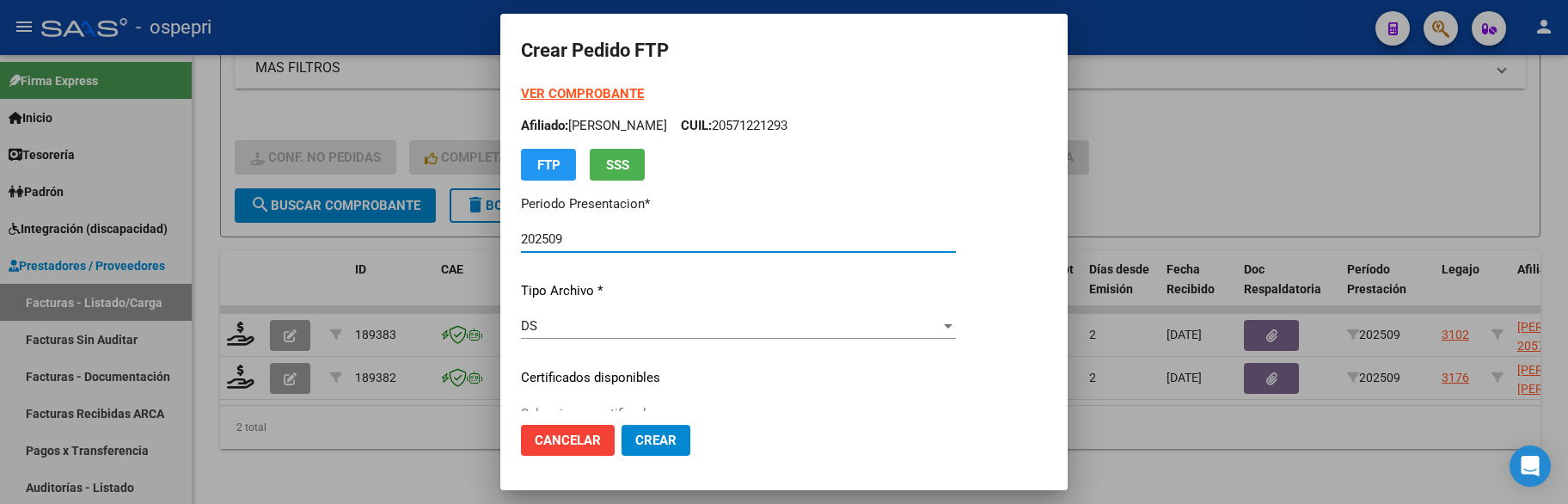
type input "2057448011-7"
type input "2030-03-13"
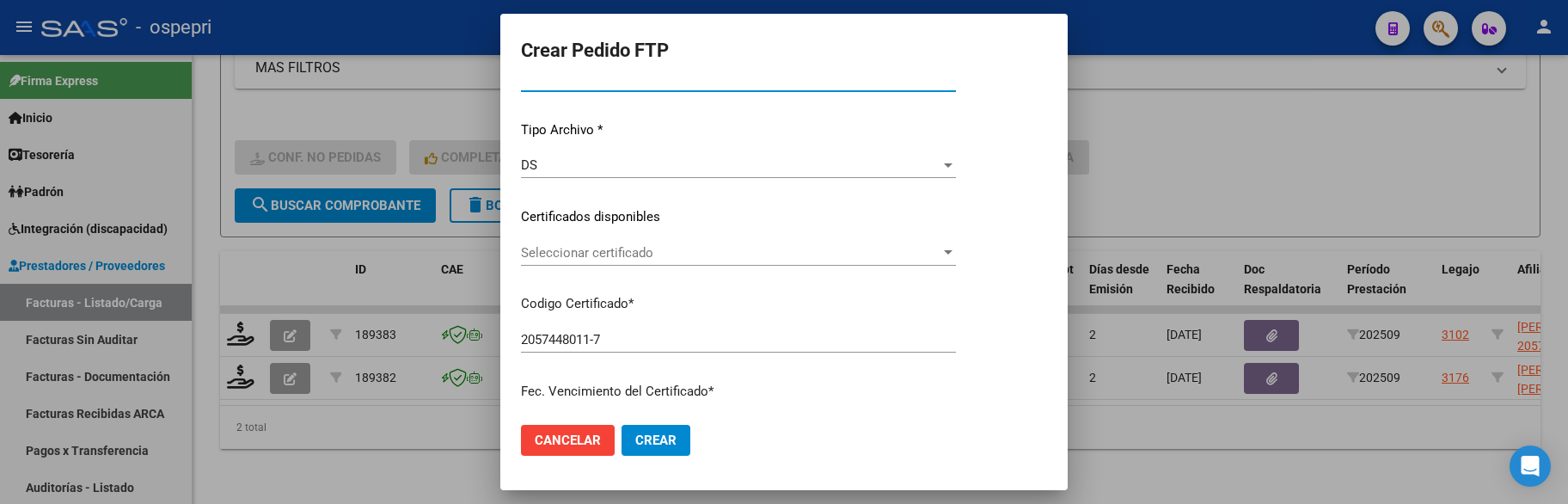
scroll to position [172, 0]
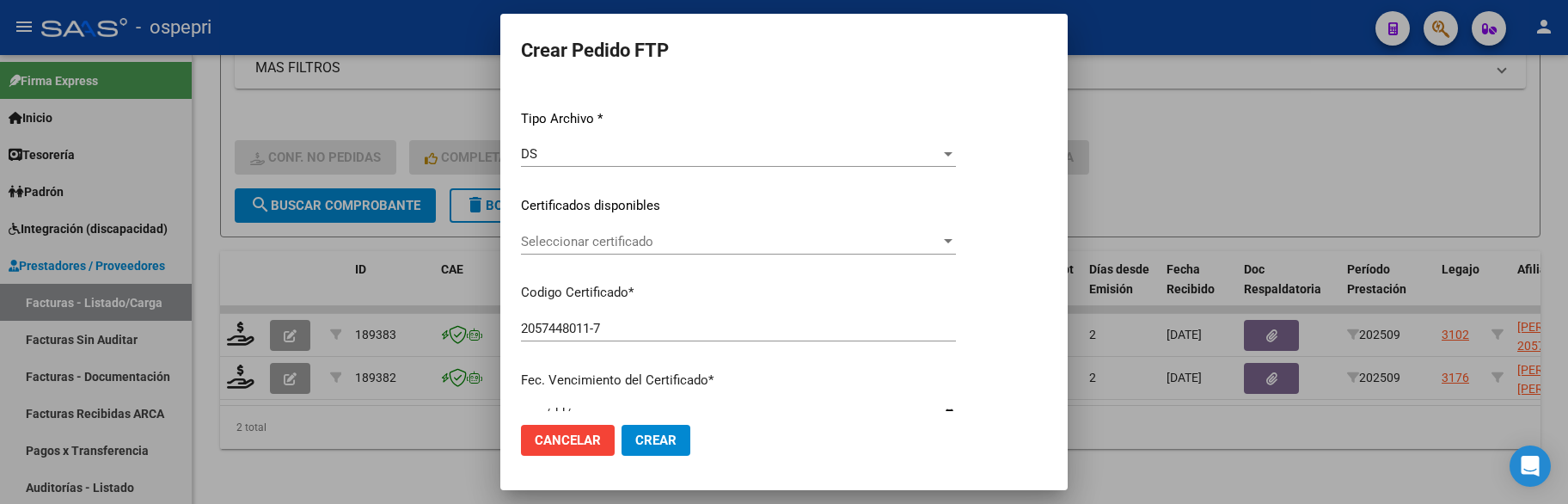
click at [952, 243] on div at bounding box center [948, 241] width 9 height 4
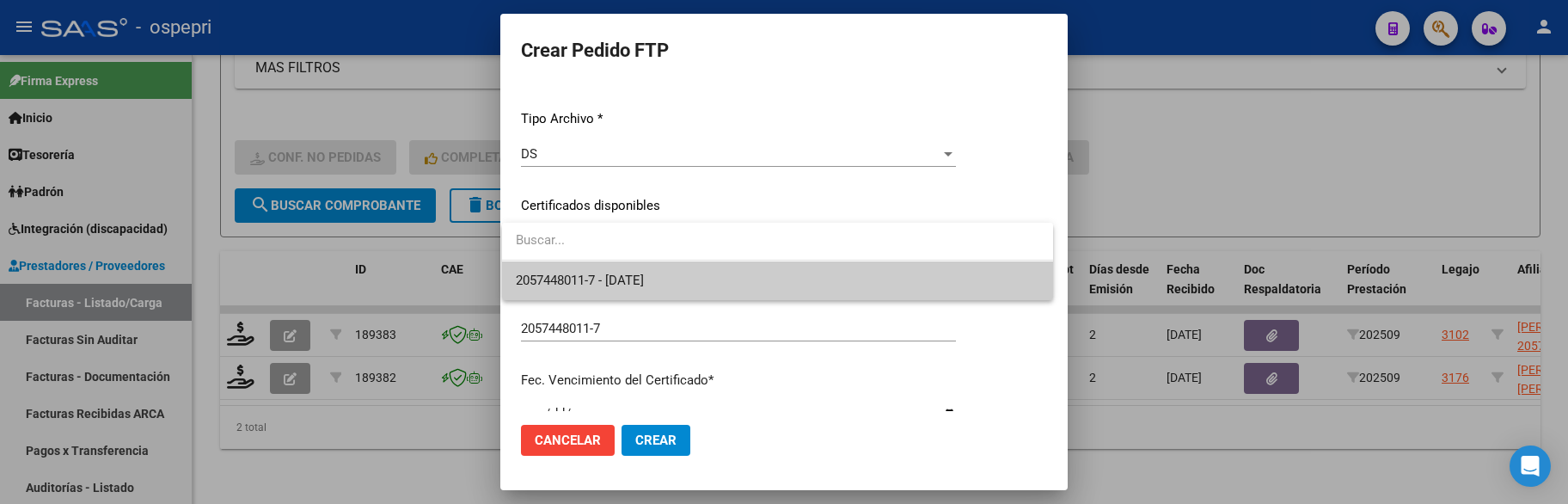
click at [972, 286] on span "2057448011-7 - 2030-03-13" at bounding box center [778, 280] width 524 height 39
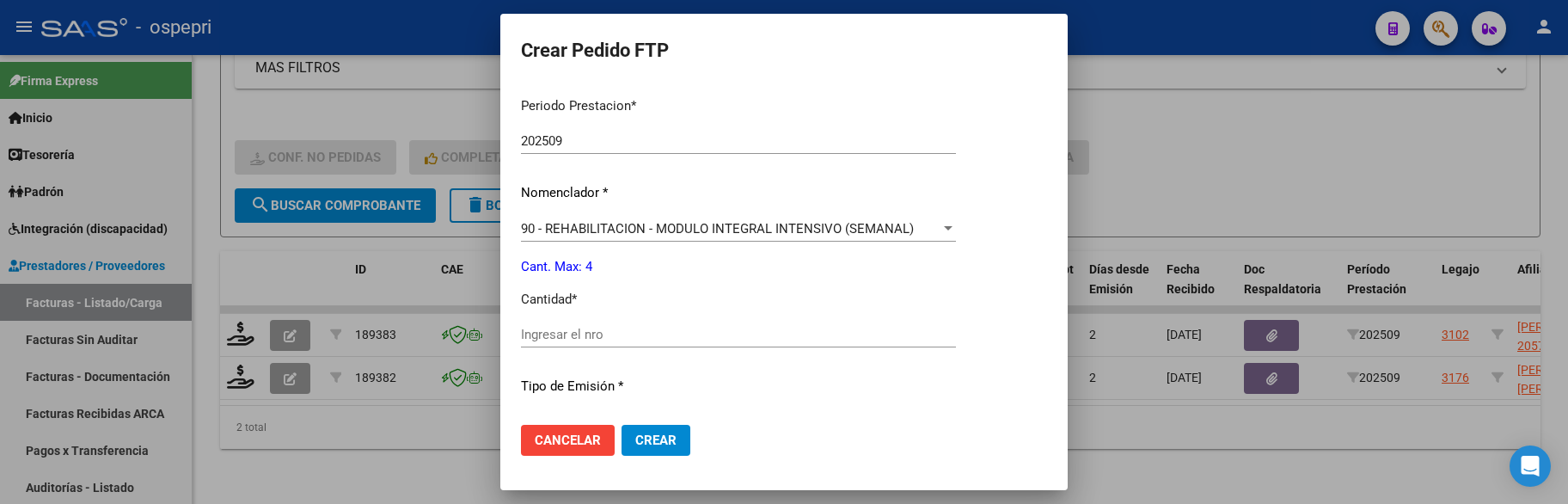
scroll to position [602, 0]
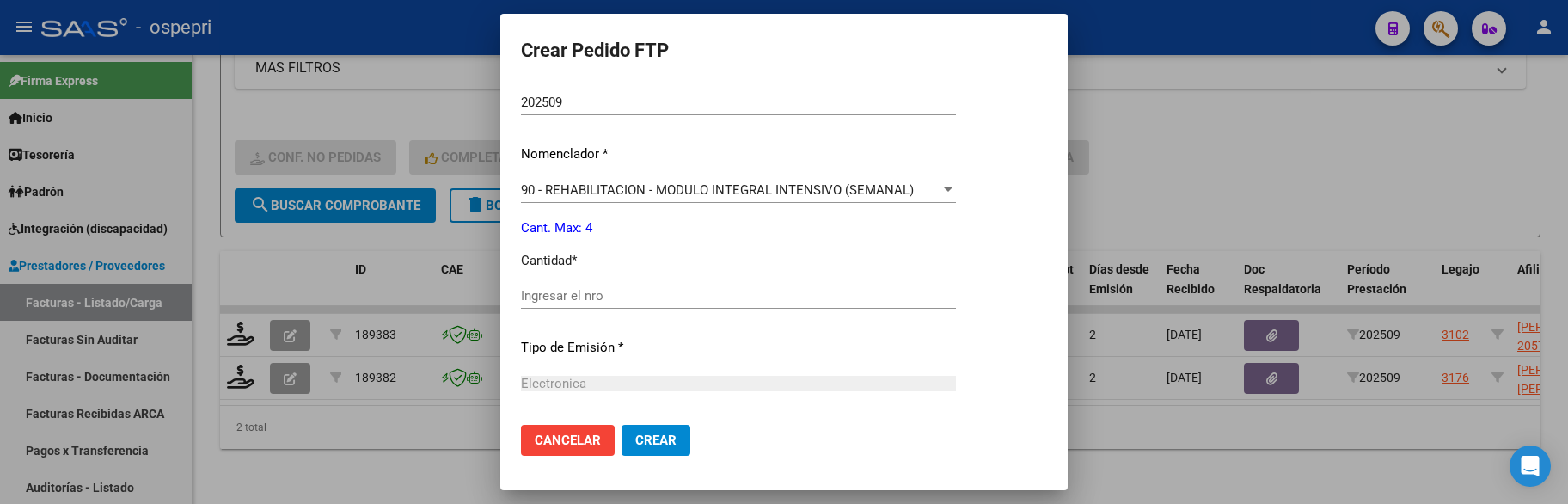
click at [650, 299] on input "Ingresar el nro" at bounding box center [739, 295] width 435 height 16
type input "4"
click at [665, 443] on span "Crear" at bounding box center [656, 440] width 42 height 16
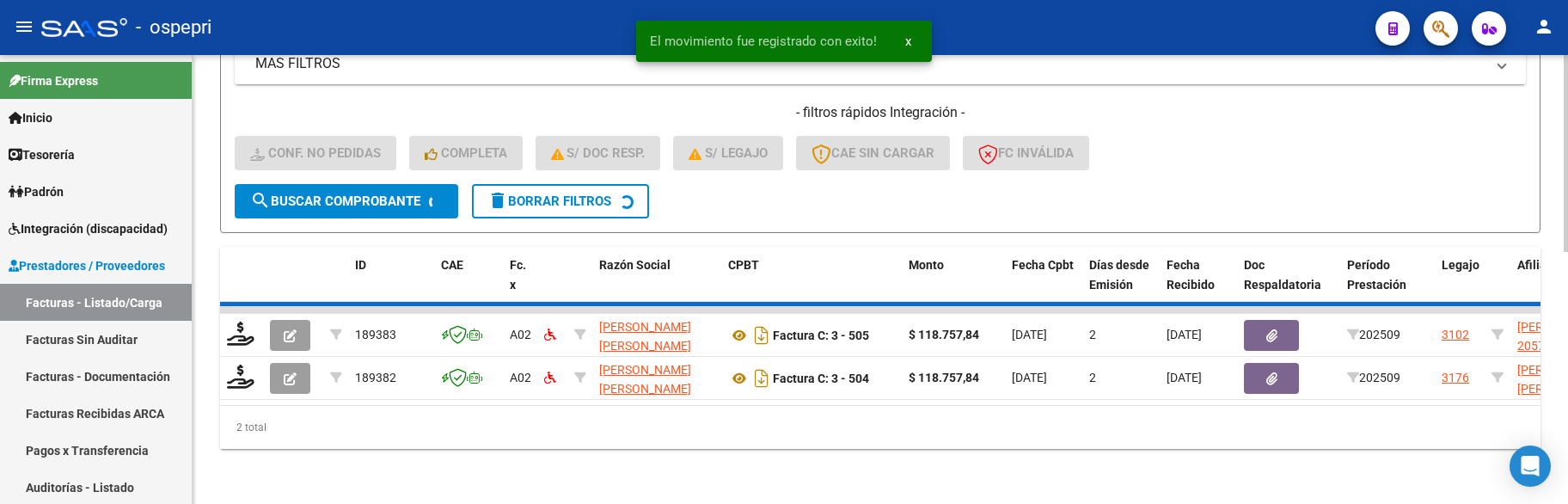
scroll to position [525, 0]
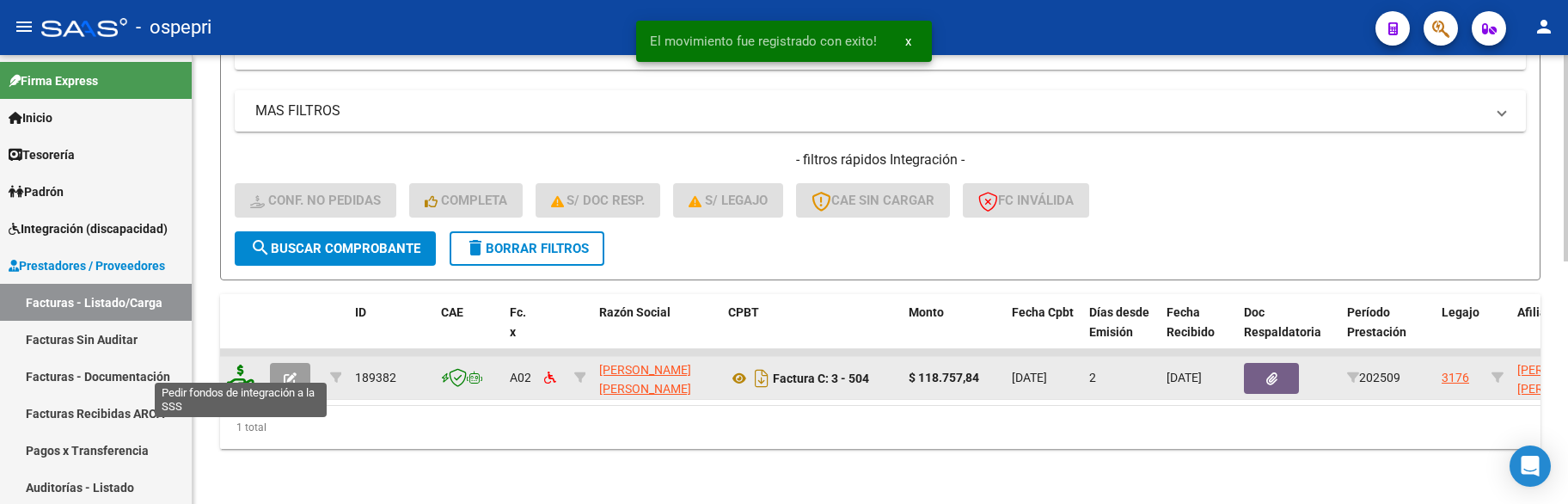
click at [235, 365] on icon at bounding box center [241, 377] width 28 height 24
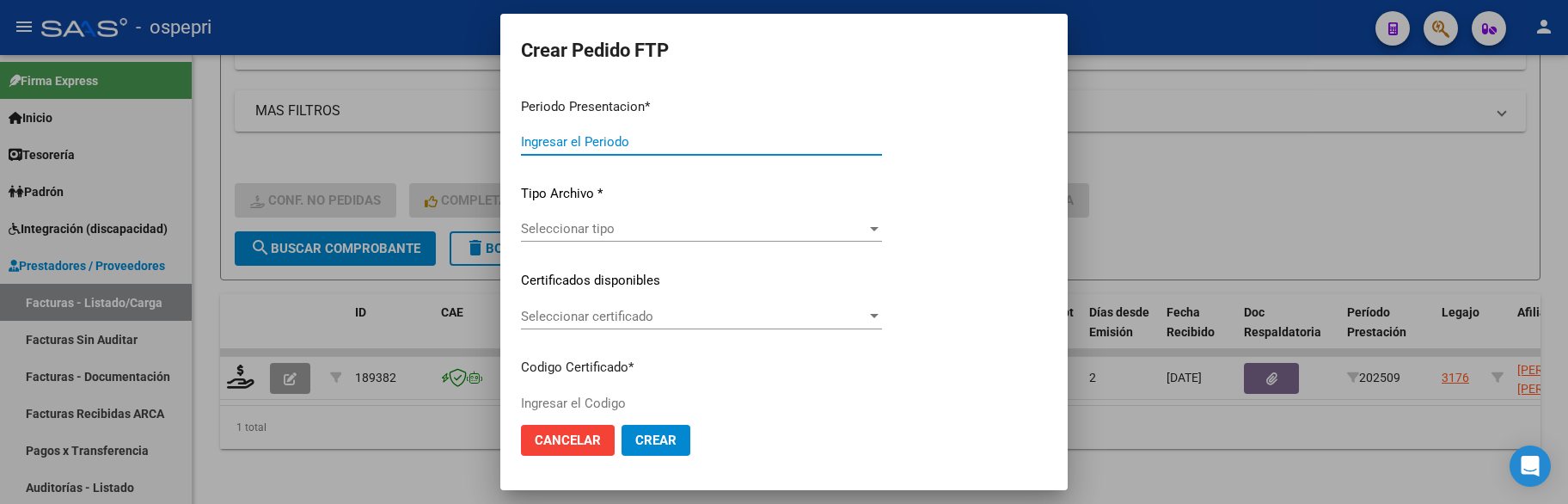
type input "202509"
type input "$ 118.757,84"
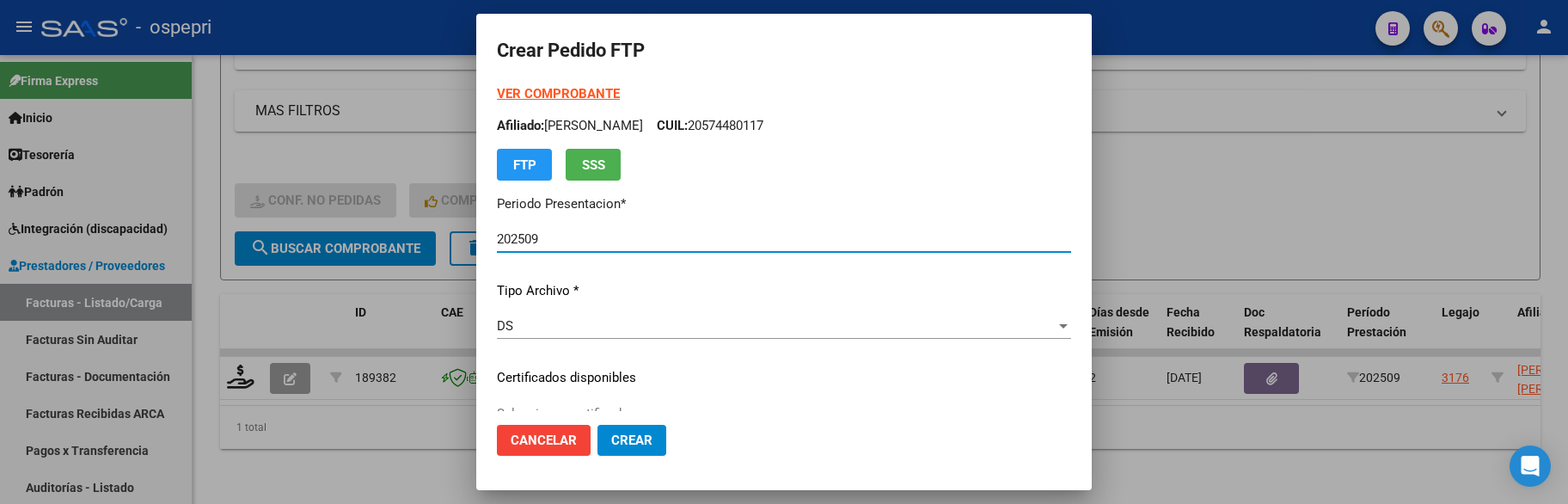
type input "2059118119-0"
type input "2027-10-17"
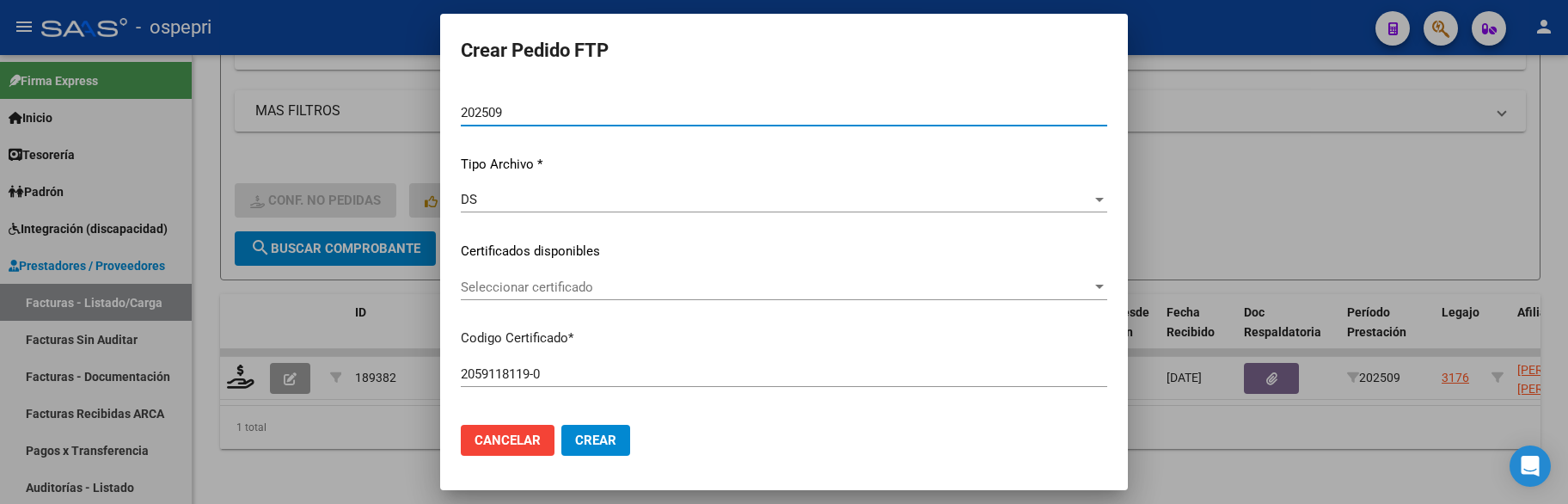
scroll to position [172, 0]
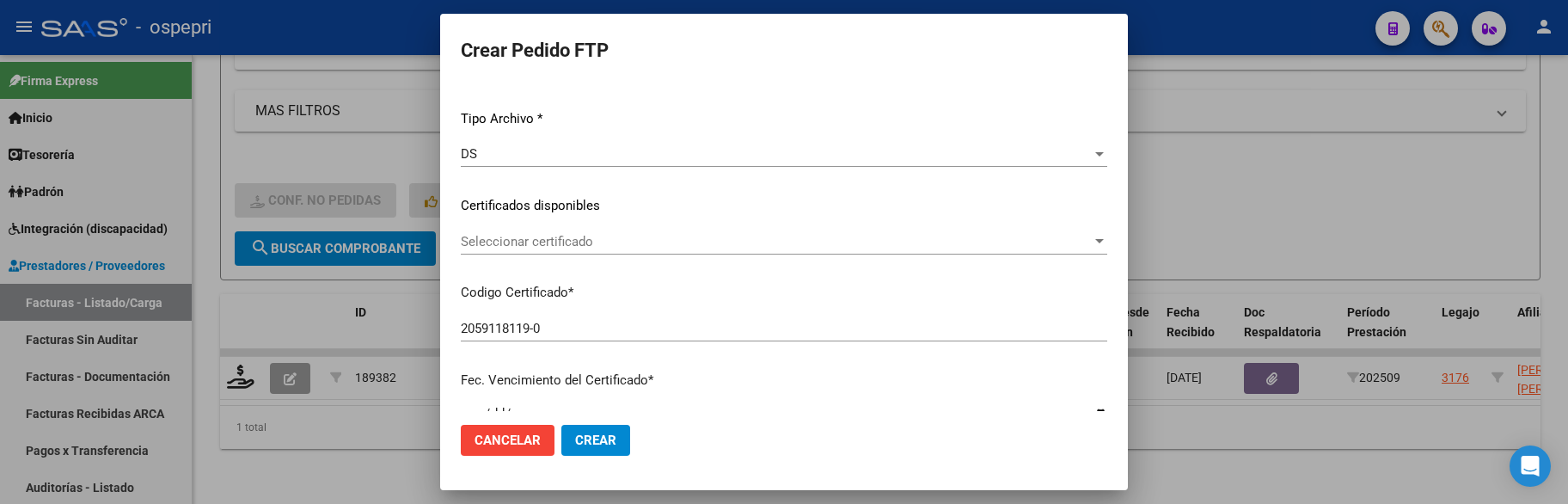
click at [1095, 240] on div at bounding box center [1099, 241] width 9 height 4
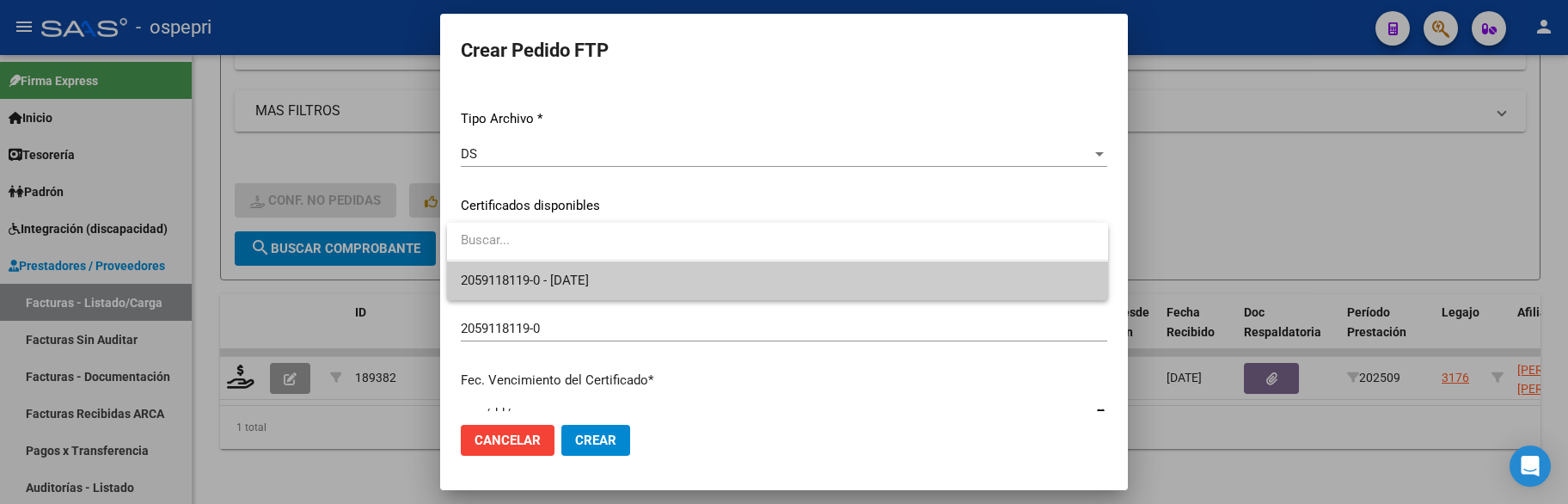
click at [747, 285] on span "2059118119-0 - 2027-10-17" at bounding box center [777, 280] width 634 height 39
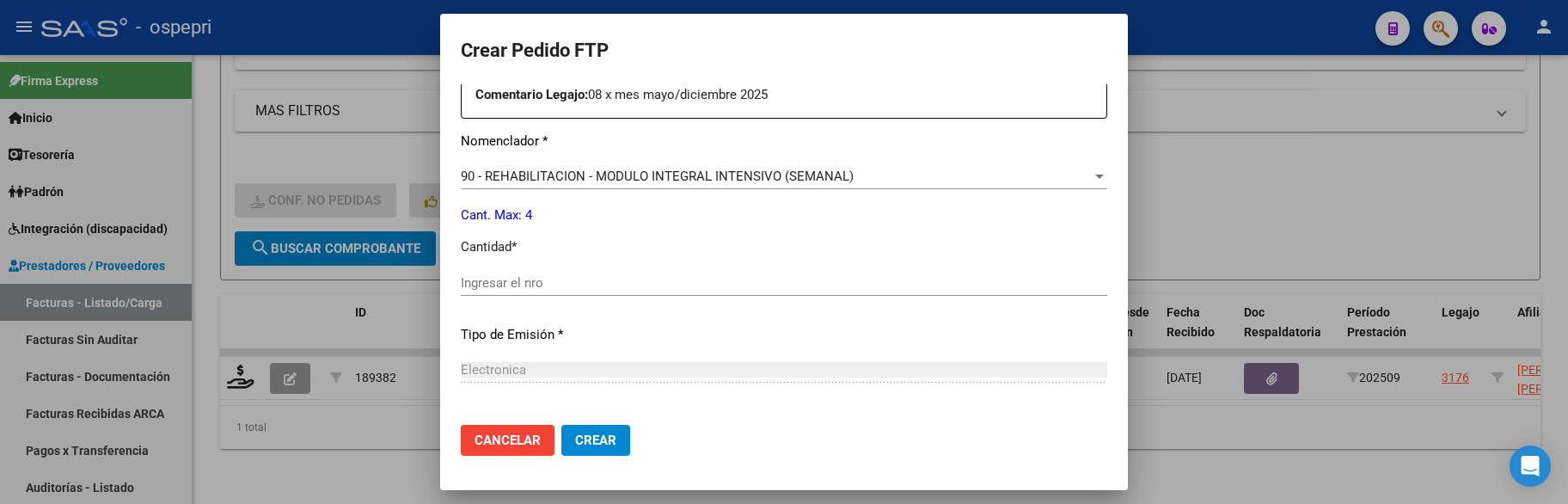
scroll to position [688, 0]
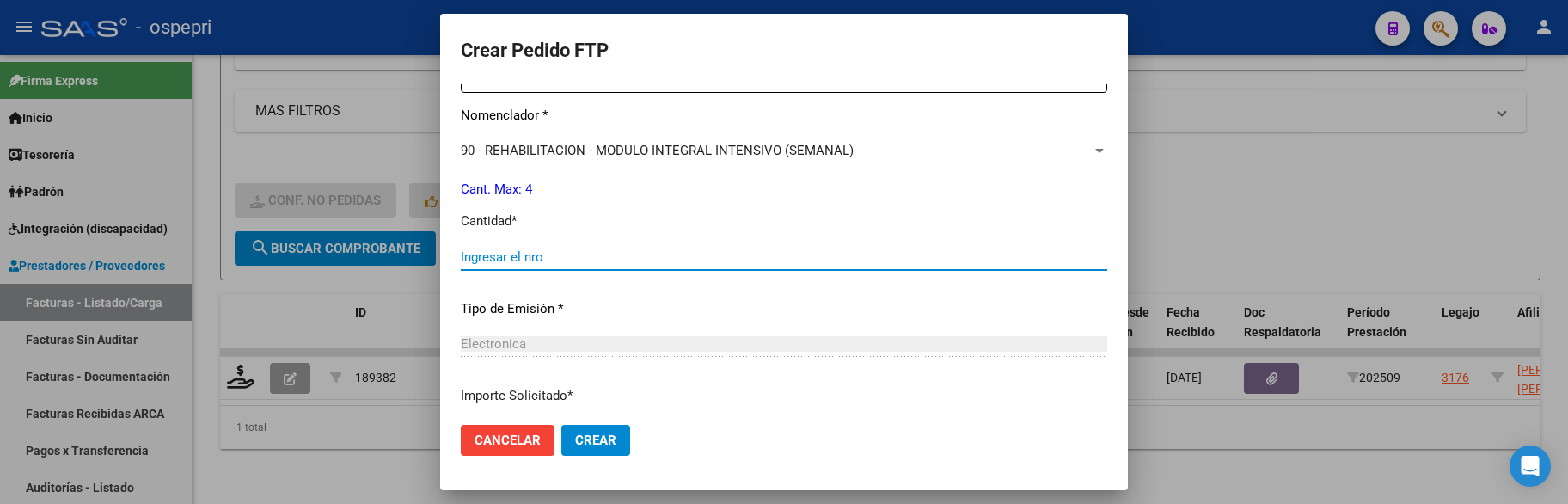
click at [589, 261] on input "Ingresar el nro" at bounding box center [784, 257] width 647 height 16
type input "4"
click at [594, 441] on span "Crear" at bounding box center [596, 440] width 42 height 16
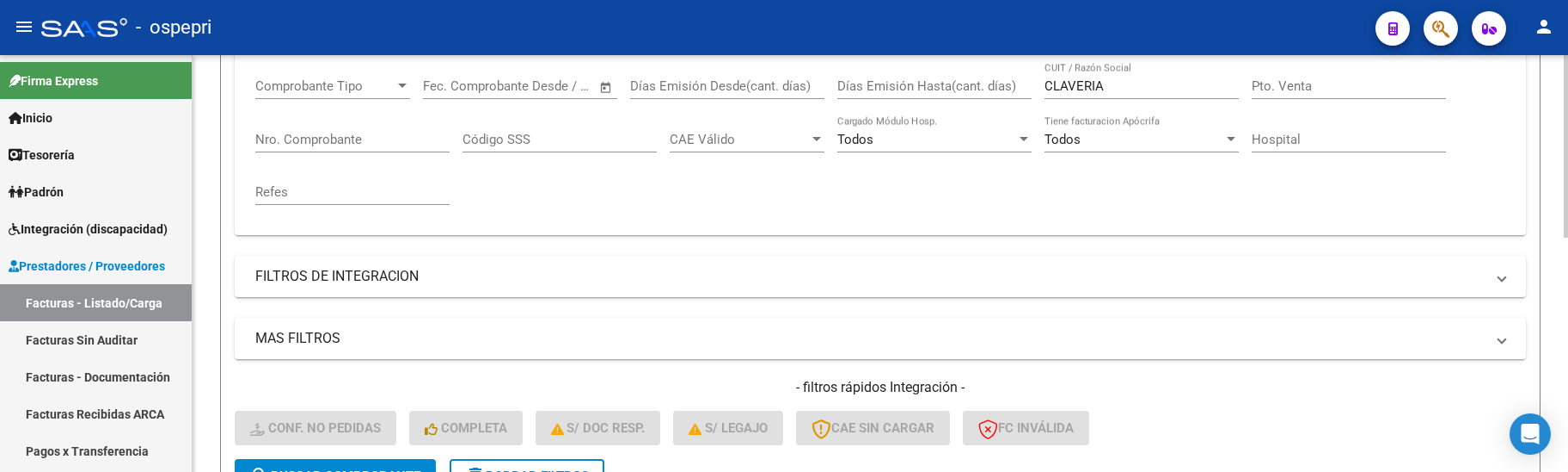
scroll to position [181, 0]
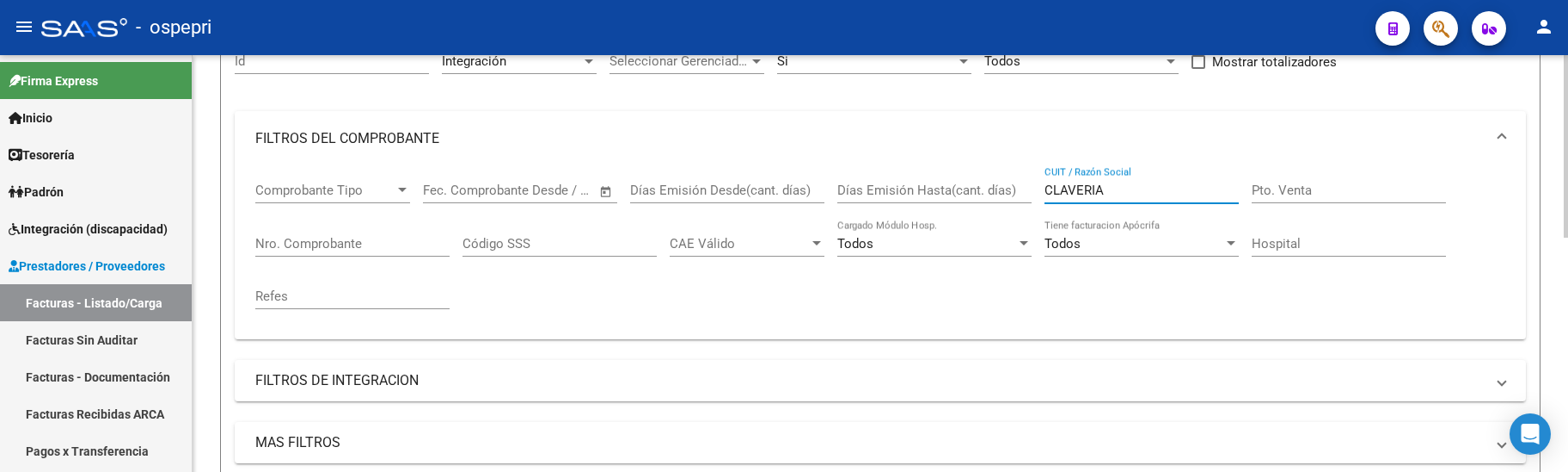
drag, startPoint x: 1127, startPoint y: 192, endPoint x: 1008, endPoint y: 202, distance: 119.4
click at [1008, 202] on div "Comprobante Tipo Comprobante Tipo Fecha inicio – Fecha fin Fec. Comprobante Des…" at bounding box center [880, 245] width 1250 height 159
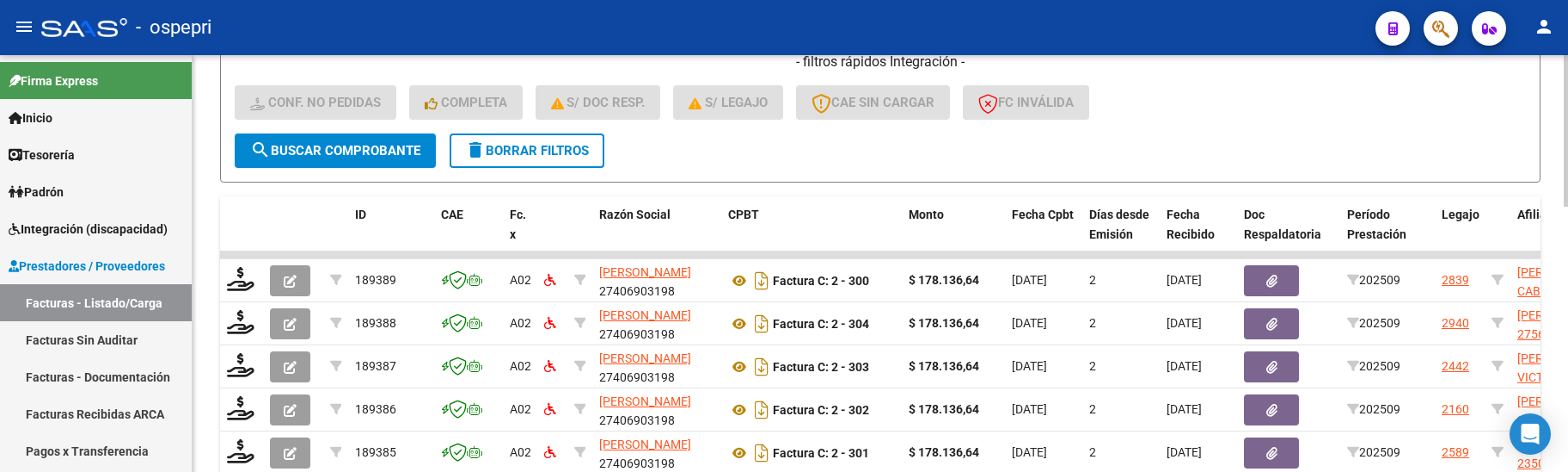
scroll to position [612, 0]
type input "guirao"
click at [326, 145] on span "search Buscar Comprobante" at bounding box center [335, 149] width 170 height 16
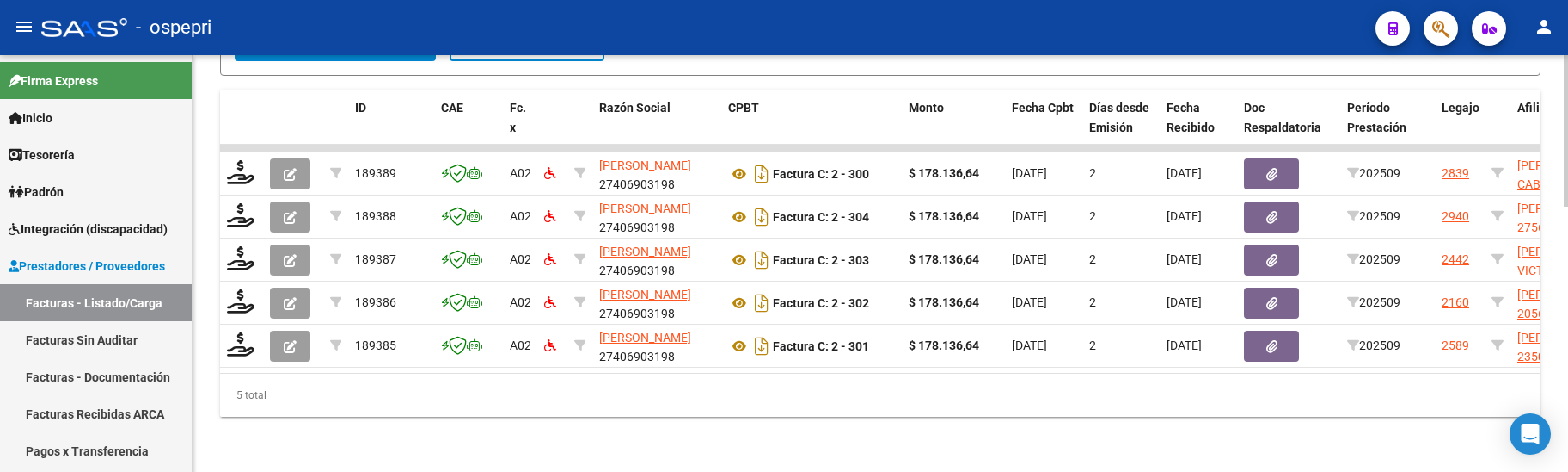
scroll to position [730, 0]
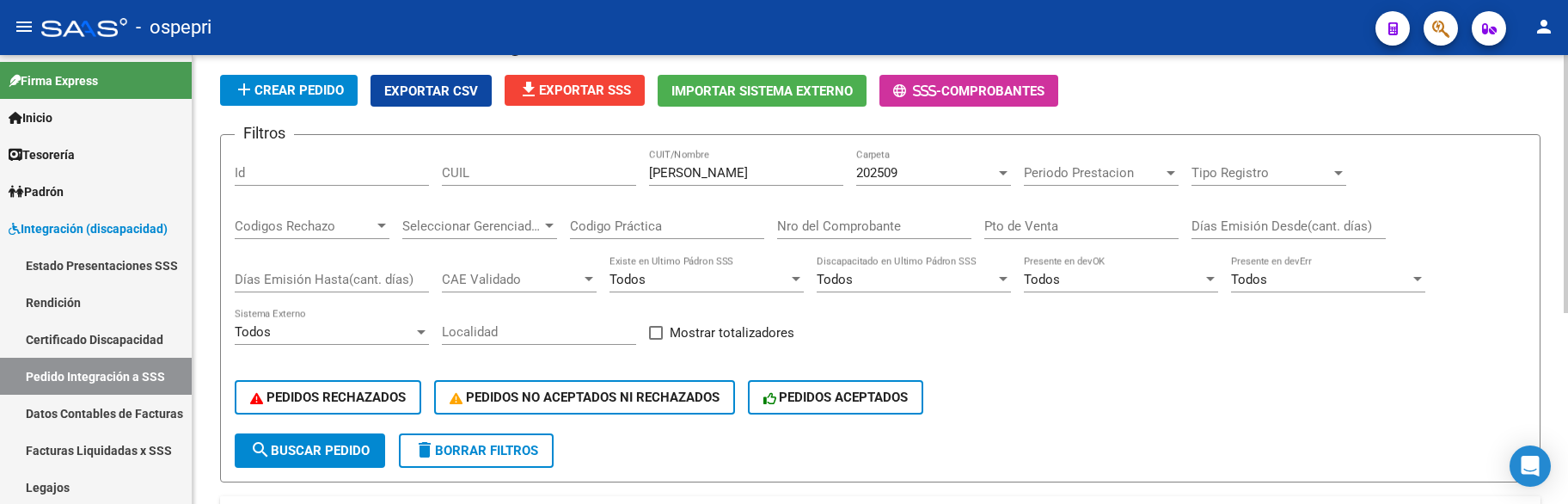
scroll to position [75, 0]
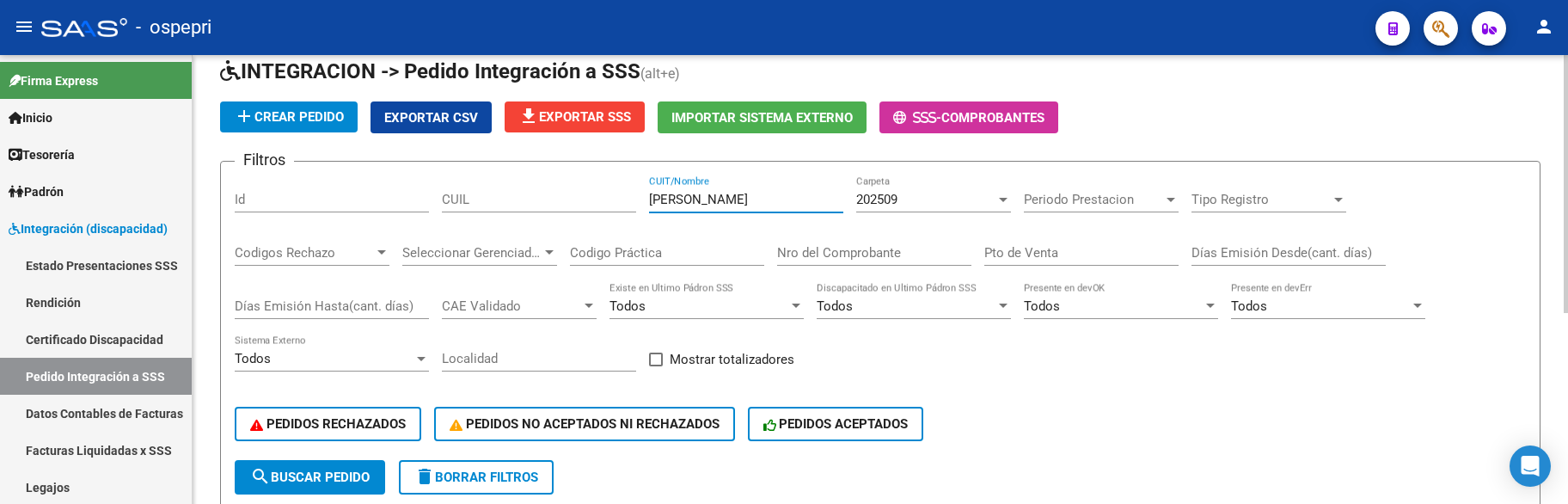
drag, startPoint x: 733, startPoint y: 200, endPoint x: 638, endPoint y: 202, distance: 95.0
click at [638, 202] on div "Filtros Id CUIL [PERSON_NAME] CUIT/Nombre 202509 Carpeta Periodo Prestacion Per…" at bounding box center [880, 317] width 1291 height 285
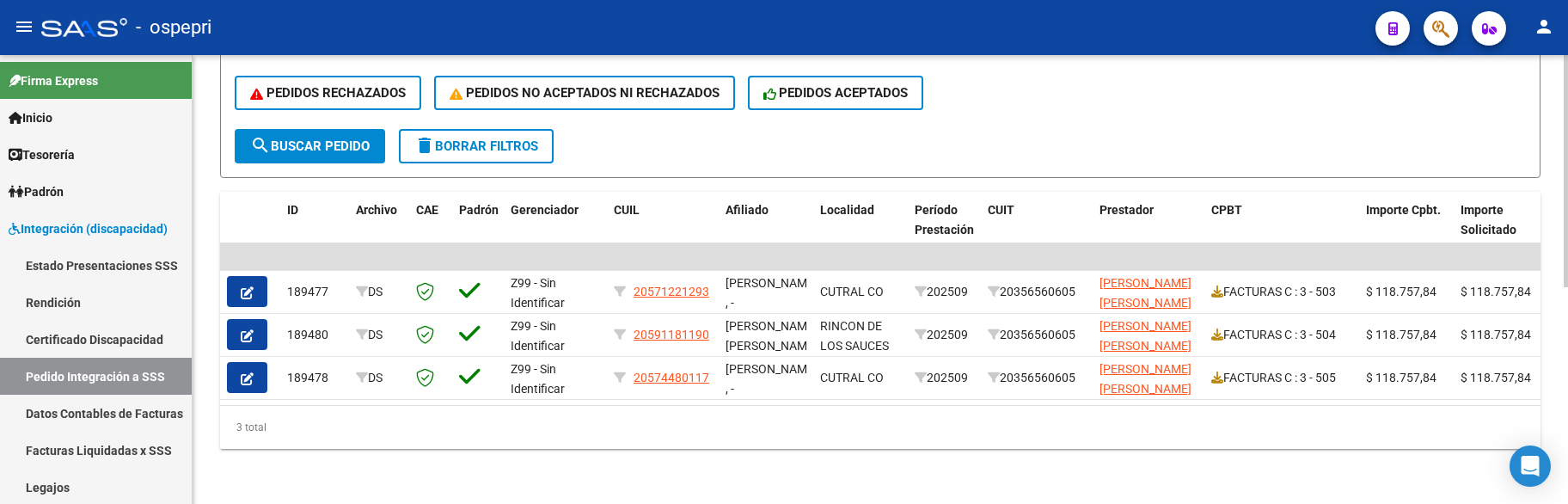
scroll to position [418, 0]
type input "CLAVERIA"
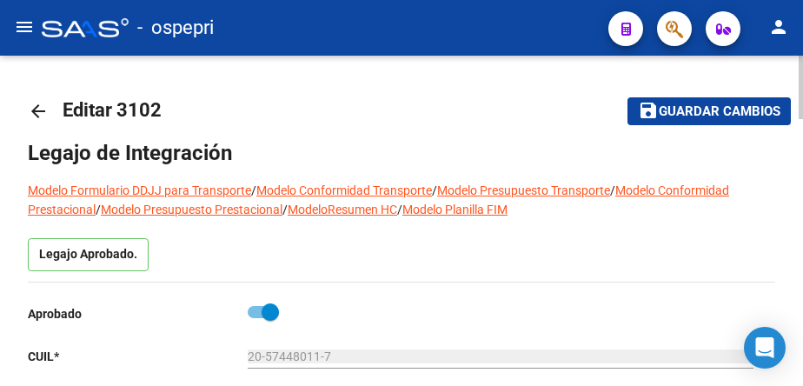
scroll to position [261, 0]
